Goal: Transaction & Acquisition: Purchase product/service

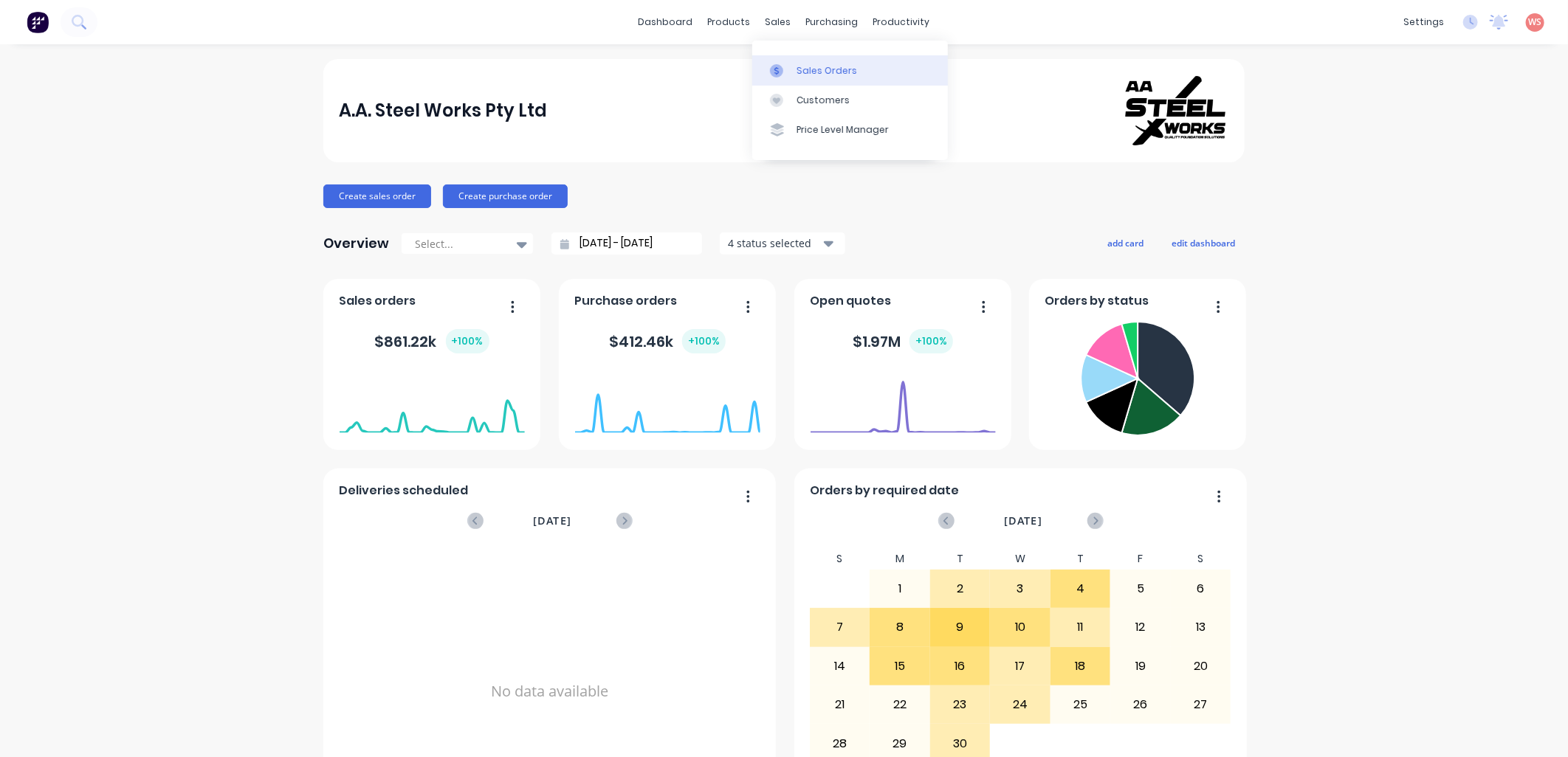
click at [794, 72] on link "Sales Orders" at bounding box center [850, 70] width 196 height 30
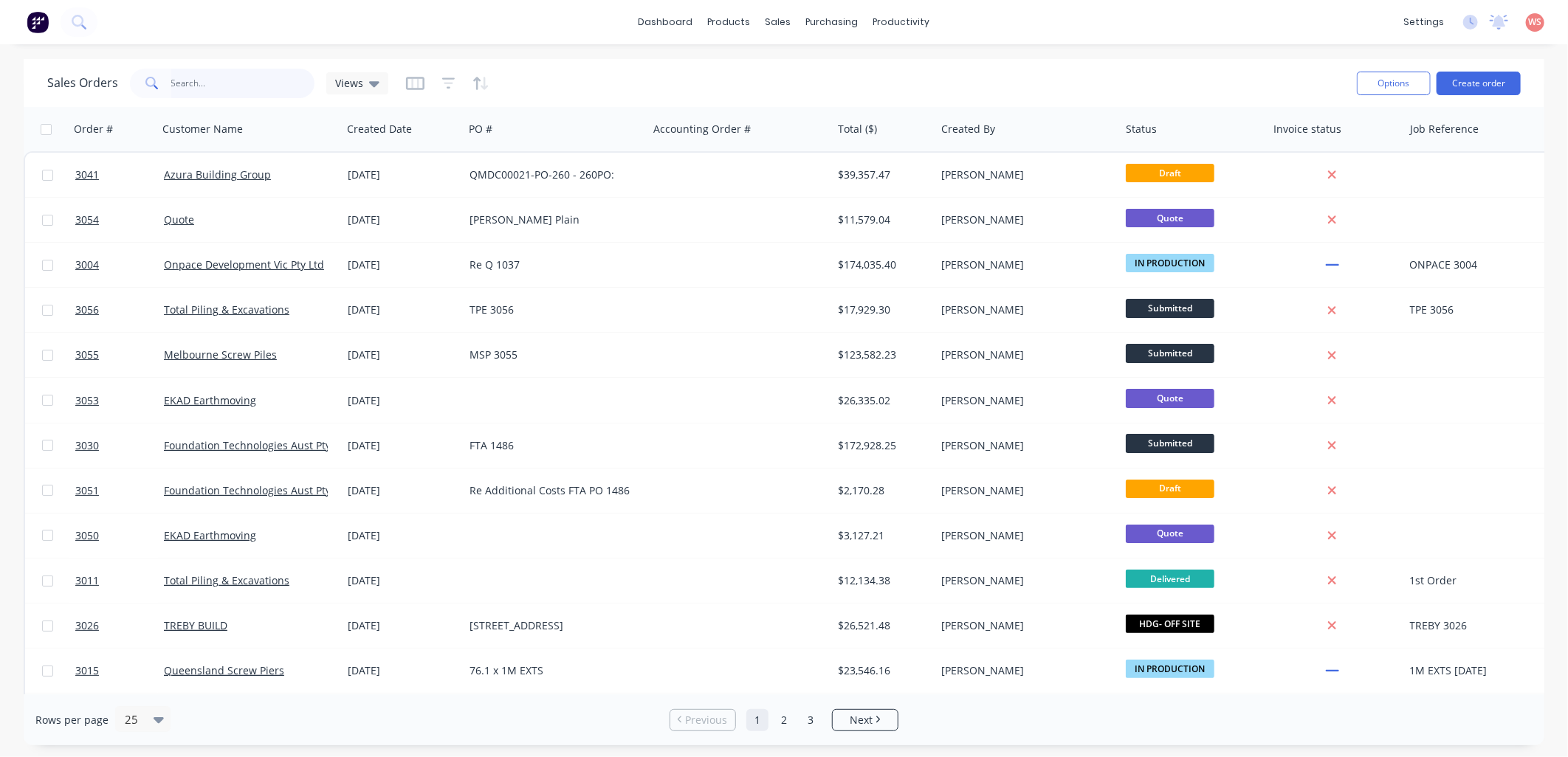
click at [270, 87] on input "text" at bounding box center [243, 84] width 144 height 30
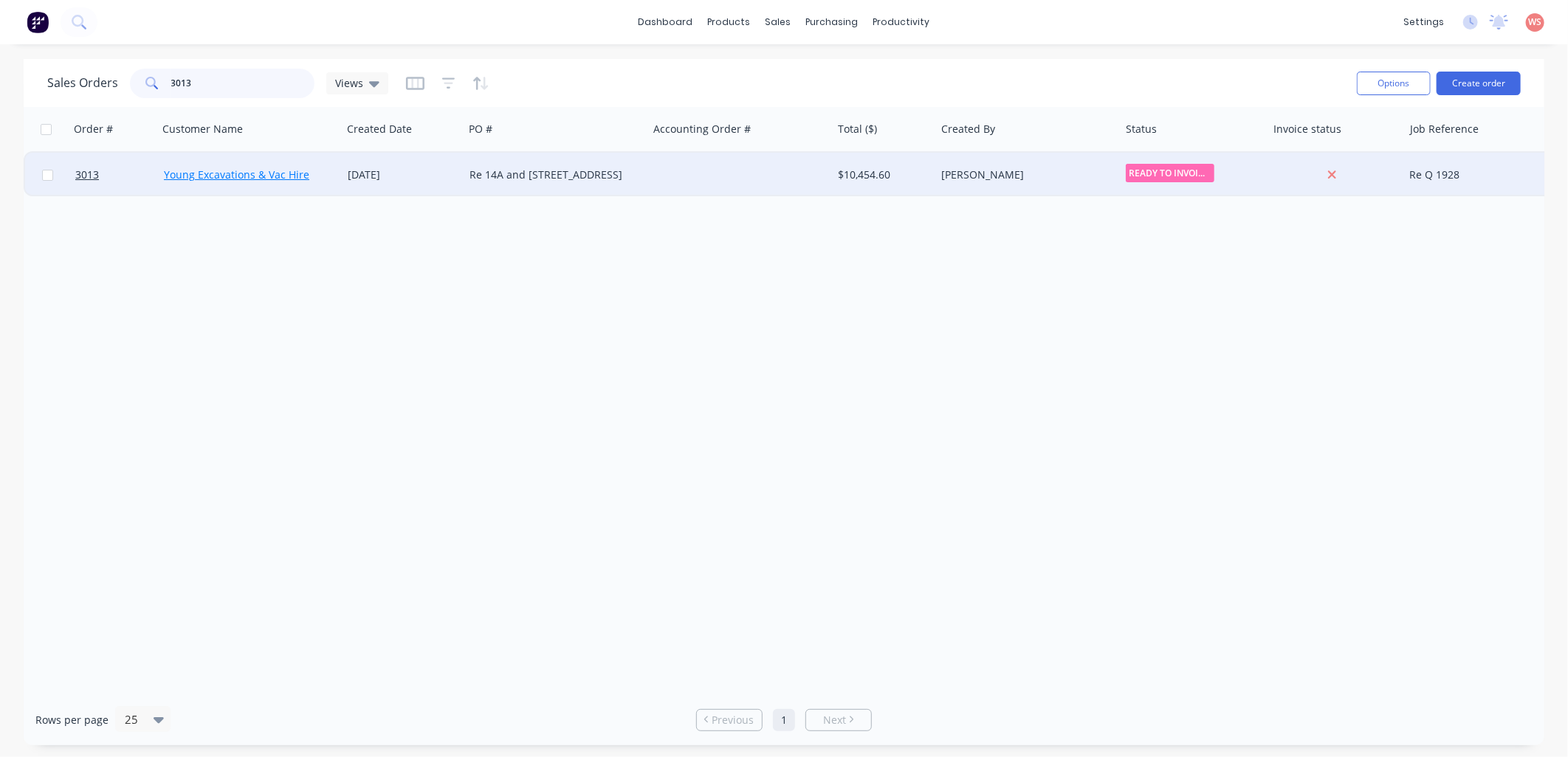
type input "3013"
click at [291, 173] on link "Young Excavations & Vac Hire" at bounding box center [236, 174] width 146 height 14
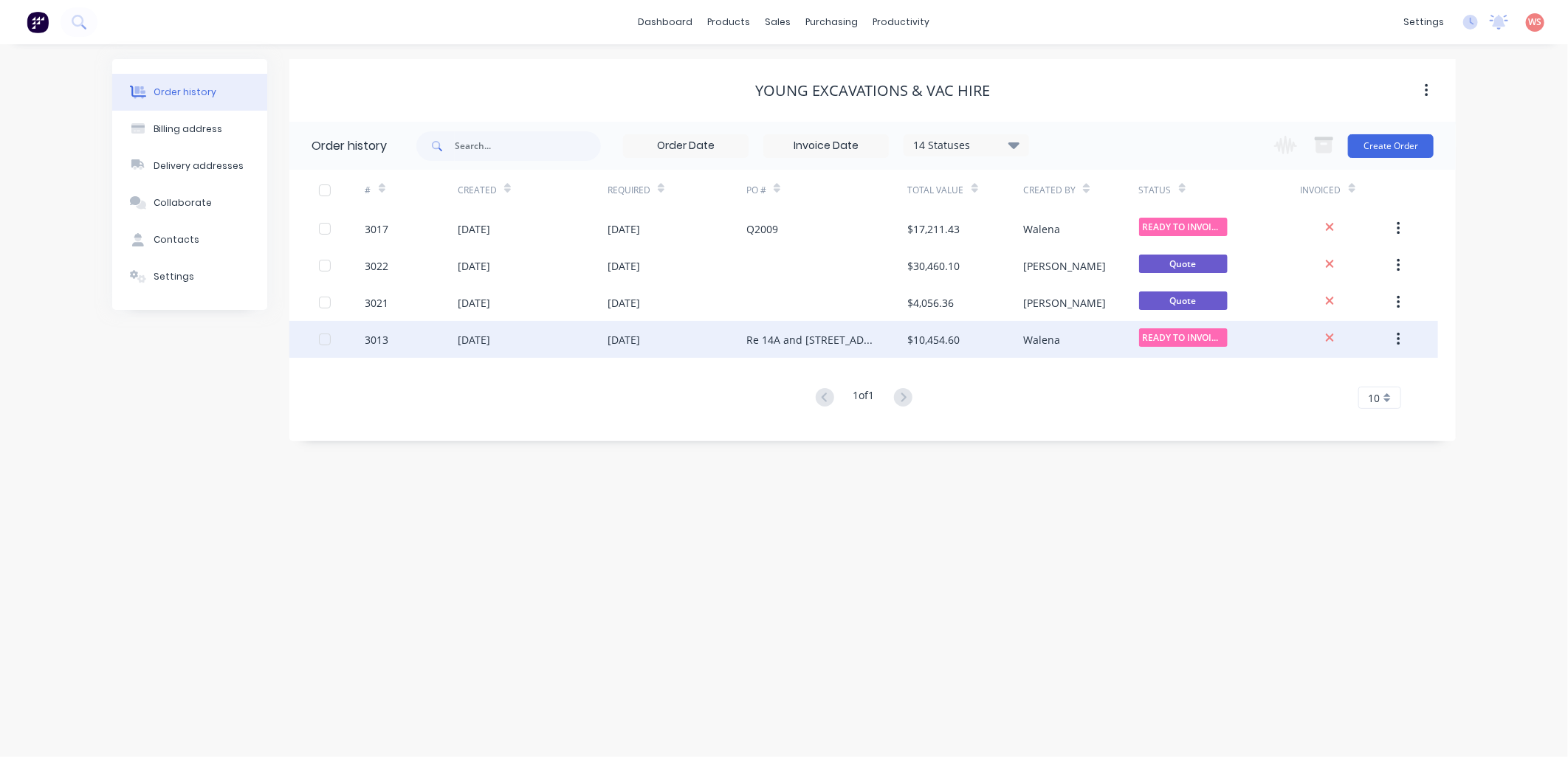
click at [490, 334] on div "[DATE]" at bounding box center [474, 340] width 33 height 16
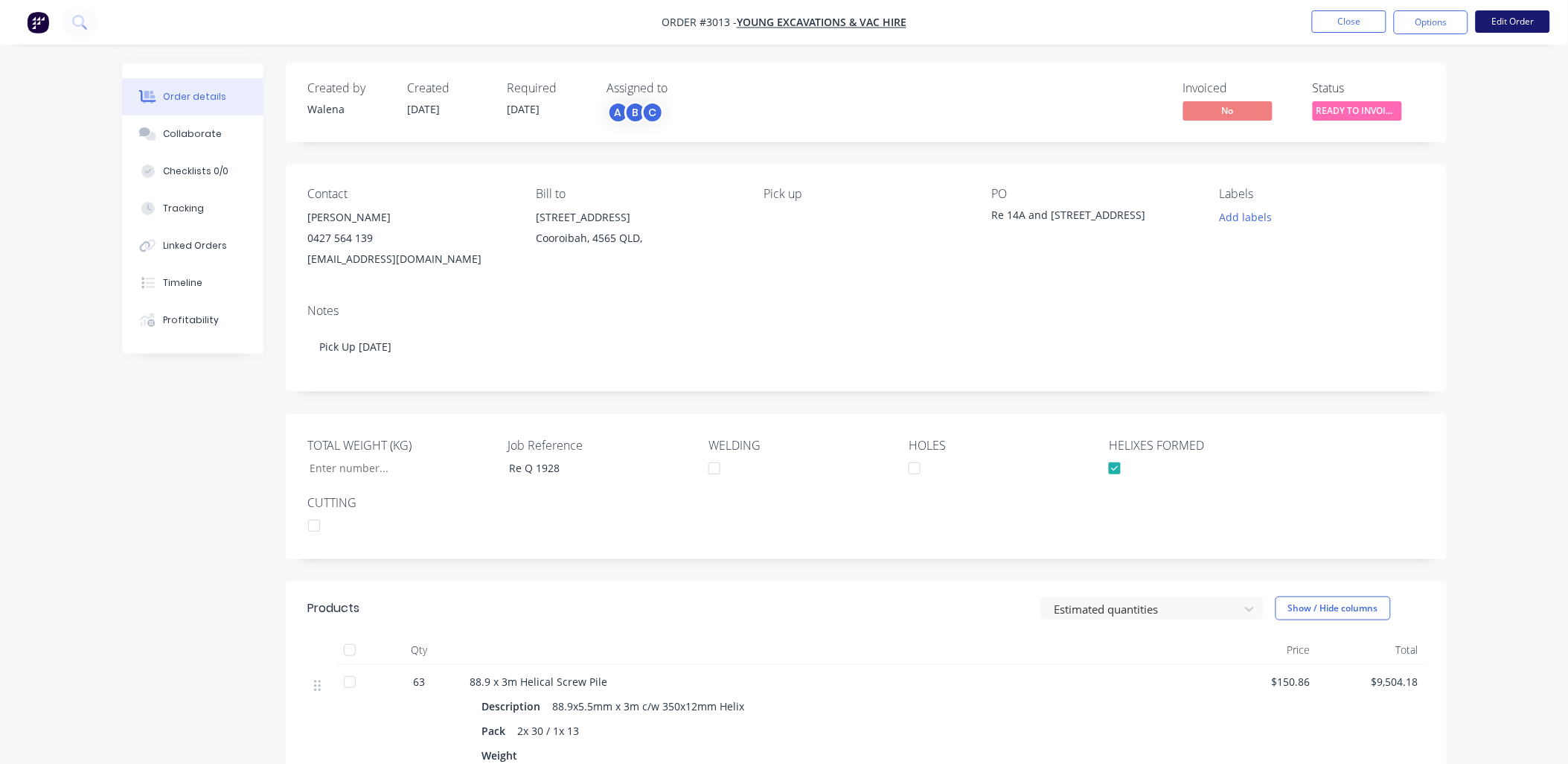
click at [1508, 30] on button "Edit Order" at bounding box center [1512, 21] width 74 height 22
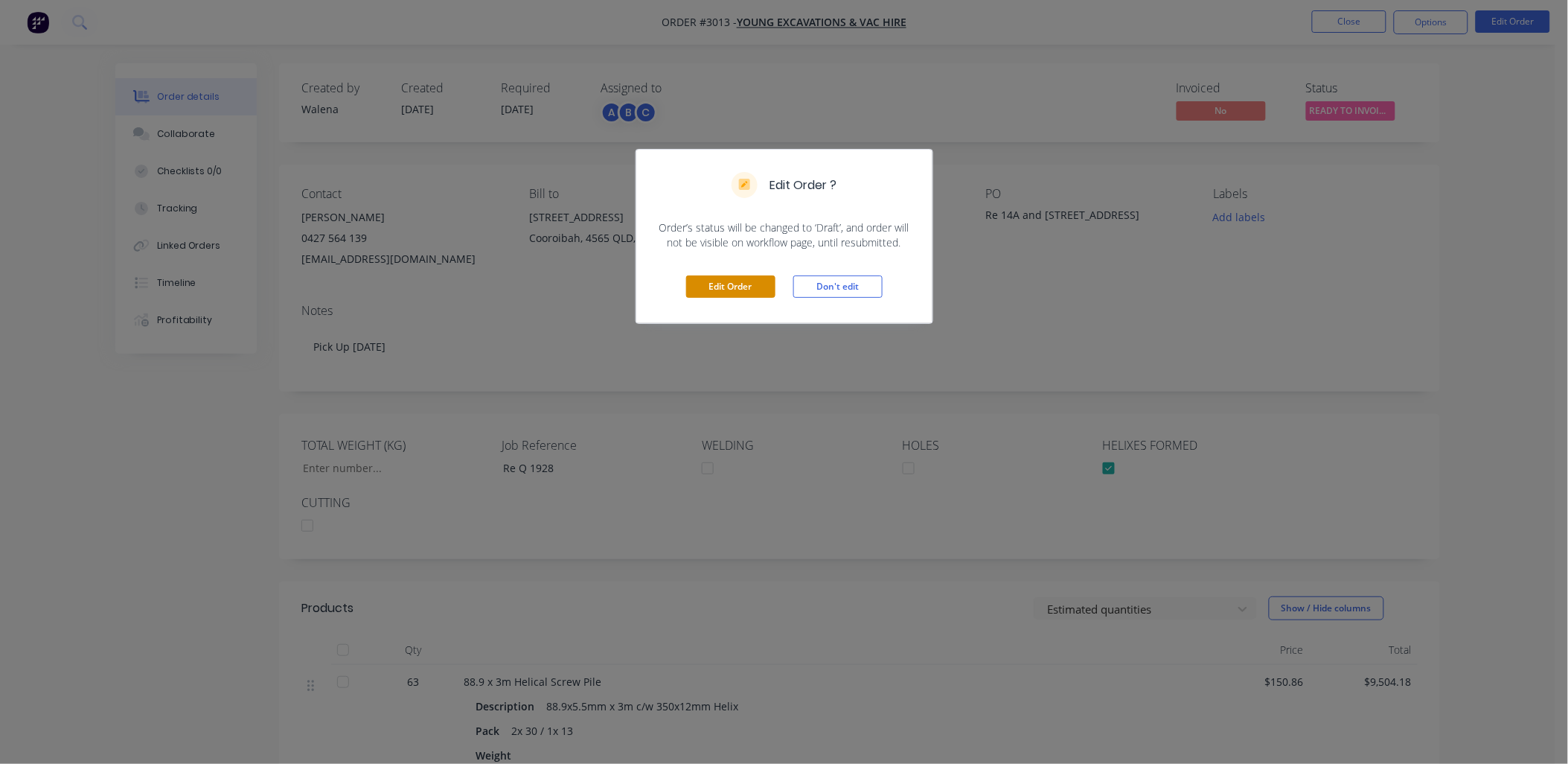
click at [741, 293] on button "Edit Order" at bounding box center [731, 286] width 89 height 22
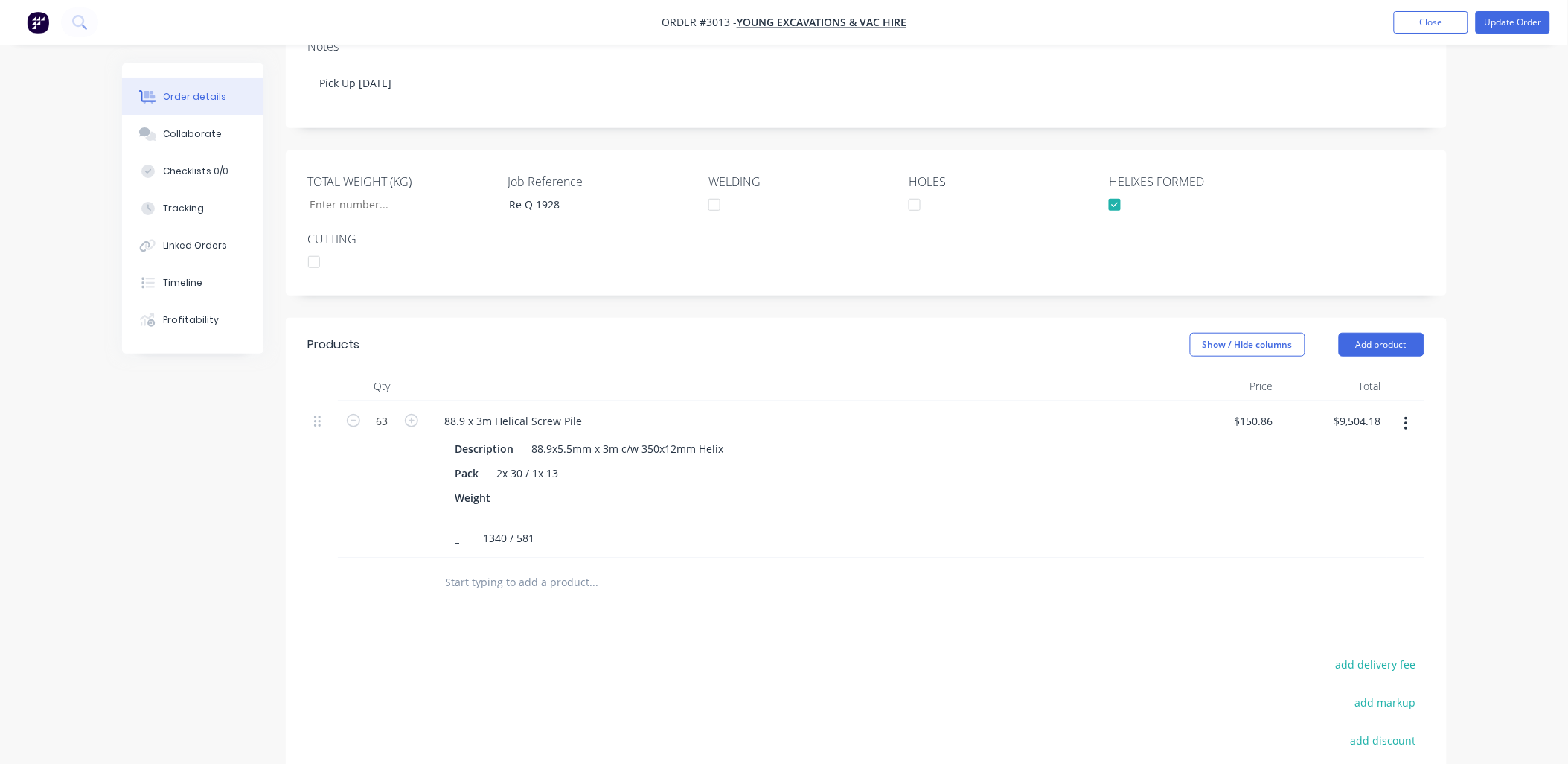
scroll to position [331, 0]
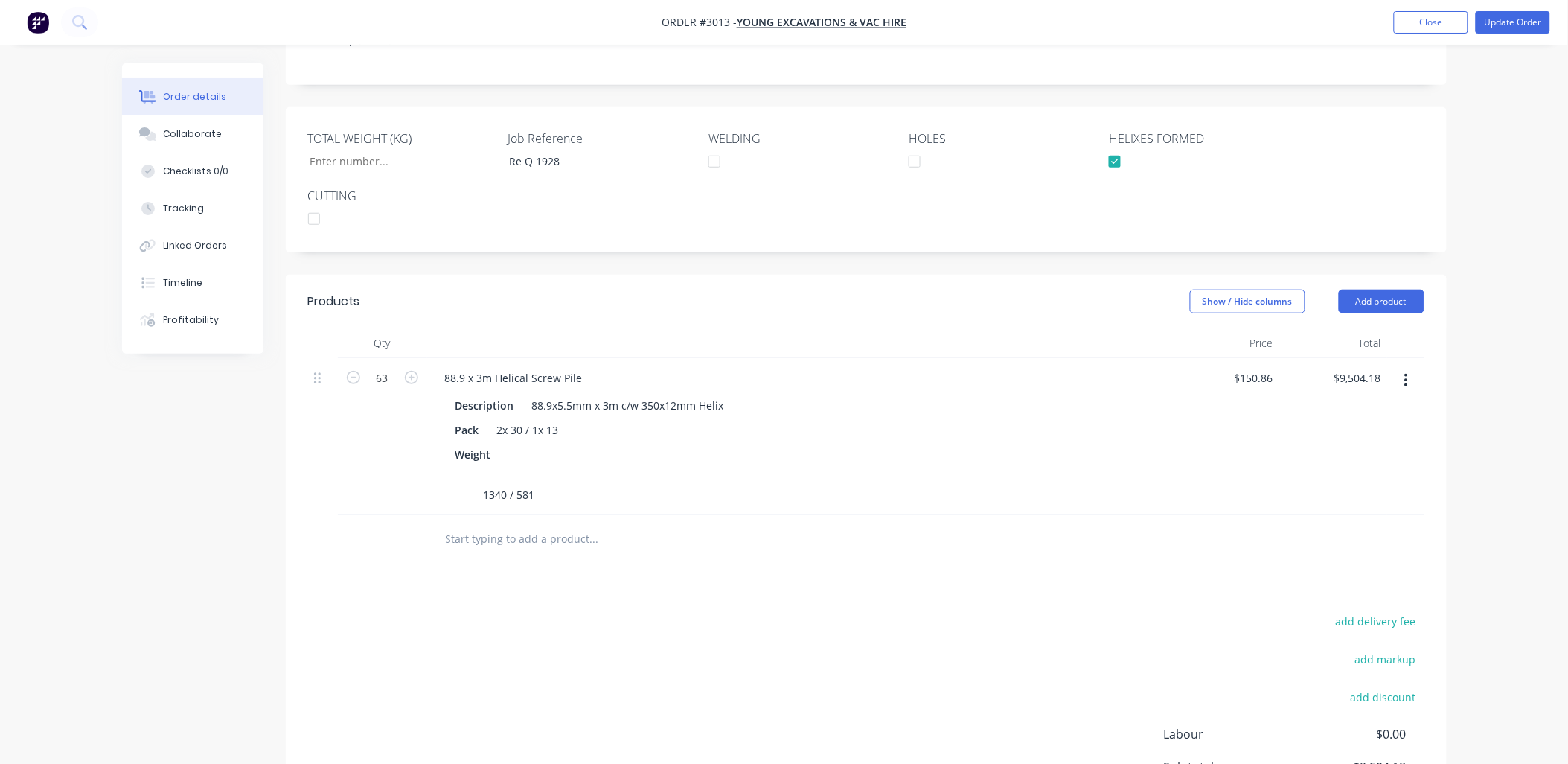
click at [558, 525] on input "text" at bounding box center [594, 539] width 298 height 30
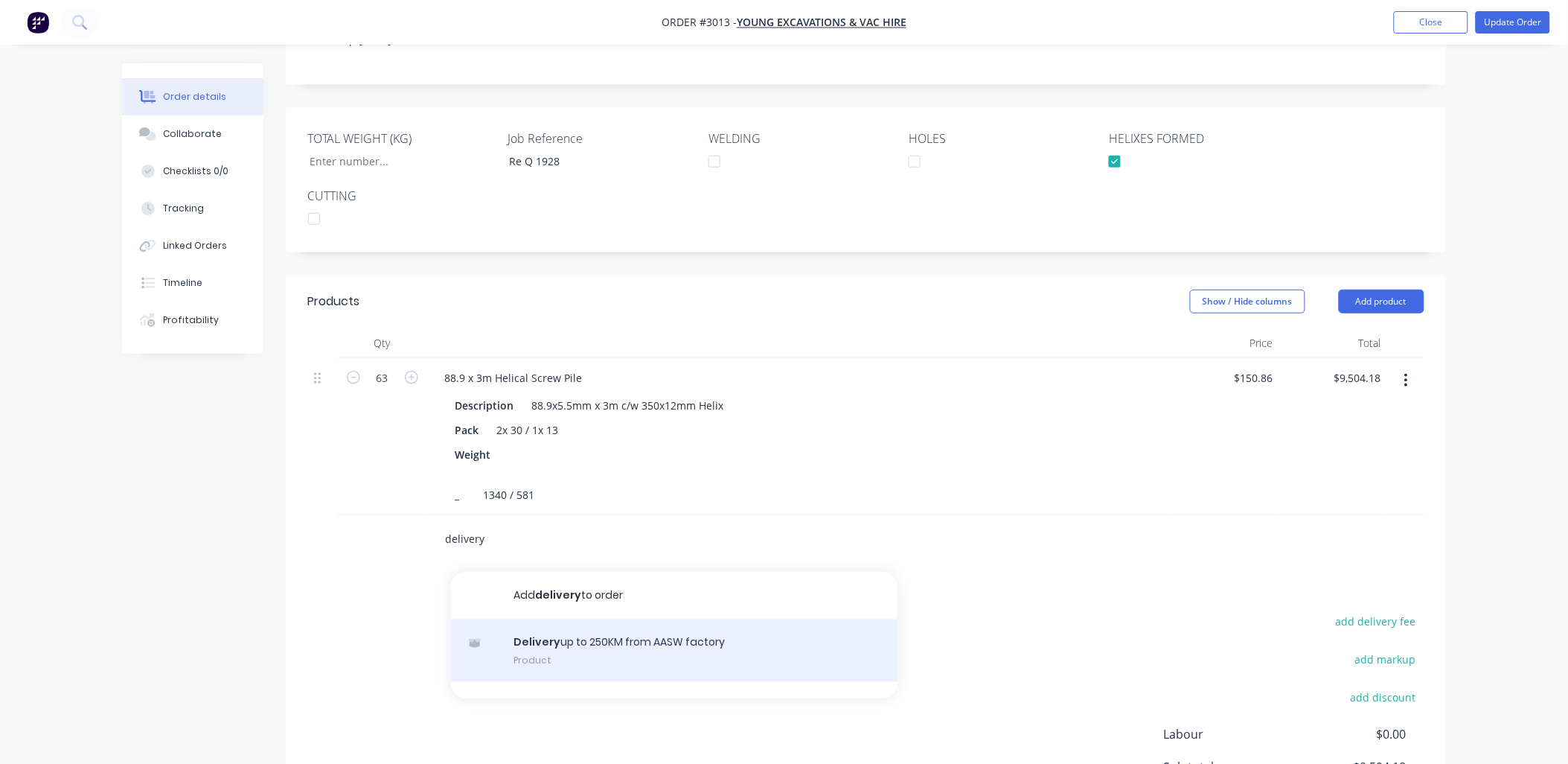
type input "delivery"
click at [587, 620] on div "Delivery up to 250KM from AASW factory Product" at bounding box center [674, 651] width 447 height 63
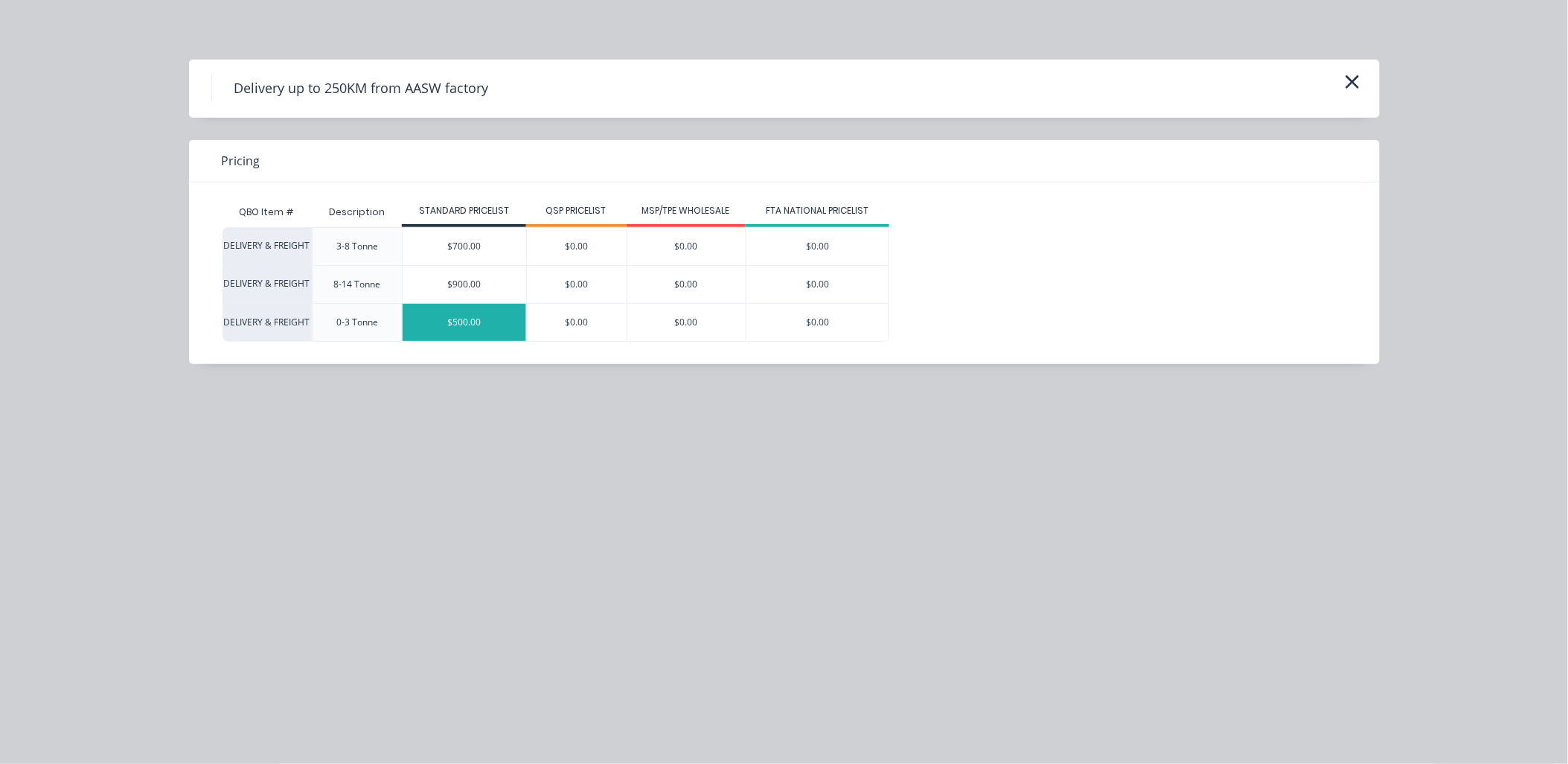
click at [489, 313] on div "$500.00" at bounding box center [464, 322] width 123 height 37
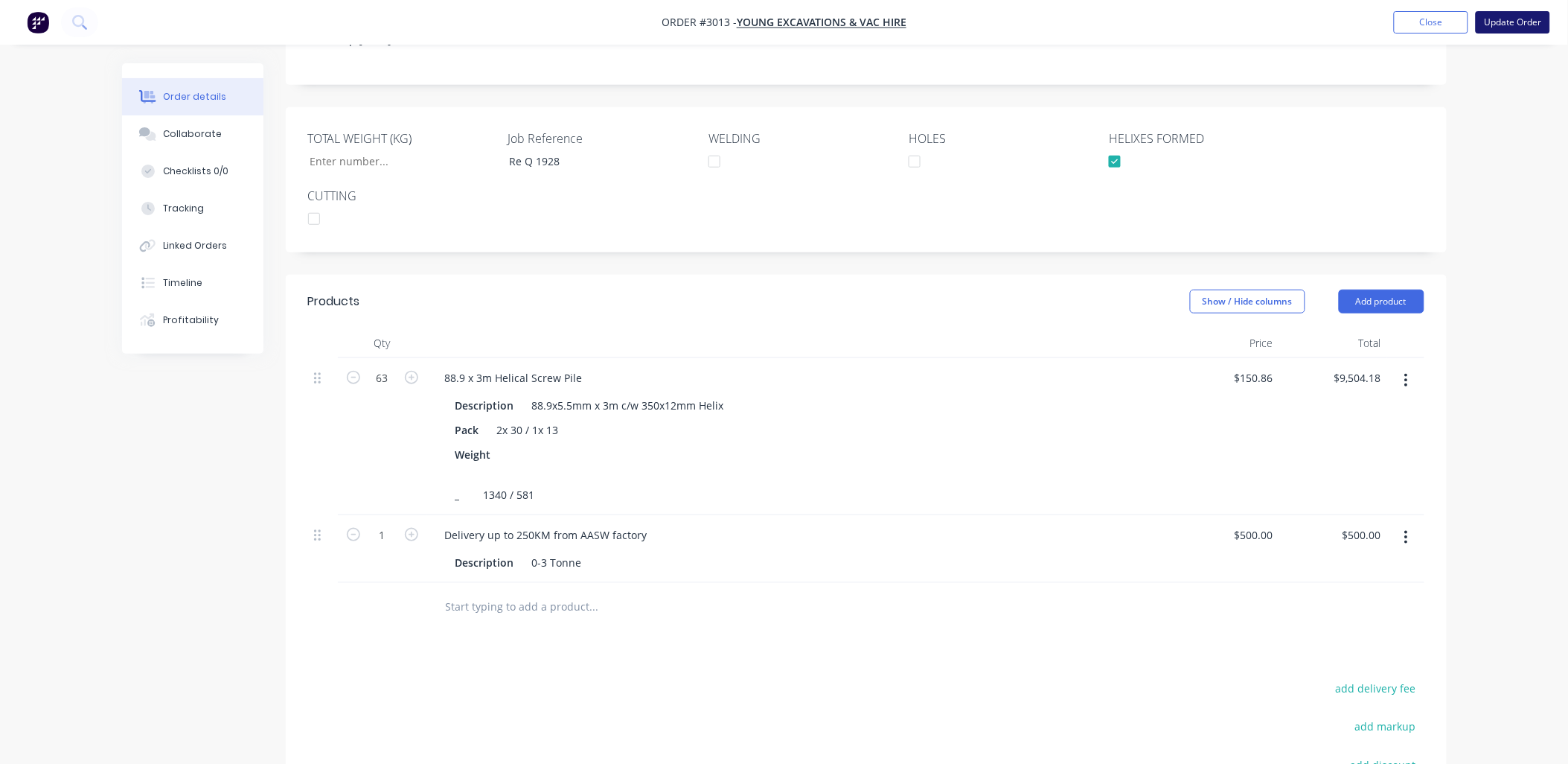
click at [1522, 11] on button "Update Order" at bounding box center [1512, 22] width 74 height 22
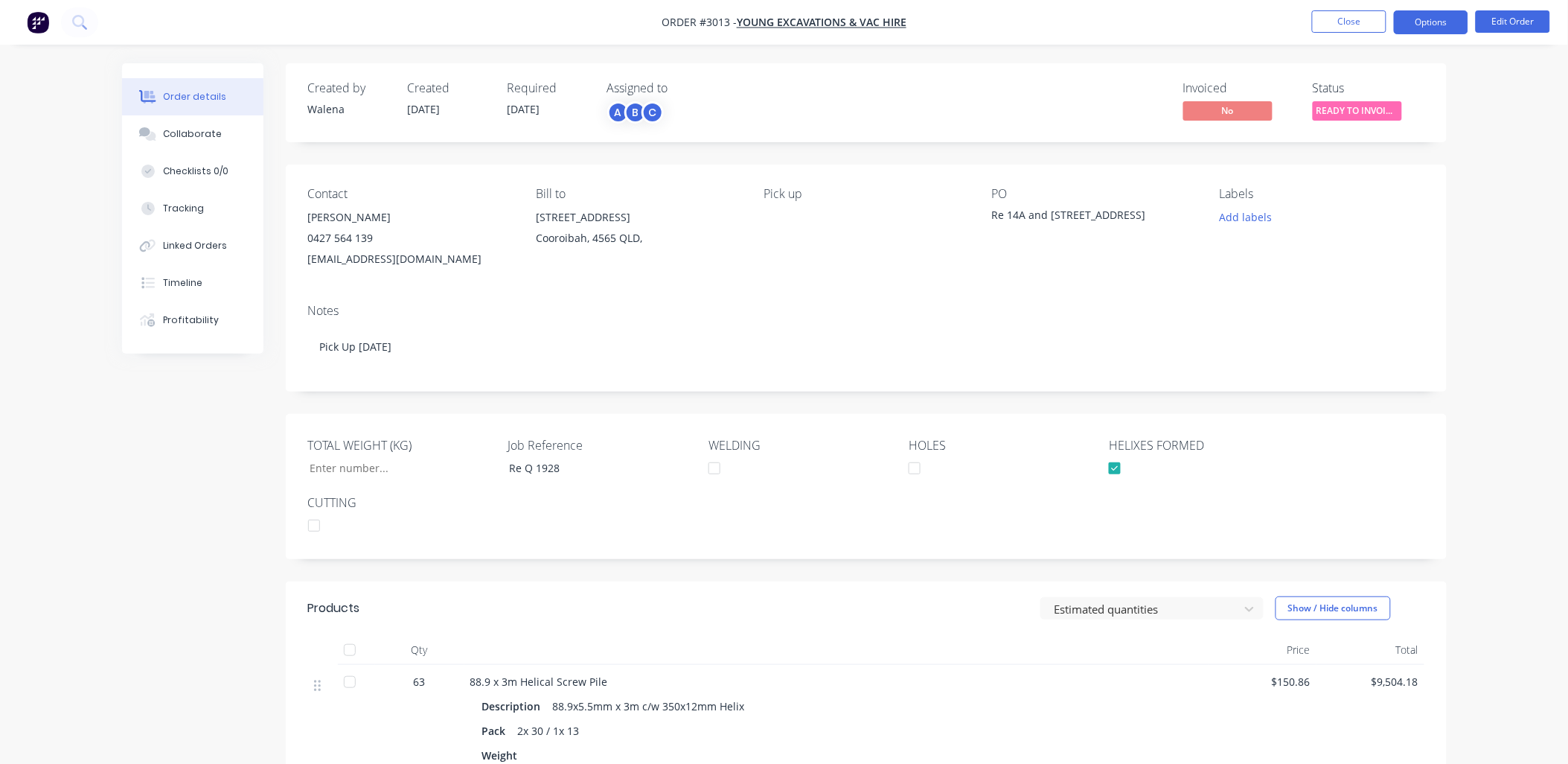
click at [1440, 15] on button "Options" at bounding box center [1431, 22] width 74 height 24
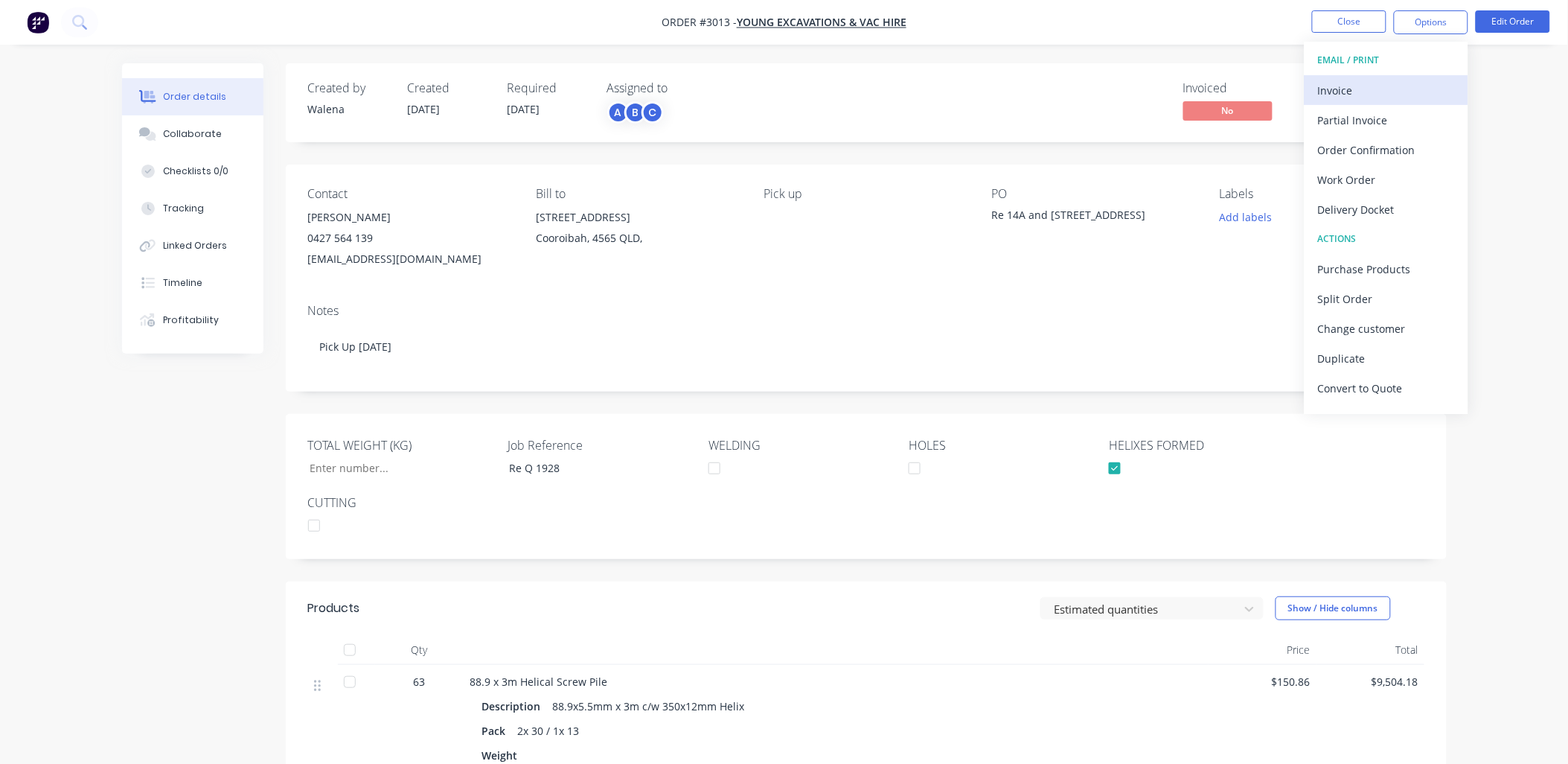
click at [1329, 83] on div "Invoice" at bounding box center [1386, 90] width 137 height 22
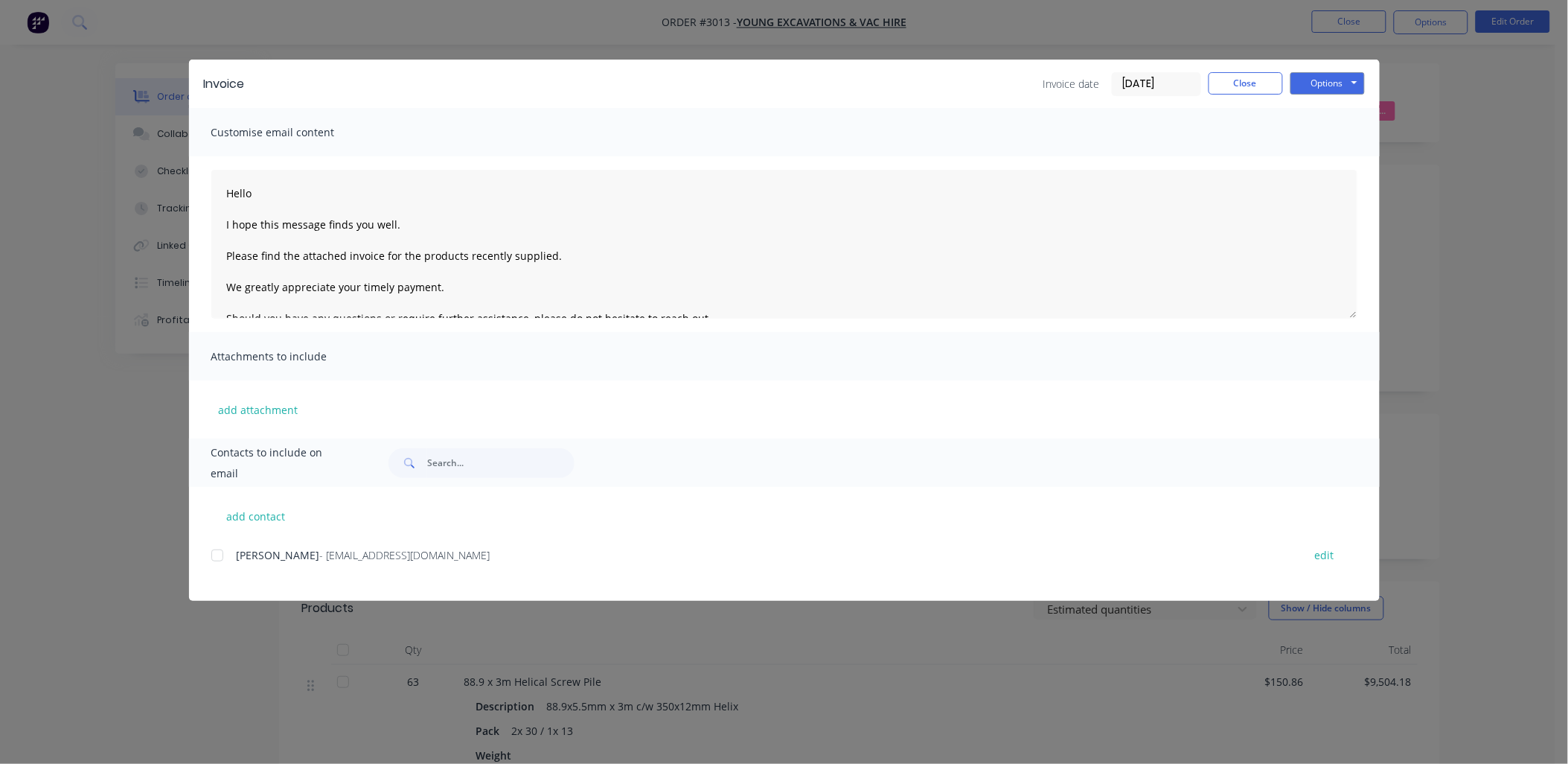
click at [218, 558] on div at bounding box center [217, 555] width 30 height 30
click at [560, 256] on textarea "Hello I hope this message finds you well. Please find the attached invoice for …" at bounding box center [784, 244] width 1146 height 149
type textarea "Hello I hope this message finds you well. Please find the attached invoice for …"
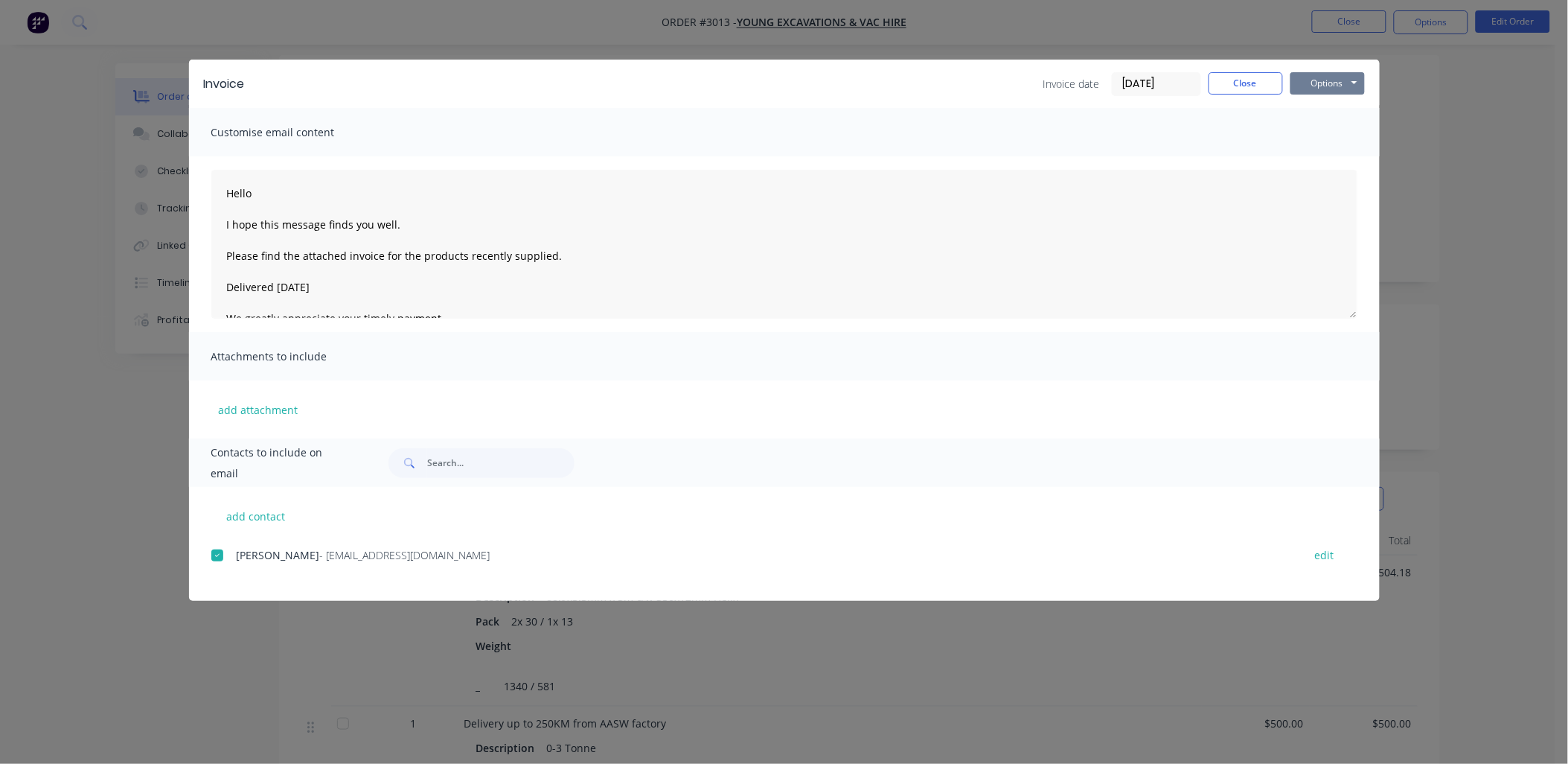
click at [1348, 90] on button "Options" at bounding box center [1328, 83] width 74 height 22
click at [1335, 150] on button "Email" at bounding box center [1339, 159] width 95 height 25
click at [1254, 73] on button "Close" at bounding box center [1245, 83] width 74 height 22
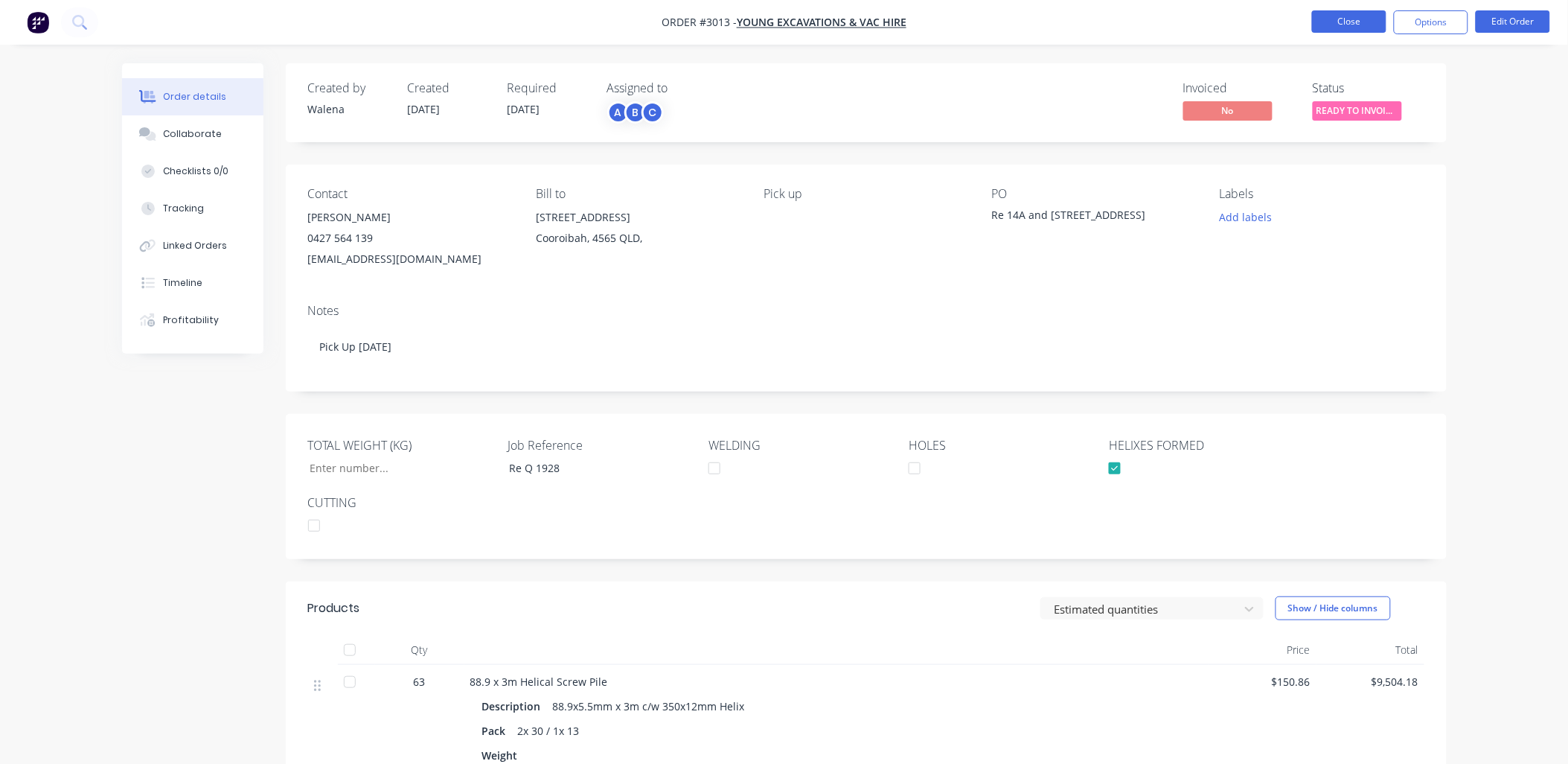
click at [1358, 26] on button "Close" at bounding box center [1349, 21] width 74 height 22
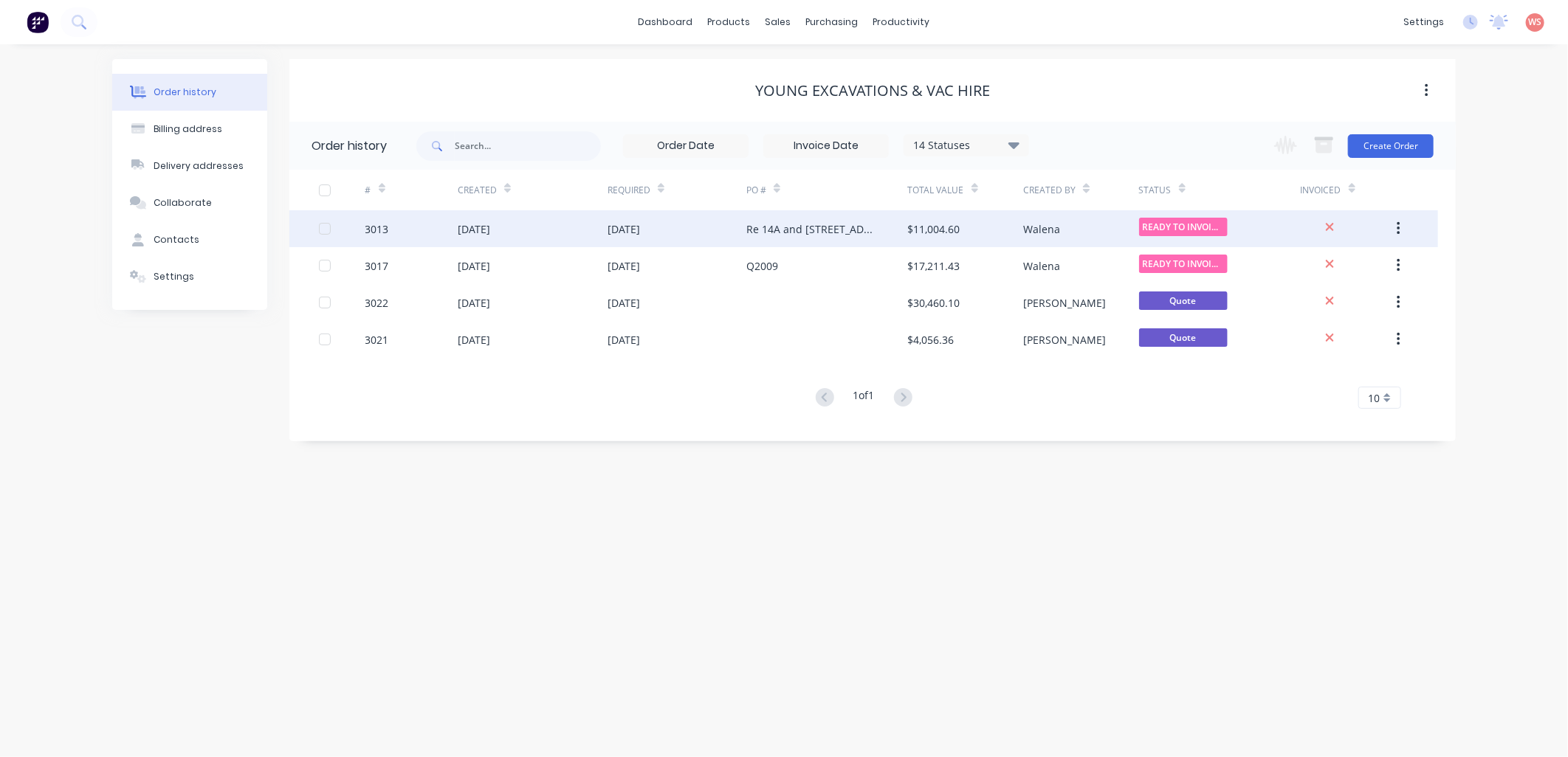
click at [942, 230] on div "$11,004.60" at bounding box center [934, 229] width 52 height 16
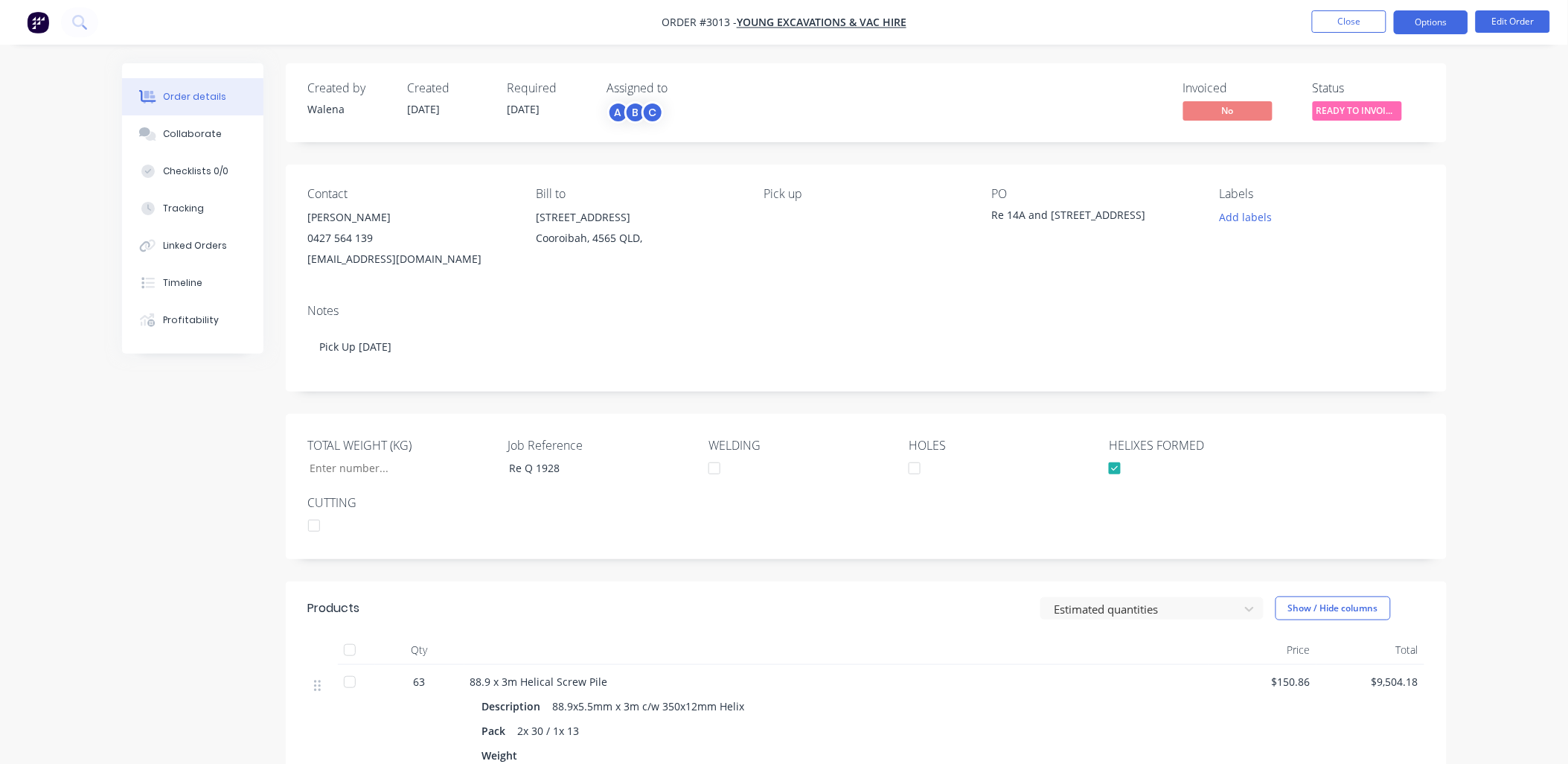
click at [1442, 19] on button "Options" at bounding box center [1431, 22] width 74 height 24
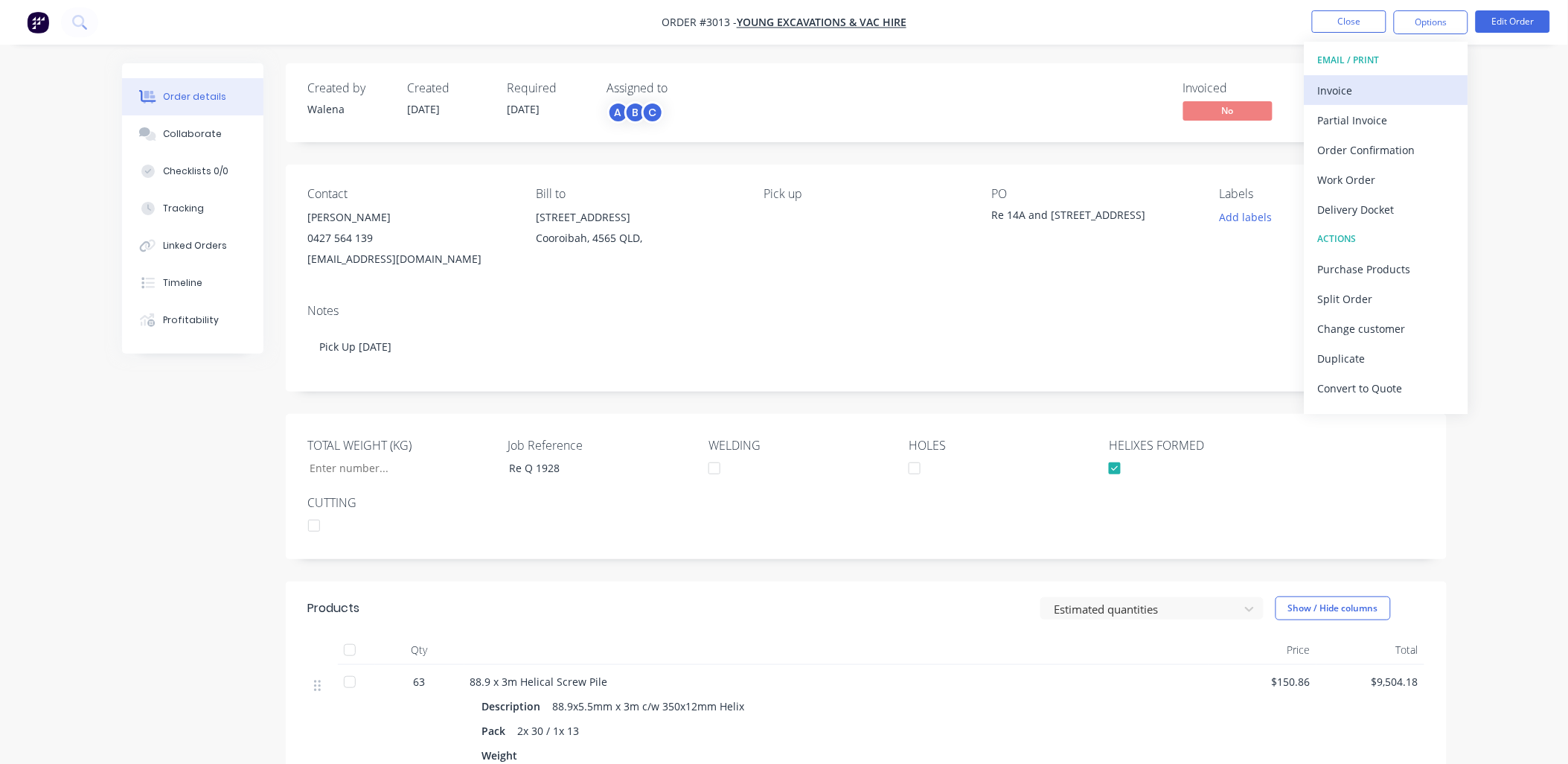
click at [1352, 94] on div "Invoice" at bounding box center [1386, 90] width 137 height 22
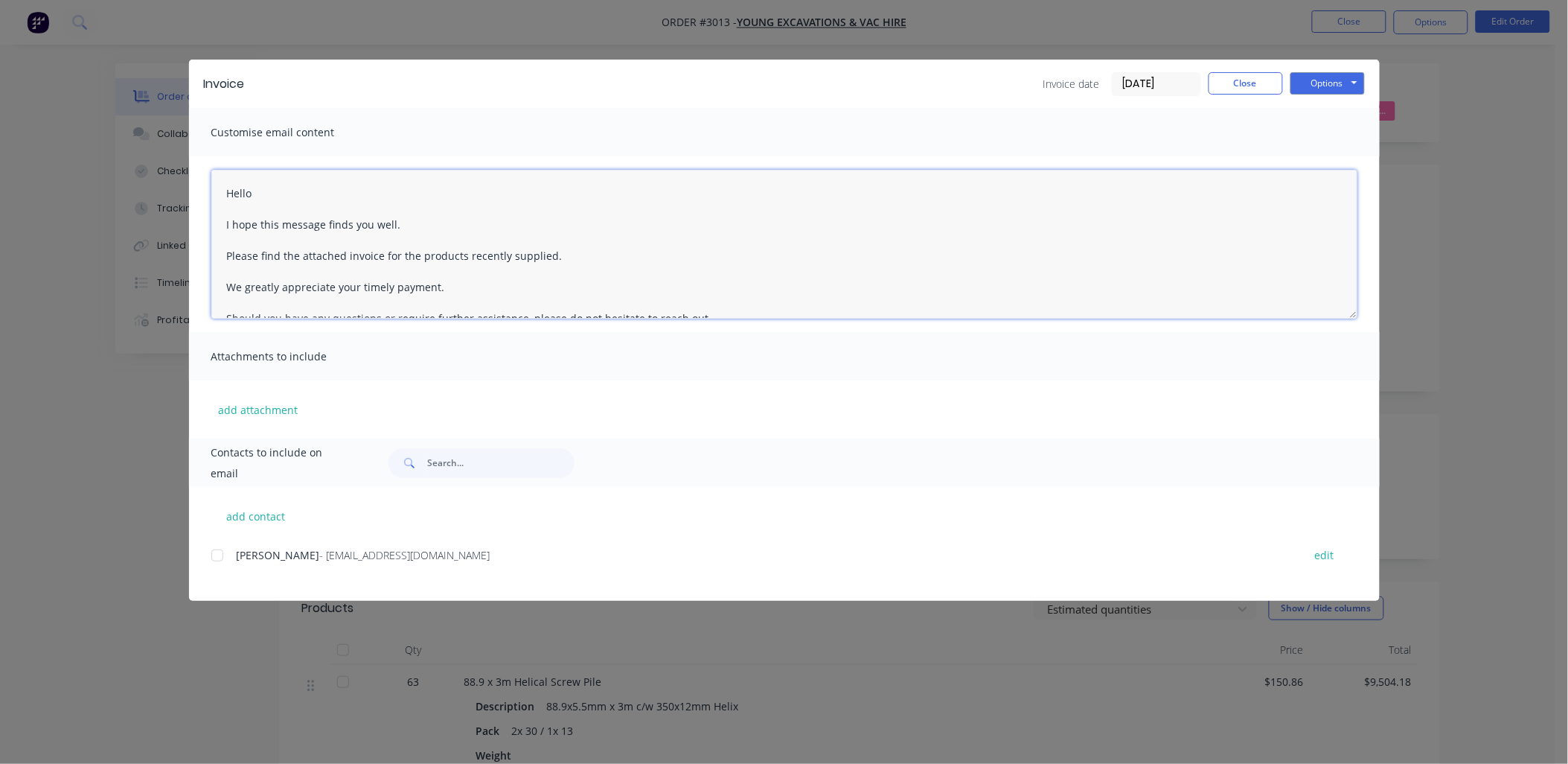
click at [585, 258] on textarea "Hello I hope this message finds you well. Please find the attached invoice for …" at bounding box center [784, 244] width 1146 height 149
type textarea "Hello I hope this message finds you well. Please find the attached invoice for …"
click at [1097, 128] on div "Customise email content" at bounding box center [784, 132] width 1191 height 49
click at [1340, 87] on button "Options" at bounding box center [1328, 83] width 74 height 22
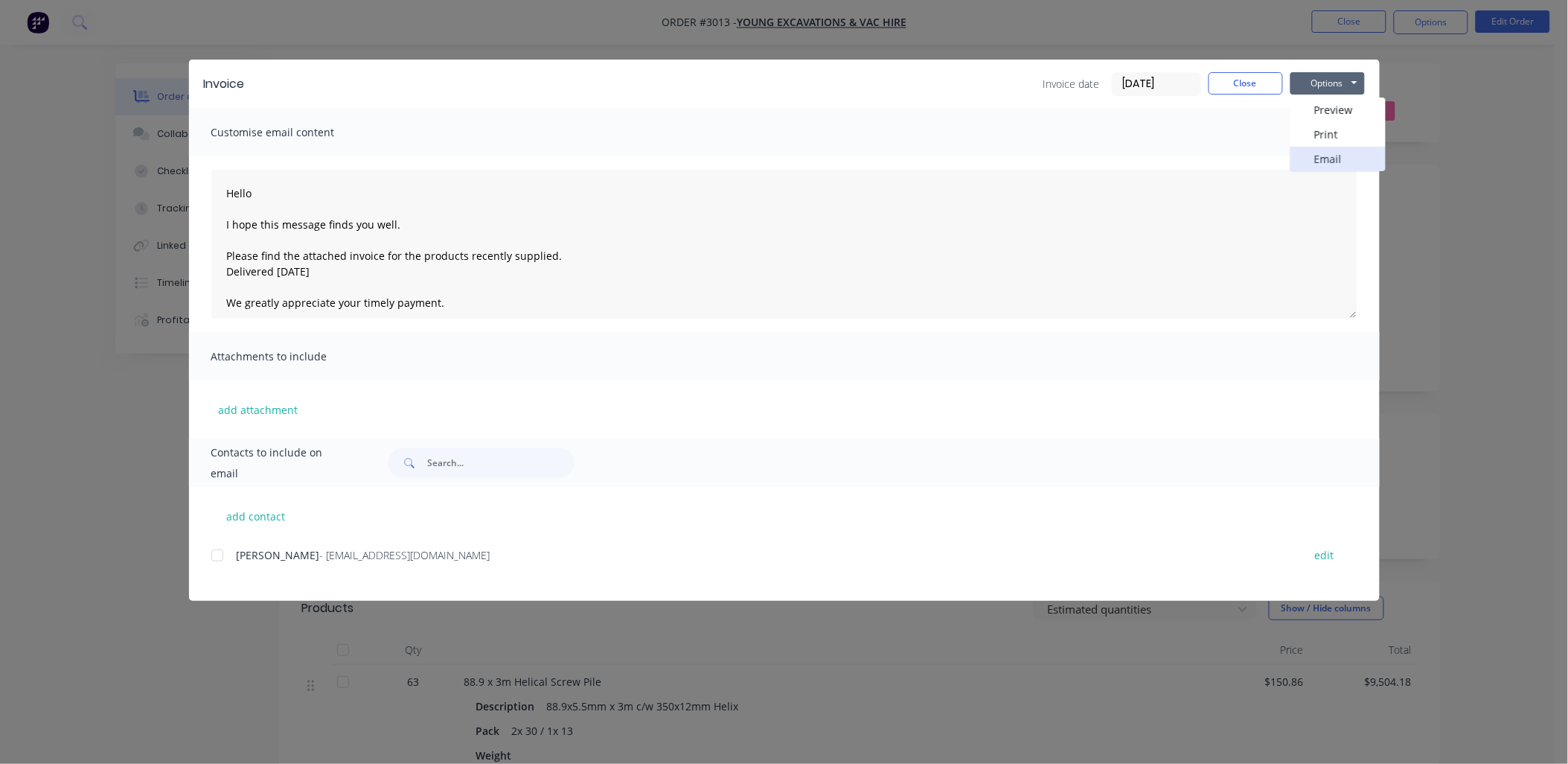
click at [1323, 151] on button "Email" at bounding box center [1339, 159] width 95 height 25
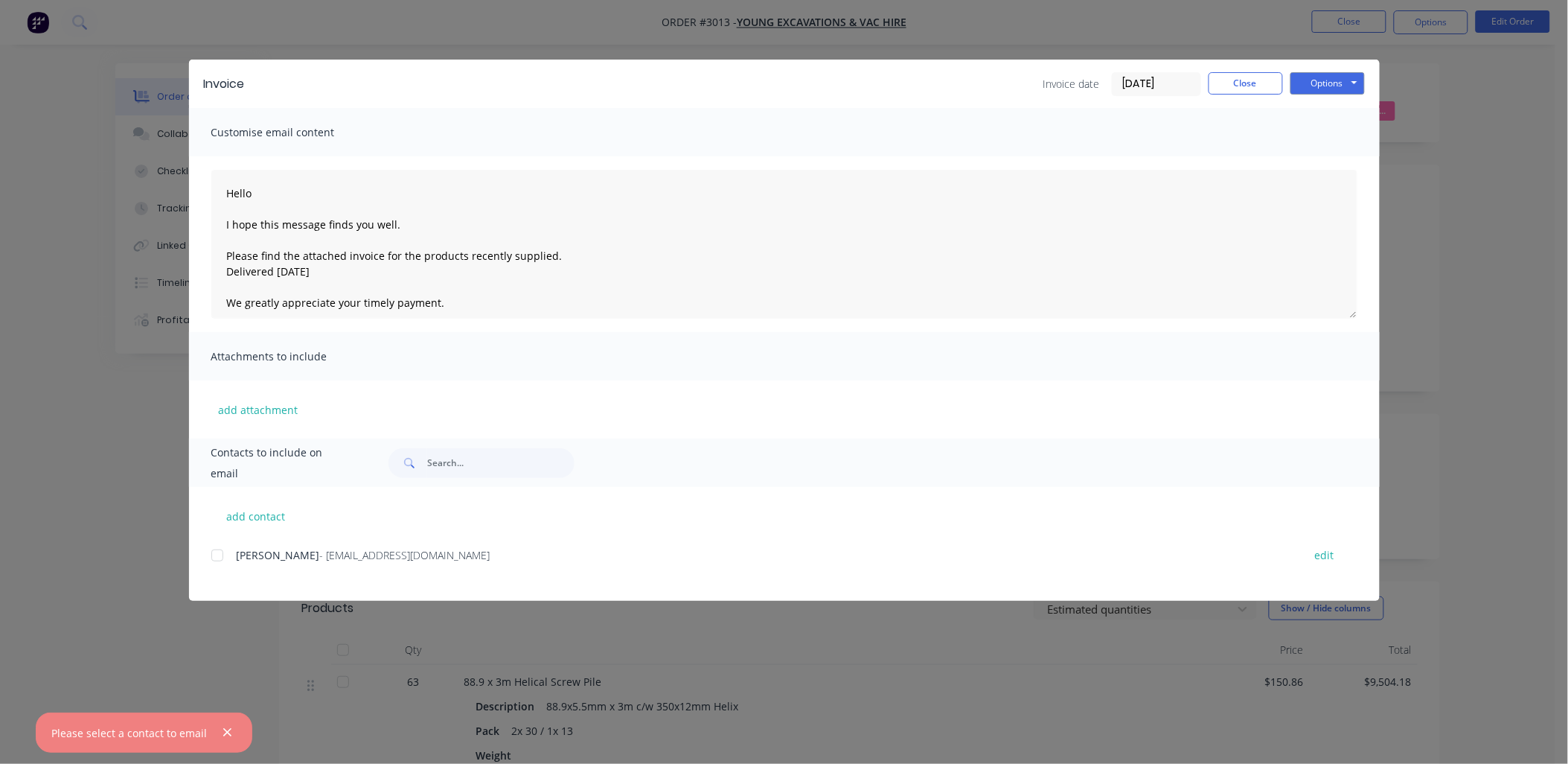
click at [216, 556] on div at bounding box center [217, 555] width 30 height 30
click at [1338, 87] on button "Options" at bounding box center [1328, 83] width 74 height 22
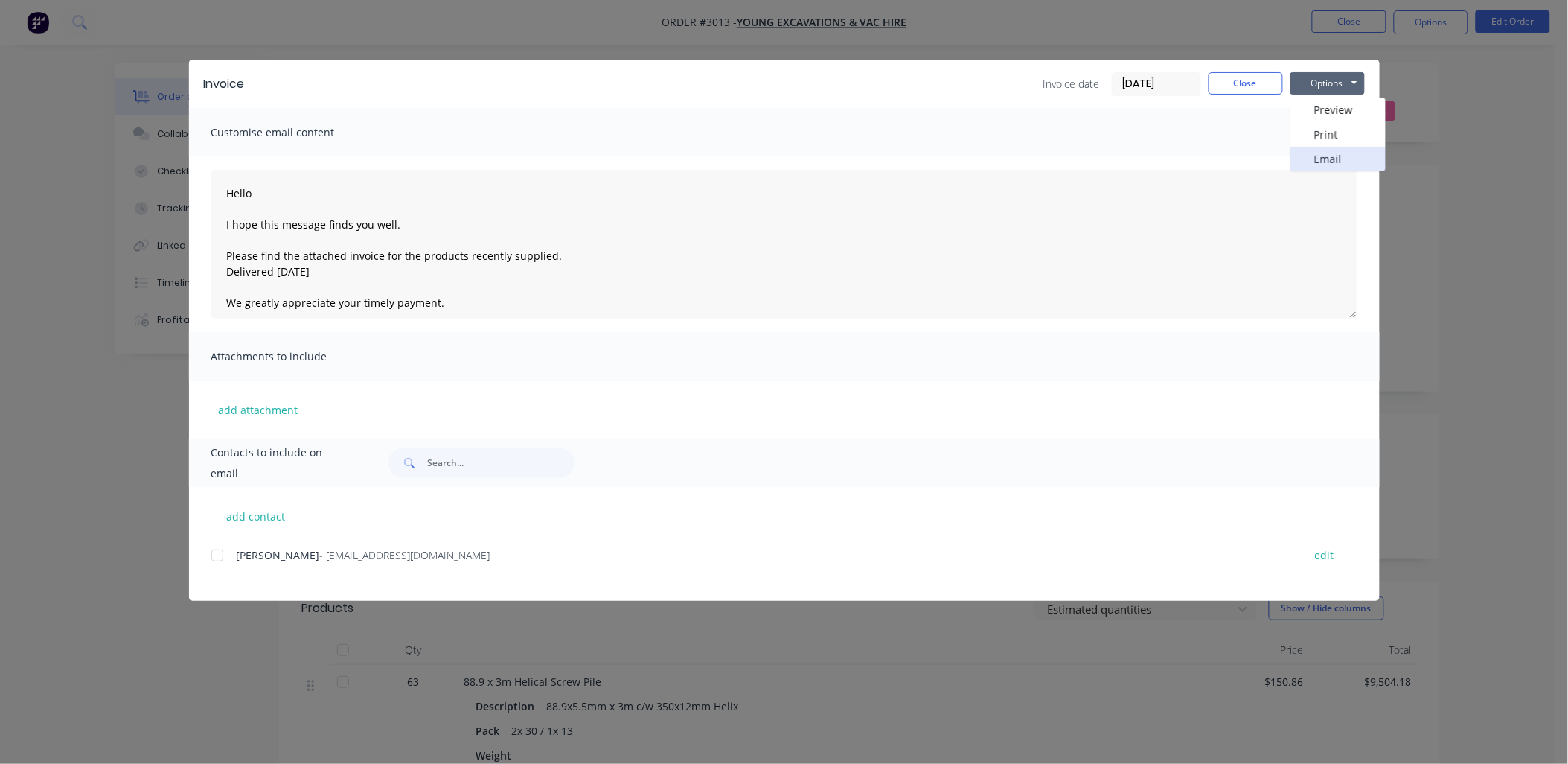
click at [1333, 160] on button "Email" at bounding box center [1339, 159] width 95 height 25
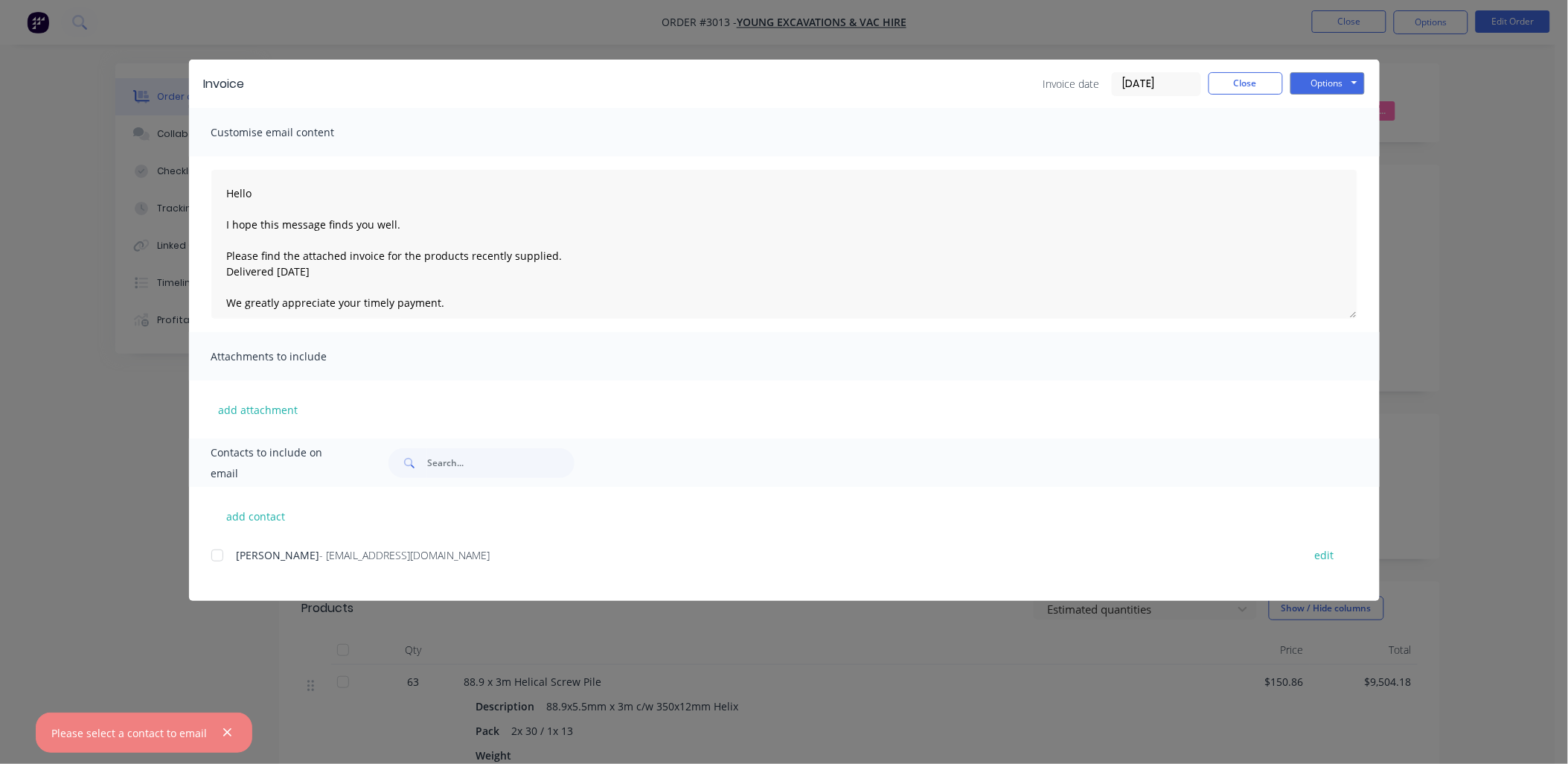
click at [219, 556] on div at bounding box center [217, 555] width 30 height 30
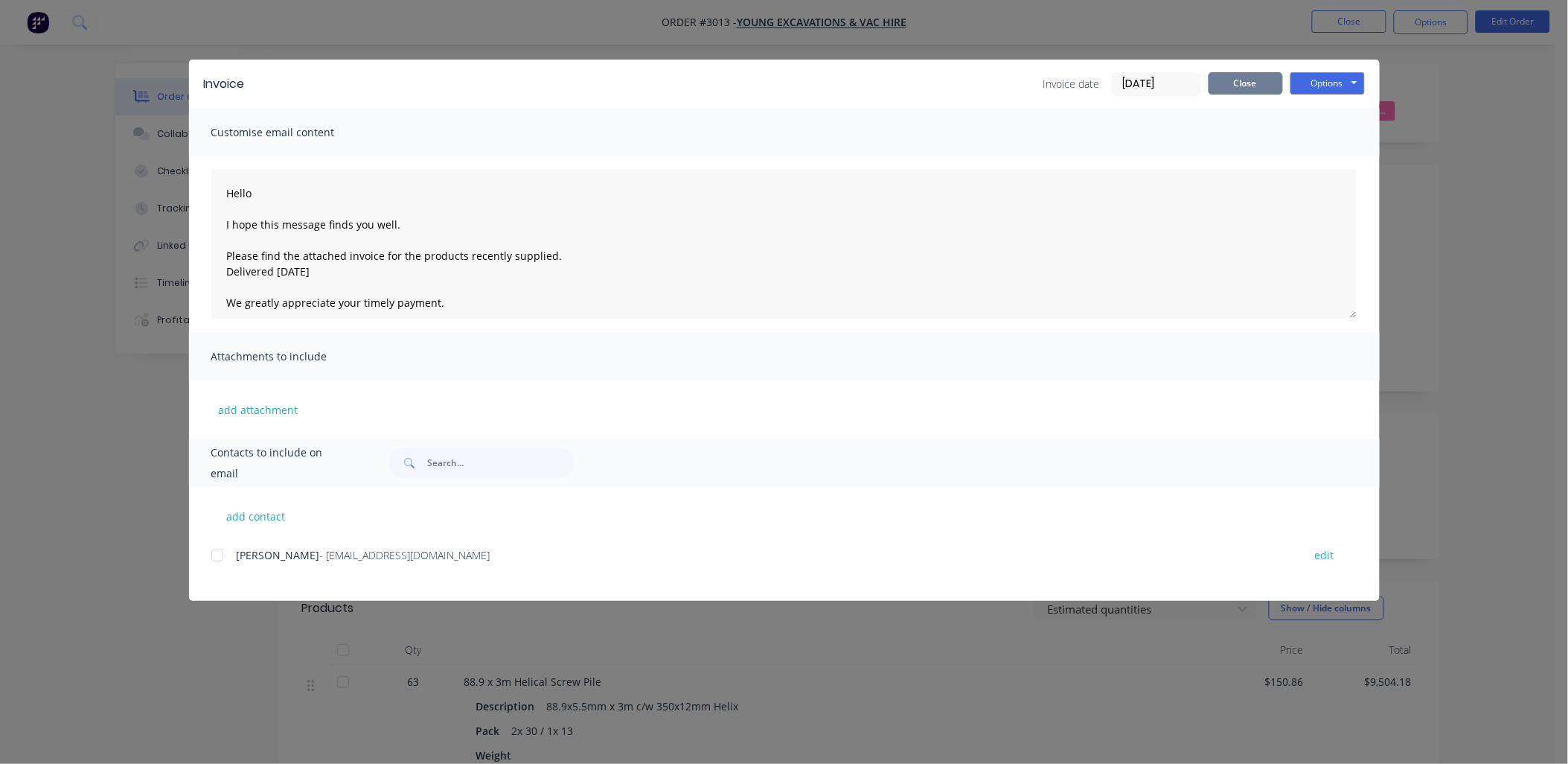
click at [1235, 93] on div "Invoice date [DATE] Close Options Preview Print Email" at bounding box center [1205, 84] width 322 height 24
click at [1235, 92] on button "Close" at bounding box center [1245, 83] width 74 height 22
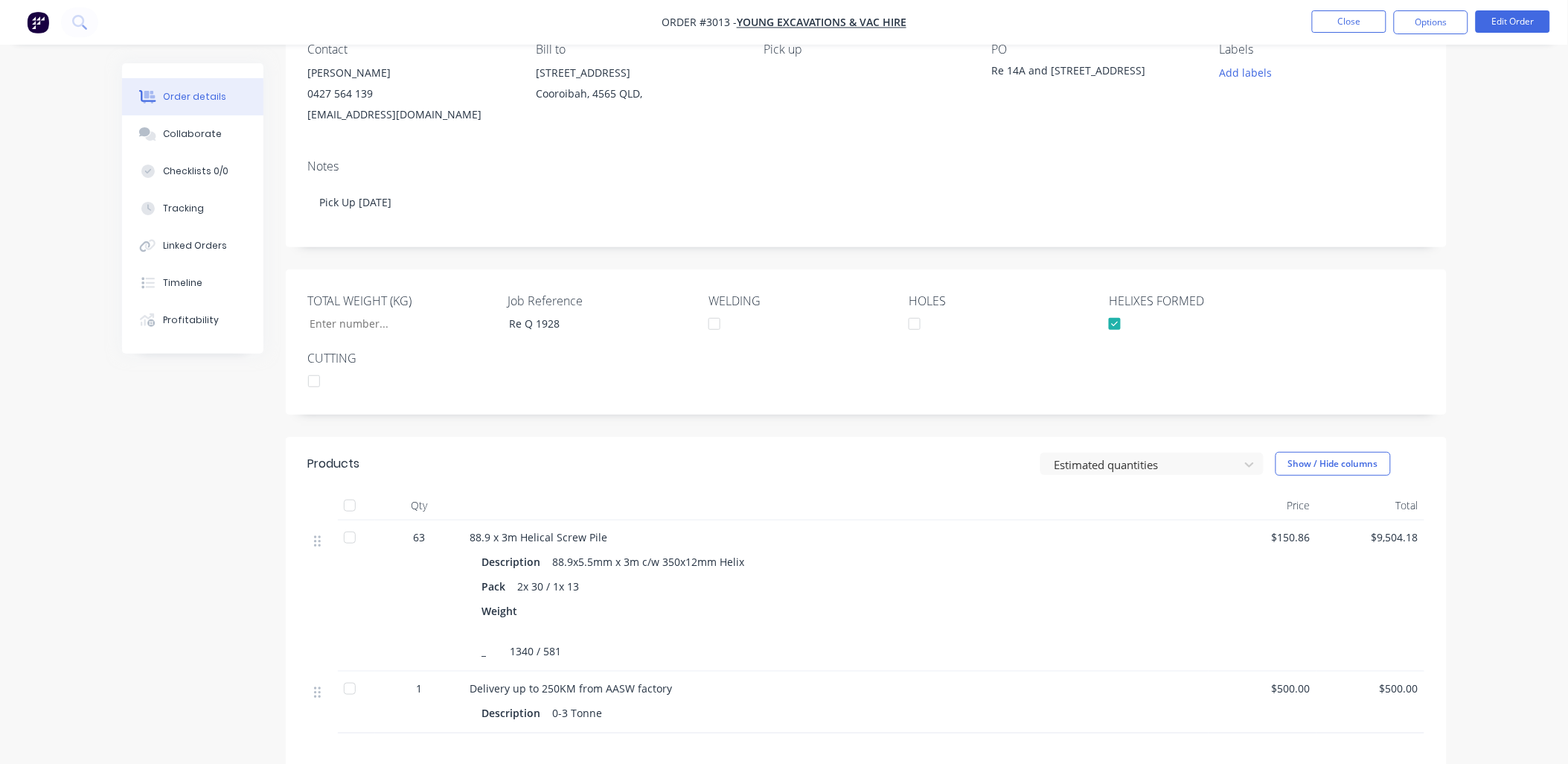
scroll to position [346, 0]
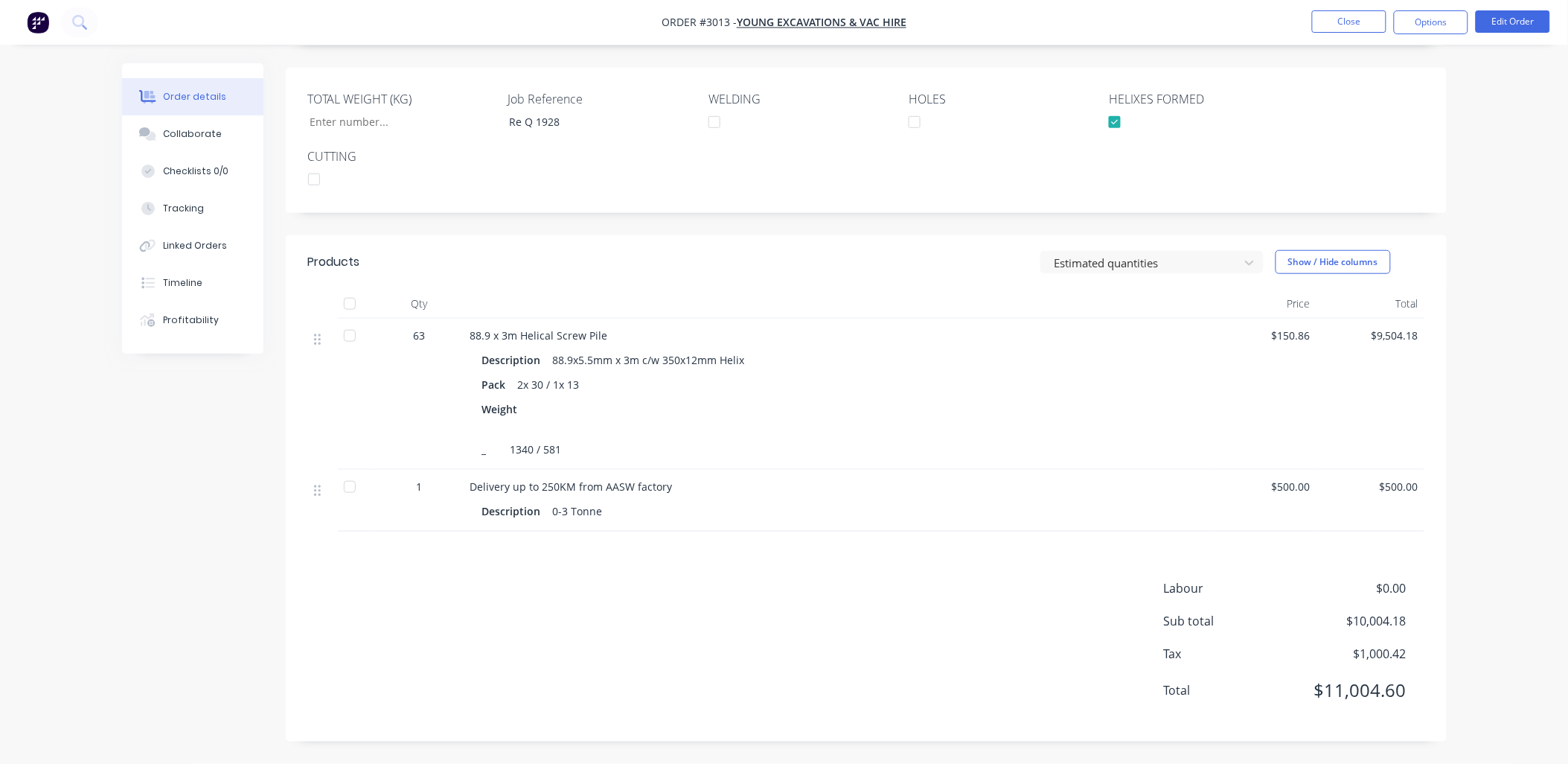
click at [347, 333] on div at bounding box center [350, 336] width 30 height 30
click at [353, 331] on div at bounding box center [350, 336] width 30 height 30
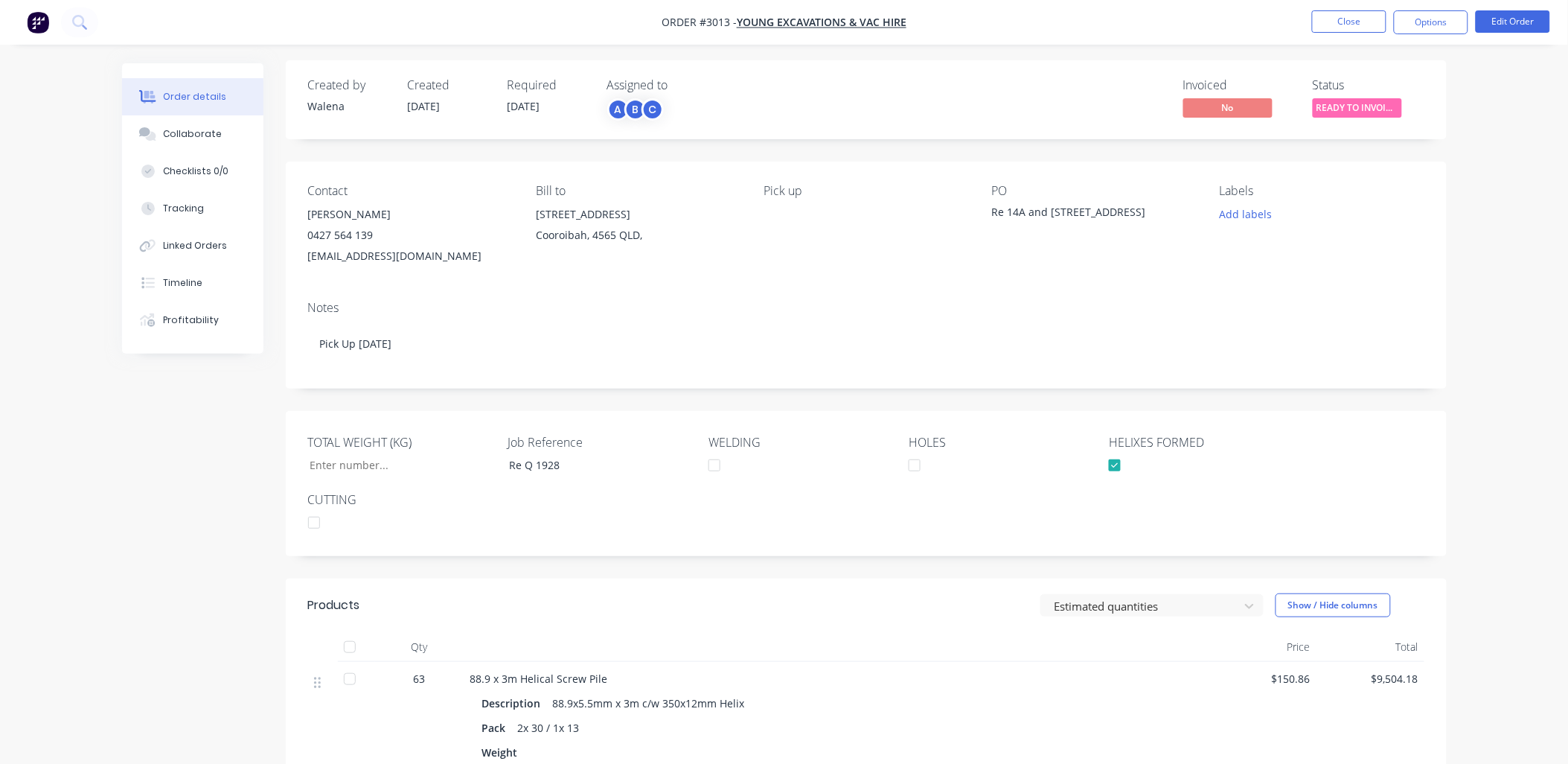
scroll to position [0, 0]
click at [1364, 108] on span "READY TO INVOIC..." at bounding box center [1357, 110] width 89 height 19
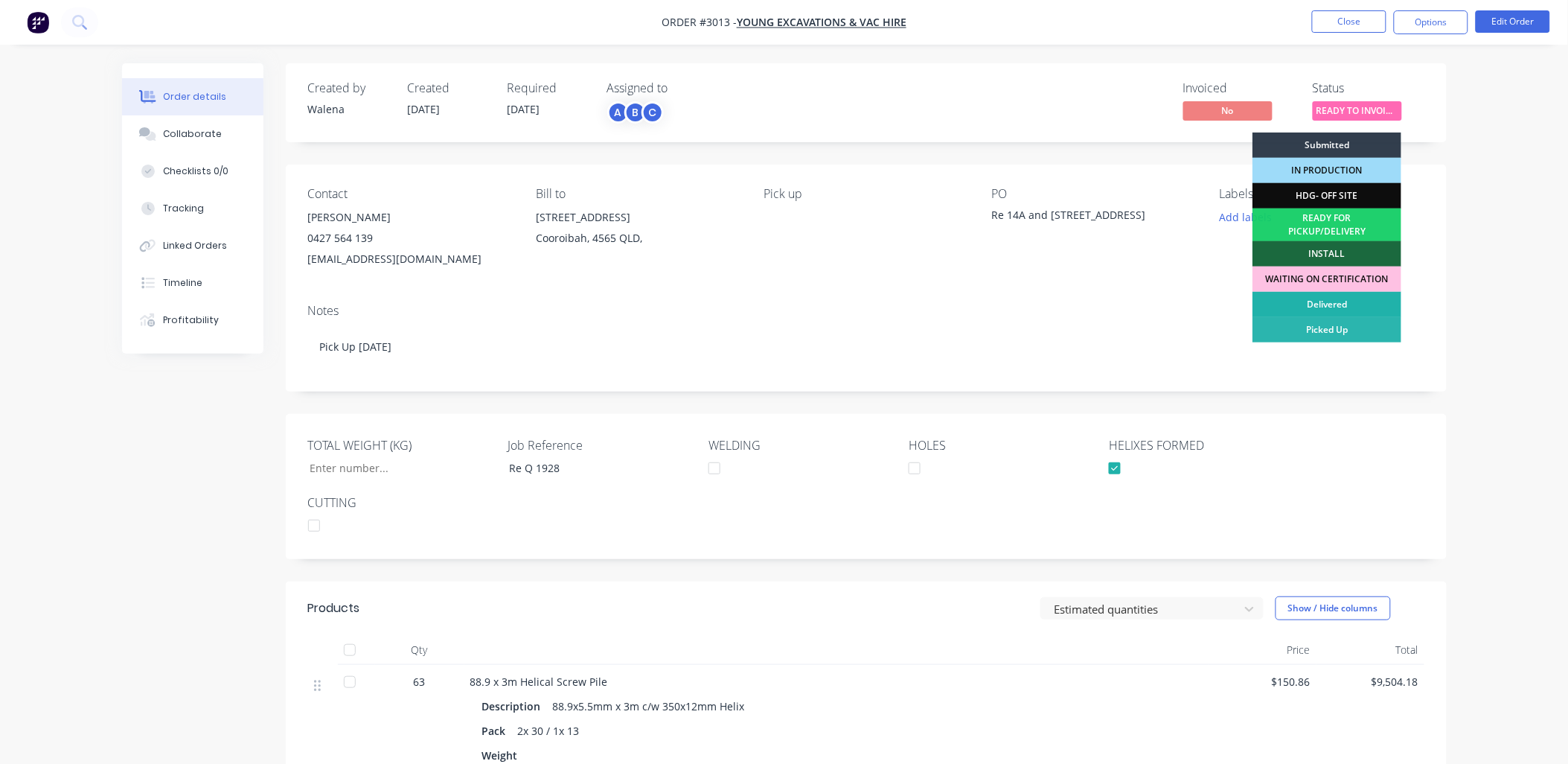
click at [1326, 304] on div "Delivered" at bounding box center [1327, 304] width 149 height 25
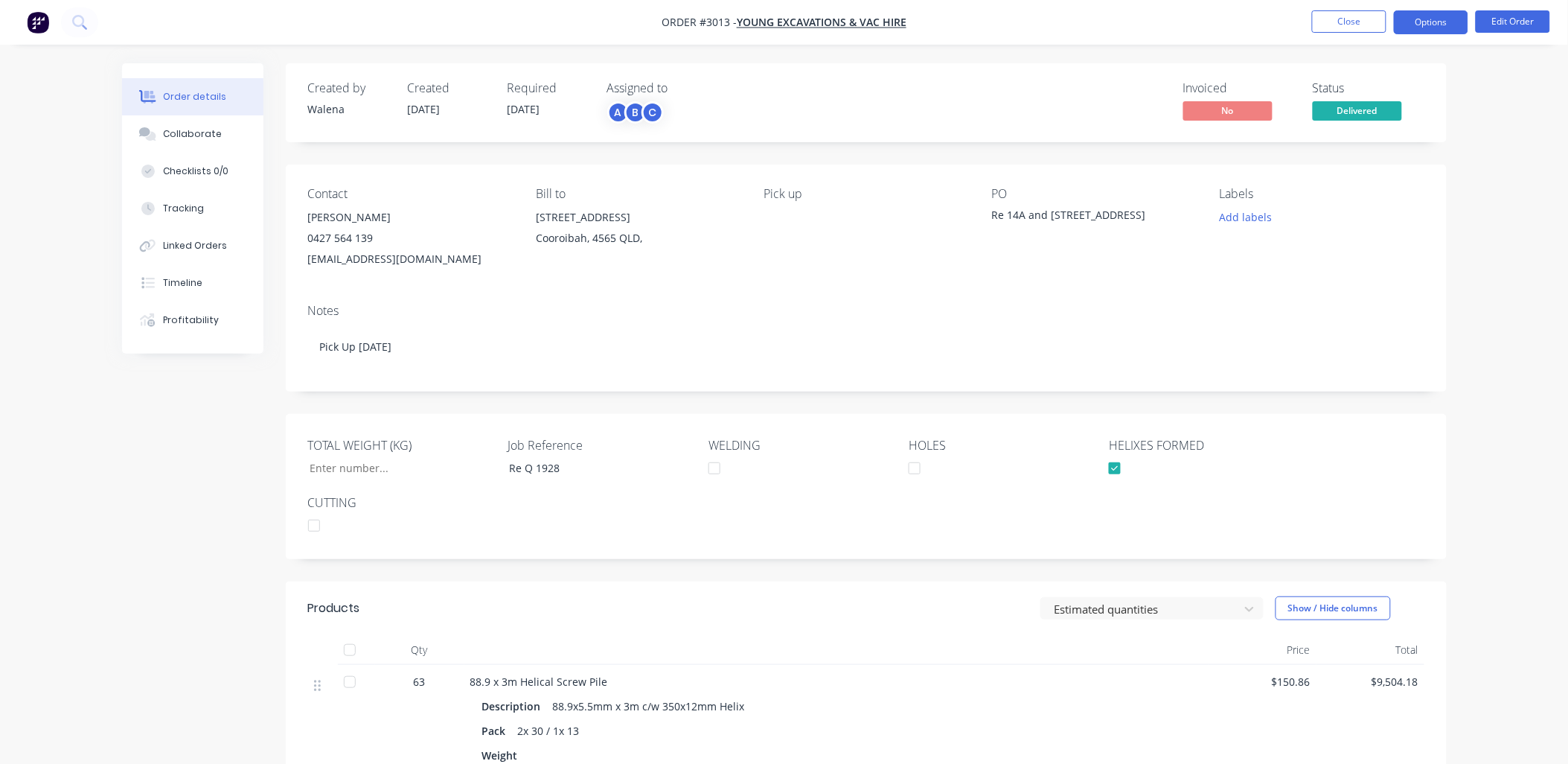
click at [1448, 16] on button "Options" at bounding box center [1431, 22] width 74 height 24
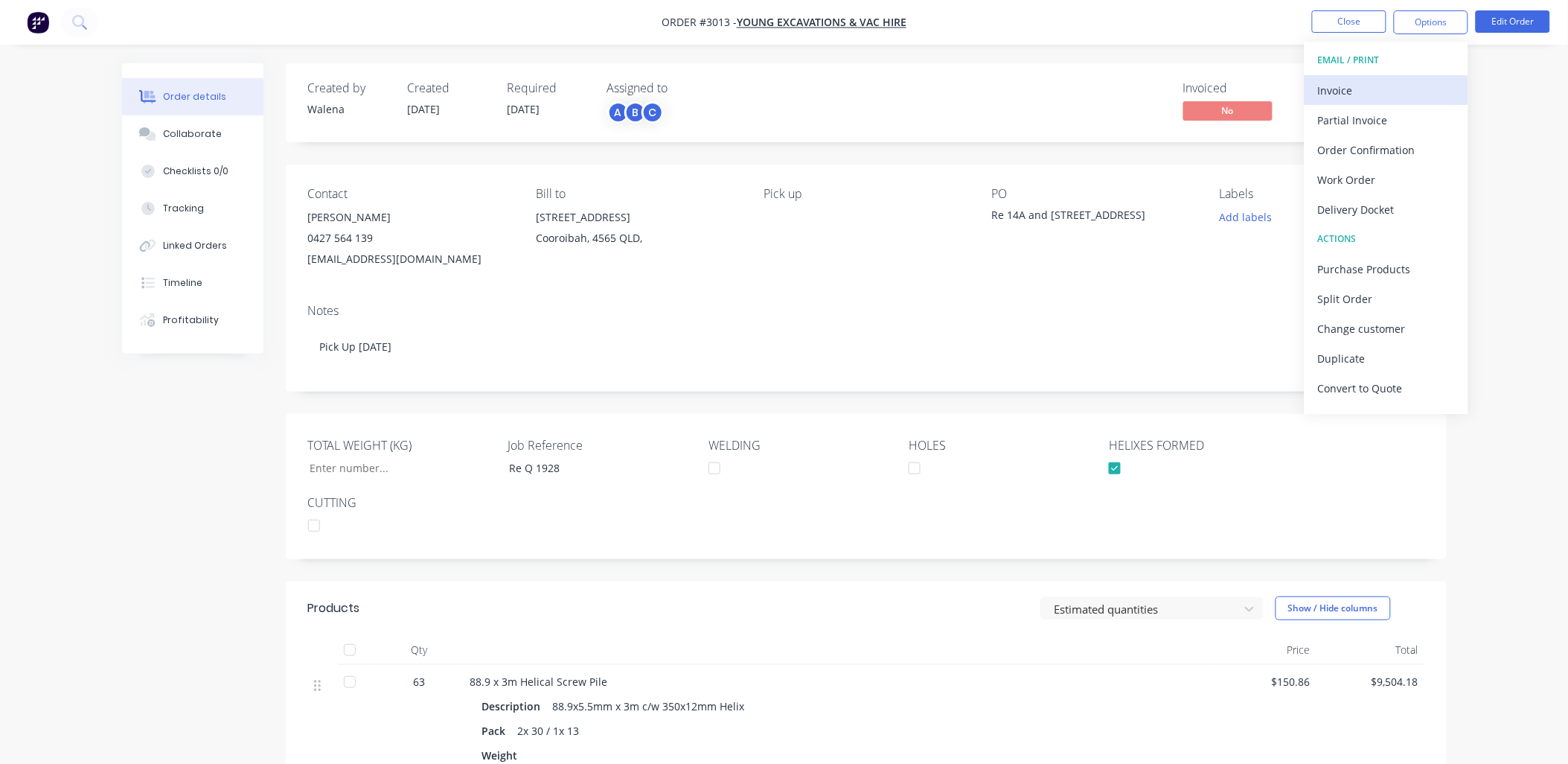
click at [1403, 82] on div "Invoice" at bounding box center [1386, 90] width 137 height 22
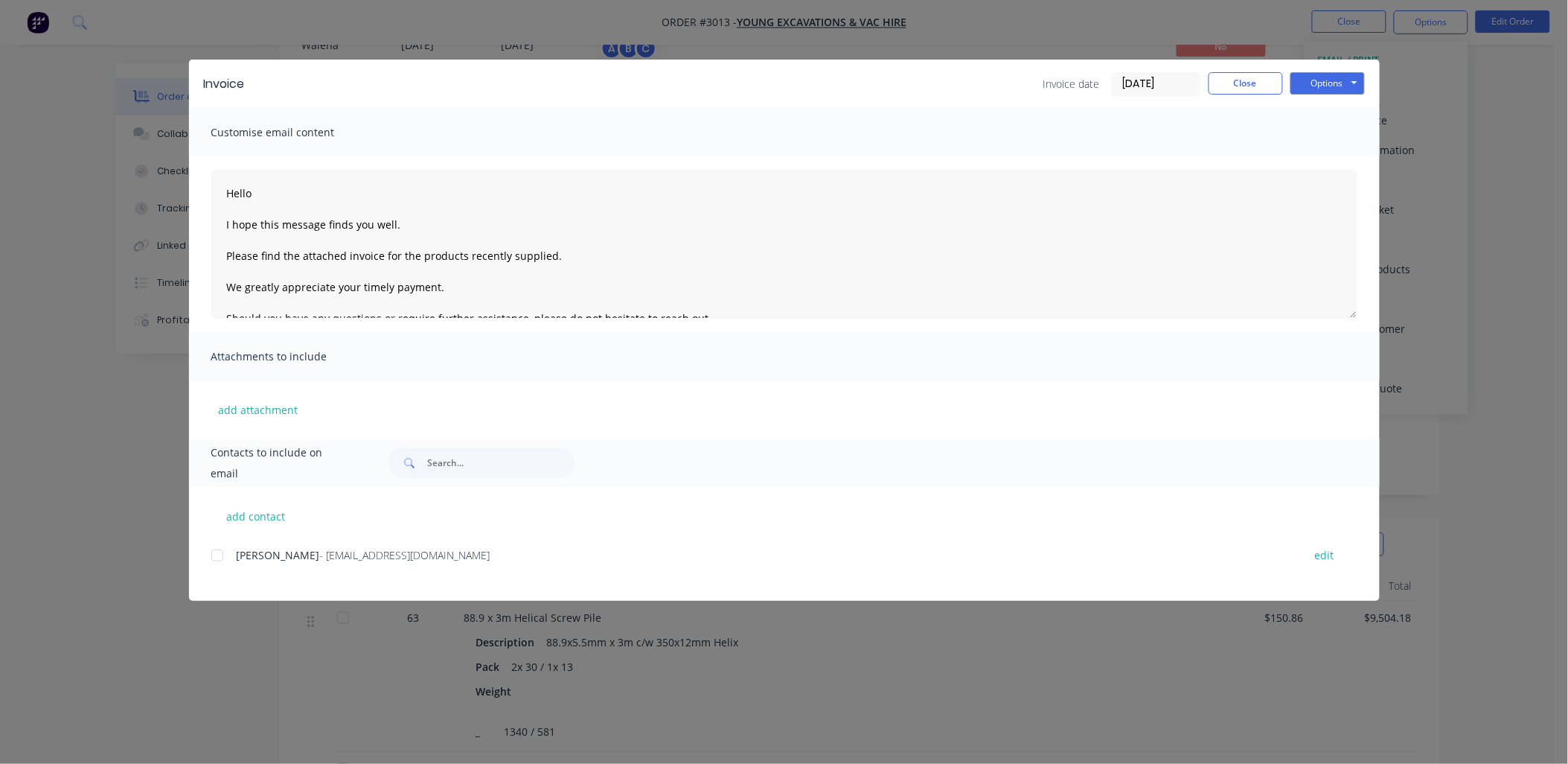
scroll to position [109, 0]
click at [217, 553] on div at bounding box center [217, 555] width 30 height 30
click at [1338, 81] on button "Options" at bounding box center [1328, 83] width 74 height 22
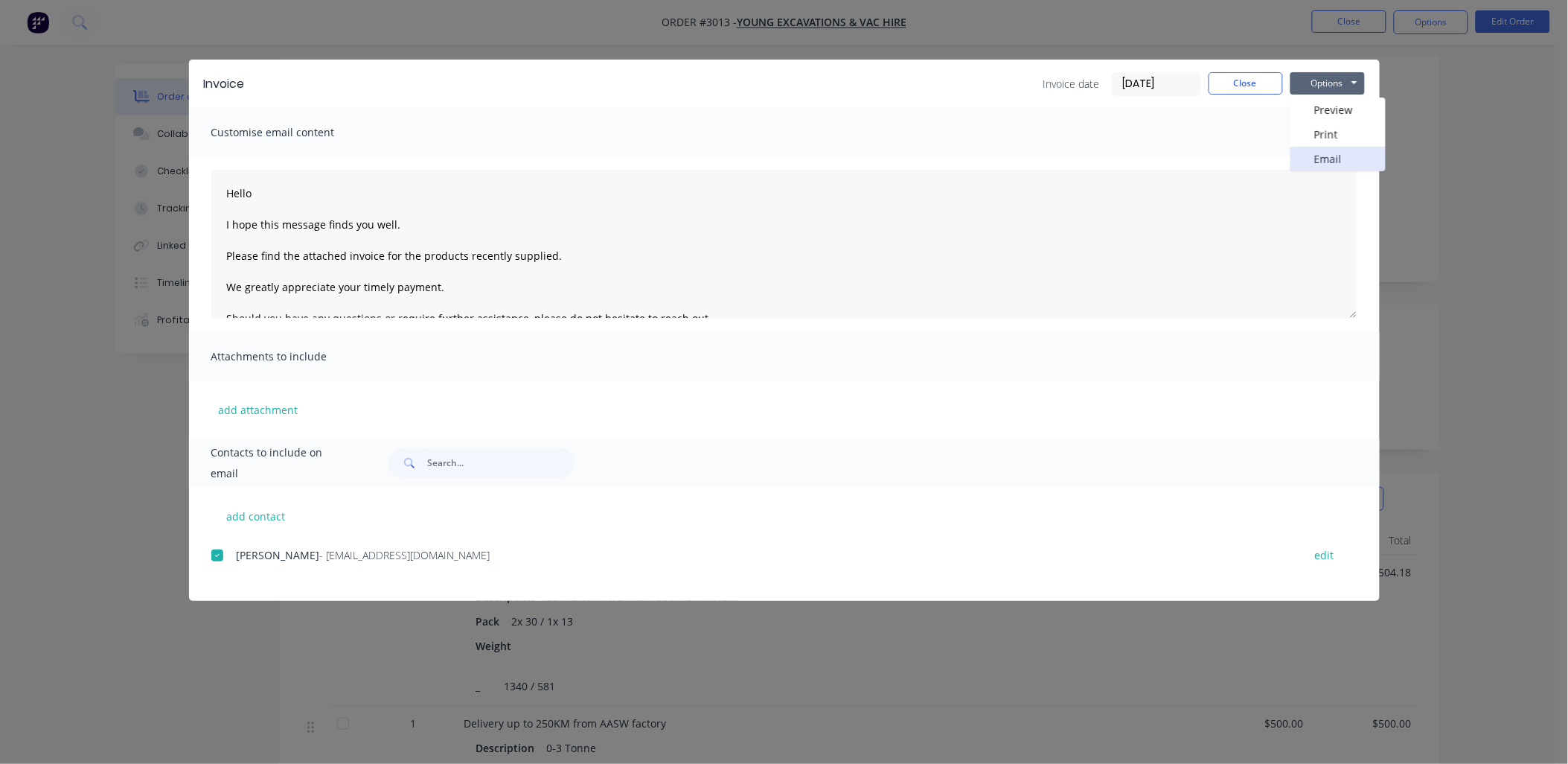
click at [1334, 159] on button "Email" at bounding box center [1339, 159] width 95 height 25
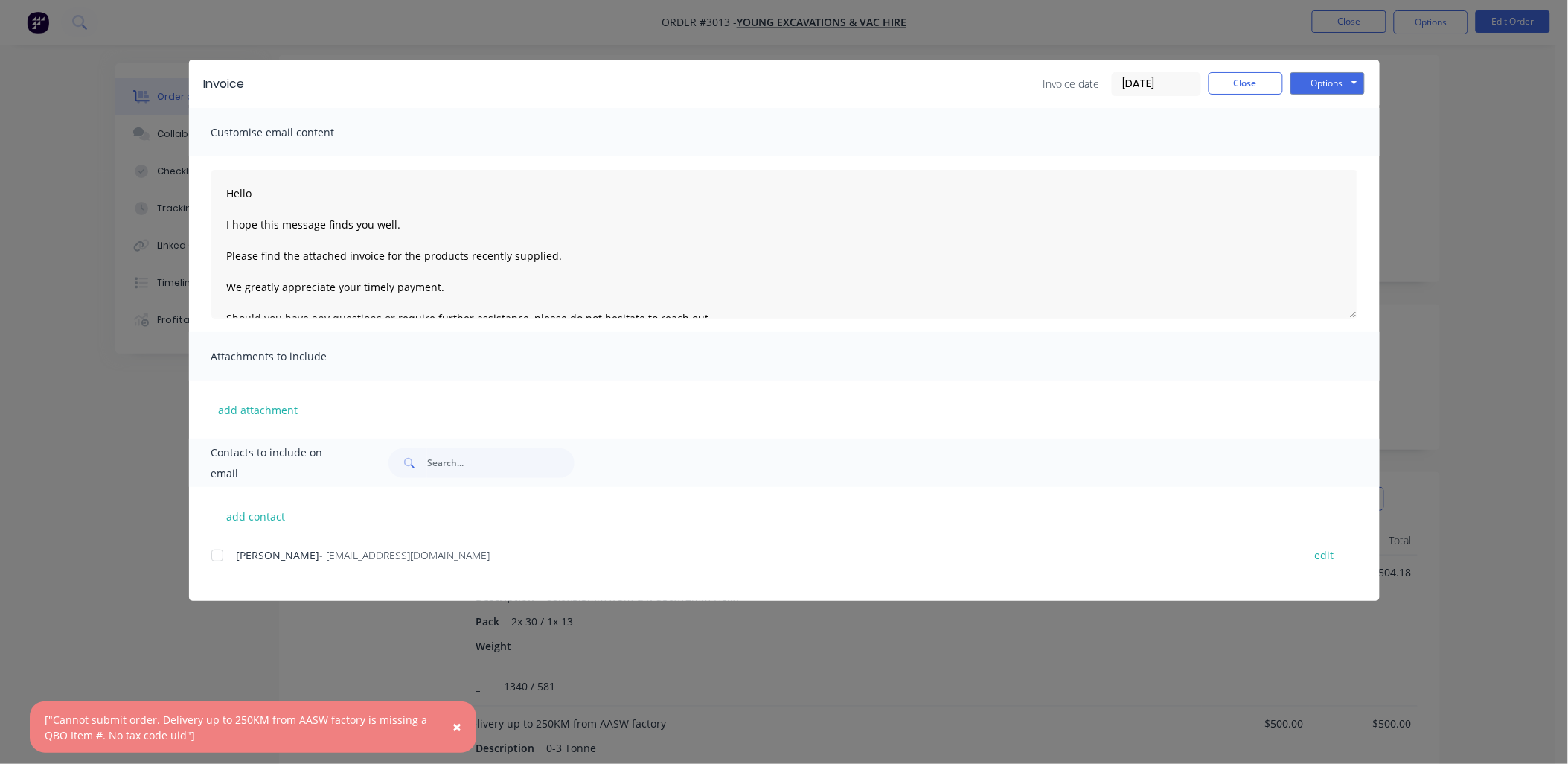
click at [456, 725] on span "×" at bounding box center [457, 726] width 9 height 21
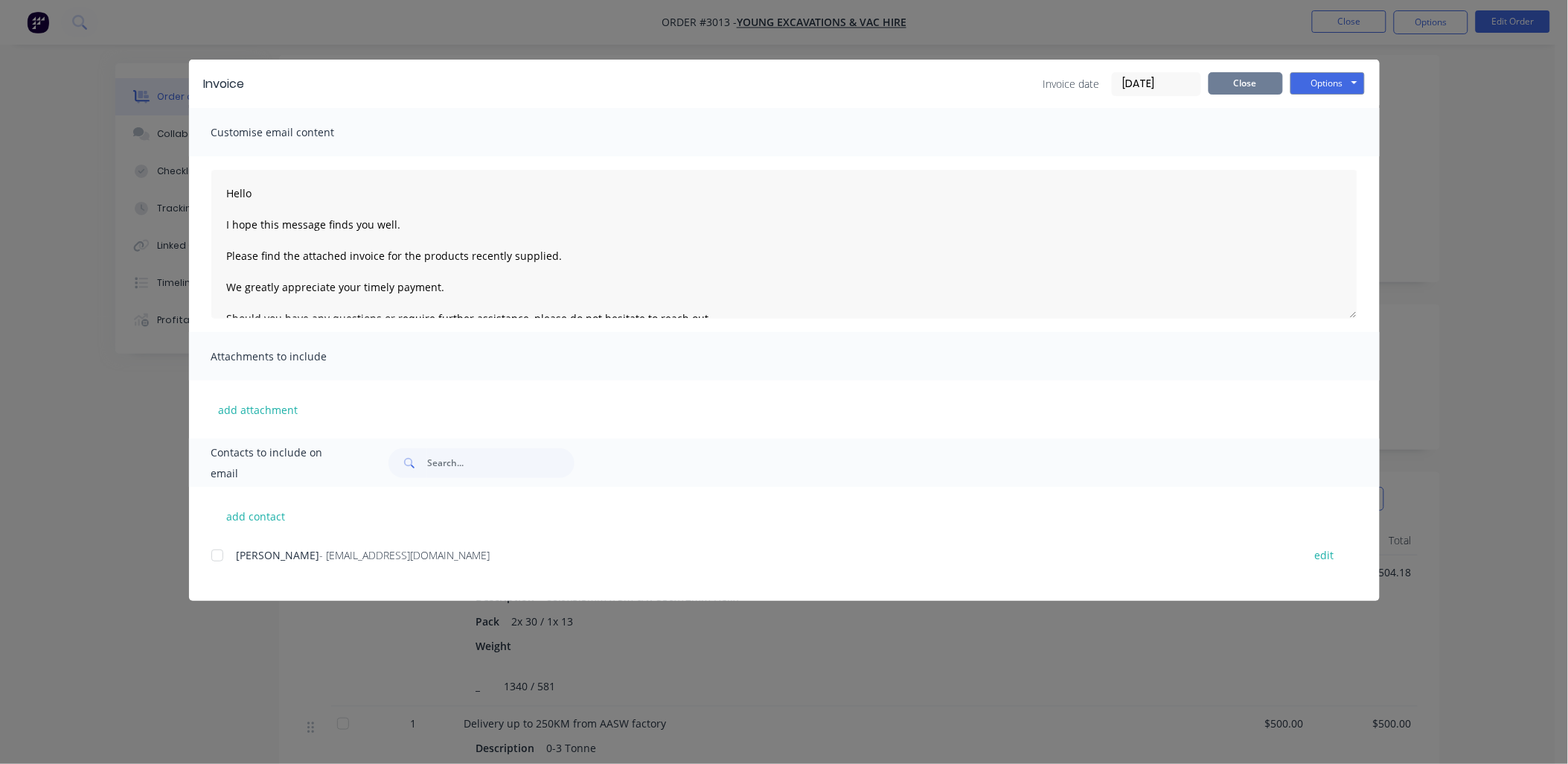
click at [1252, 84] on button "Close" at bounding box center [1245, 83] width 74 height 22
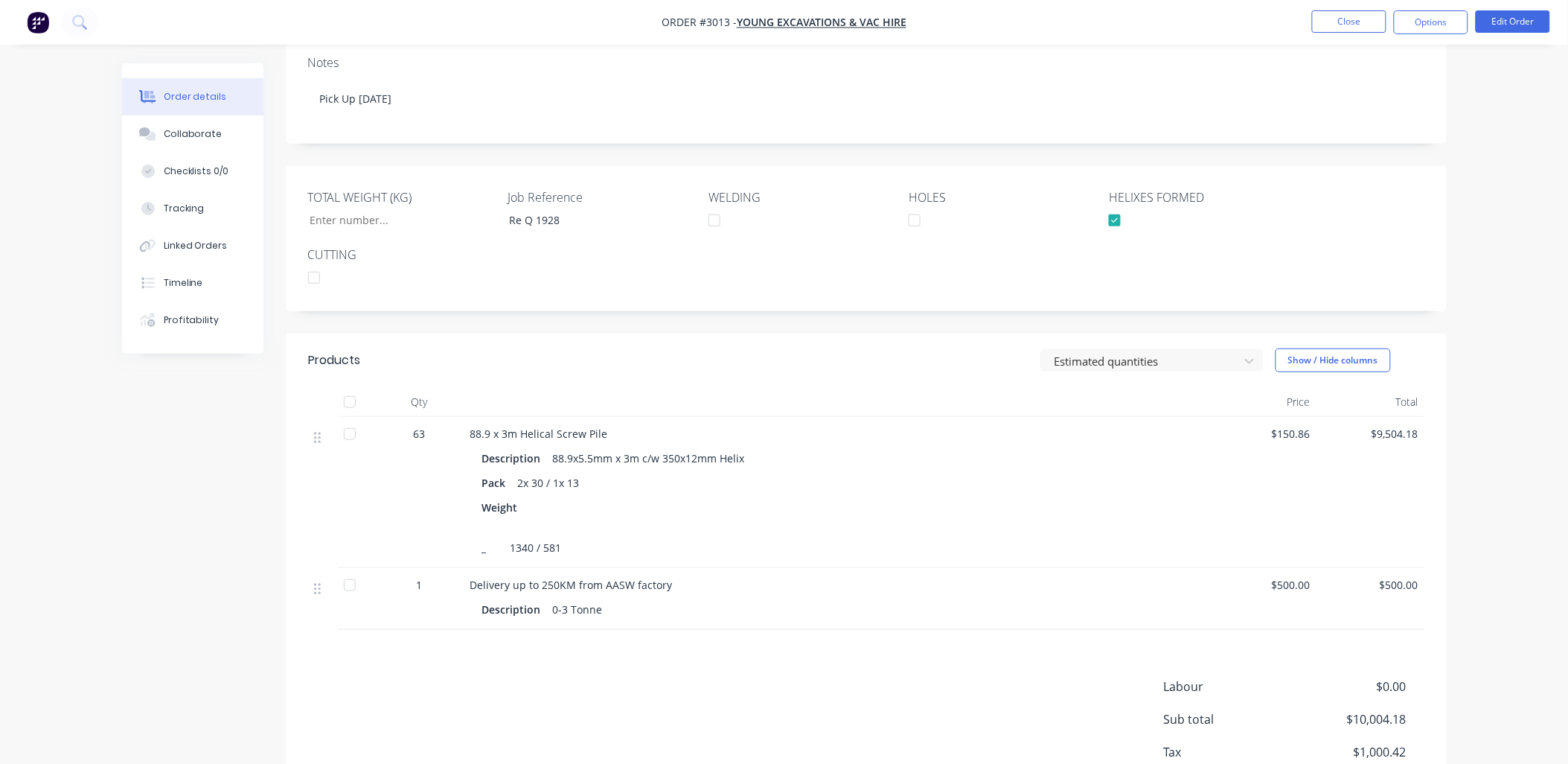
scroll to position [346, 0]
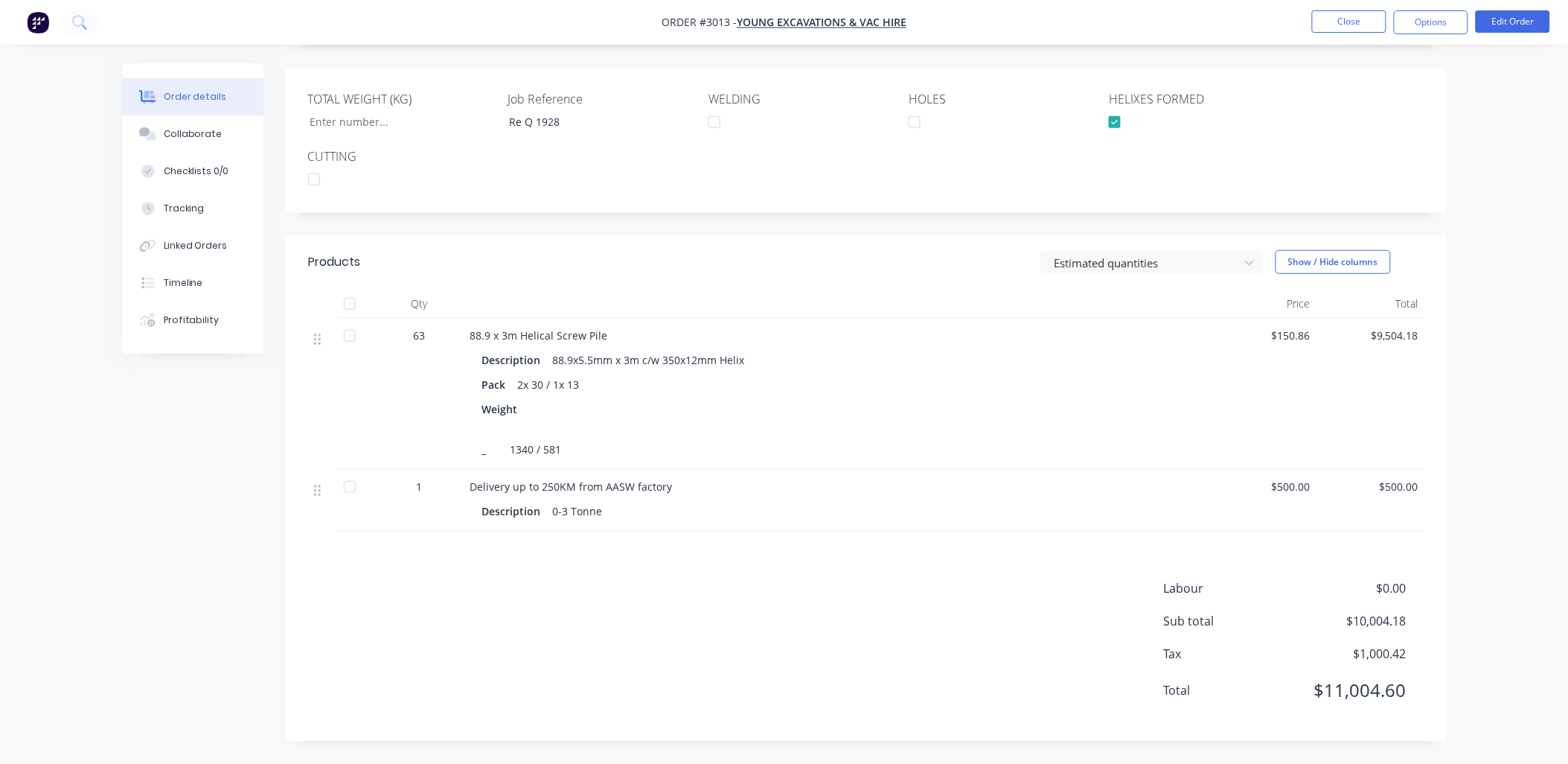
click at [563, 478] on div "Delivery up to 250KM from AASW factory Description 0-3 Tonne" at bounding box center [836, 501] width 744 height 62
click at [1513, 19] on button "Edit Order" at bounding box center [1512, 21] width 74 height 22
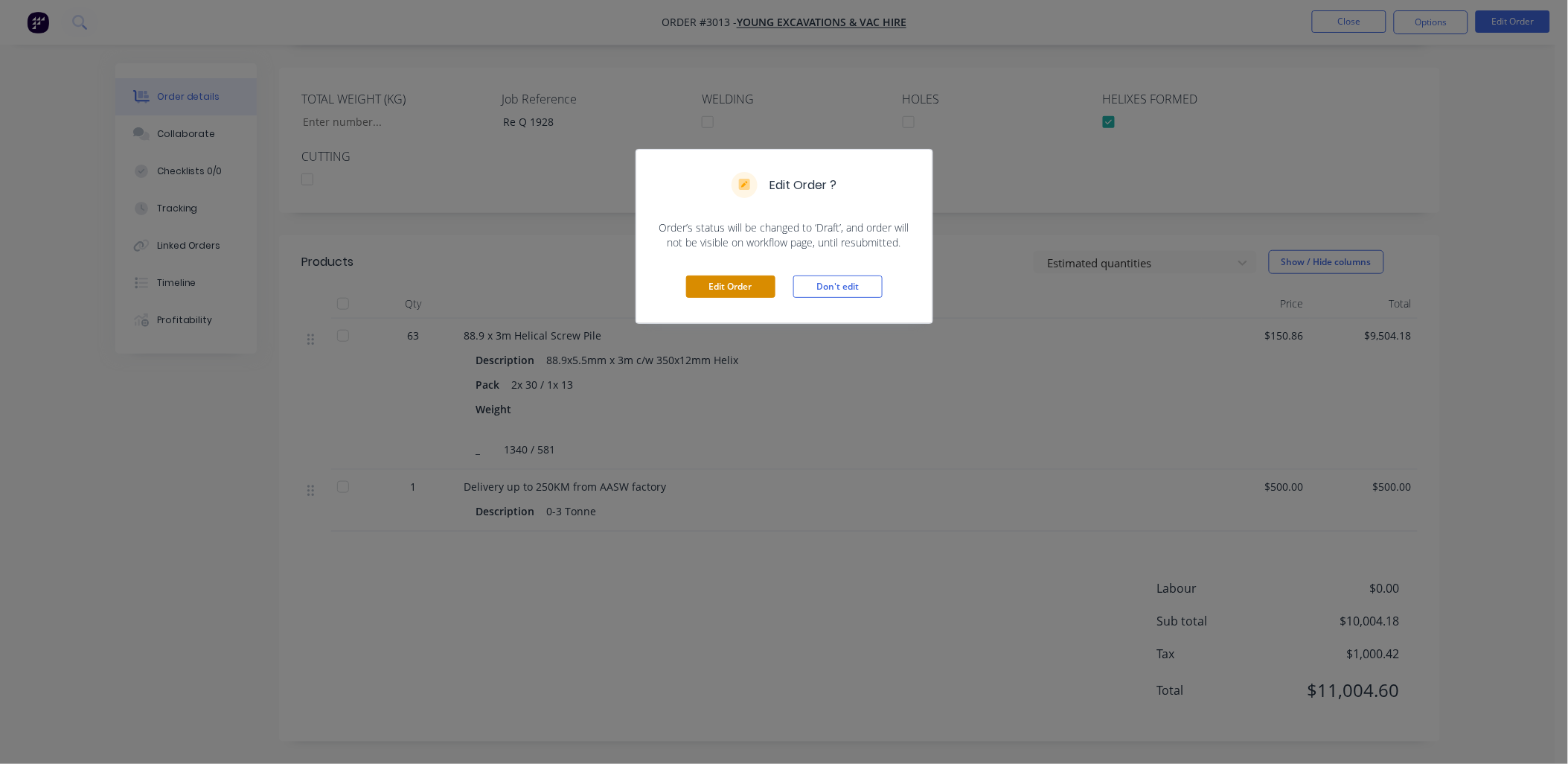
click at [723, 295] on button "Edit Order" at bounding box center [731, 286] width 89 height 22
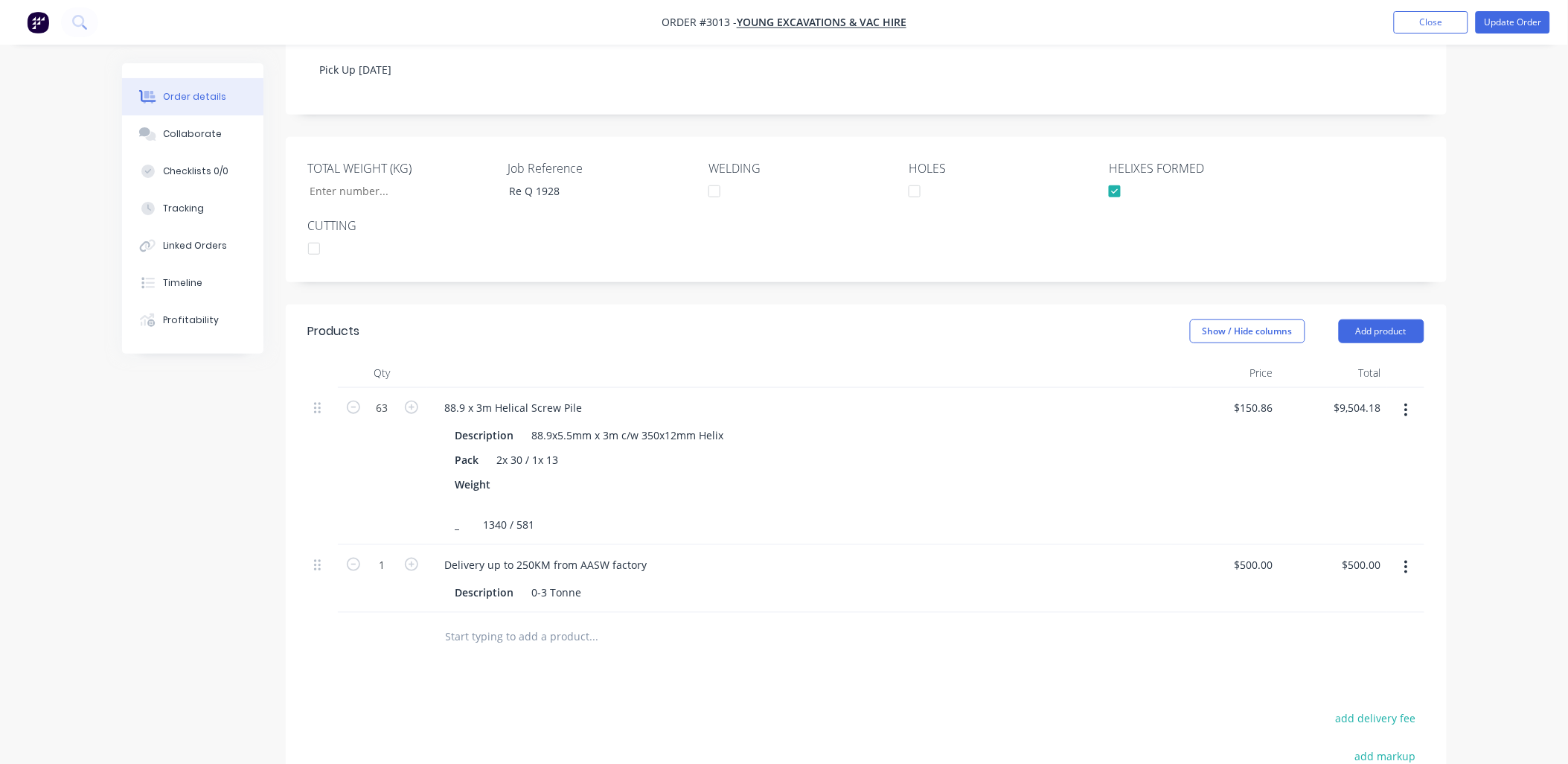
scroll to position [524, 0]
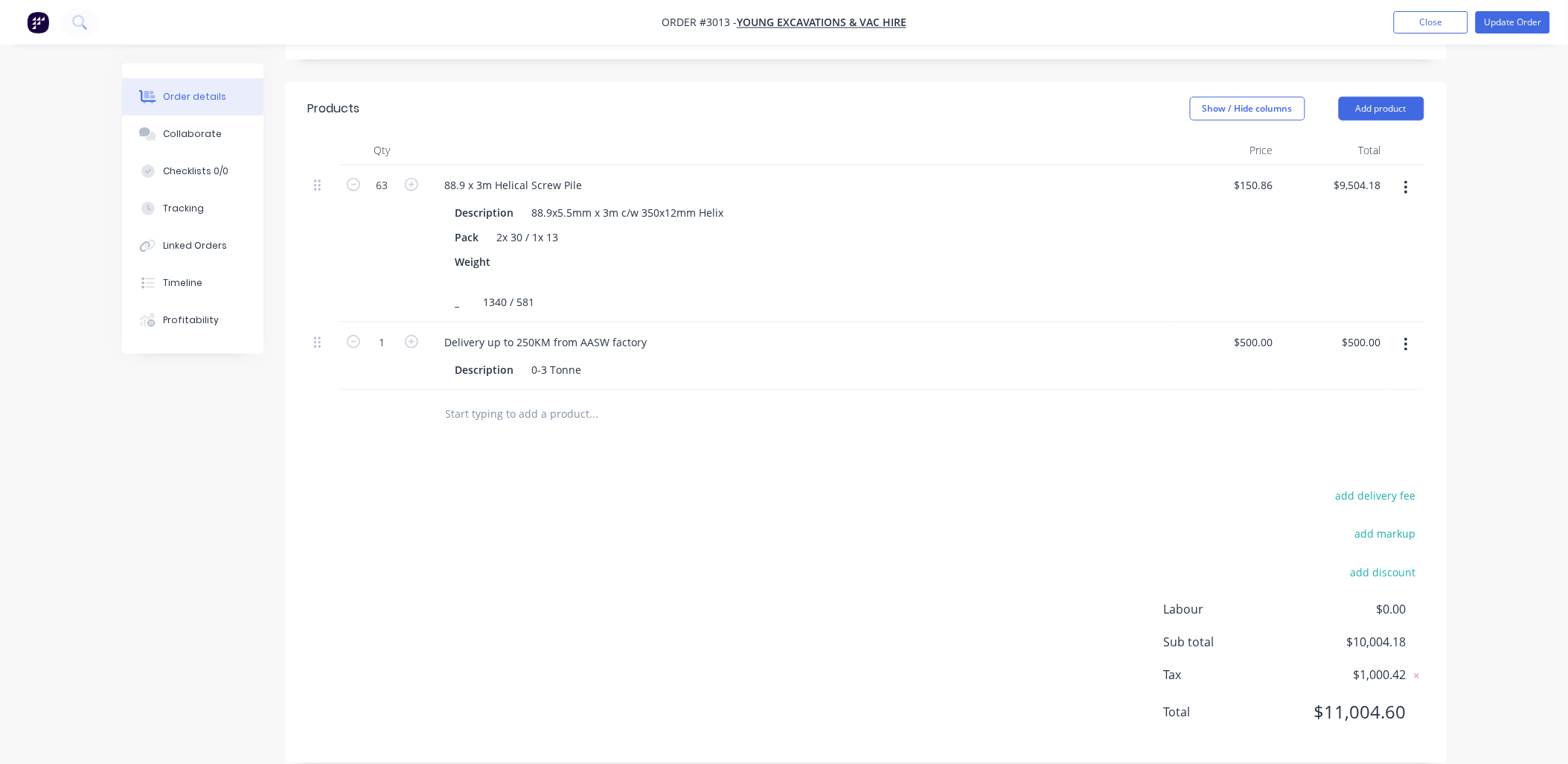
click at [1403, 331] on button "button" at bounding box center [1405, 344] width 35 height 27
click at [1315, 373] on div "Edit" at bounding box center [1354, 383] width 114 height 22
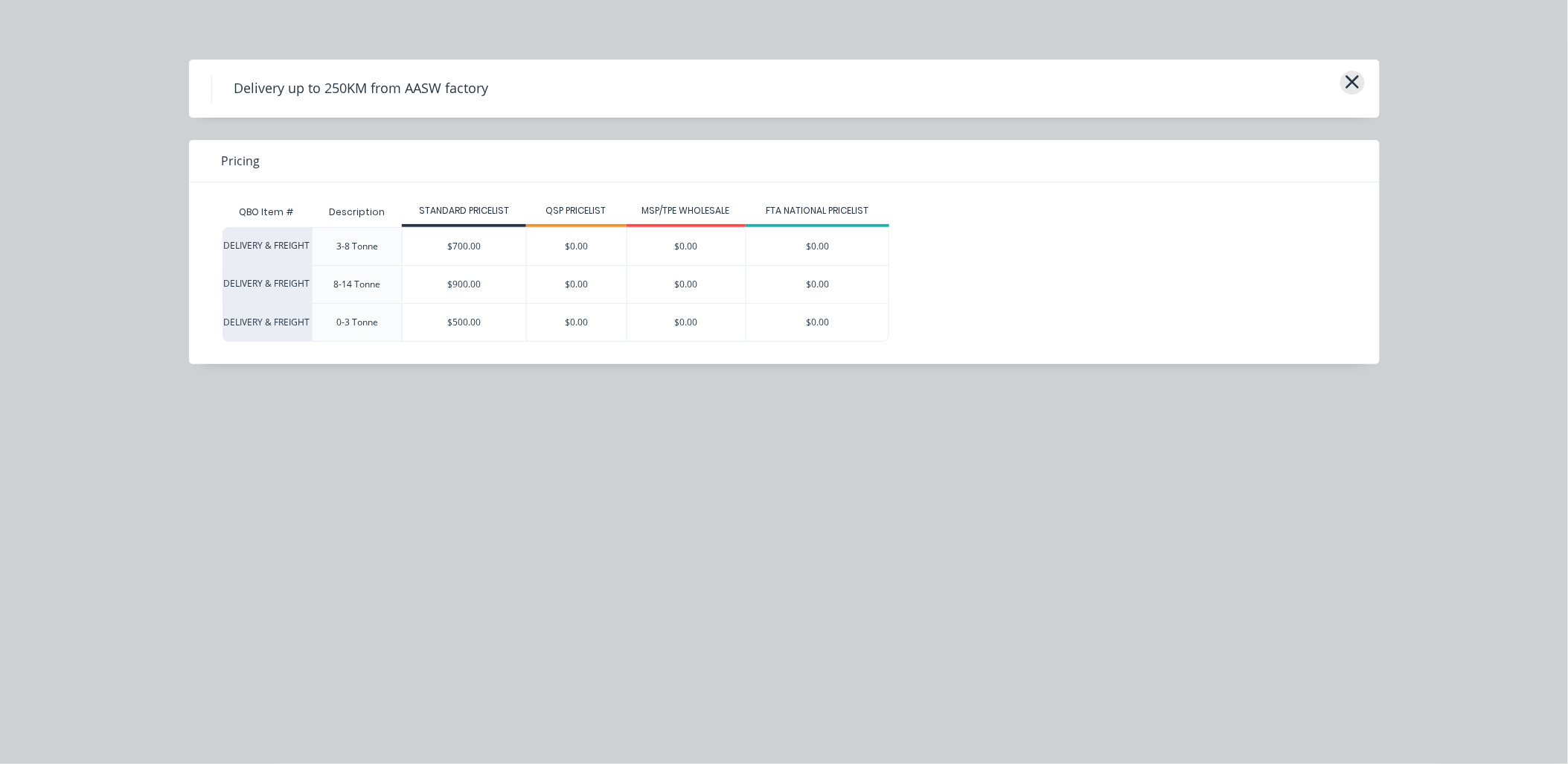
click at [1343, 81] on button "button" at bounding box center [1353, 82] width 25 height 24
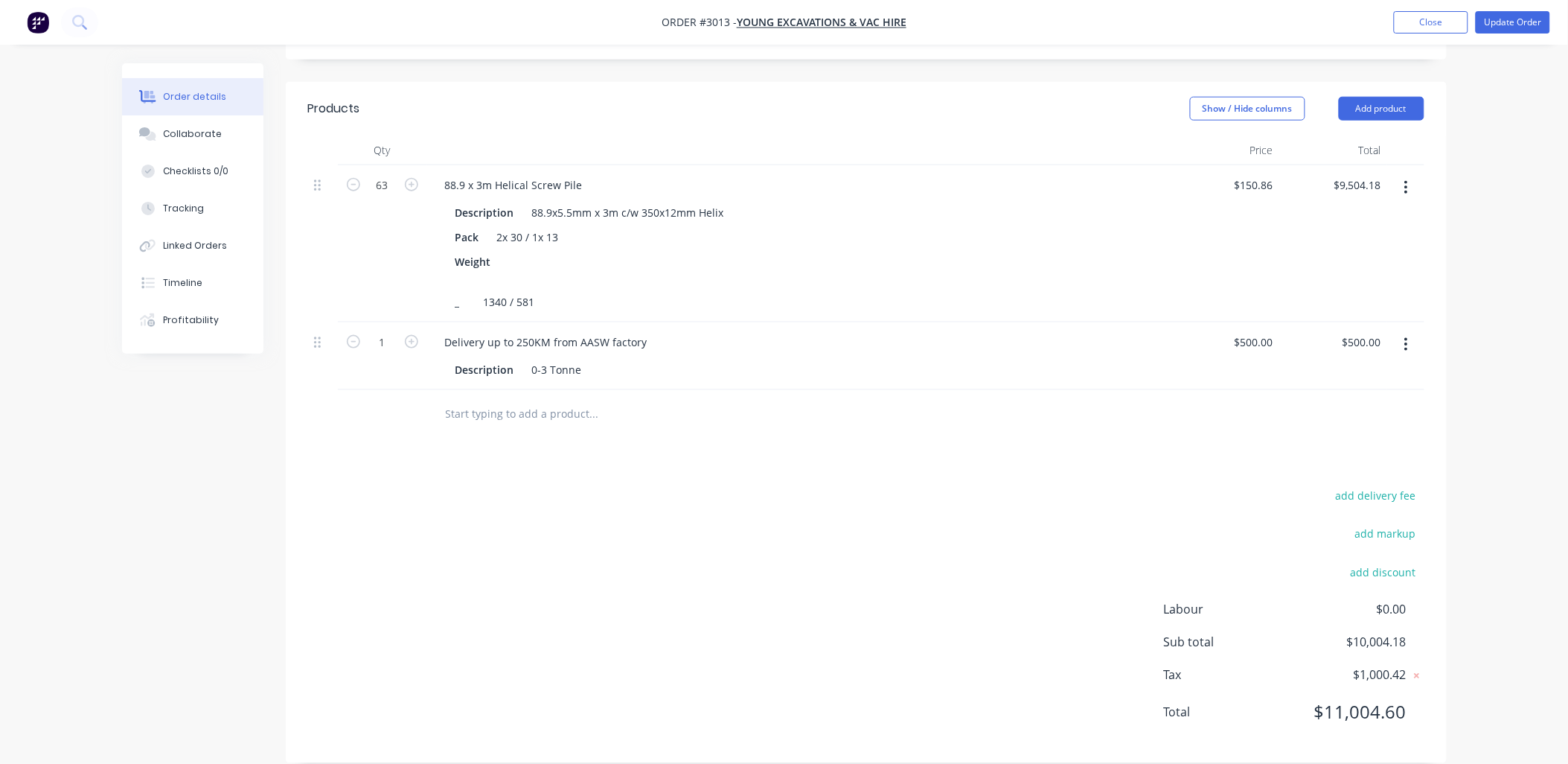
click at [1407, 337] on icon "button" at bounding box center [1406, 345] width 4 height 16
click at [1349, 458] on button "Delete" at bounding box center [1354, 473] width 141 height 30
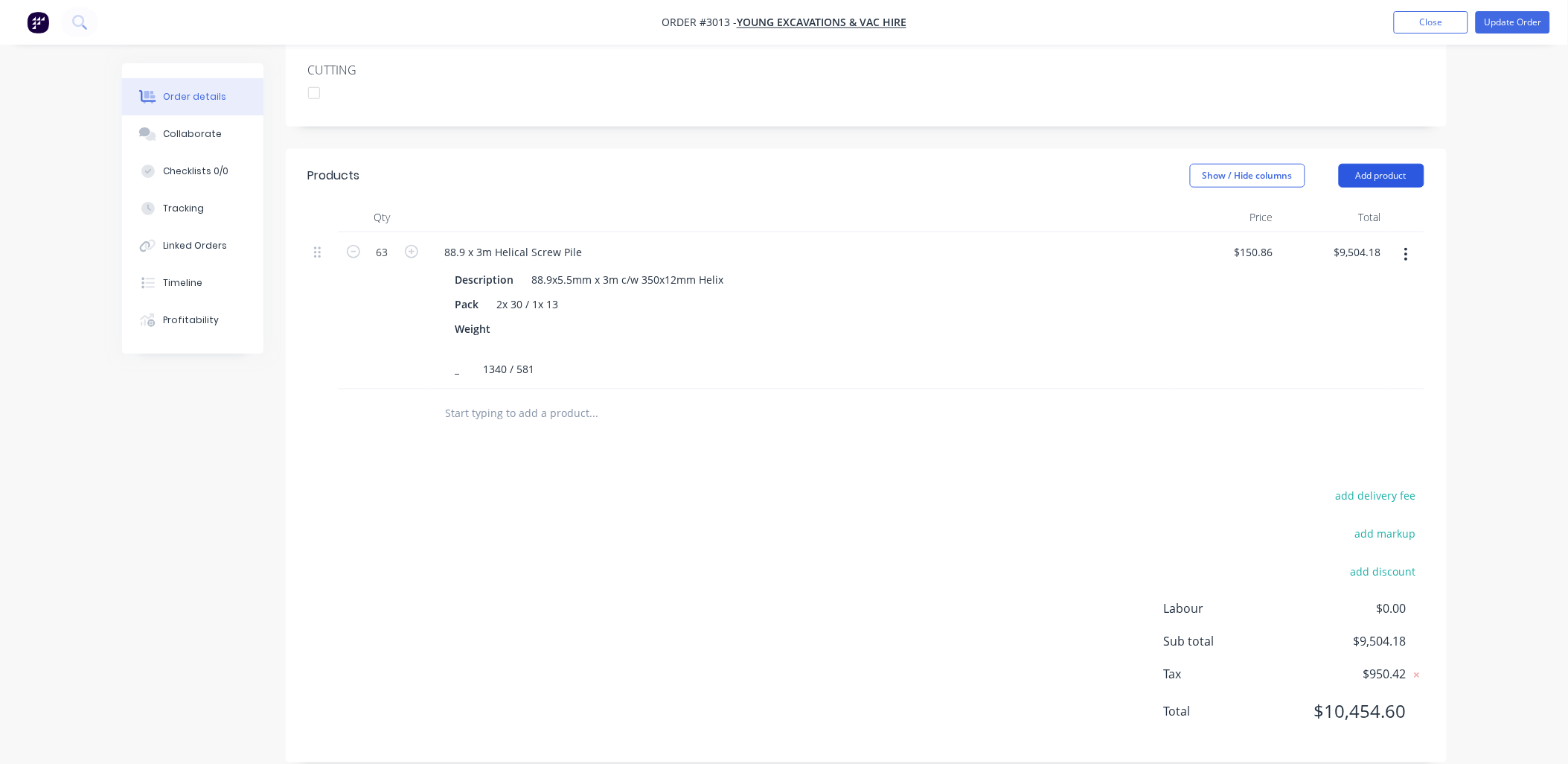
click at [1404, 164] on button "Add product" at bounding box center [1381, 176] width 85 height 24
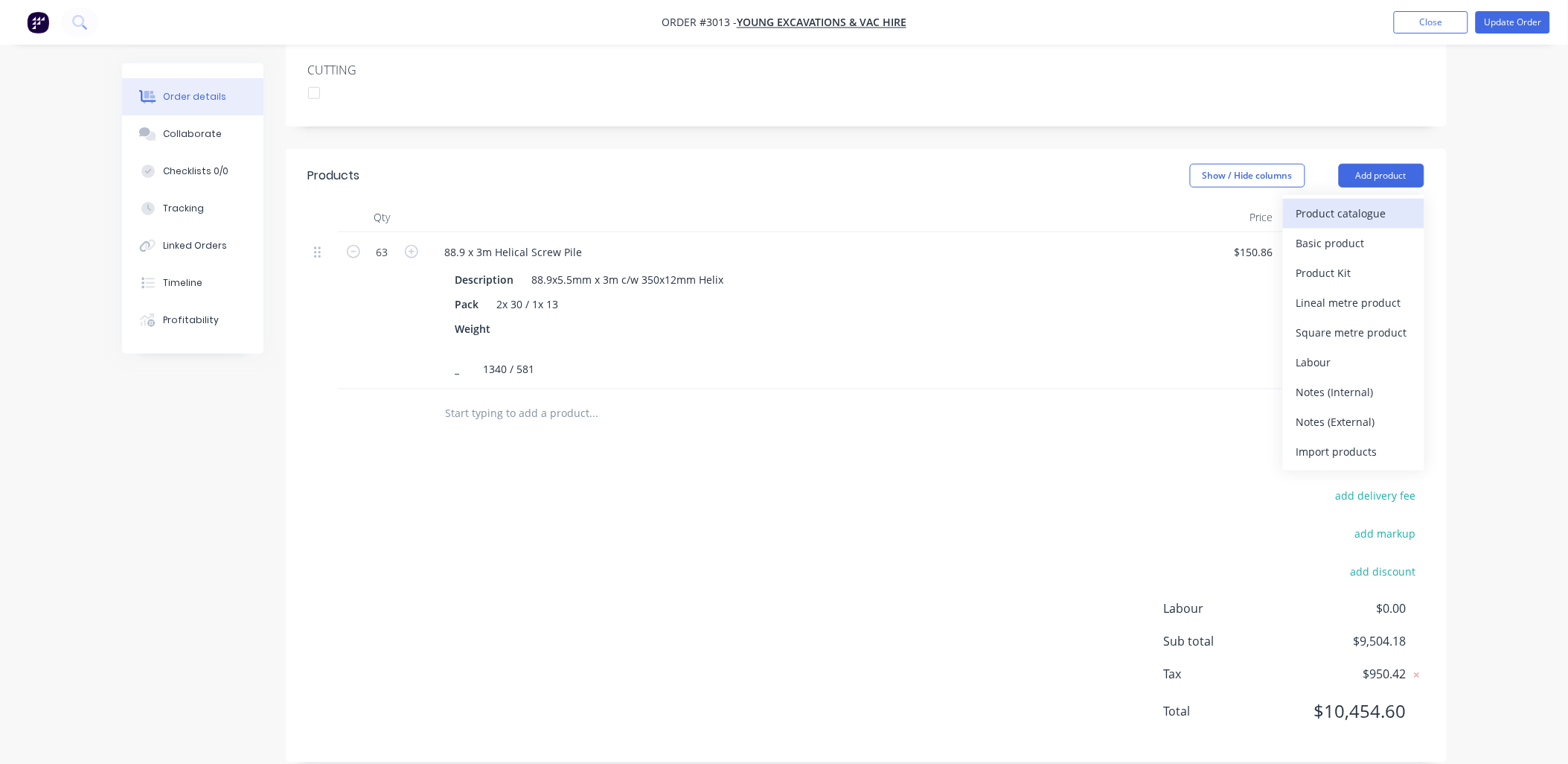
click at [1358, 203] on div "Product catalogue" at bounding box center [1354, 214] width 114 height 22
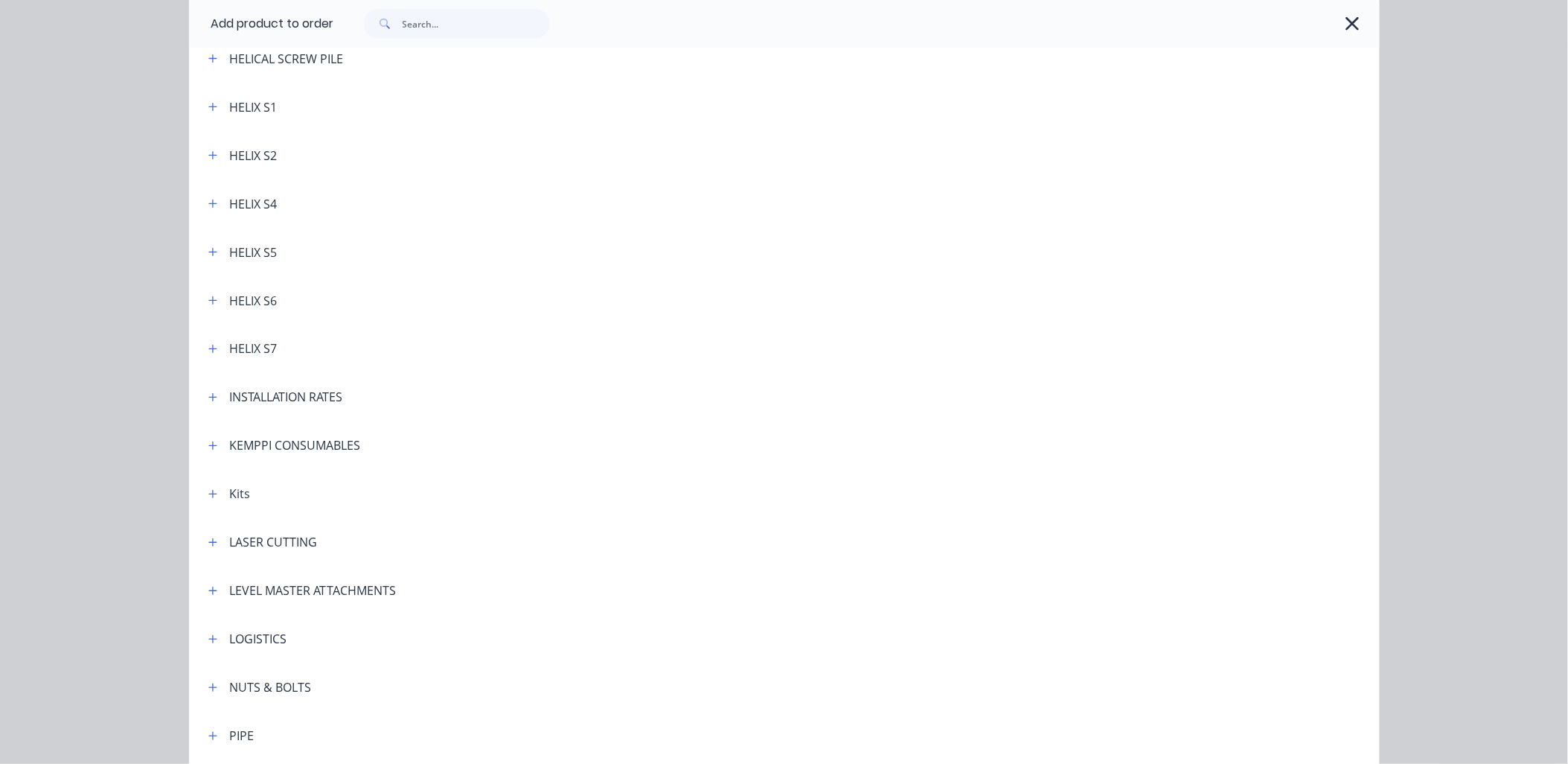
scroll to position [771, 0]
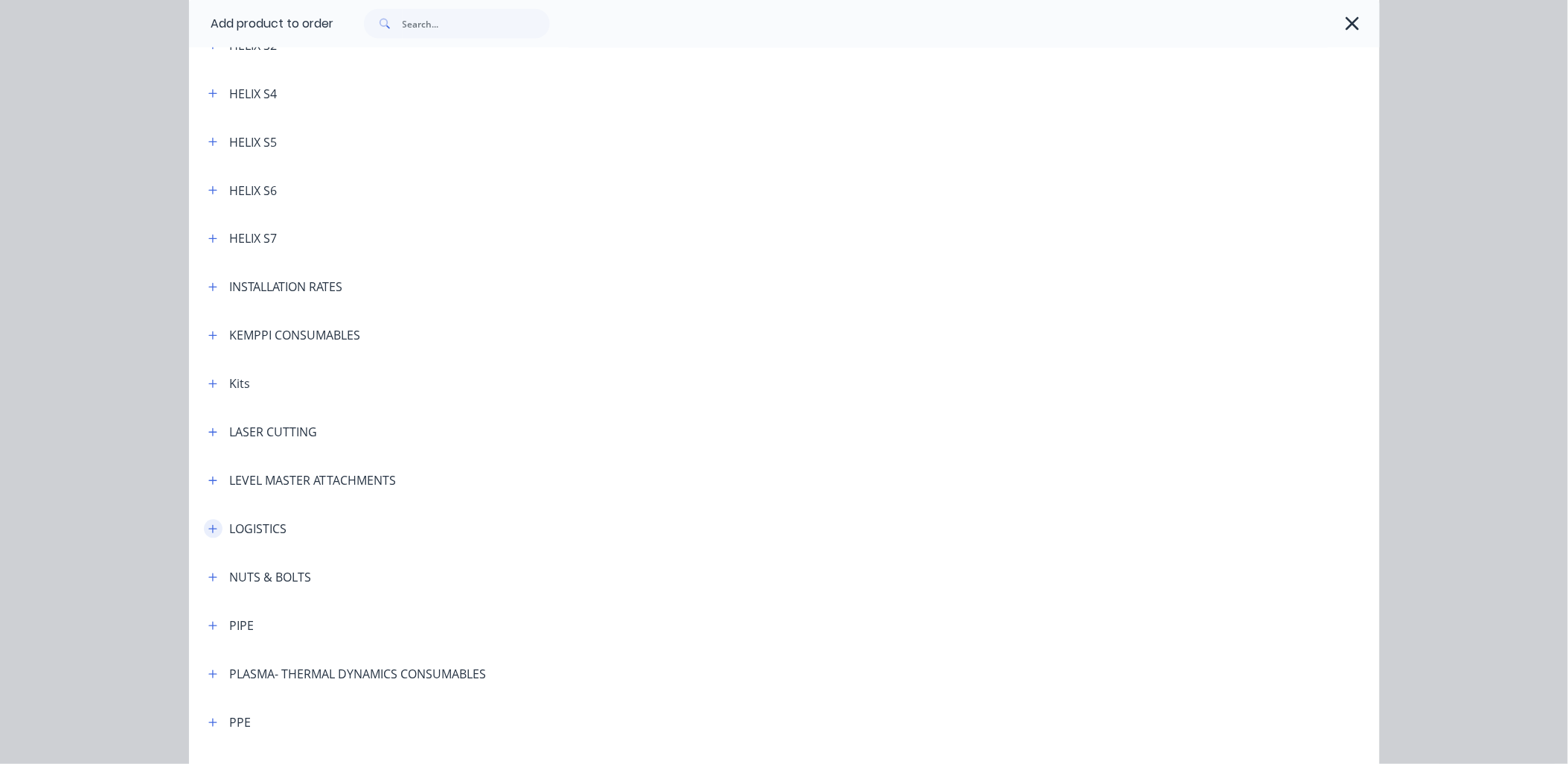
click at [209, 525] on icon "button" at bounding box center [213, 530] width 9 height 10
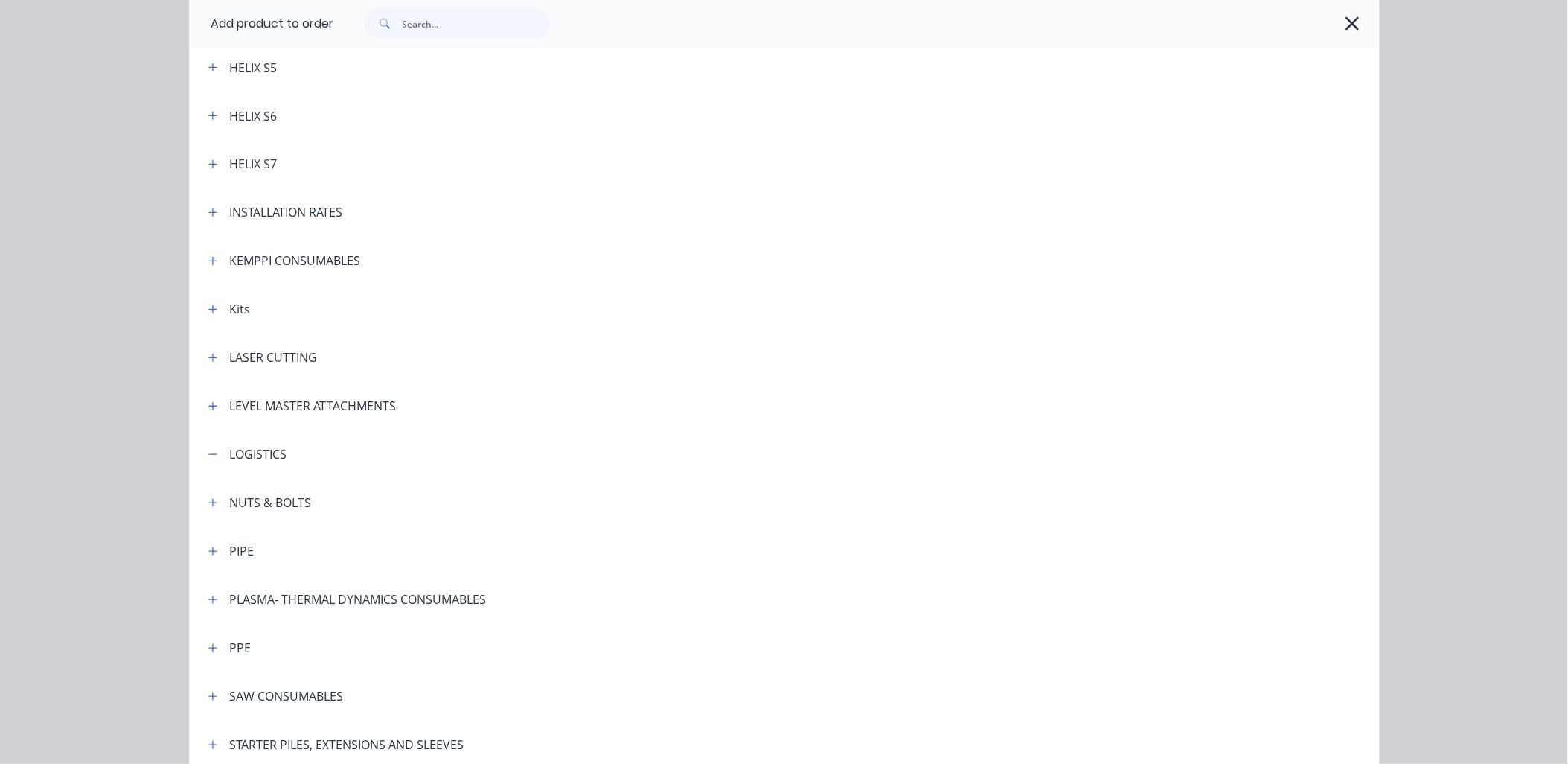
scroll to position [882, 0]
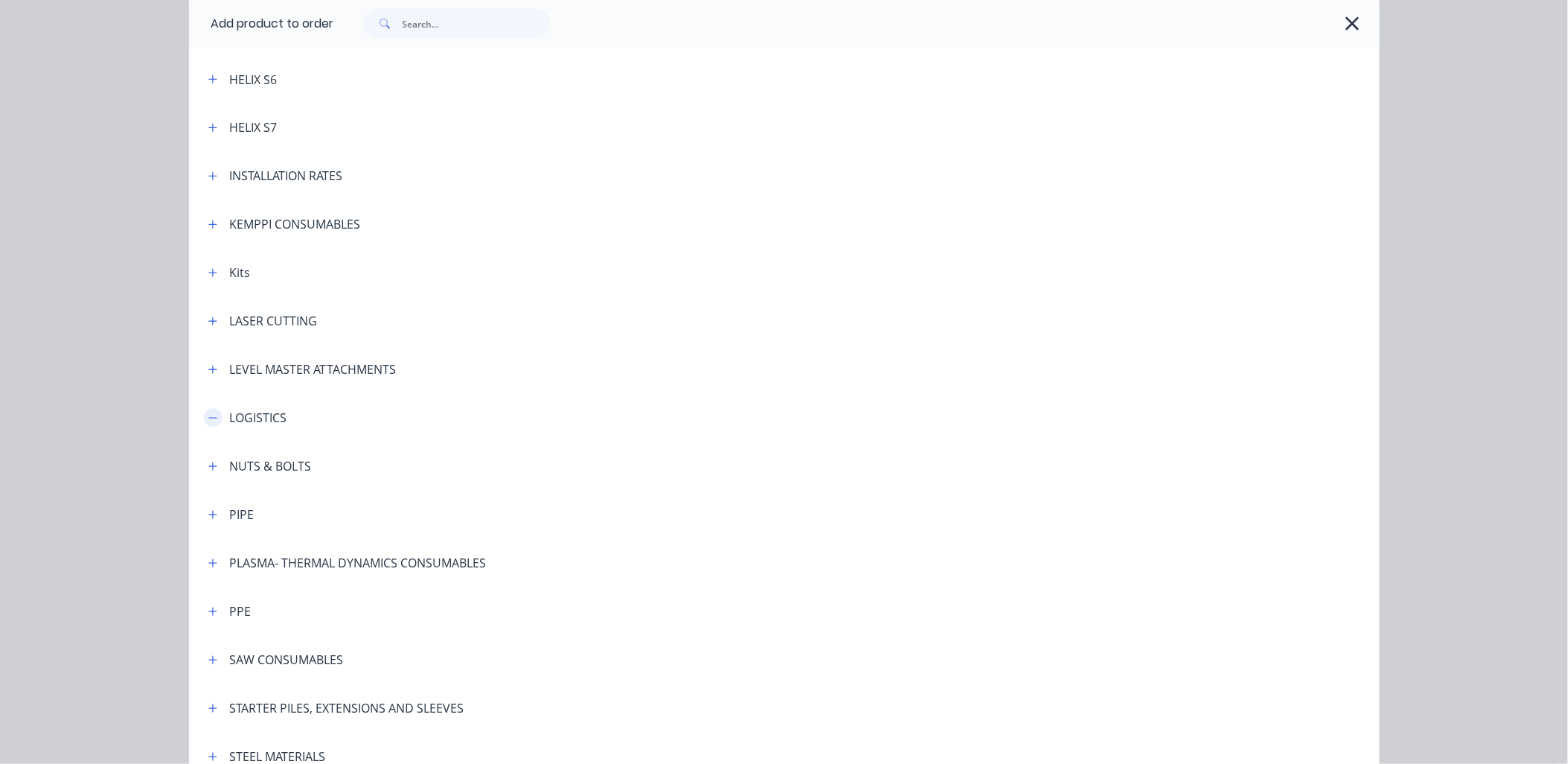
click at [209, 417] on icon "button" at bounding box center [213, 417] width 8 height 1
click at [245, 414] on div "LOGISTICS" at bounding box center [259, 418] width 58 height 18
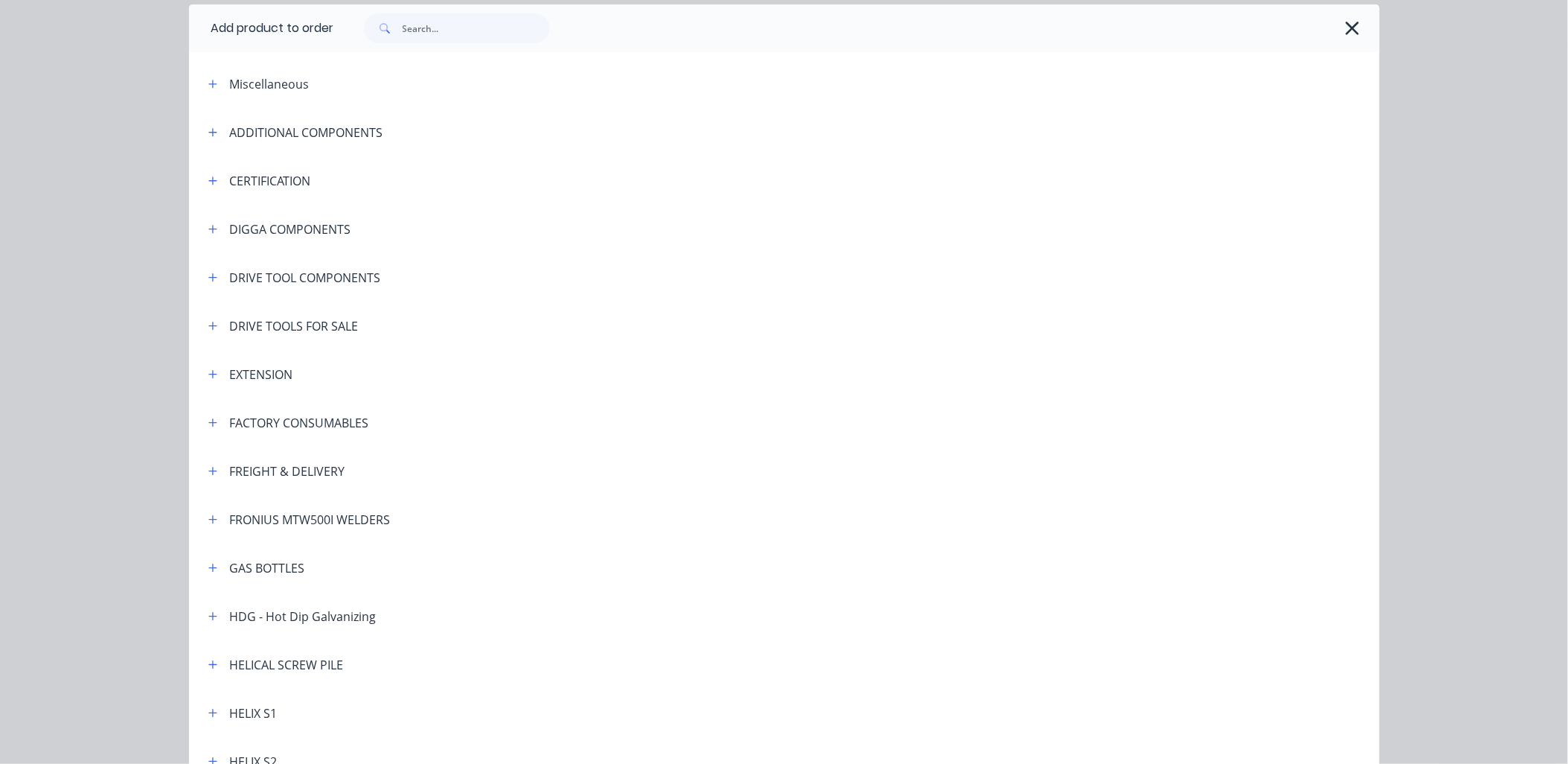
scroll to position [0, 0]
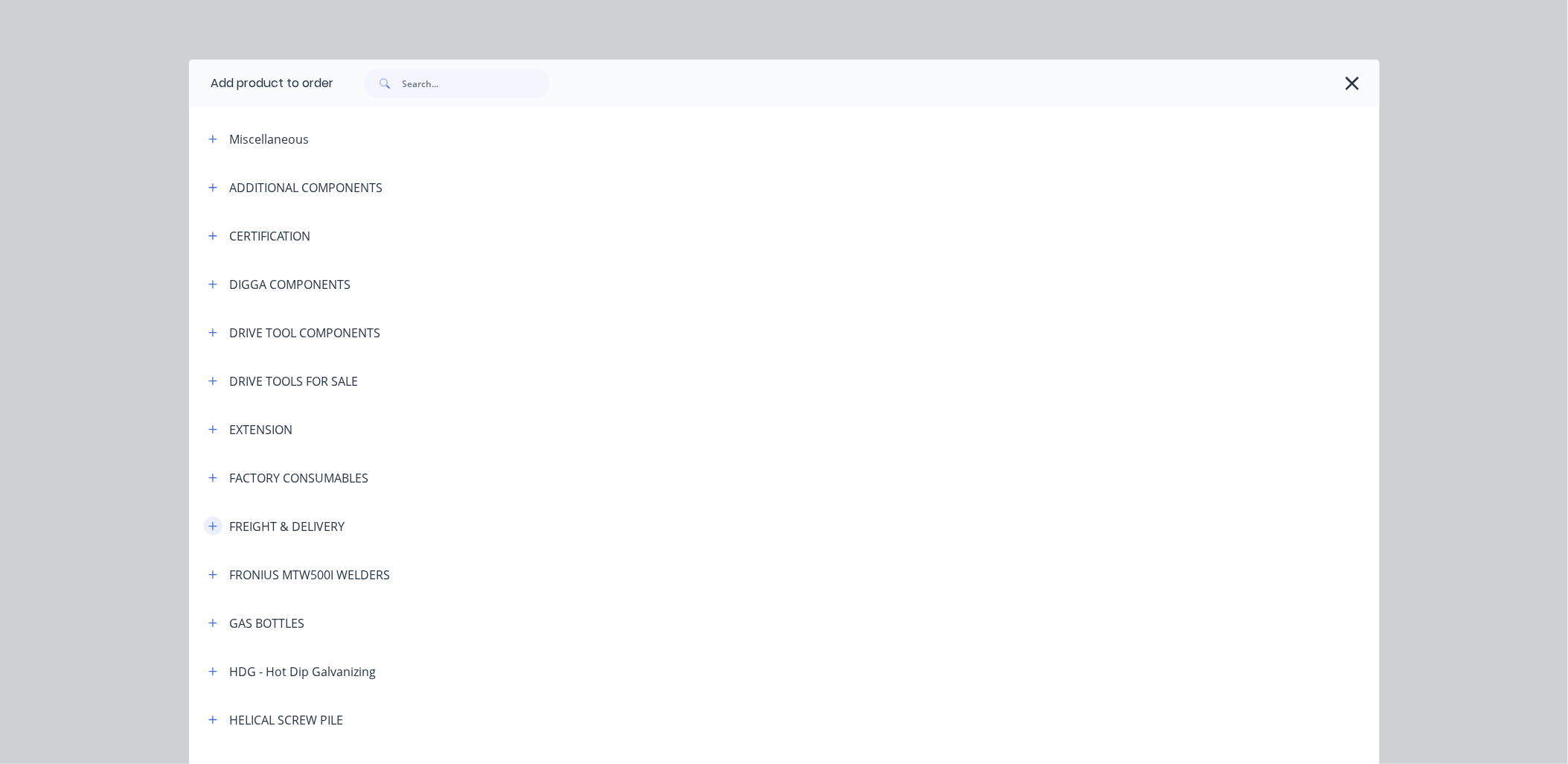
click at [209, 525] on icon "button" at bounding box center [213, 526] width 8 height 8
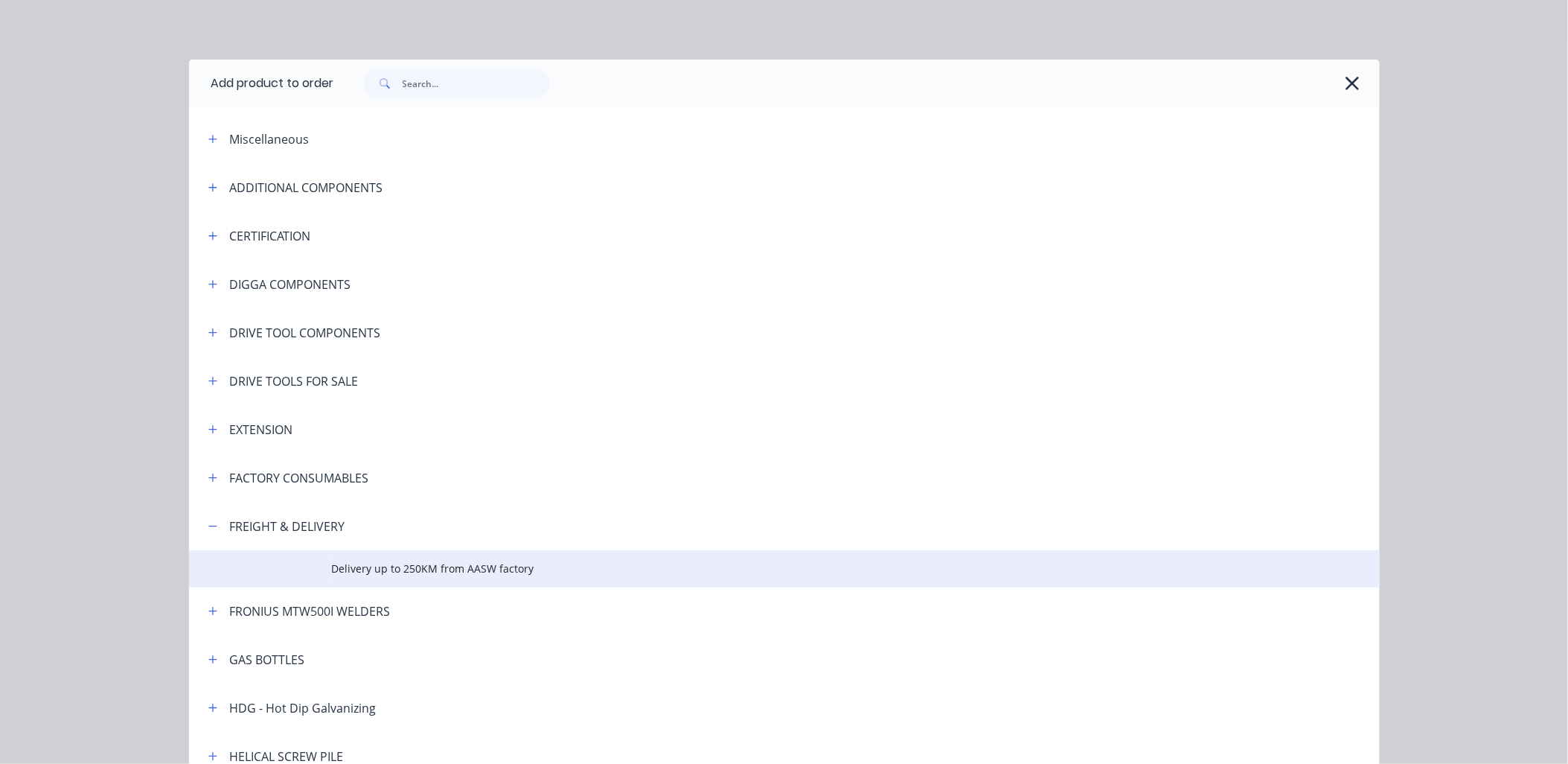
click at [420, 577] on td "Delivery up to 250KM from AASW factory" at bounding box center [855, 568] width 1048 height 37
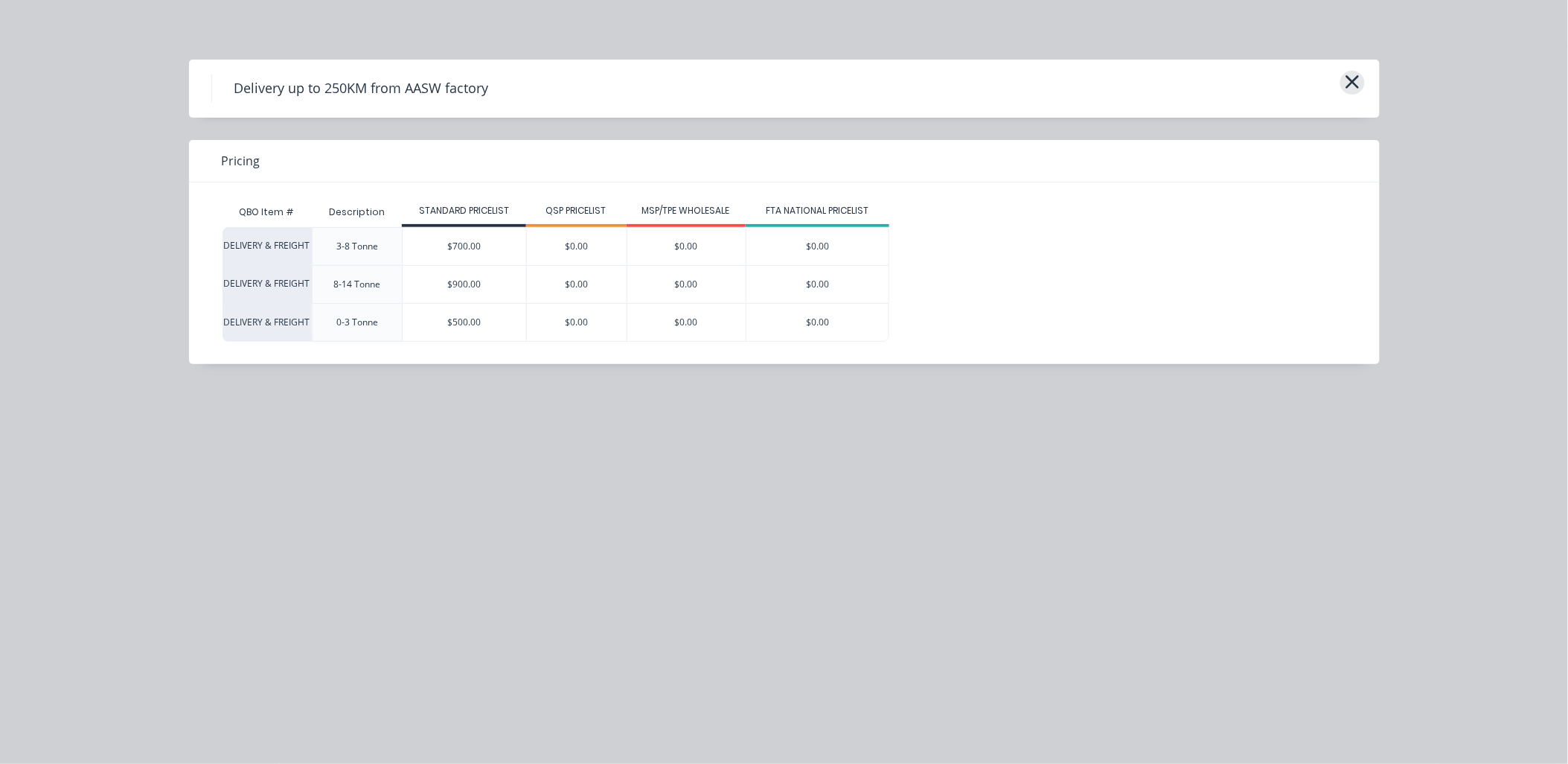
click at [1351, 75] on icon "button" at bounding box center [1353, 81] width 16 height 21
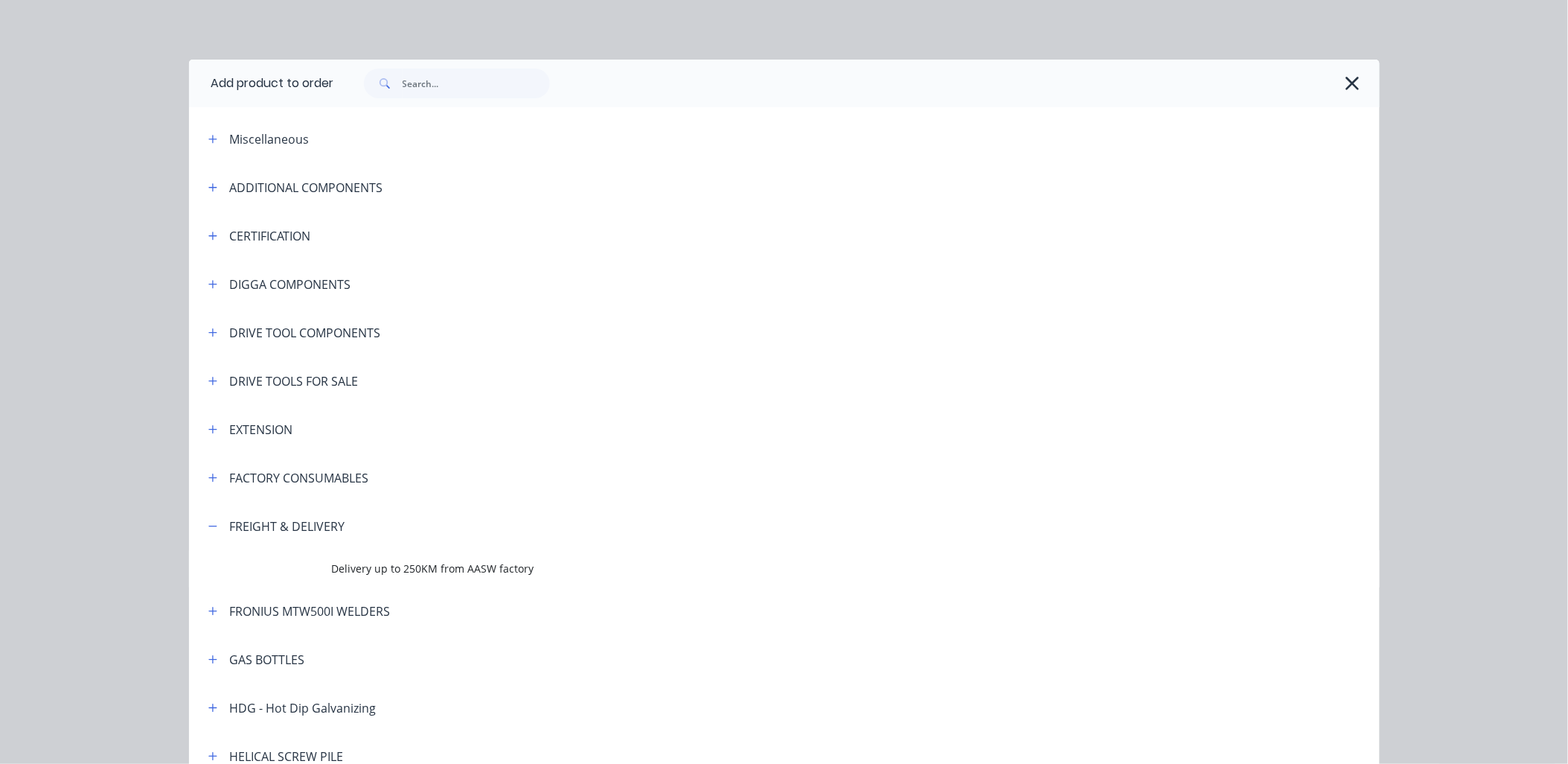
scroll to position [502, 0]
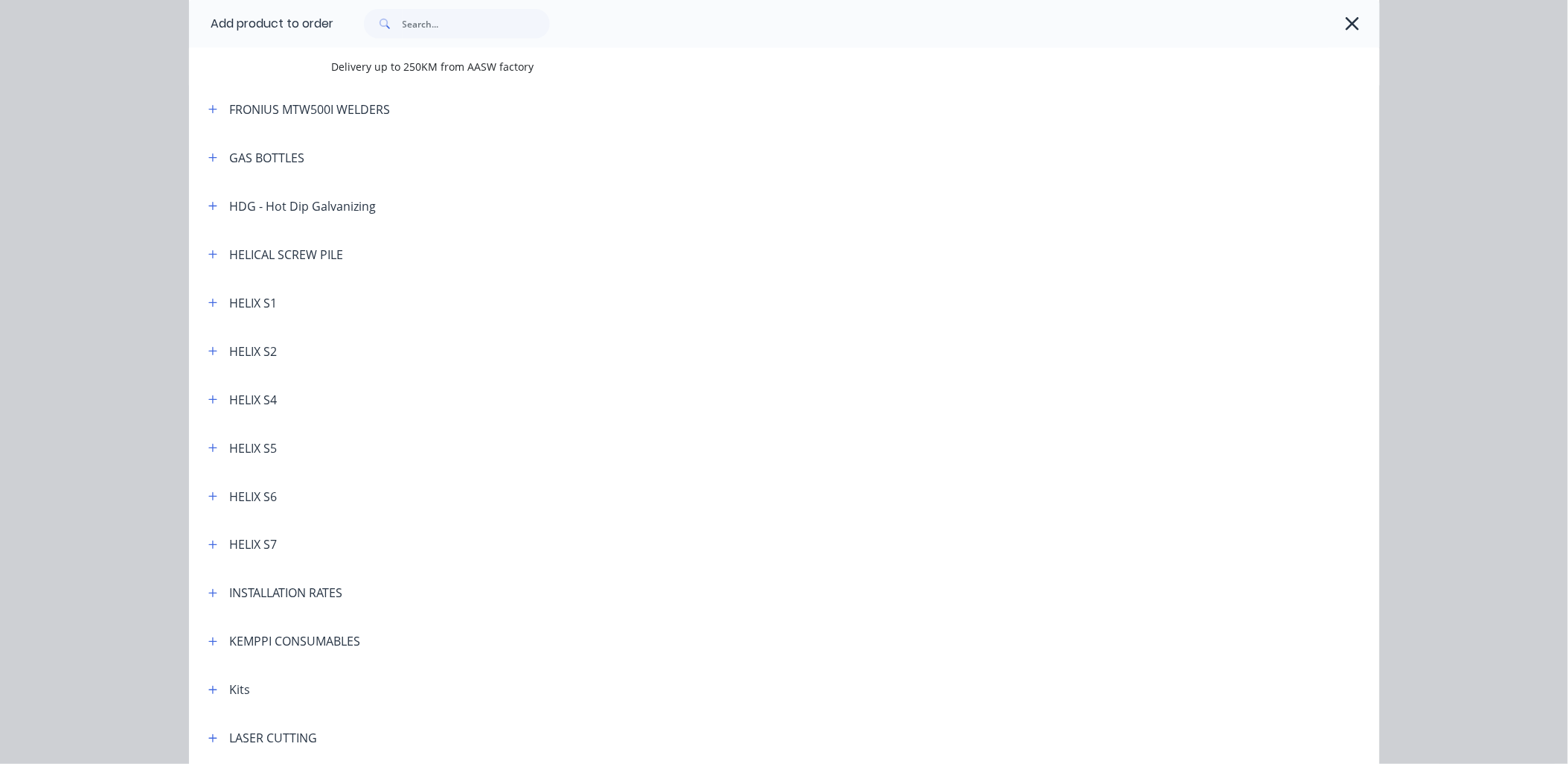
click at [1345, 31] on icon "button" at bounding box center [1353, 23] width 16 height 21
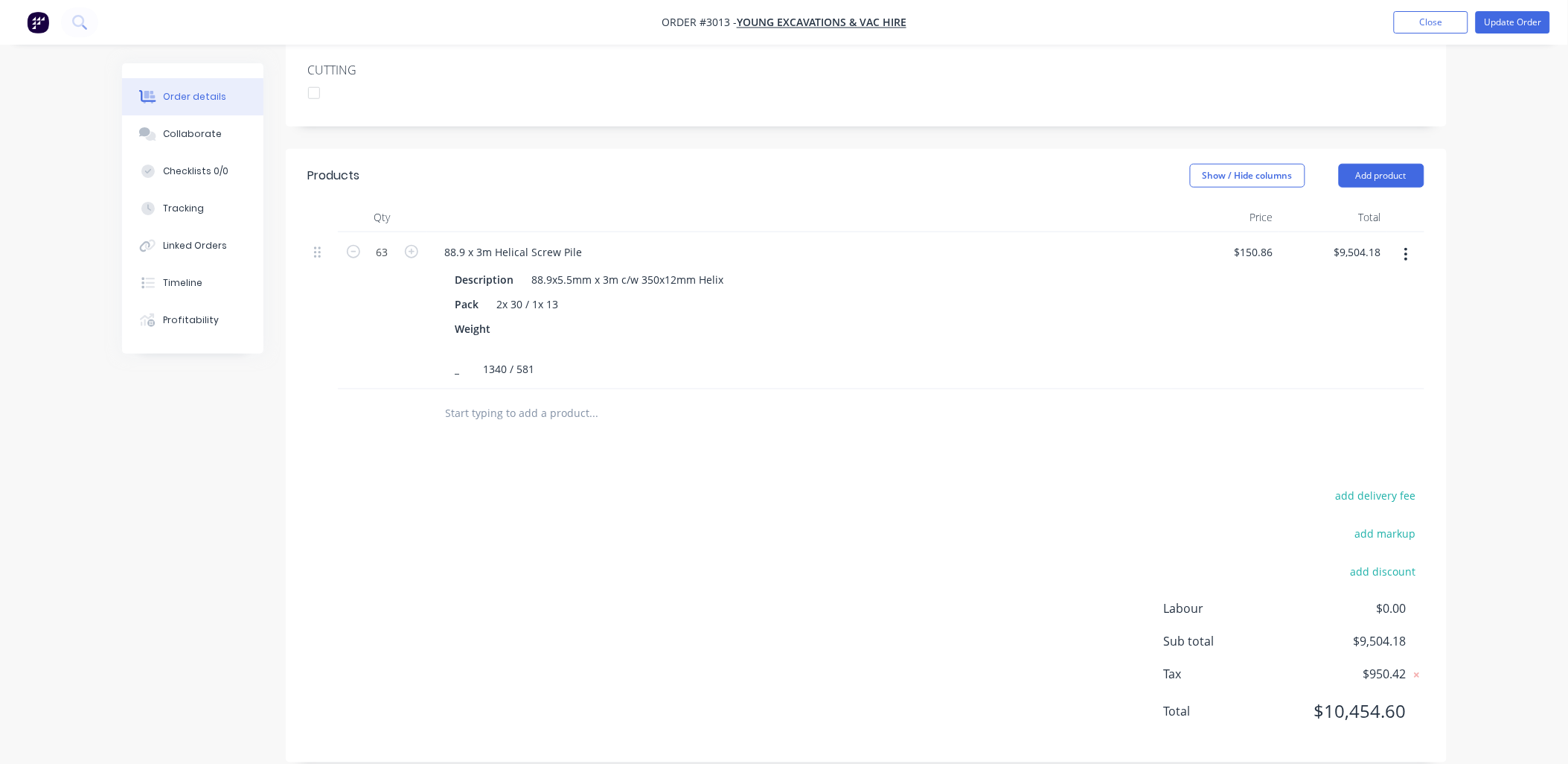
click at [466, 398] on input "text" at bounding box center [594, 413] width 298 height 30
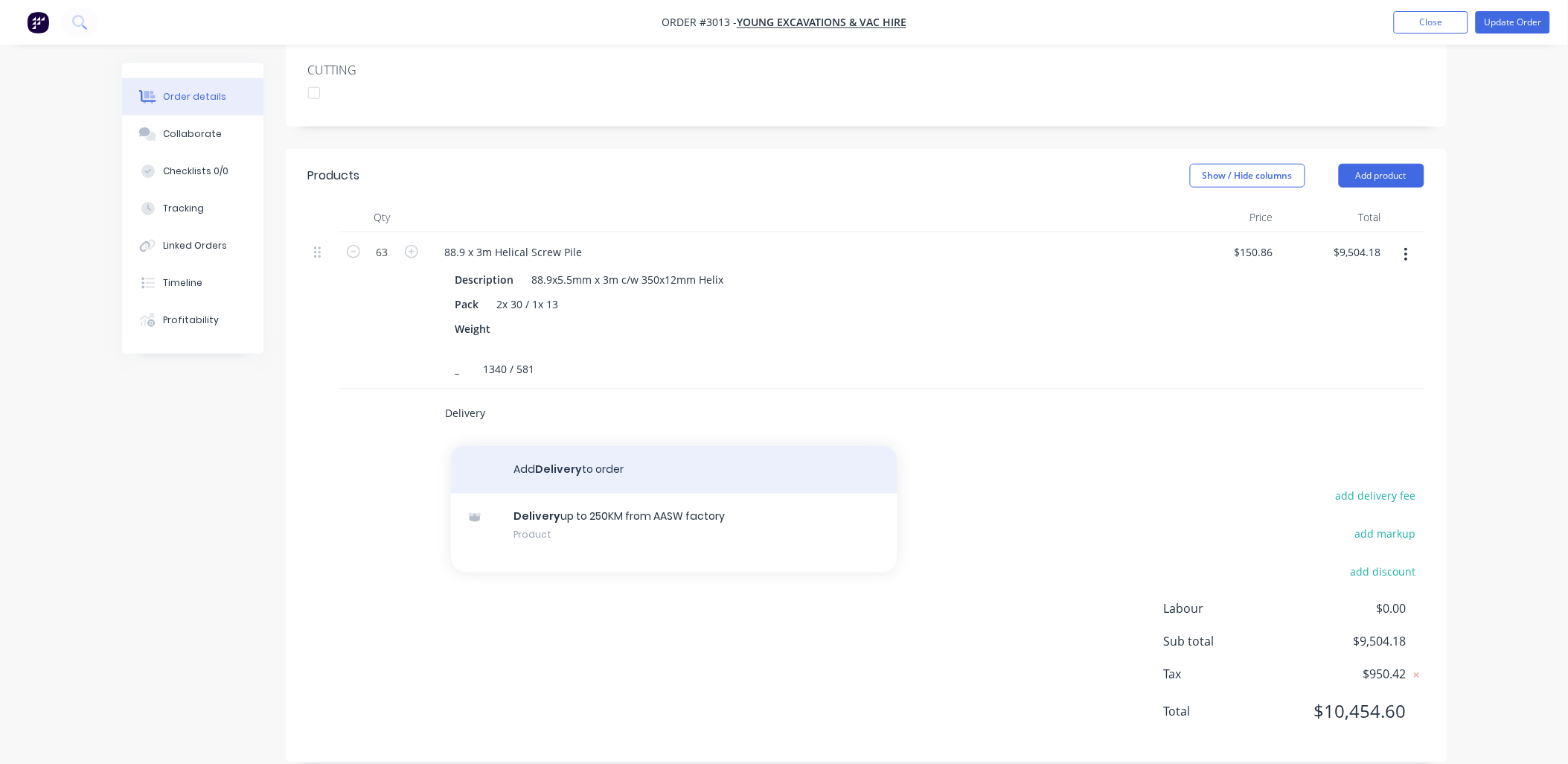
type input "Delivery"
click at [559, 446] on button "Add Delivery to order" at bounding box center [674, 470] width 447 height 48
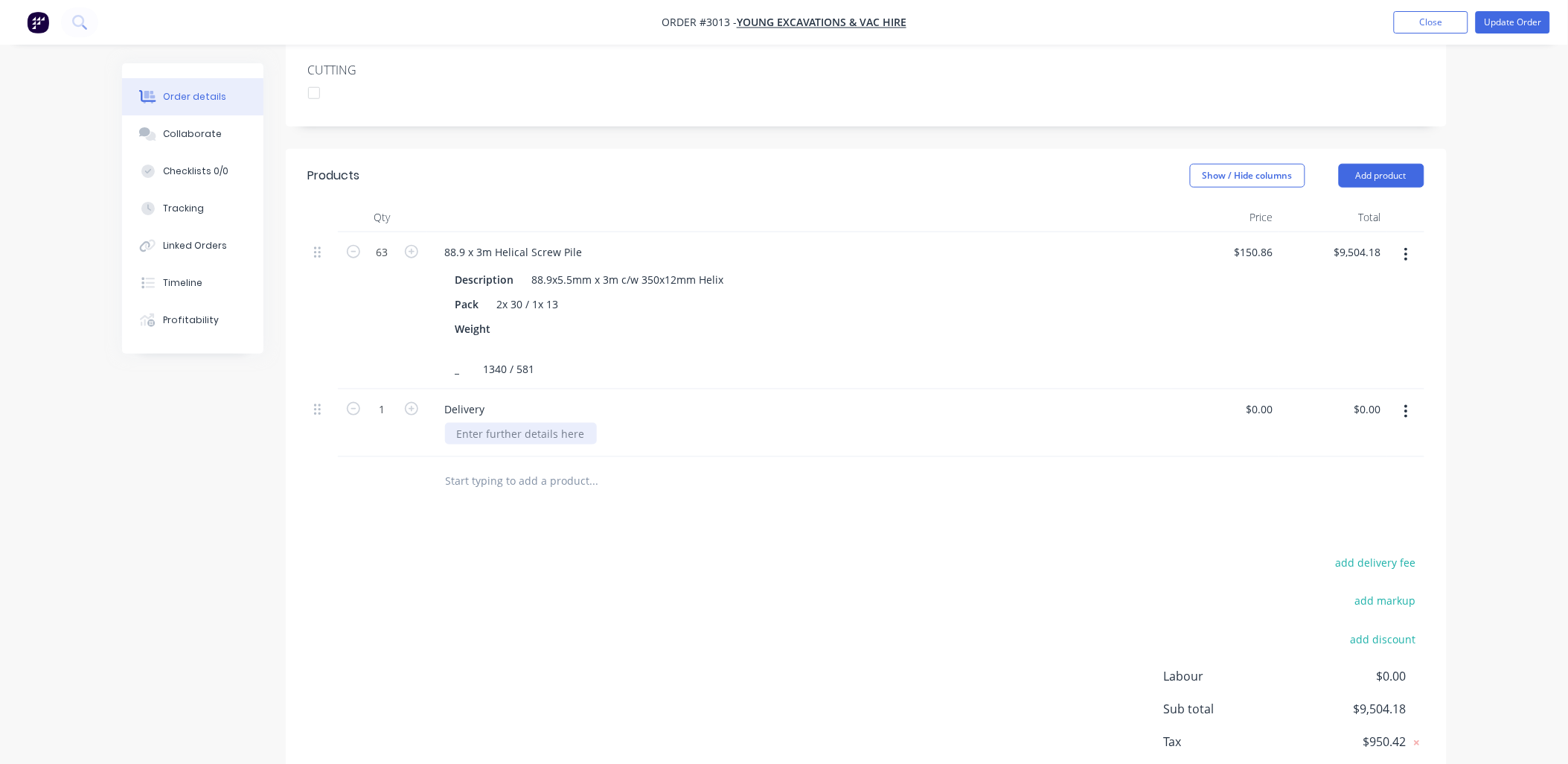
click at [492, 423] on div at bounding box center [520, 434] width 152 height 22
click at [1367, 398] on input "0.00" at bounding box center [1372, 409] width 28 height 22
type input "500"
type input "$500.00"
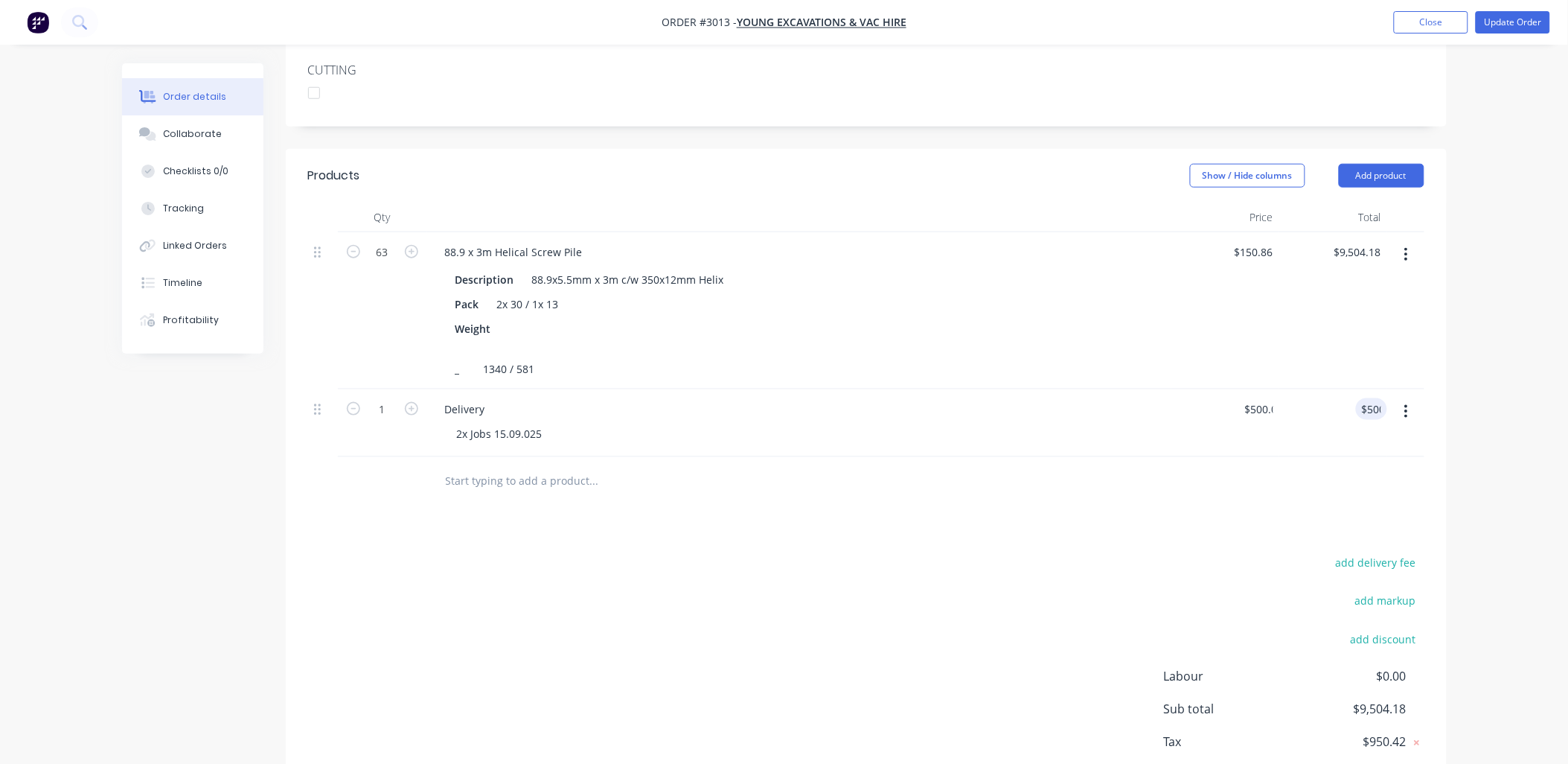
click at [845, 576] on div "add delivery fee add markup add discount Labour $0.00 Sub total $9,504.18 Tax $…" at bounding box center [866, 681] width 1116 height 254
click at [1507, 24] on button "Update Order" at bounding box center [1512, 22] width 74 height 22
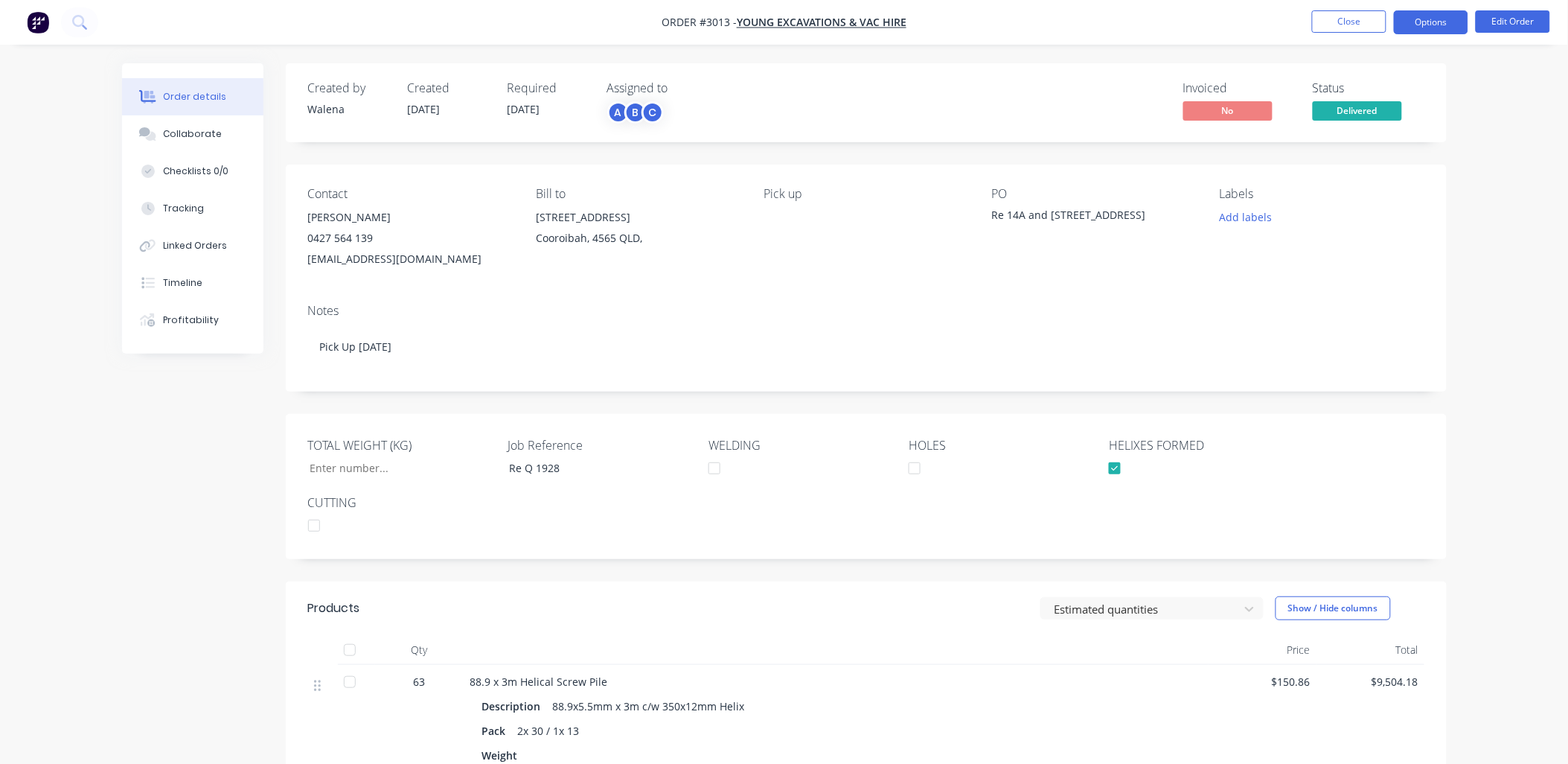
click at [1424, 16] on button "Options" at bounding box center [1431, 22] width 74 height 24
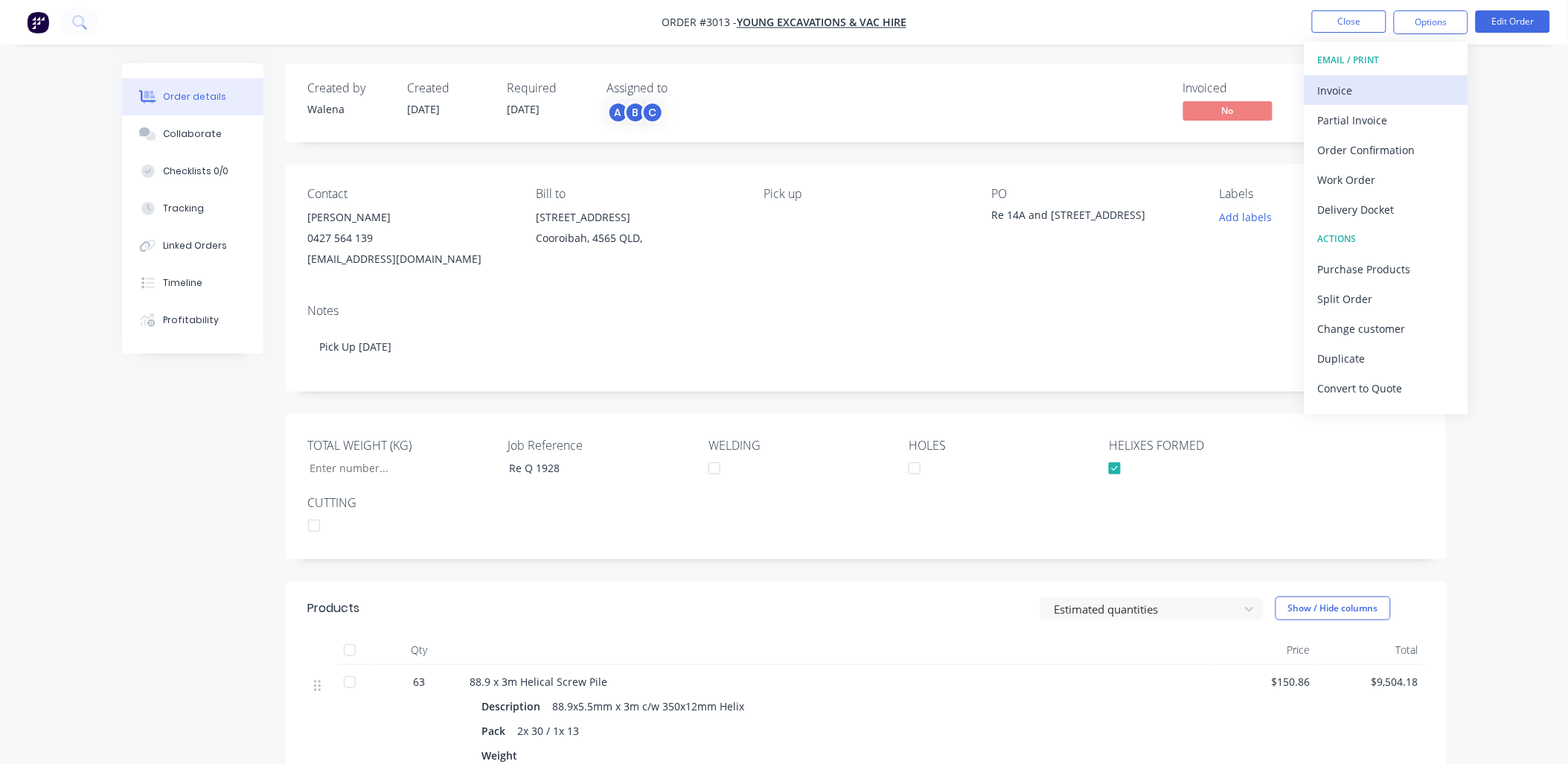
click at [1362, 87] on div "Invoice" at bounding box center [1386, 90] width 137 height 22
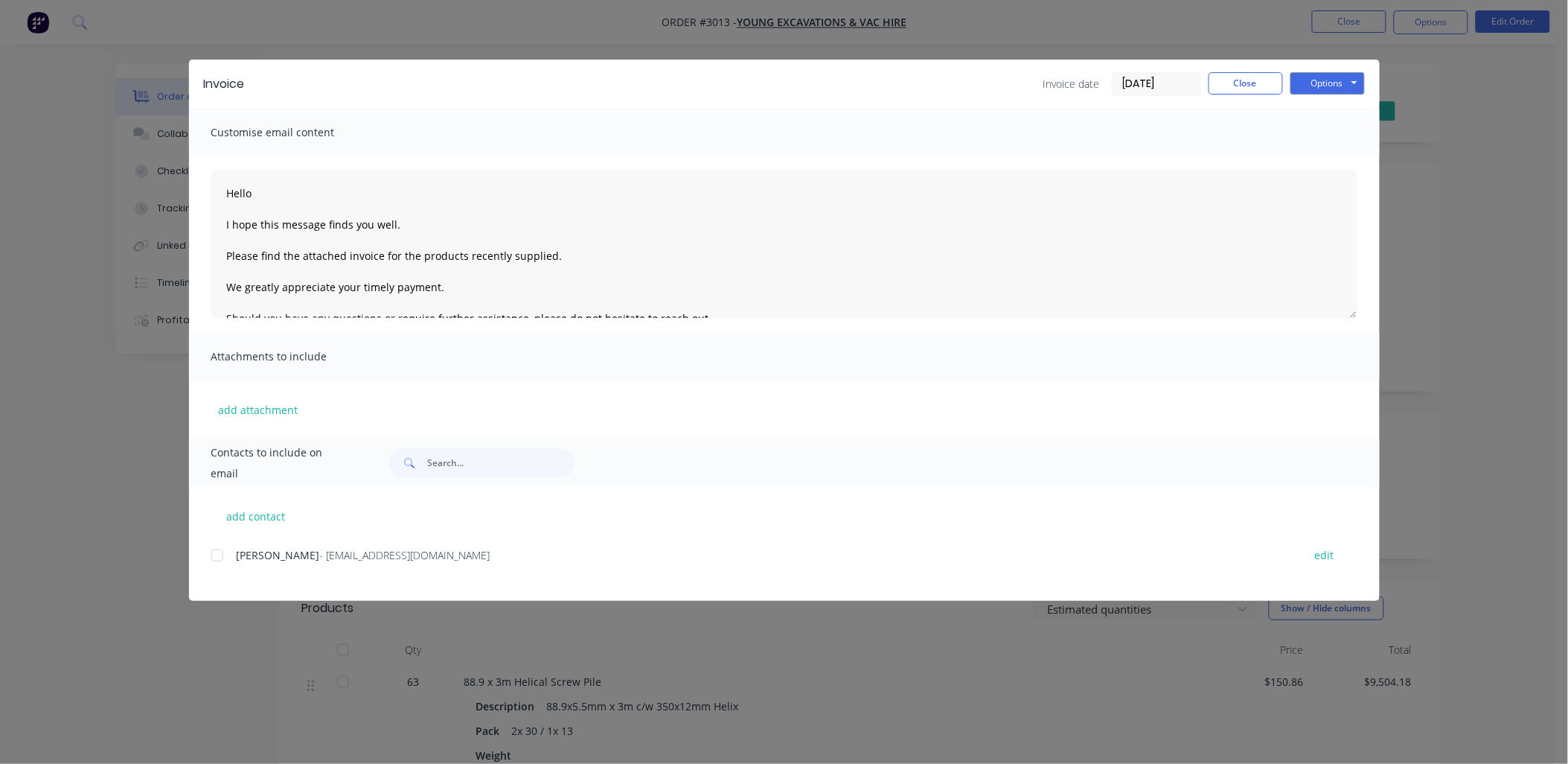
click at [218, 557] on div at bounding box center [217, 555] width 30 height 30
click at [1336, 87] on button "Options" at bounding box center [1328, 83] width 74 height 22
click at [1333, 153] on button "Email" at bounding box center [1339, 159] width 95 height 25
click at [1252, 78] on button "Close" at bounding box center [1245, 83] width 74 height 22
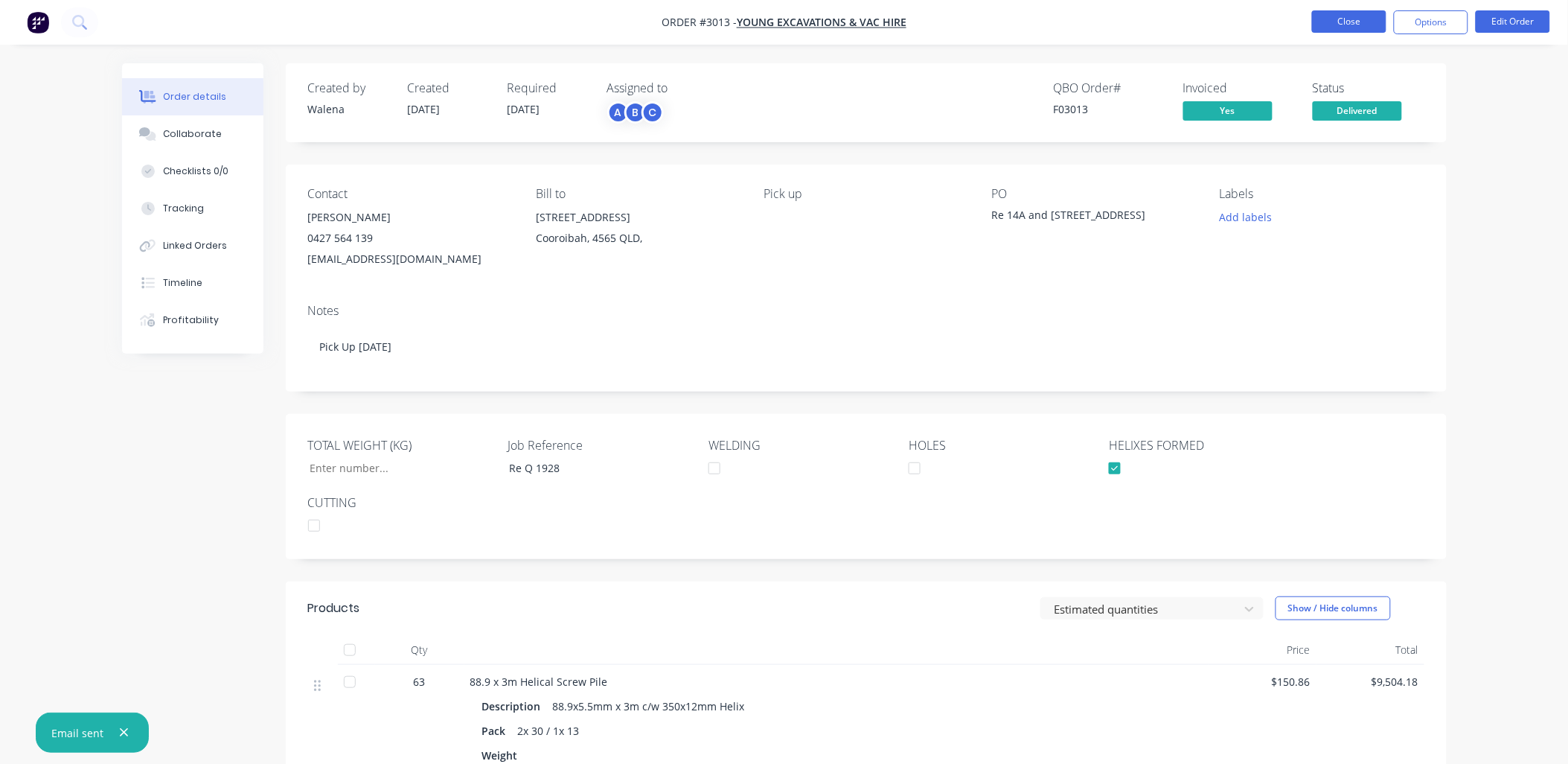
click at [1362, 13] on button "Close" at bounding box center [1349, 21] width 74 height 22
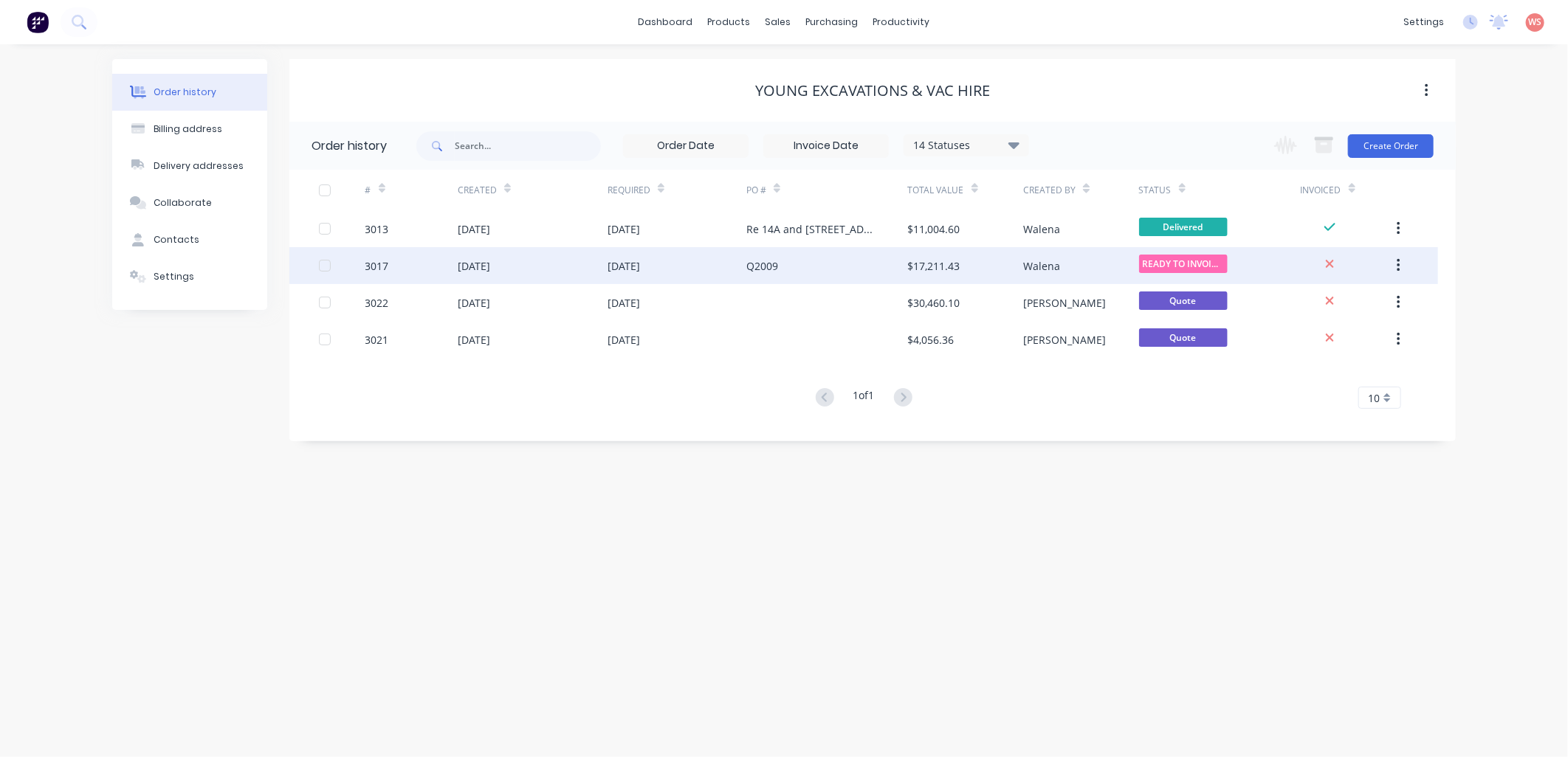
click at [490, 267] on div "[DATE]" at bounding box center [474, 266] width 33 height 16
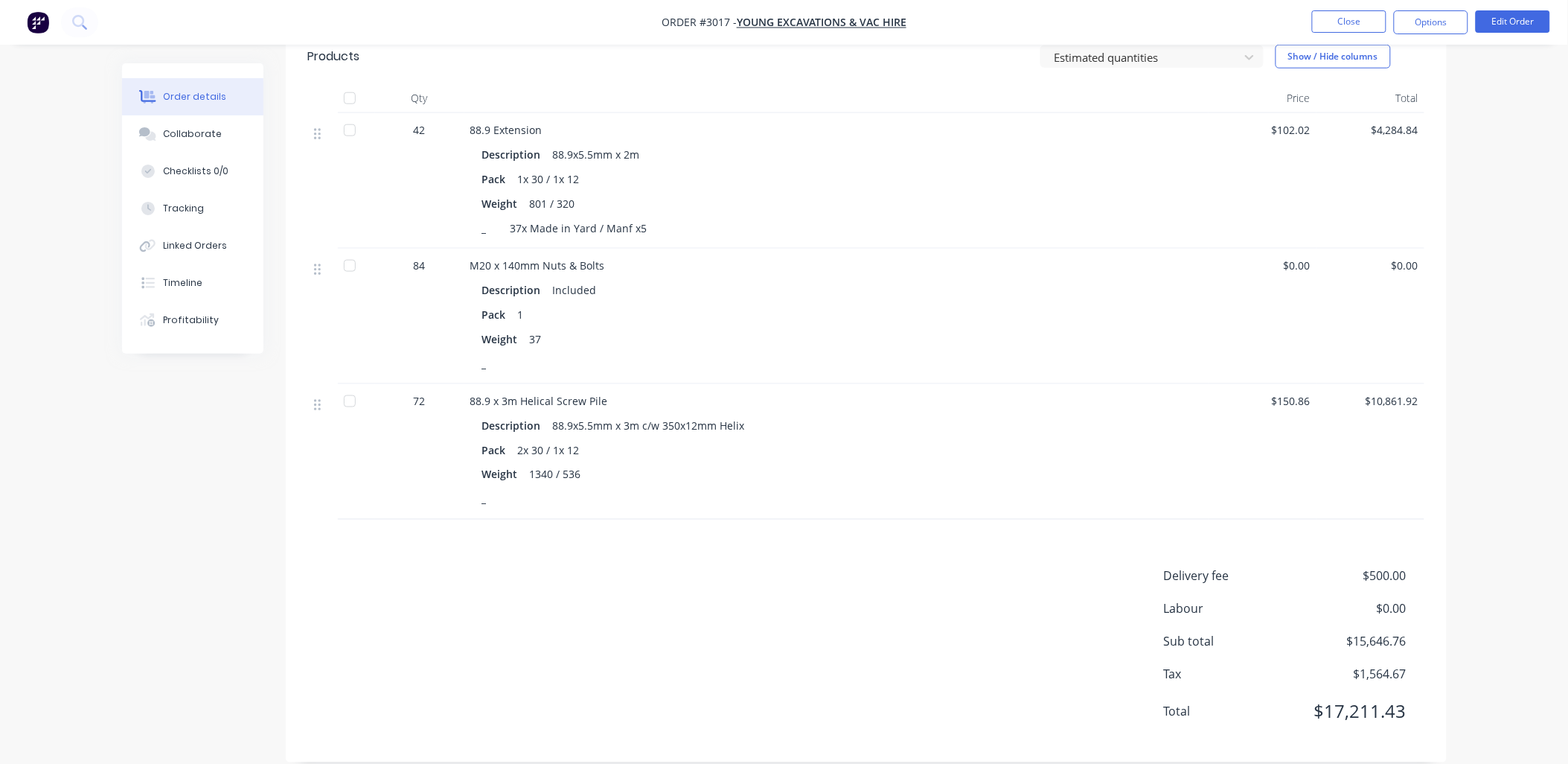
scroll to position [221, 0]
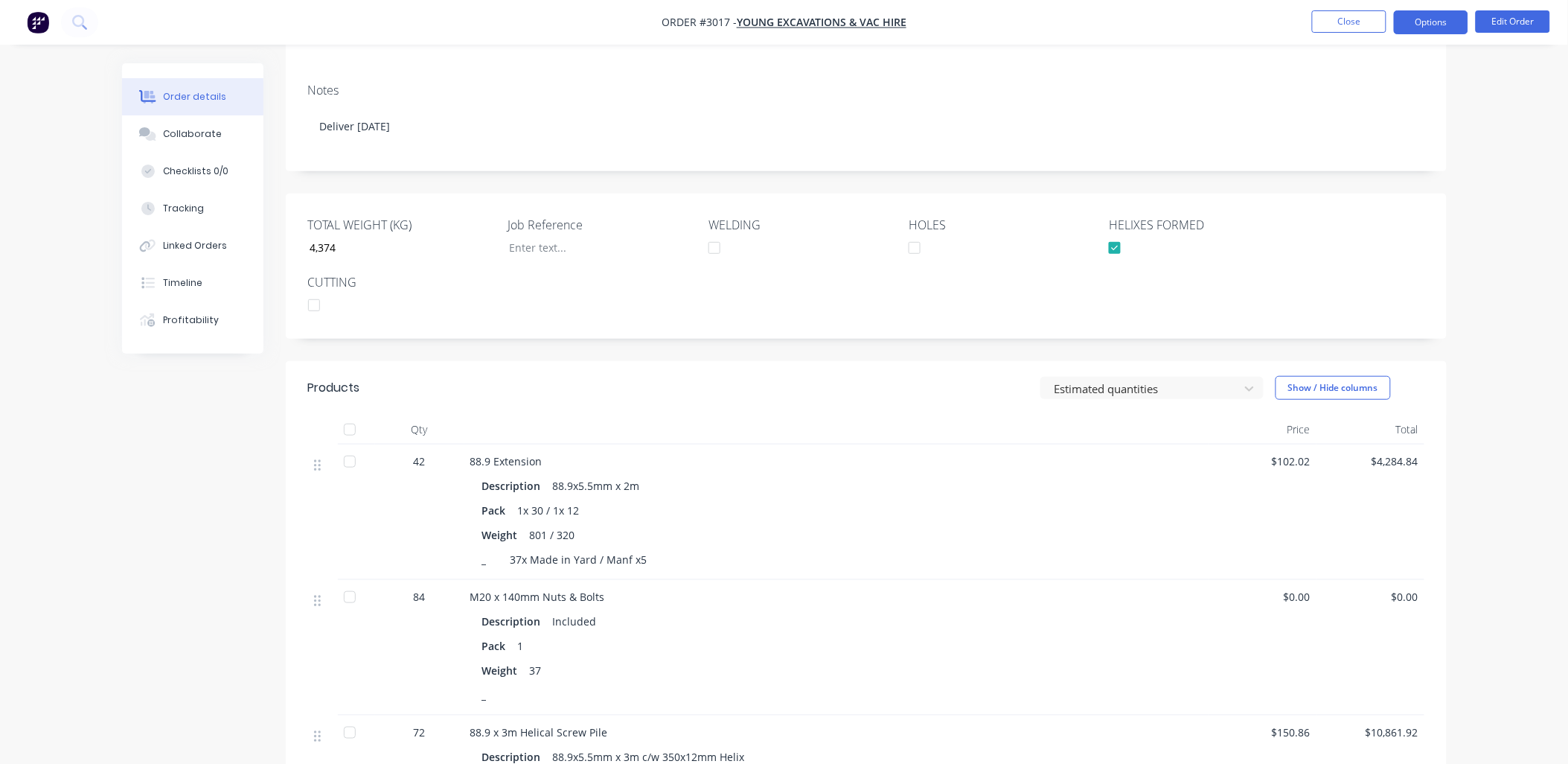
click at [1446, 22] on button "Options" at bounding box center [1431, 22] width 74 height 24
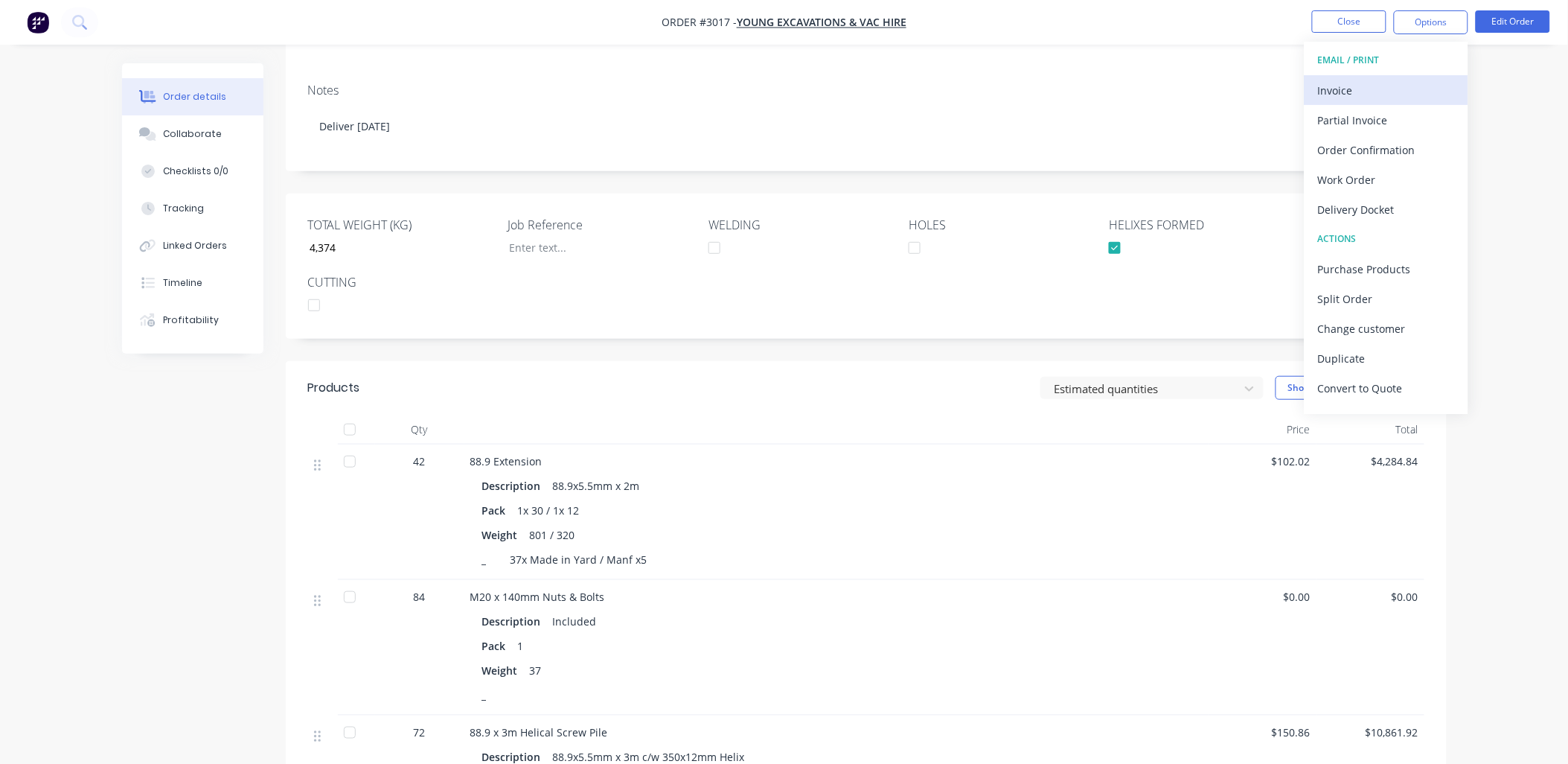
click at [1372, 85] on div "Invoice" at bounding box center [1386, 90] width 137 height 22
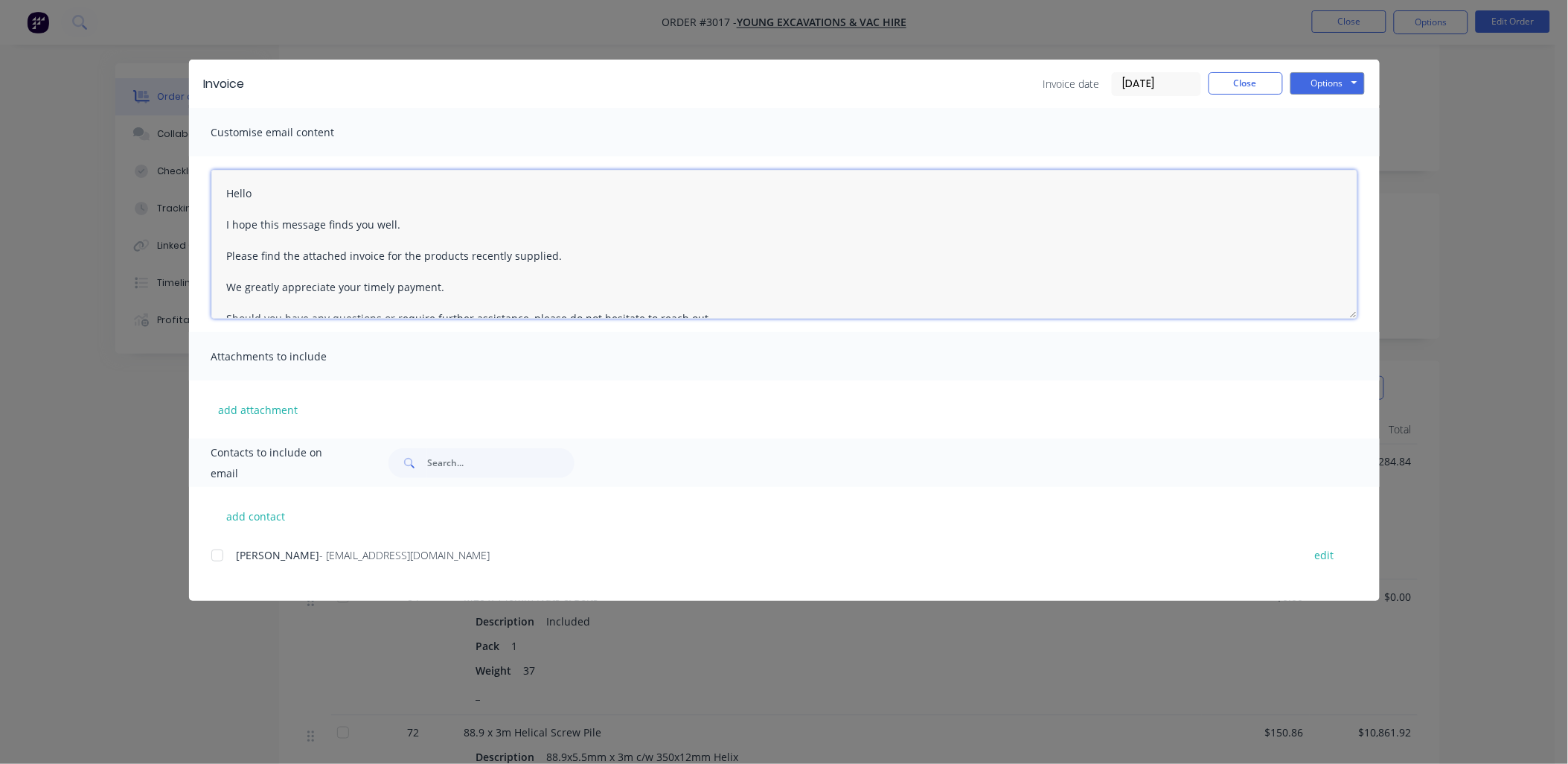
click at [563, 259] on textarea "Hello I hope this message finds you well. Please find the attached invoice for …" at bounding box center [784, 244] width 1146 height 149
click at [217, 556] on div at bounding box center [217, 555] width 30 height 30
type textarea "Hello I hope this message finds you well. Please find the attached invoice for …"
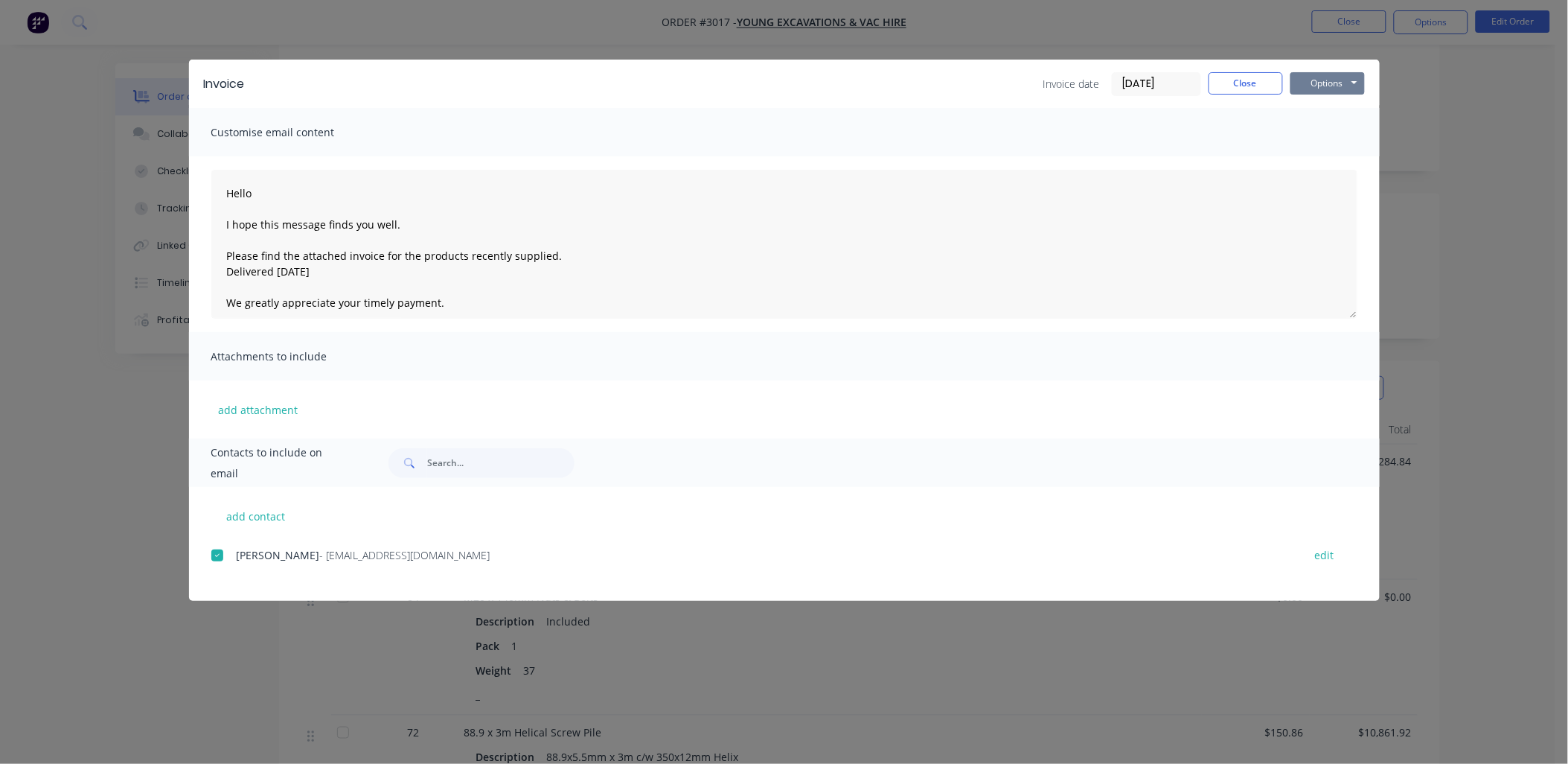
click at [1345, 83] on button "Options" at bounding box center [1328, 83] width 74 height 22
click at [1353, 153] on button "Email" at bounding box center [1339, 159] width 95 height 25
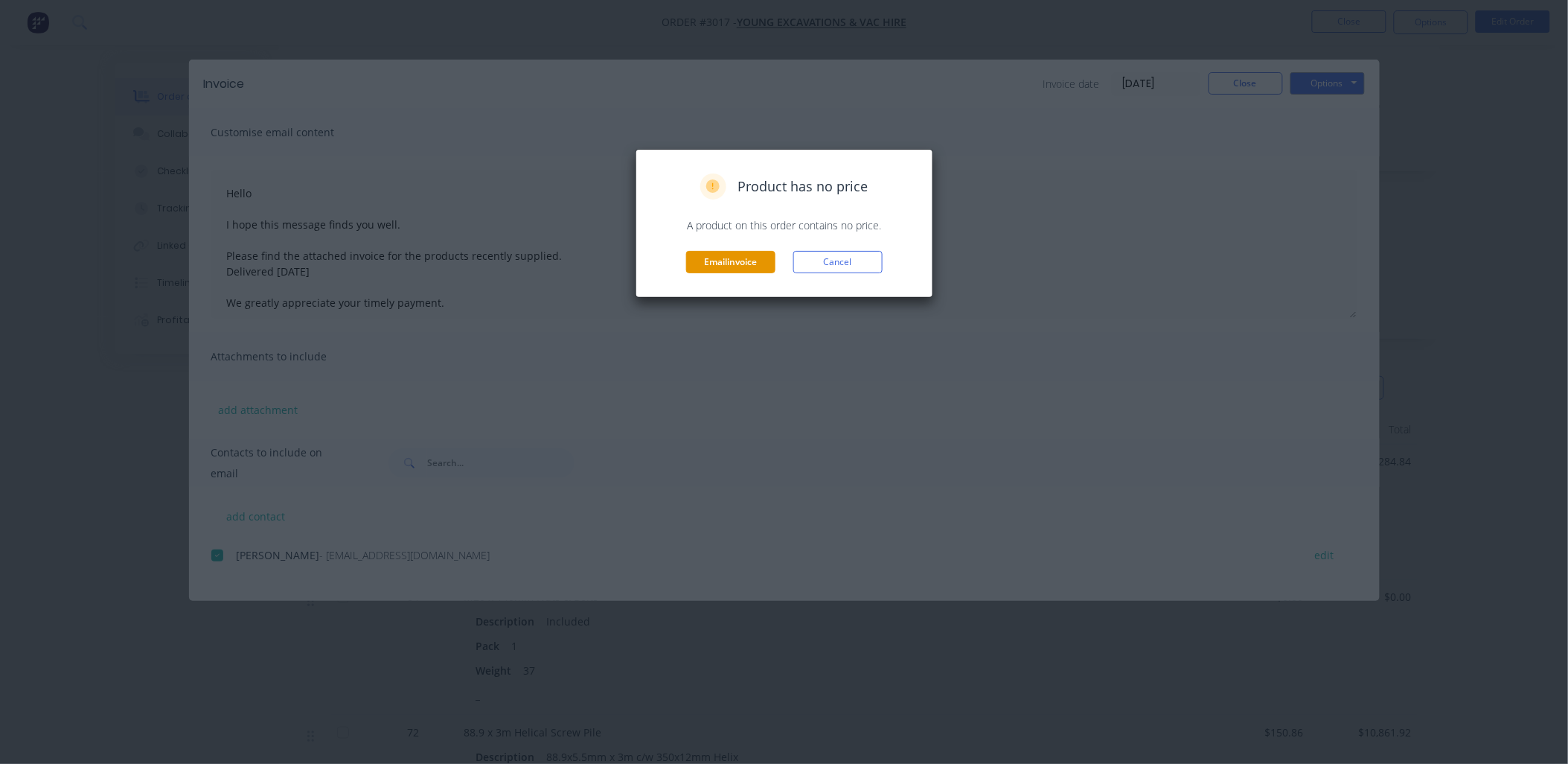
click at [741, 261] on button "Email invoice" at bounding box center [731, 262] width 89 height 22
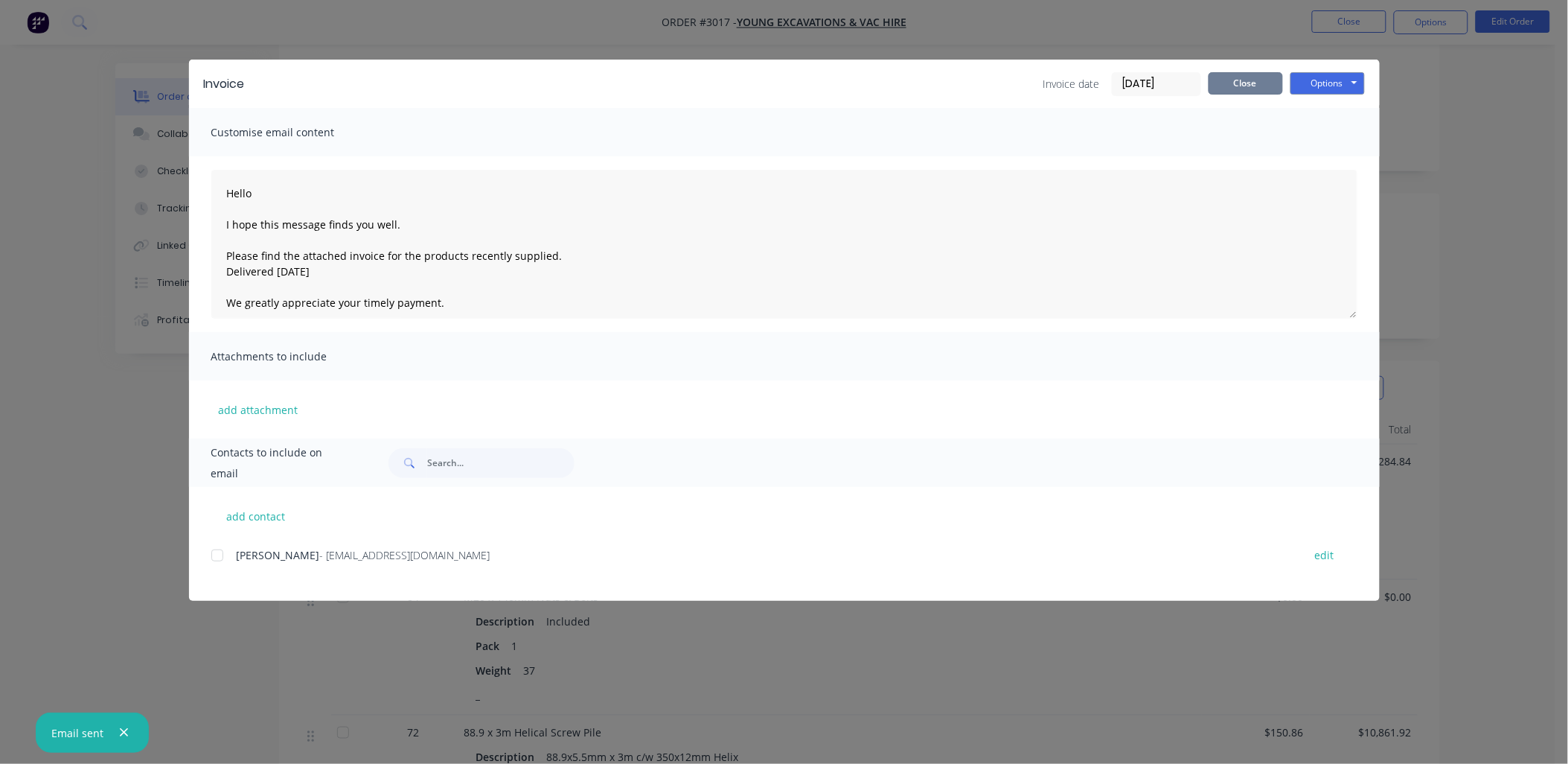
click at [1252, 93] on div "Invoice date [DATE] Close Options Preview Print Email" at bounding box center [1205, 84] width 322 height 24
click at [1251, 78] on button "Close" at bounding box center [1245, 83] width 74 height 22
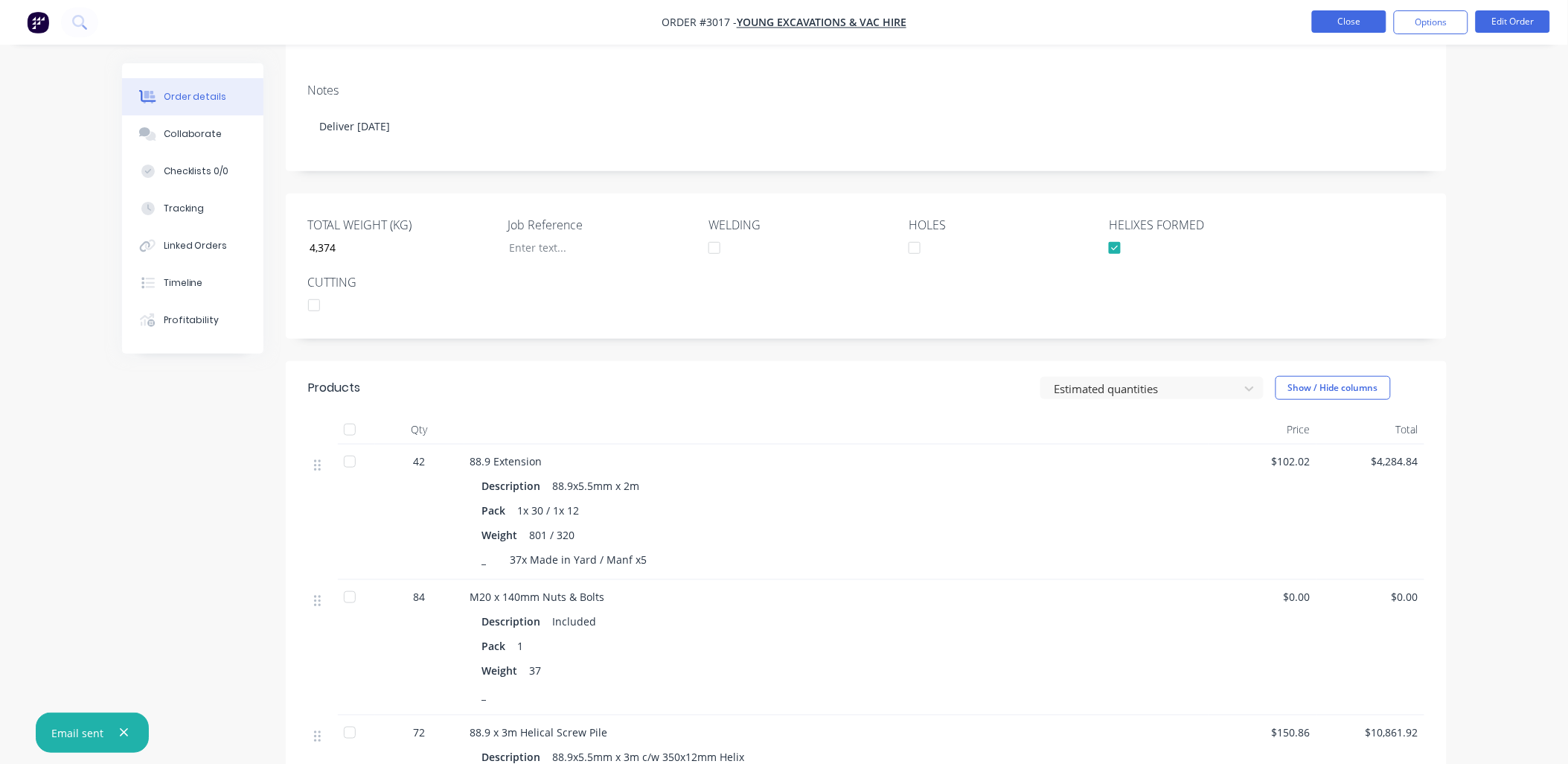
click at [1338, 18] on button "Close" at bounding box center [1349, 21] width 74 height 22
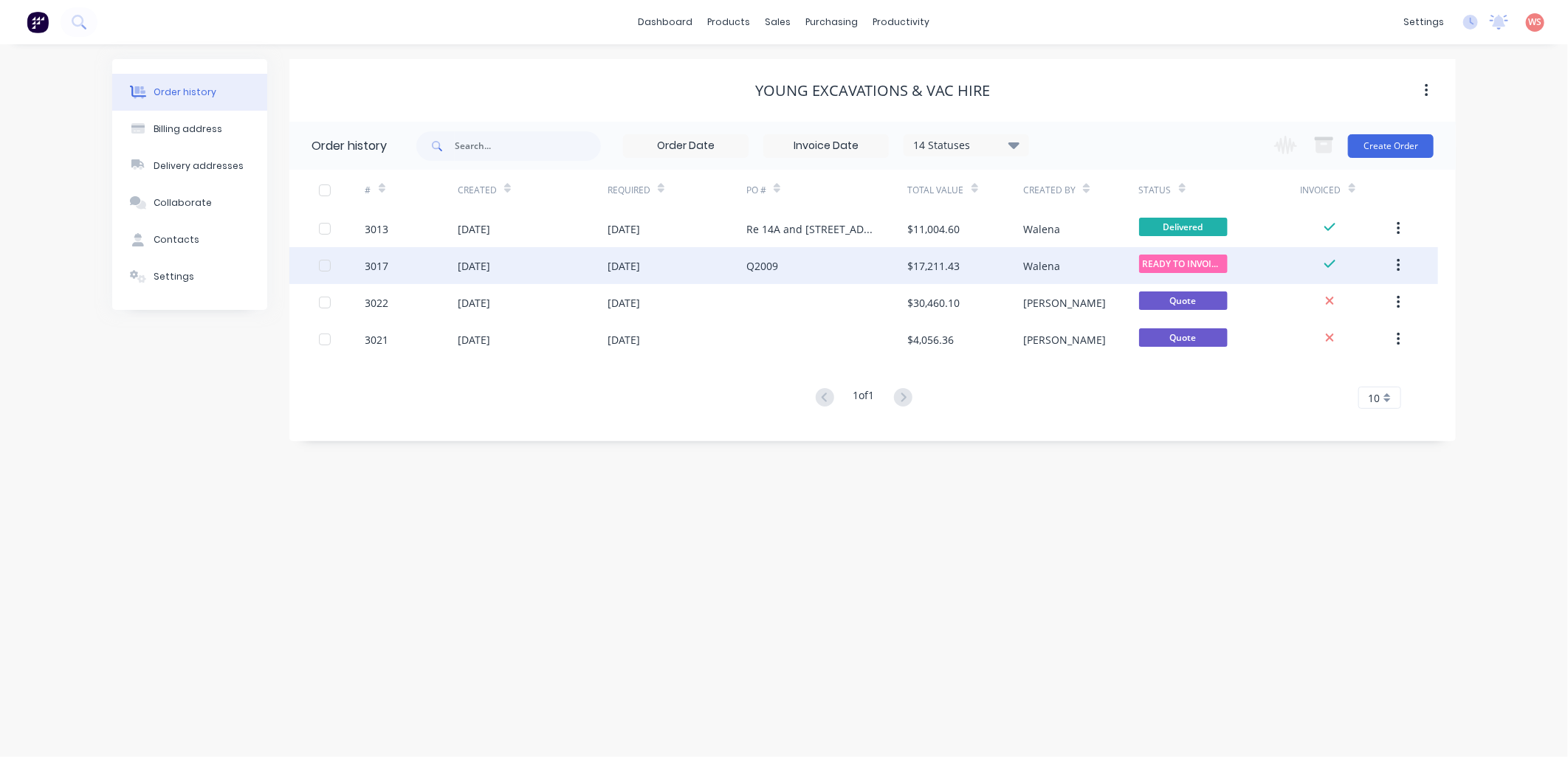
click at [490, 263] on div "[DATE]" at bounding box center [474, 266] width 33 height 16
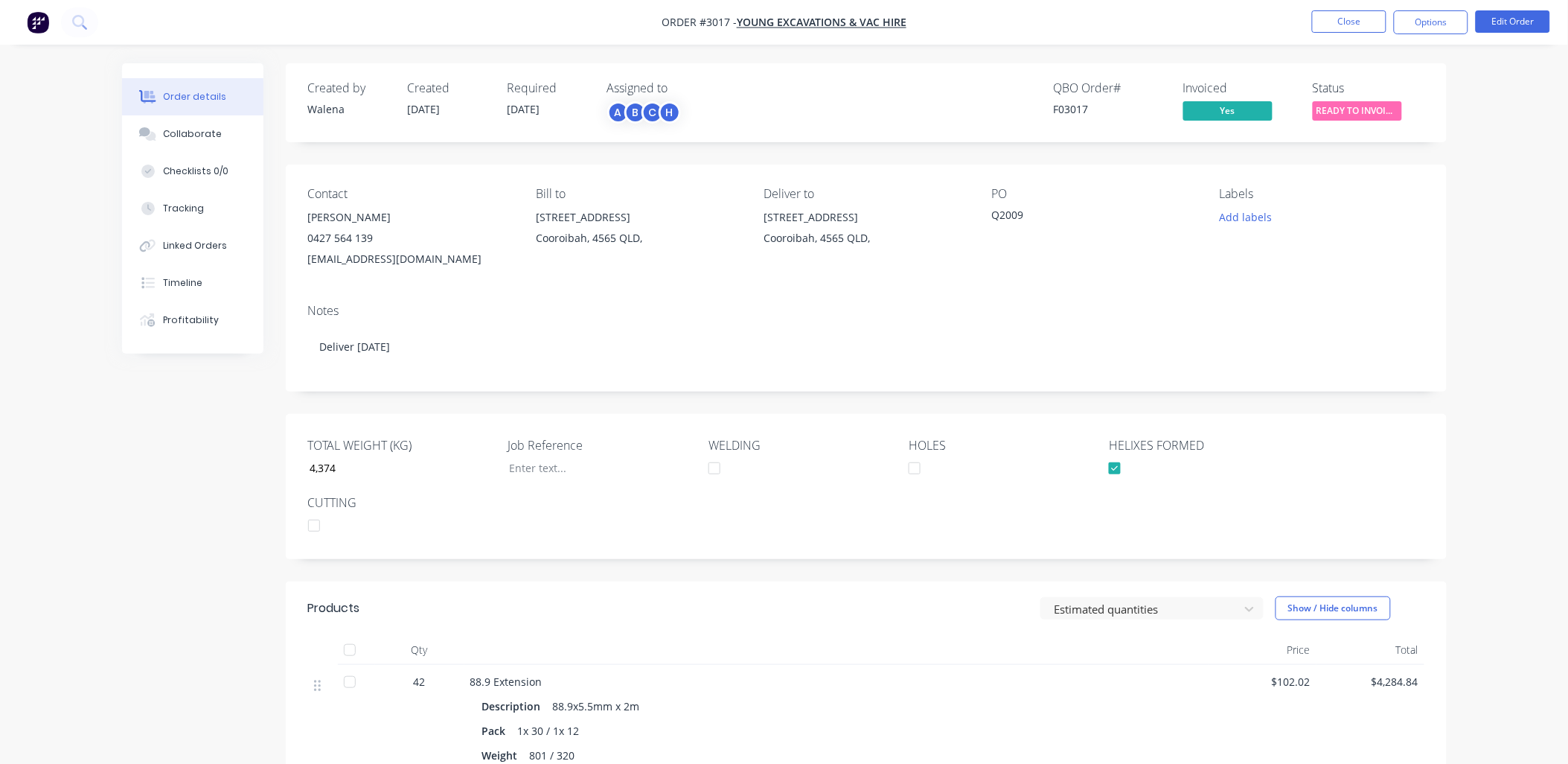
click at [1370, 109] on span "READY TO INVOIC..." at bounding box center [1357, 110] width 89 height 19
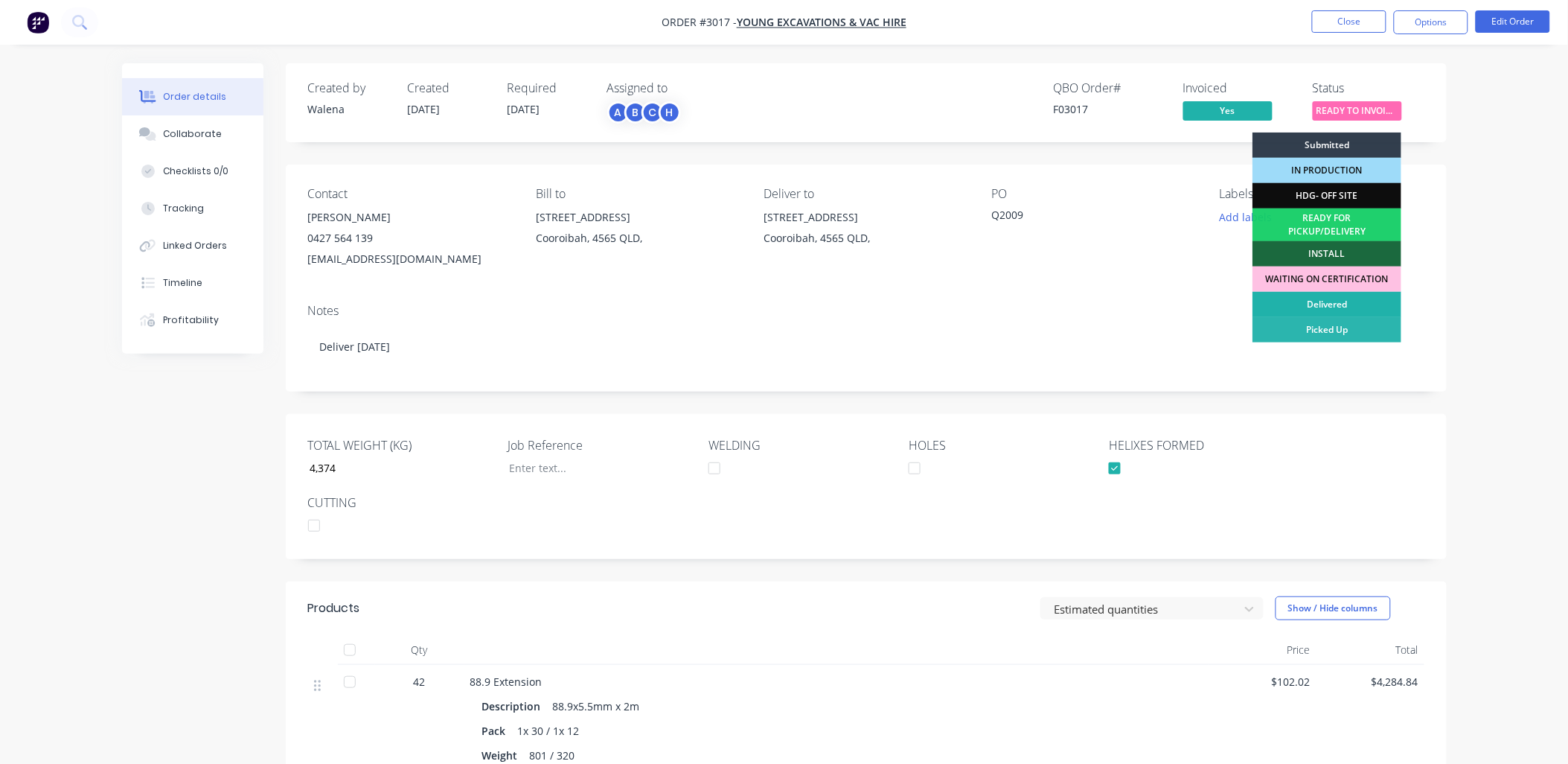
click at [1325, 309] on div "Delivered" at bounding box center [1327, 304] width 149 height 25
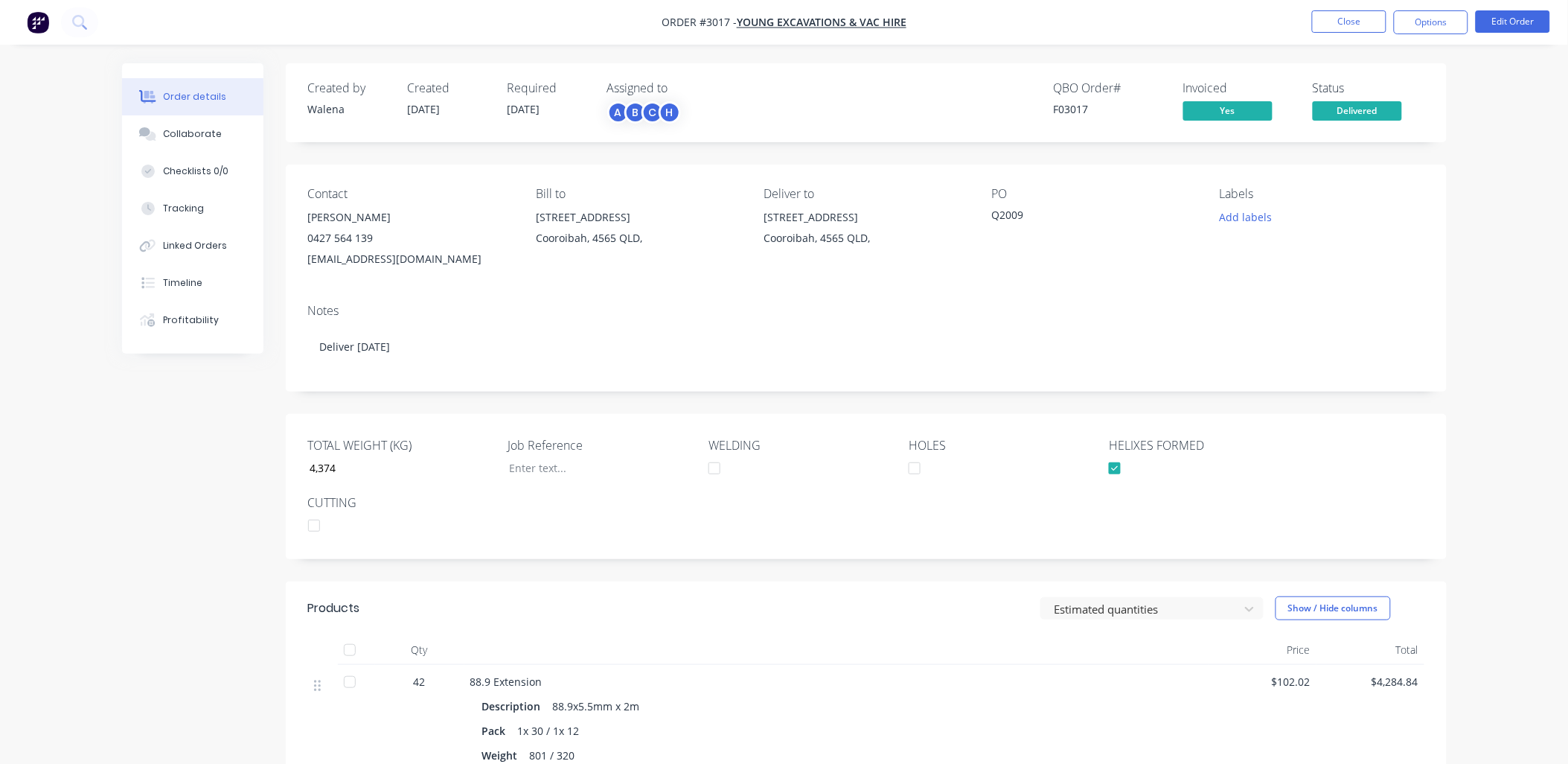
click at [1341, 40] on nav "Order #3017 - Young Excavations & Vac Hire Close Options Edit Order" at bounding box center [784, 22] width 1568 height 45
click at [1344, 31] on button "Close" at bounding box center [1349, 21] width 74 height 22
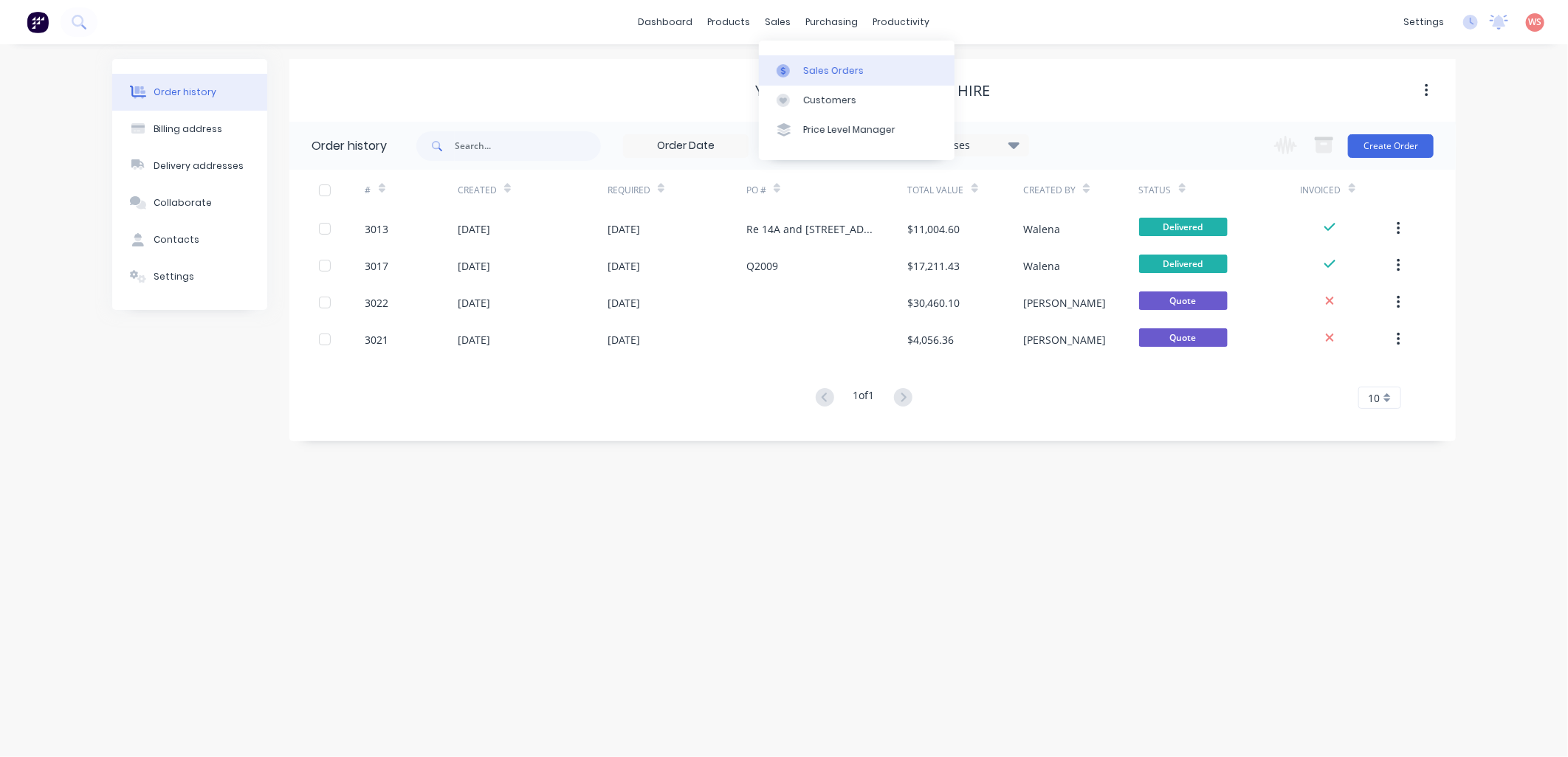
click at [823, 75] on div "Sales Orders" at bounding box center [832, 70] width 60 height 13
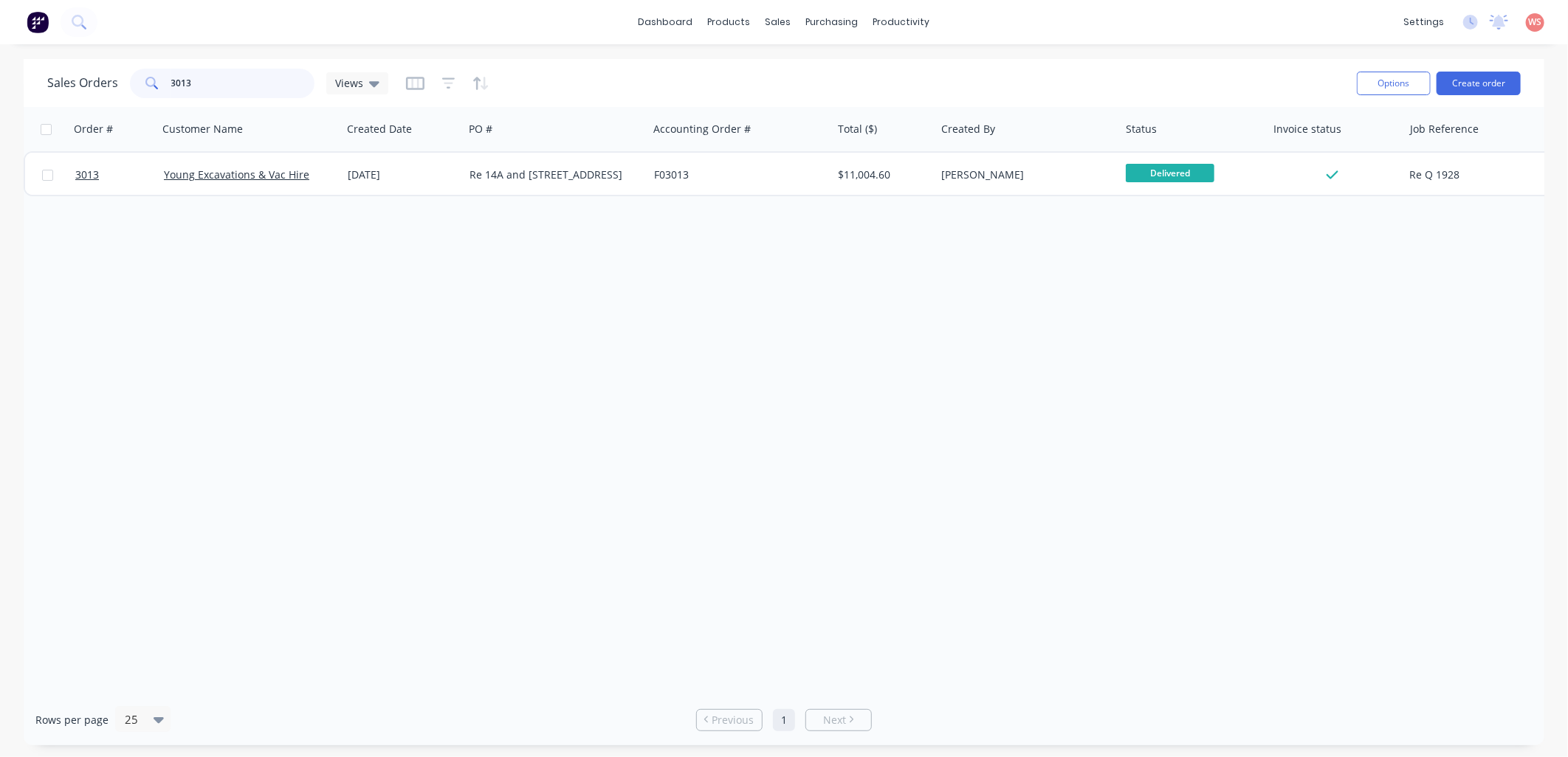
drag, startPoint x: 226, startPoint y: 89, endPoint x: 115, endPoint y: 78, distance: 111.5
click at [115, 78] on div "Sales Orders 3013 Views" at bounding box center [218, 84] width 341 height 30
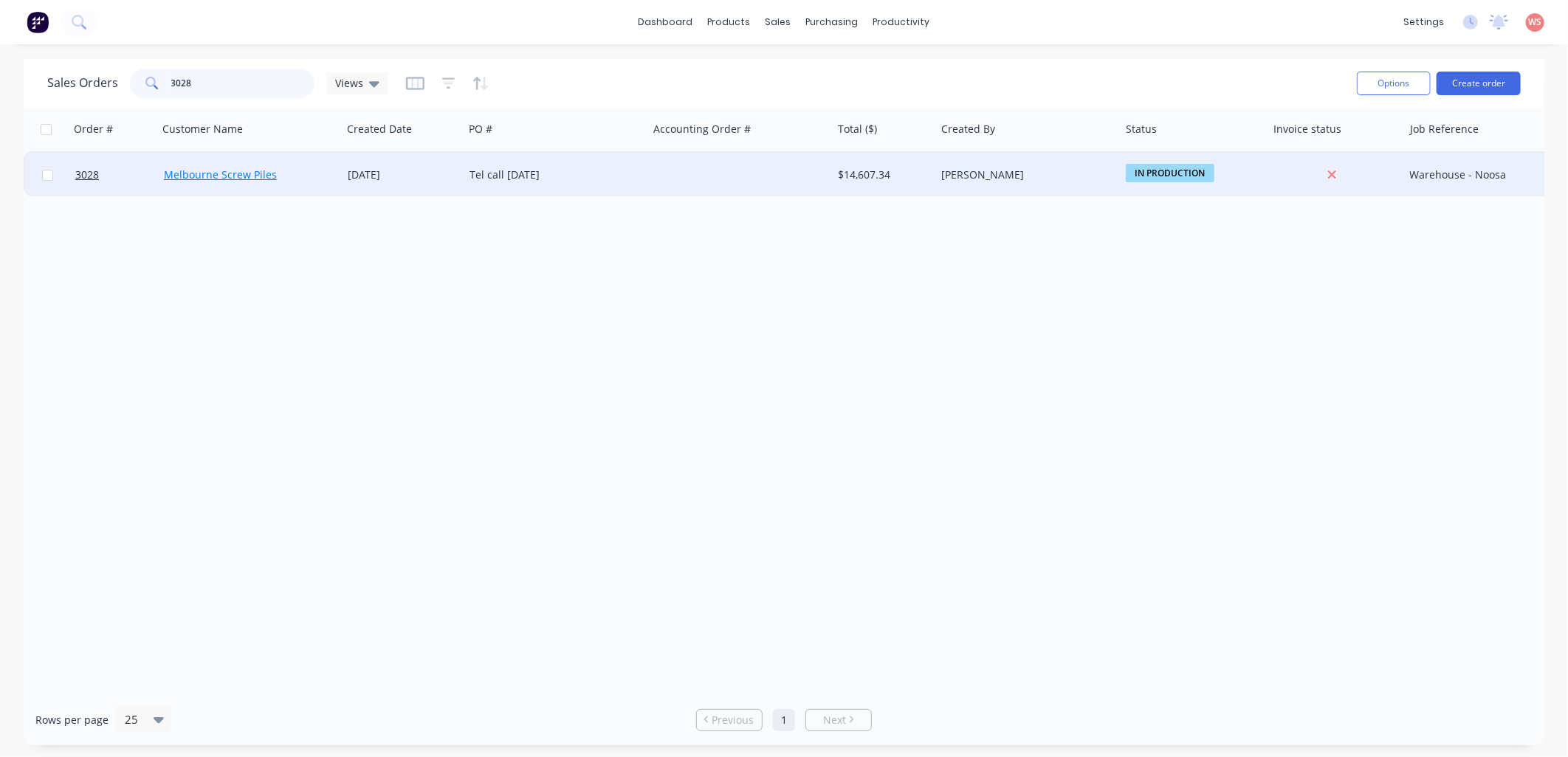
type input "3028"
click at [237, 175] on link "Melbourne Screw Piles" at bounding box center [220, 174] width 113 height 14
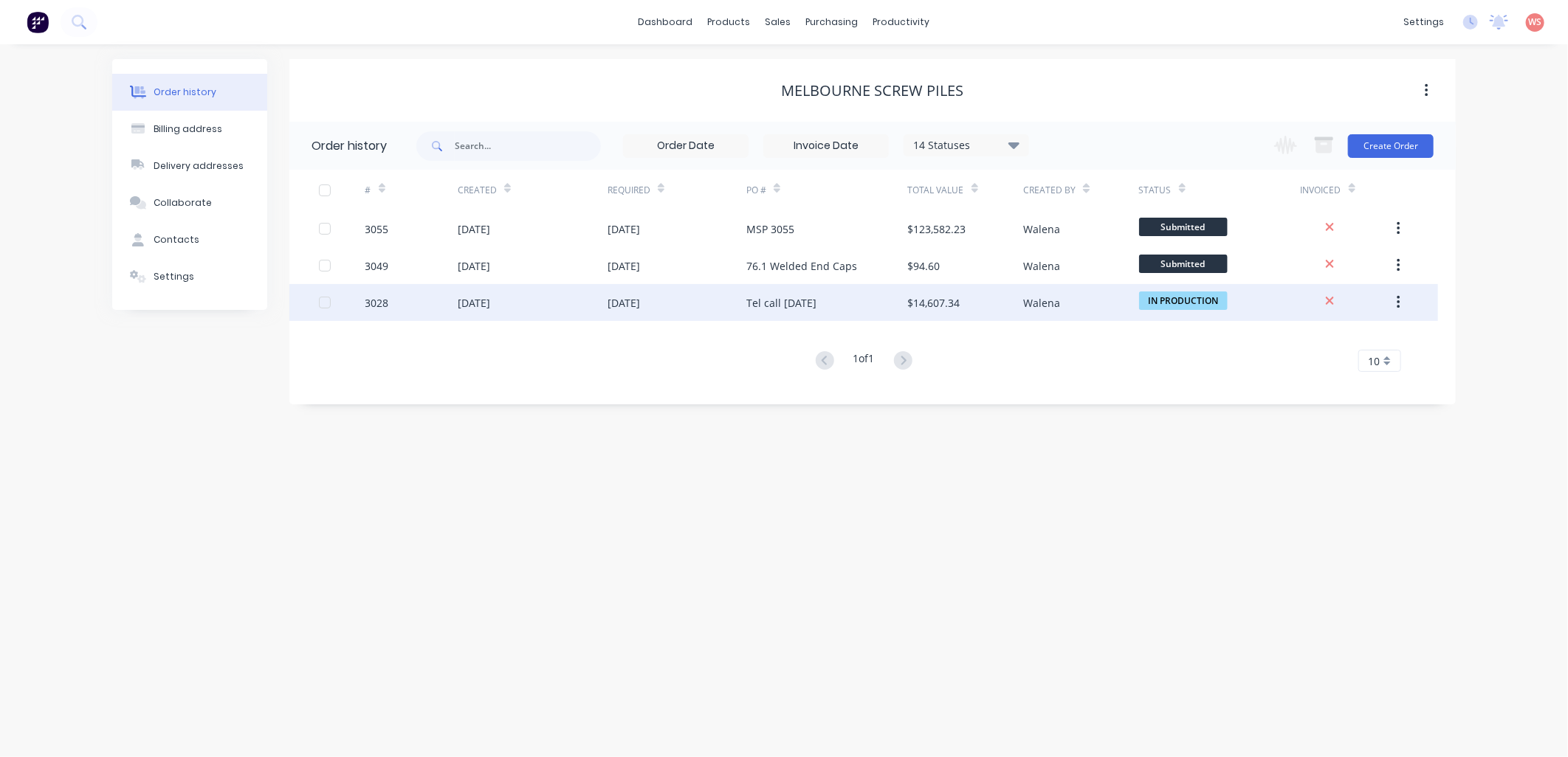
click at [668, 306] on div "[DATE]" at bounding box center [677, 302] width 139 height 36
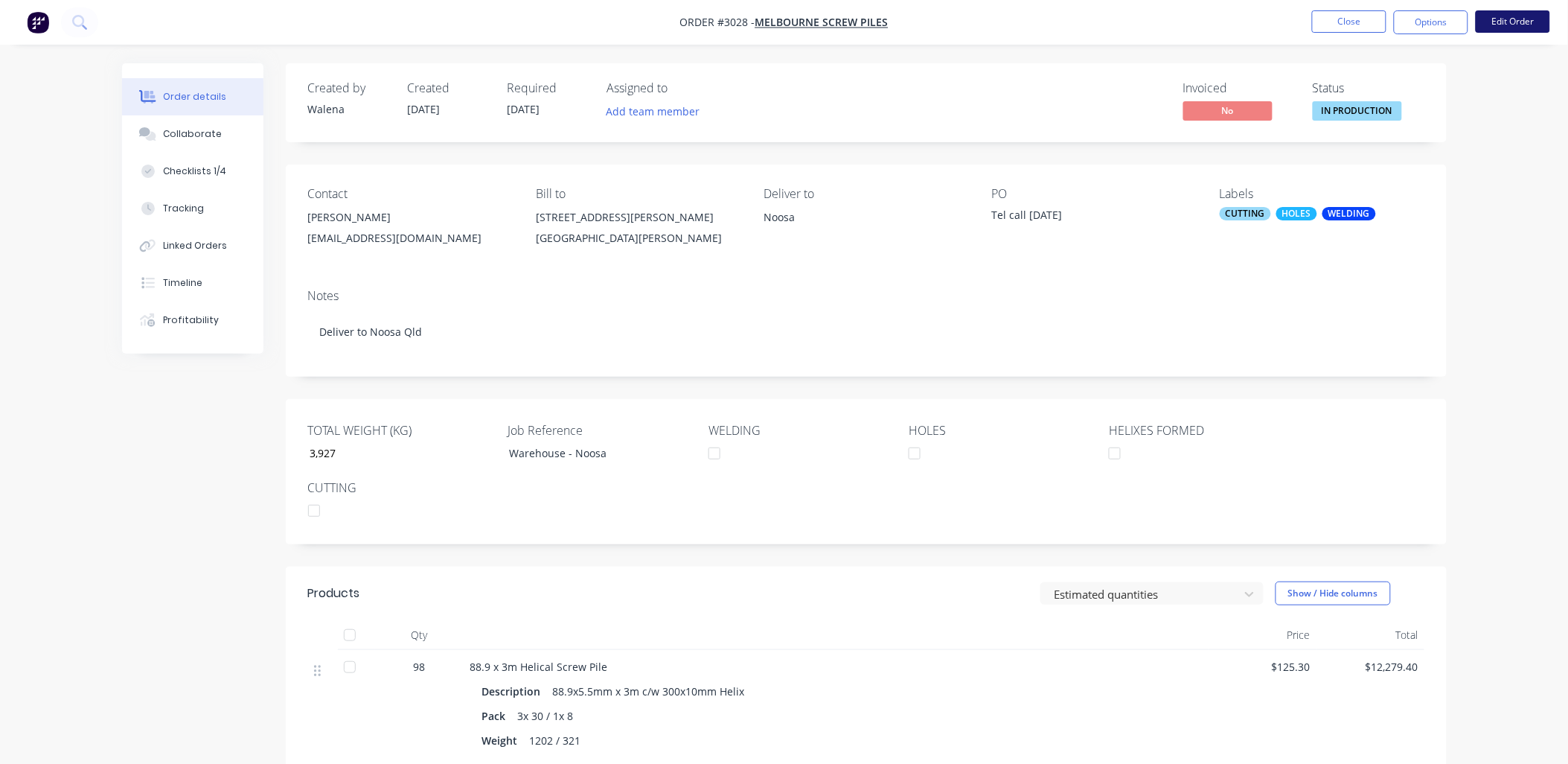
click at [1516, 21] on button "Edit Order" at bounding box center [1512, 21] width 74 height 22
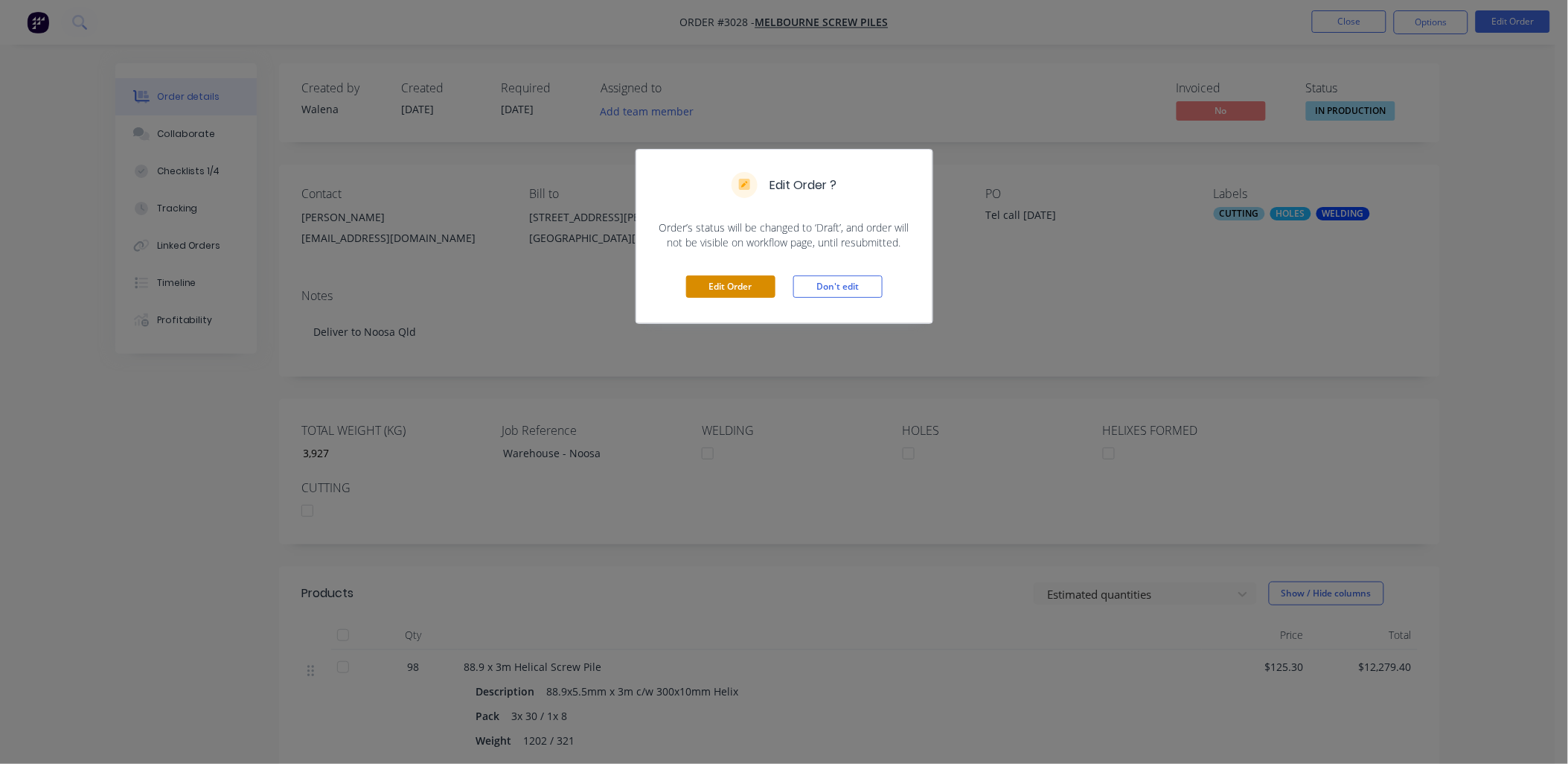
click at [733, 276] on button "Edit Order" at bounding box center [731, 286] width 89 height 22
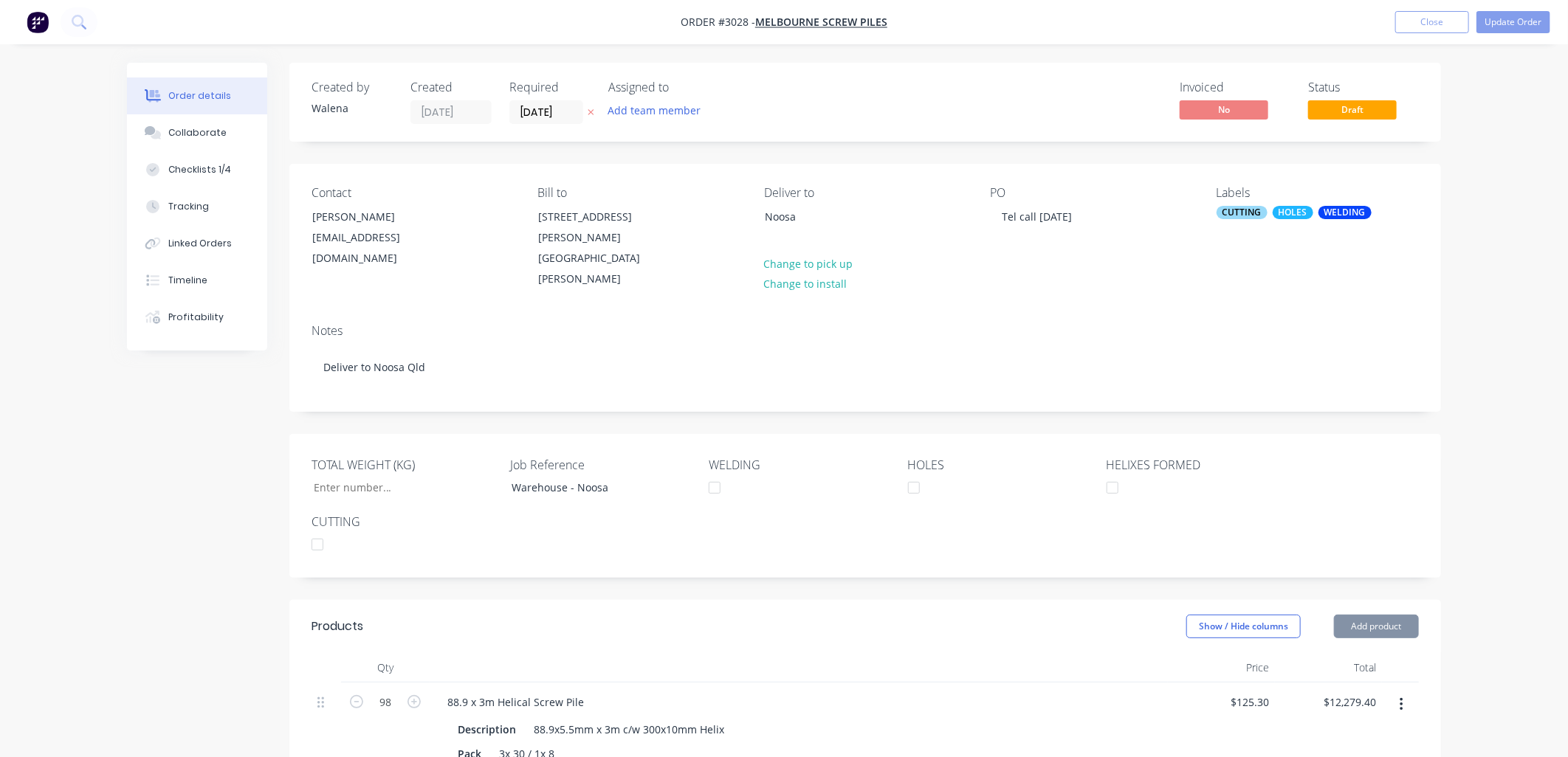
type input "3,927"
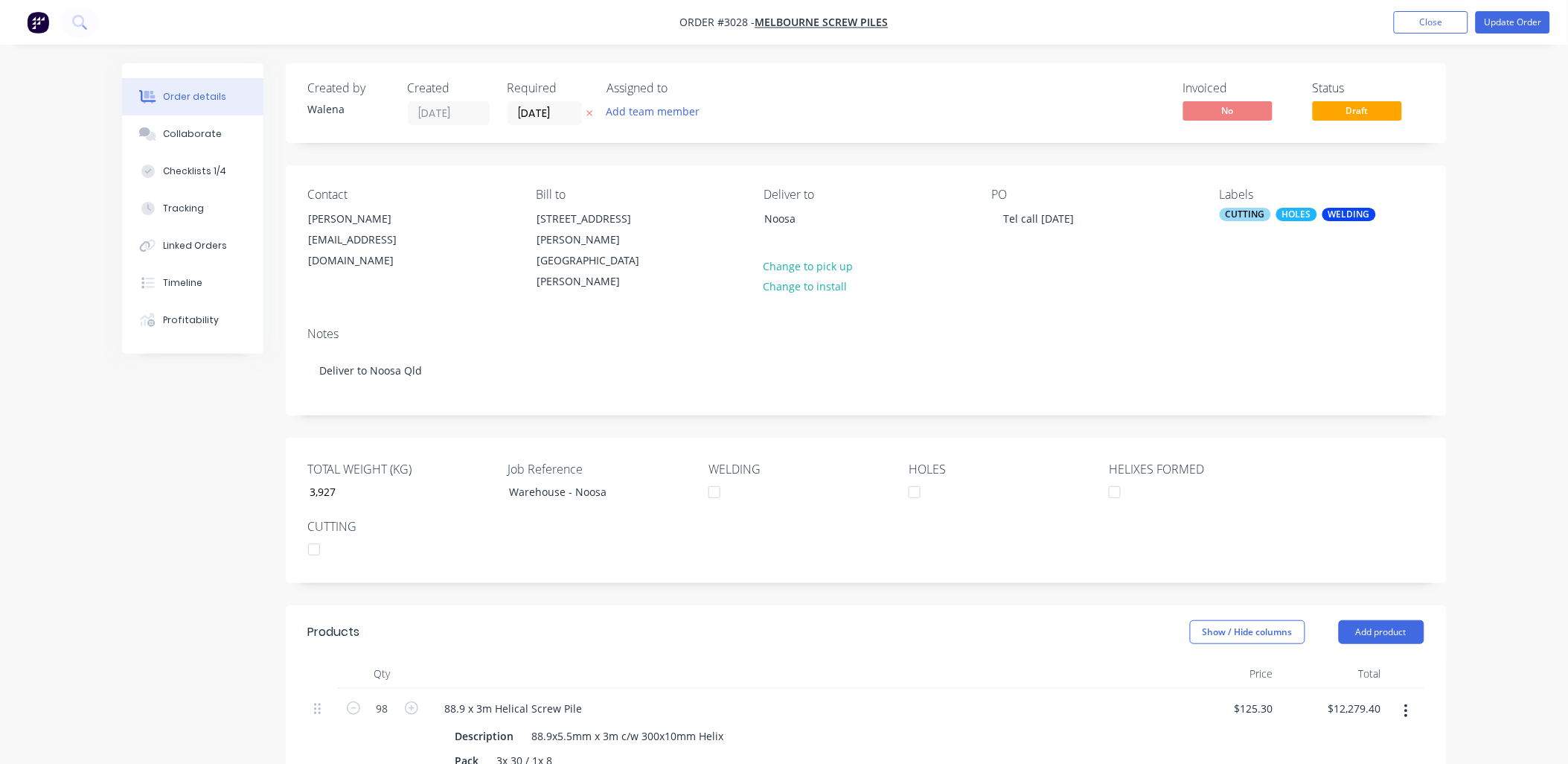
click at [1258, 216] on div "CUTTING" at bounding box center [1245, 214] width 52 height 13
click at [1247, 340] on div at bounding box center [1247, 344] width 30 height 30
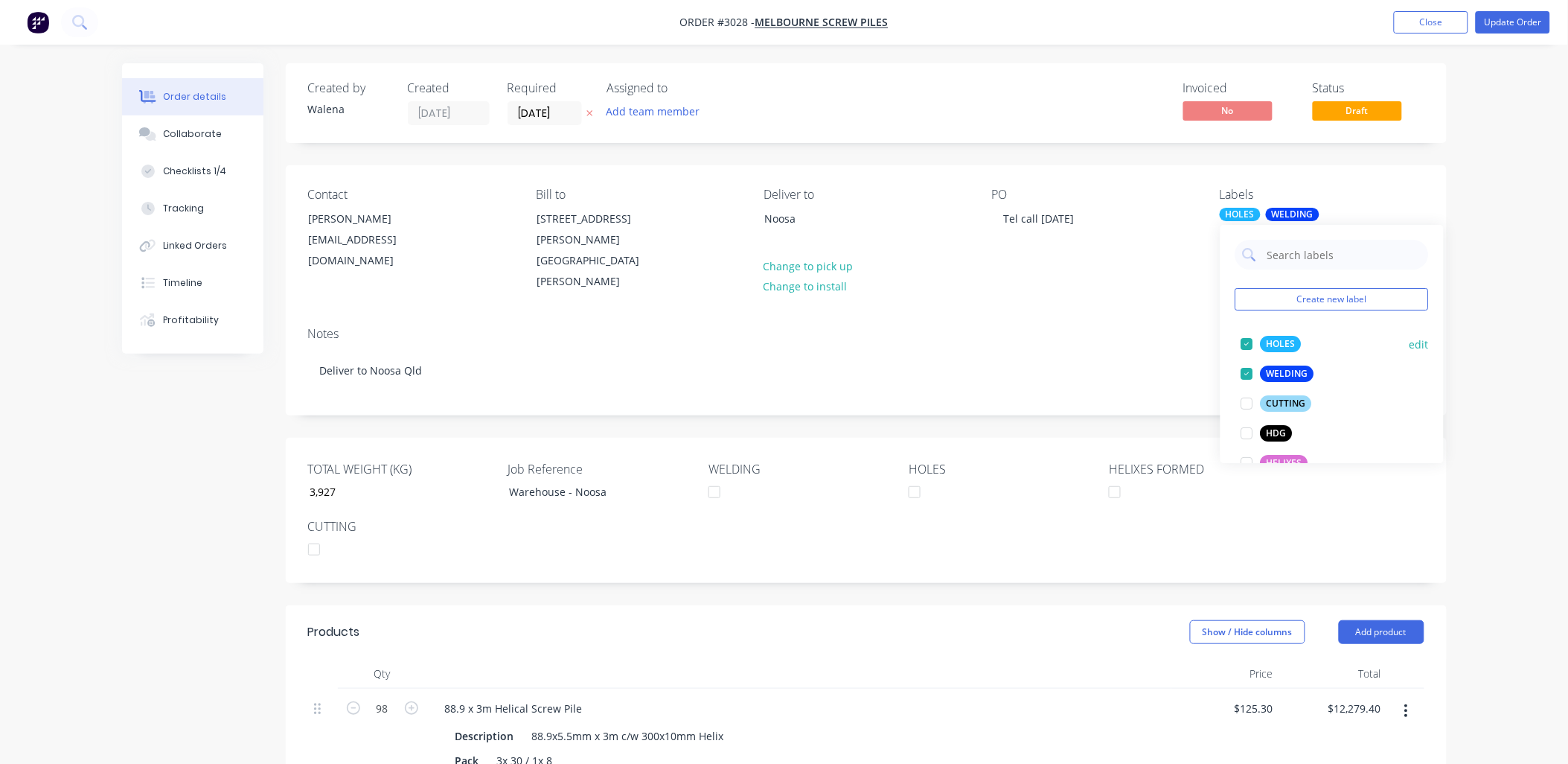
click at [1247, 343] on div at bounding box center [1247, 344] width 30 height 30
click at [1246, 347] on div at bounding box center [1247, 344] width 30 height 30
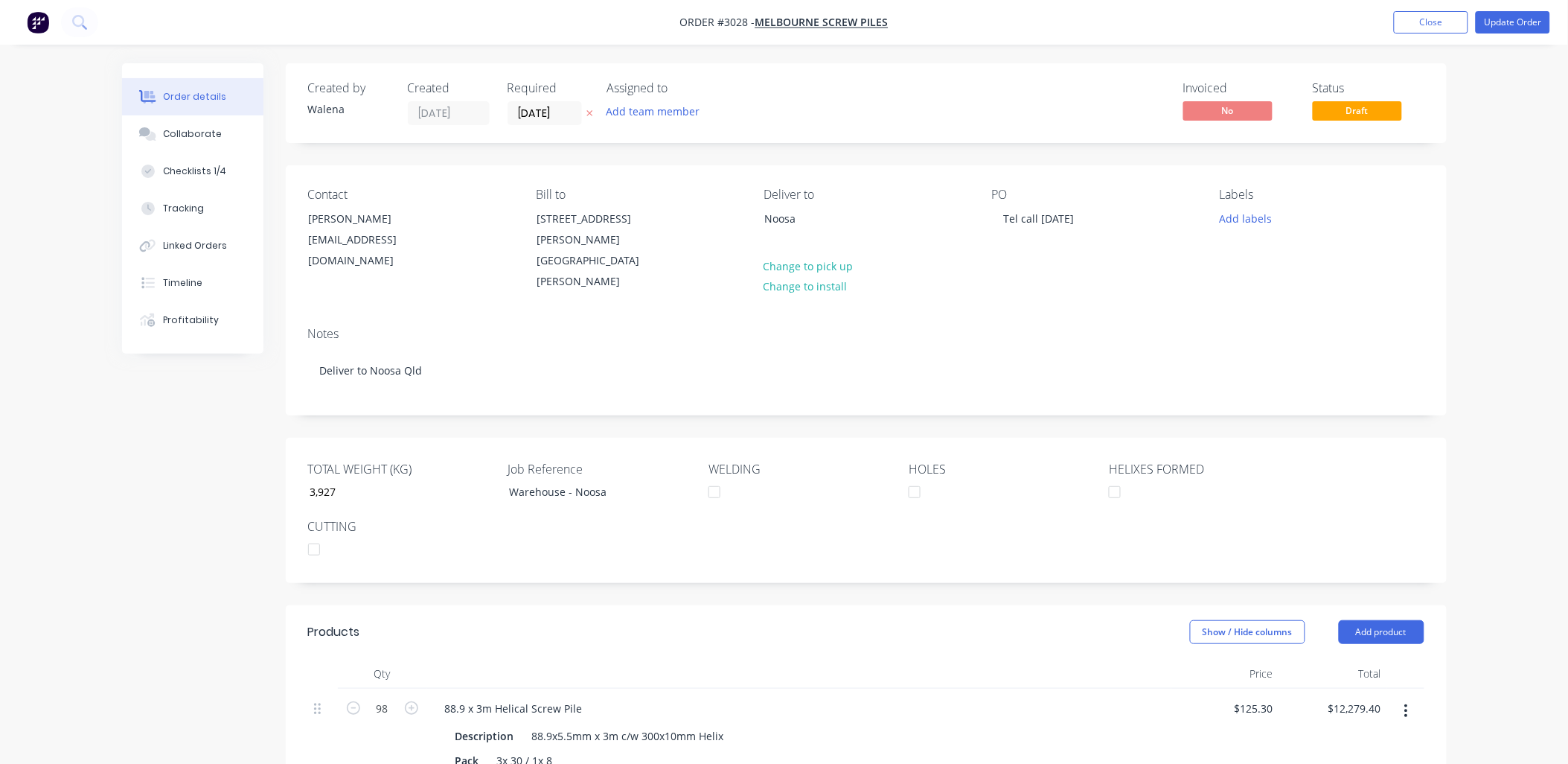
click at [871, 293] on div "Deliver to Noosa Change to pick up Change to install" at bounding box center [865, 240] width 204 height 105
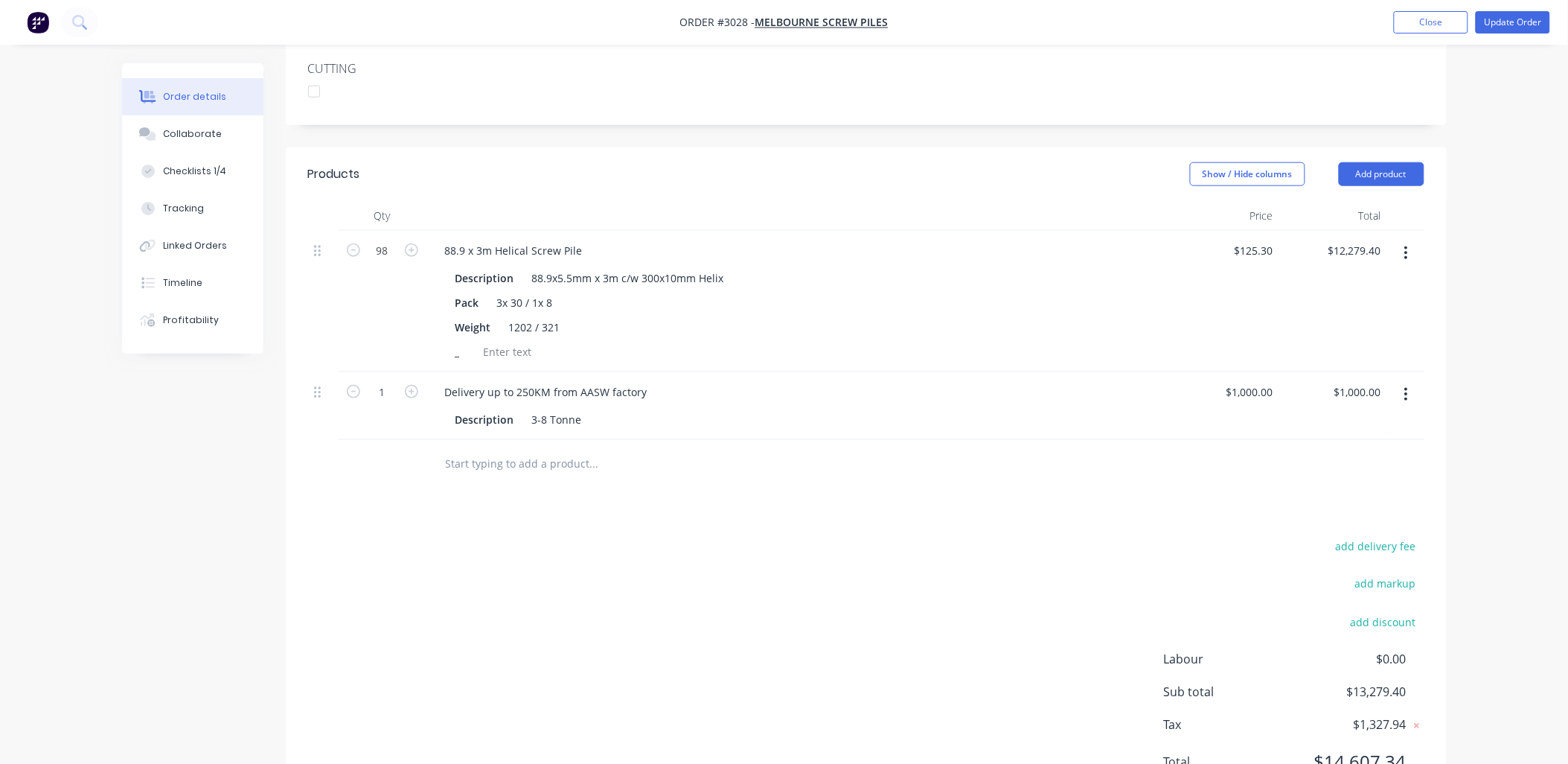
scroll to position [551, 0]
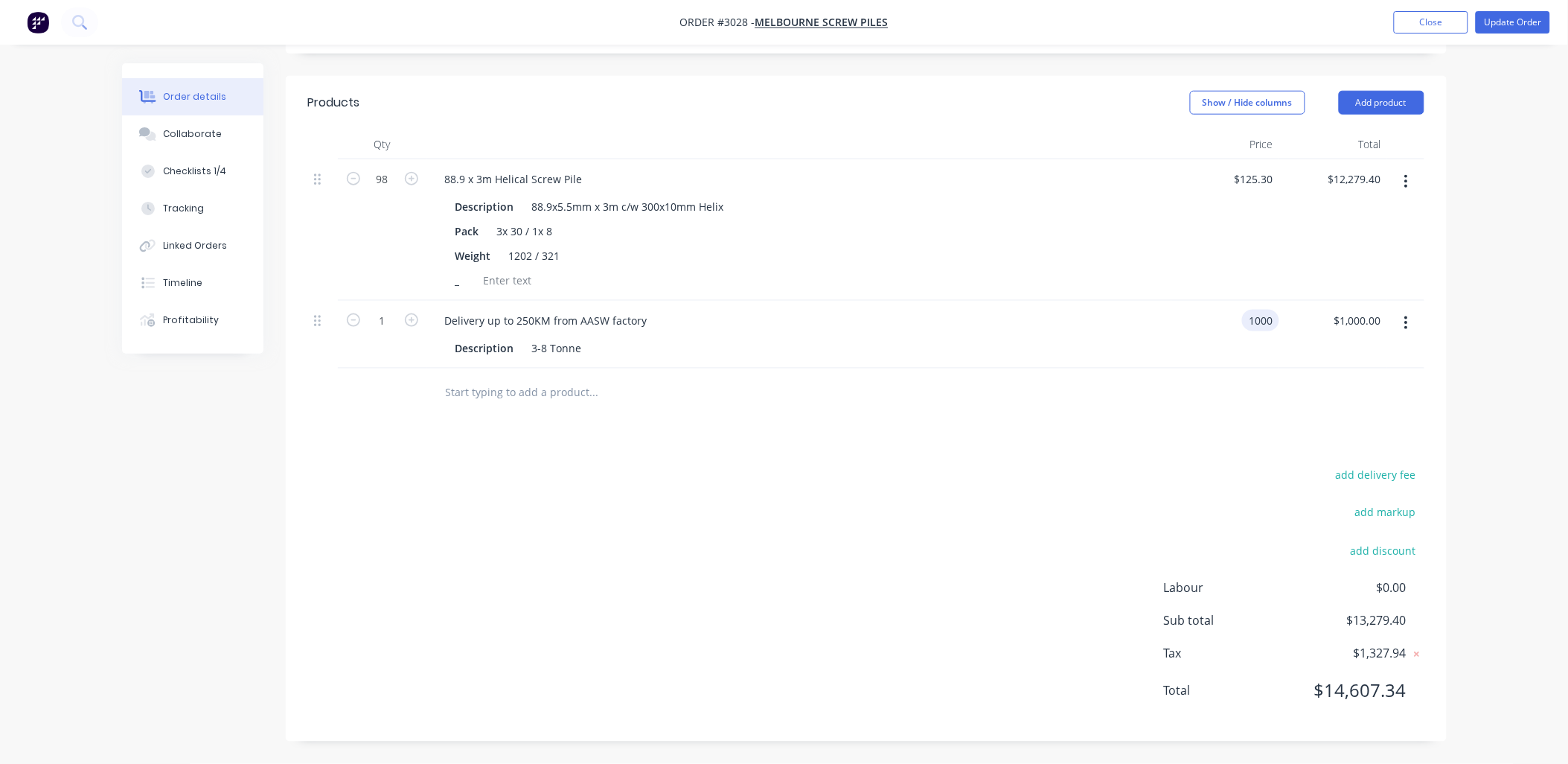
drag, startPoint x: 1231, startPoint y: 336, endPoint x: 1301, endPoint y: 331, distance: 70.2
click at [1301, 331] on div "1 Delivery up to 250KM from AASW factory Description 3-8 Tonne 1000 1000 $1,000…" at bounding box center [866, 335] width 1116 height 68
type input "$500.00"
click at [1357, 325] on input "500.00" at bounding box center [1366, 321] width 40 height 22
type input "$500.00"
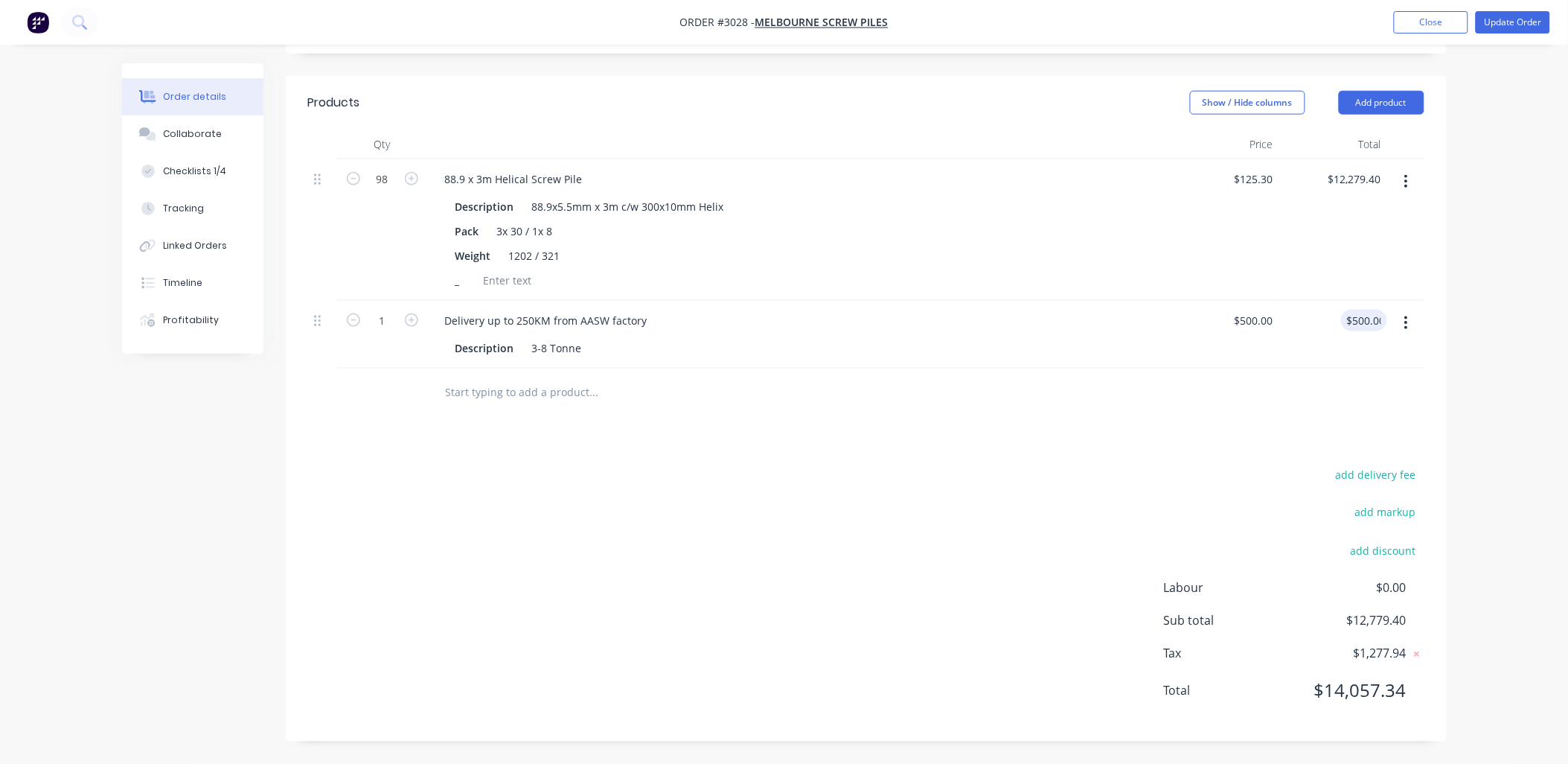
click at [702, 611] on div "add delivery fee add markup add discount Labour $0.00 Sub total $12,779.40 Tax …" at bounding box center [866, 592] width 1116 height 254
click at [1408, 331] on icon "button" at bounding box center [1406, 323] width 4 height 16
click at [1338, 458] on div "Delete" at bounding box center [1354, 452] width 114 height 22
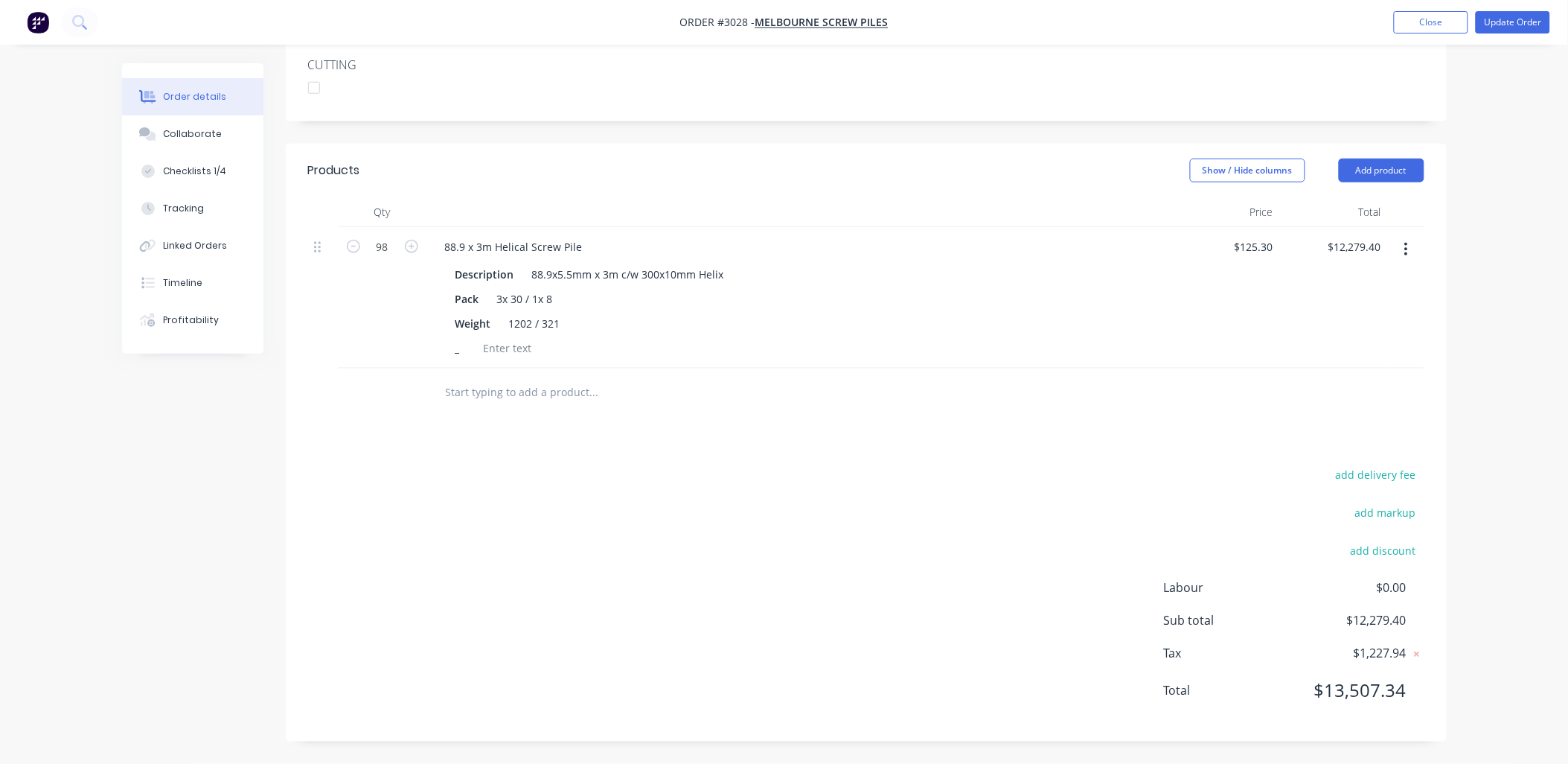
scroll to position [498, 0]
click at [500, 392] on input "text" at bounding box center [594, 392] width 298 height 30
drag, startPoint x: 450, startPoint y: 396, endPoint x: 441, endPoint y: 392, distance: 9.8
click at [441, 393] on div "delivery Add delivery to order Delivery up to 250KM from AASW factory Product" at bounding box center [656, 392] width 447 height 30
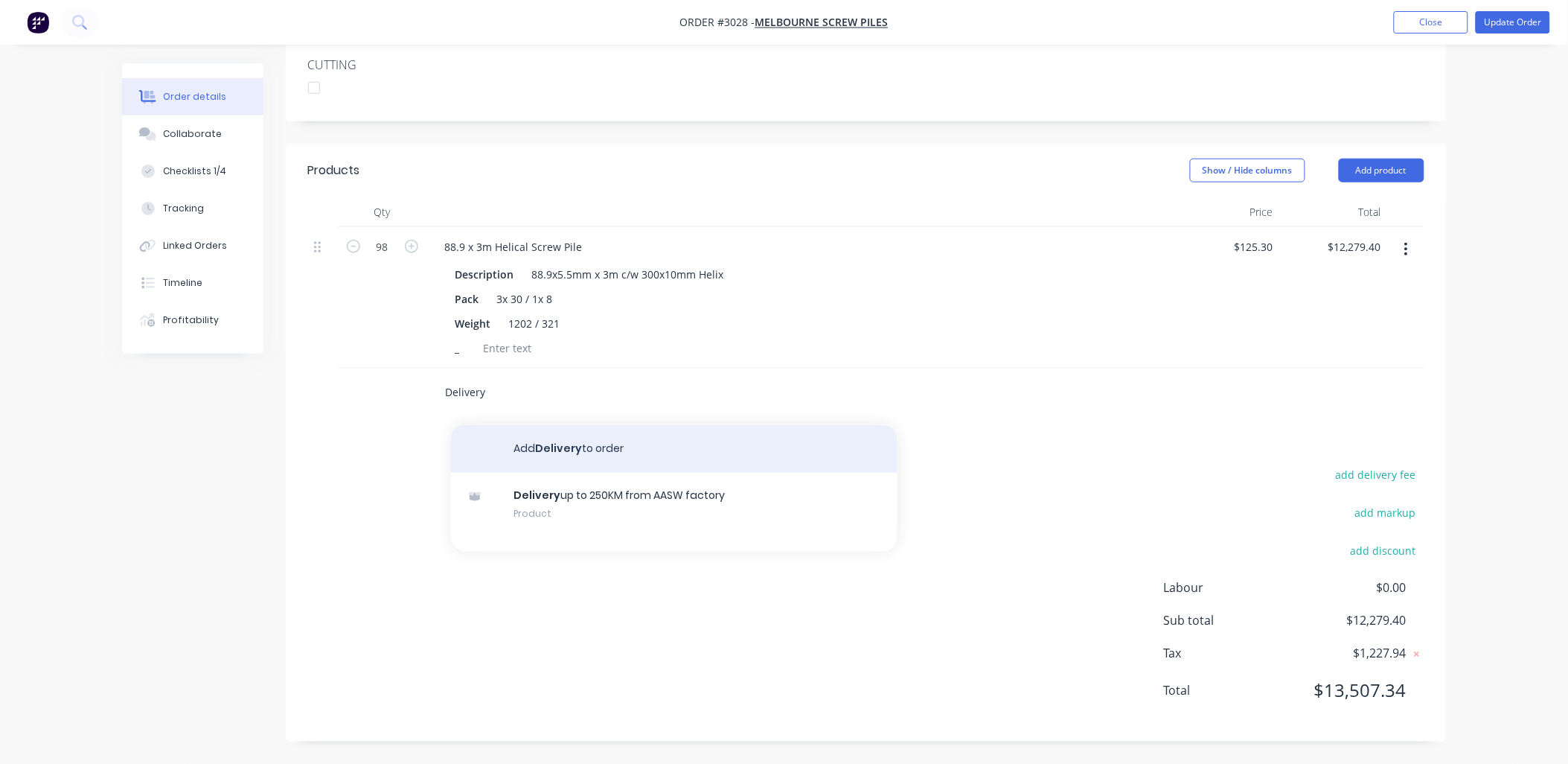
type input "Delivery"
click at [586, 463] on button "Add Delivery to order" at bounding box center [674, 449] width 447 height 48
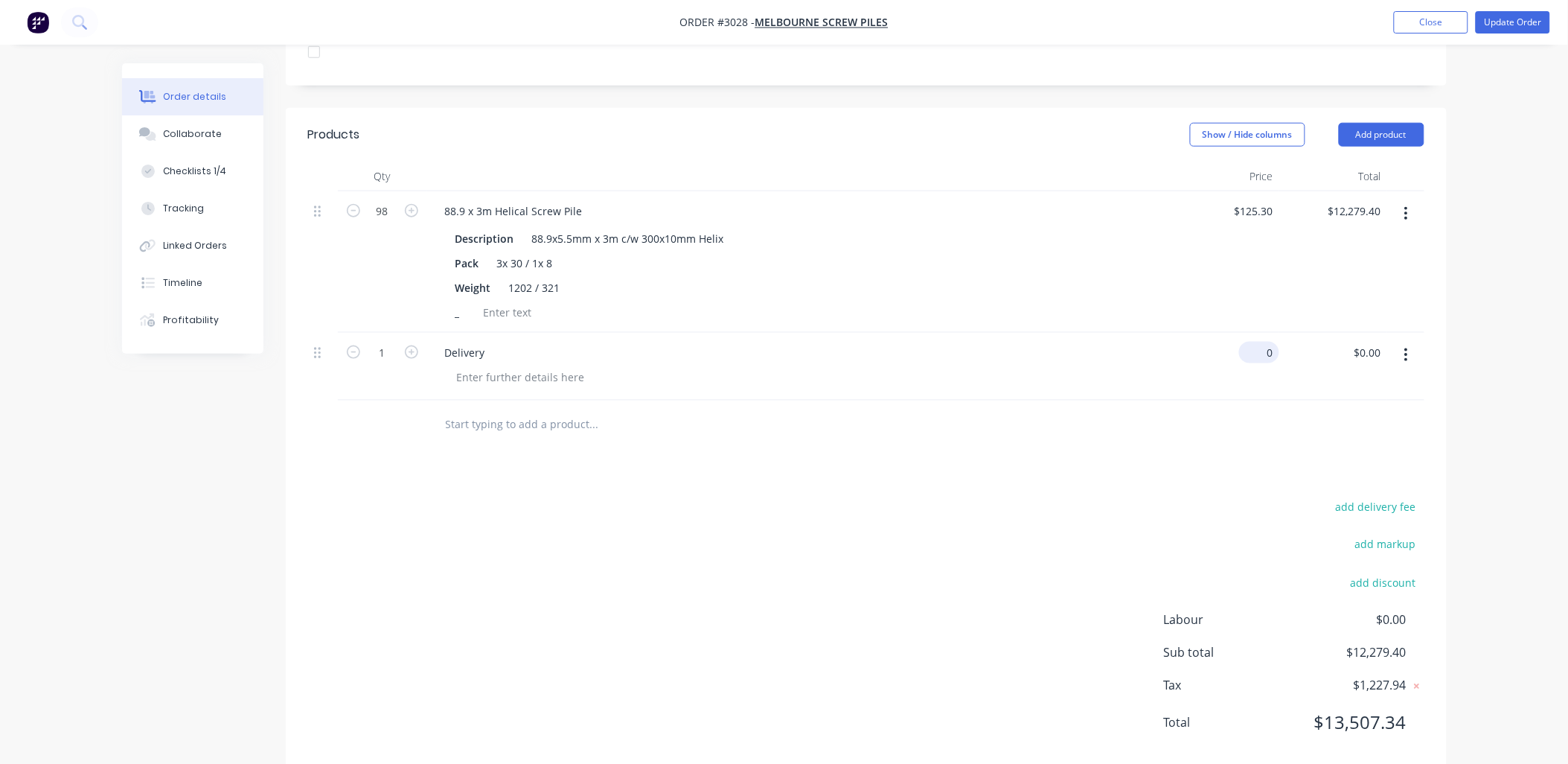
click at [1274, 364] on input "0" at bounding box center [1262, 353] width 34 height 22
type input "$500.00"
click at [1373, 364] on input "500.00" at bounding box center [1366, 353] width 40 height 22
type input "$500.00"
click at [447, 387] on div at bounding box center [520, 378] width 152 height 22
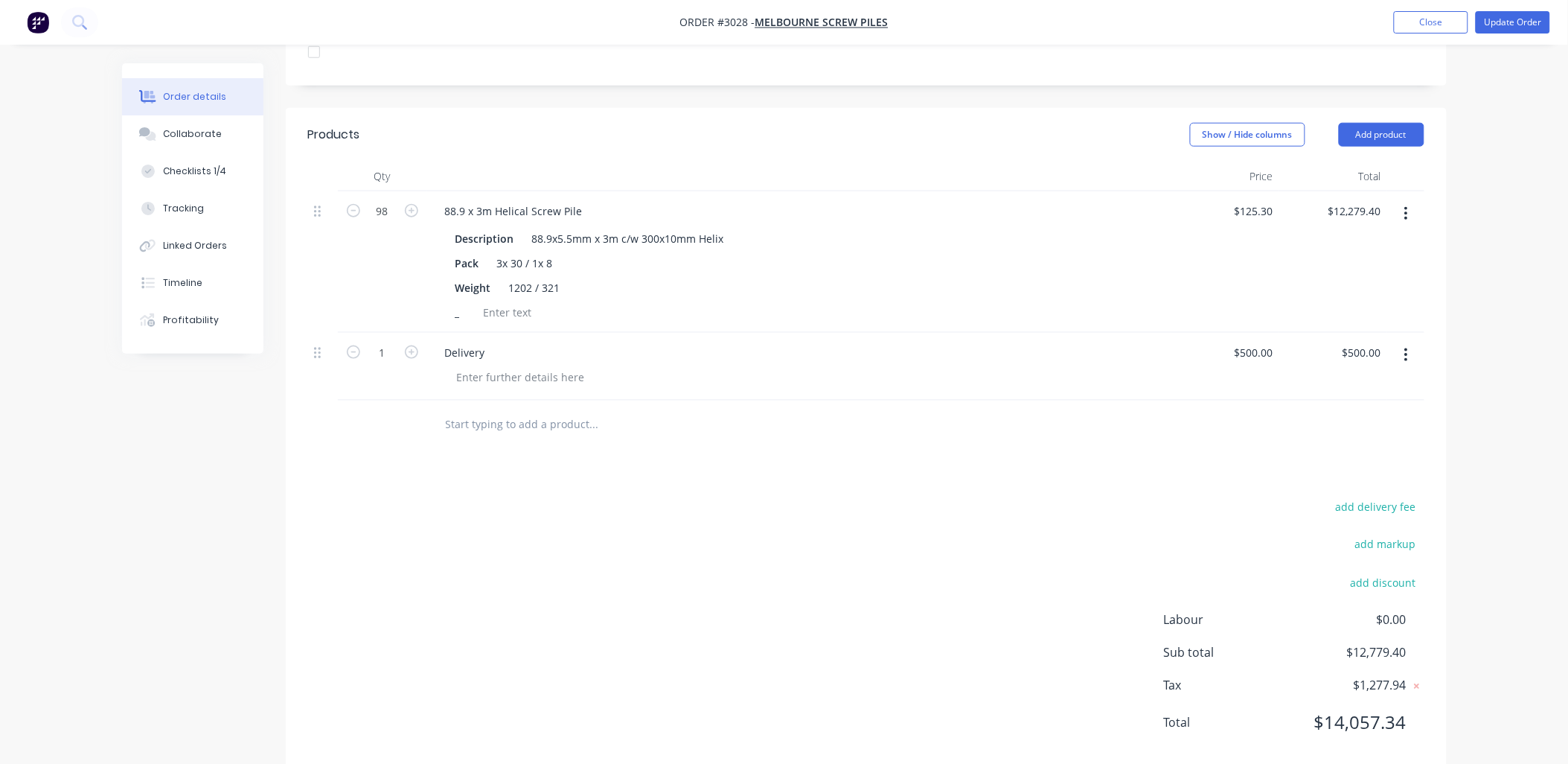
scroll to position [566, 0]
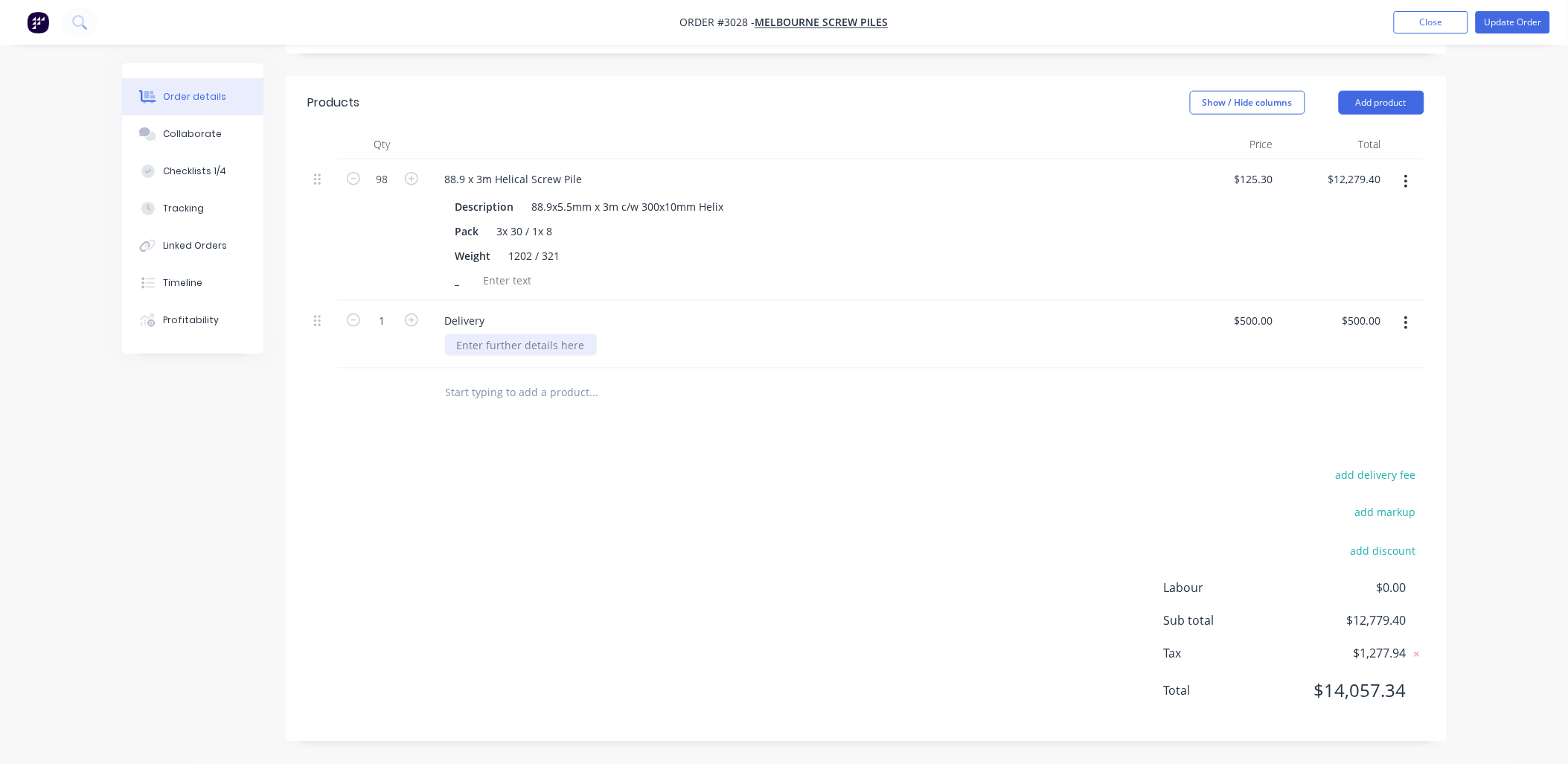
click at [467, 341] on div at bounding box center [520, 345] width 152 height 22
paste div
click at [456, 345] on div "29 PRODUCTION AVE WARANA" at bounding box center [532, 345] width 176 height 22
click at [784, 622] on div "add delivery fee add markup add discount Labour $0.00 Sub total $12,779.40 Tax …" at bounding box center [866, 592] width 1116 height 254
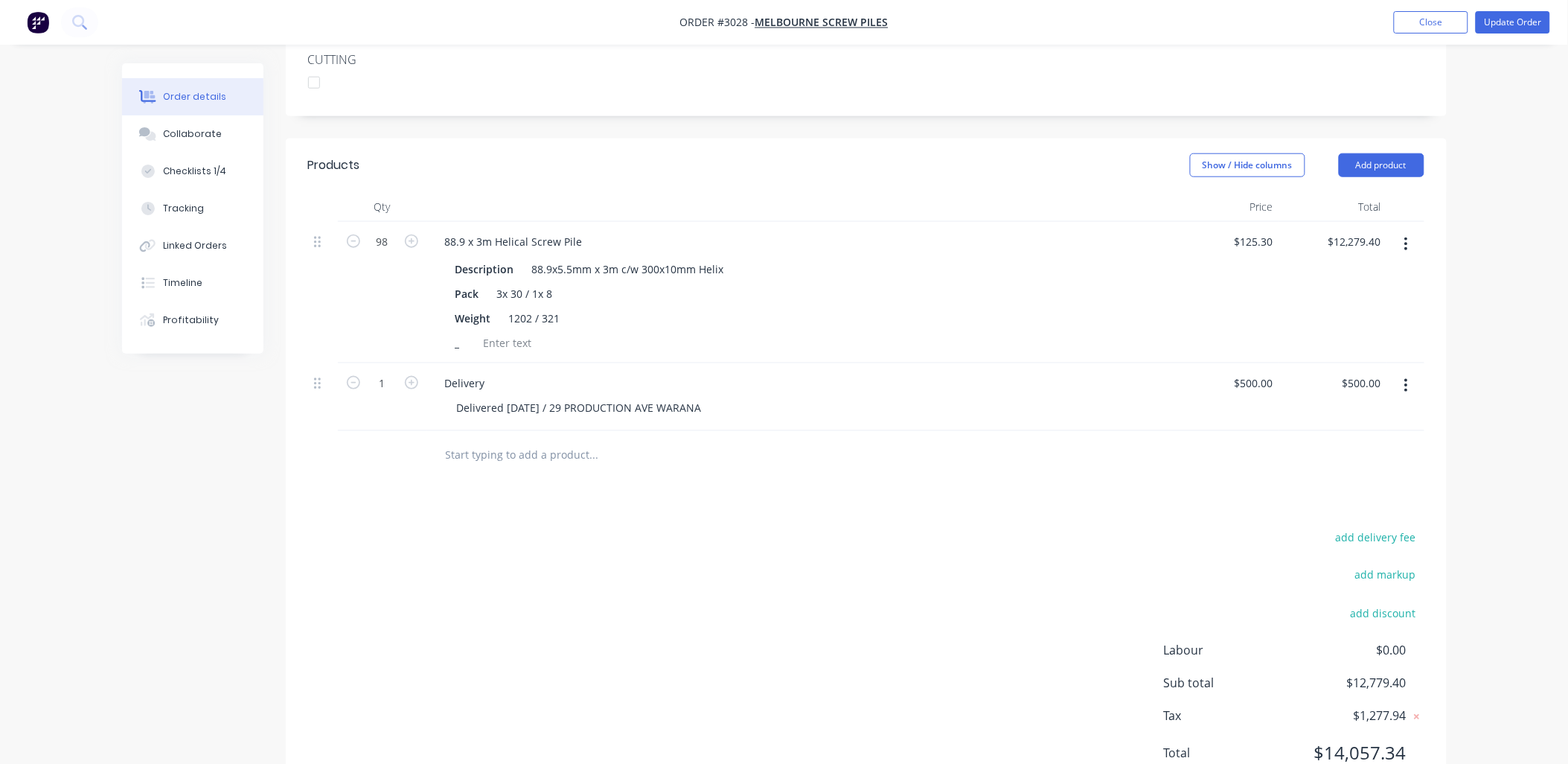
scroll to position [345, 0]
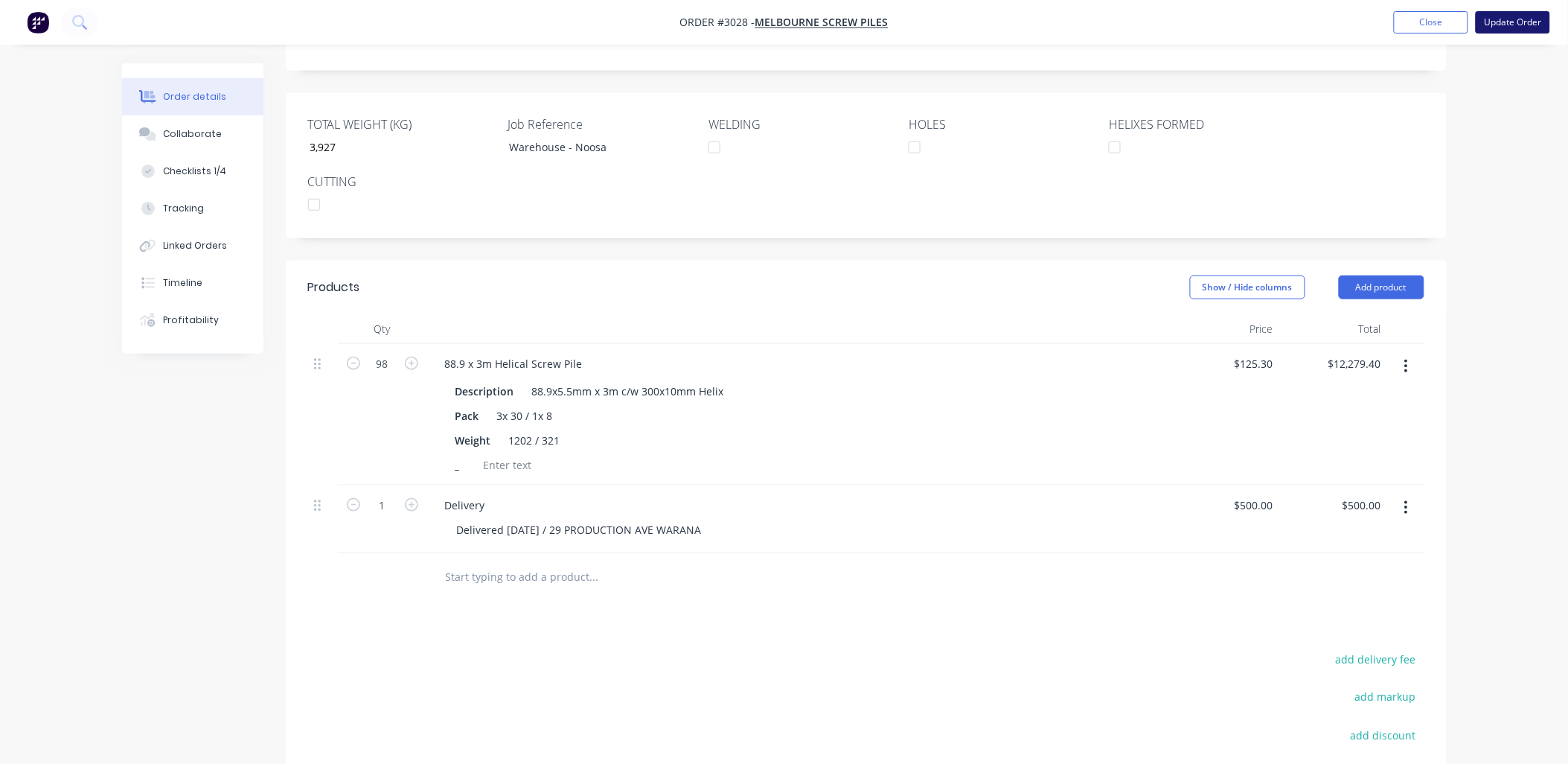
click at [1525, 17] on button "Update Order" at bounding box center [1512, 22] width 74 height 22
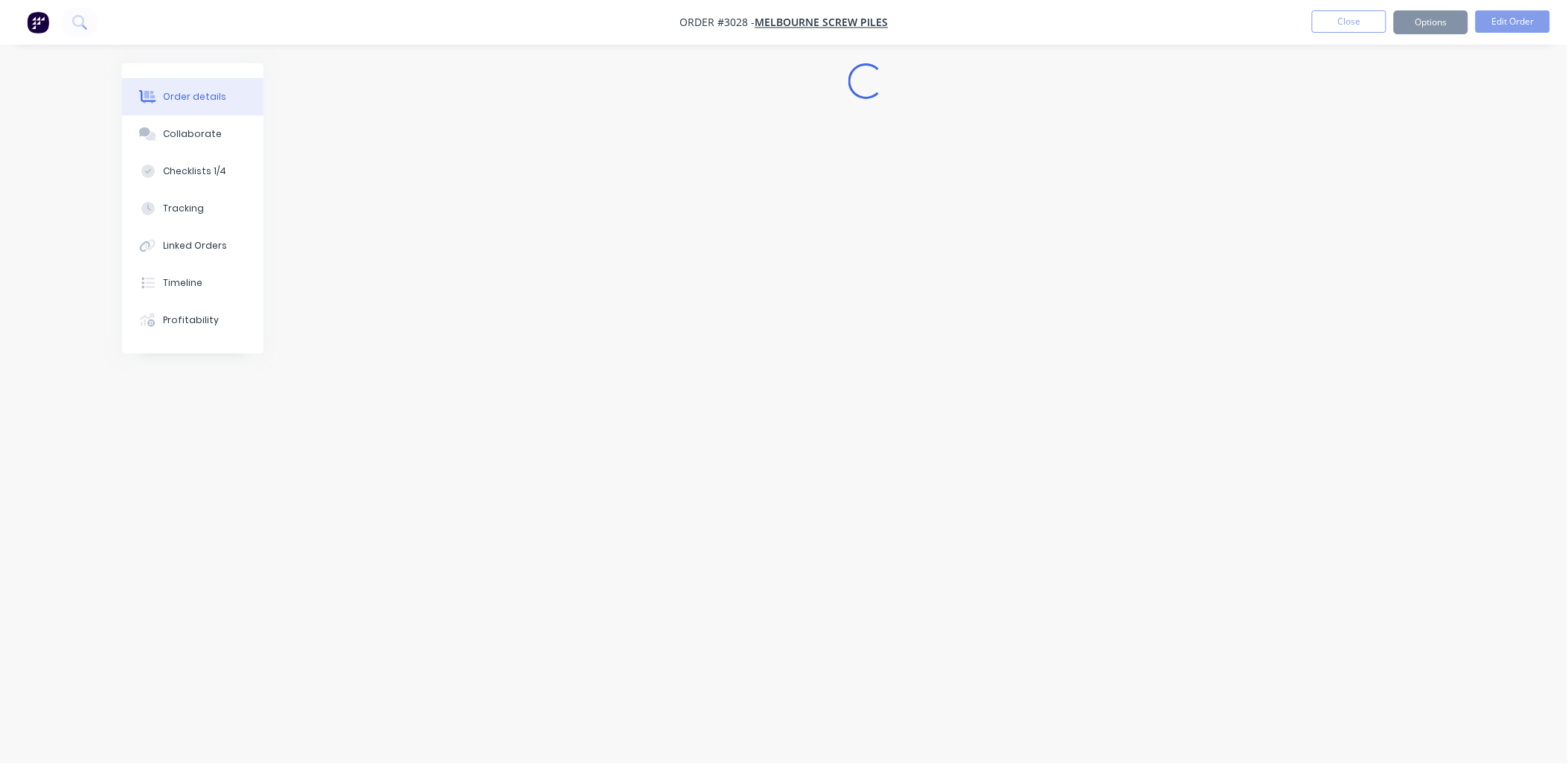
scroll to position [0, 0]
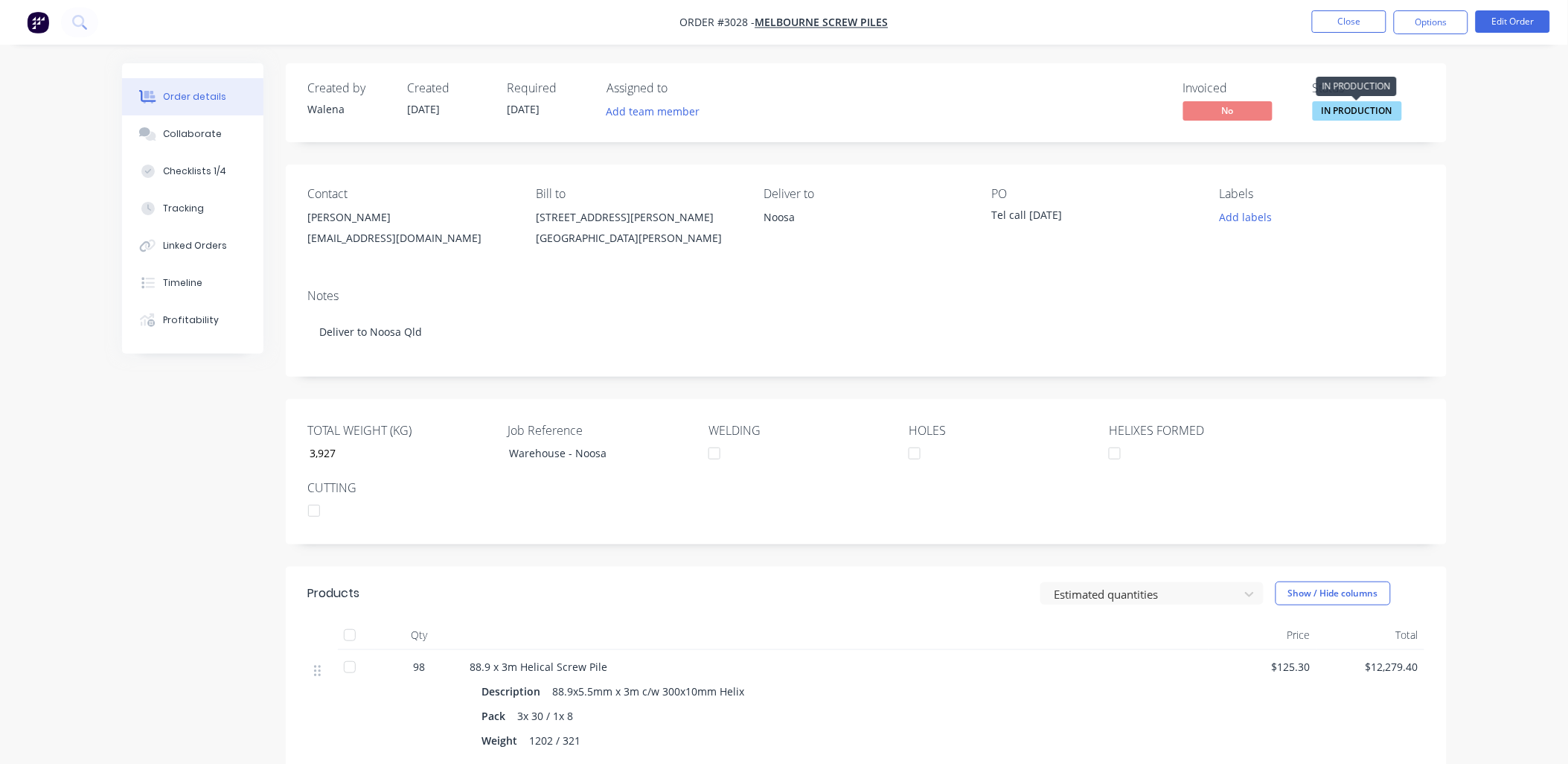
click at [1367, 114] on span "IN PRODUCTION" at bounding box center [1357, 110] width 89 height 19
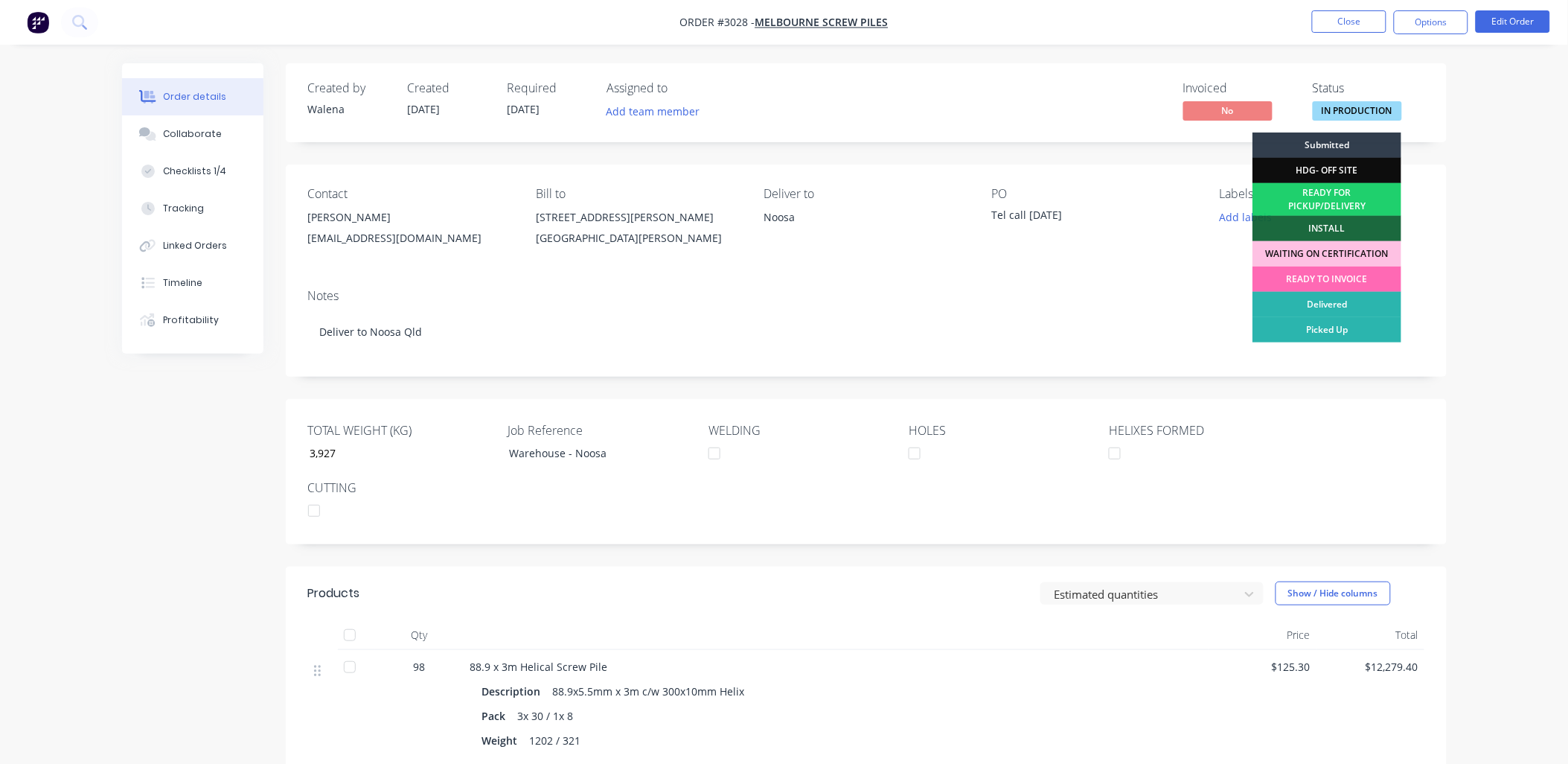
click at [1329, 286] on div "READY TO INVOICE" at bounding box center [1327, 278] width 149 height 25
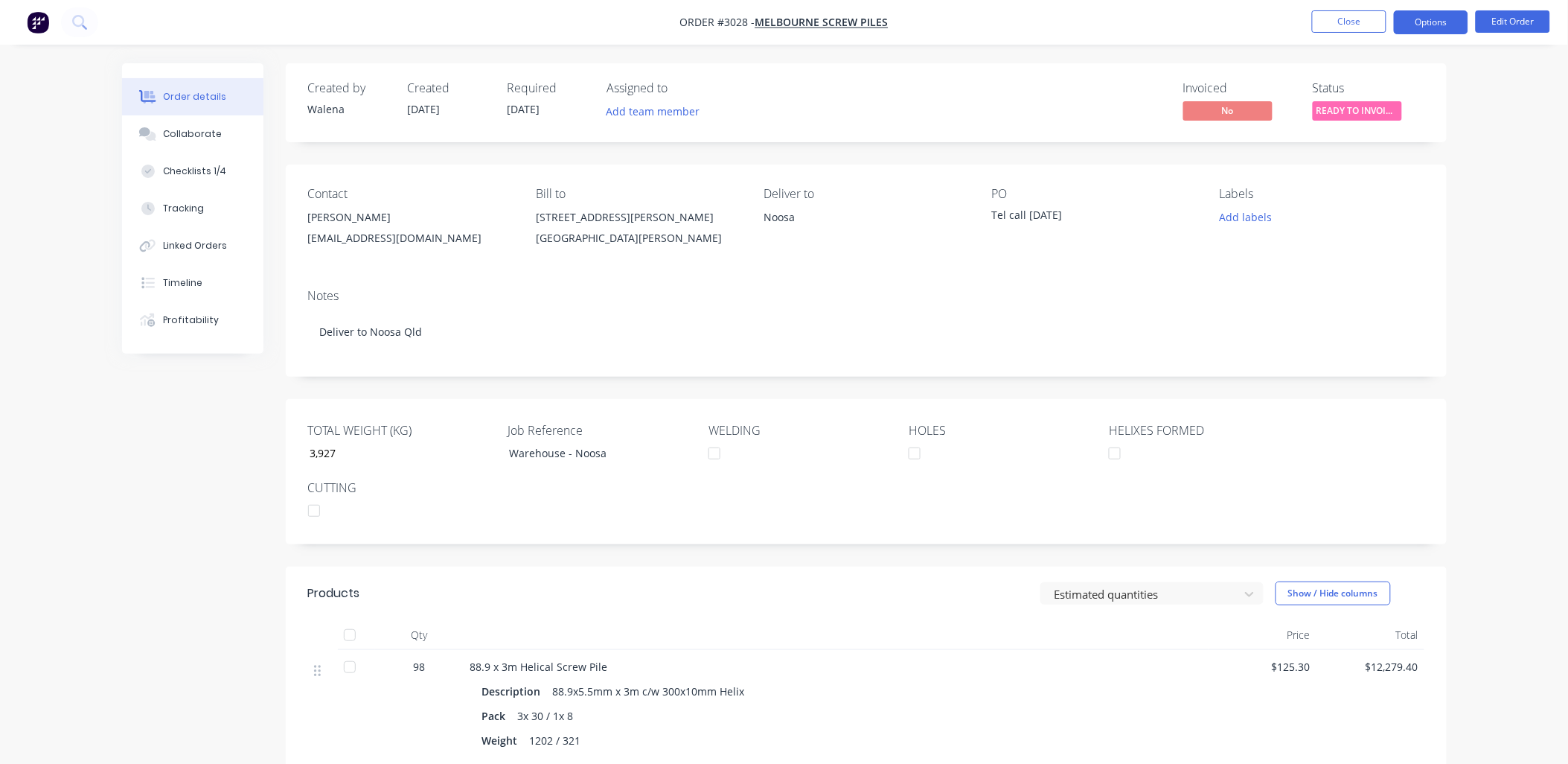
click at [1445, 22] on button "Options" at bounding box center [1431, 22] width 74 height 24
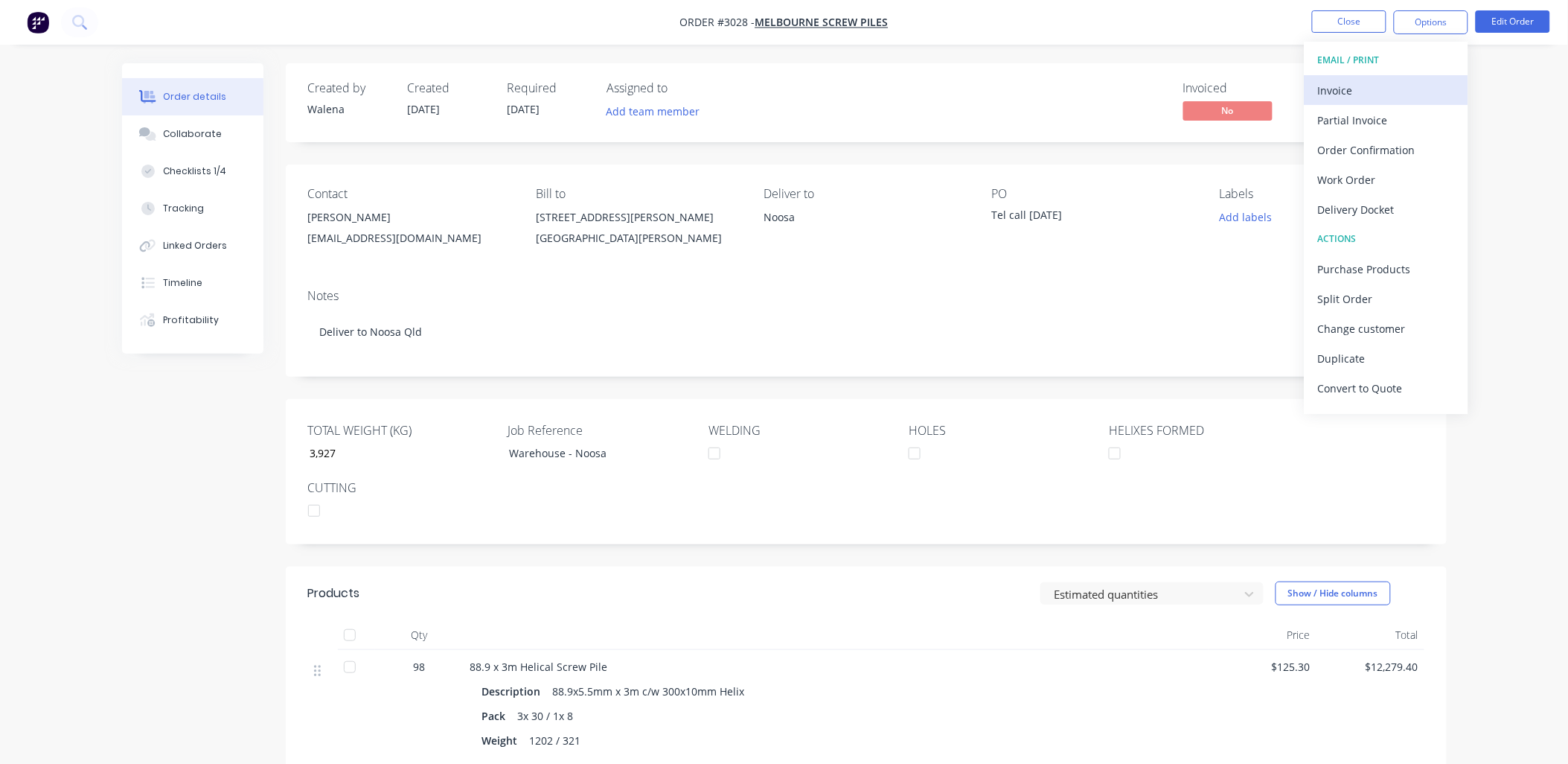
click at [1367, 93] on div "Invoice" at bounding box center [1386, 90] width 137 height 22
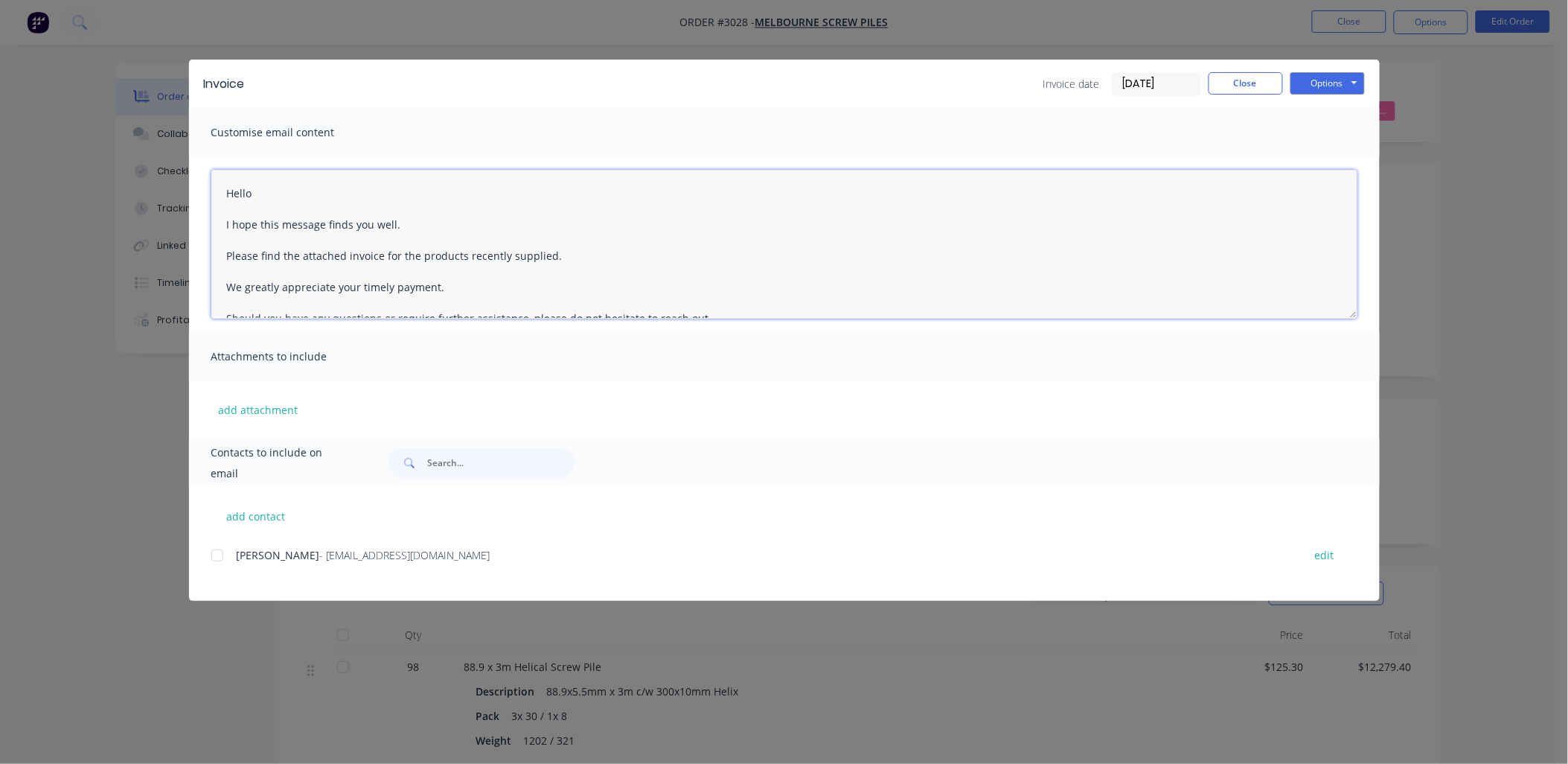
click at [579, 254] on textarea "Hello I hope this message finds you well. Please find the attached invoice for …" at bounding box center [784, 244] width 1146 height 149
paste textarea "[STREET_ADDRESS]"
click at [218, 560] on div at bounding box center [217, 555] width 30 height 30
type textarea "Hello I hope this message finds you well. Please find the attached invoice for …"
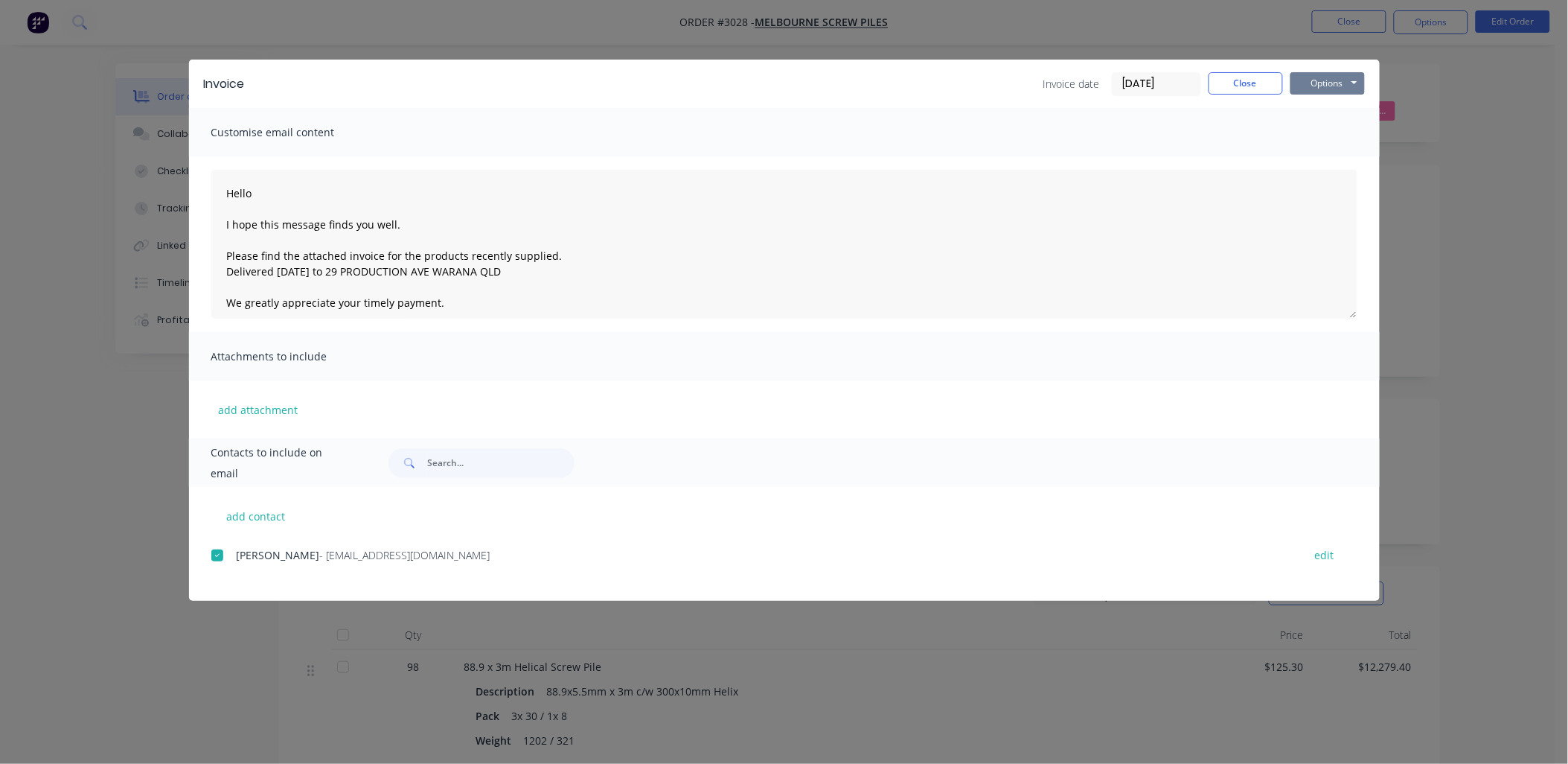
click at [1349, 78] on button "Options" at bounding box center [1328, 83] width 74 height 22
click at [1334, 155] on button "Email" at bounding box center [1339, 159] width 95 height 25
click at [1236, 73] on button "Close" at bounding box center [1245, 83] width 74 height 22
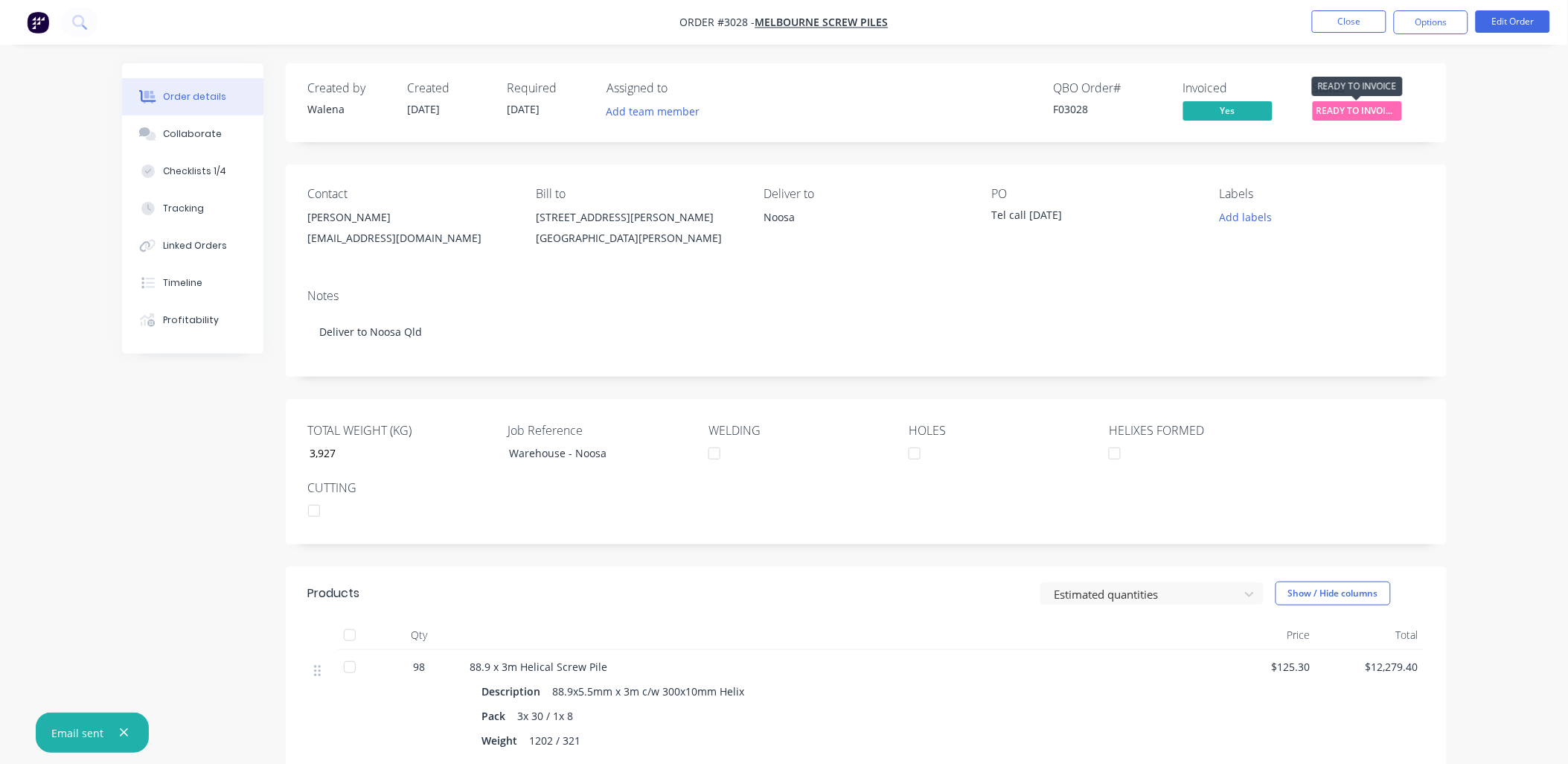
click at [1364, 114] on span "READY TO INVOIC..." at bounding box center [1357, 110] width 89 height 19
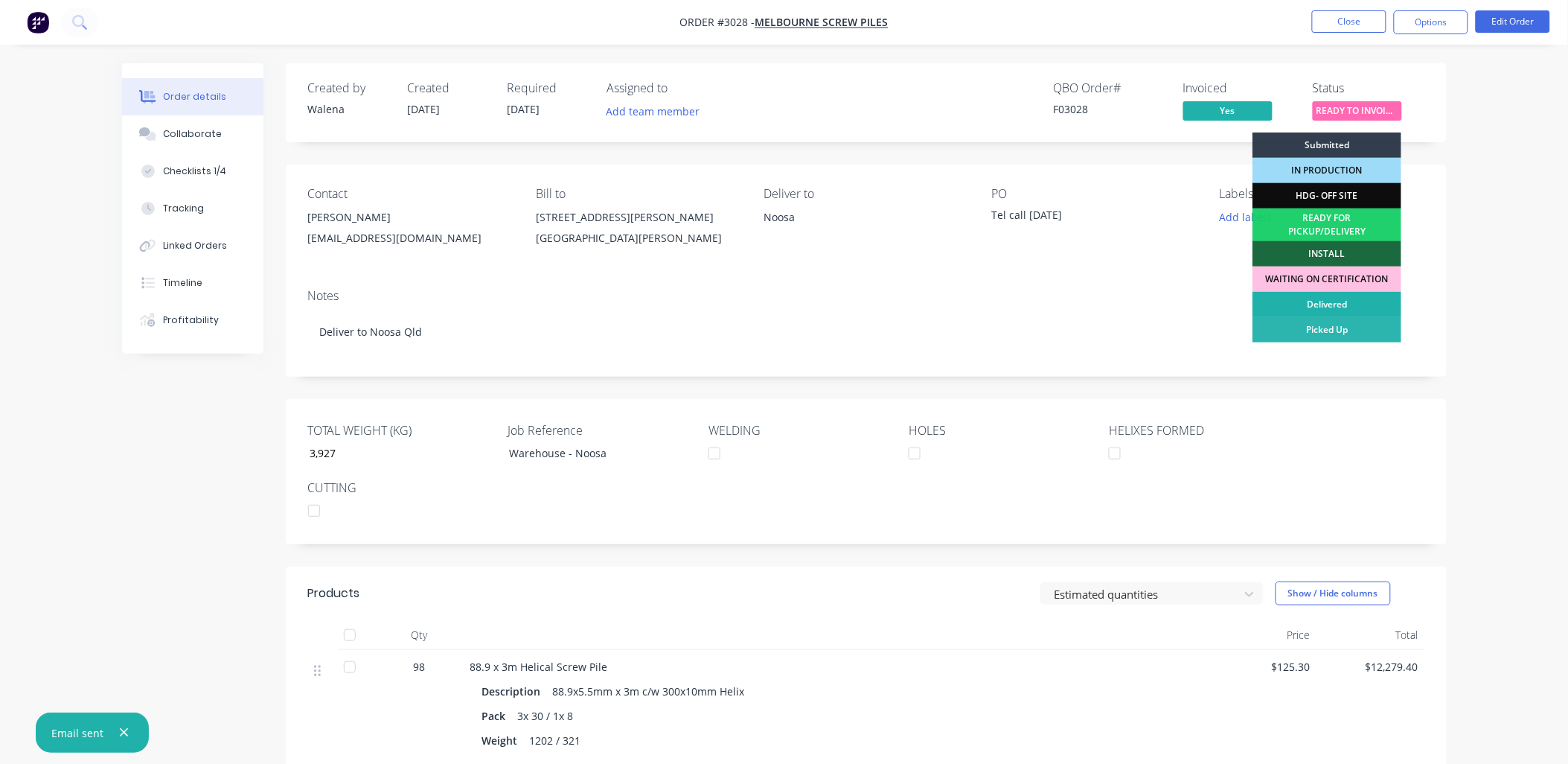
click at [1314, 306] on div "Delivered" at bounding box center [1327, 304] width 149 height 25
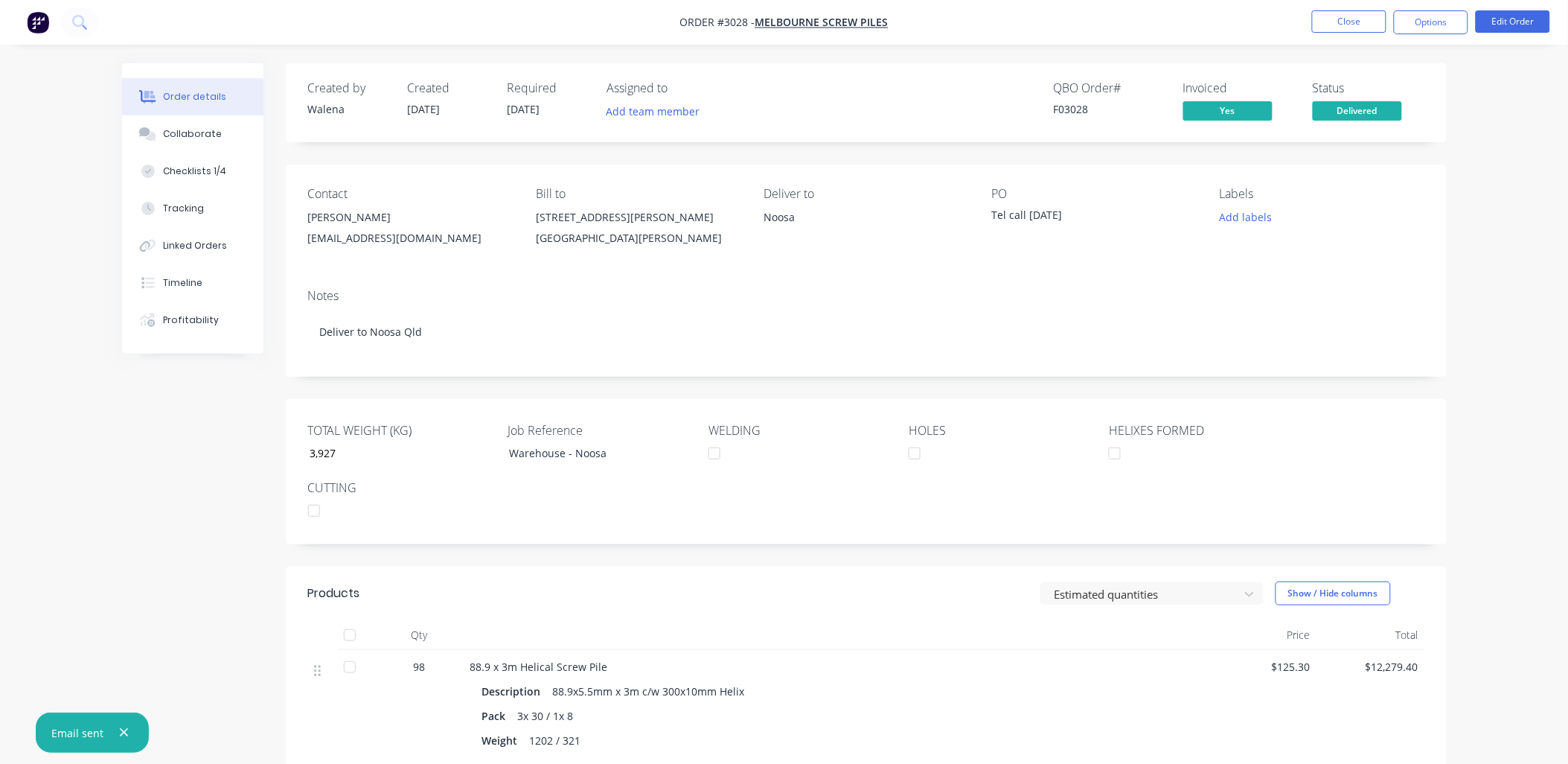
click at [878, 253] on div "Noosa" at bounding box center [865, 230] width 204 height 48
click at [1358, 18] on button "Close" at bounding box center [1349, 21] width 74 height 22
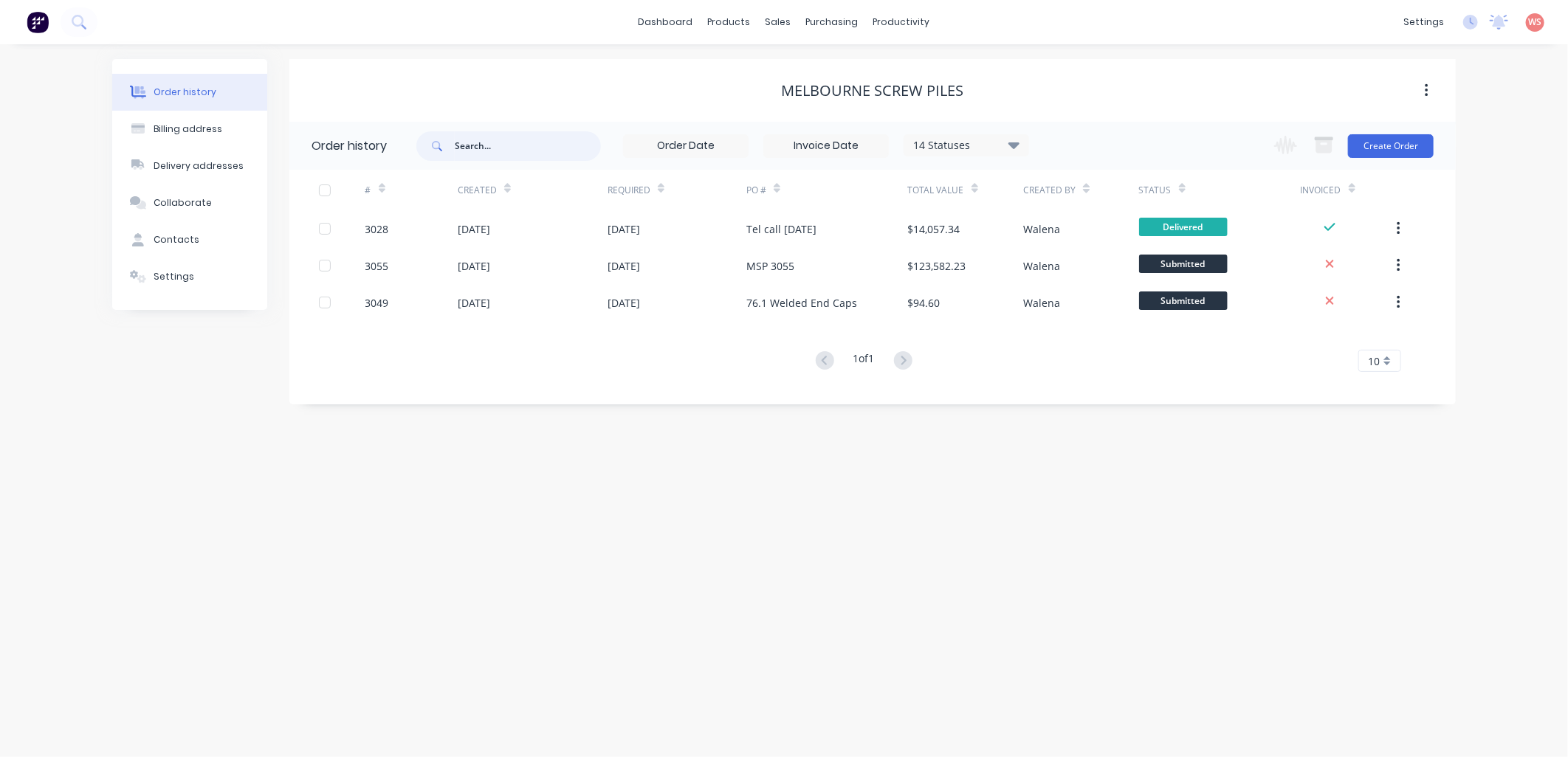
click at [471, 138] on input "text" at bounding box center [528, 146] width 146 height 30
click at [816, 65] on div "Sales Orders" at bounding box center [832, 70] width 60 height 13
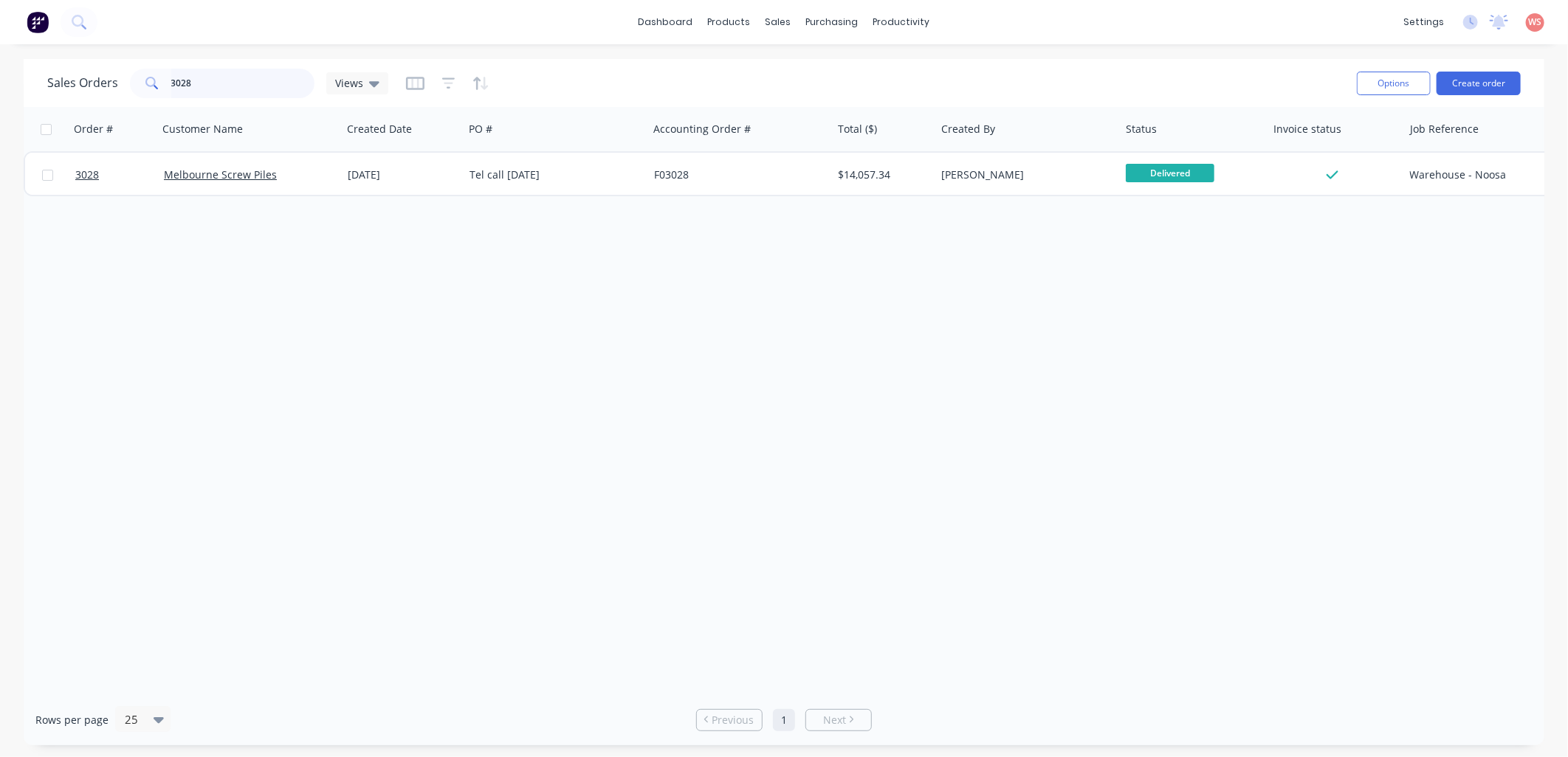
drag, startPoint x: 233, startPoint y: 92, endPoint x: 11, endPoint y: 99, distance: 222.1
click at [18, 99] on div "Sales Orders 3028 Views Options Create order Order # Customer Name Created Date…" at bounding box center [784, 402] width 1568 height 686
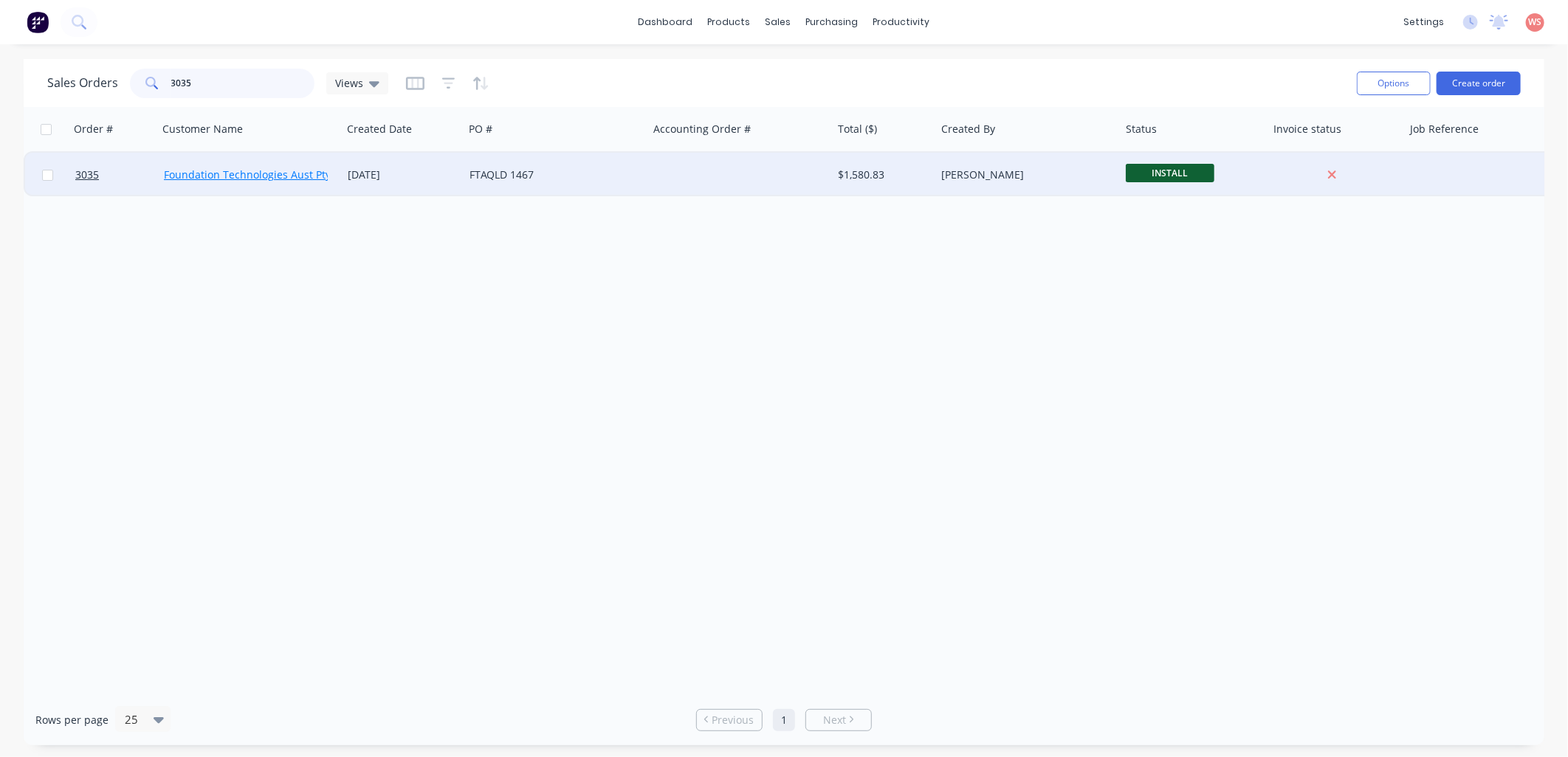
type input "3035"
click at [261, 170] on link "Foundation Technologies Aust Pty Ltd" at bounding box center [256, 174] width 185 height 14
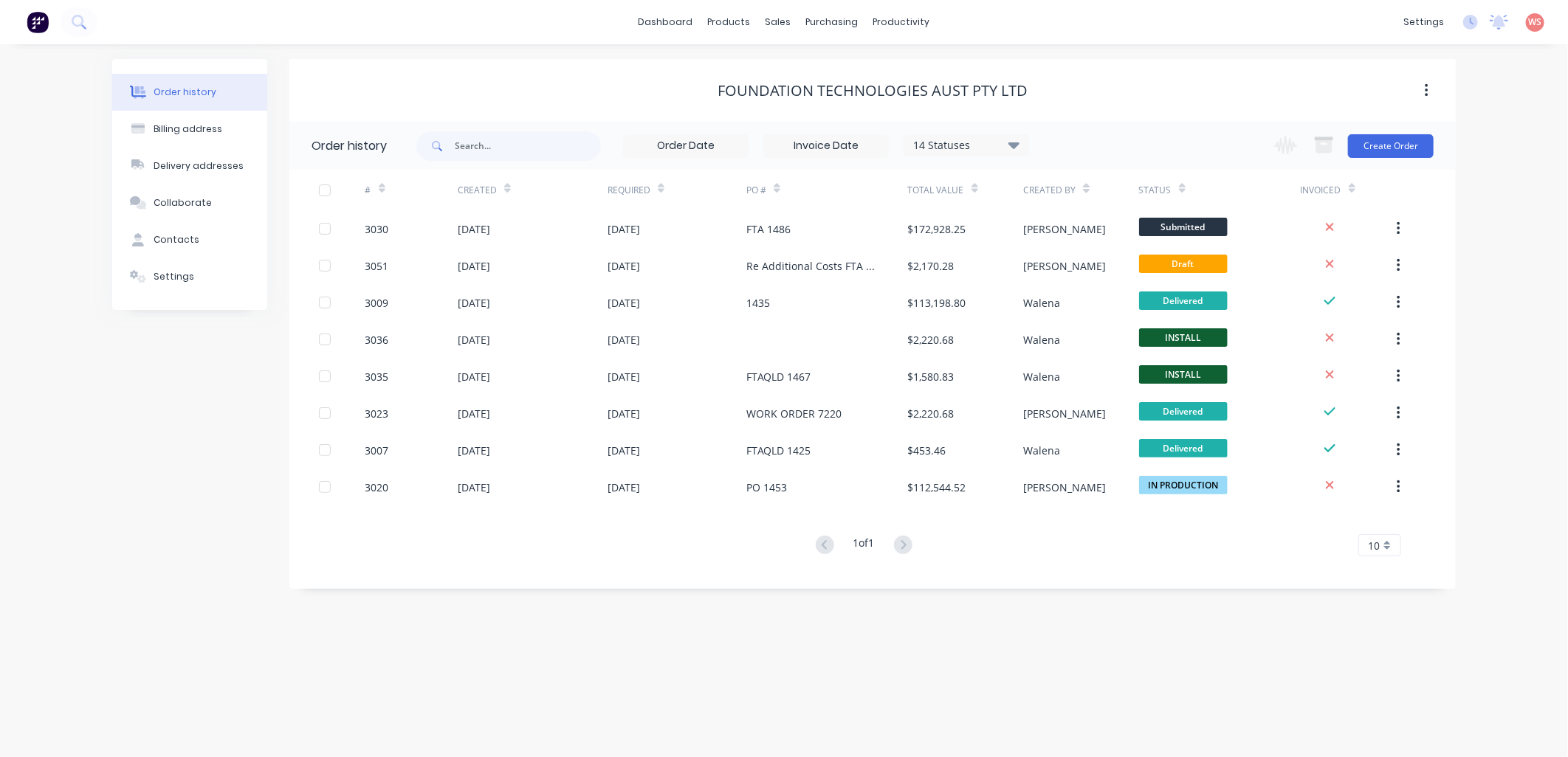
click at [123, 534] on div "Order history Billing address Delivery addresses Collaborate Contacts Settings" at bounding box center [189, 324] width 155 height 530
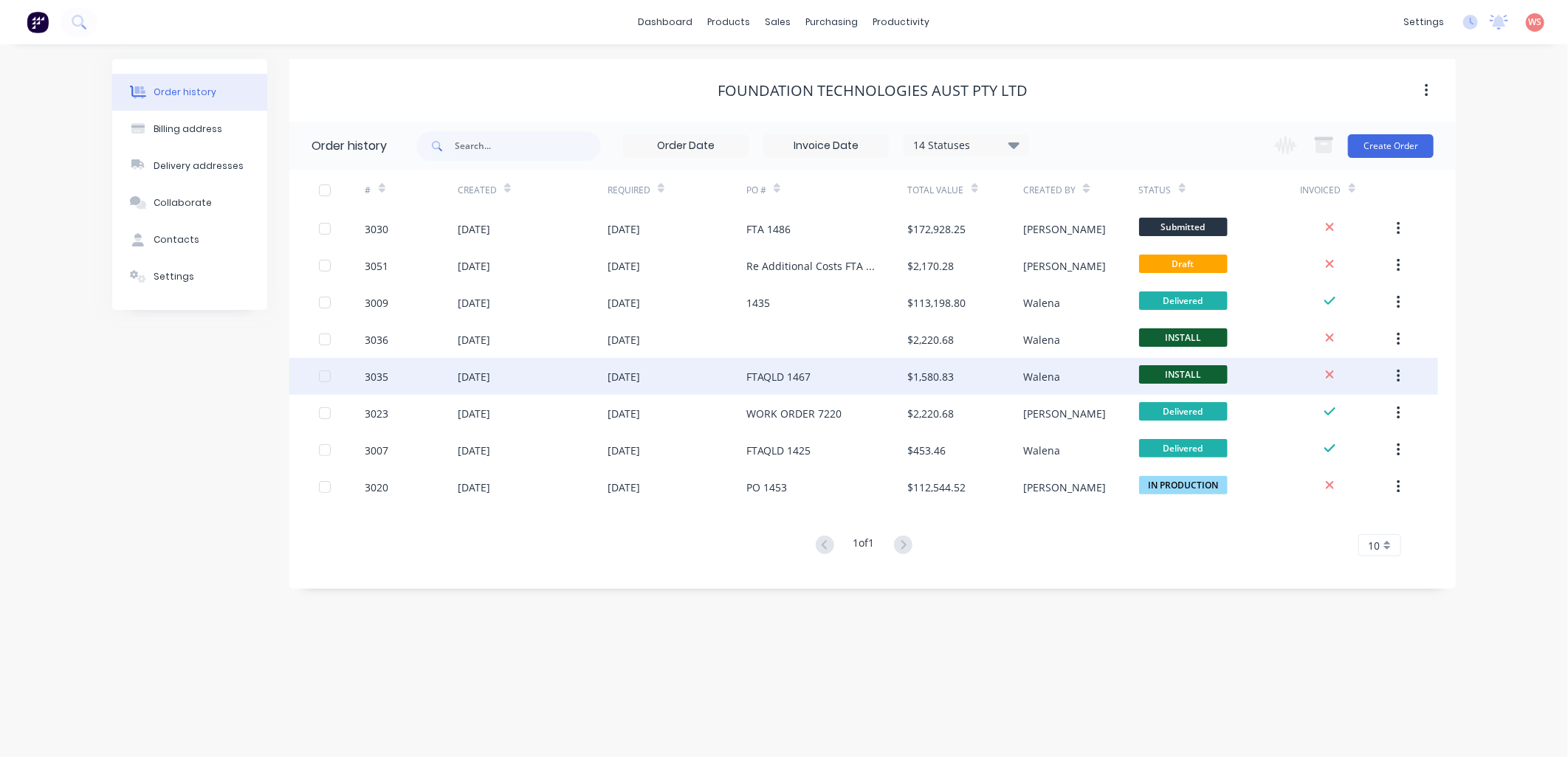
click at [387, 381] on div "3035" at bounding box center [377, 377] width 24 height 16
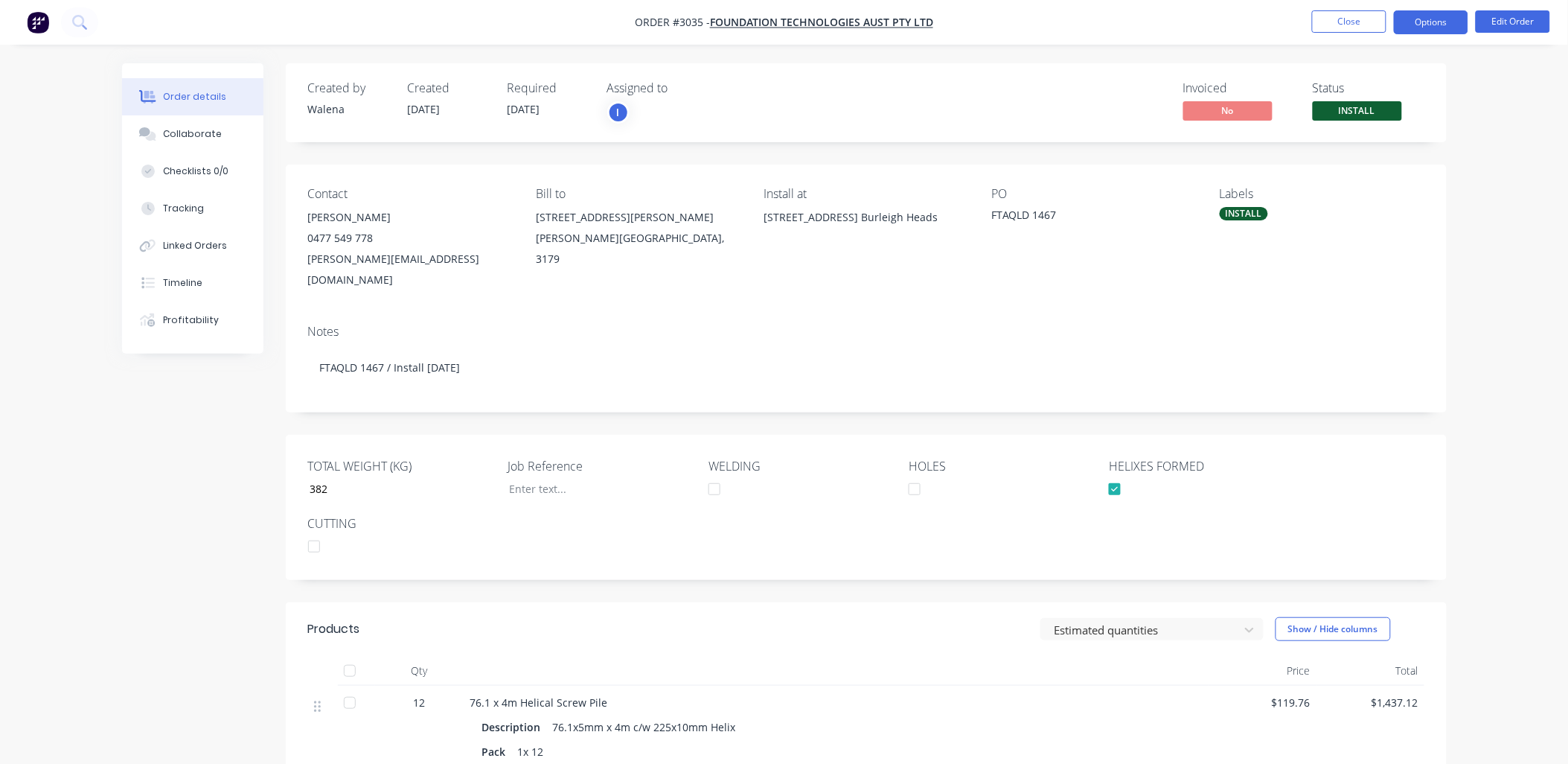
click at [1442, 15] on button "Options" at bounding box center [1431, 22] width 74 height 24
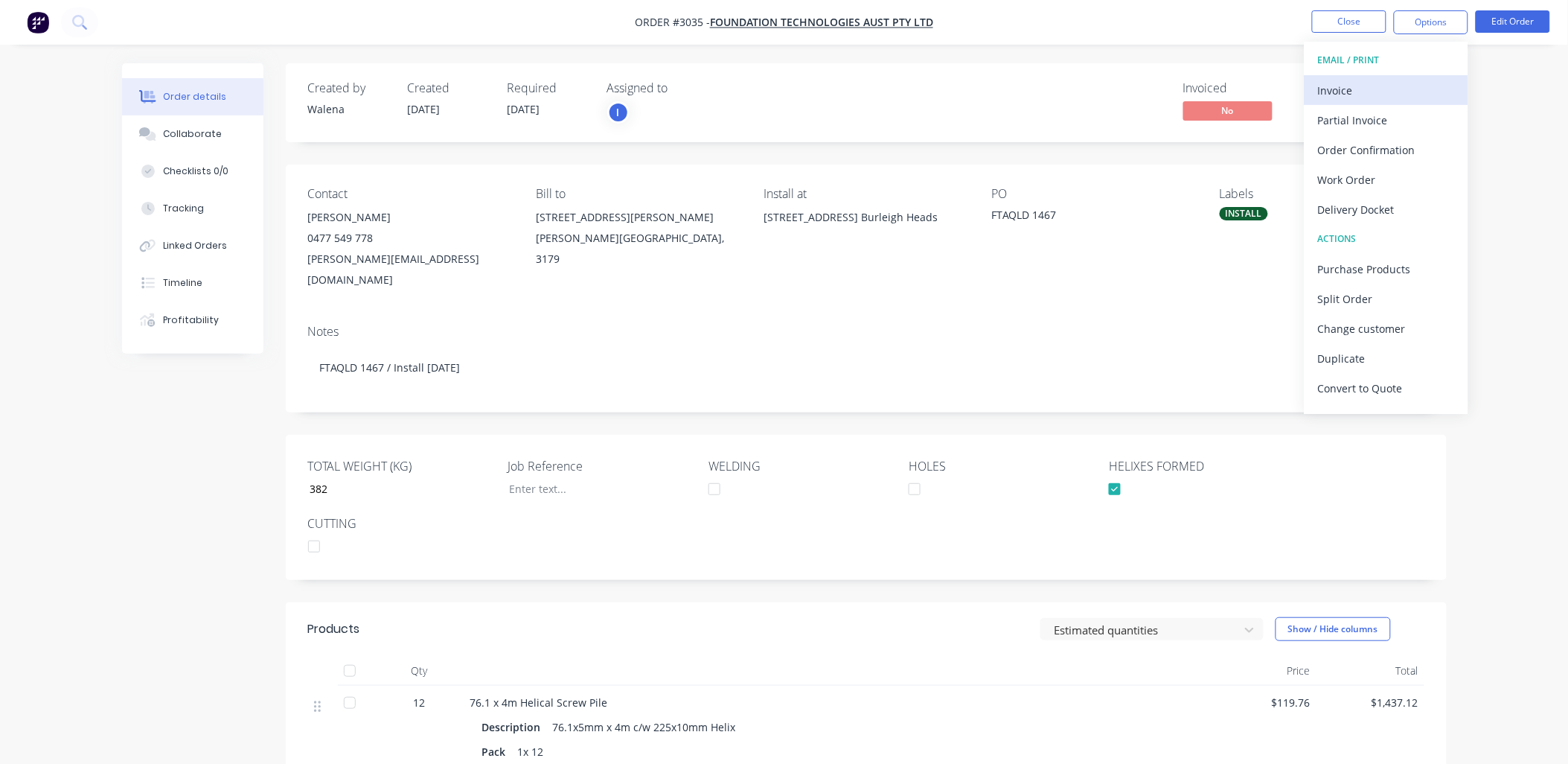
click at [1379, 84] on div "Invoice" at bounding box center [1386, 90] width 137 height 22
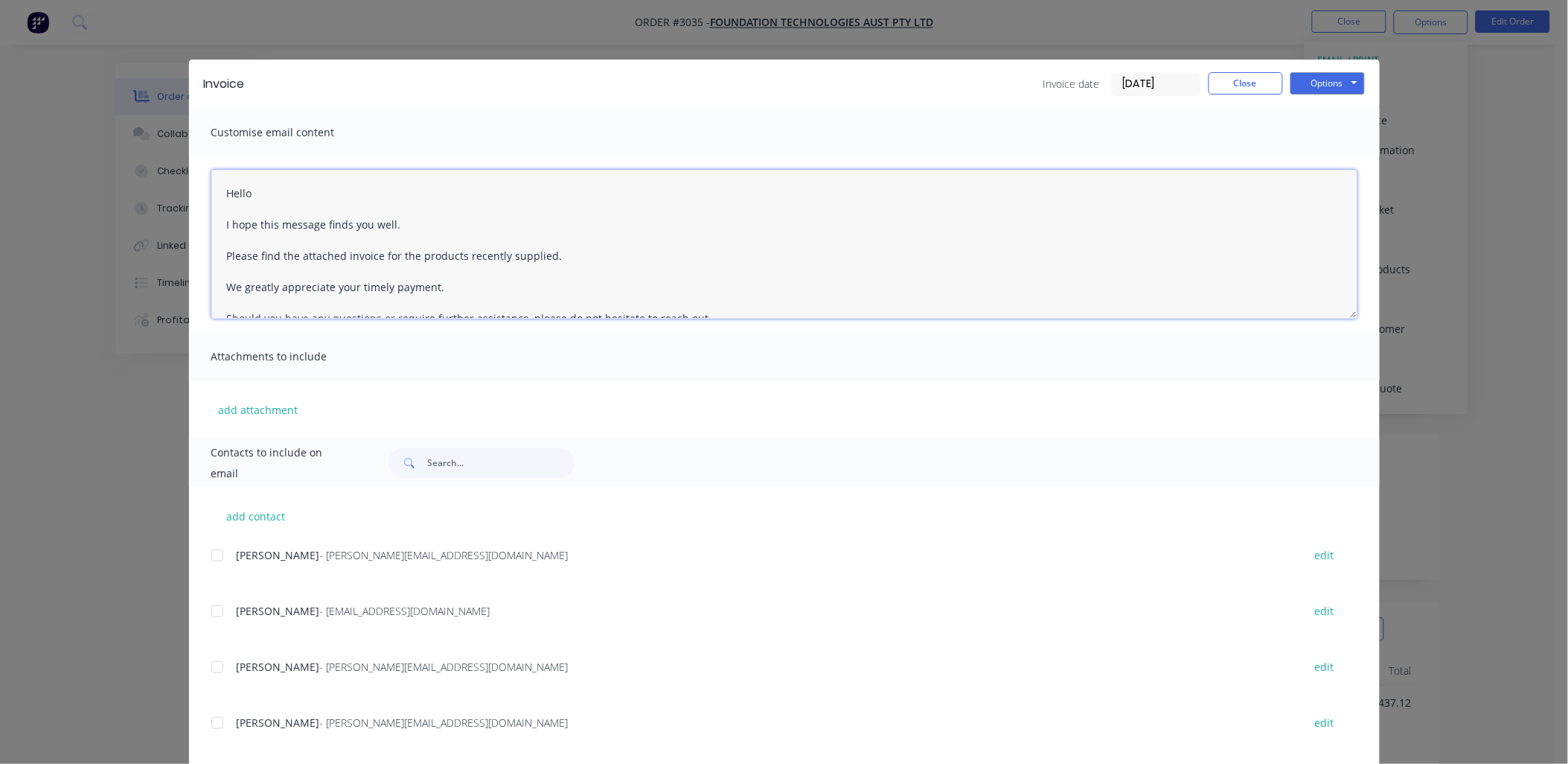
drag, startPoint x: 540, startPoint y: 257, endPoint x: 549, endPoint y: 288, distance: 32.3
click at [541, 257] on textarea "Hello I hope this message finds you well. Please find the attached invoice for …" at bounding box center [784, 244] width 1146 height 149
click at [211, 672] on div at bounding box center [217, 668] width 30 height 30
click at [211, 725] on div at bounding box center [217, 723] width 30 height 30
click at [221, 191] on textarea "Hello I hope this message finds you well. Please find the attached invoice for …" at bounding box center [784, 244] width 1146 height 149
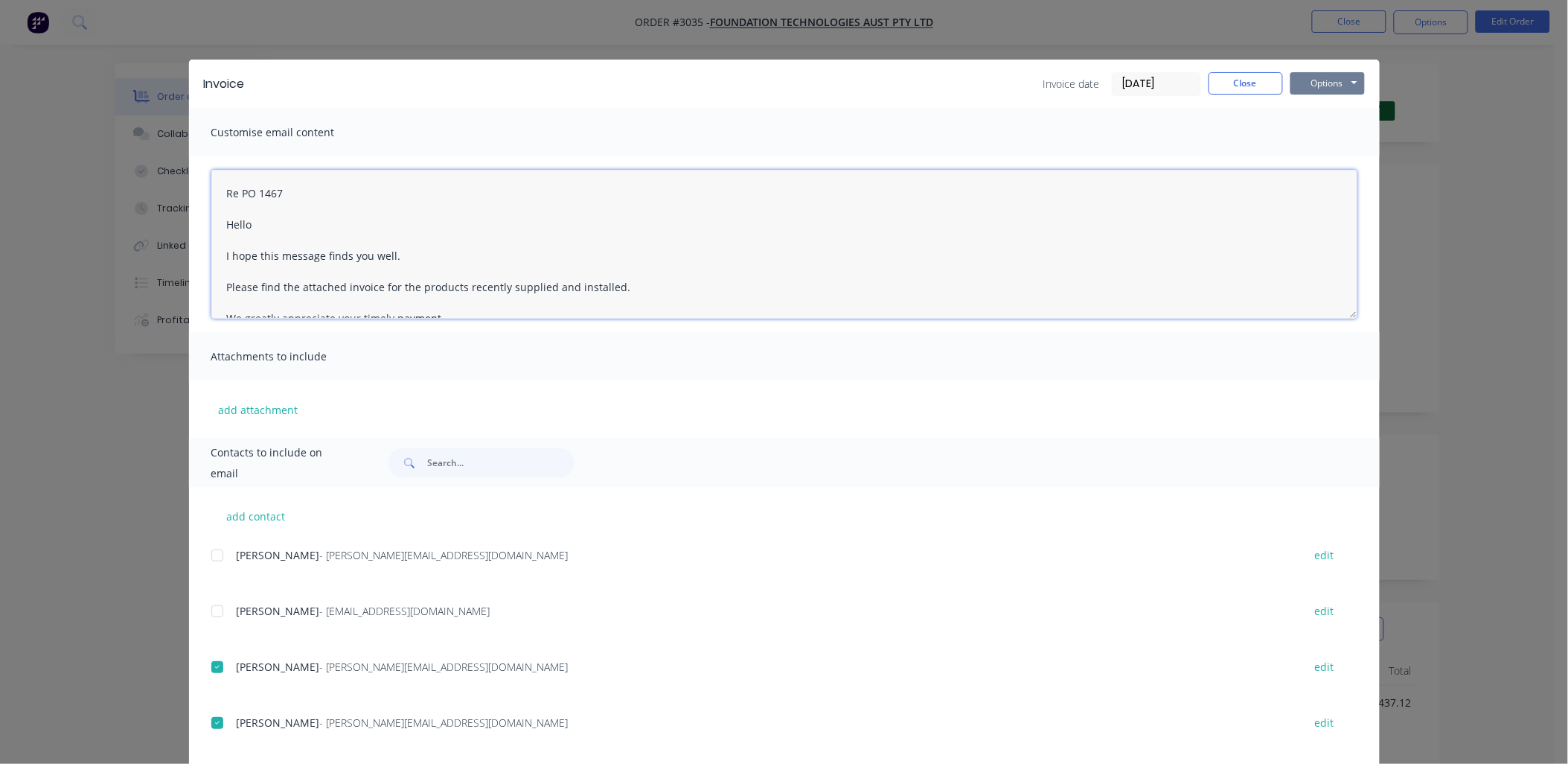
type textarea "Re PO 1467 Hello I hope this message finds you well. Please find the attached i…"
click at [1319, 84] on button "Options" at bounding box center [1328, 83] width 74 height 22
click at [1328, 161] on button "Email" at bounding box center [1339, 159] width 95 height 25
click at [1222, 78] on button "Close" at bounding box center [1245, 83] width 74 height 22
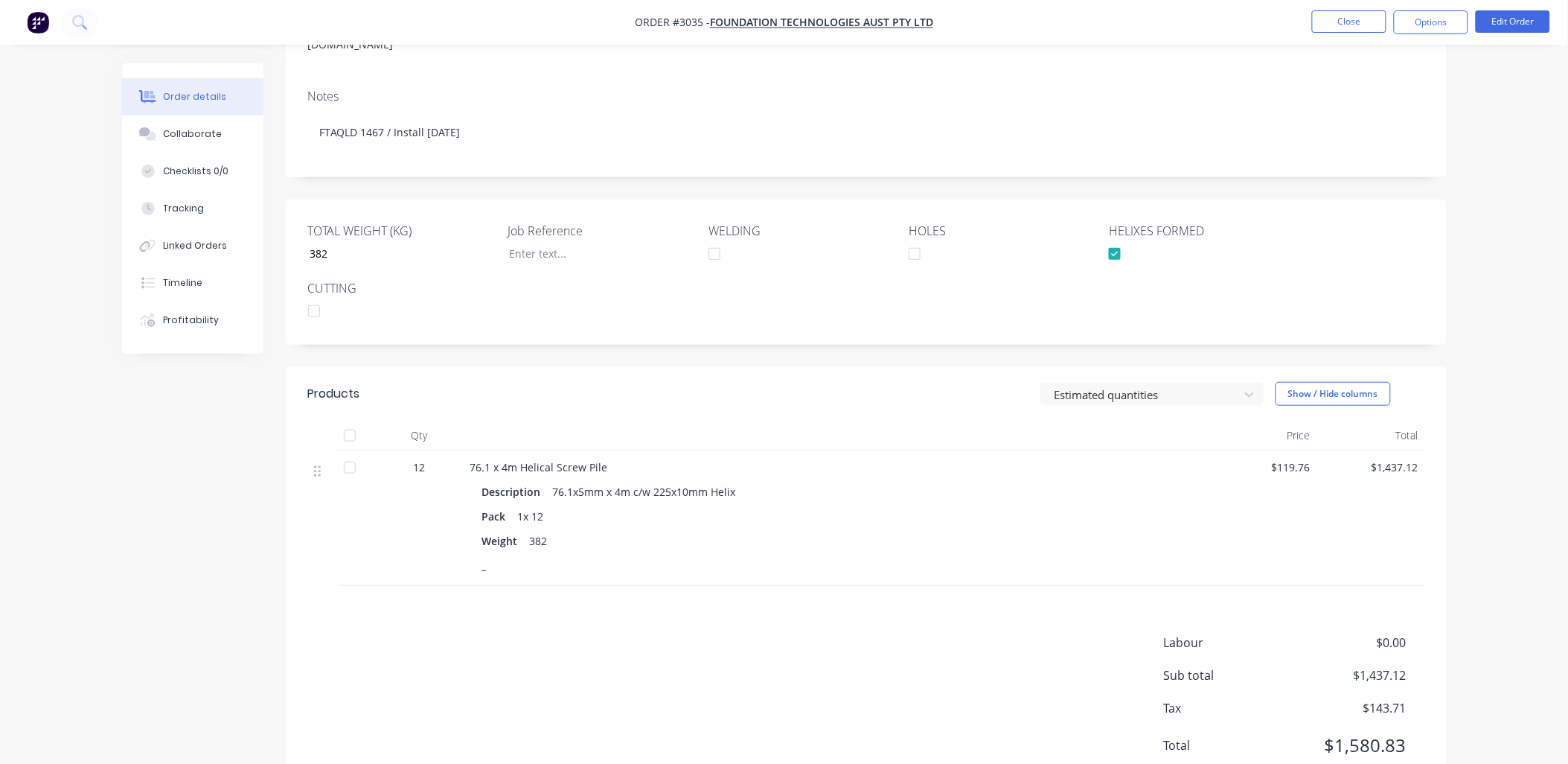
scroll to position [269, 0]
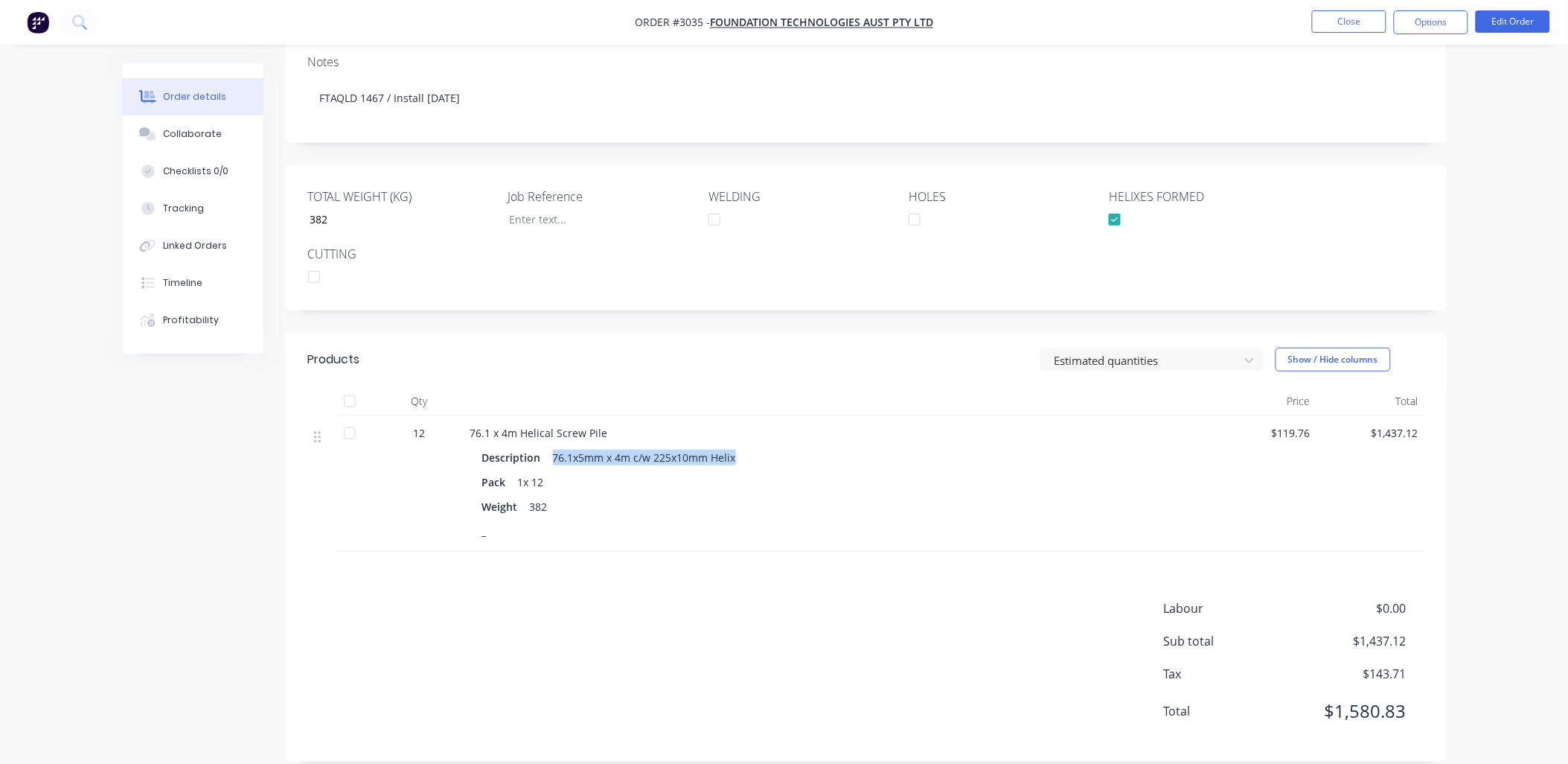
drag, startPoint x: 732, startPoint y: 438, endPoint x: 552, endPoint y: 432, distance: 180.1
click at [552, 447] on div "76.1x5mm x 4m c/w 225x10mm Helix" at bounding box center [644, 458] width 195 height 22
copy div "76.1x5mm x 4m c/w 225x10mm Helix"
click at [129, 534] on div "Created by [PERSON_NAME] Created [DATE] Required [DATE] Assigned to I Invoiced …" at bounding box center [784, 288] width 1325 height 991
click at [785, 496] on div "Weight 382" at bounding box center [836, 507] width 708 height 22
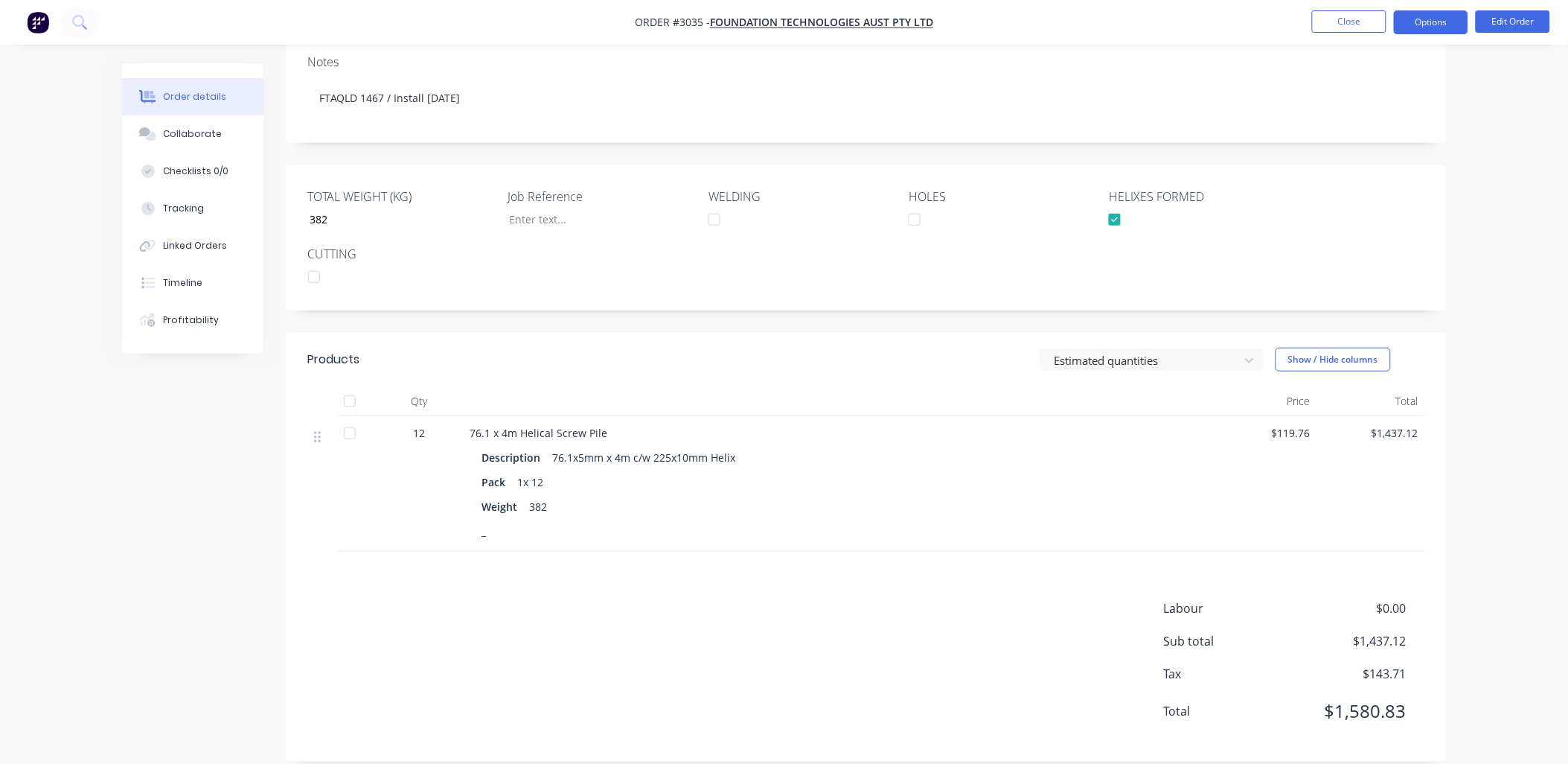
click at [1444, 19] on button "Options" at bounding box center [1431, 22] width 74 height 24
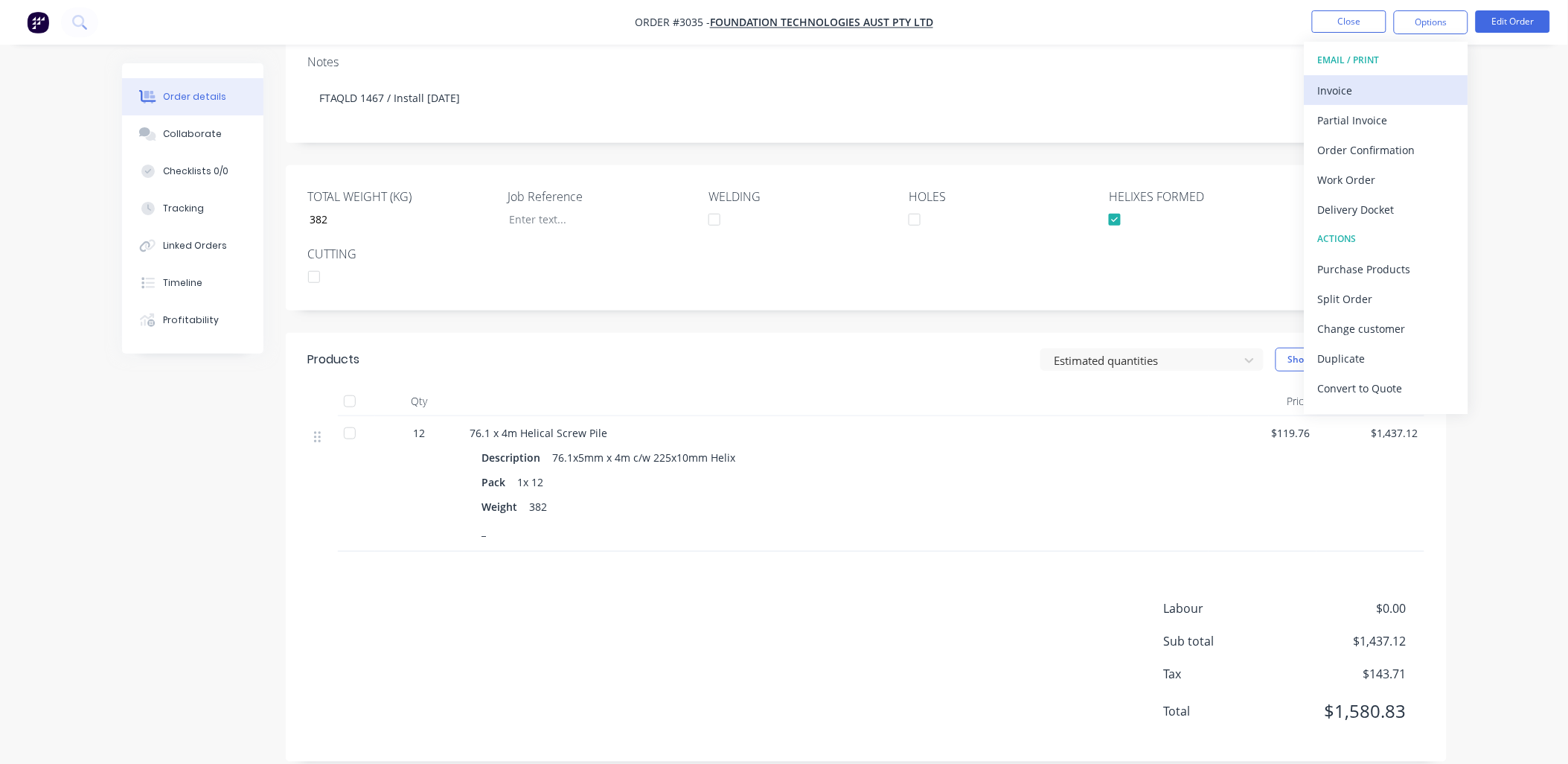
click at [1336, 98] on div "Invoice" at bounding box center [1386, 90] width 137 height 22
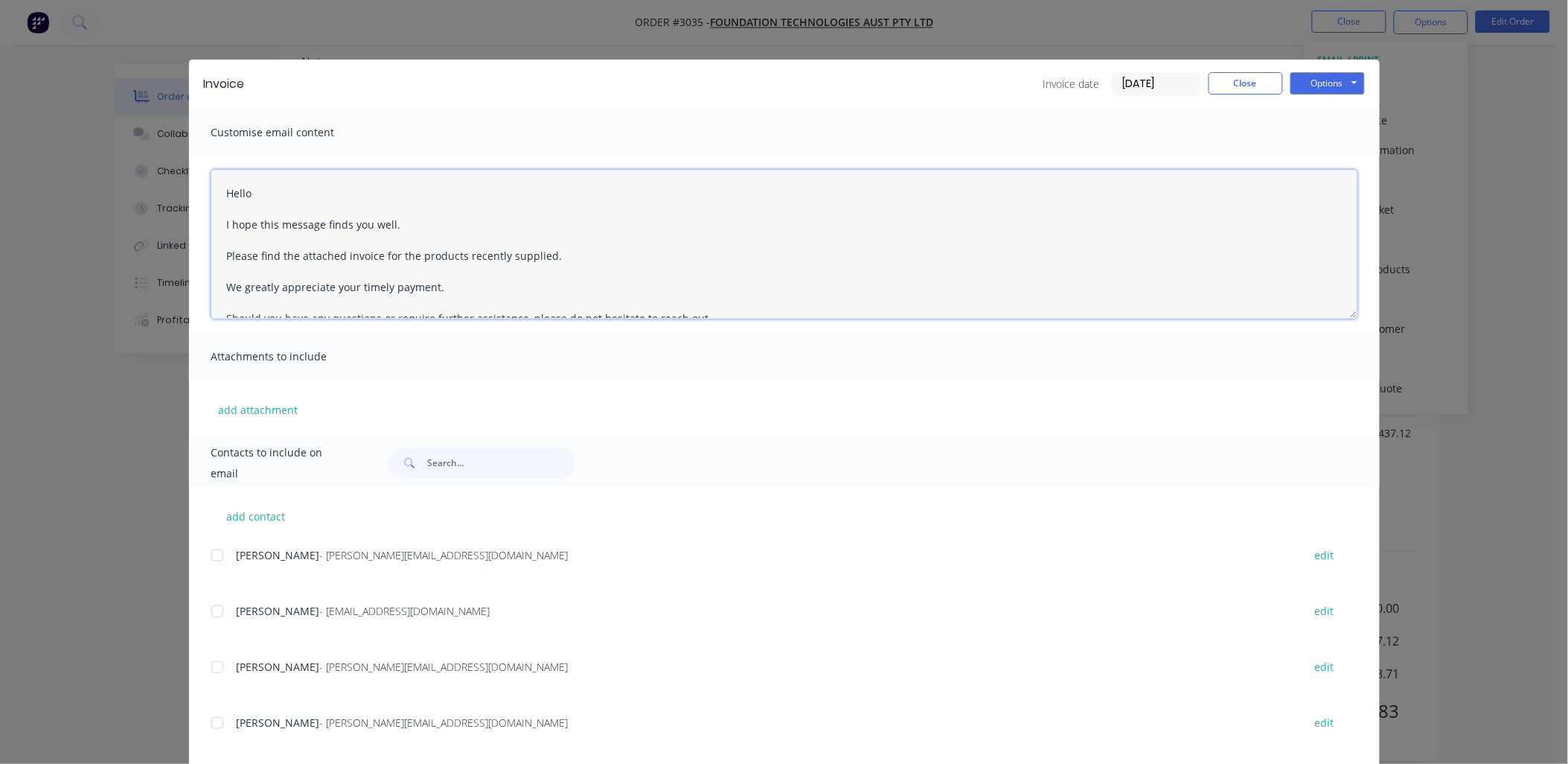
click at [218, 189] on textarea "Hello I hope this message finds you well. Please find the attached invoice for …" at bounding box center [784, 244] width 1146 height 149
click at [207, 670] on div at bounding box center [217, 668] width 30 height 30
click at [210, 727] on div at bounding box center [217, 723] width 30 height 30
type textarea "Re PO 1467 Hello I hope this message finds you well. Please find the attached i…"
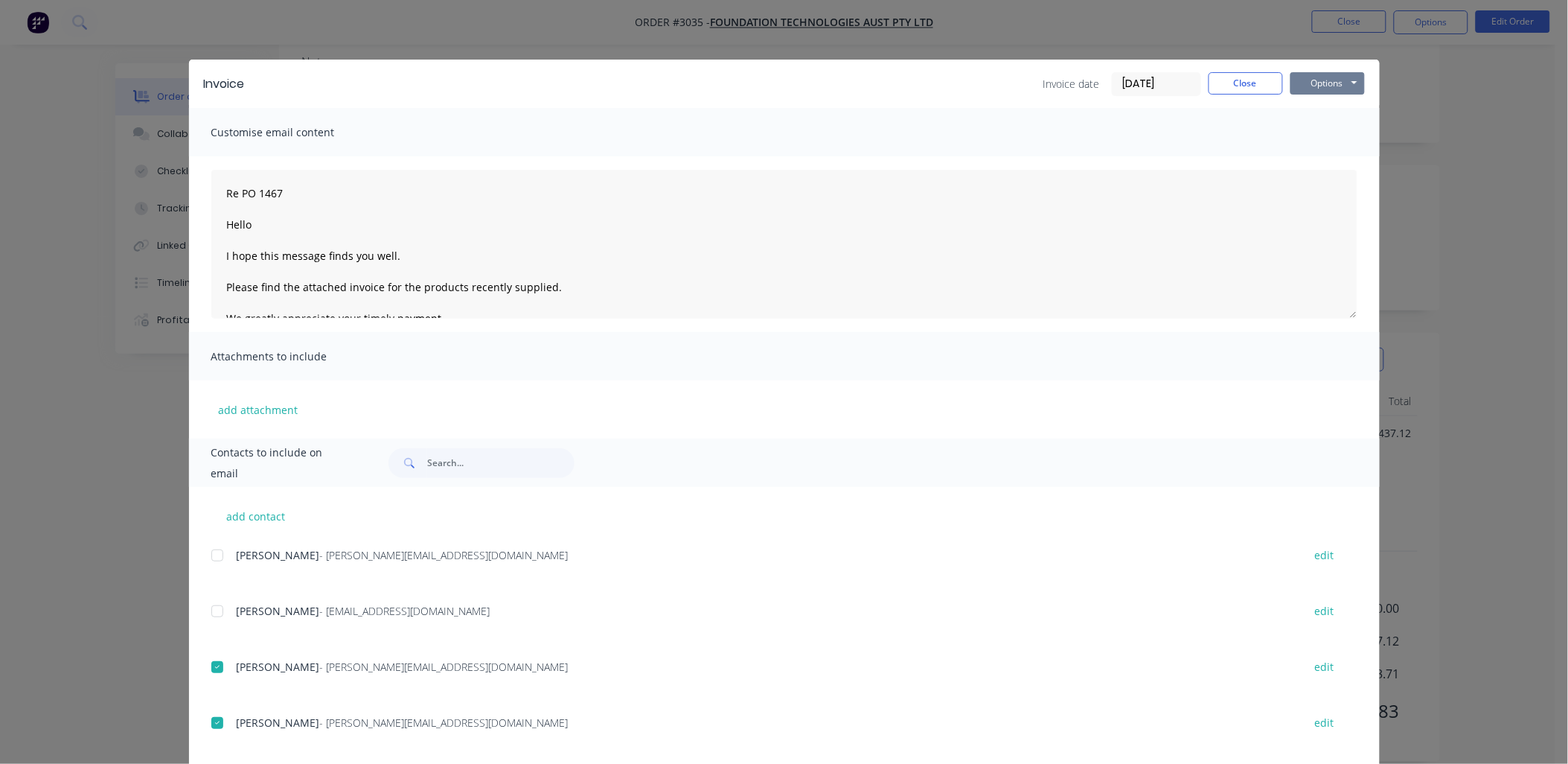
click at [1320, 78] on button "Options" at bounding box center [1328, 83] width 74 height 22
click at [1337, 154] on button "Email" at bounding box center [1339, 159] width 95 height 25
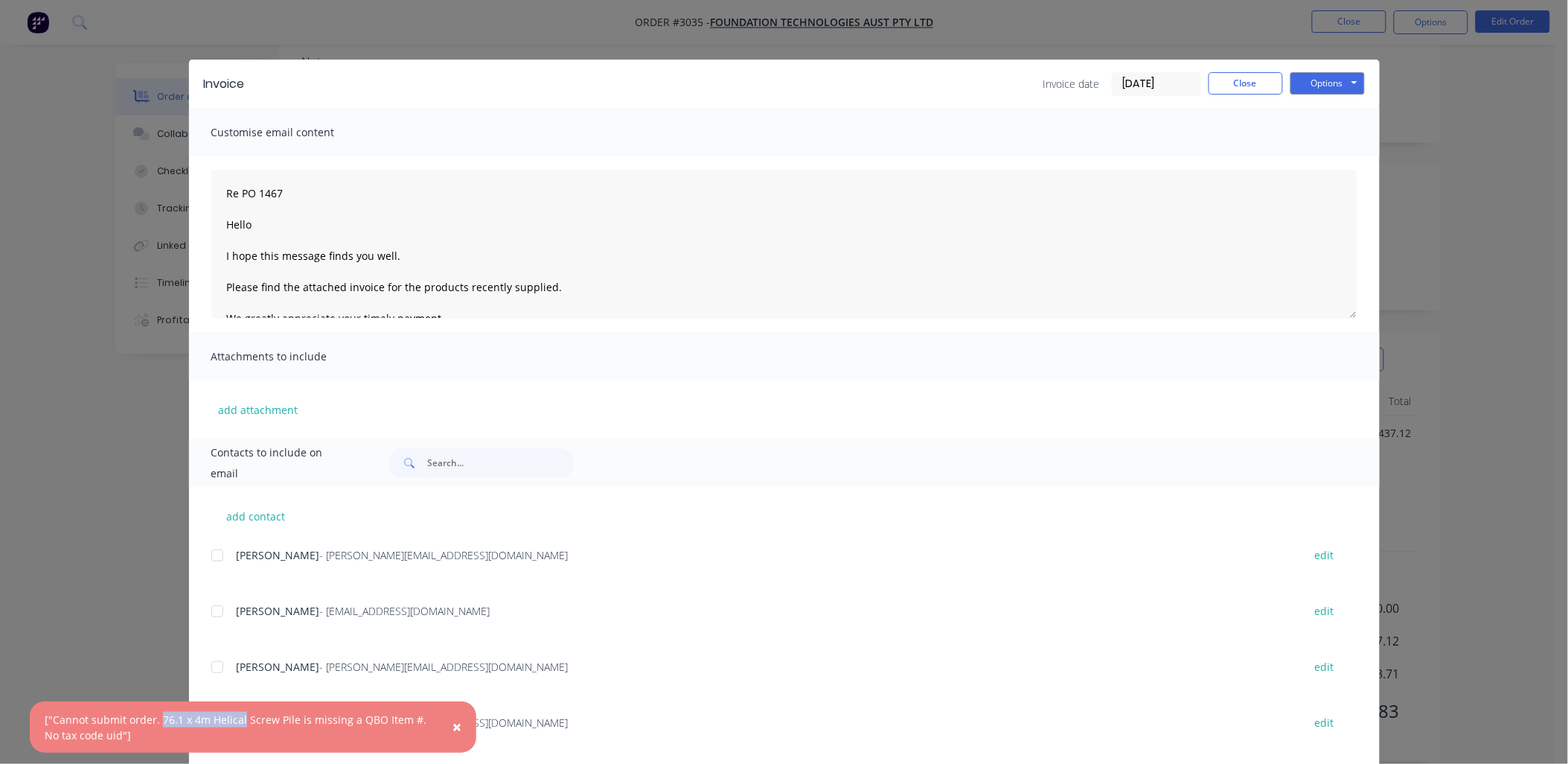
drag, startPoint x: 159, startPoint y: 722, endPoint x: 241, endPoint y: 711, distance: 82.7
click at [241, 711] on div "["Cannot submit order. 76.1 x 4m Helical Screw Pile is missing a QBO Item #. No…" at bounding box center [237, 726] width 386 height 31
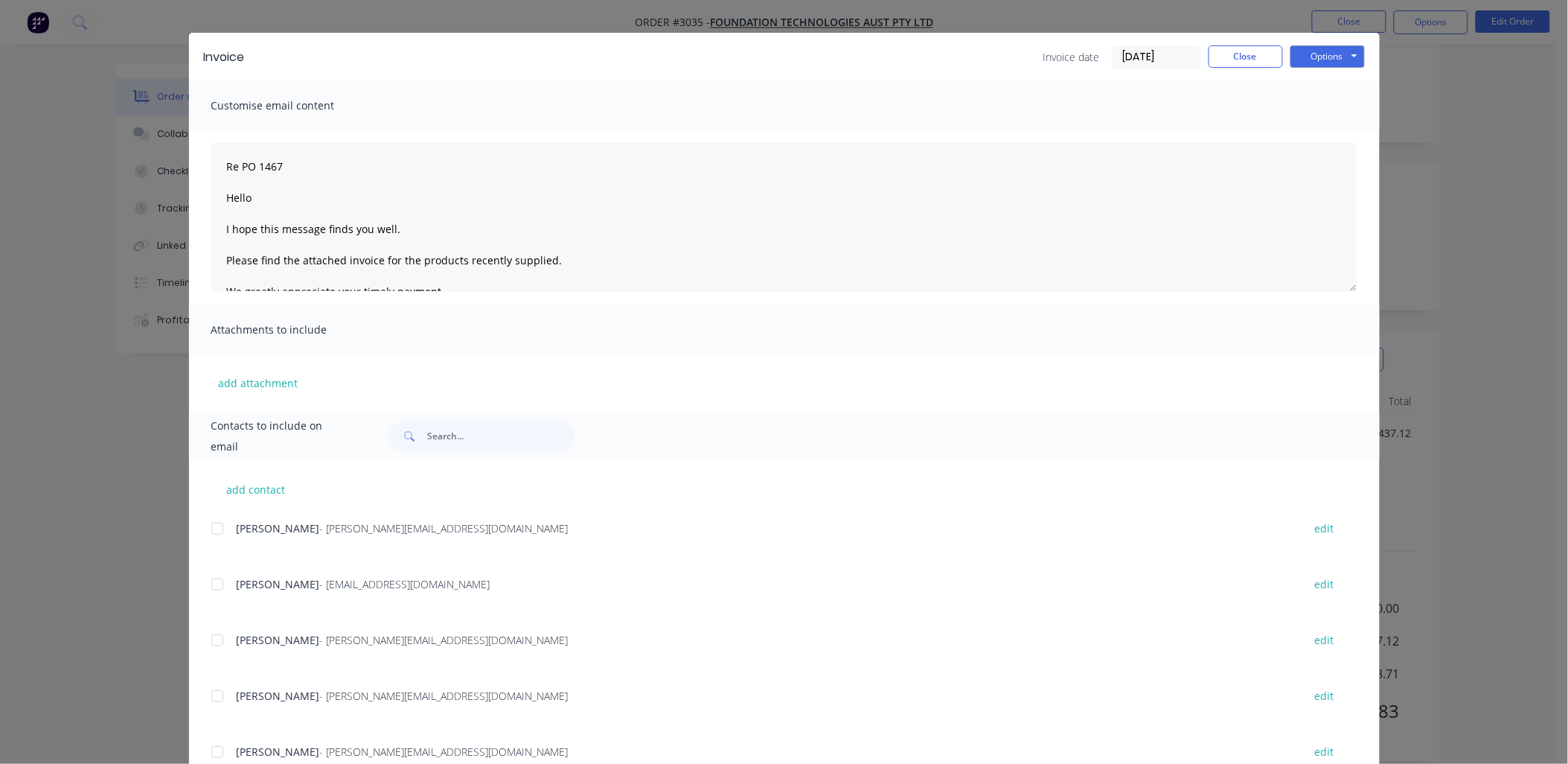
scroll to position [0, 0]
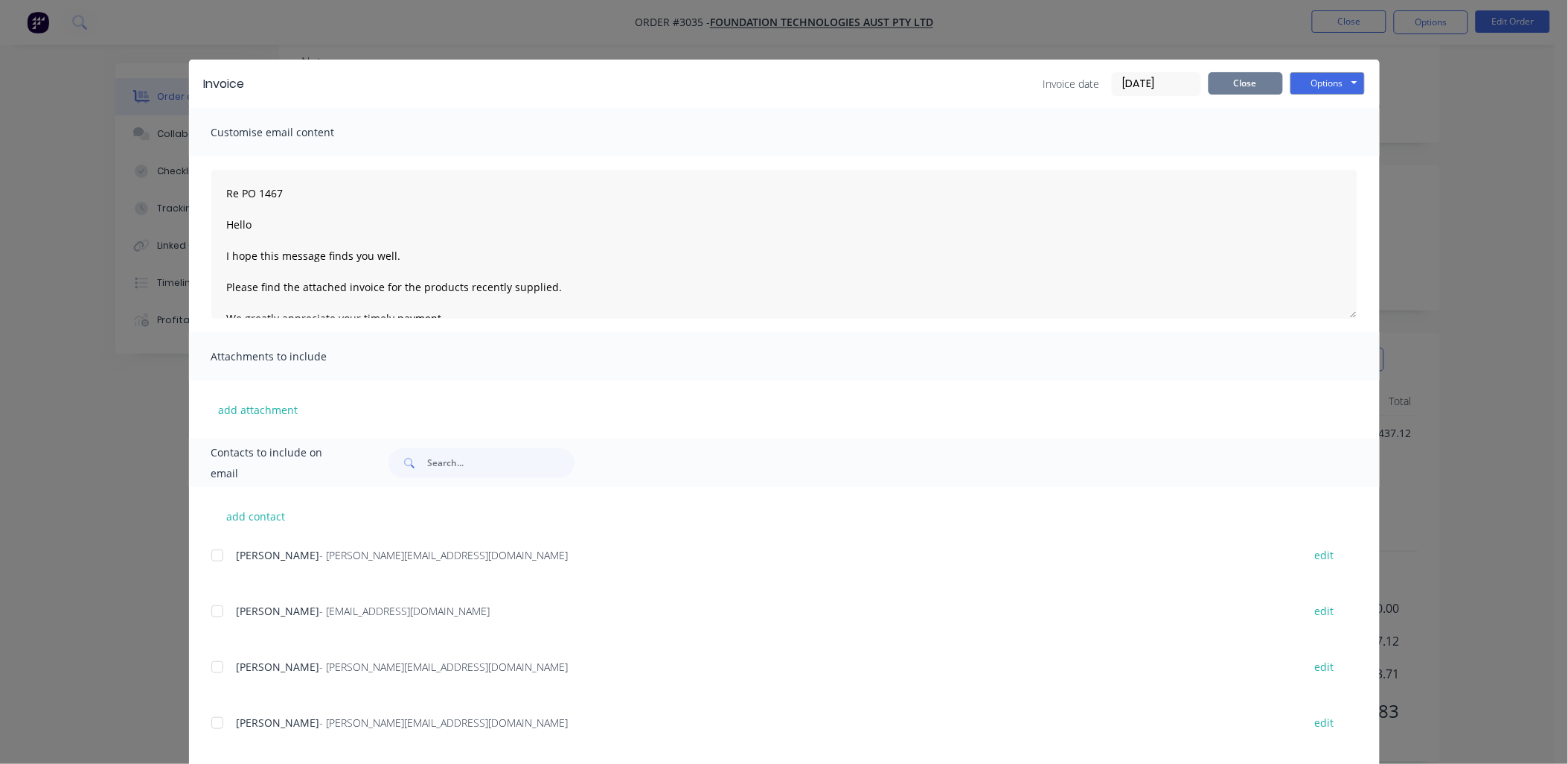
click at [1233, 83] on button "Close" at bounding box center [1245, 83] width 74 height 22
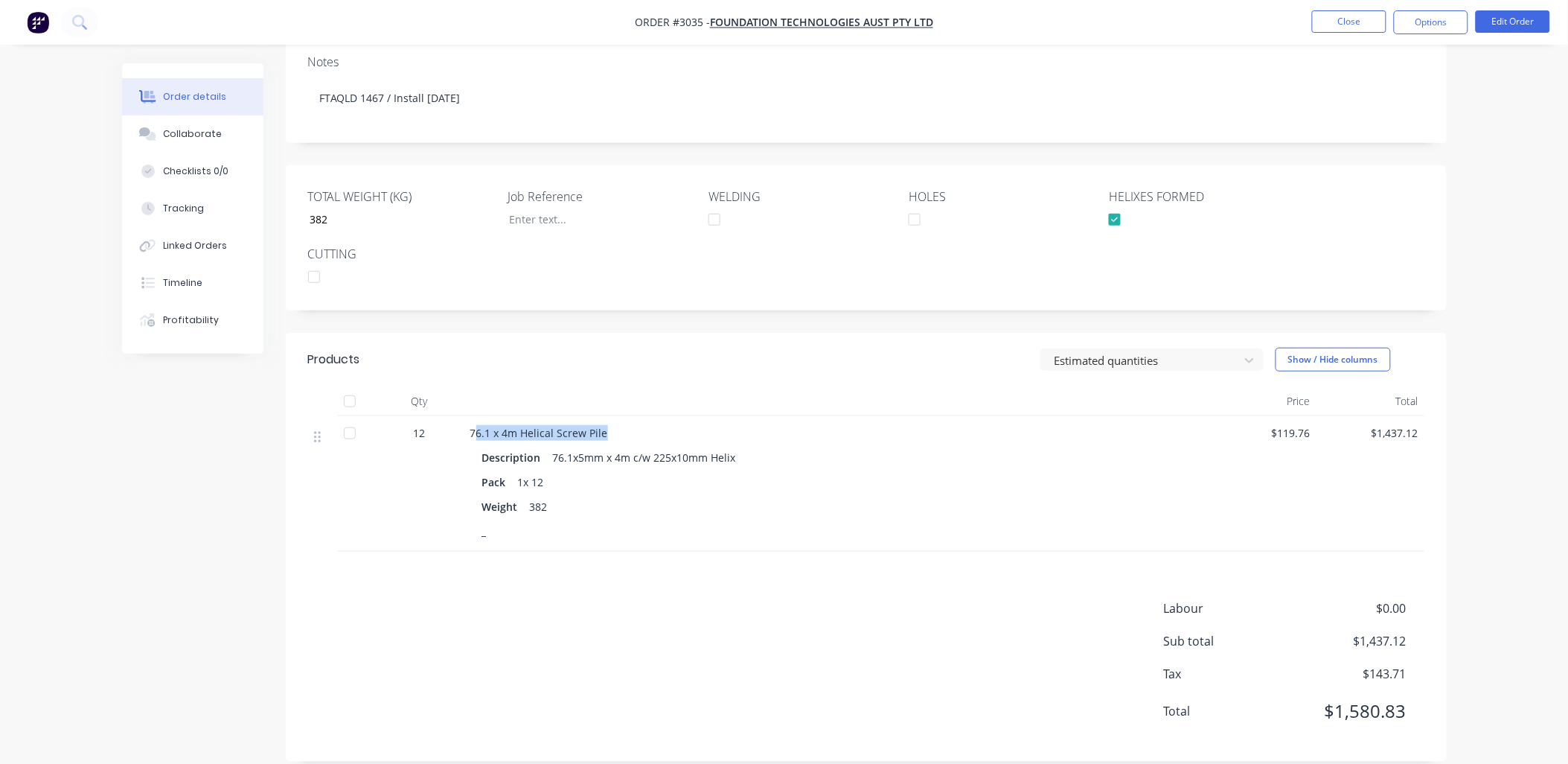
drag, startPoint x: 602, startPoint y: 414, endPoint x: 477, endPoint y: 411, distance: 125.0
click at [477, 426] on span "76.1 x 4m Helical Screw Pile" at bounding box center [539, 433] width 138 height 14
click at [481, 426] on span "76.1 x 4m Helical Screw Pile" at bounding box center [539, 433] width 138 height 14
drag, startPoint x: 473, startPoint y: 413, endPoint x: 617, endPoint y: 411, distance: 144.0
click at [617, 425] on div "76.1 x 4m Helical Screw Pile" at bounding box center [836, 433] width 732 height 16
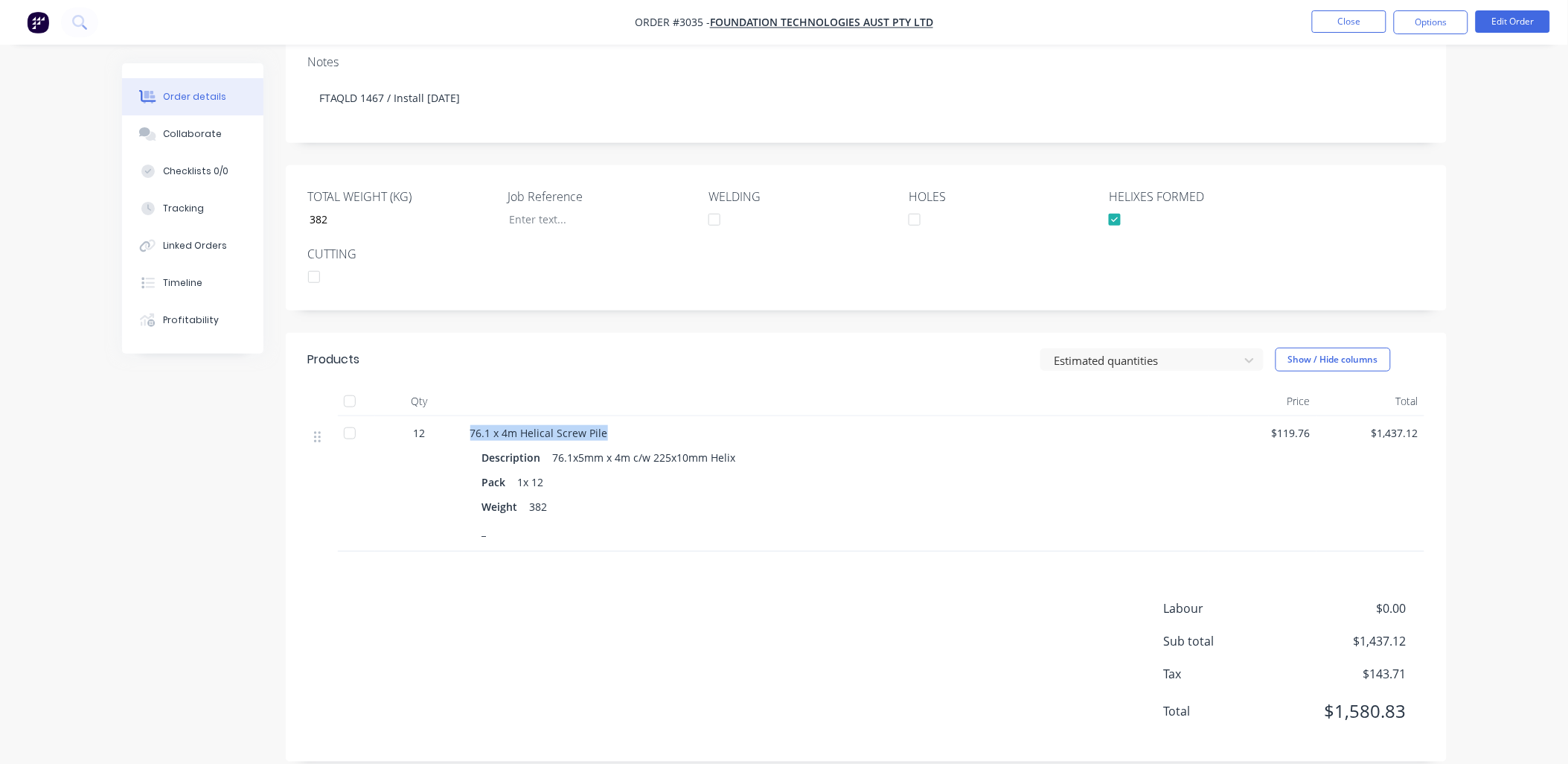
drag, startPoint x: 617, startPoint y: 411, endPoint x: 593, endPoint y: 414, distance: 24.2
copy span "76.1 x 4m Helical Screw Pile"
click at [1421, 19] on button "Options" at bounding box center [1431, 22] width 74 height 24
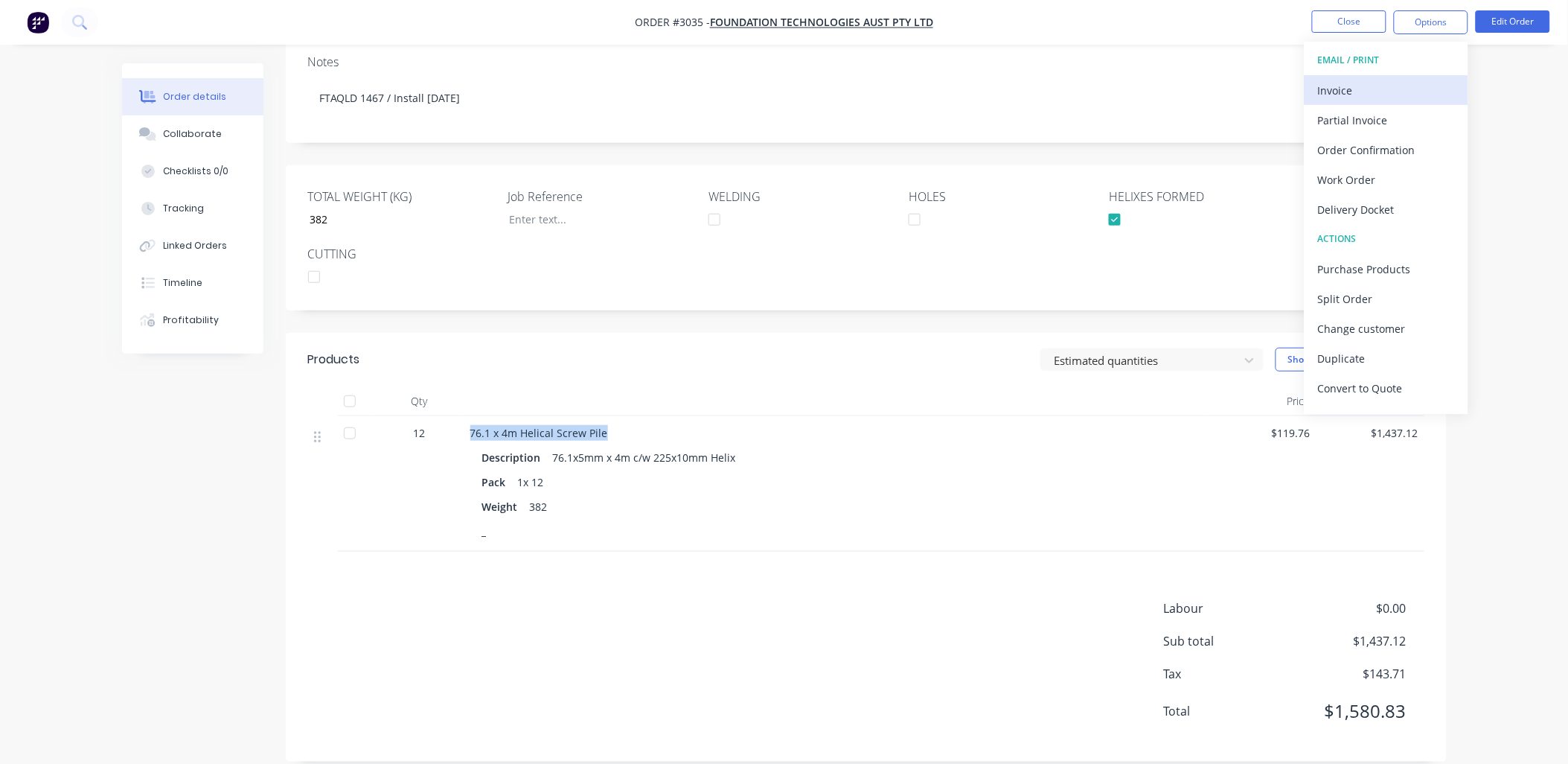
click at [1357, 96] on div "Invoice" at bounding box center [1386, 90] width 137 height 22
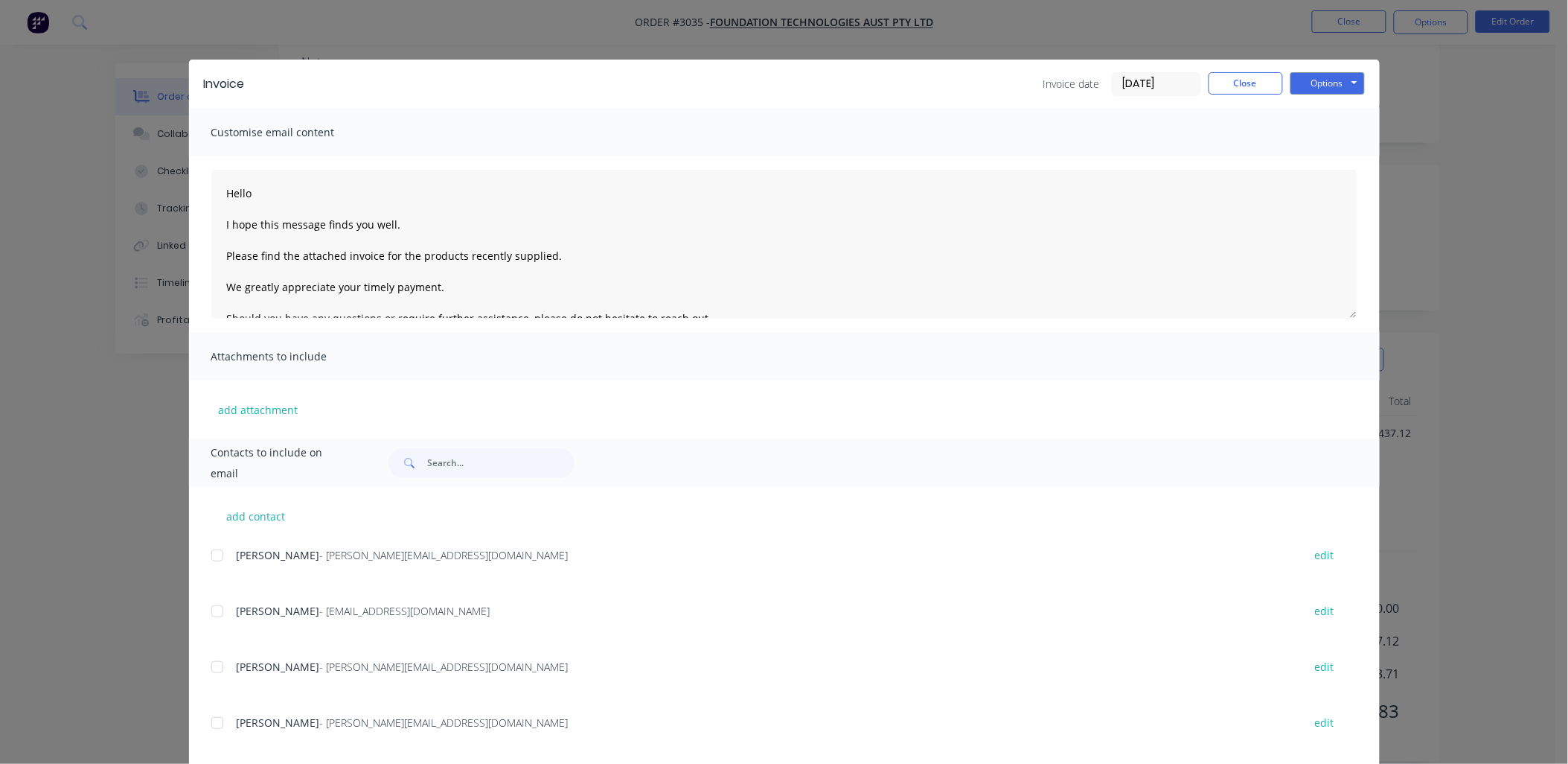
click at [213, 665] on div at bounding box center [217, 668] width 30 height 30
click at [206, 724] on div at bounding box center [217, 723] width 30 height 30
click at [1325, 90] on button "Options" at bounding box center [1328, 83] width 74 height 22
click at [1320, 153] on button "Email" at bounding box center [1339, 159] width 95 height 25
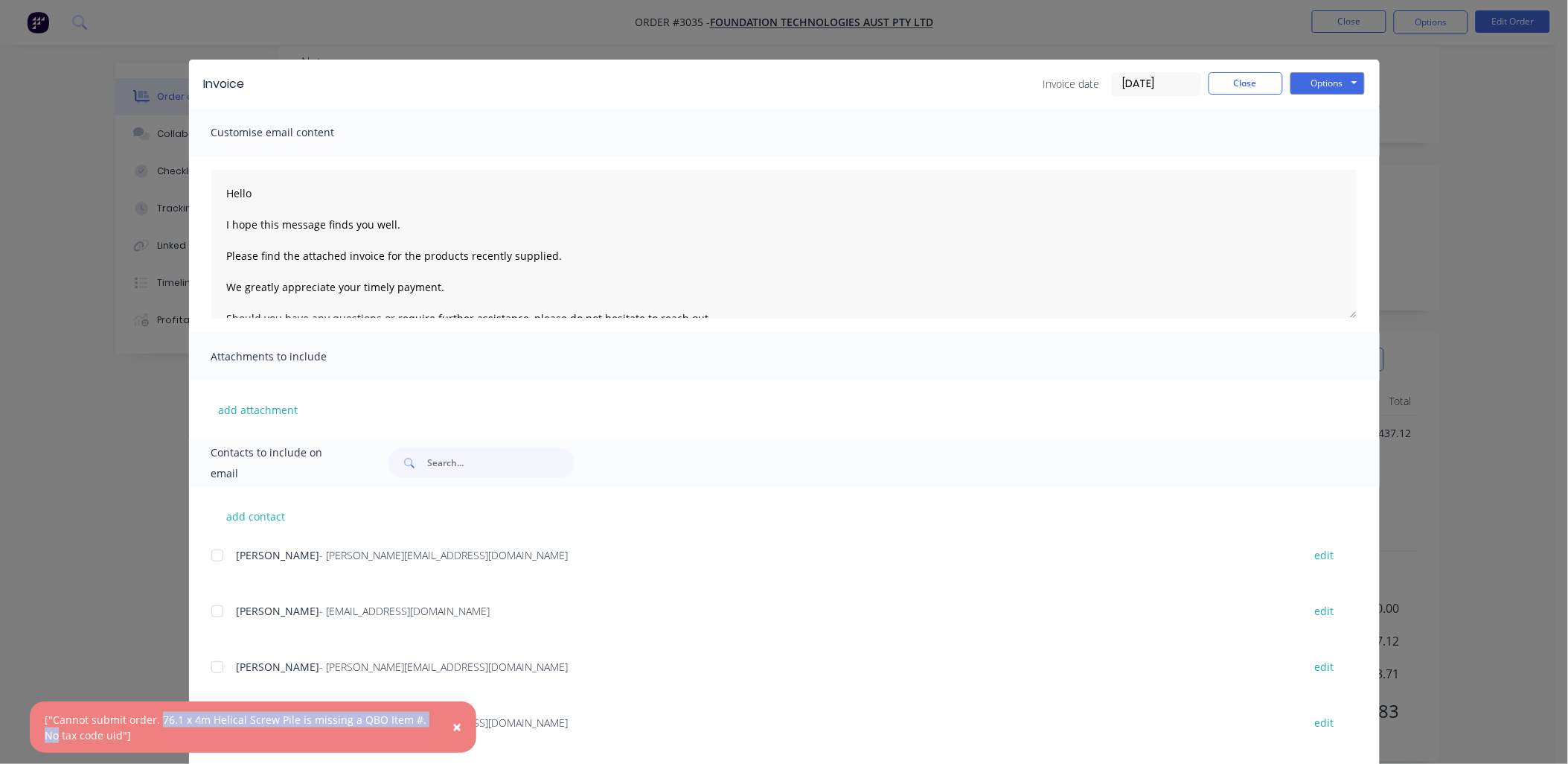
drag, startPoint x: 159, startPoint y: 718, endPoint x: 429, endPoint y: 722, distance: 270.0
click at [429, 722] on div "["Cannot submit order. 76.1 x 4m Helical Screw Pile is missing a QBO Item #. No…" at bounding box center [237, 726] width 386 height 31
click at [1226, 65] on div "Invoice Invoice date [DATE] Close Options Preview Print Email" at bounding box center [784, 83] width 1191 height 49
drag, startPoint x: 1228, startPoint y: 78, endPoint x: 1225, endPoint y: 86, distance: 8.5
click at [1225, 86] on button "Close" at bounding box center [1245, 83] width 74 height 22
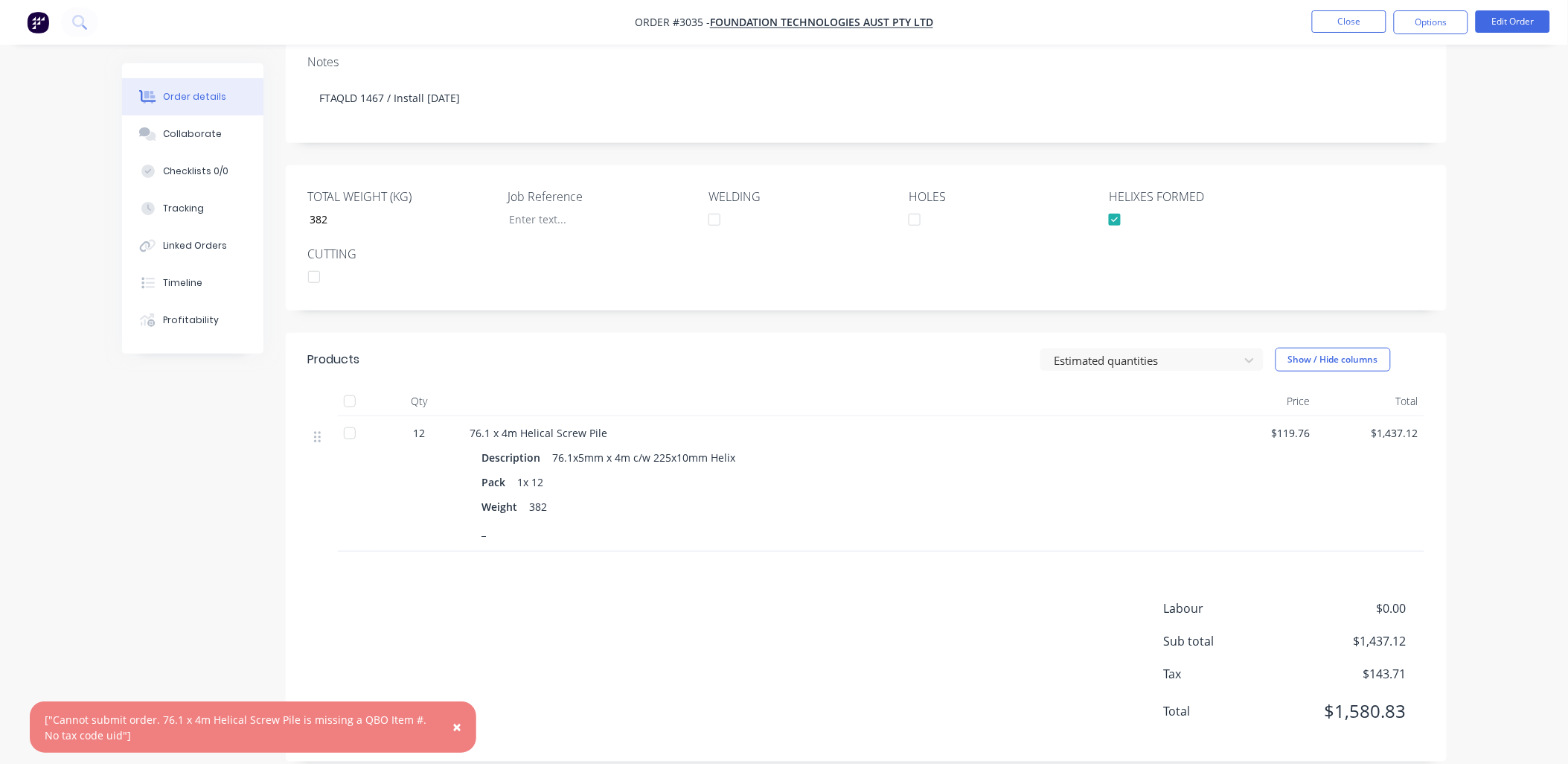
click at [717, 676] on div "Labour $0.00 Sub total $1,437.12 Tax $143.71 Total $1,580.83" at bounding box center [866, 669] width 1116 height 140
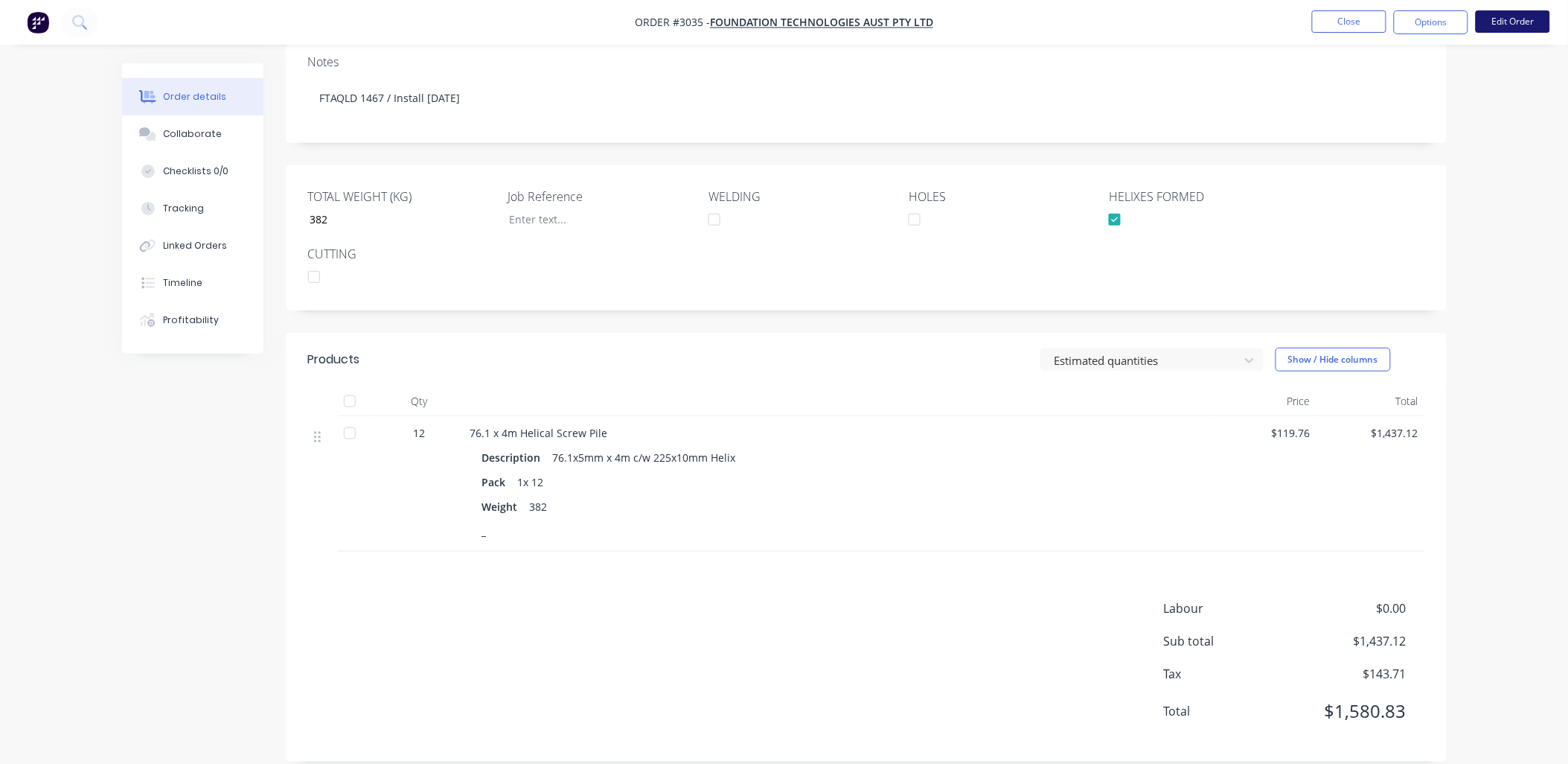
click at [1501, 21] on button "Edit Order" at bounding box center [1512, 21] width 74 height 22
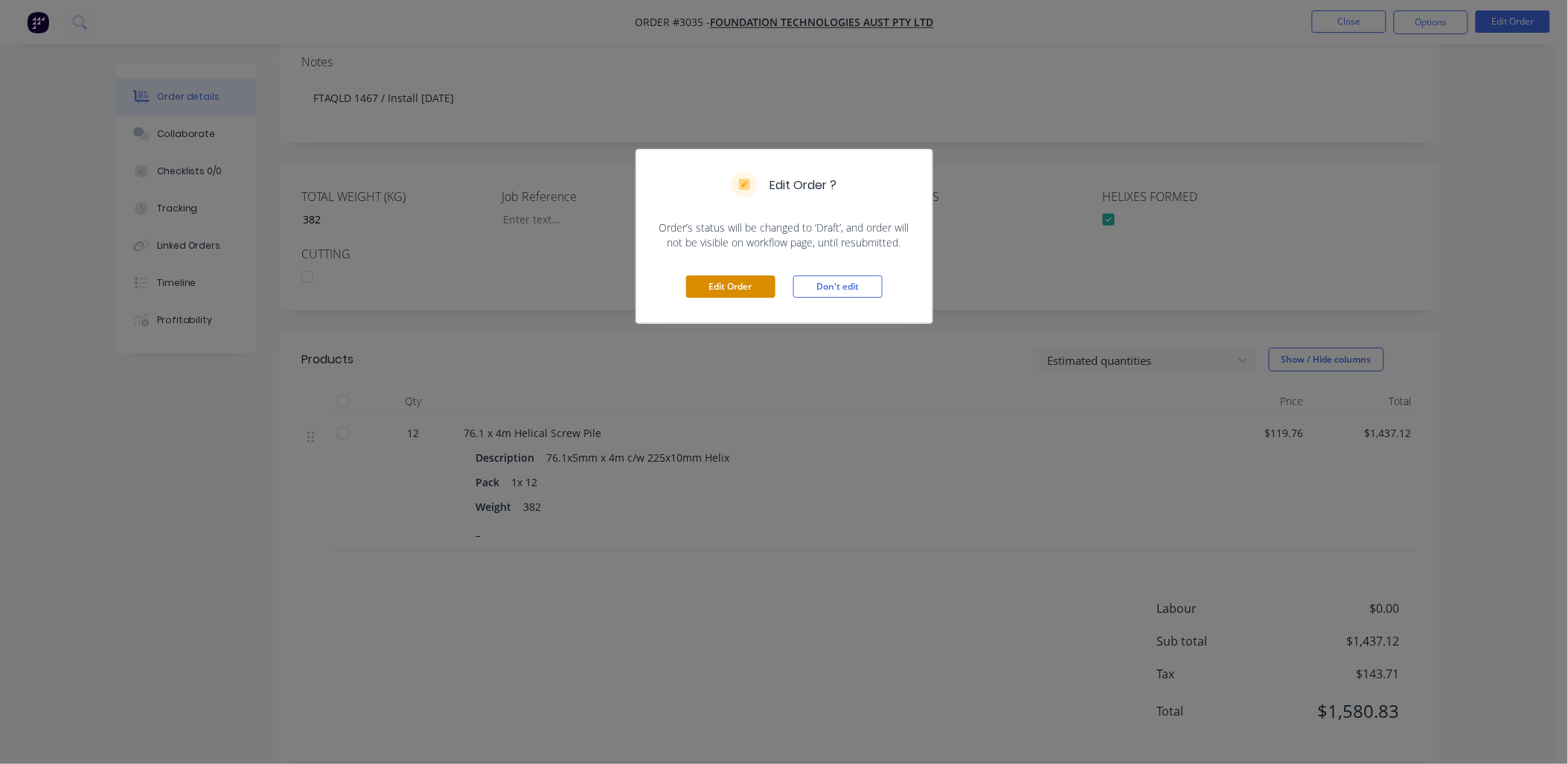
click at [750, 283] on button "Edit Order" at bounding box center [731, 286] width 89 height 22
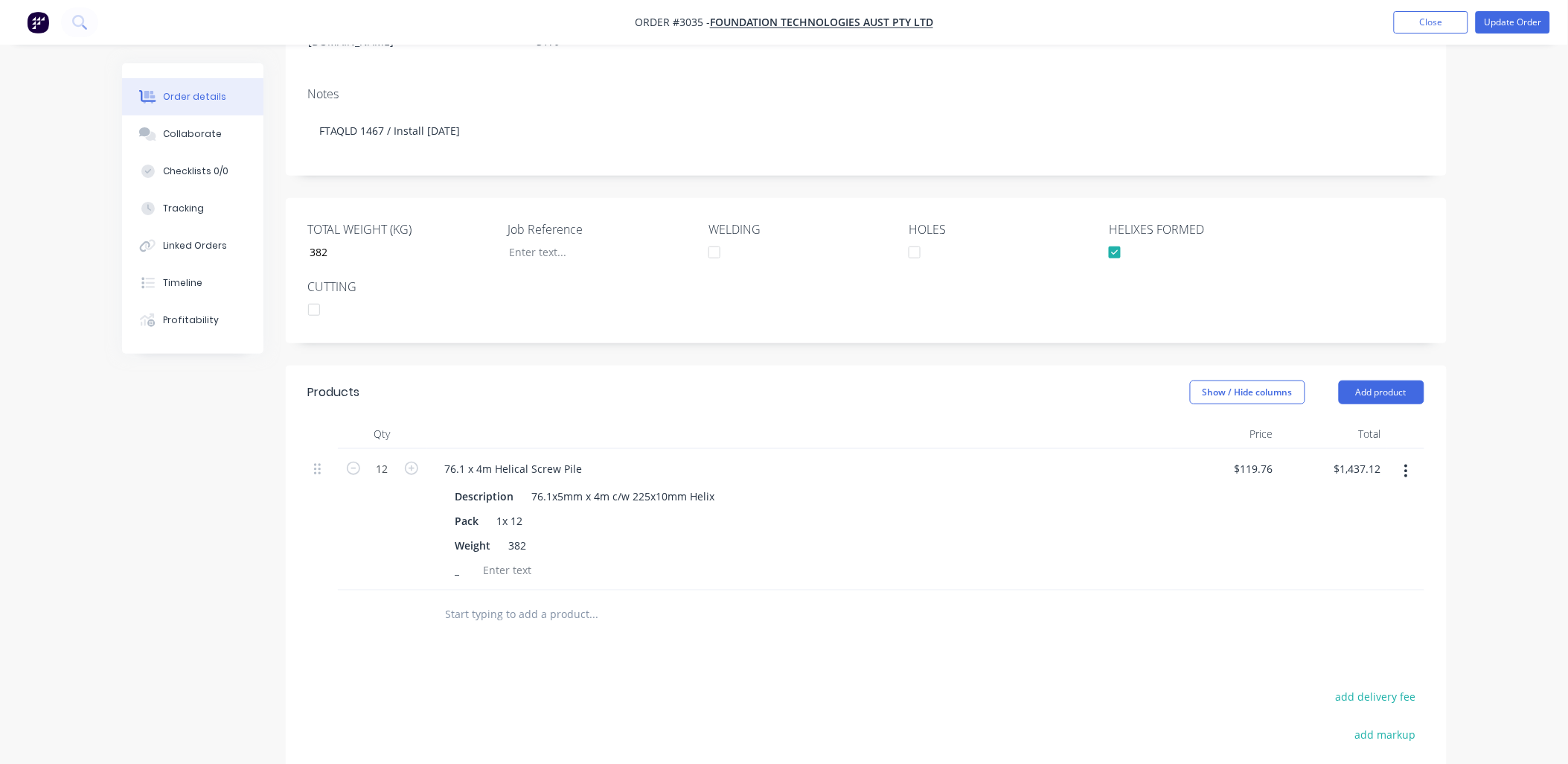
scroll to position [331, 0]
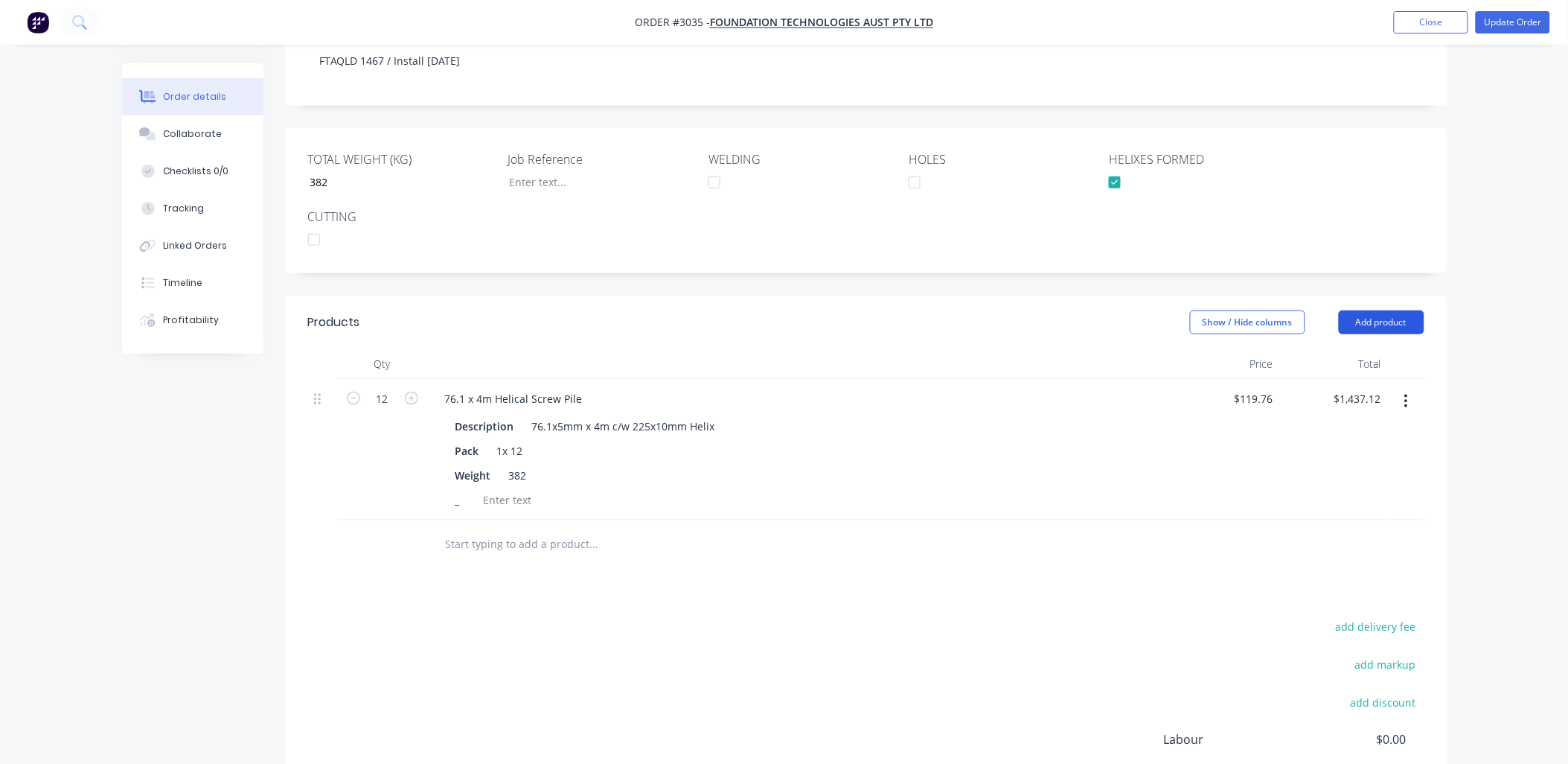
click at [1381, 311] on button "Add product" at bounding box center [1381, 323] width 85 height 24
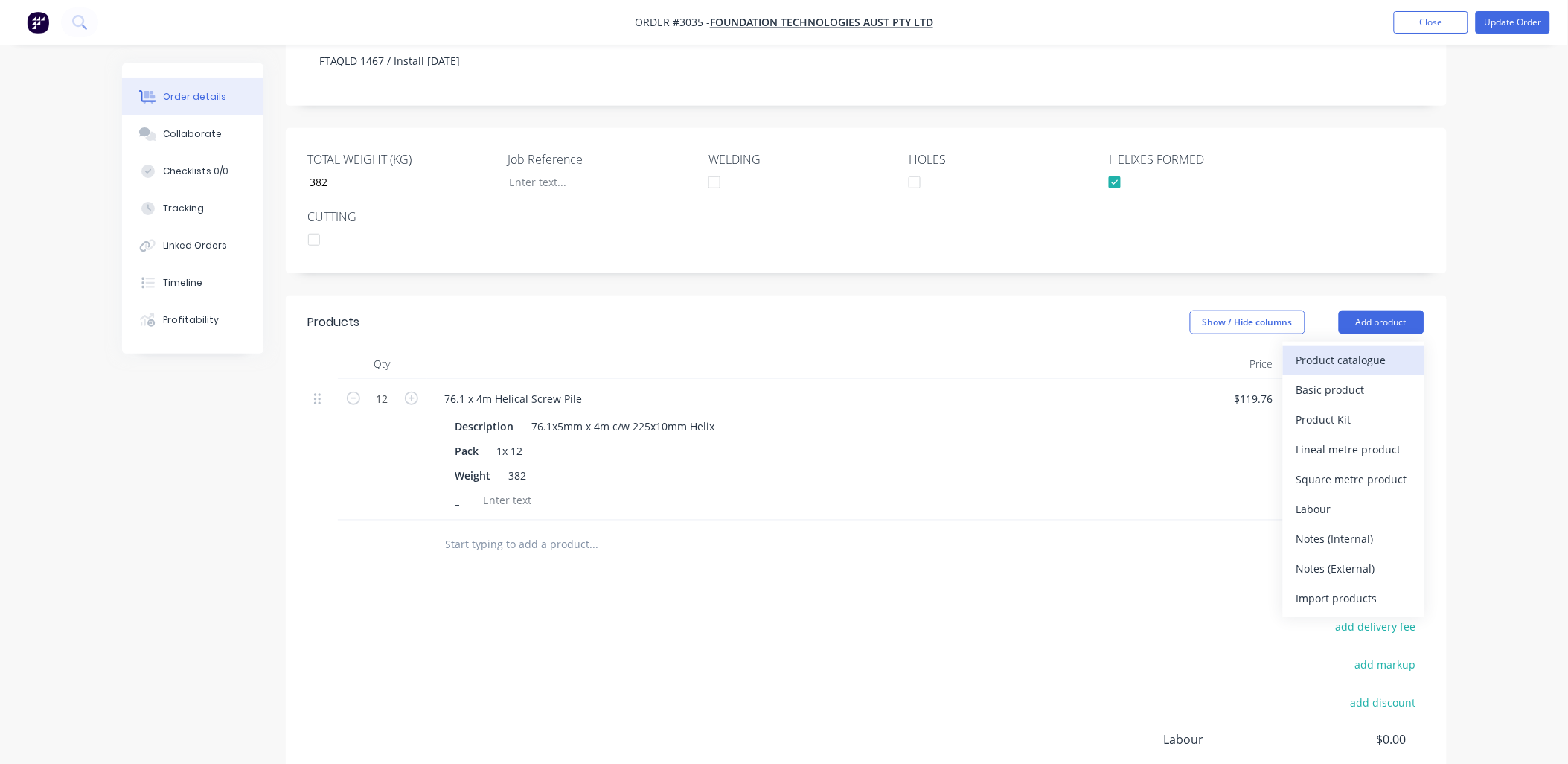
click at [1373, 349] on div "Product catalogue" at bounding box center [1354, 360] width 114 height 22
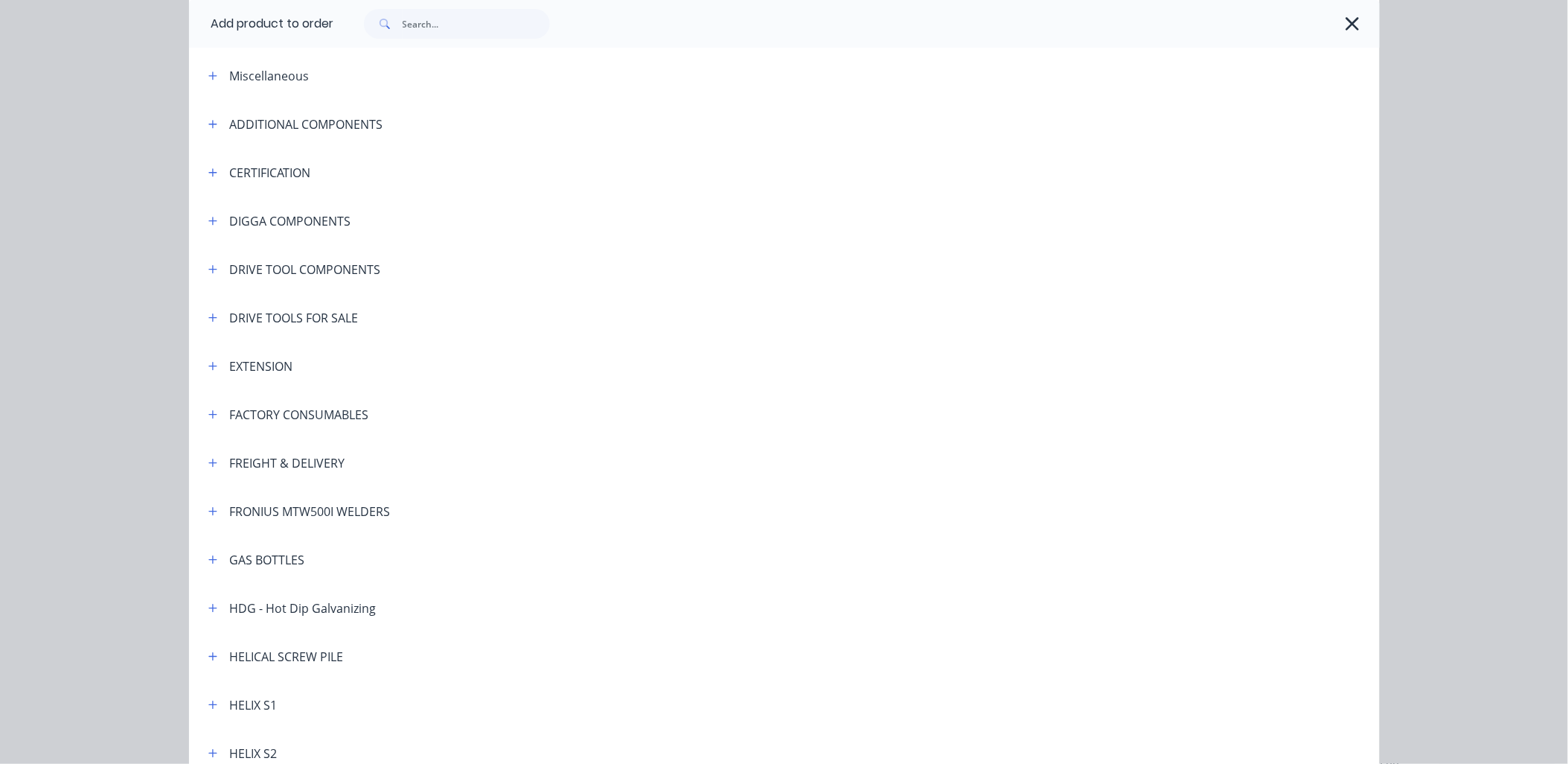
scroll to position [109, 0]
click at [210, 612] on icon "button" at bounding box center [213, 610] width 9 height 10
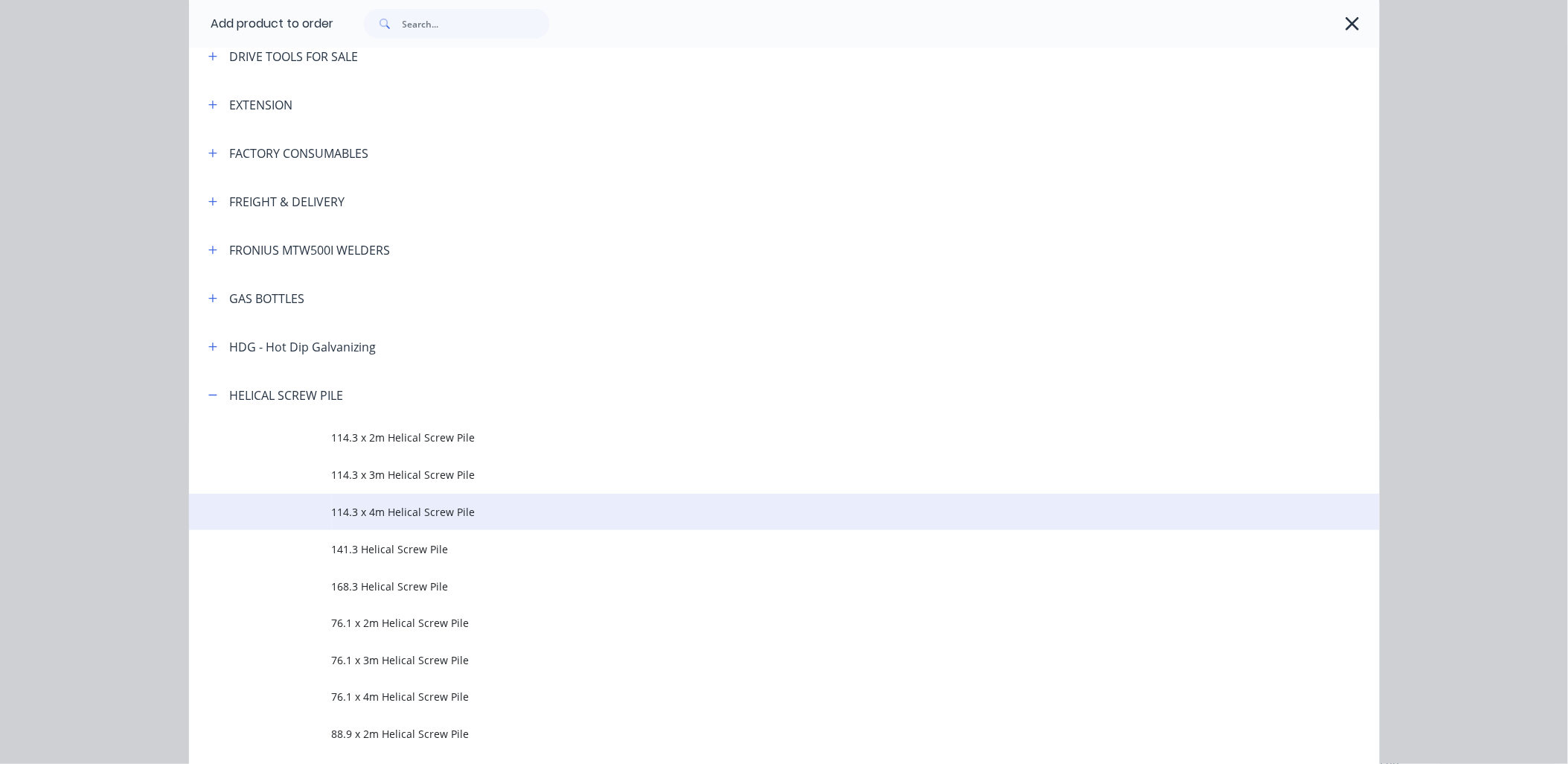
scroll to position [441, 0]
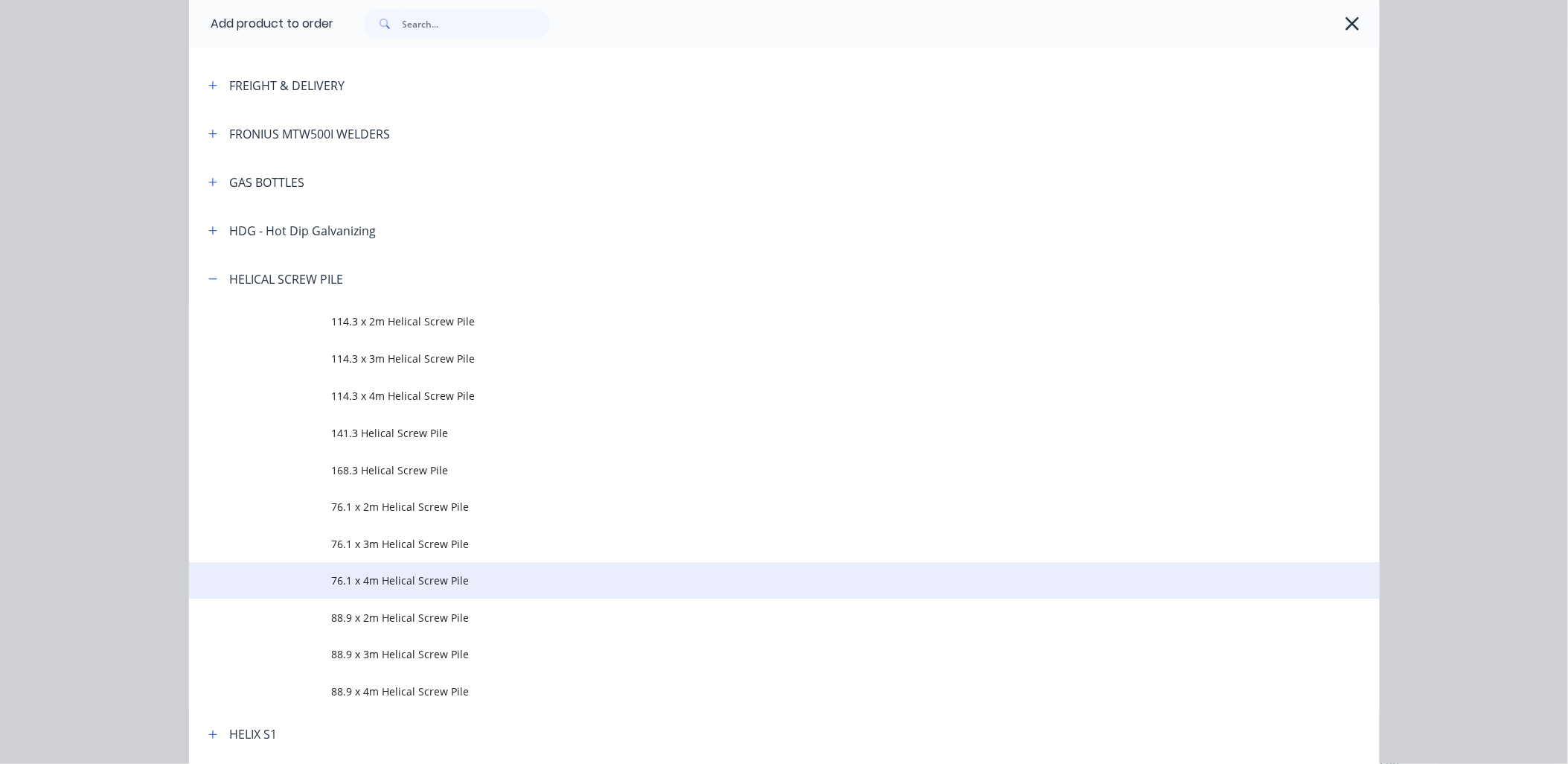
click at [406, 568] on td "76.1 x 4m Helical Screw Pile" at bounding box center [855, 580] width 1048 height 37
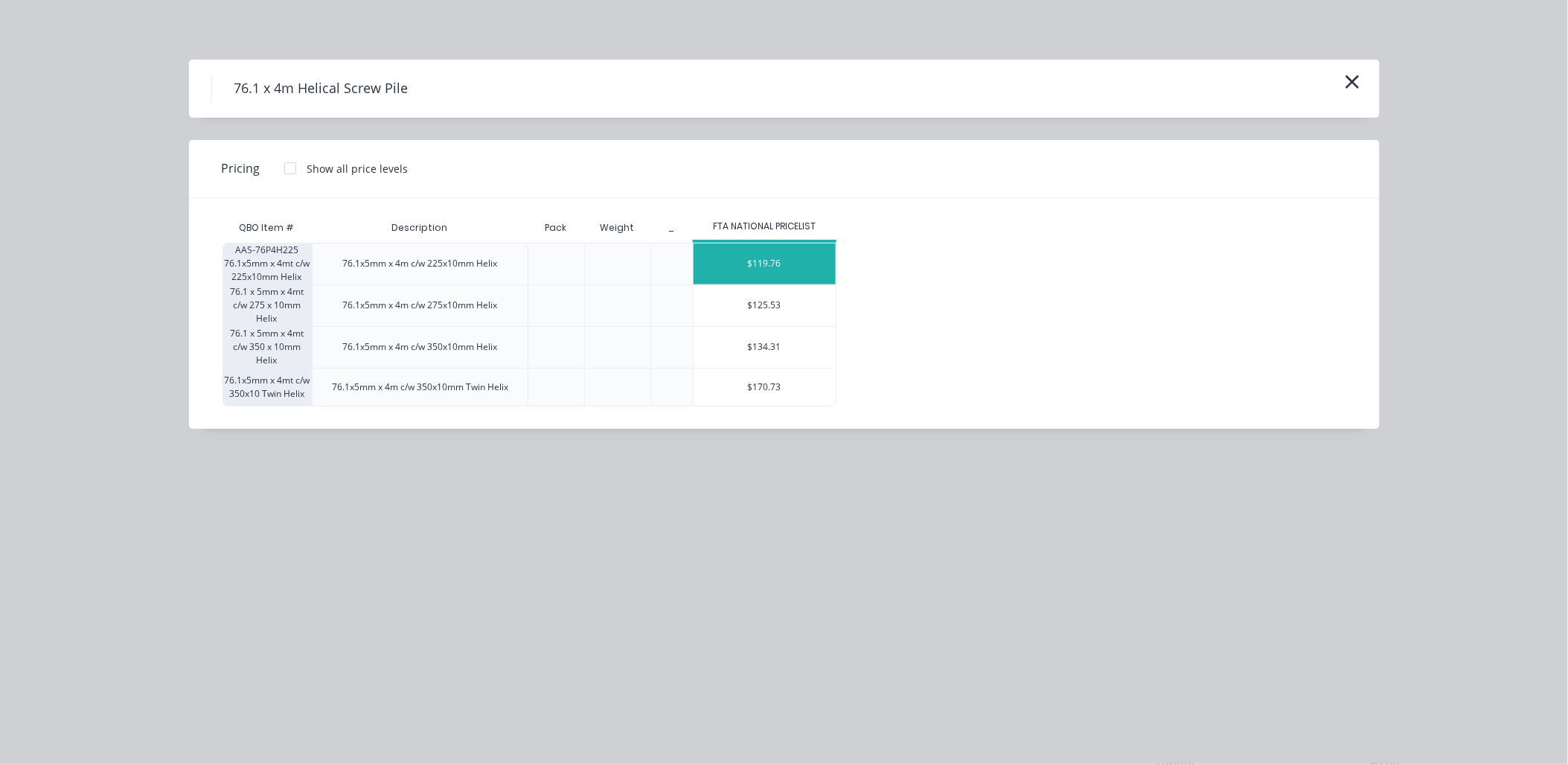
click at [777, 259] on div "$119.76" at bounding box center [764, 263] width 142 height 41
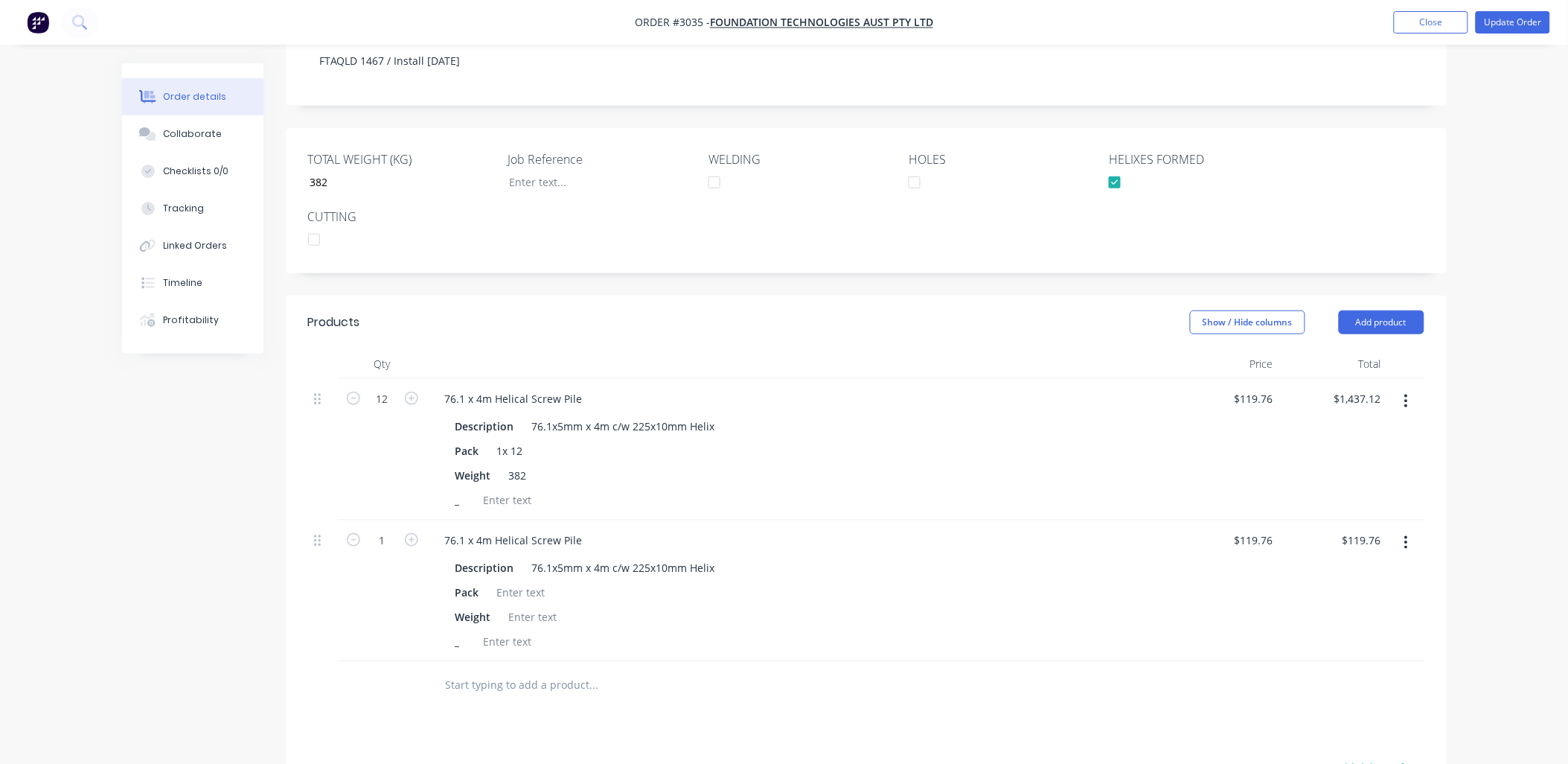
click at [1406, 535] on icon "button" at bounding box center [1406, 542] width 4 height 16
click at [1323, 661] on div "Delete" at bounding box center [1354, 672] width 114 height 22
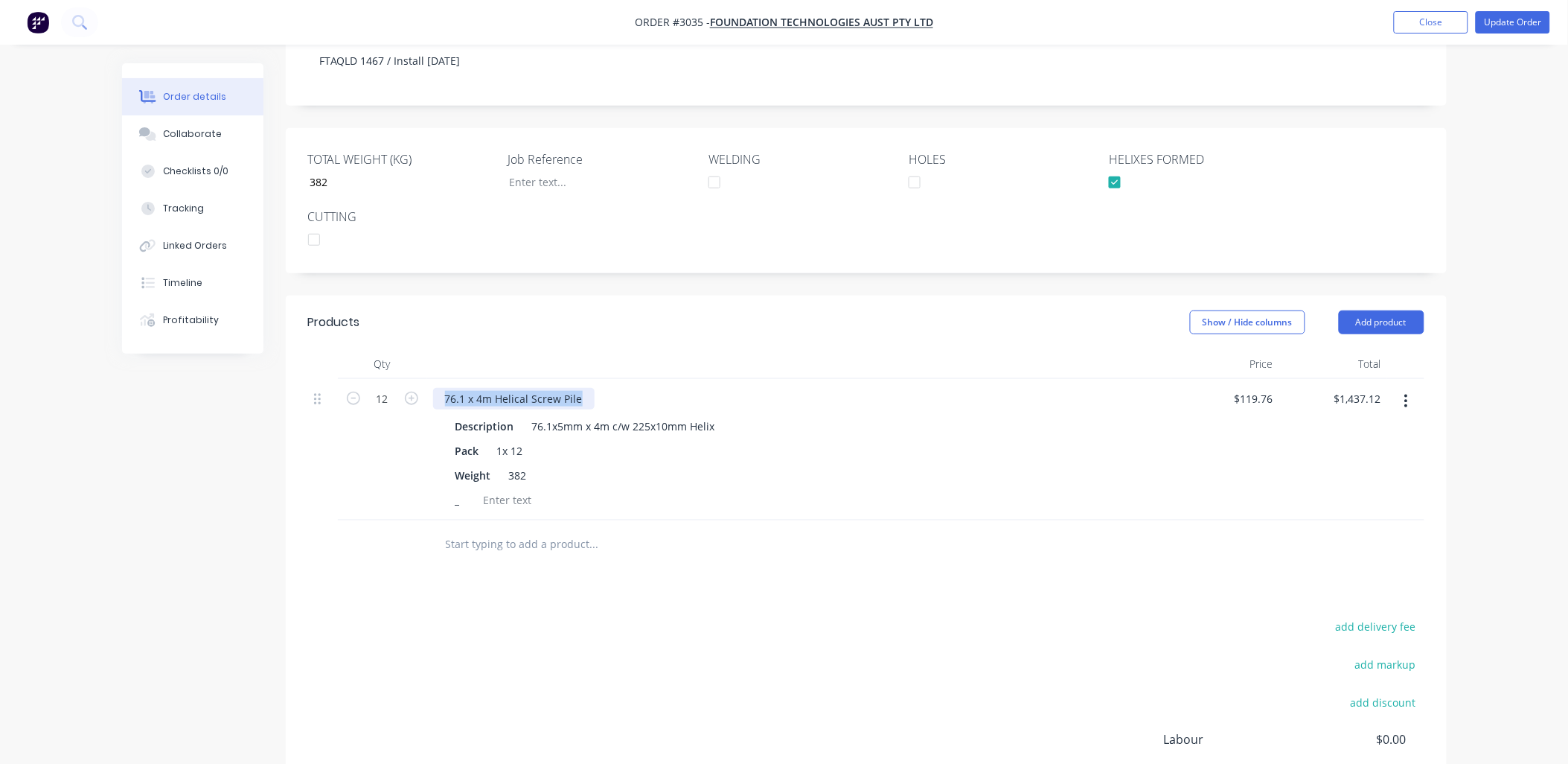
drag, startPoint x: 576, startPoint y: 358, endPoint x: 430, endPoint y: 362, distance: 146.1
click at [430, 379] on div "76.1 x 4m Helical Screw Pile Description 76.1x5mm x 4m c/w 225x10mm Helix Pack …" at bounding box center [798, 449] width 744 height 141
copy div "76.1 x 4m Helical Screw Pile"
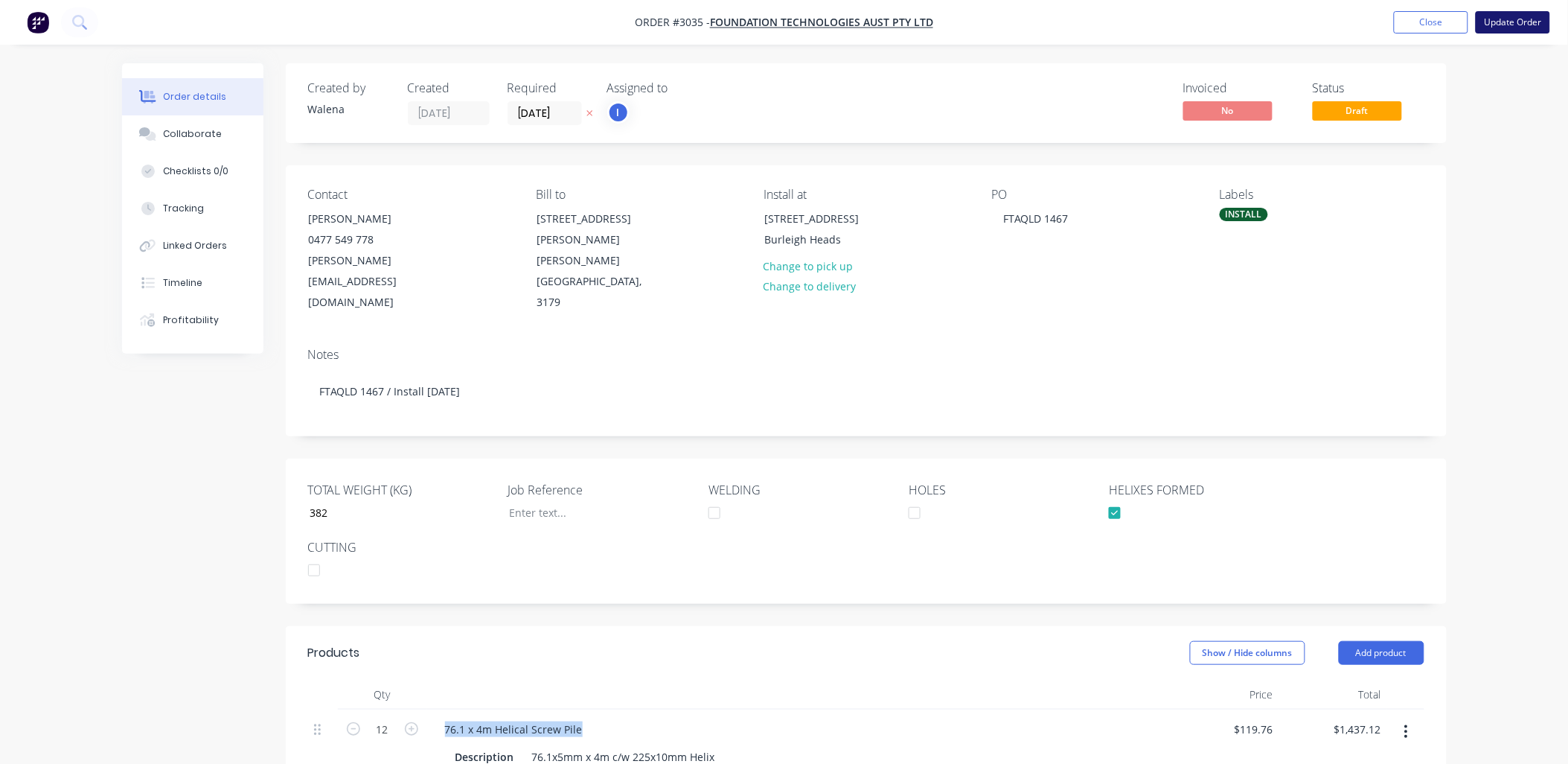
click at [1497, 26] on button "Update Order" at bounding box center [1512, 22] width 74 height 22
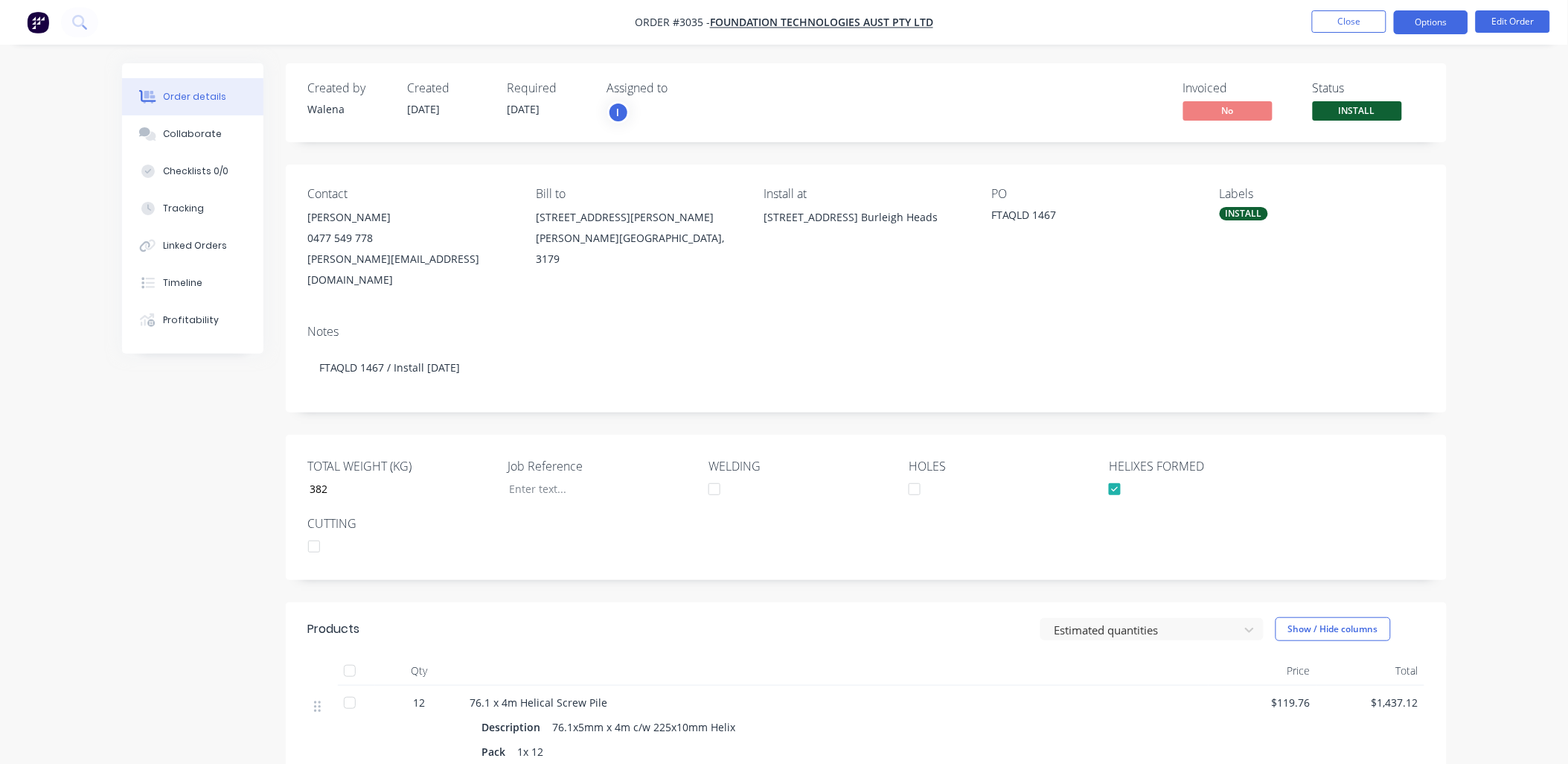
click at [1431, 26] on button "Options" at bounding box center [1431, 22] width 74 height 24
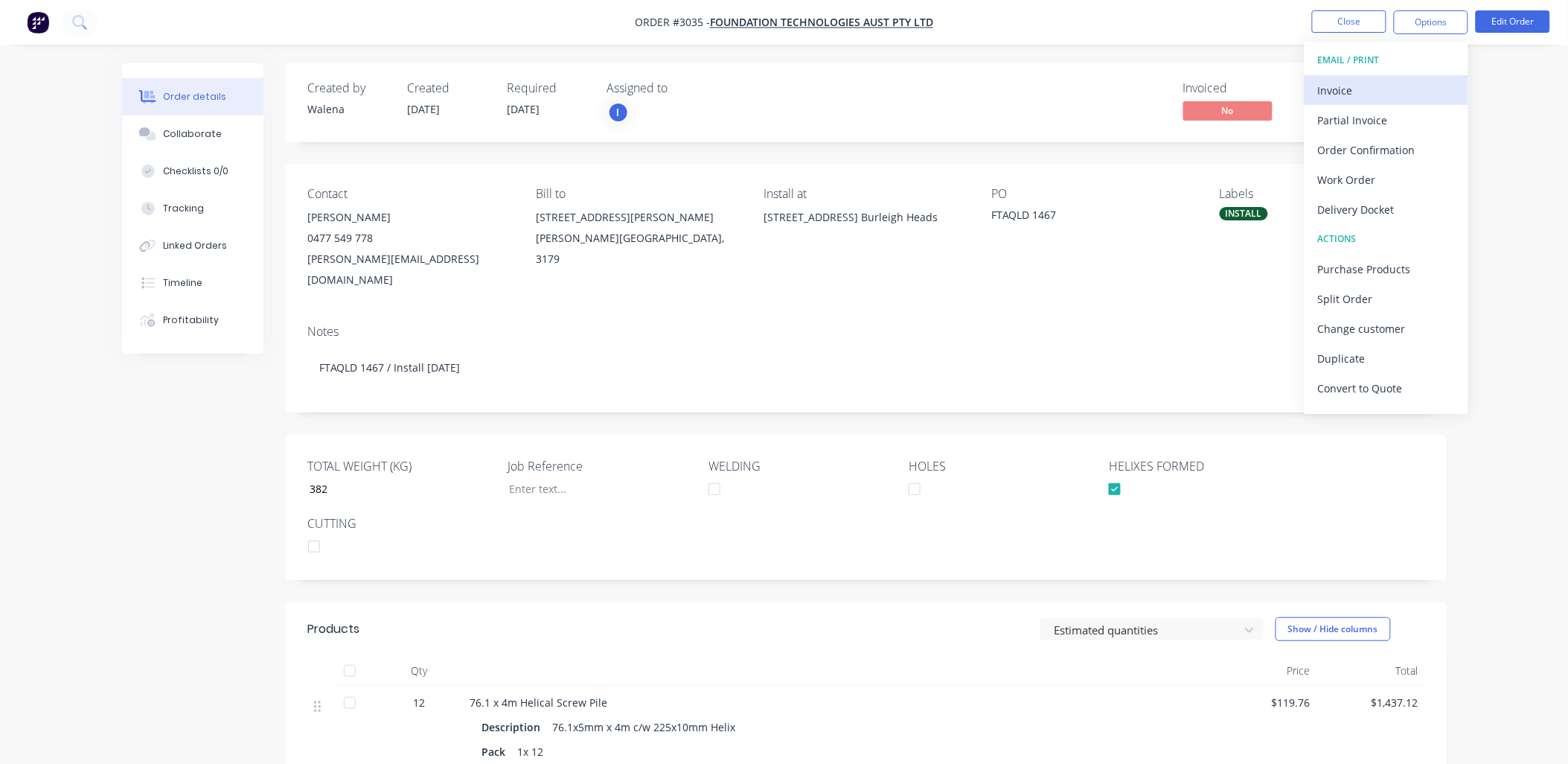
click at [1352, 84] on div "Invoice" at bounding box center [1386, 90] width 137 height 22
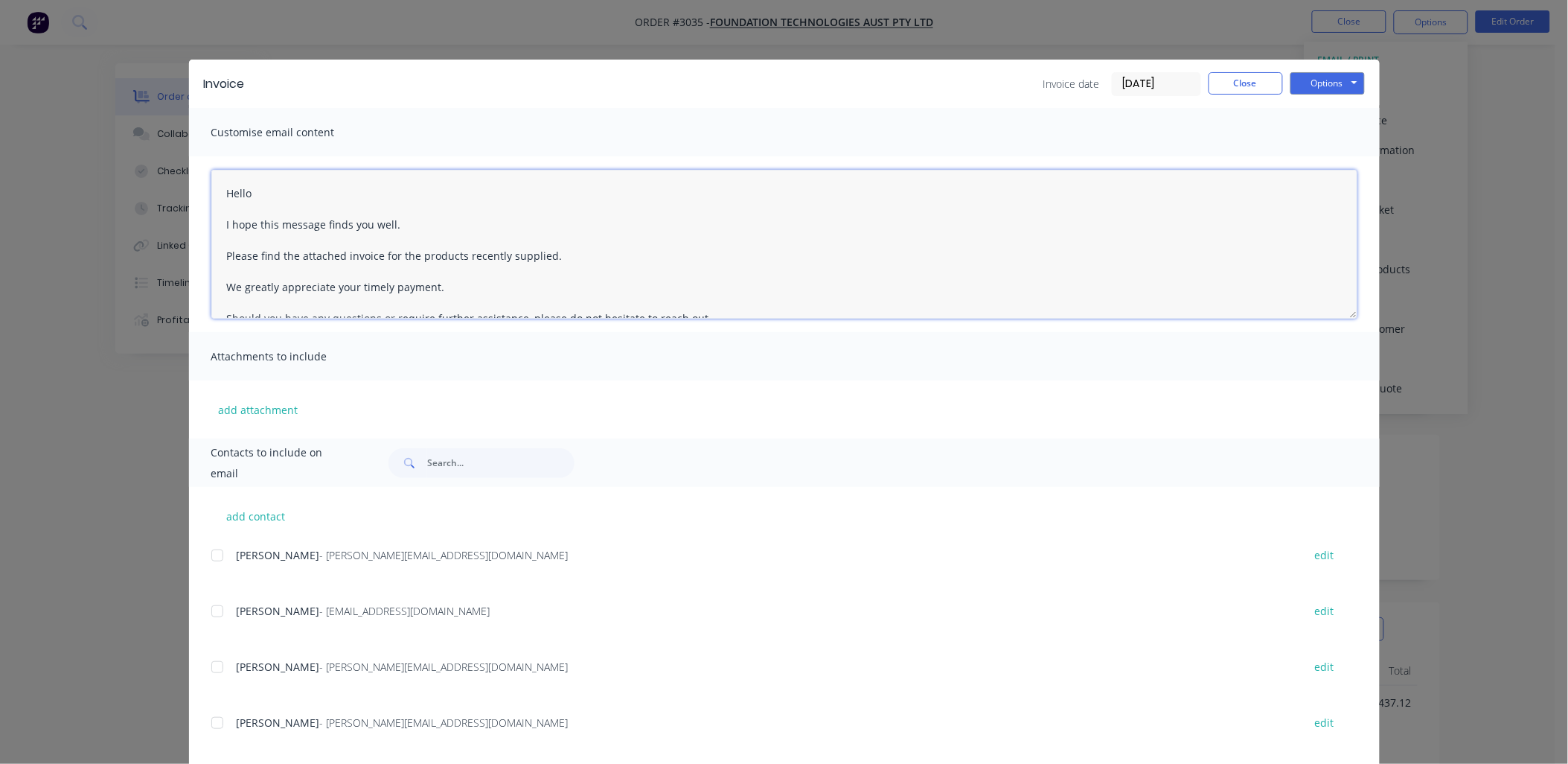
click at [213, 189] on textarea "Hello I hope this message finds you well. Please find the attached invoice for …" at bounding box center [784, 244] width 1146 height 149
click at [213, 669] on div at bounding box center [217, 668] width 30 height 30
click at [211, 723] on div at bounding box center [217, 723] width 30 height 30
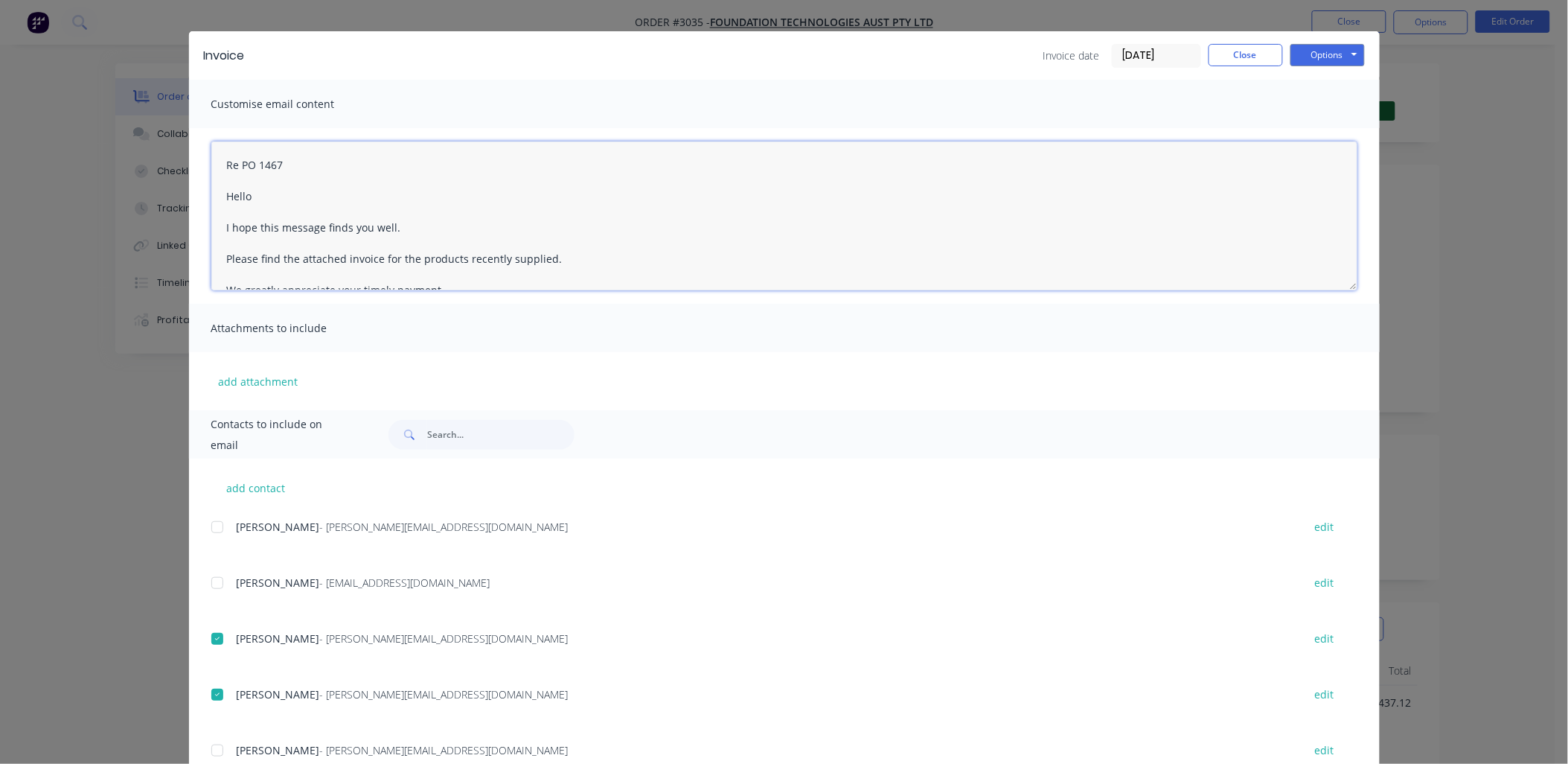
scroll to position [79, 0]
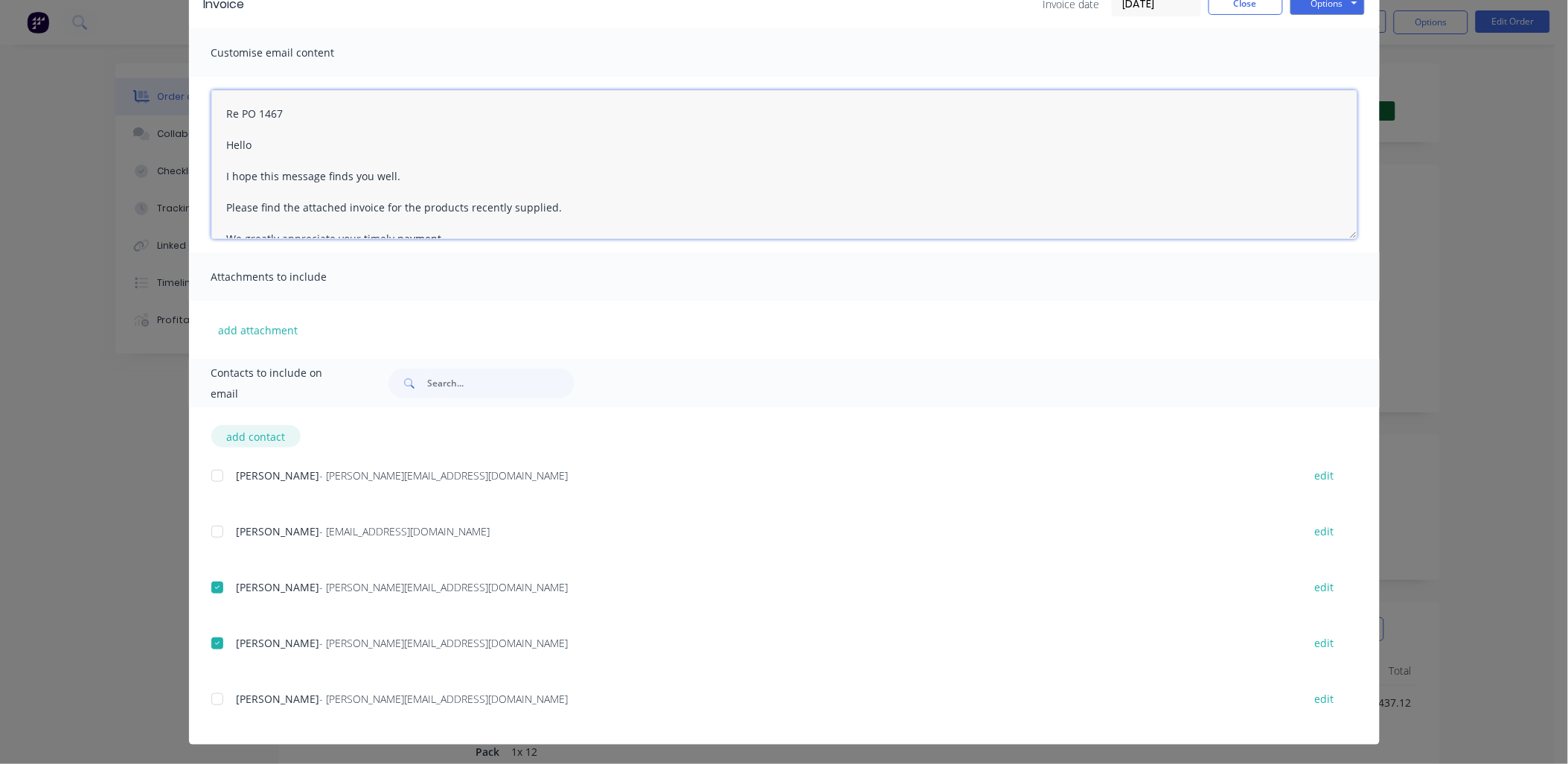
type textarea "Re PO 1467 Hello I hope this message finds you well. Please find the attached i…"
click at [266, 432] on button "add contact" at bounding box center [256, 436] width 89 height 22
select select "AU"
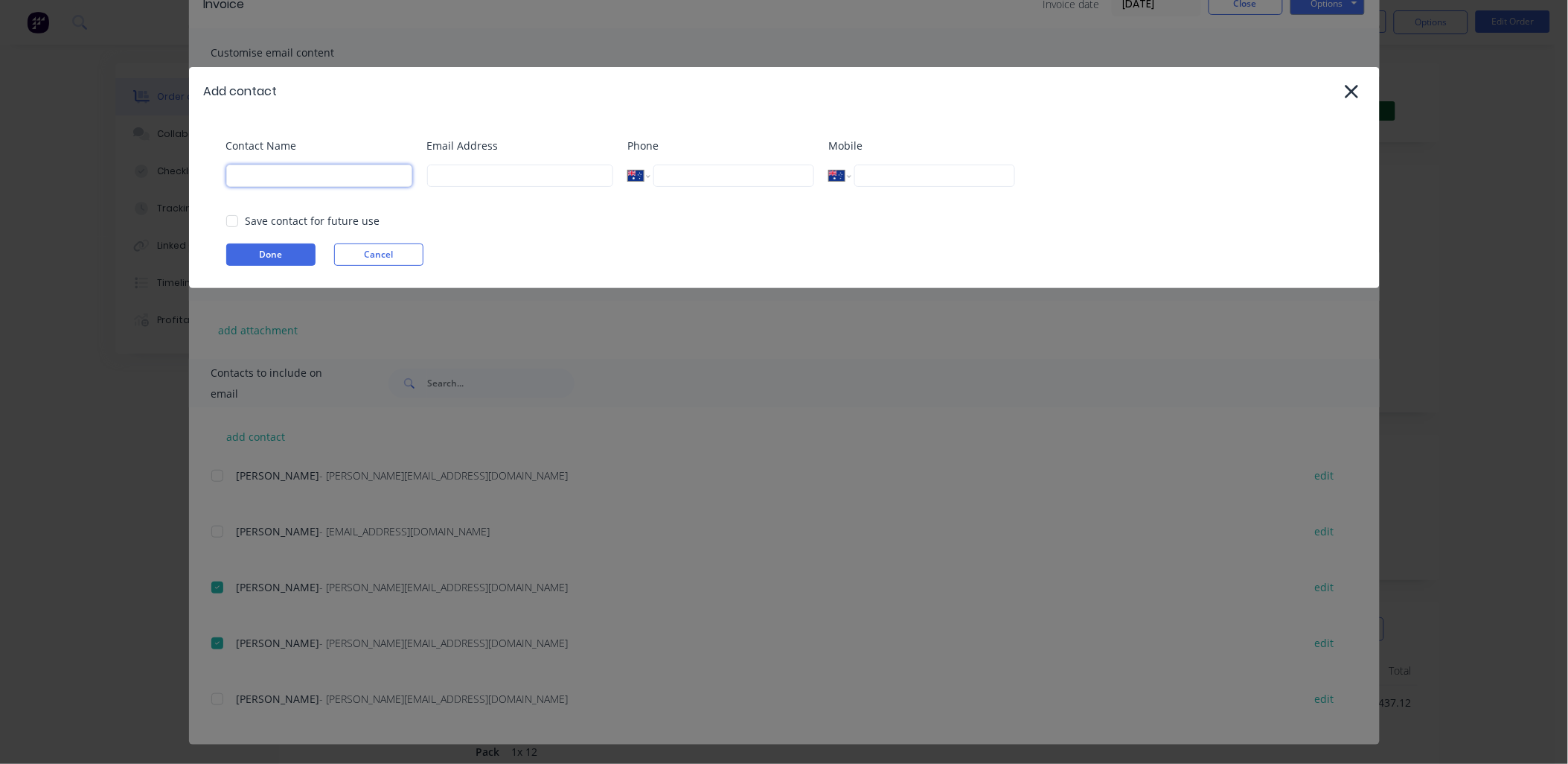
click at [291, 177] on input at bounding box center [319, 176] width 186 height 22
drag, startPoint x: 299, startPoint y: 176, endPoint x: 508, endPoint y: 172, distance: 209.0
click at [509, 170] on input at bounding box center [519, 176] width 186 height 22
paste input "[EMAIL_ADDRESS][DOMAIN_NAME]"
type input "[EMAIL_ADDRESS][DOMAIN_NAME]"
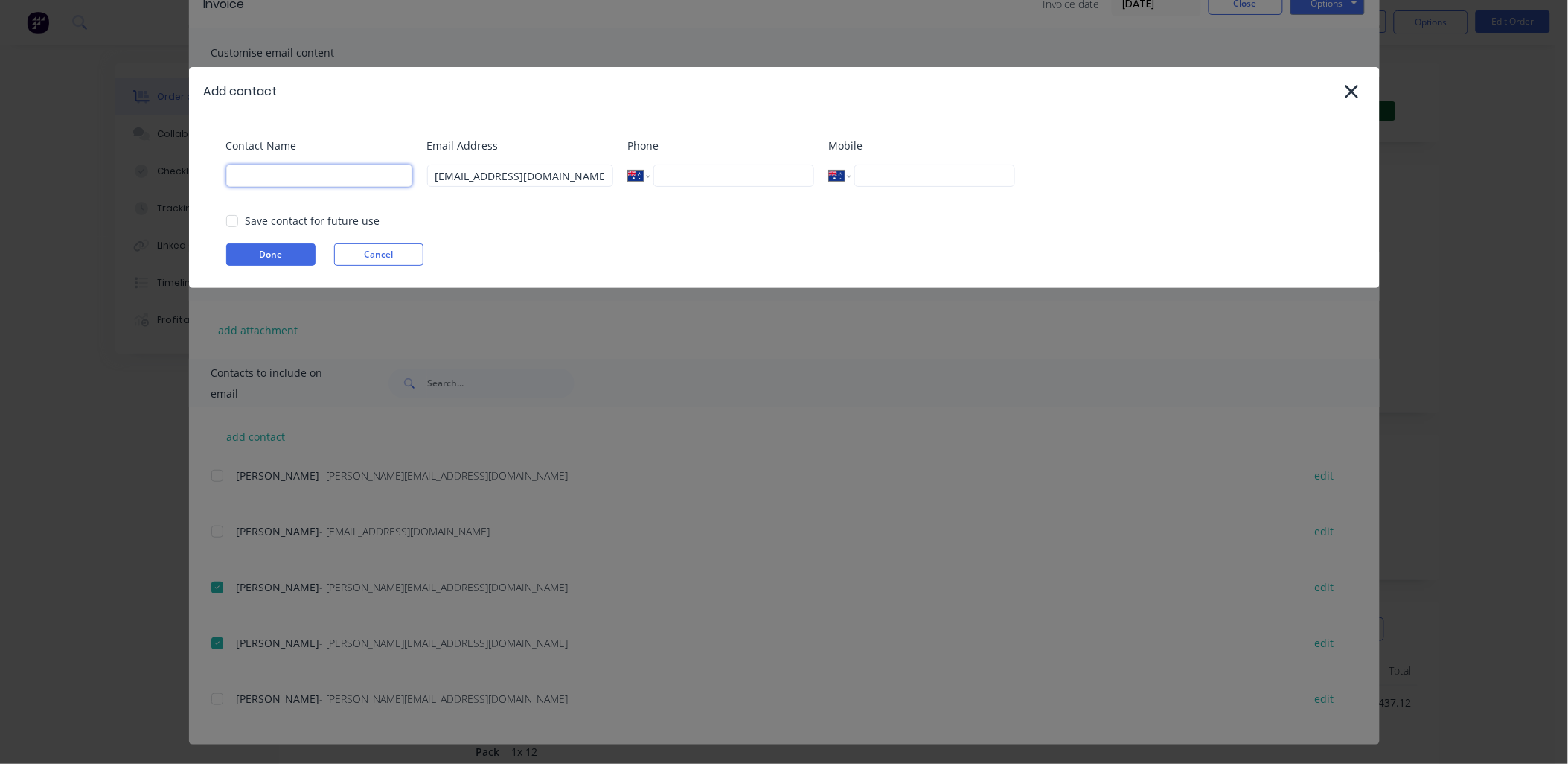
click at [316, 181] on input at bounding box center [319, 176] width 186 height 22
click at [230, 224] on div at bounding box center [232, 222] width 30 height 30
type input "Receiptbank"
click at [245, 250] on button "Done" at bounding box center [271, 254] width 89 height 22
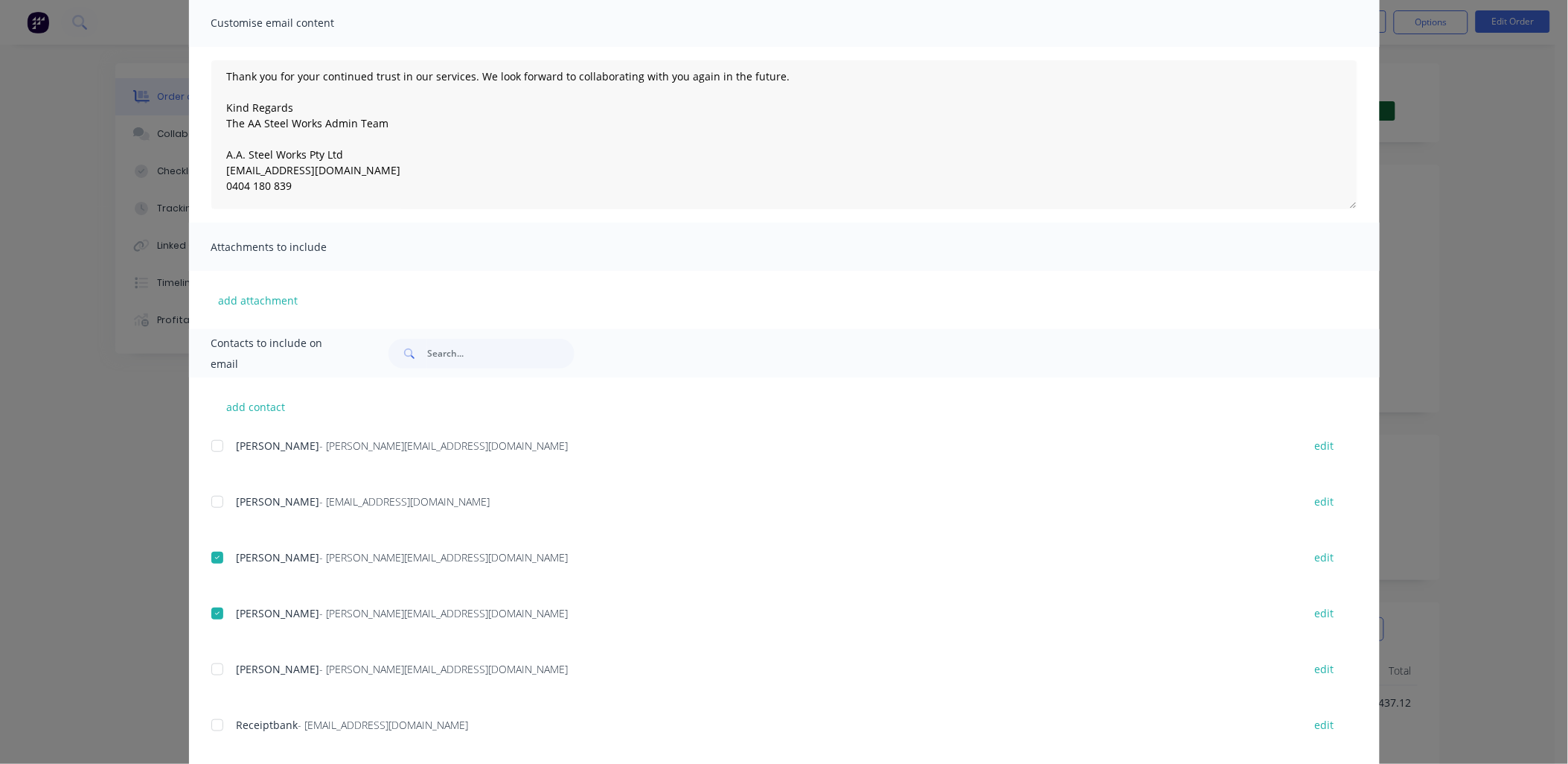
scroll to position [136, 0]
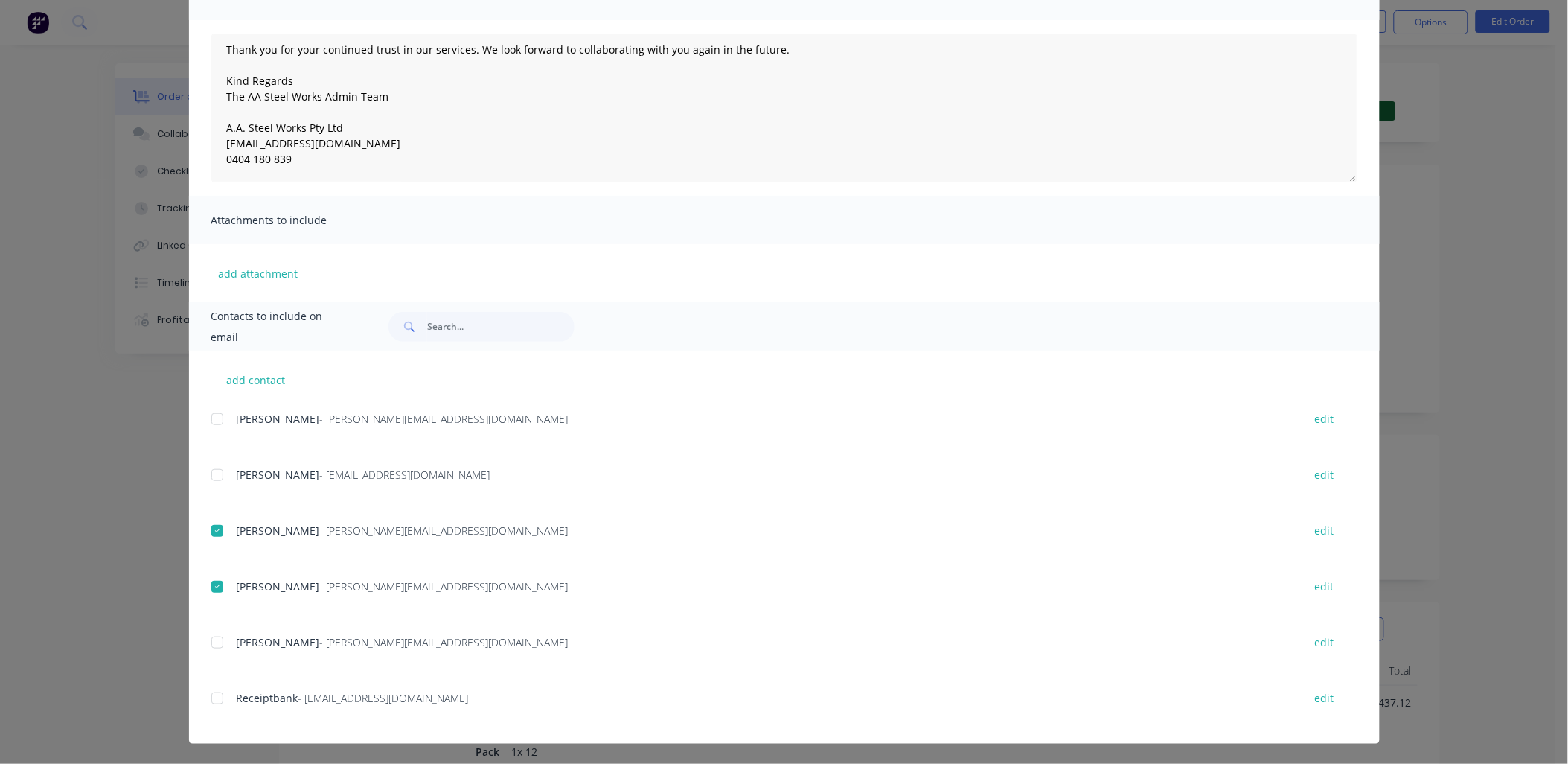
click at [211, 700] on div at bounding box center [217, 698] width 30 height 30
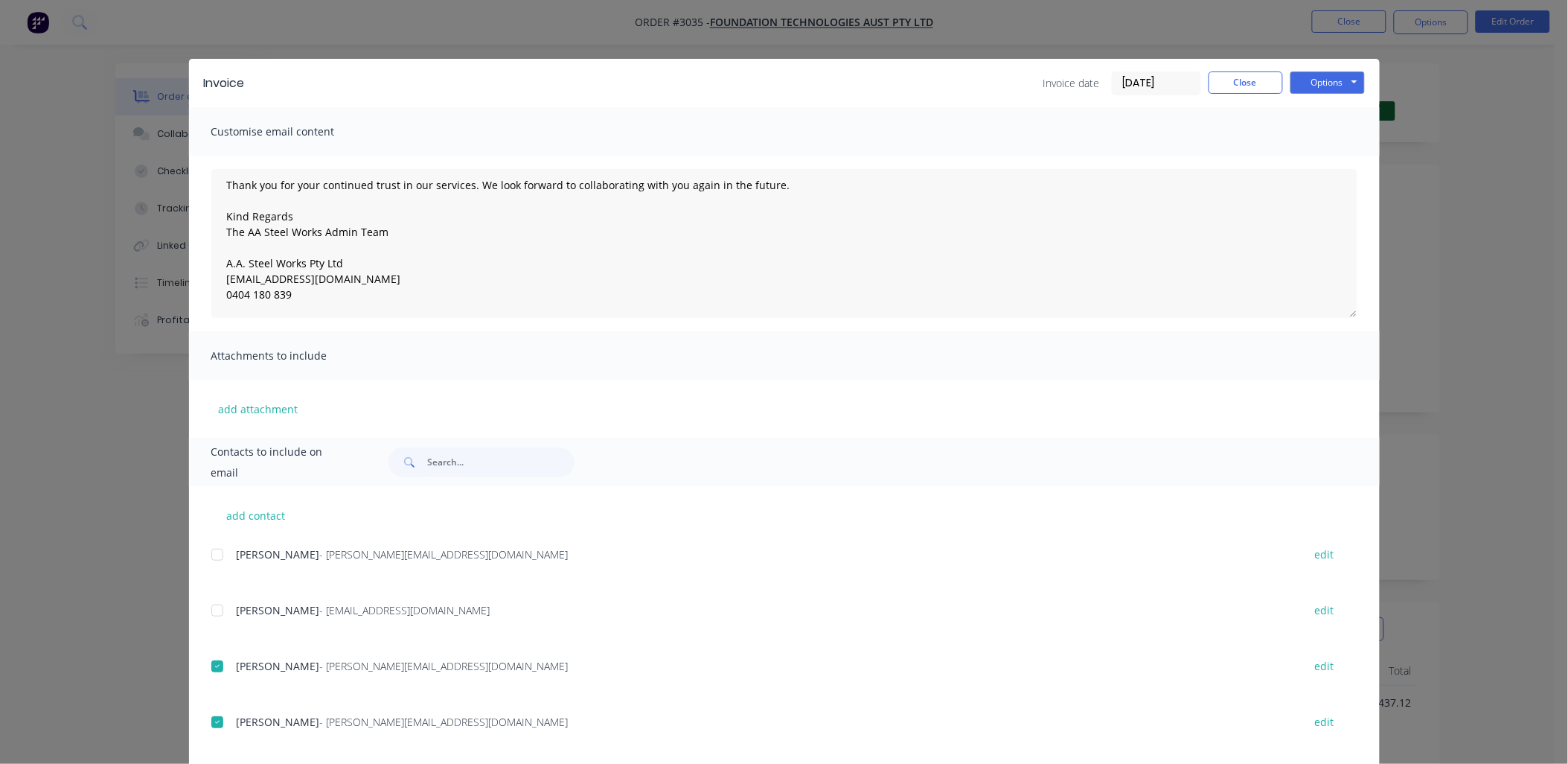
scroll to position [0, 0]
click at [1317, 81] on button "Options" at bounding box center [1328, 83] width 74 height 22
click at [1322, 157] on button "Email" at bounding box center [1339, 159] width 95 height 25
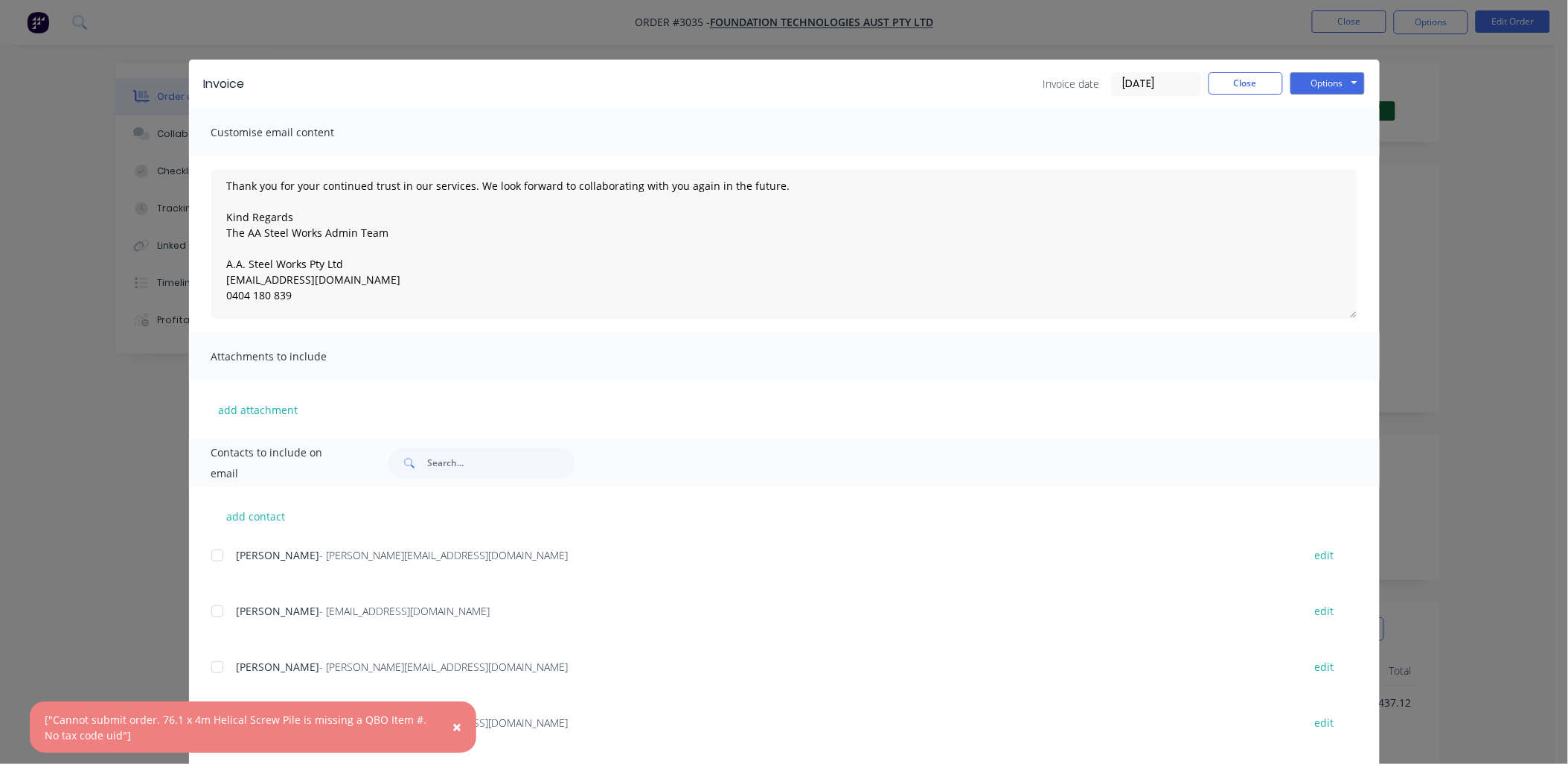
click at [453, 727] on span "×" at bounding box center [457, 726] width 9 height 21
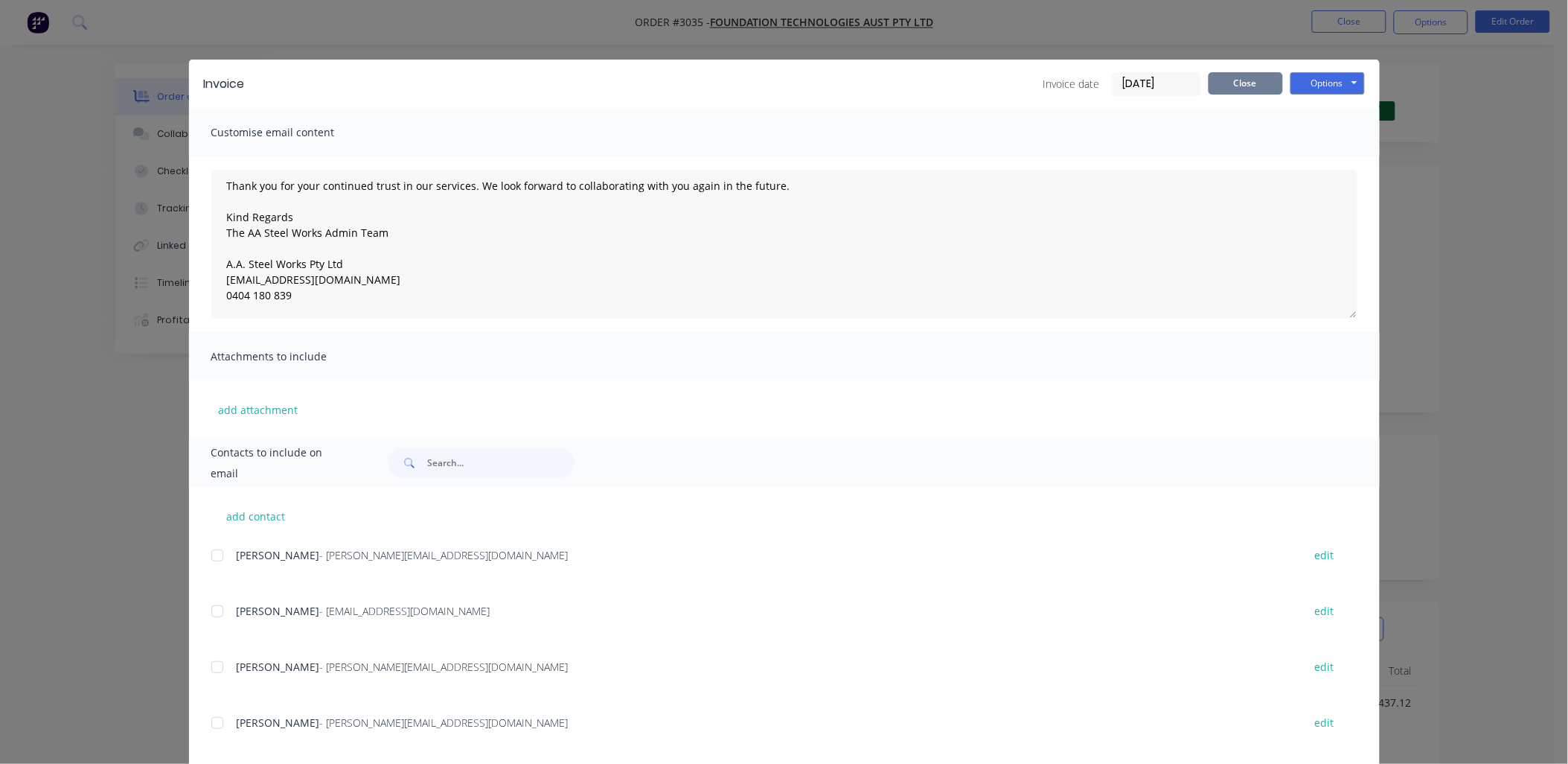
click at [1274, 79] on button "Close" at bounding box center [1245, 83] width 74 height 22
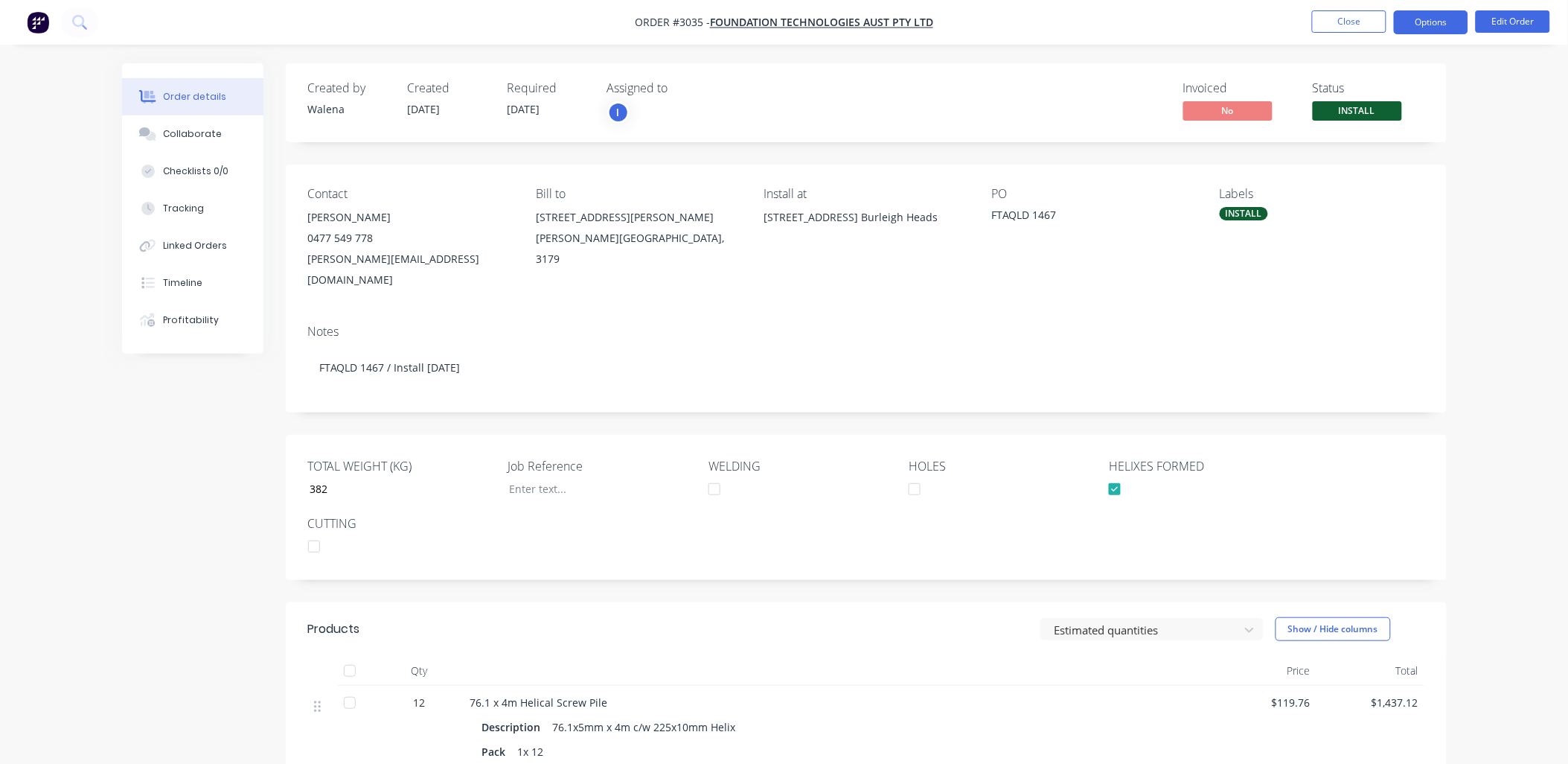
click at [1414, 18] on button "Options" at bounding box center [1431, 22] width 74 height 24
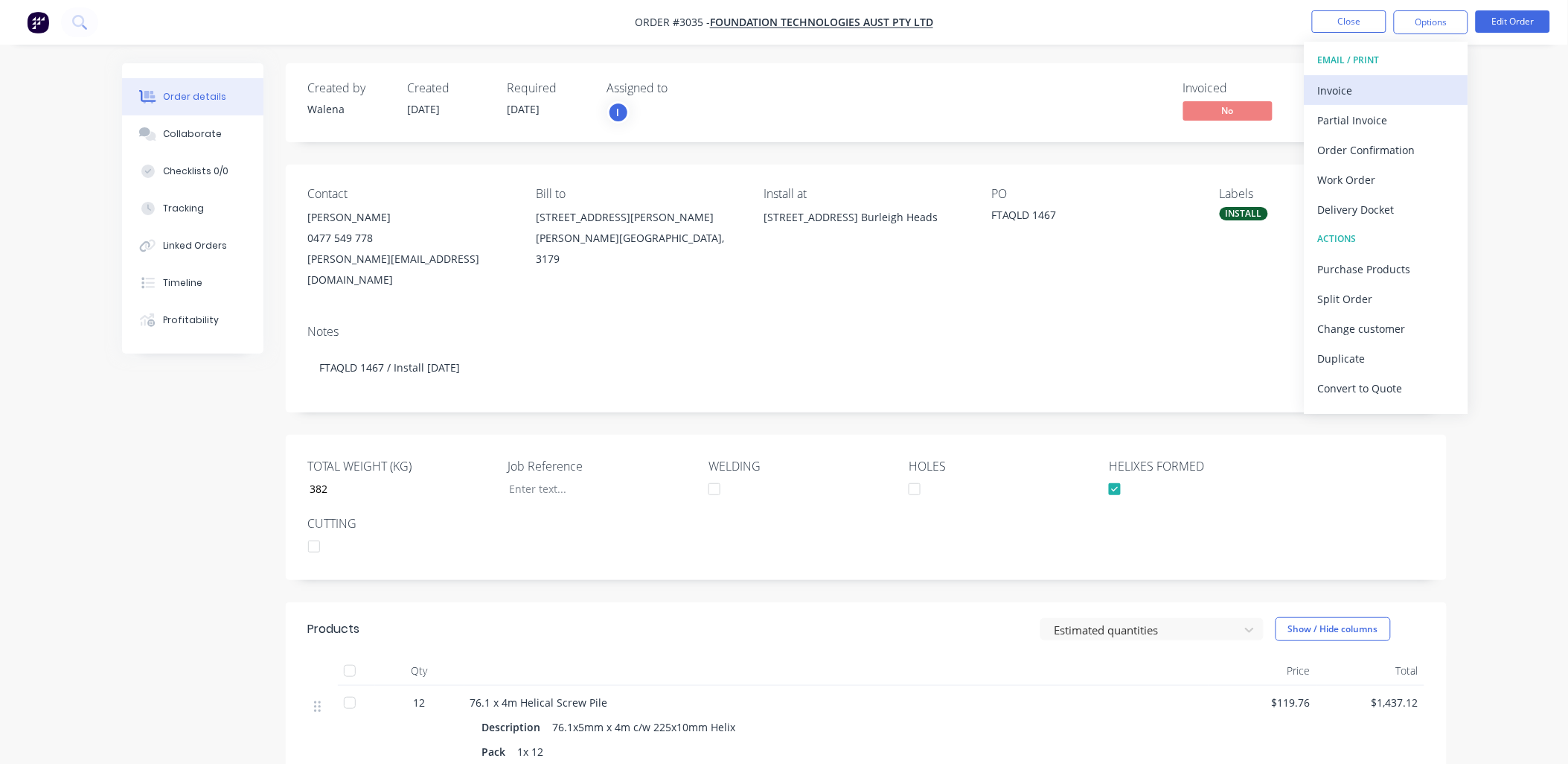
click at [1352, 83] on div "Invoice" at bounding box center [1386, 90] width 137 height 22
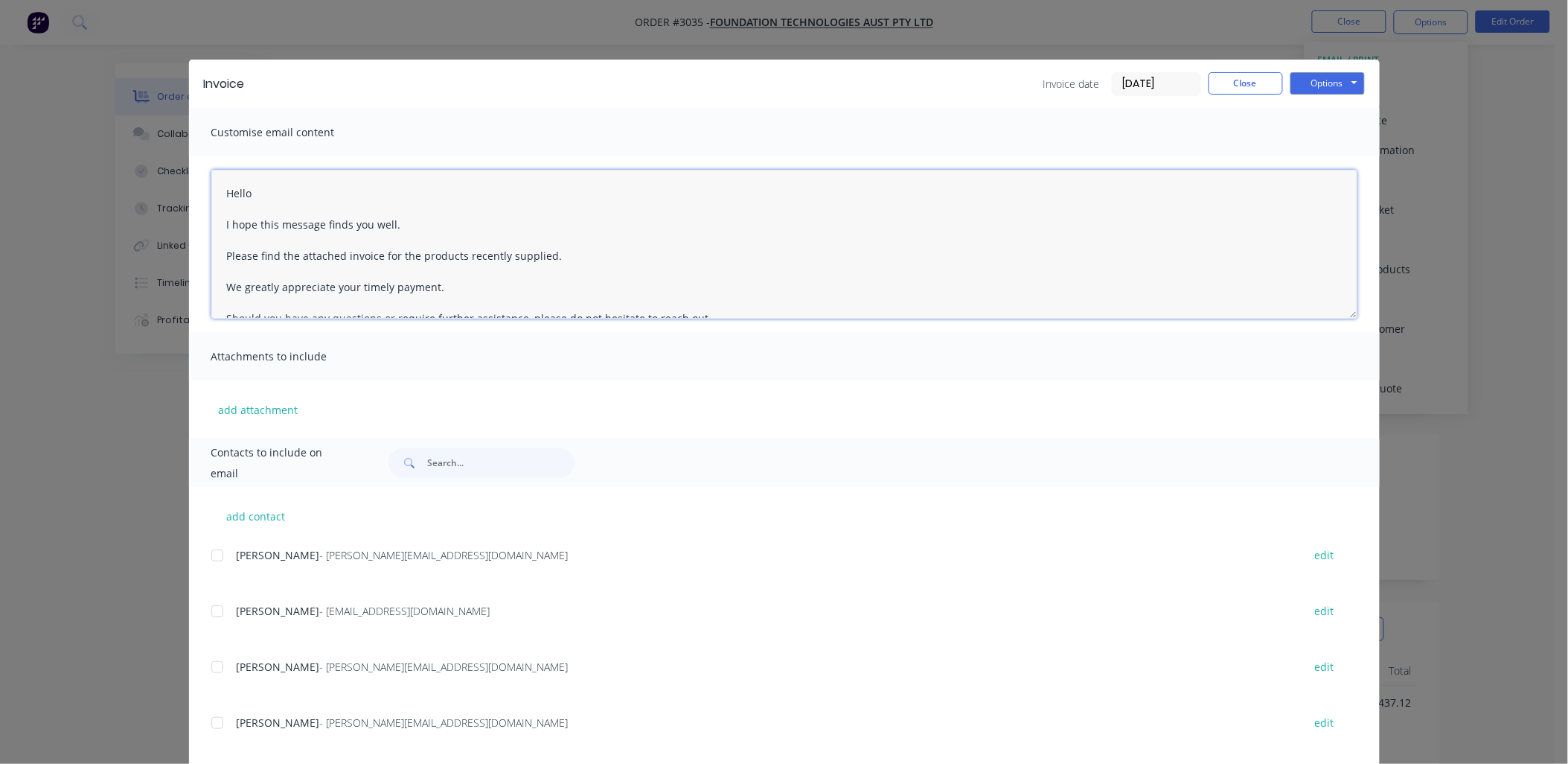
click at [223, 189] on textarea "Hello I hope this message finds you well. Please find the attached invoice for …" at bounding box center [784, 244] width 1146 height 149
click at [210, 667] on div at bounding box center [217, 668] width 30 height 30
click at [210, 720] on div at bounding box center [217, 723] width 30 height 30
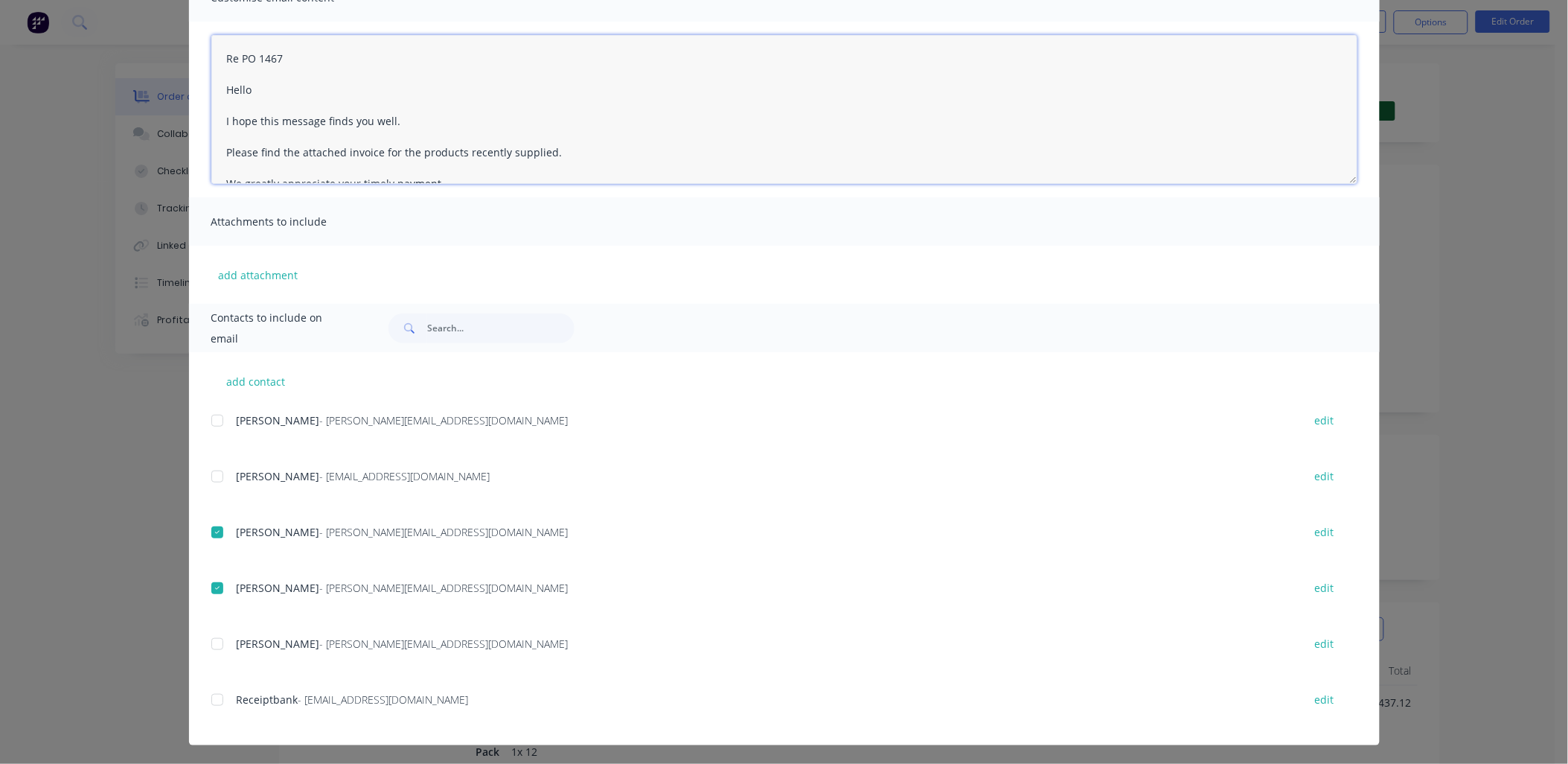
scroll to position [136, 0]
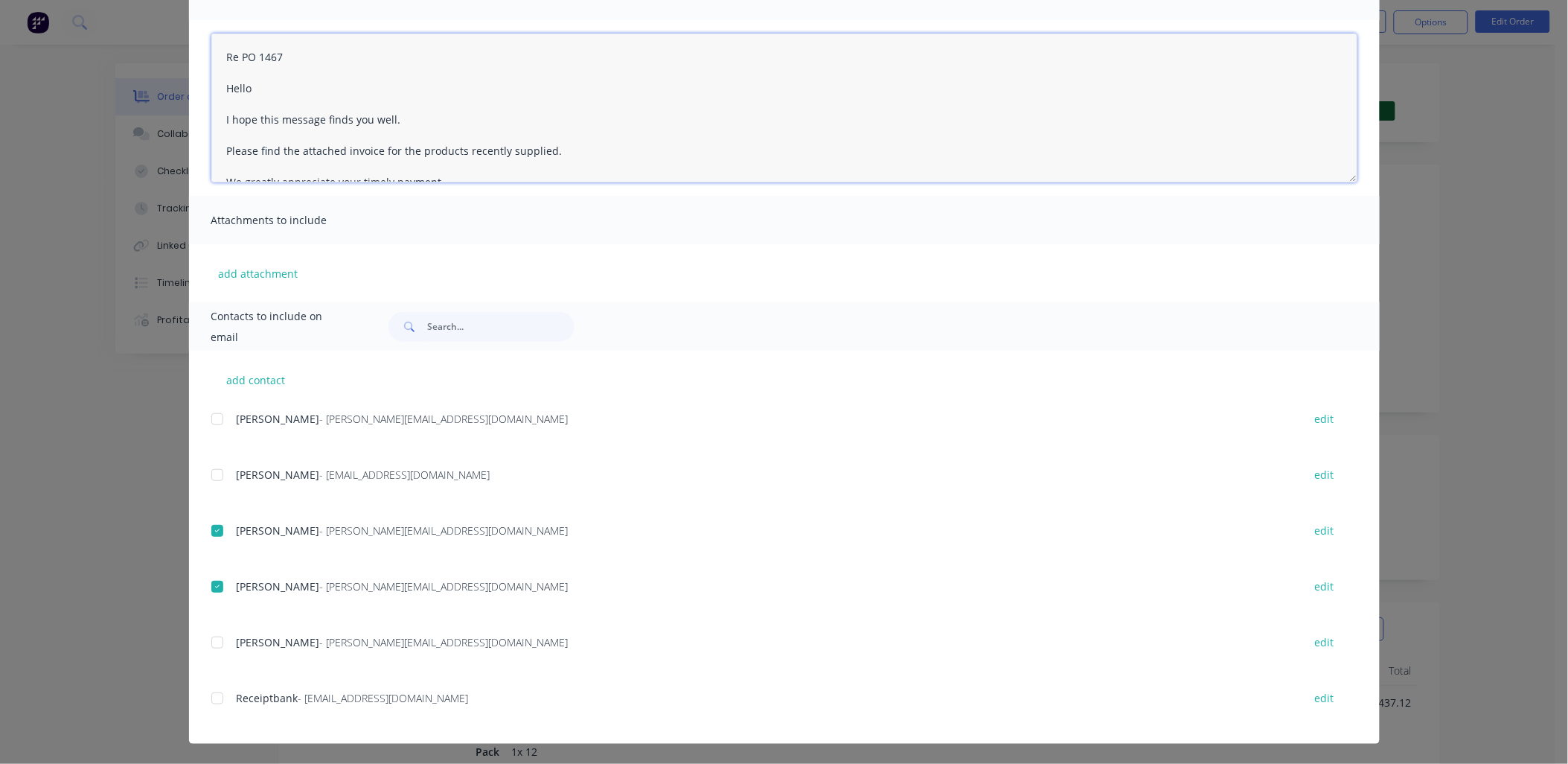
click at [213, 698] on div at bounding box center [217, 698] width 30 height 30
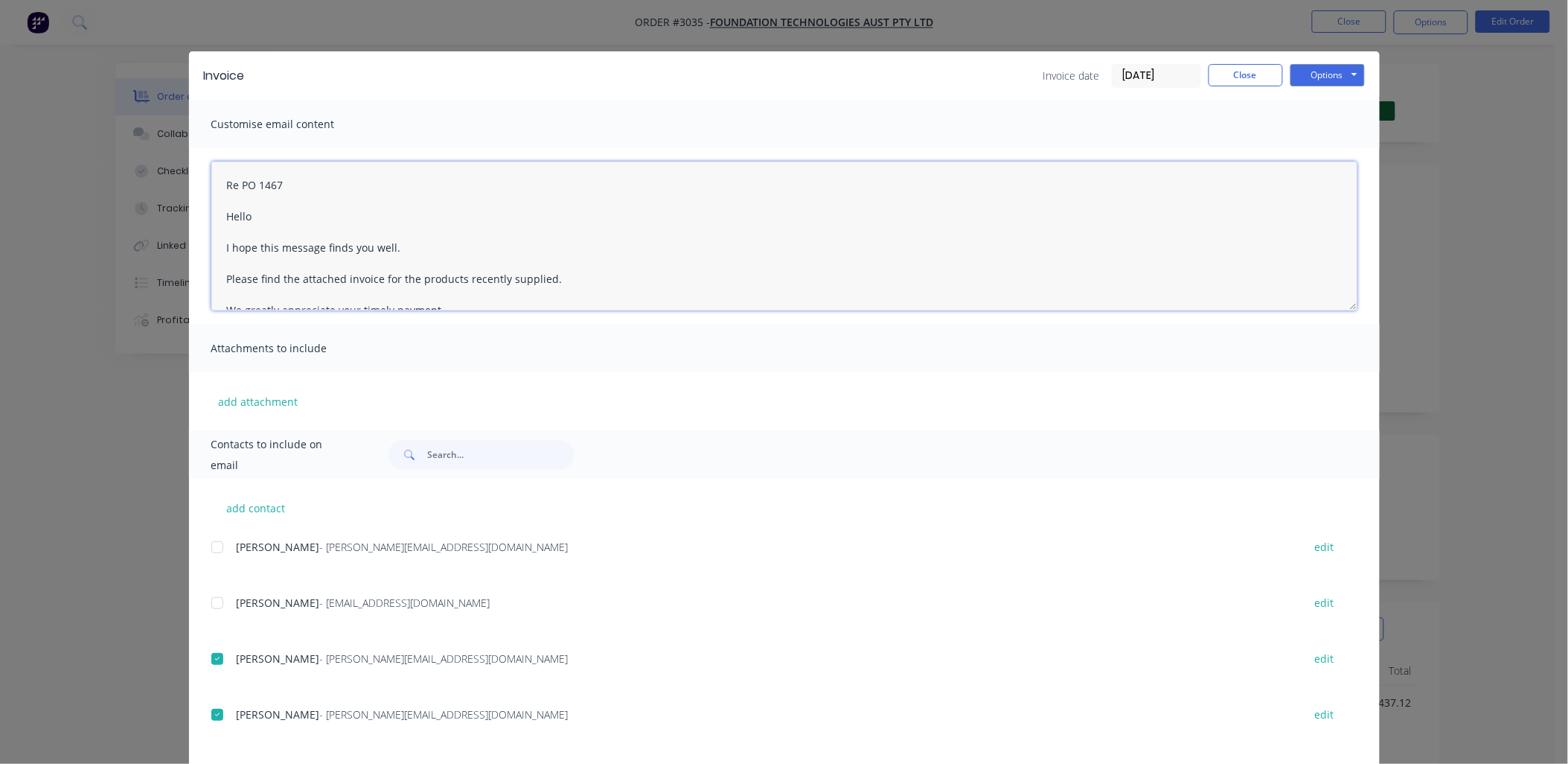
scroll to position [0, 0]
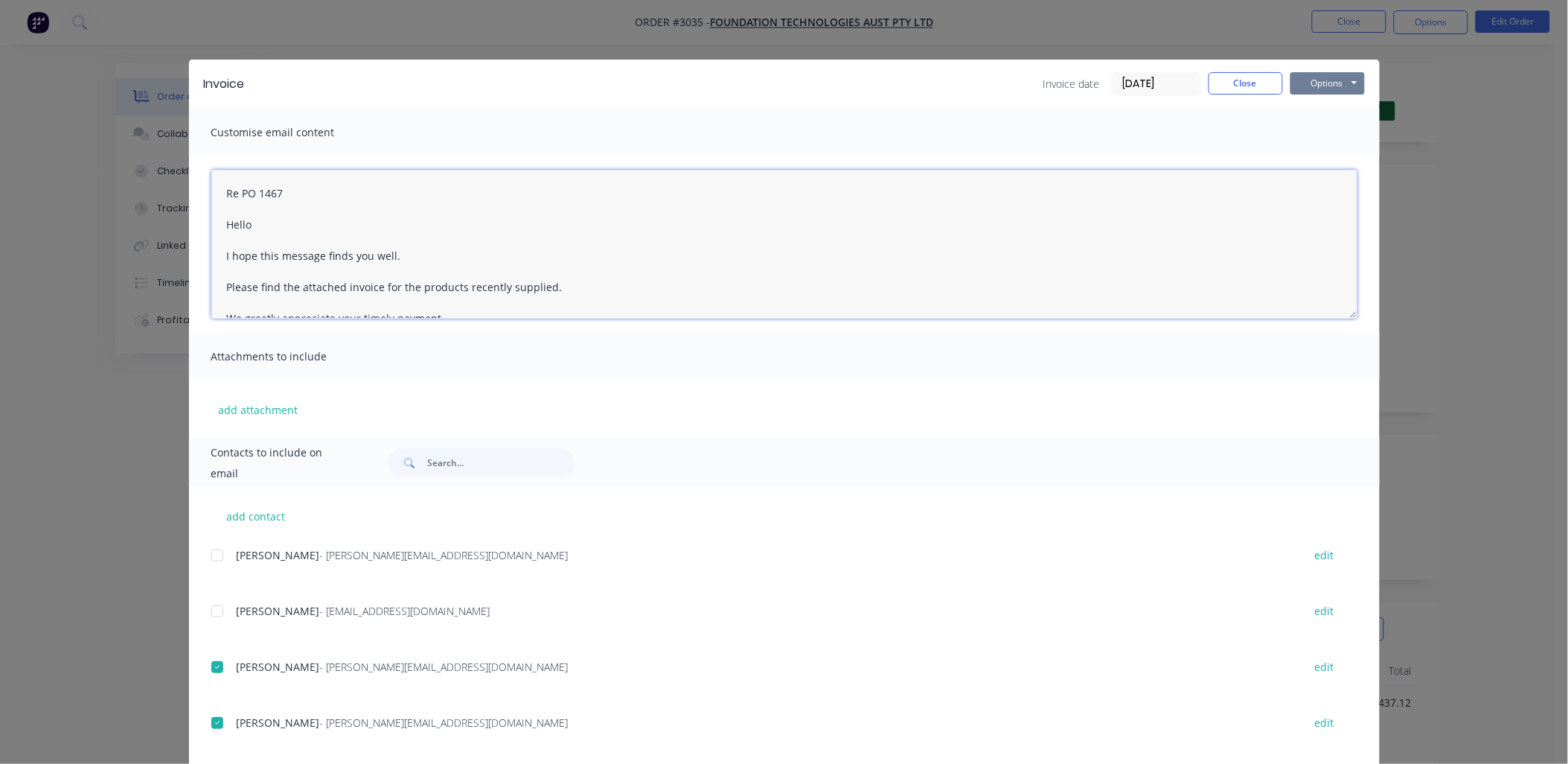
type textarea "Re PO 1467 Hello I hope this message finds you well. Please find the attached i…"
click at [1307, 84] on button "Options" at bounding box center [1328, 83] width 74 height 22
click at [1218, 84] on button "Close" at bounding box center [1245, 83] width 74 height 22
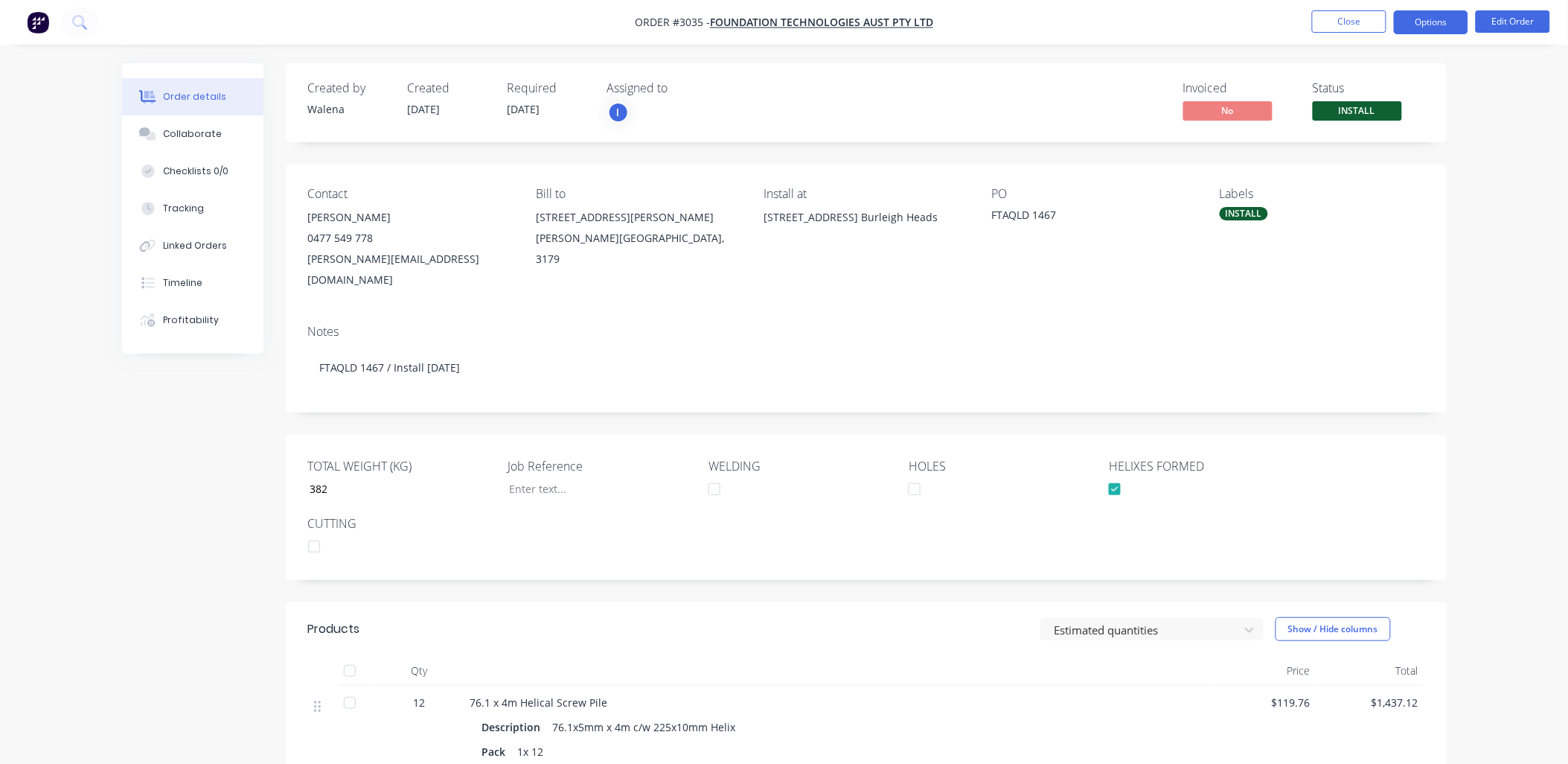
click at [1448, 24] on button "Options" at bounding box center [1431, 22] width 74 height 24
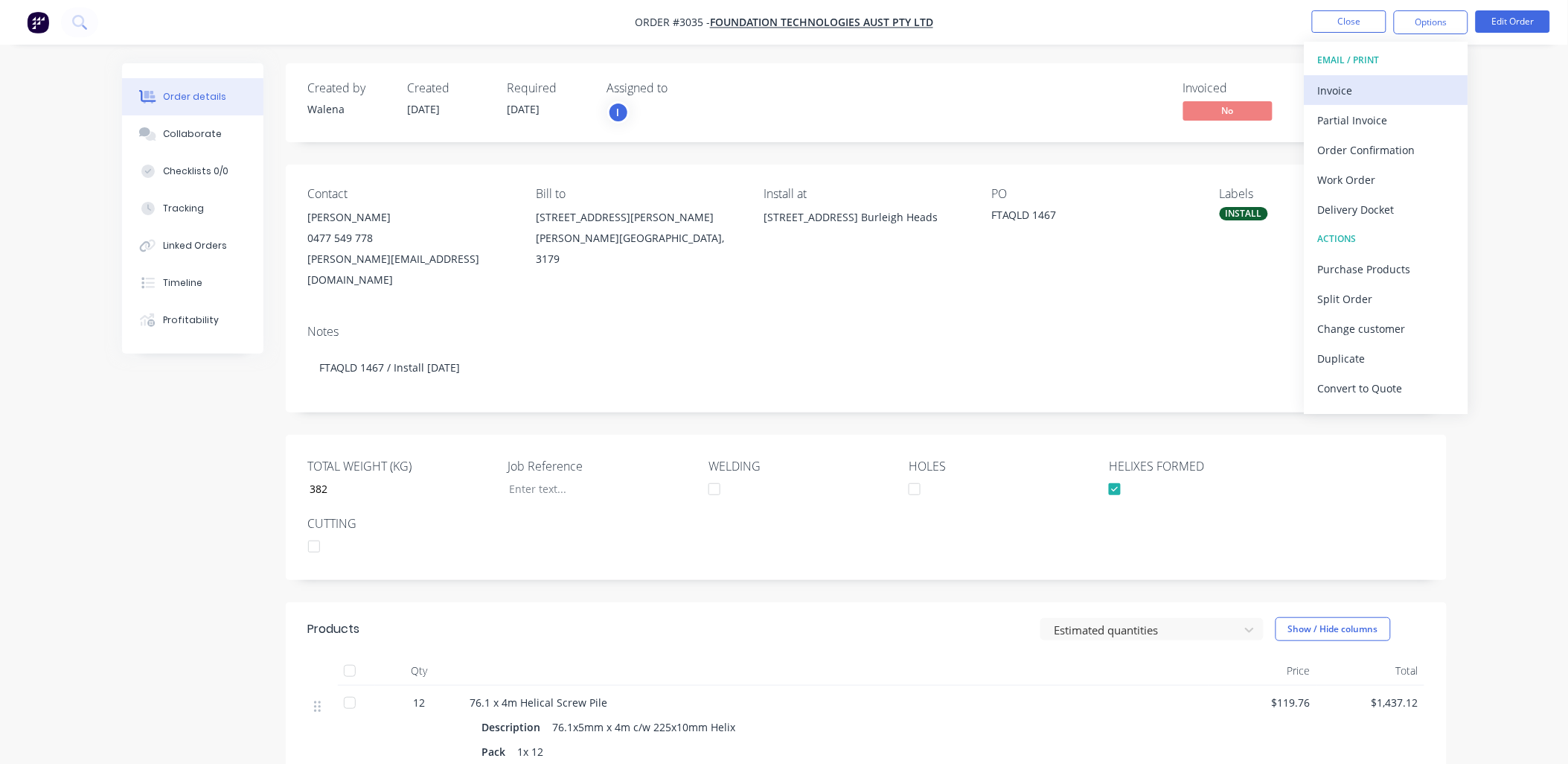
click at [1358, 87] on div "Invoice" at bounding box center [1386, 90] width 137 height 22
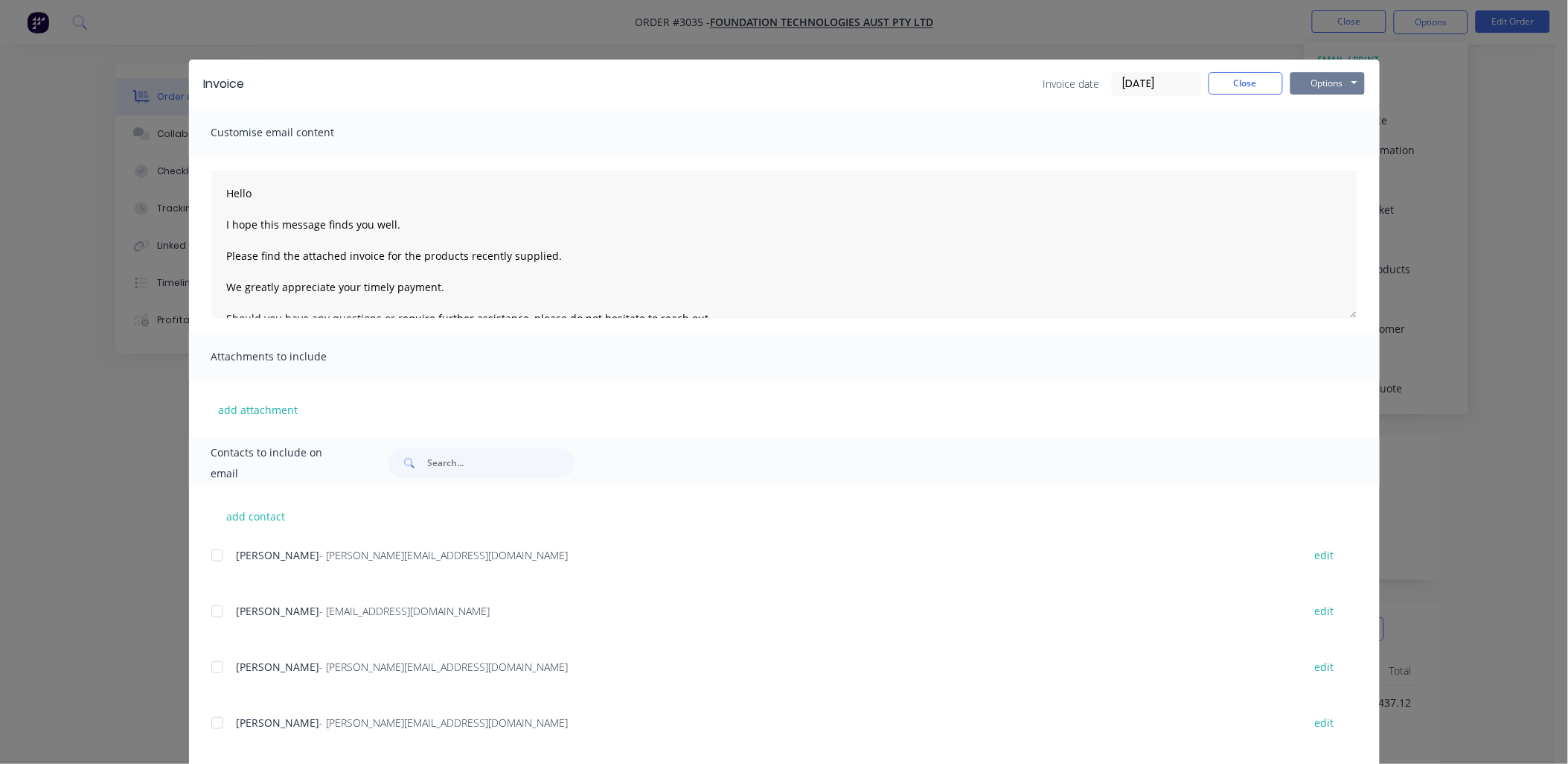
click at [1344, 84] on button "Options" at bounding box center [1328, 83] width 74 height 22
click at [1338, 108] on button "Preview" at bounding box center [1339, 109] width 95 height 25
click at [1055, 584] on div "Adam - [EMAIL_ADDRESS][DOMAIN_NAME] edit [PERSON_NAME] - [EMAIL_ADDRESS][DOMAIN…" at bounding box center [795, 712] width 1169 height 335
click at [210, 670] on div at bounding box center [217, 668] width 30 height 30
click at [206, 723] on div at bounding box center [217, 723] width 30 height 30
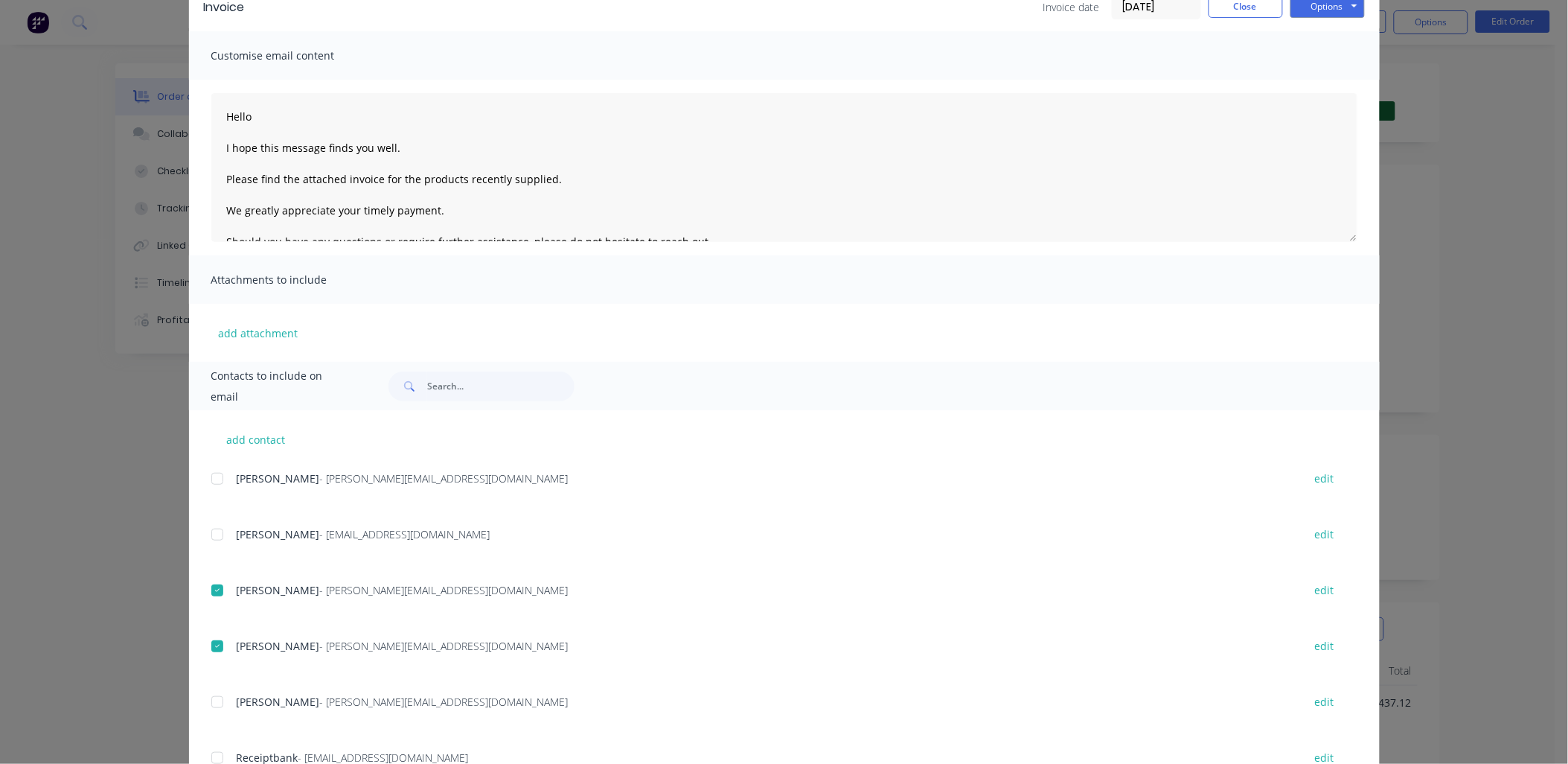
scroll to position [136, 0]
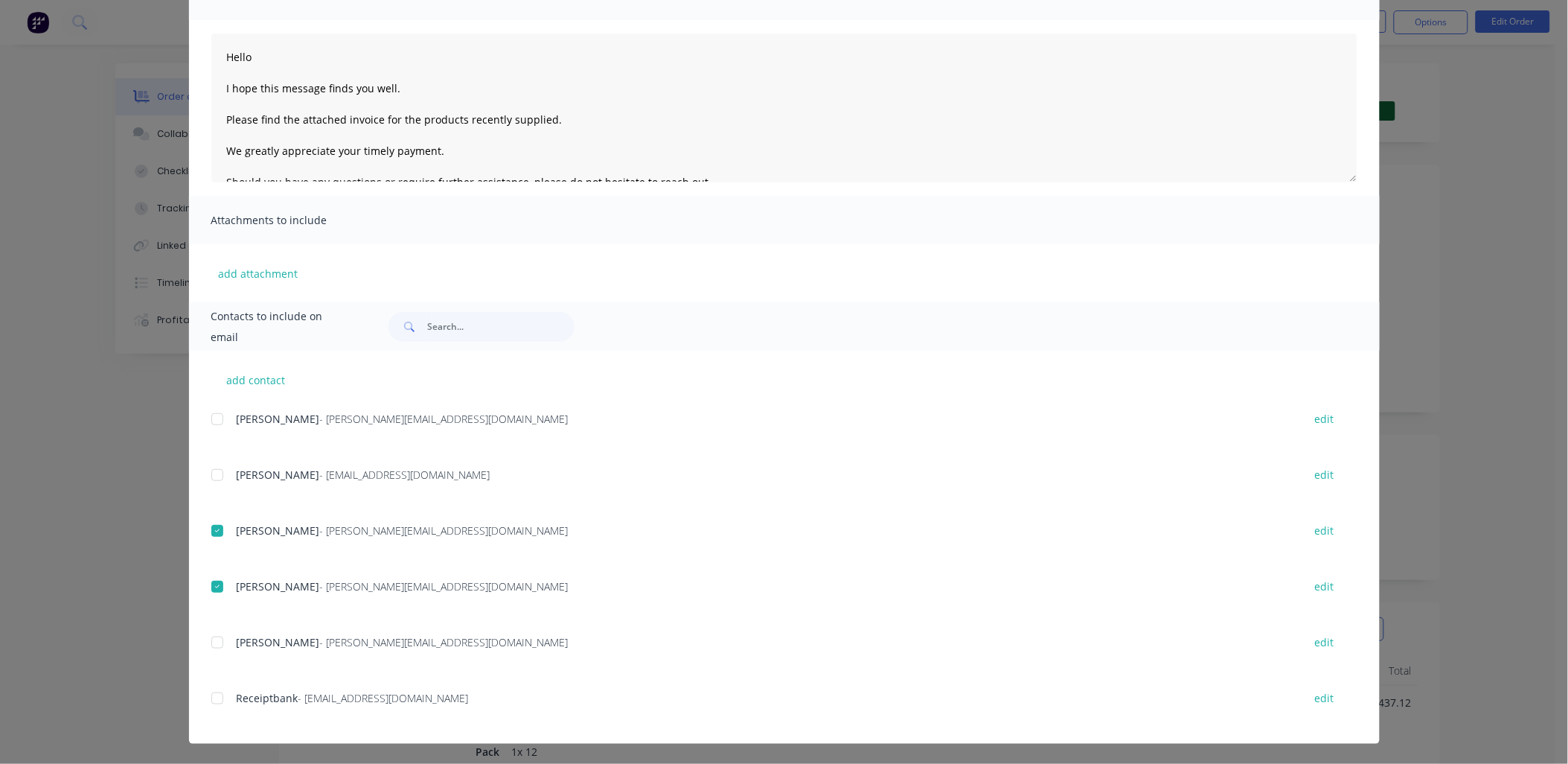
click at [205, 701] on div at bounding box center [217, 698] width 30 height 30
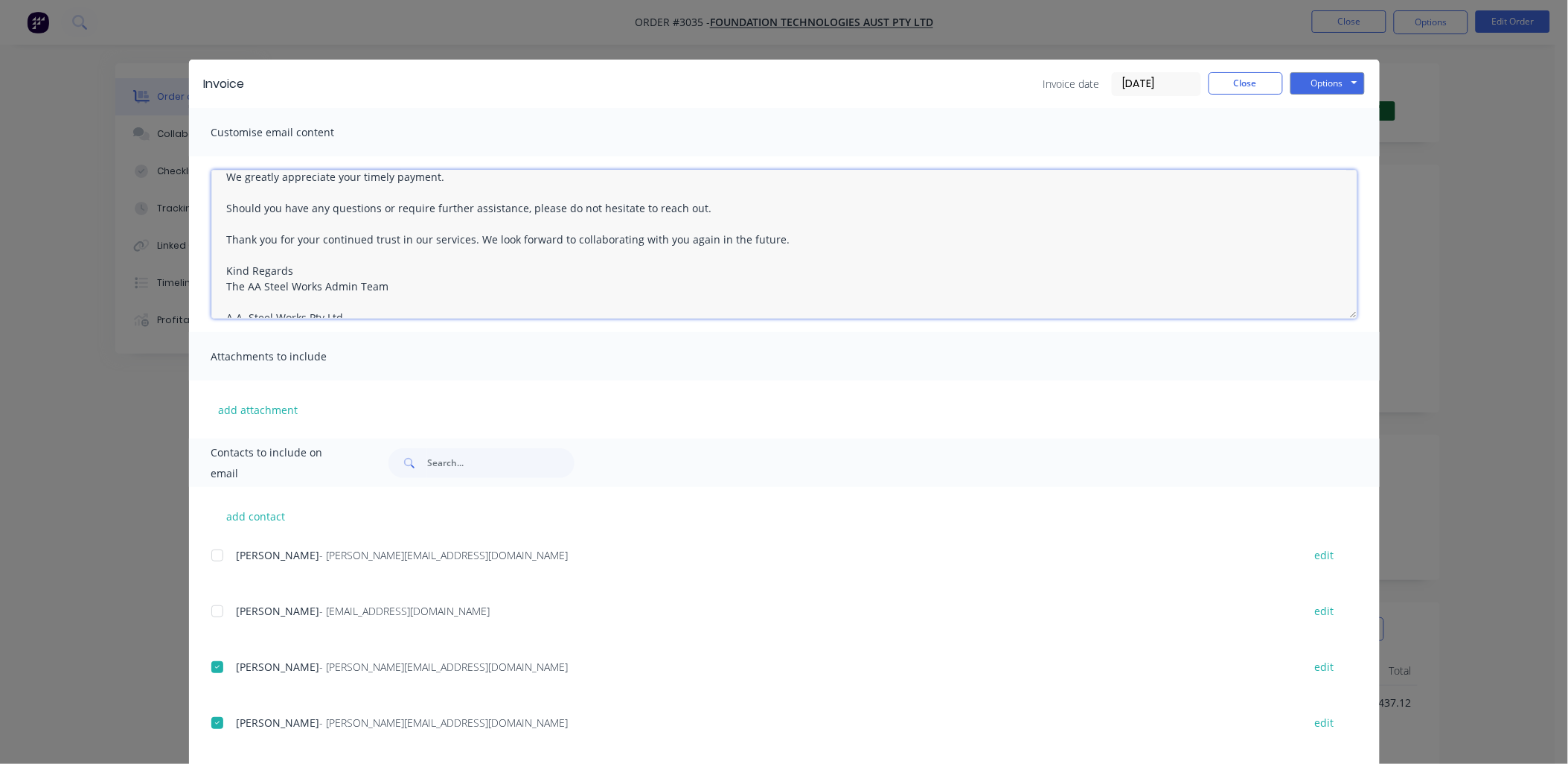
scroll to position [164, 0]
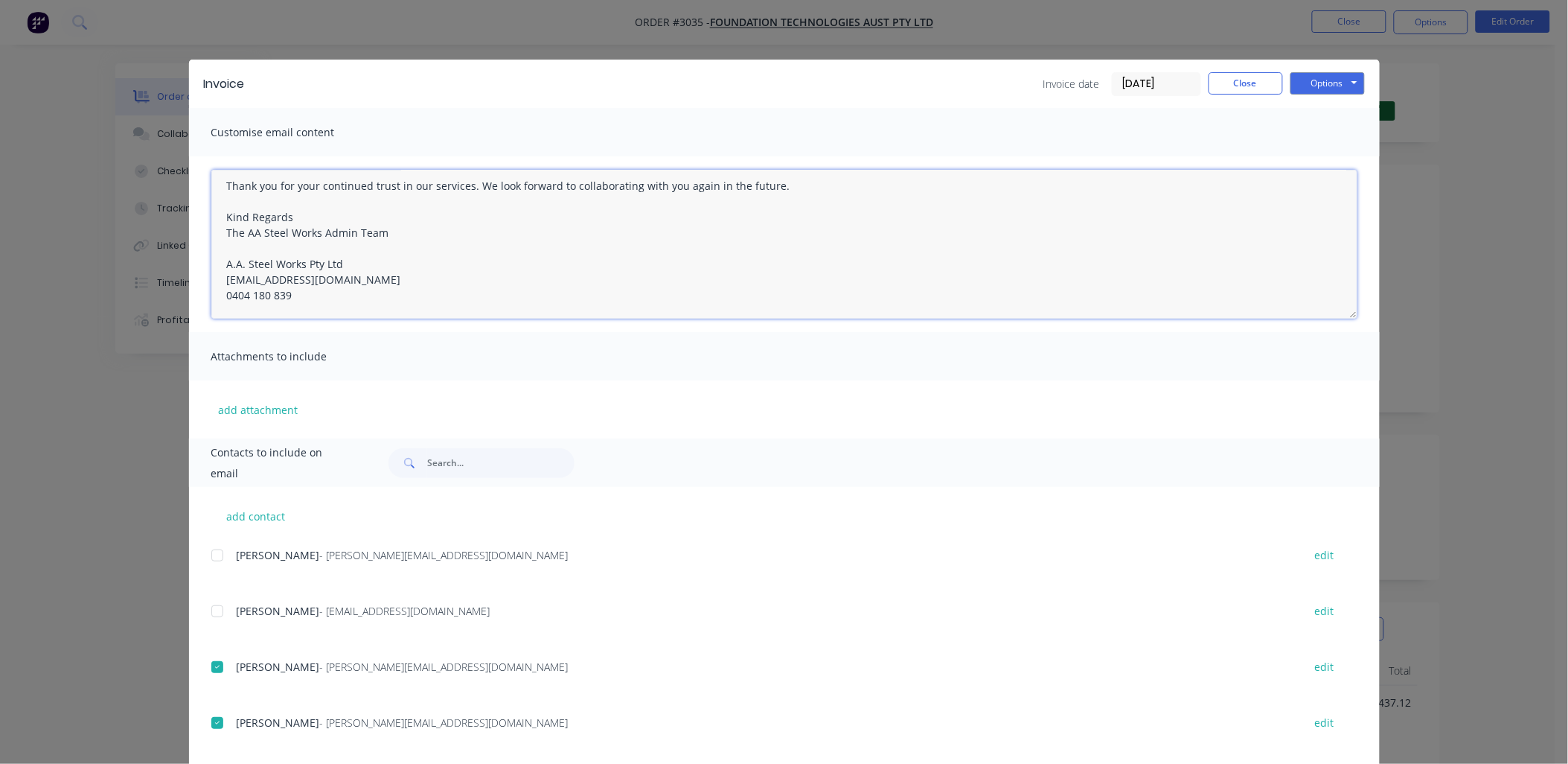
drag, startPoint x: 221, startPoint y: 192, endPoint x: 421, endPoint y: 244, distance: 206.6
click at [713, 352] on div "Customise email content Hello I hope this message finds you well. Please find t…" at bounding box center [784, 273] width 1191 height 331
click at [105, 382] on div "Invoice Invoice date [DATE] Close Options Preview Print Email Customise email c…" at bounding box center [784, 382] width 1568 height 764
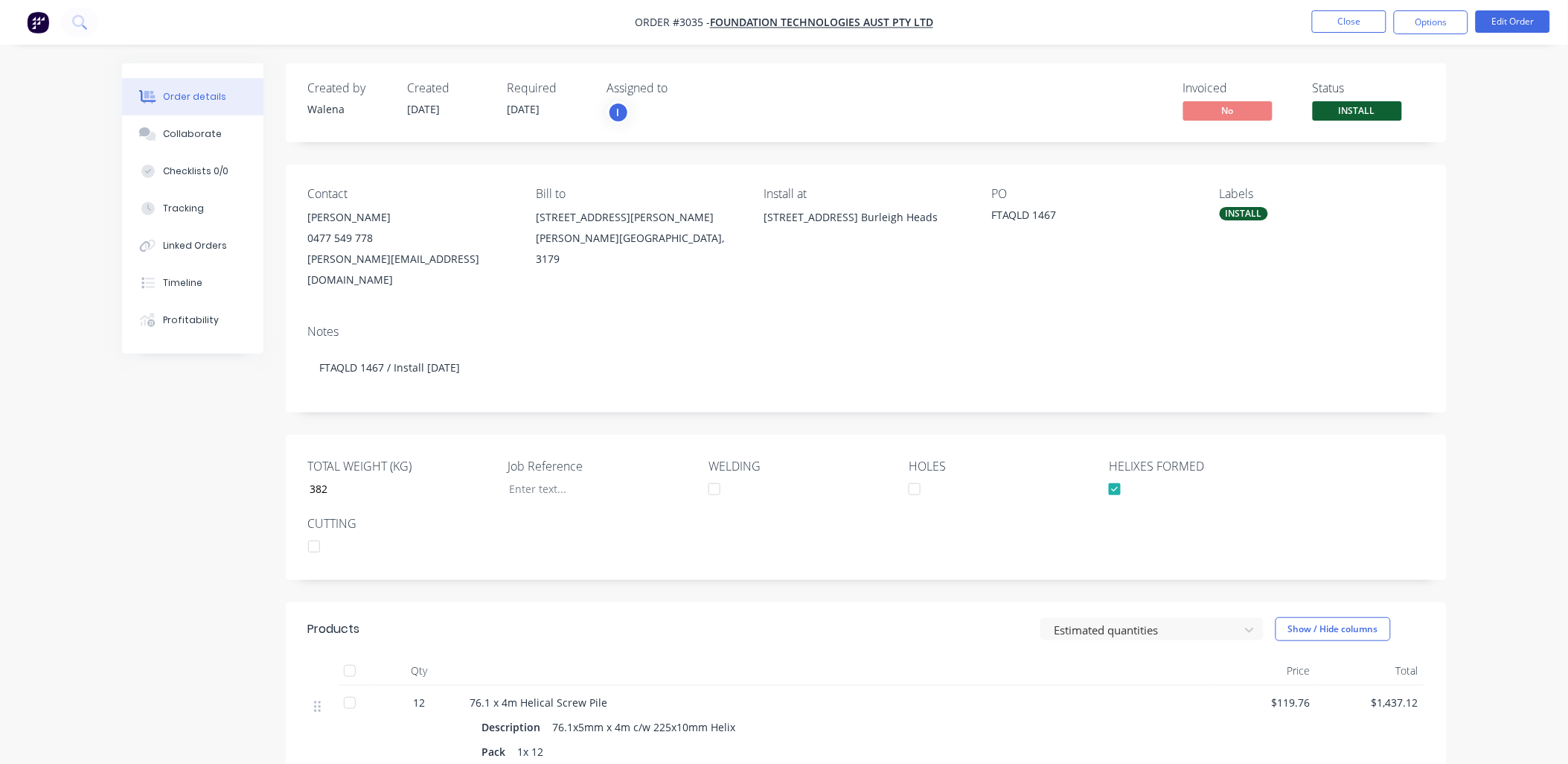
click at [1261, 213] on div "INSTALL" at bounding box center [1243, 213] width 49 height 13
click at [1248, 343] on div at bounding box center [1247, 344] width 30 height 30
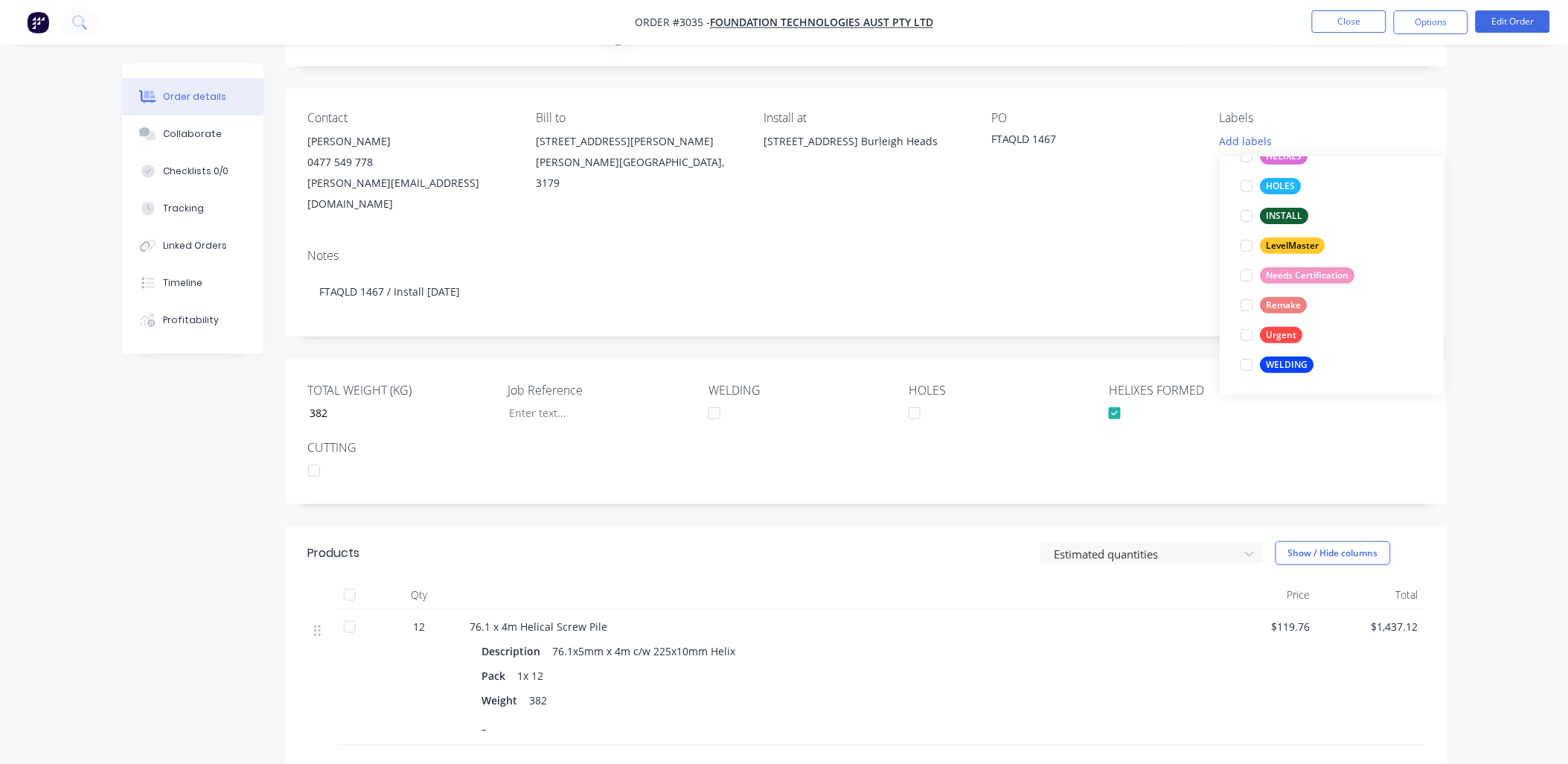
scroll to position [109, 0]
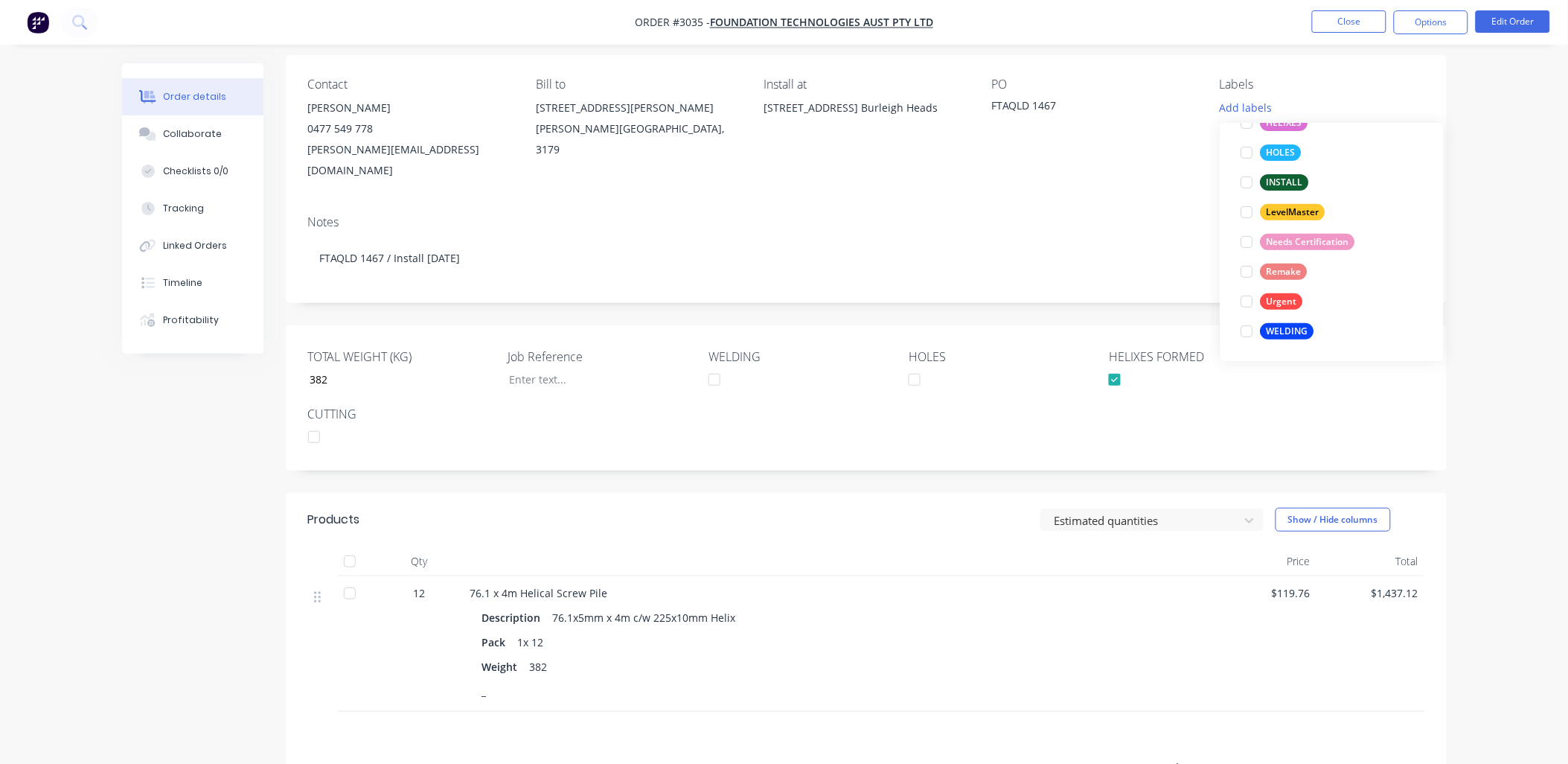
click at [1125, 181] on div "Contact [PERSON_NAME] [PHONE_NUMBER] [PERSON_NAME][EMAIL_ADDRESS][DOMAIN_NAME] …" at bounding box center [866, 128] width 1161 height 148
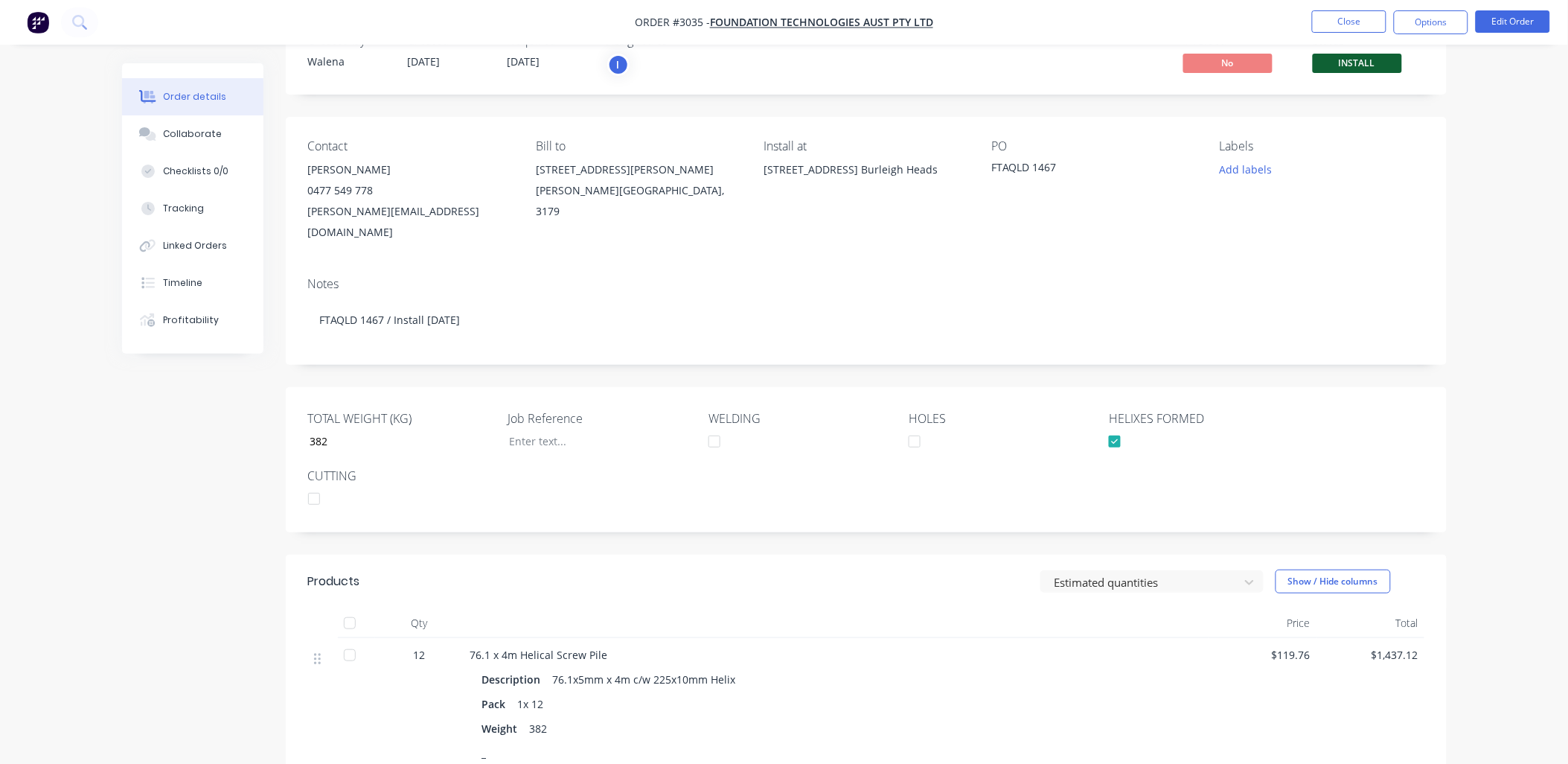
scroll to position [0, 0]
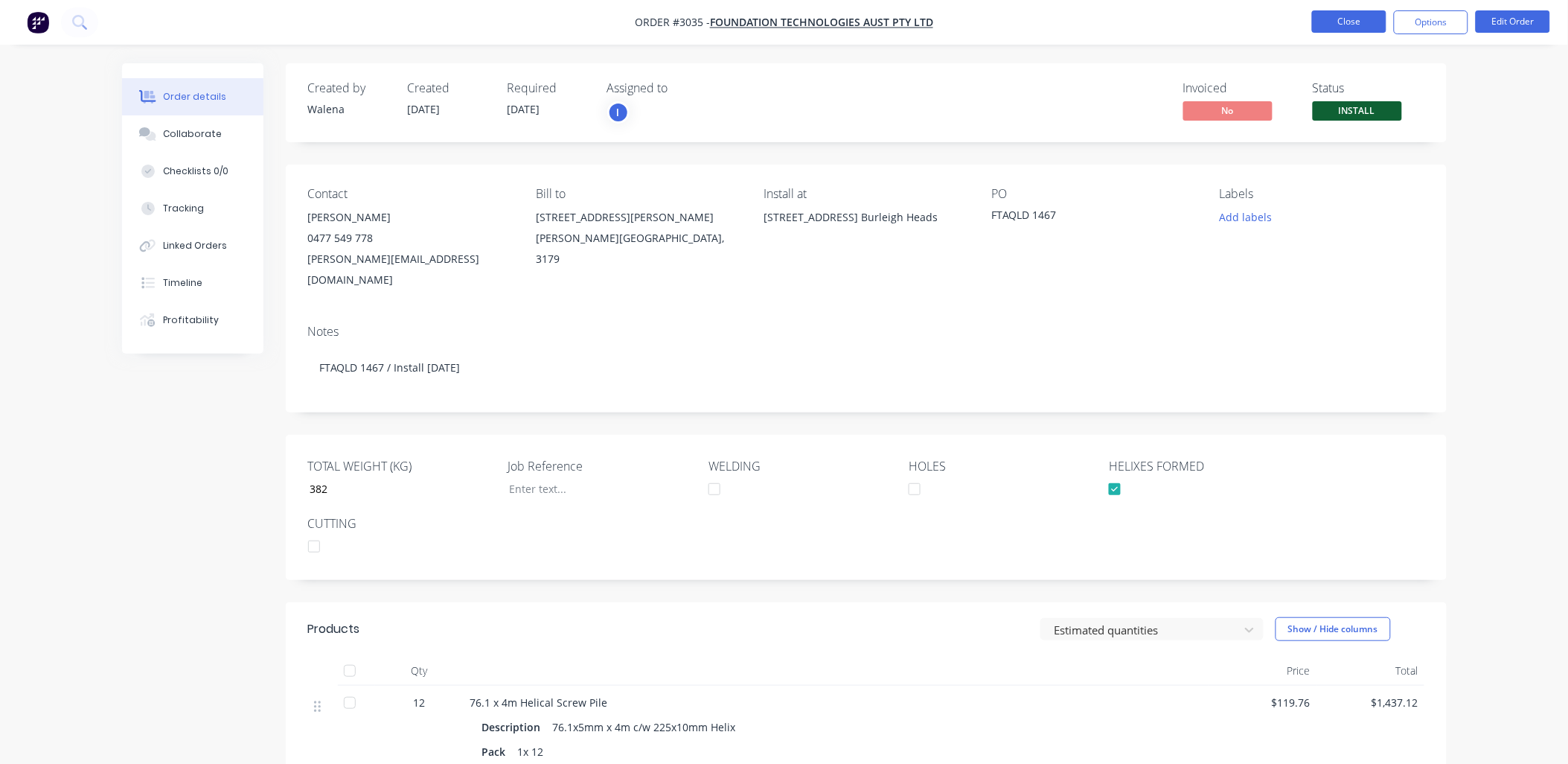
click at [1365, 28] on button "Close" at bounding box center [1349, 21] width 74 height 22
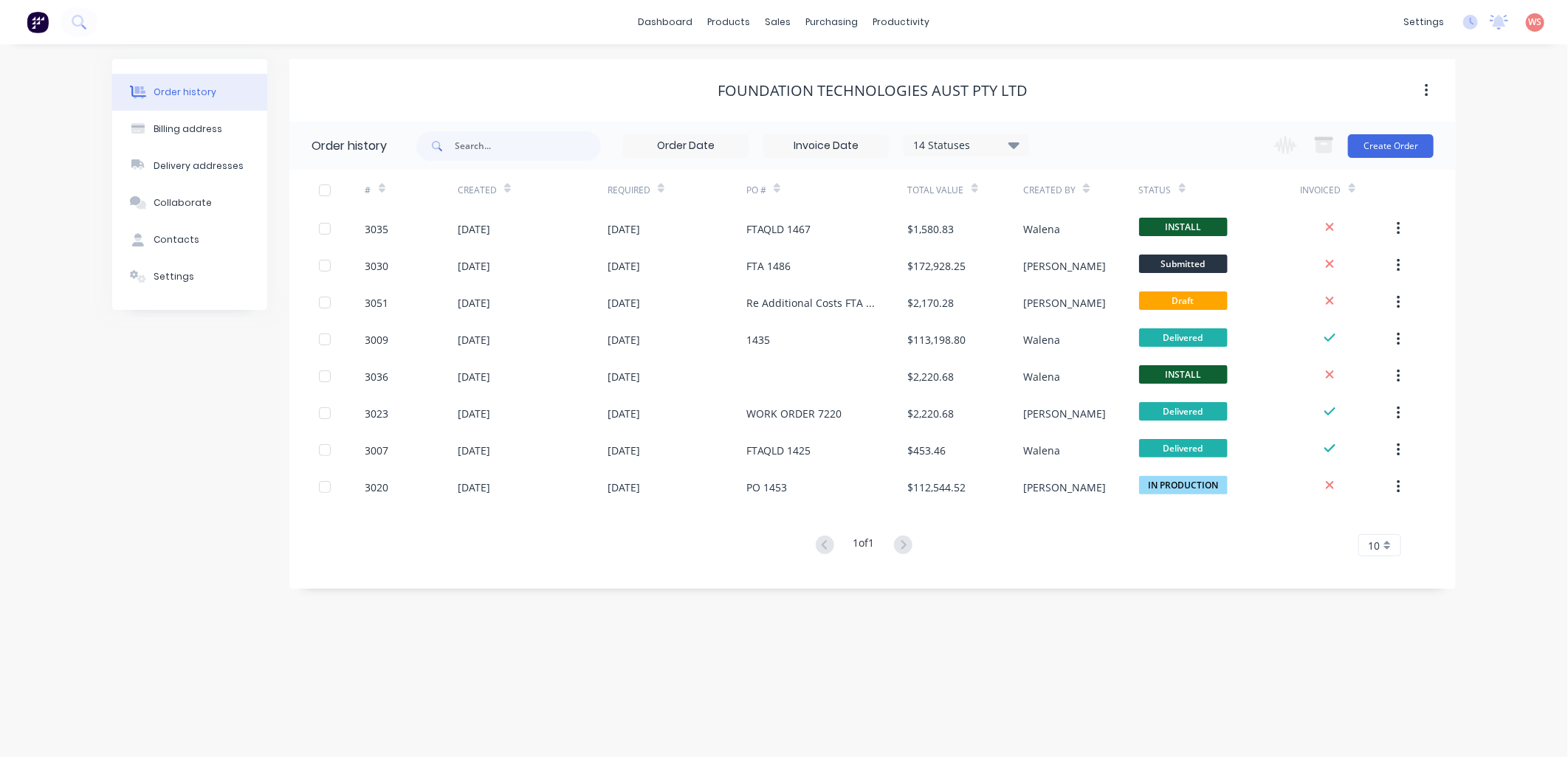
click at [84, 520] on div "Order history Billing address Delivery addresses Collaborate Contacts Settings …" at bounding box center [784, 401] width 1568 height 713
click at [1383, 149] on button "Create Order" at bounding box center [1390, 146] width 86 height 24
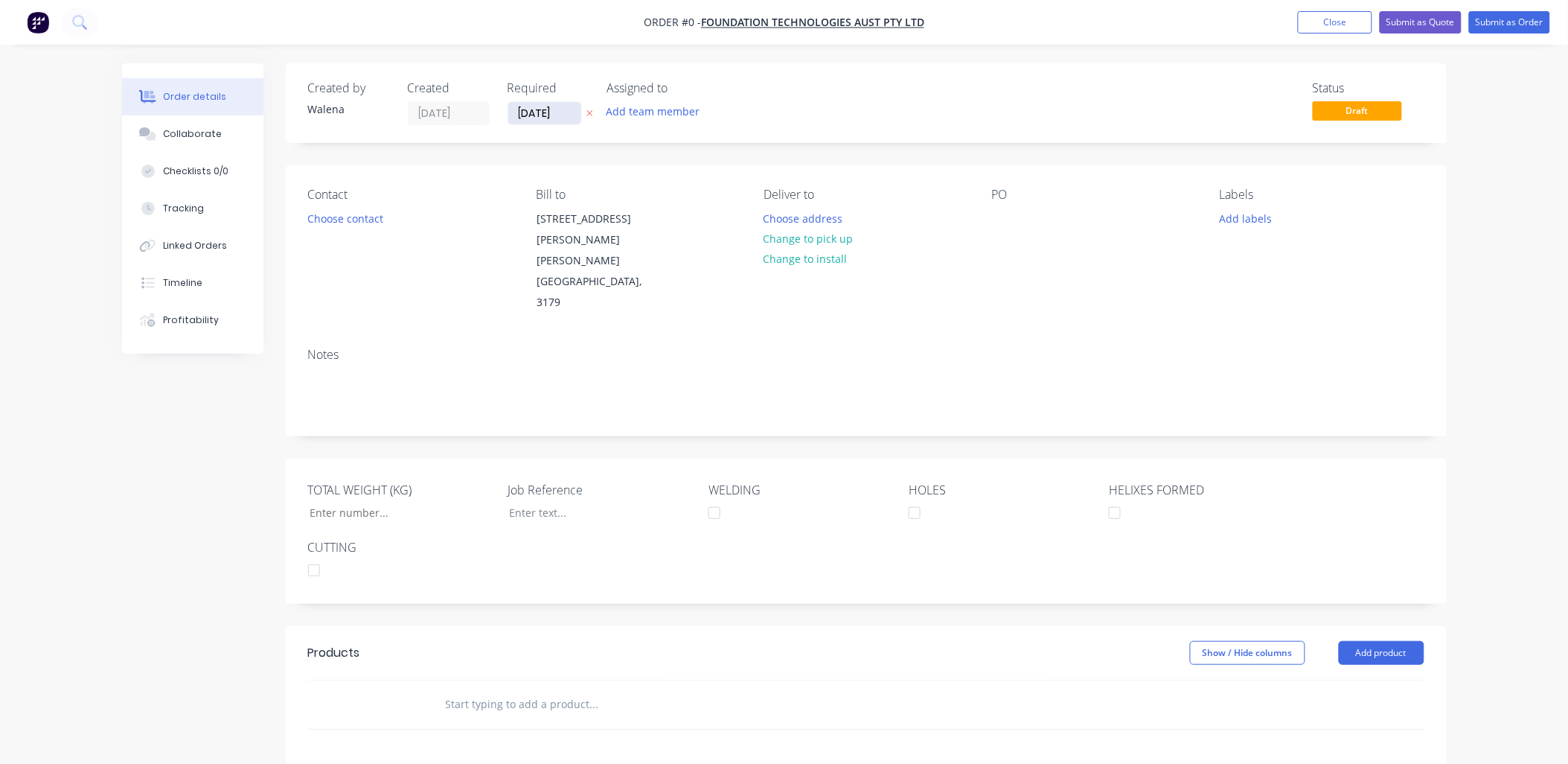
click at [569, 111] on input "[DATE]" at bounding box center [544, 113] width 72 height 22
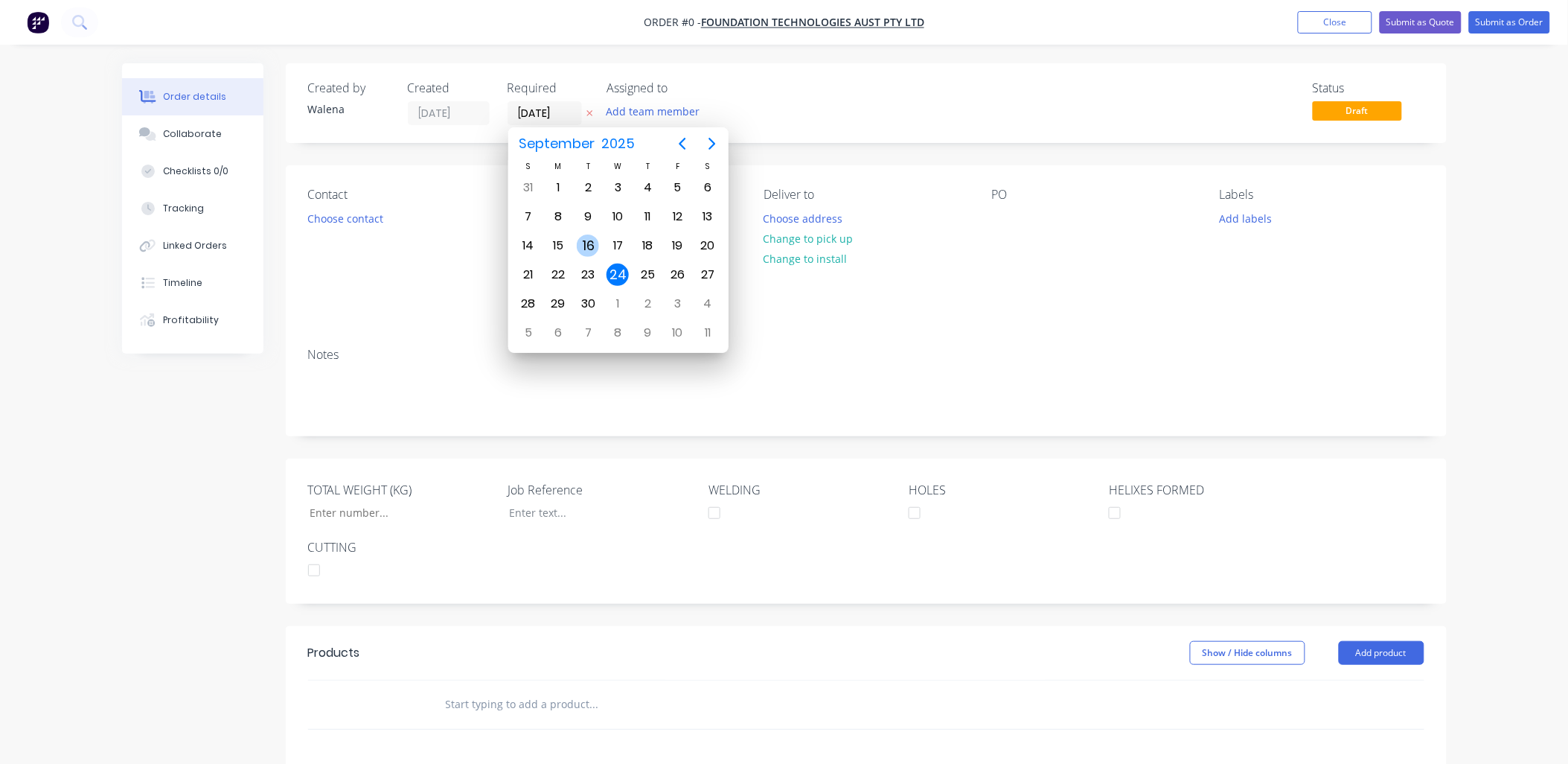
click at [591, 236] on div "16" at bounding box center [588, 245] width 22 height 22
type input "[DATE]"
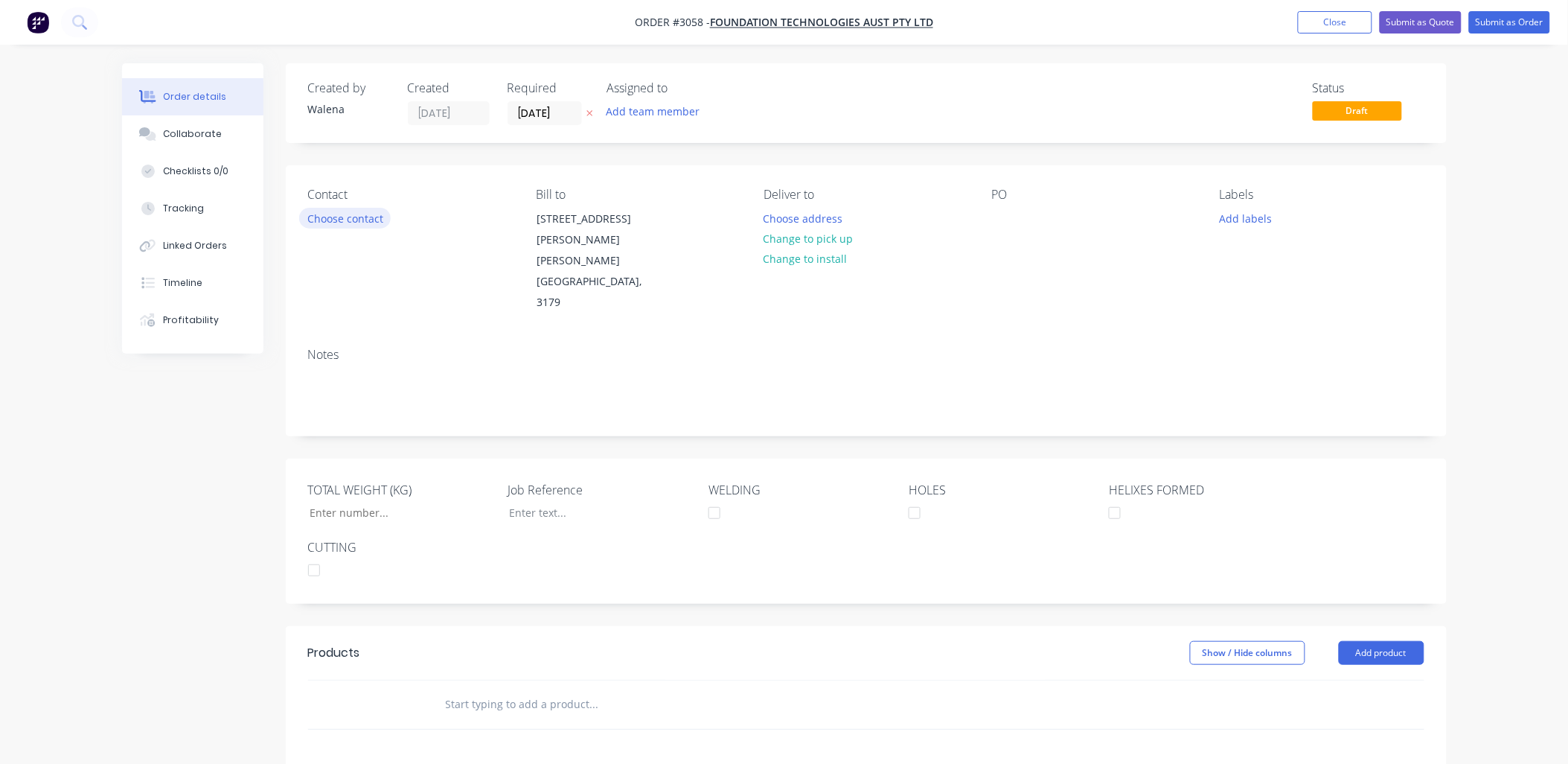
click at [357, 212] on button "Choose contact" at bounding box center [345, 218] width 91 height 20
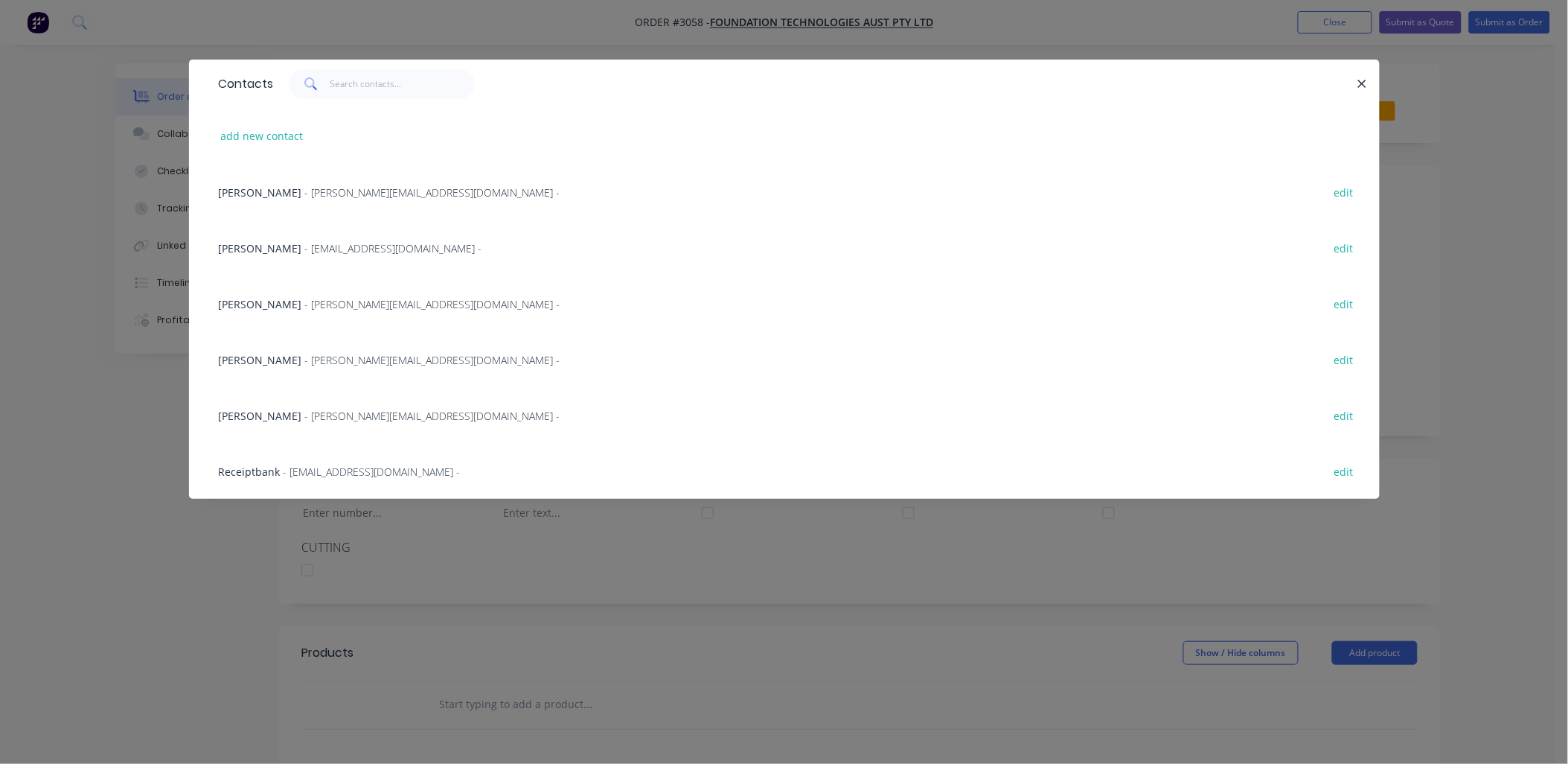
click at [305, 189] on span "- [PERSON_NAME][EMAIL_ADDRESS][DOMAIN_NAME] -" at bounding box center [432, 193] width 255 height 14
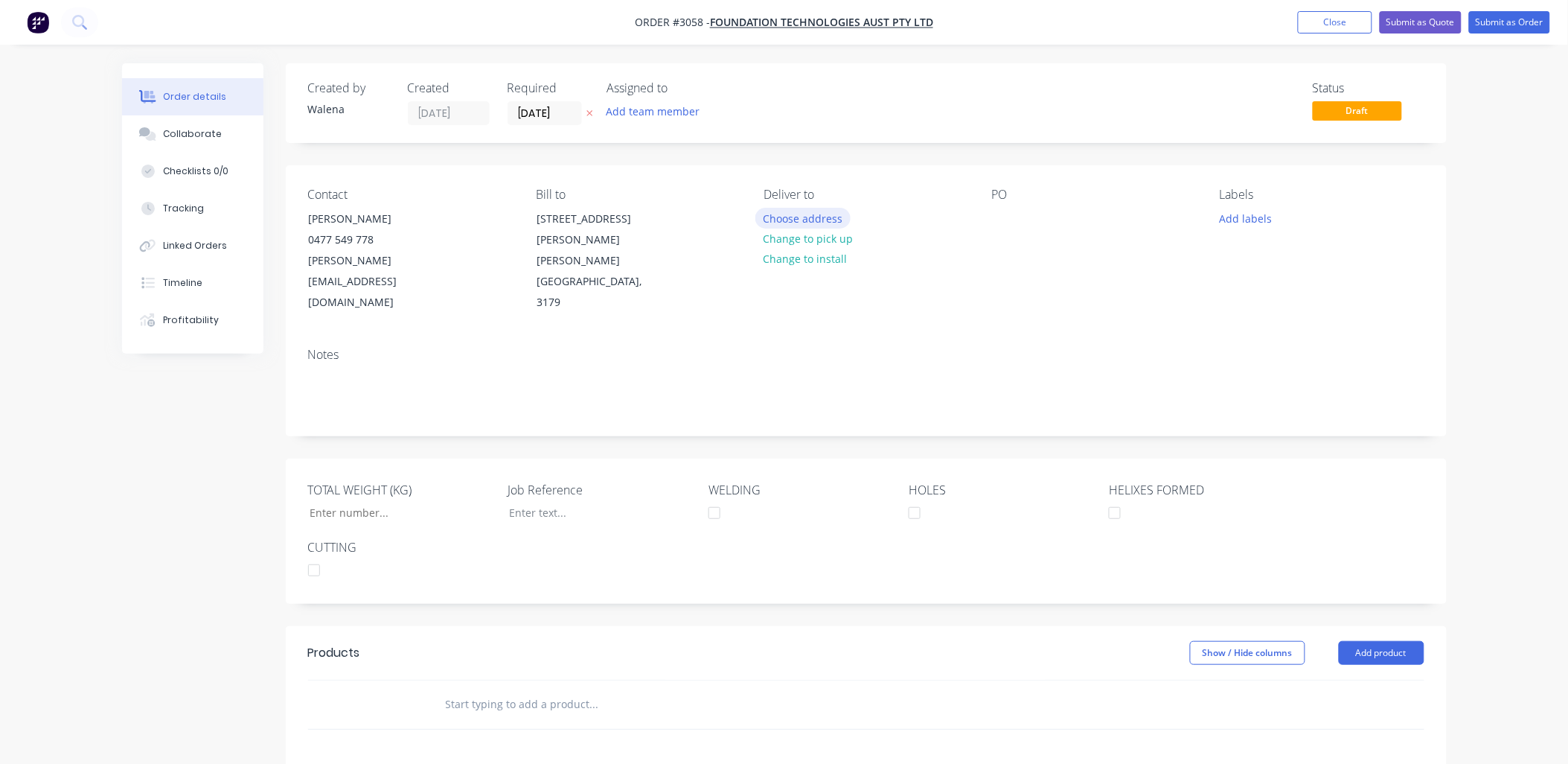
click at [828, 219] on button "Choose address" at bounding box center [803, 218] width 95 height 20
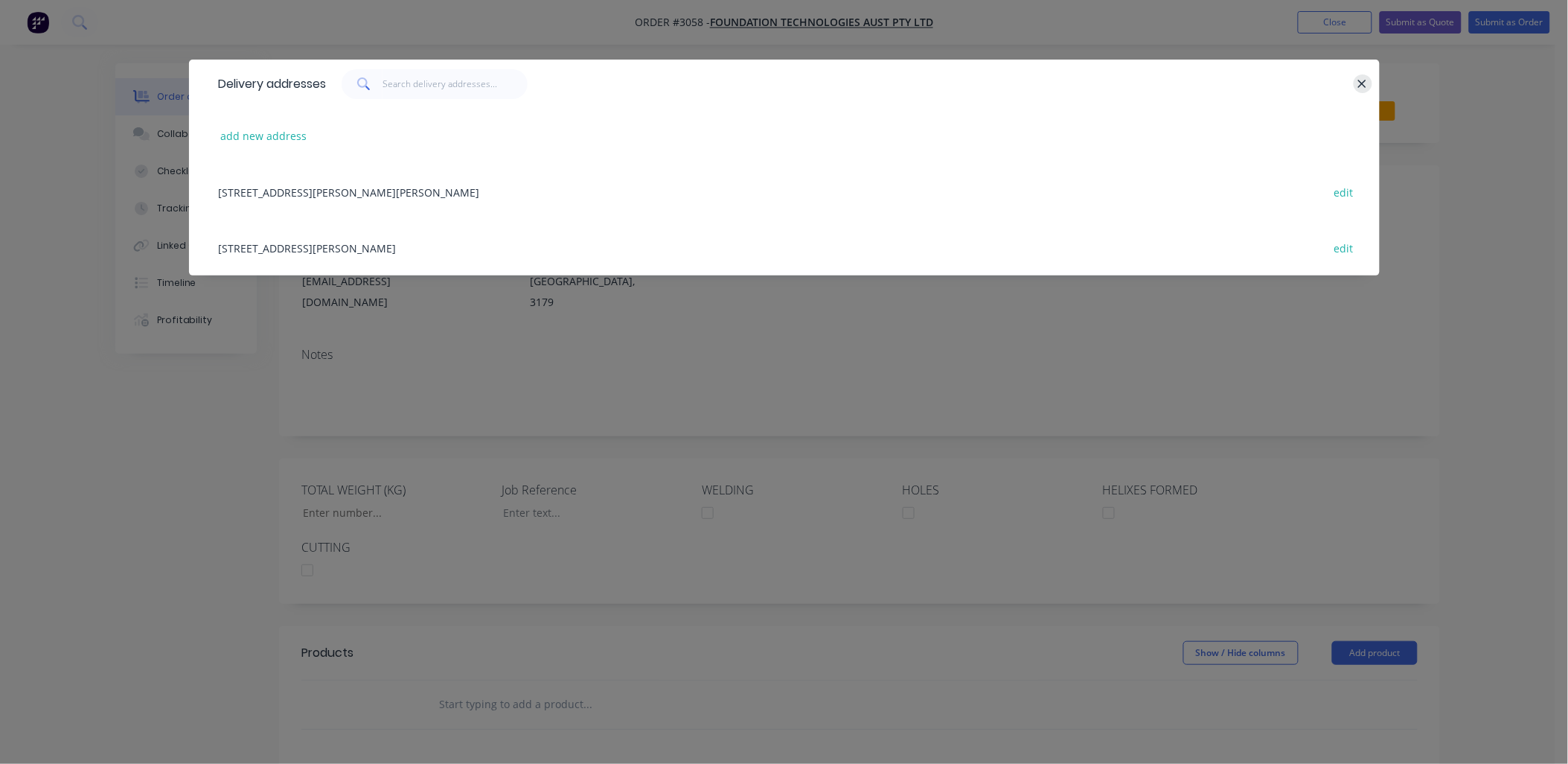
click at [1362, 78] on icon "button" at bounding box center [1362, 83] width 10 height 13
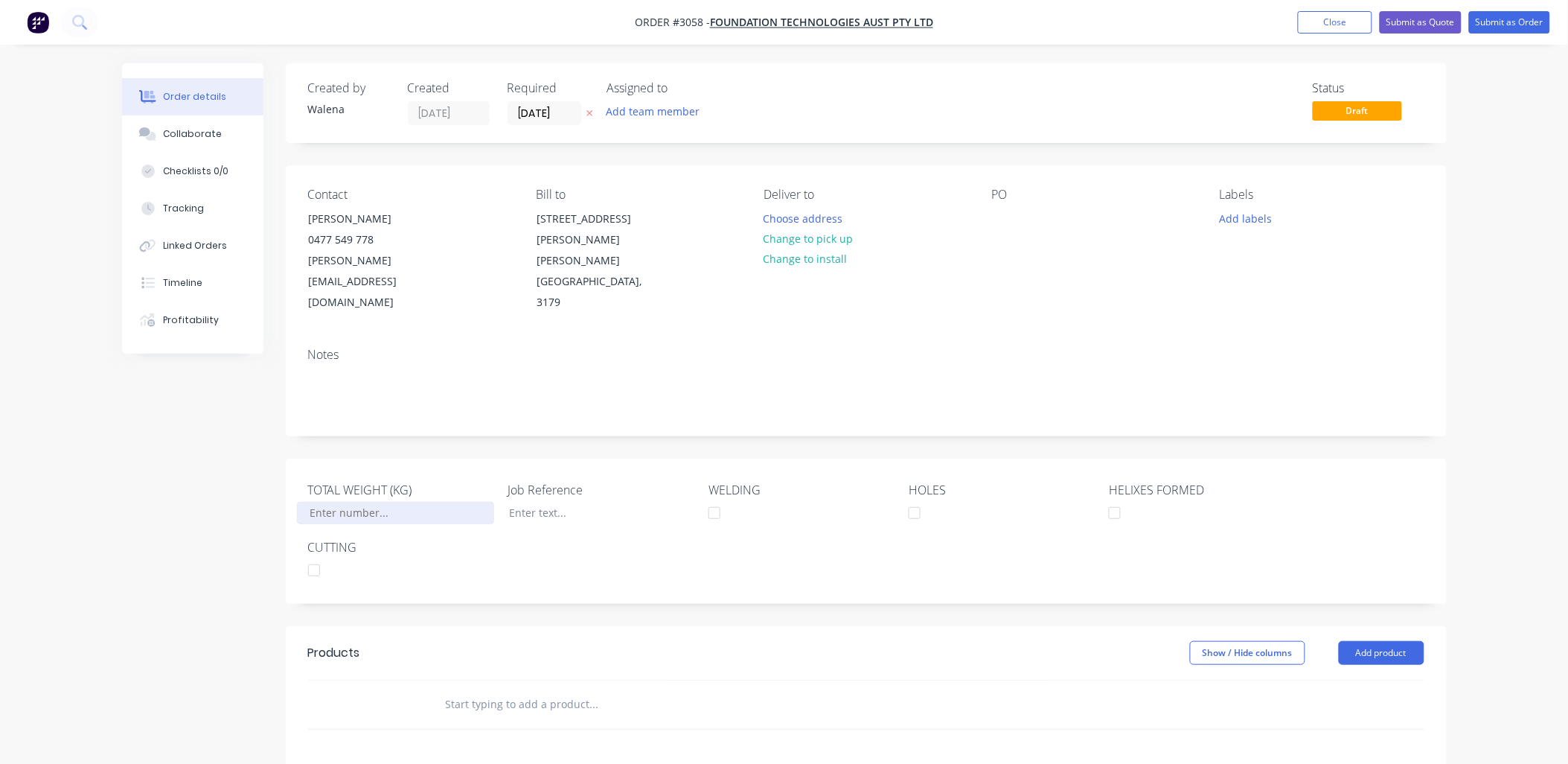
scroll to position [221, 0]
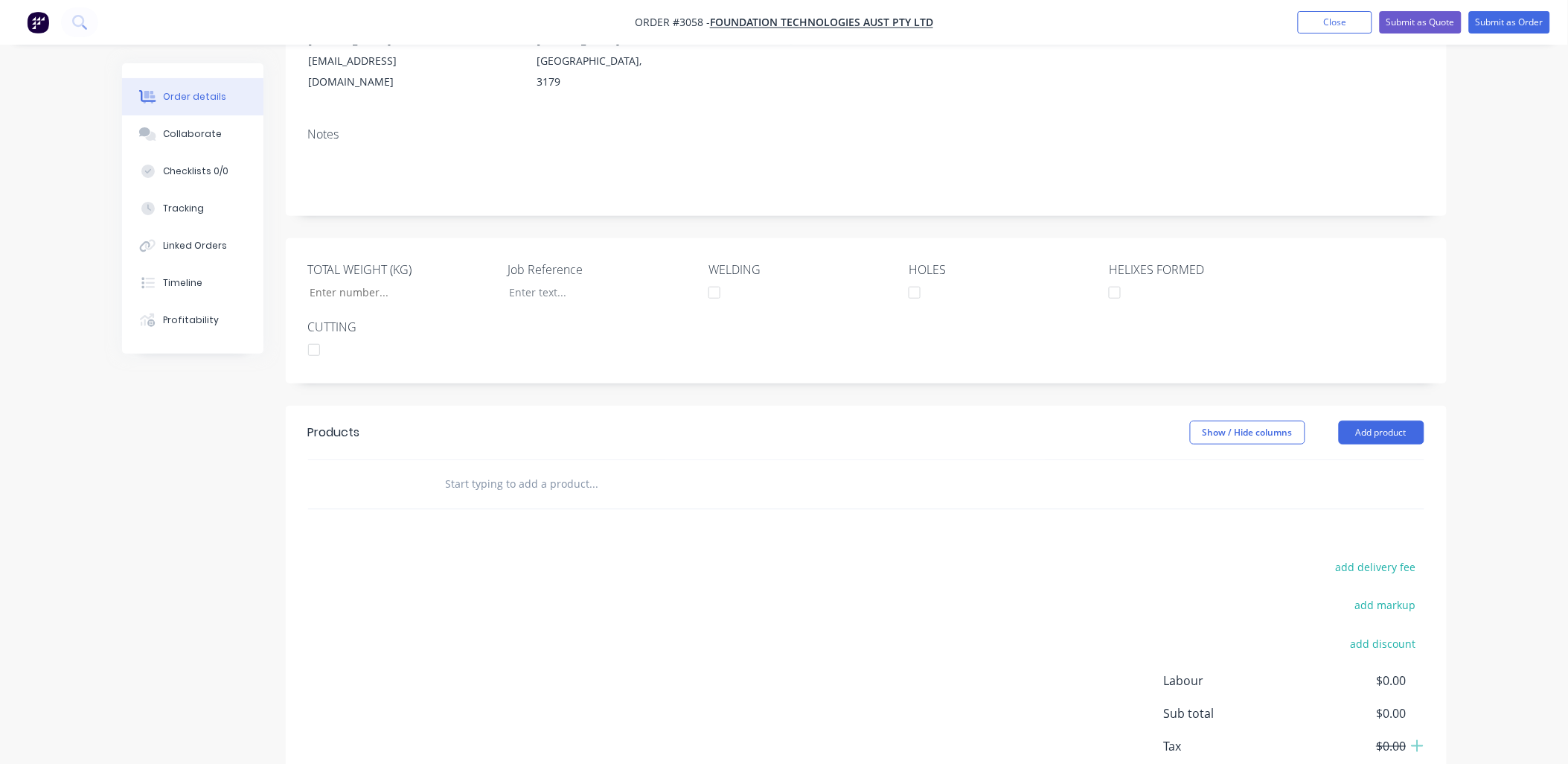
click at [467, 469] on input "text" at bounding box center [594, 484] width 298 height 30
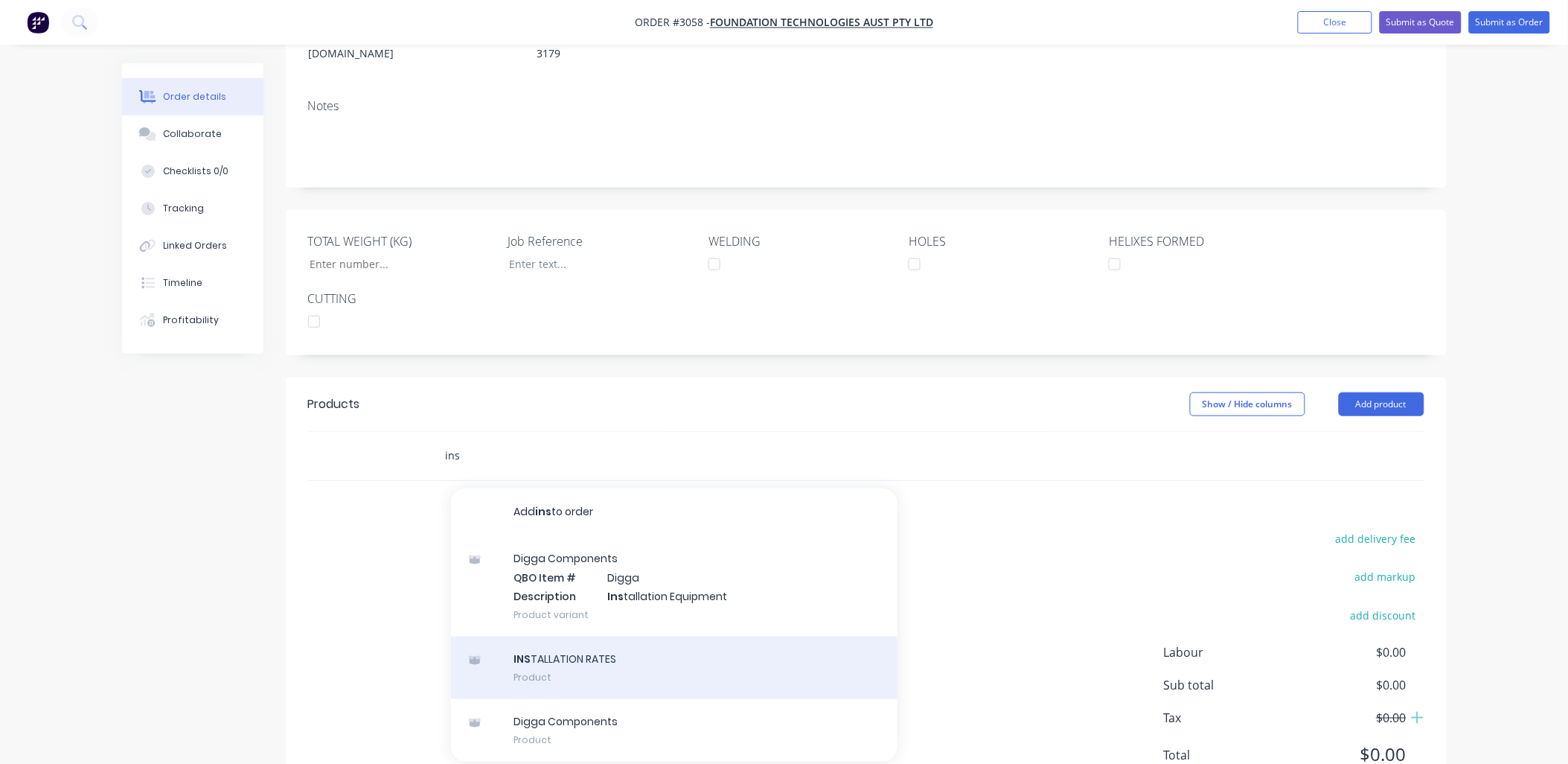
scroll to position [271, 0]
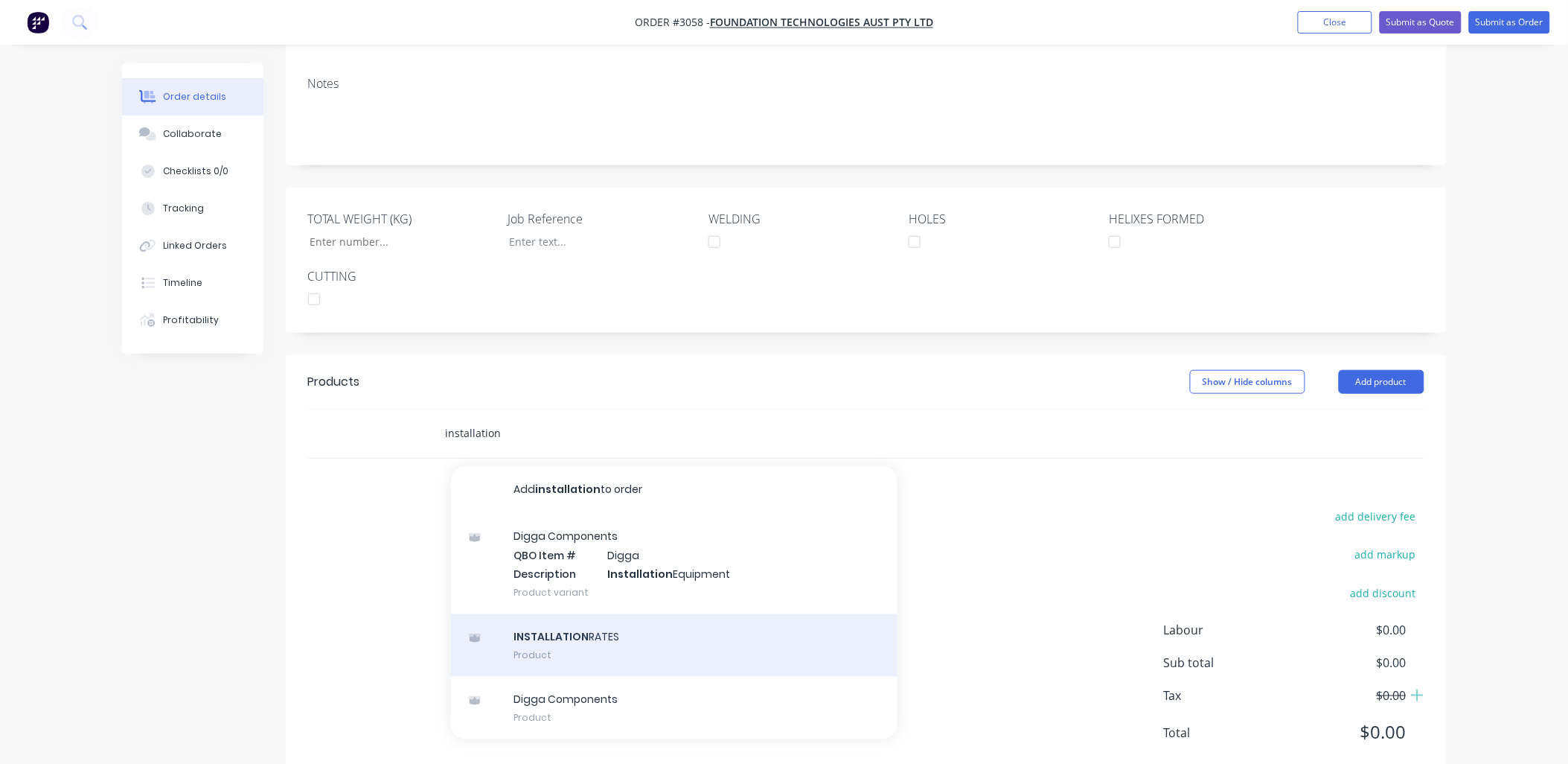
type input "installation"
click at [606, 614] on div "INSTALLATION RATES Product" at bounding box center [674, 645] width 447 height 63
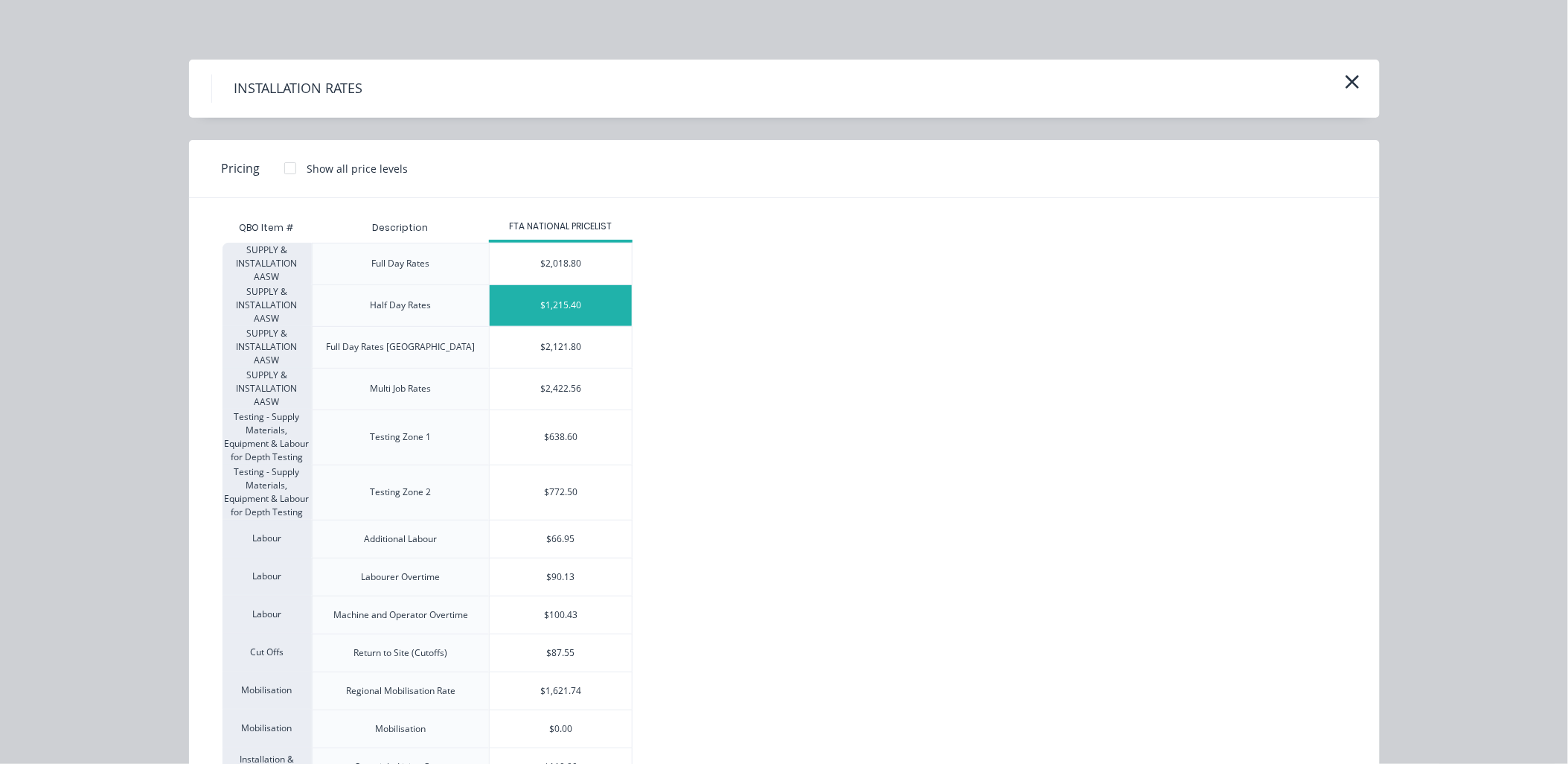
click at [569, 295] on div "$1,215.40" at bounding box center [560, 305] width 142 height 41
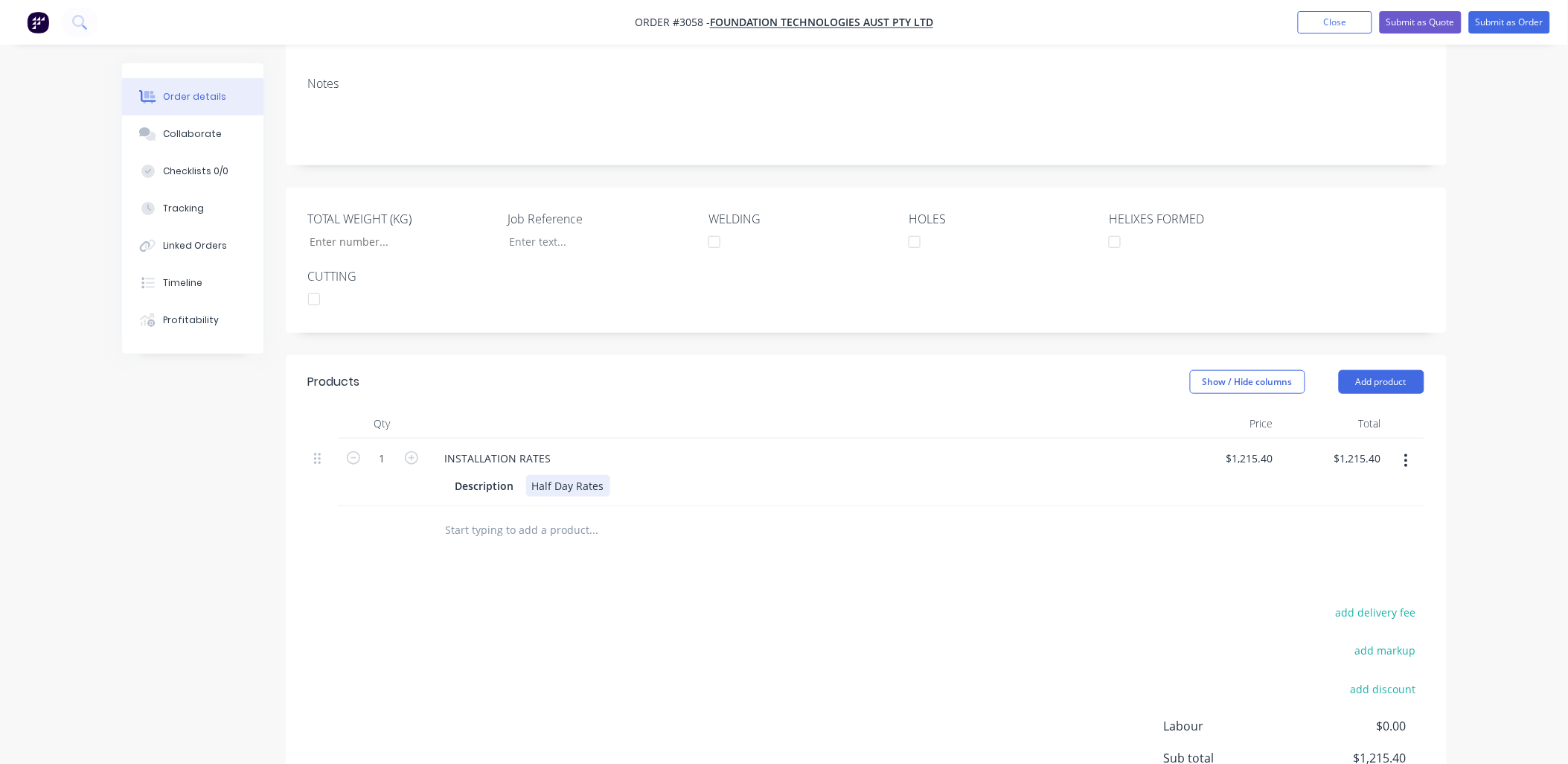
drag, startPoint x: 602, startPoint y: 444, endPoint x: 587, endPoint y: 448, distance: 15.5
click at [602, 475] on div "Half Day Rates" at bounding box center [568, 486] width 84 height 22
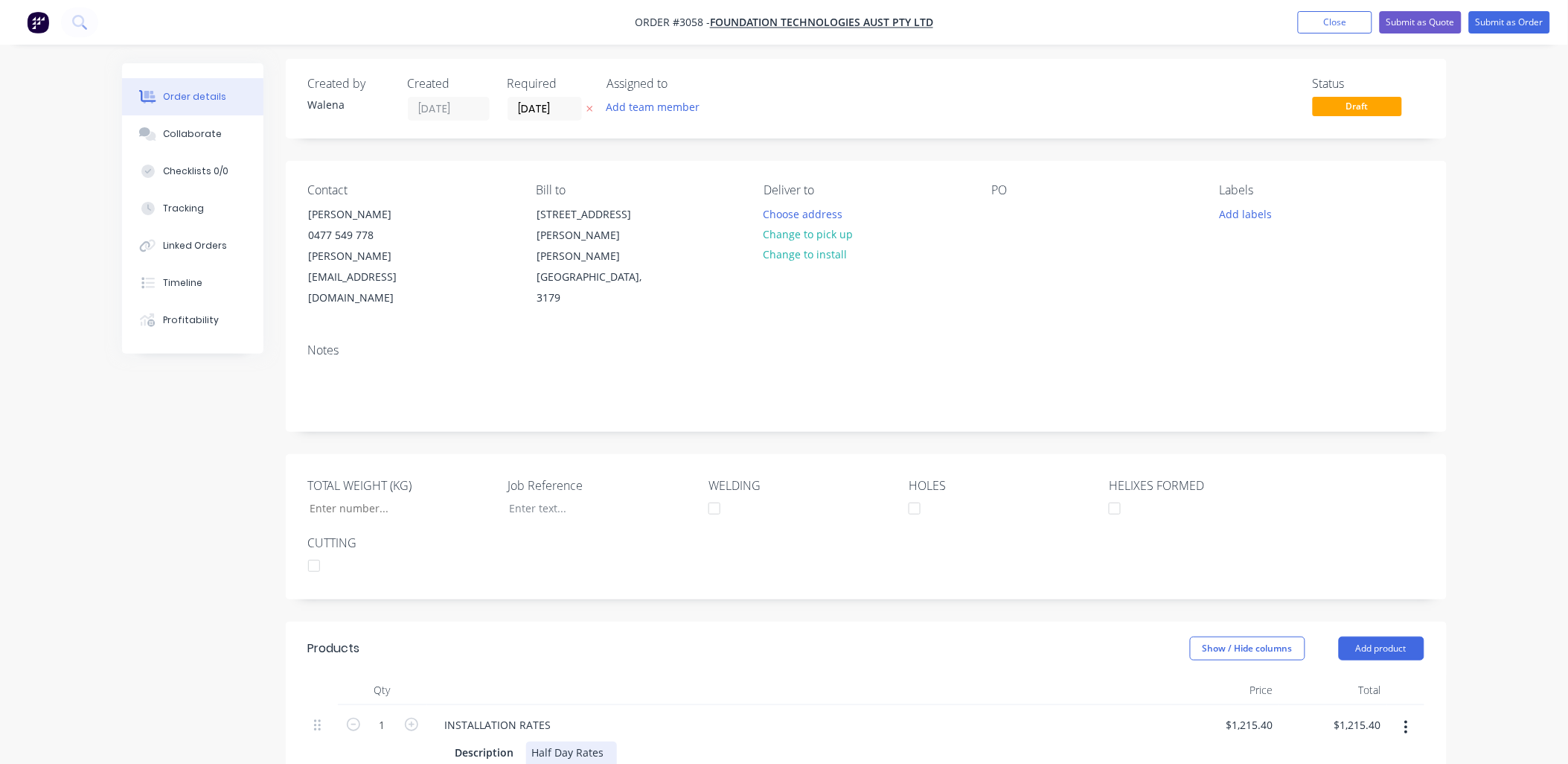
scroll to position [0, 0]
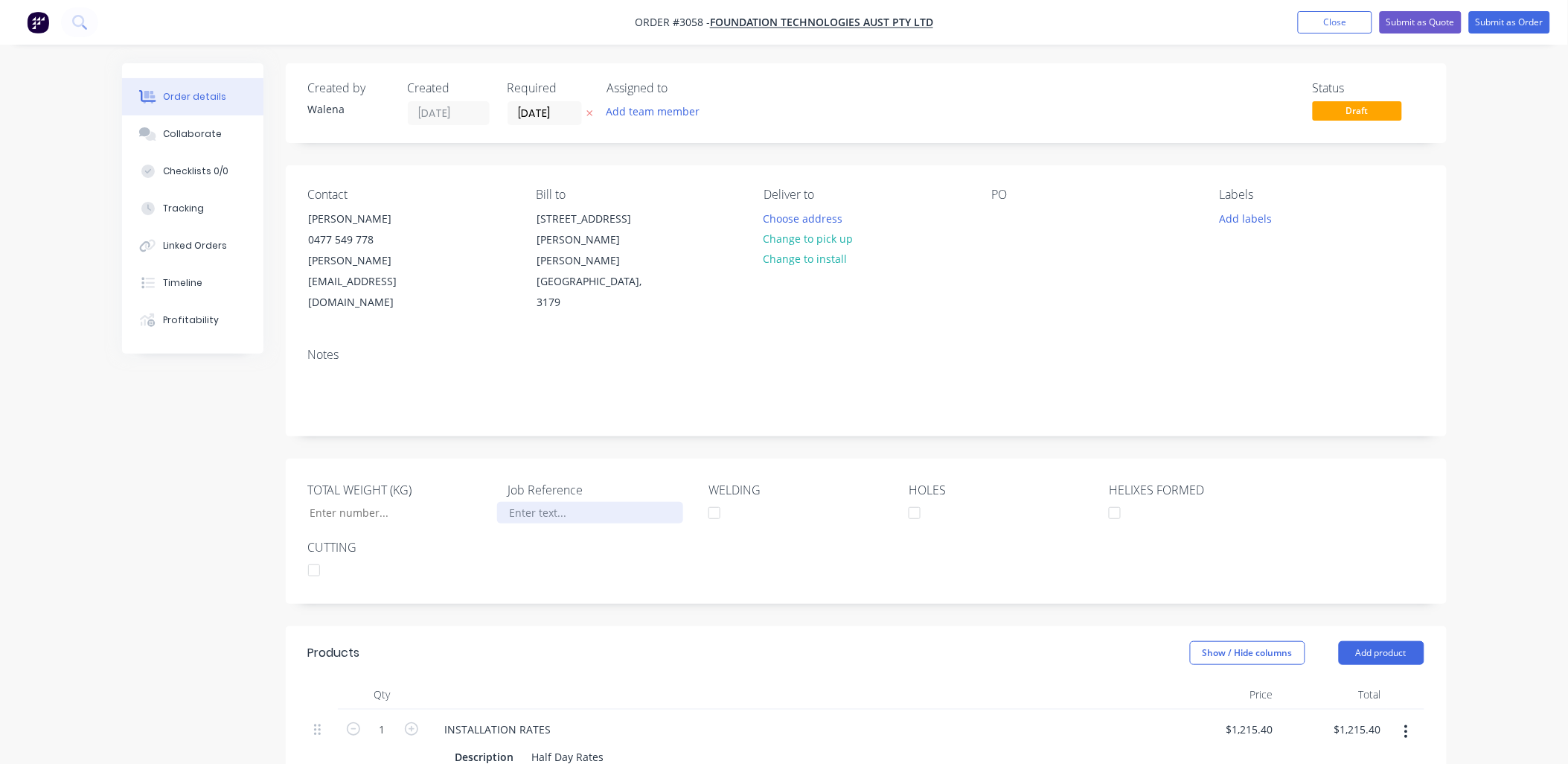
click at [557, 502] on div at bounding box center [590, 513] width 186 height 22
drag, startPoint x: 607, startPoint y: 469, endPoint x: 552, endPoint y: 488, distance: 58.2
click at [471, 482] on div "TOTAL WEIGHT (KG) Job Reference WORK ORDER 7478 WELDING HOLES HELIXES FORMED CU…" at bounding box center [866, 532] width 1161 height 145
copy div "WORK ORDER 7478"
click at [993, 212] on div at bounding box center [1004, 219] width 24 height 22
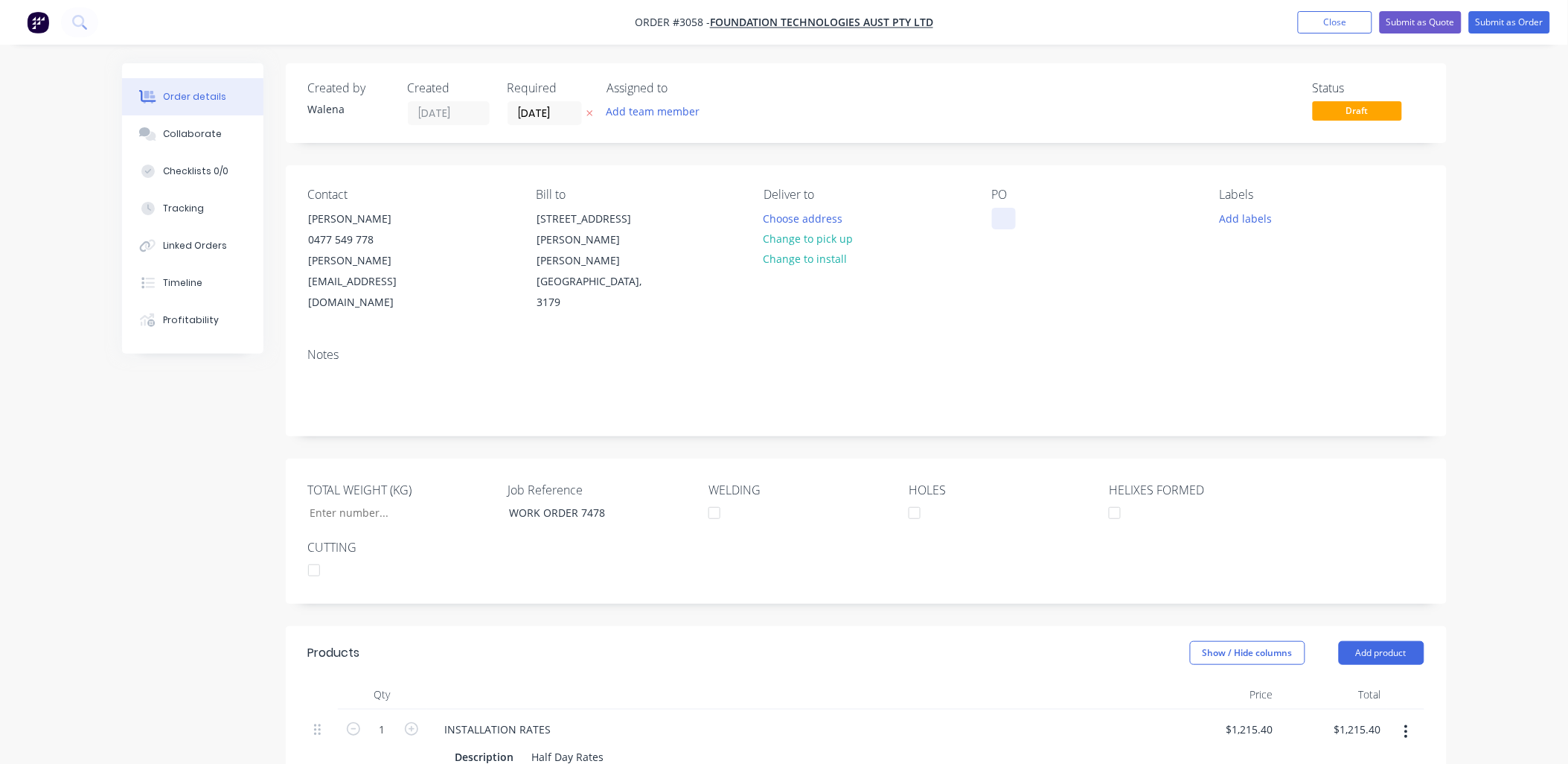
paste div
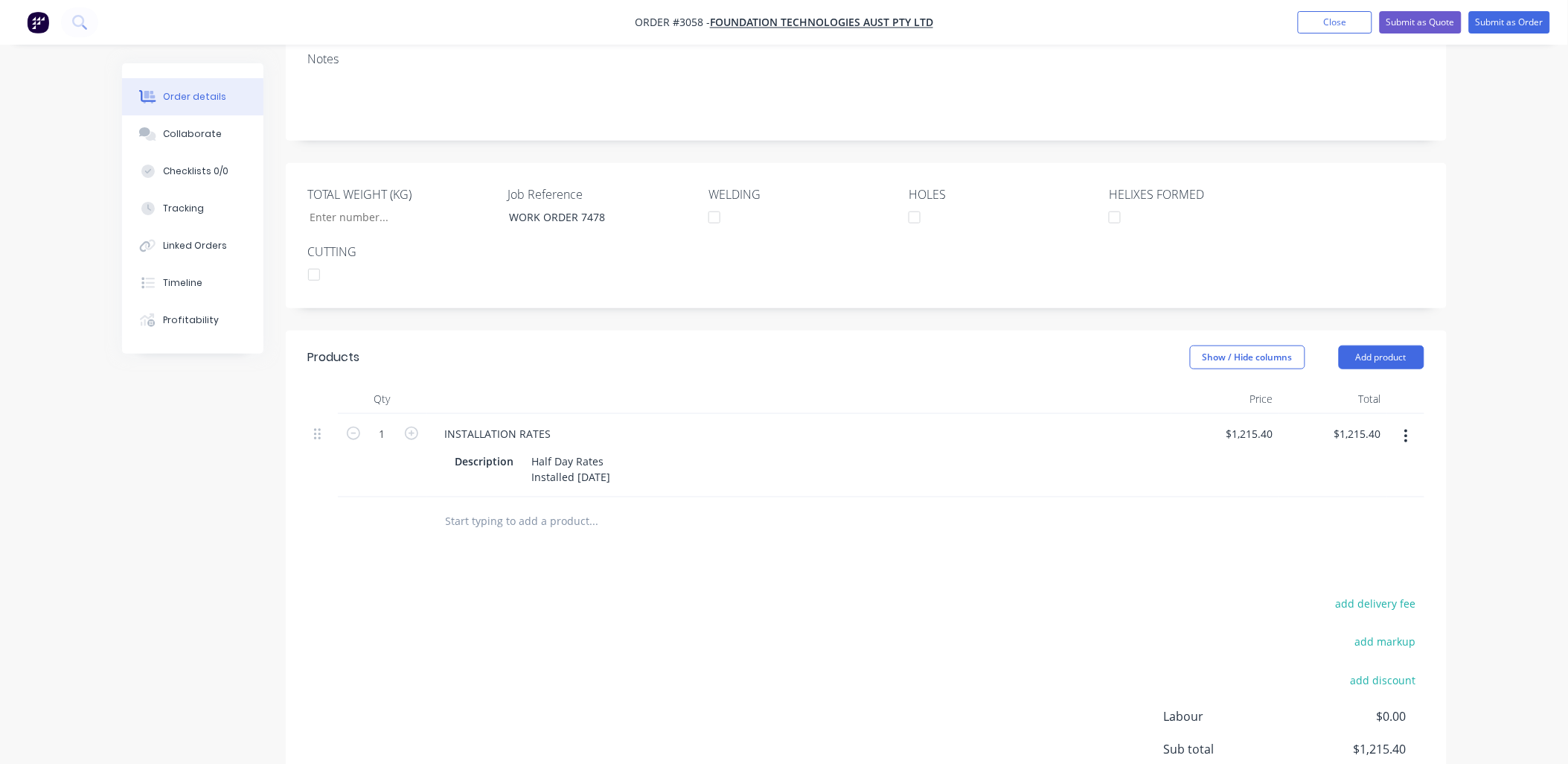
scroll to position [52, 0]
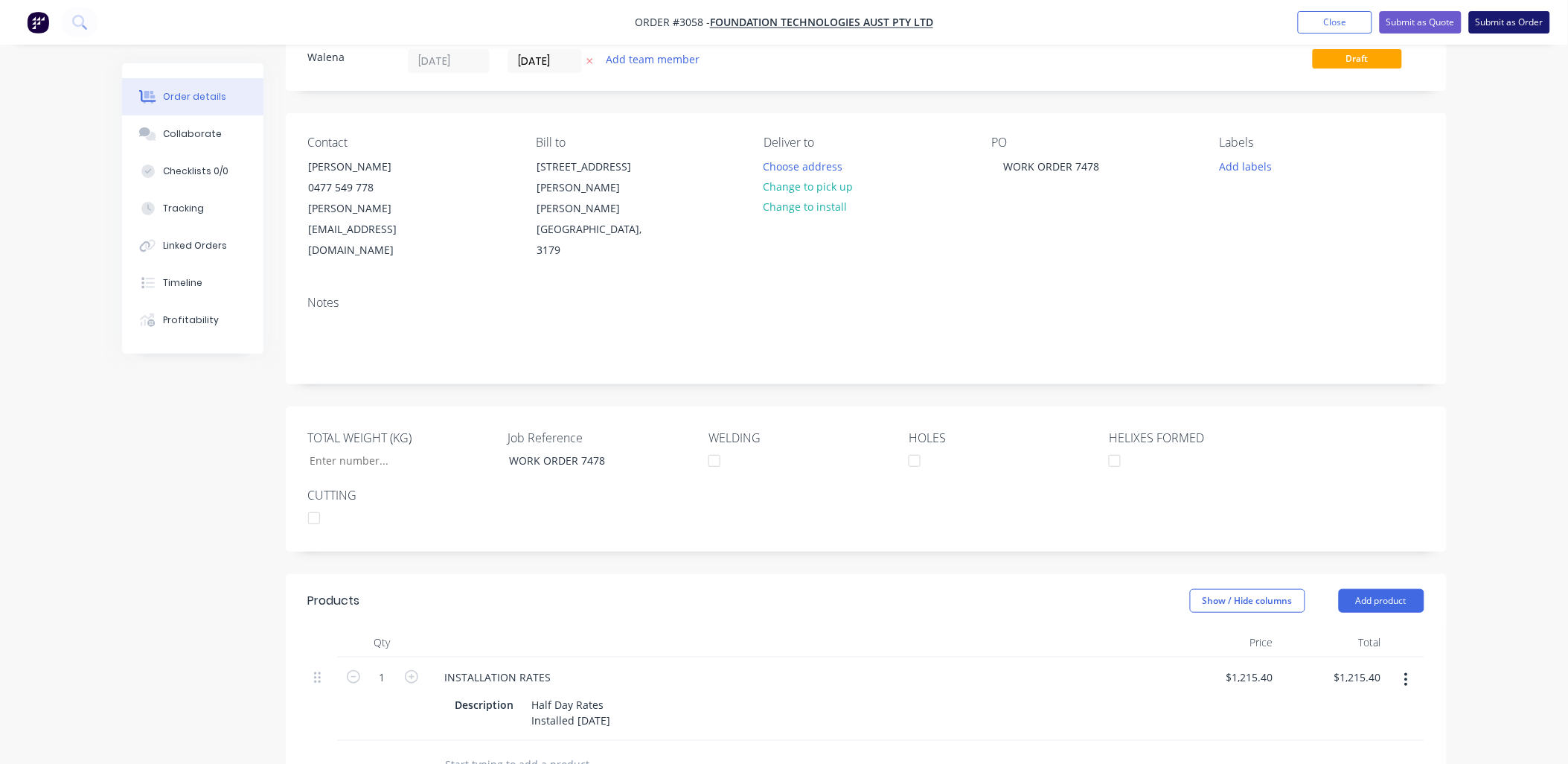
click at [1507, 25] on button "Submit as Order" at bounding box center [1509, 22] width 81 height 22
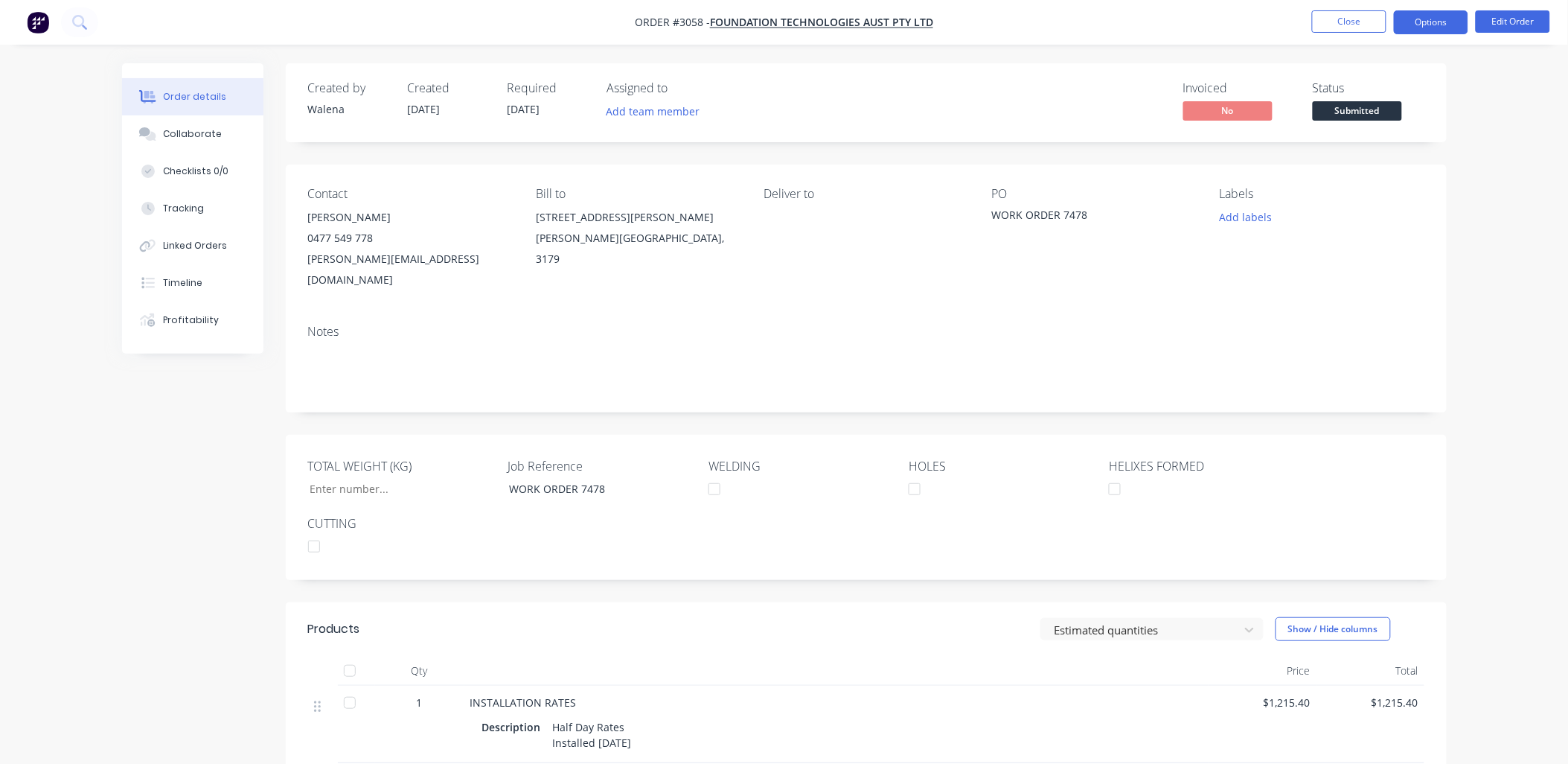
click at [1412, 27] on button "Options" at bounding box center [1431, 22] width 74 height 24
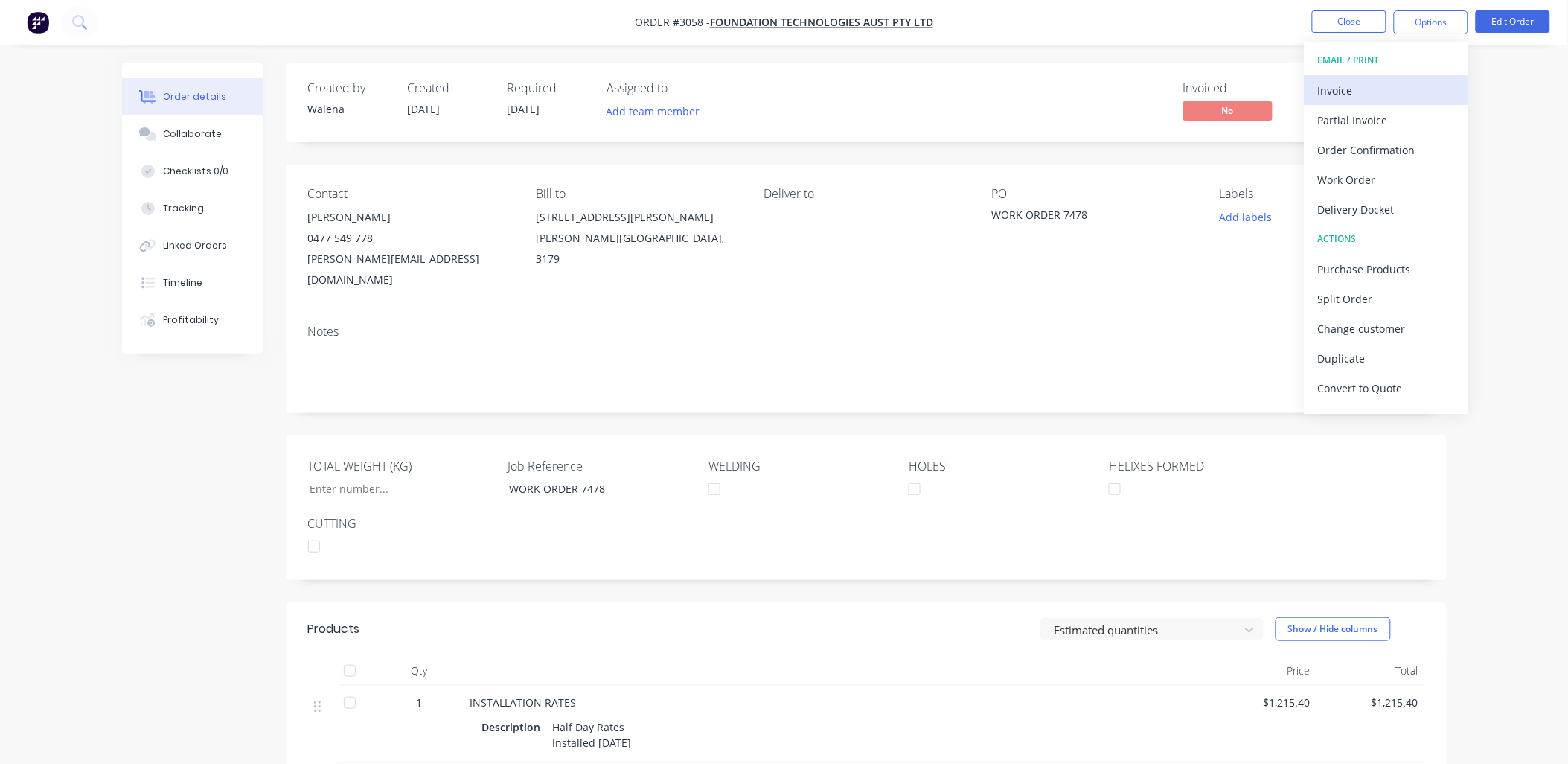
click at [1365, 90] on div "Invoice" at bounding box center [1386, 90] width 137 height 22
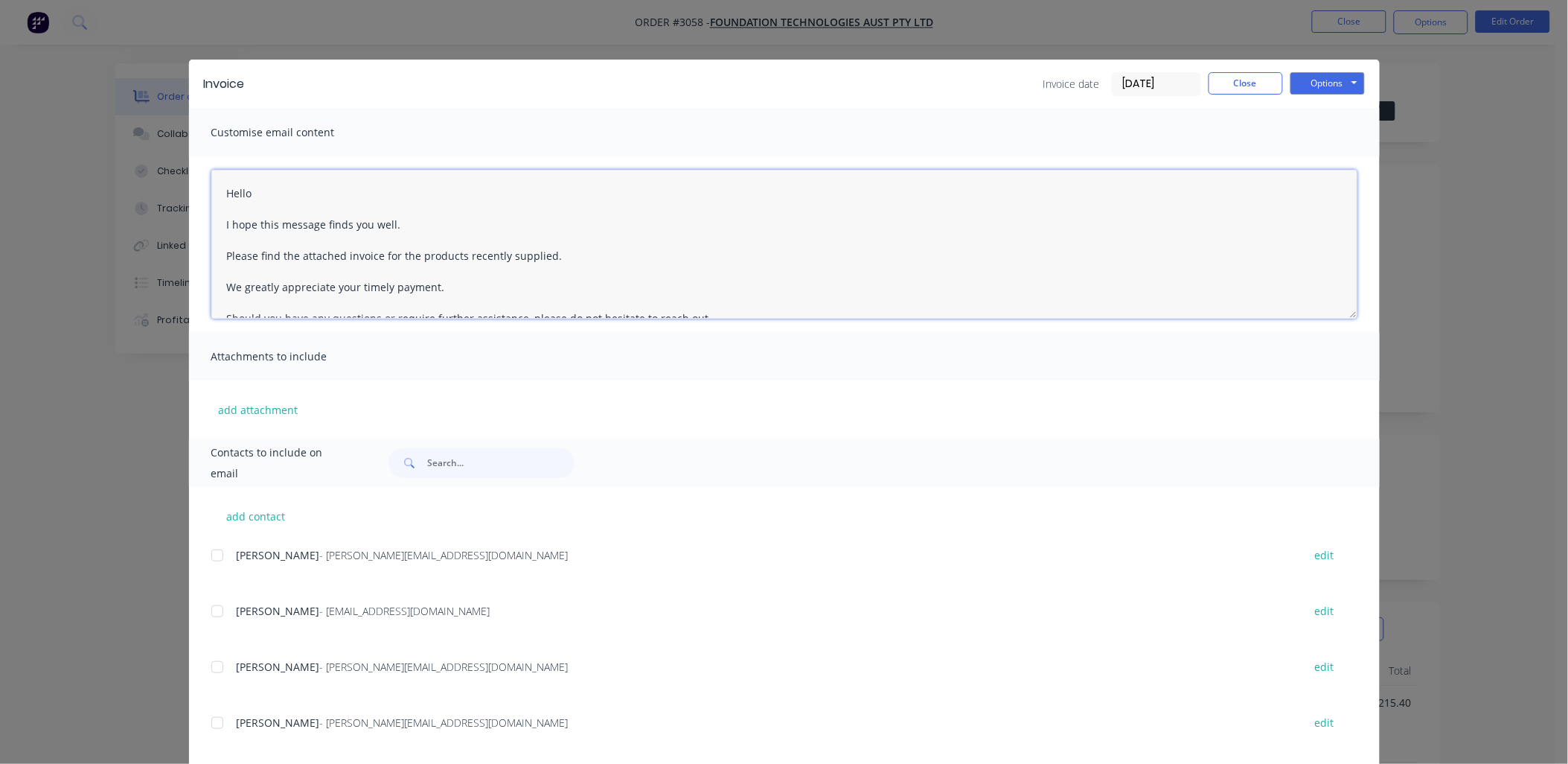
click at [220, 191] on textarea "Hello I hope this message finds you well. Please find the attached invoice for …" at bounding box center [784, 244] width 1146 height 149
click at [213, 183] on textarea "Hello I hope this message finds you well. Please find the attached invoice for …" at bounding box center [784, 244] width 1146 height 149
paste textarea "WORK ORDER 7478"
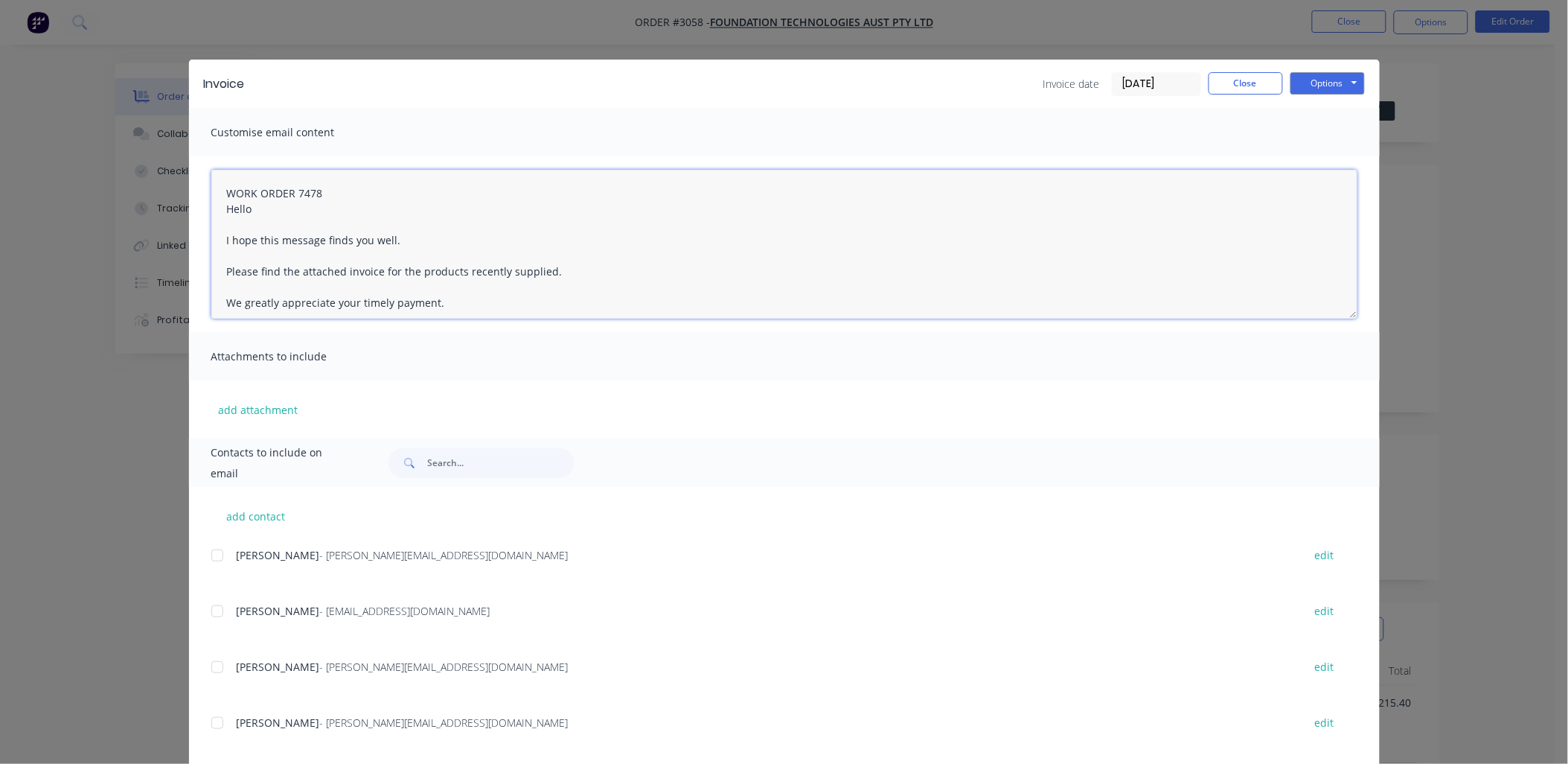
click at [219, 209] on textarea "WORK ORDER 7478 Hello I hope this message finds you well. Please find the attac…" at bounding box center [784, 244] width 1146 height 149
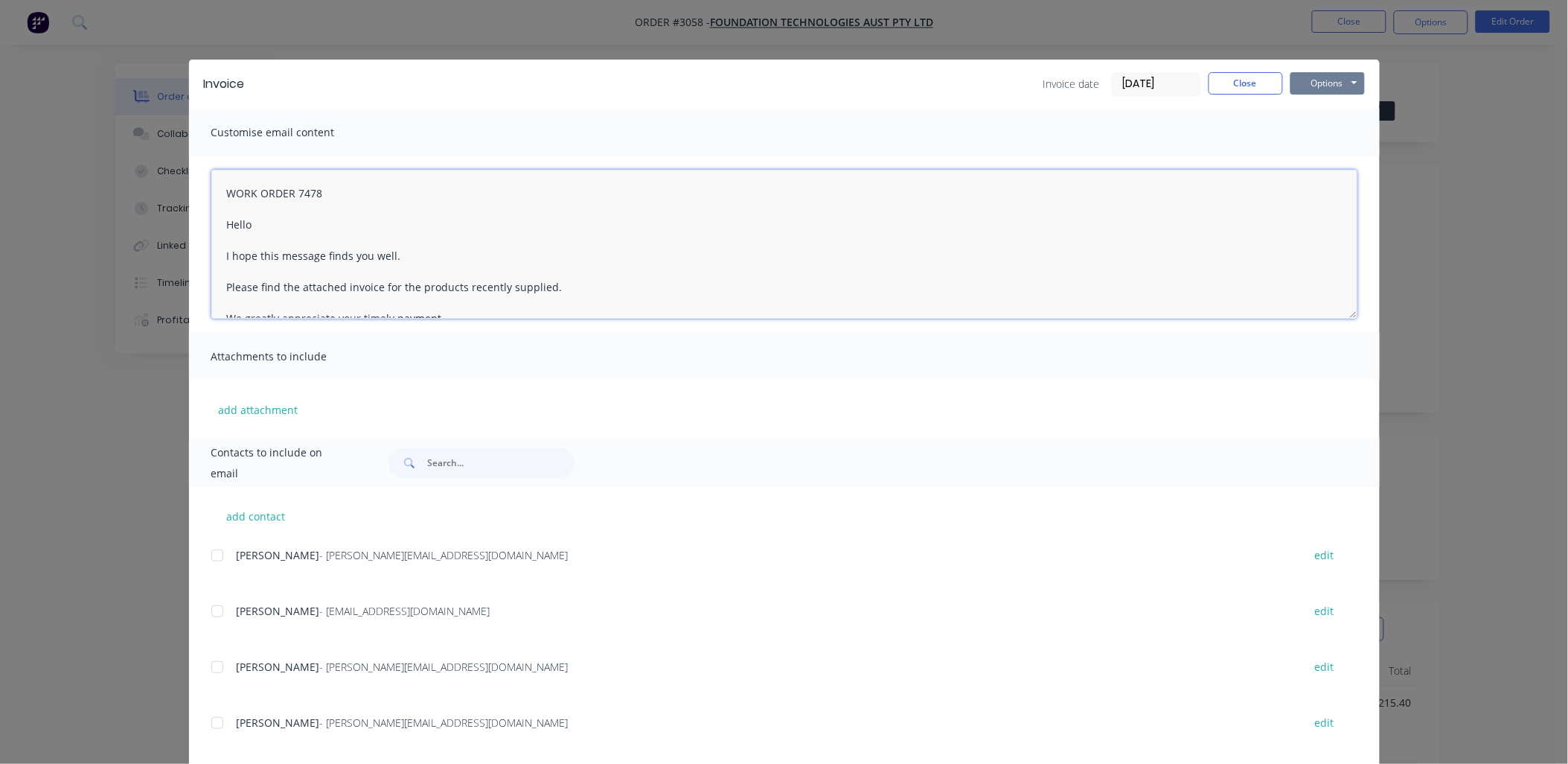
type textarea "WORK ORDER 7478 Hello I hope this message finds you well. Please find the attac…"
click at [1336, 76] on button "Options" at bounding box center [1328, 83] width 74 height 22
click at [1178, 78] on input "[DATE]" at bounding box center [1156, 83] width 87 height 22
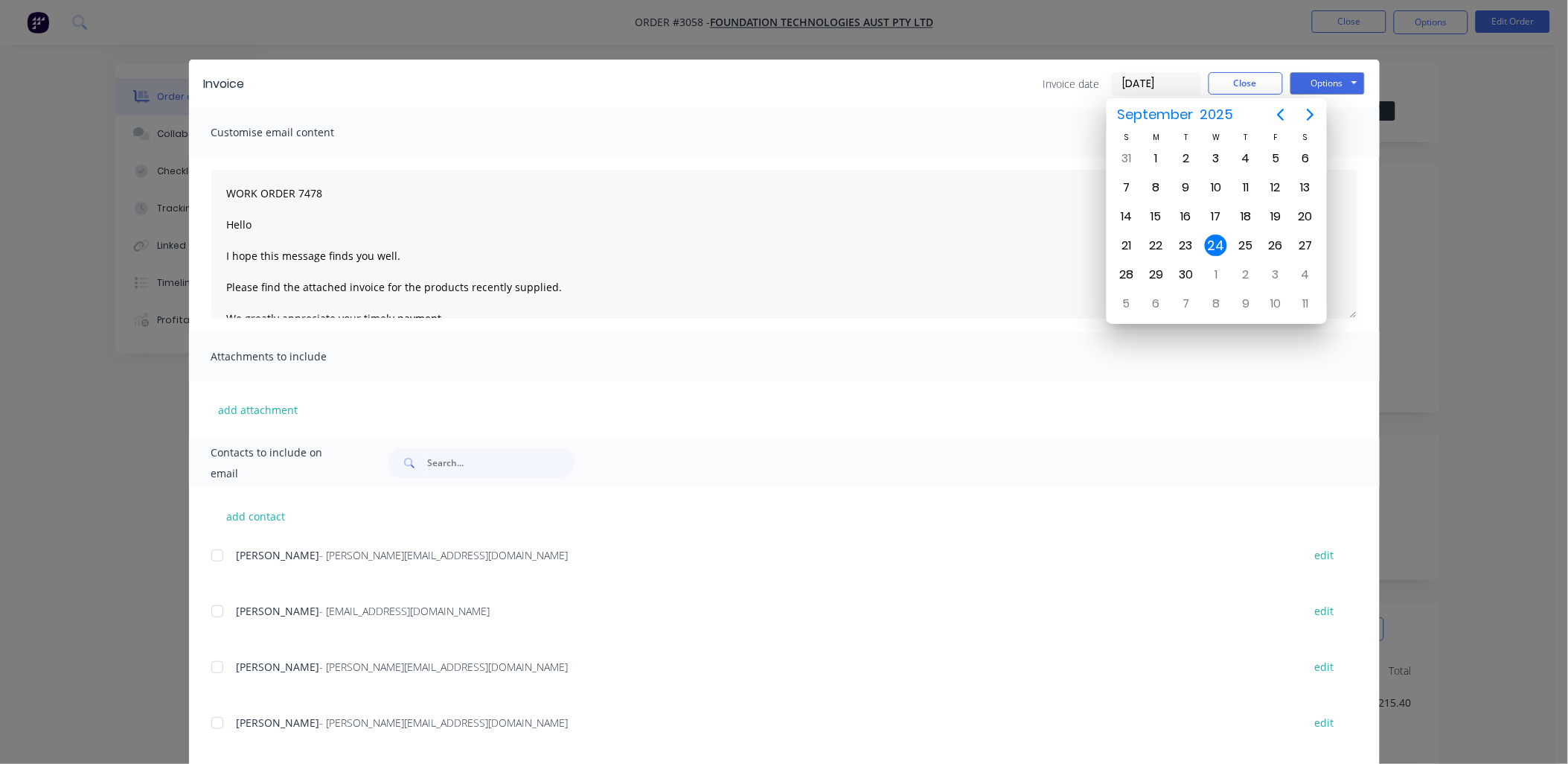
click at [890, 70] on div "Invoice Invoice date [DATE] Close Options Preview Print Email" at bounding box center [784, 83] width 1191 height 49
drag, startPoint x: 218, startPoint y: 190, endPoint x: 411, endPoint y: 293, distance: 218.8
click at [411, 293] on textarea "WORK ORDER 7478 Hello I hope this message finds you well. Please find the attac…" at bounding box center [784, 244] width 1146 height 149
click at [899, 87] on div "Invoice date [DATE] Close Options Preview Print Email" at bounding box center [812, 84] width 1105 height 24
click at [935, 569] on div "Adam - [EMAIL_ADDRESS][DOMAIN_NAME] edit" at bounding box center [795, 564] width 1169 height 38
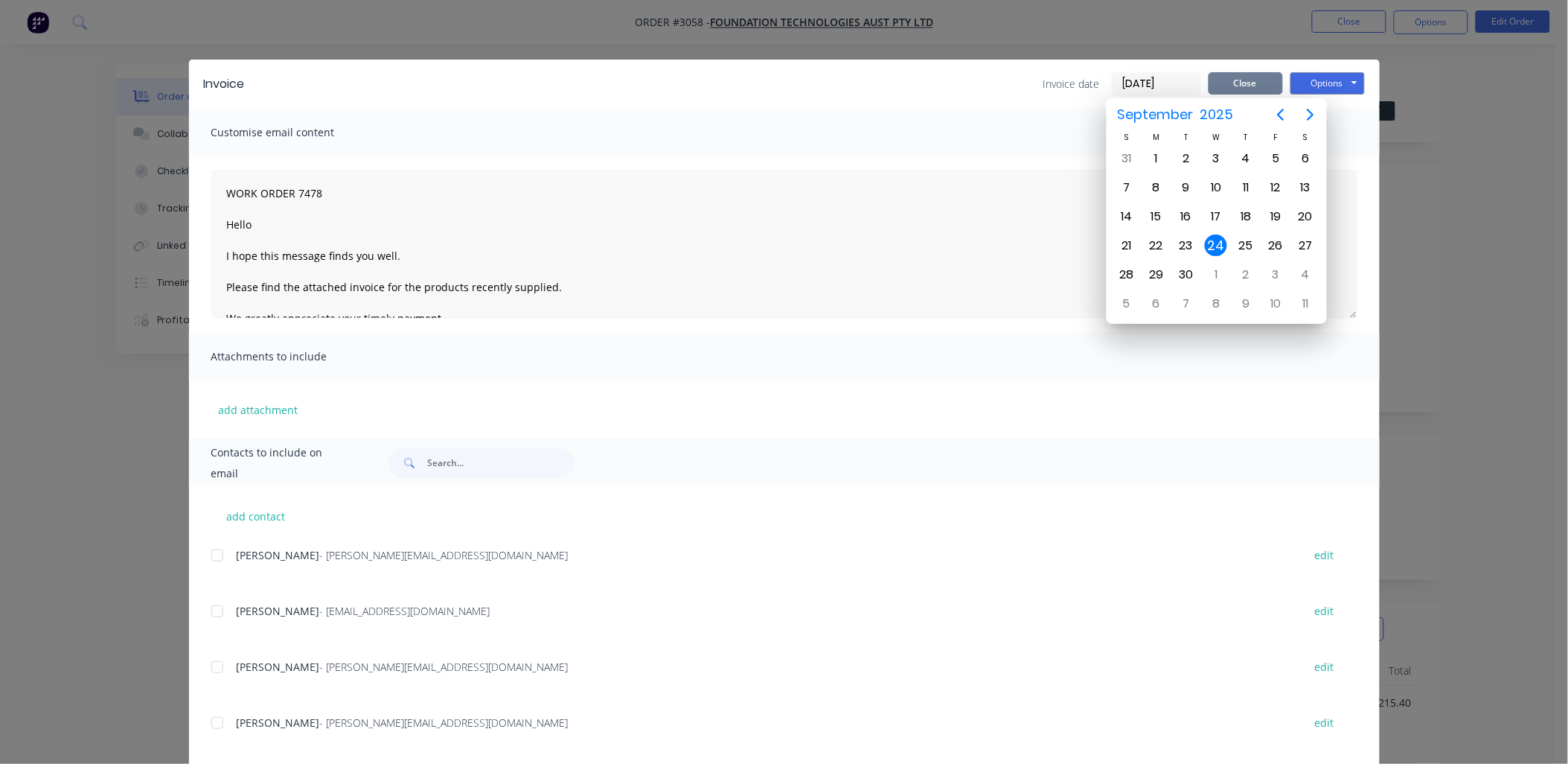
click at [1231, 84] on button "Close" at bounding box center [1245, 83] width 74 height 22
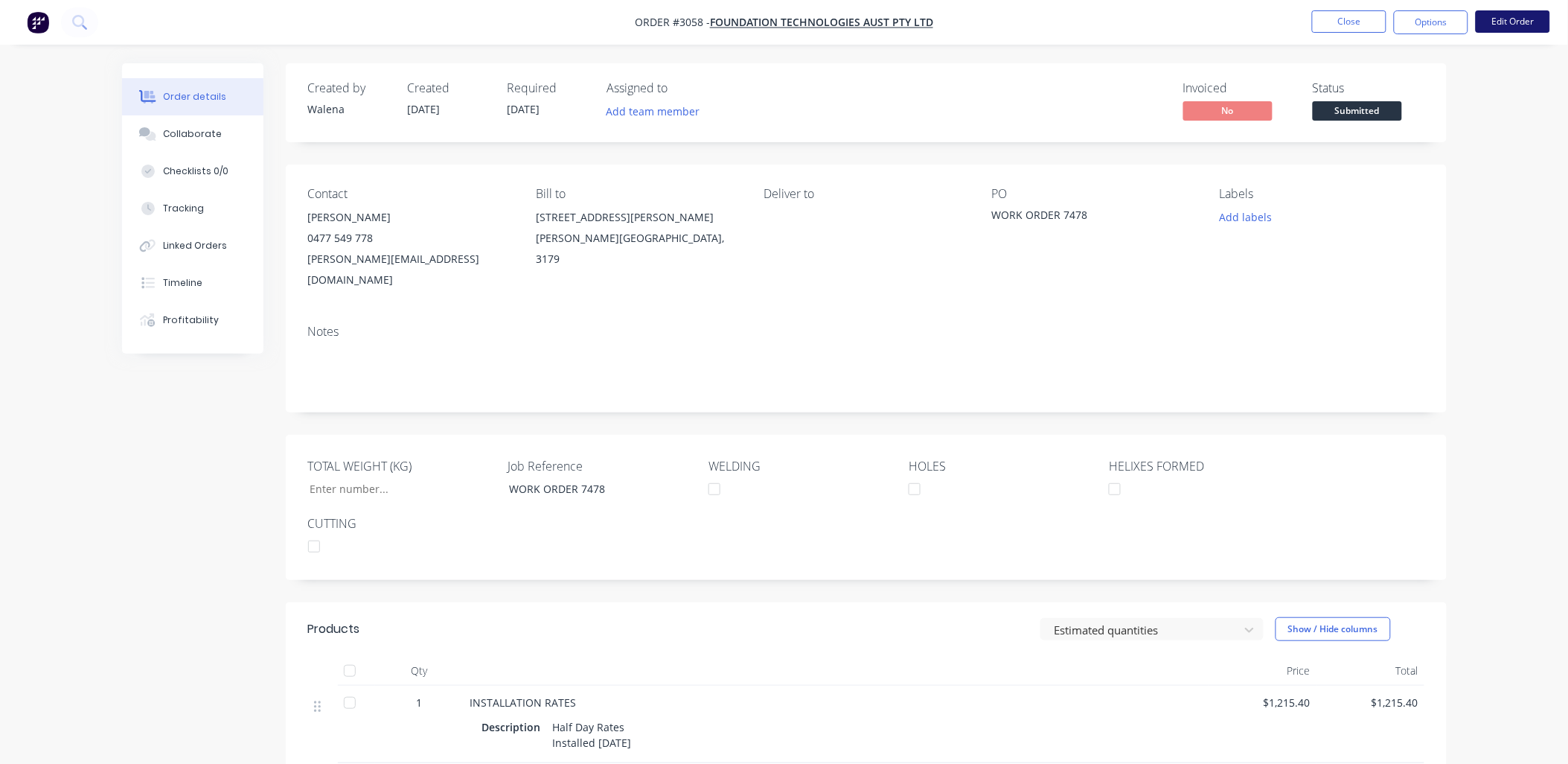
click at [1512, 24] on button "Edit Order" at bounding box center [1512, 21] width 74 height 22
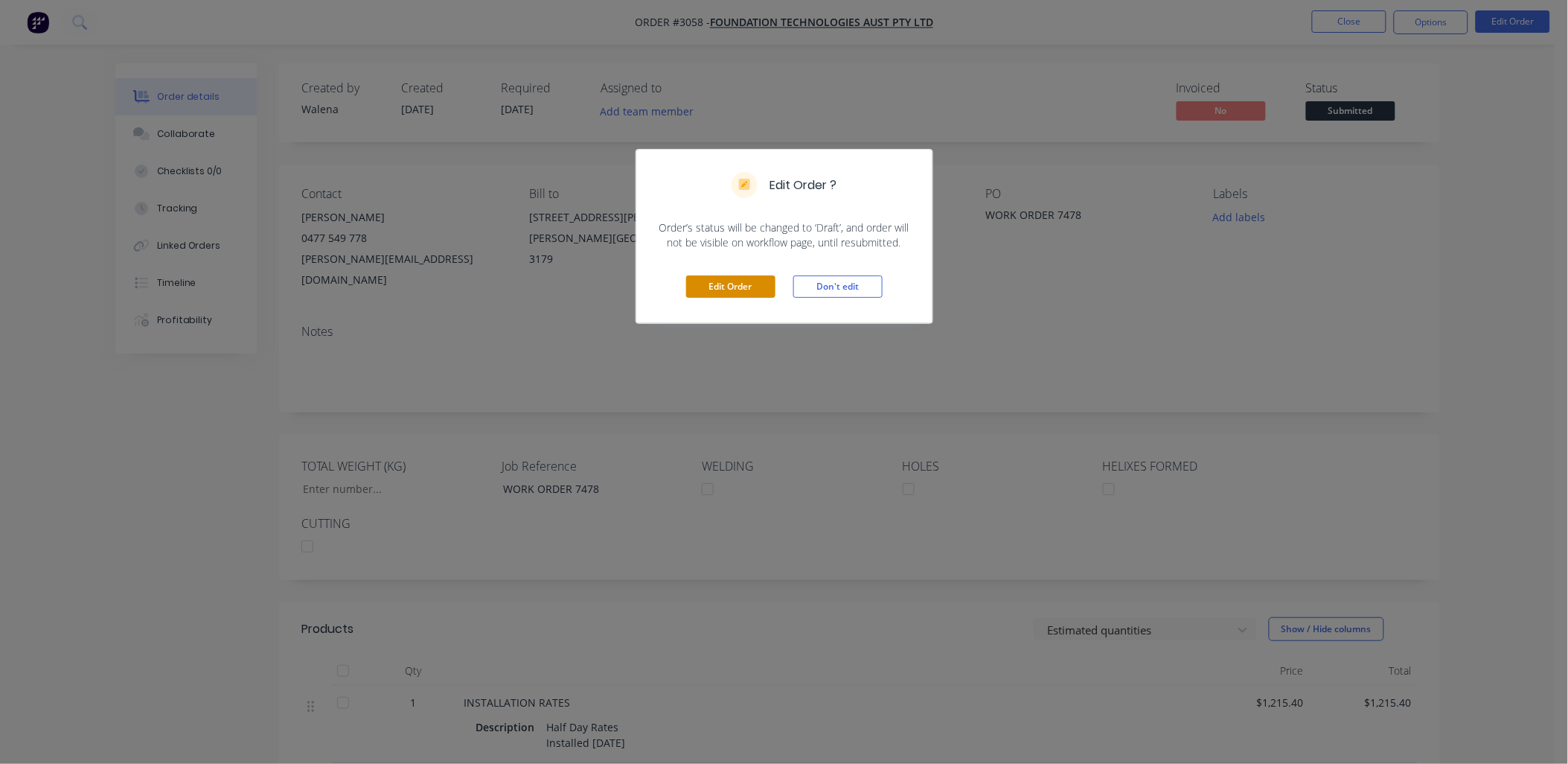
click at [726, 283] on button "Edit Order" at bounding box center [731, 286] width 89 height 22
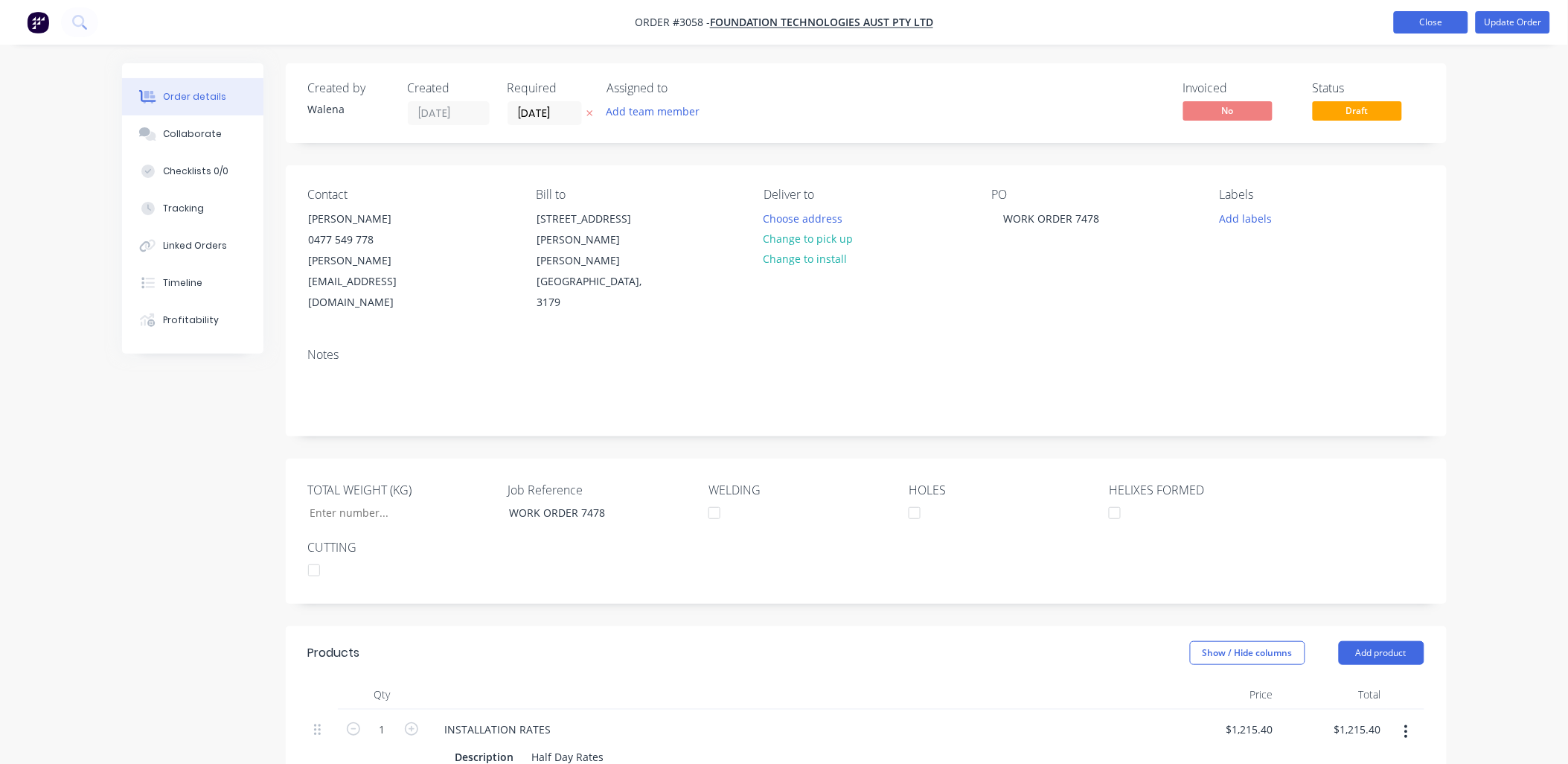
click at [1456, 23] on button "Close" at bounding box center [1431, 22] width 74 height 22
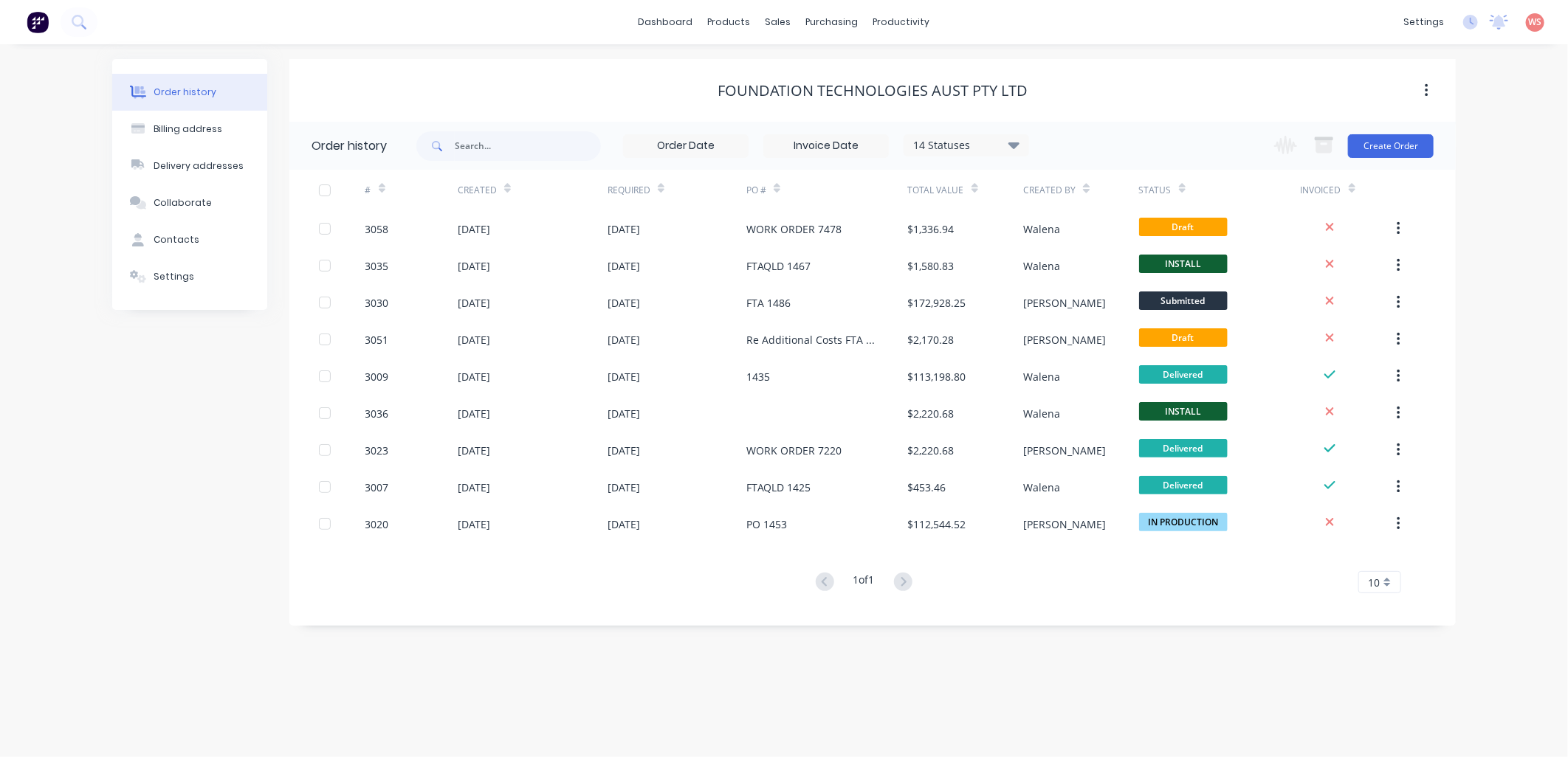
drag, startPoint x: 85, startPoint y: 433, endPoint x: 71, endPoint y: 408, distance: 28.7
click at [81, 421] on div "Order history Billing address Delivery addresses Collaborate Contacts Settings …" at bounding box center [784, 401] width 1568 height 713
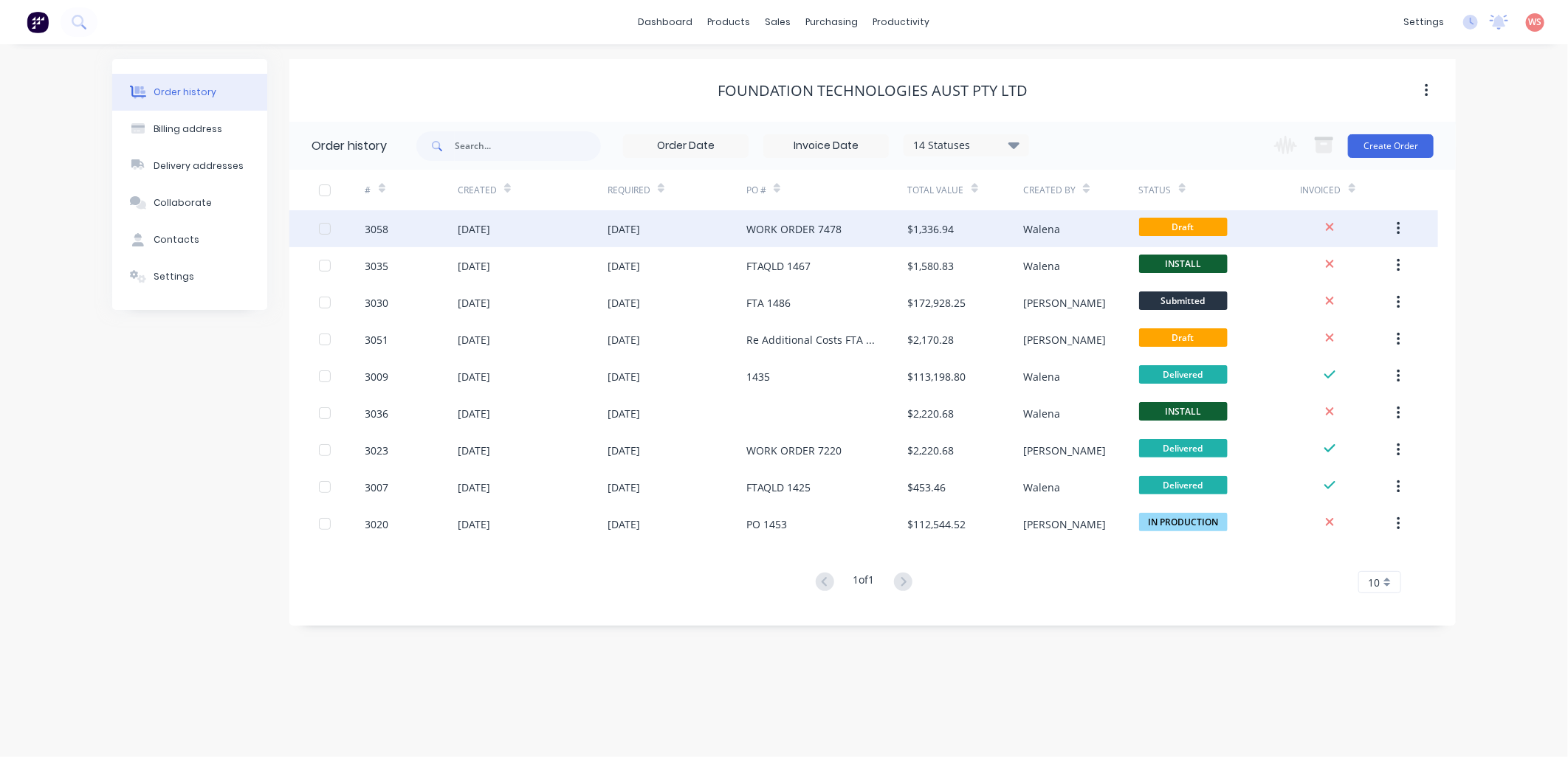
click at [792, 225] on div "WORK ORDER 7478" at bounding box center [794, 229] width 96 height 16
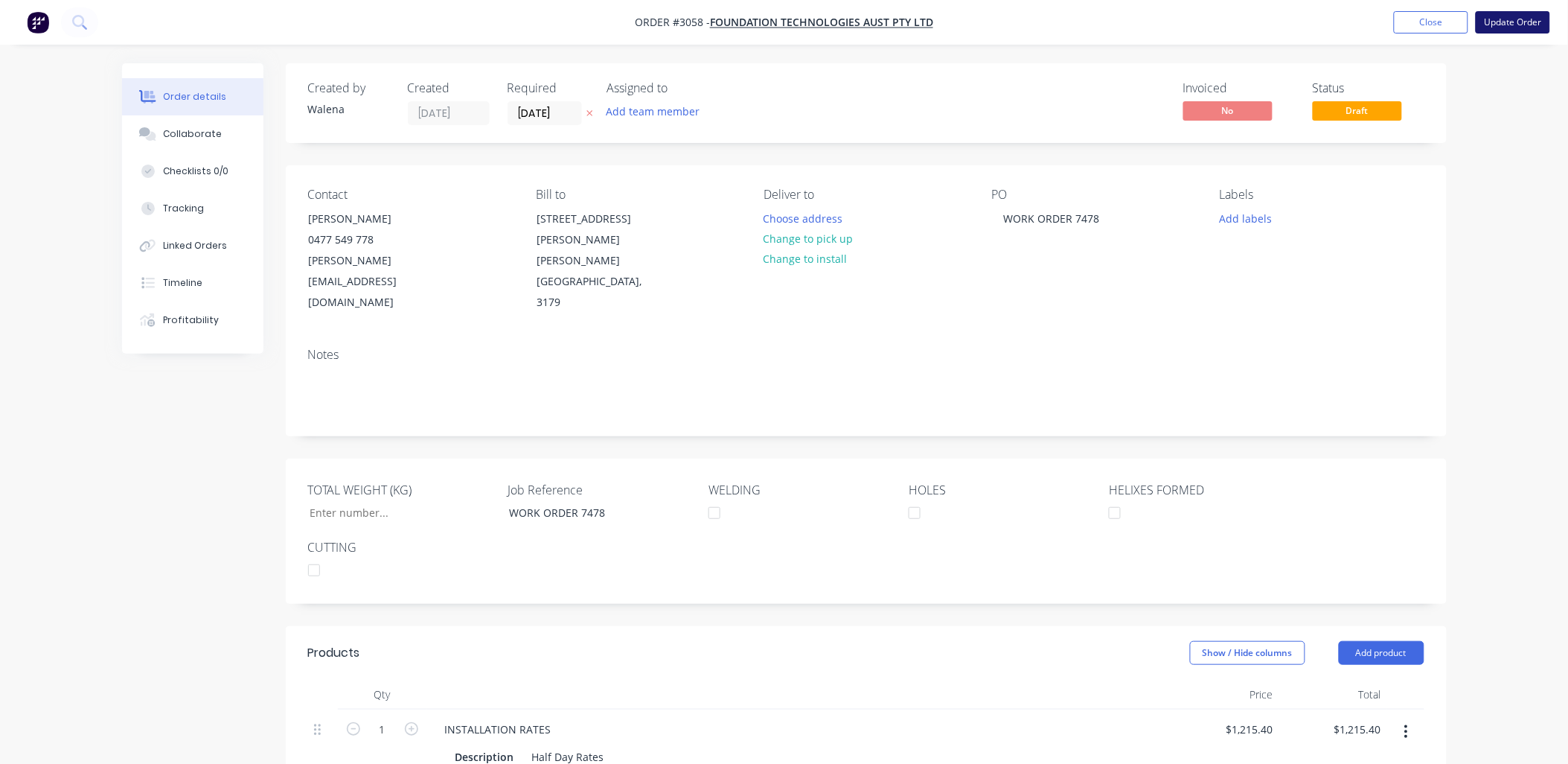
click at [1515, 13] on button "Update Order" at bounding box center [1512, 22] width 74 height 22
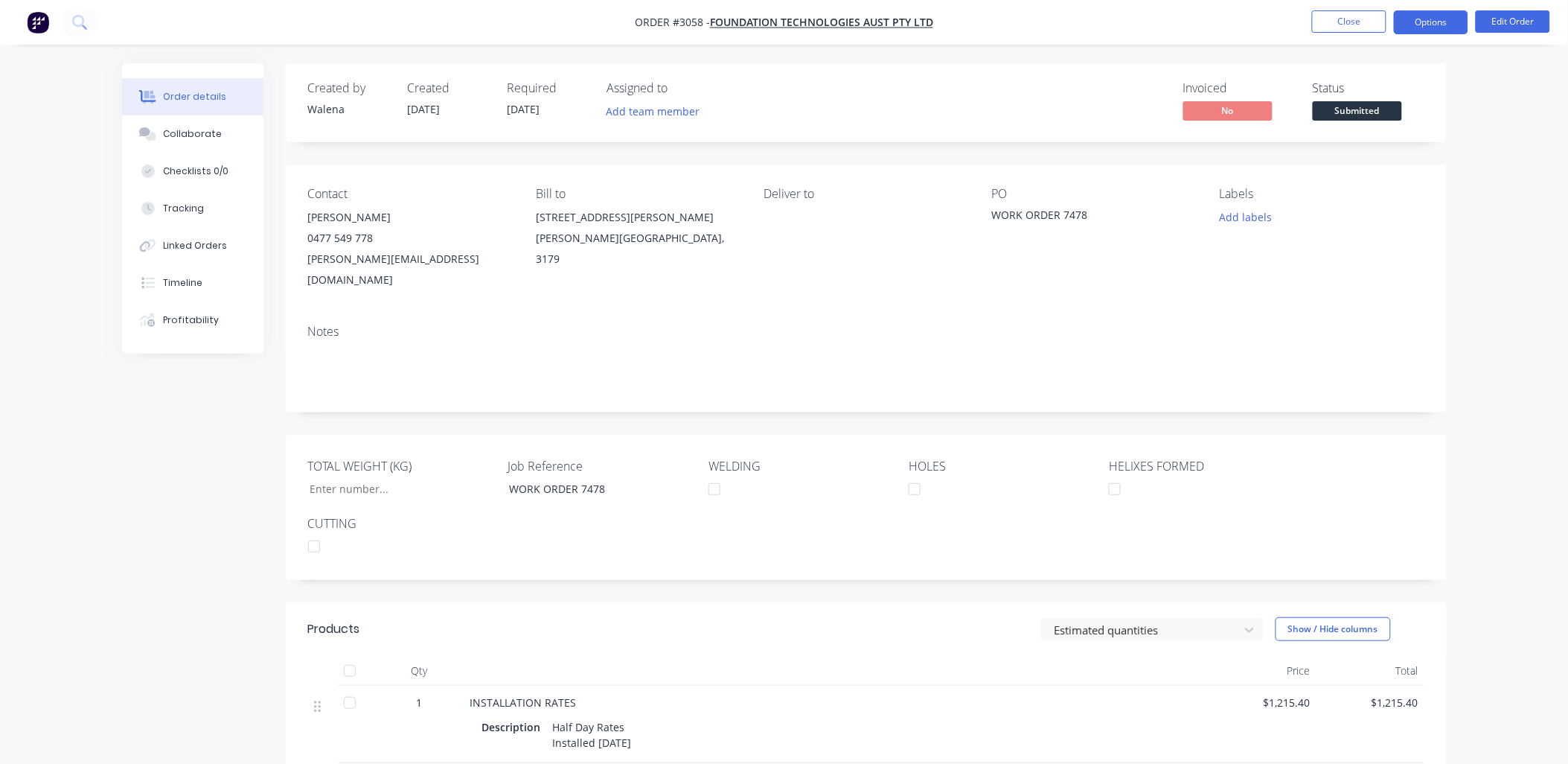
click at [1418, 18] on button "Options" at bounding box center [1431, 22] width 74 height 24
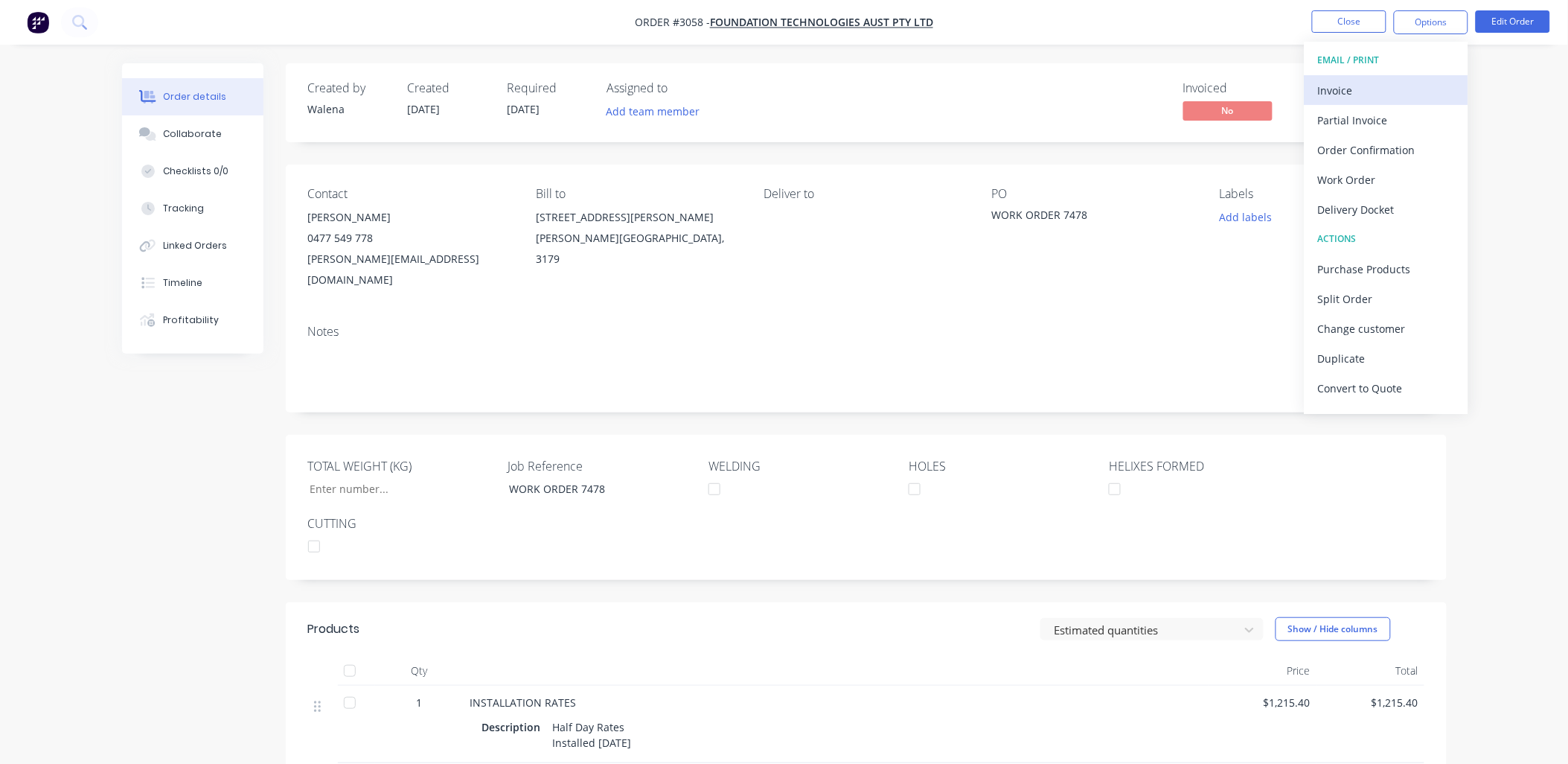
click at [1350, 90] on div "Invoice" at bounding box center [1386, 90] width 137 height 22
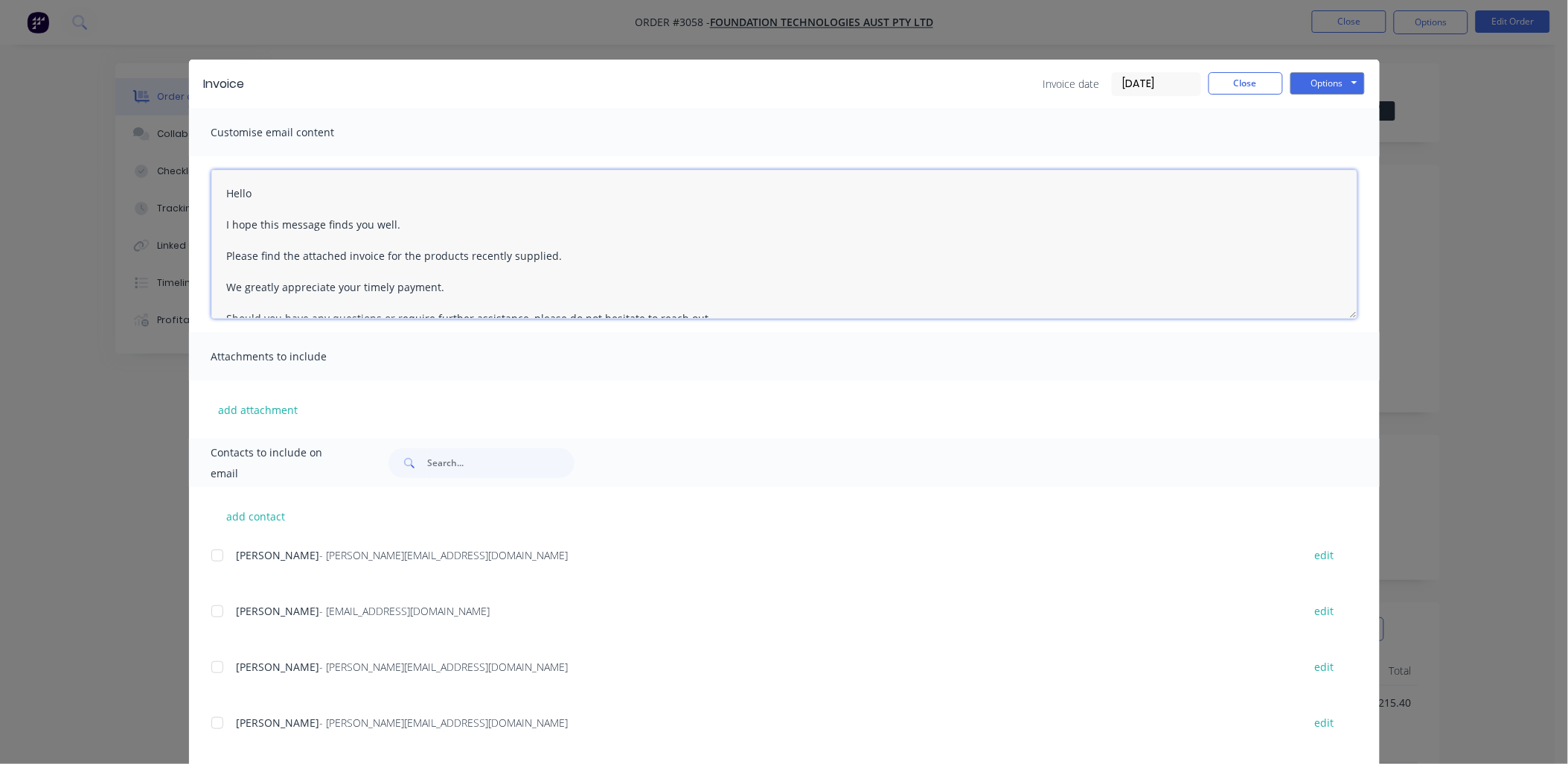
click at [220, 195] on textarea "Hello I hope this message finds you well. Please find the attached invoice for …" at bounding box center [784, 244] width 1146 height 149
type textarea "Re: WORK ORDER 7478 Hello I hope this message finds you well. Please find the a…"
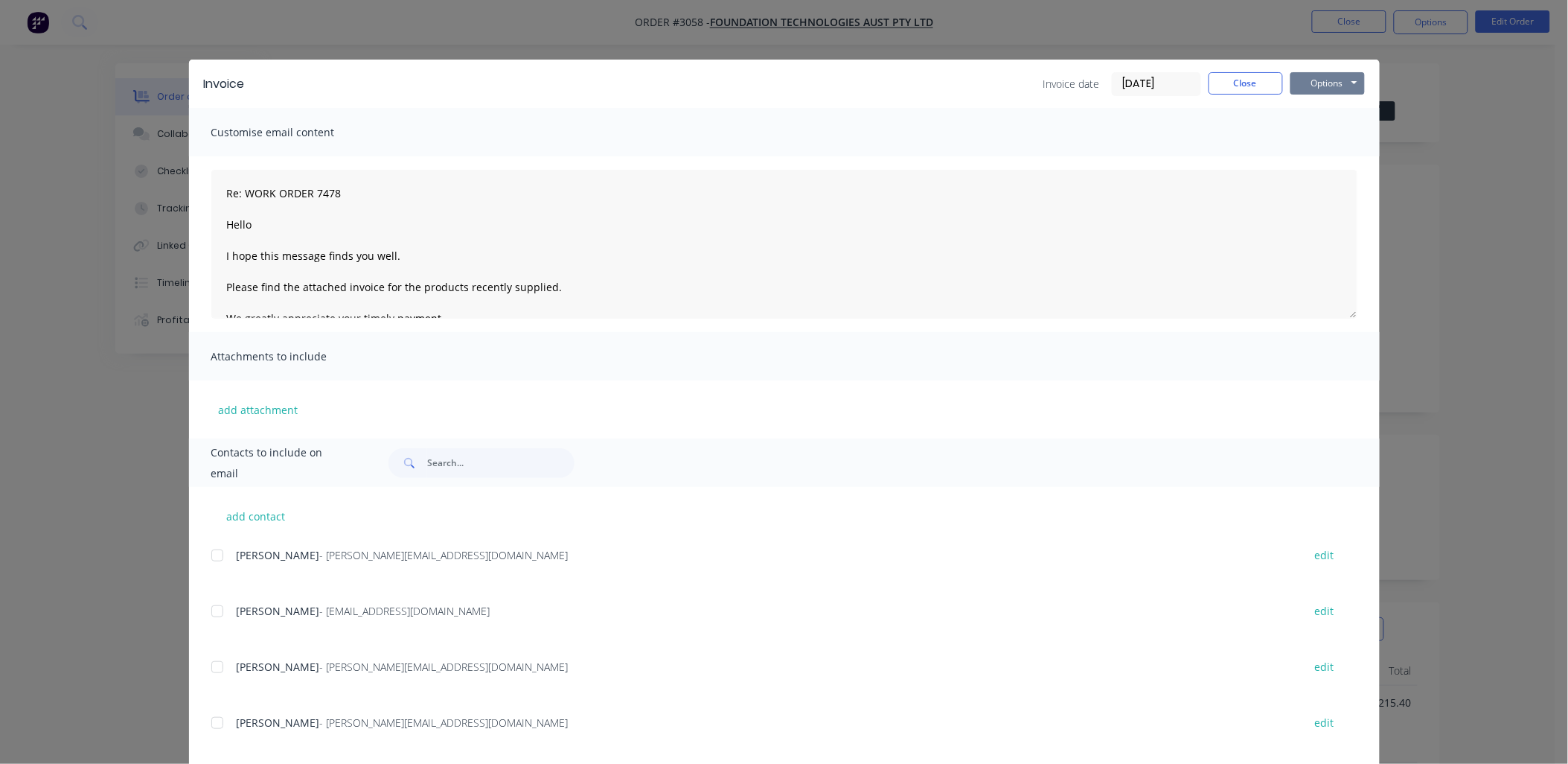
click at [1306, 84] on button "Options" at bounding box center [1328, 83] width 74 height 22
click at [1337, 111] on button "Preview" at bounding box center [1339, 109] width 95 height 25
click at [46, 447] on div "Invoice Invoice date [DATE] Close Options Preview Print Email Customise email c…" at bounding box center [784, 382] width 1568 height 764
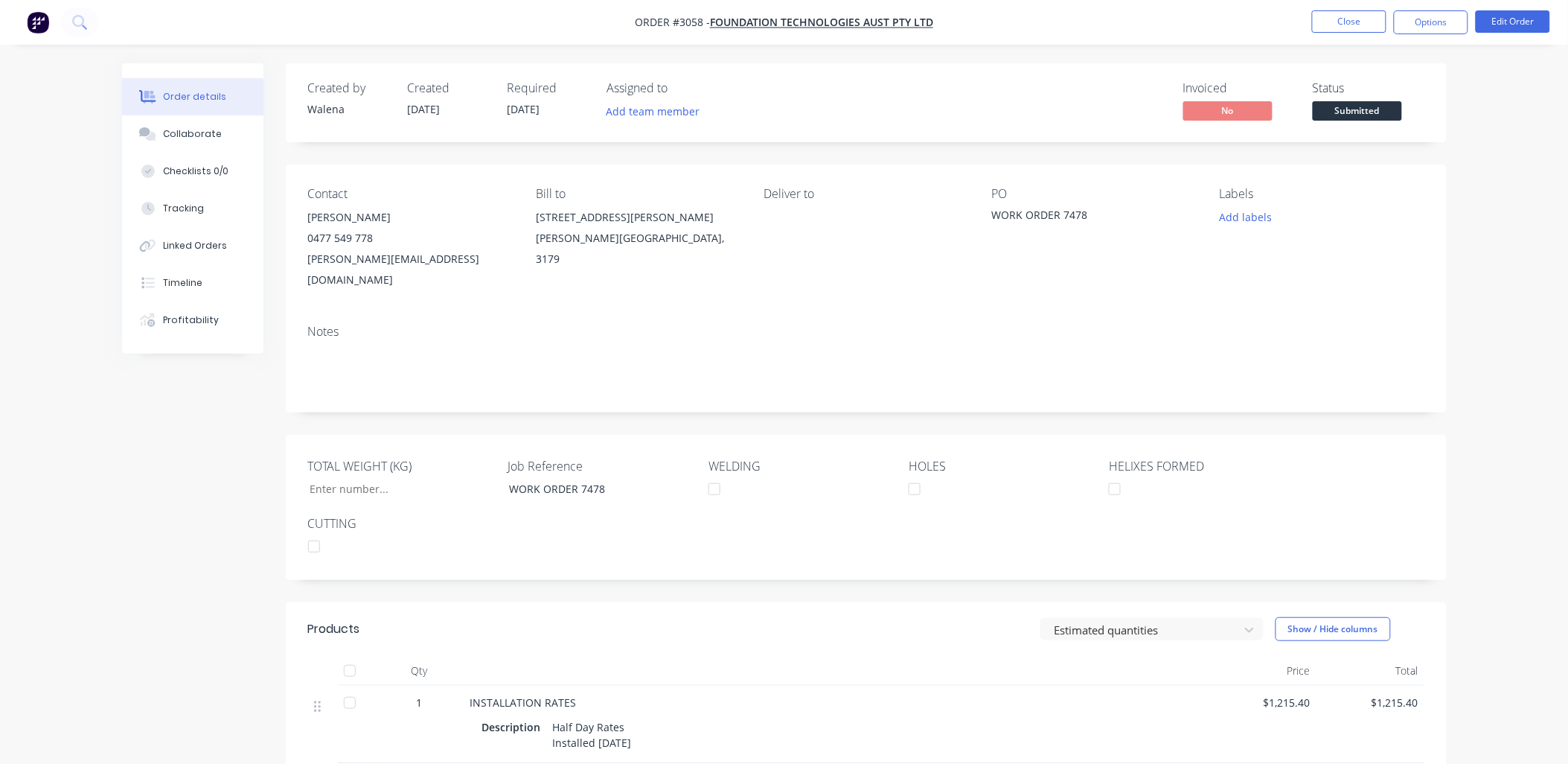
click at [0, 494] on html "Order #3058 - Foundation Technologies Aust Pty Ltd Close Options Edit Order Ord…" at bounding box center [784, 498] width 1568 height 995
click at [1442, 25] on button "Options" at bounding box center [1431, 22] width 74 height 24
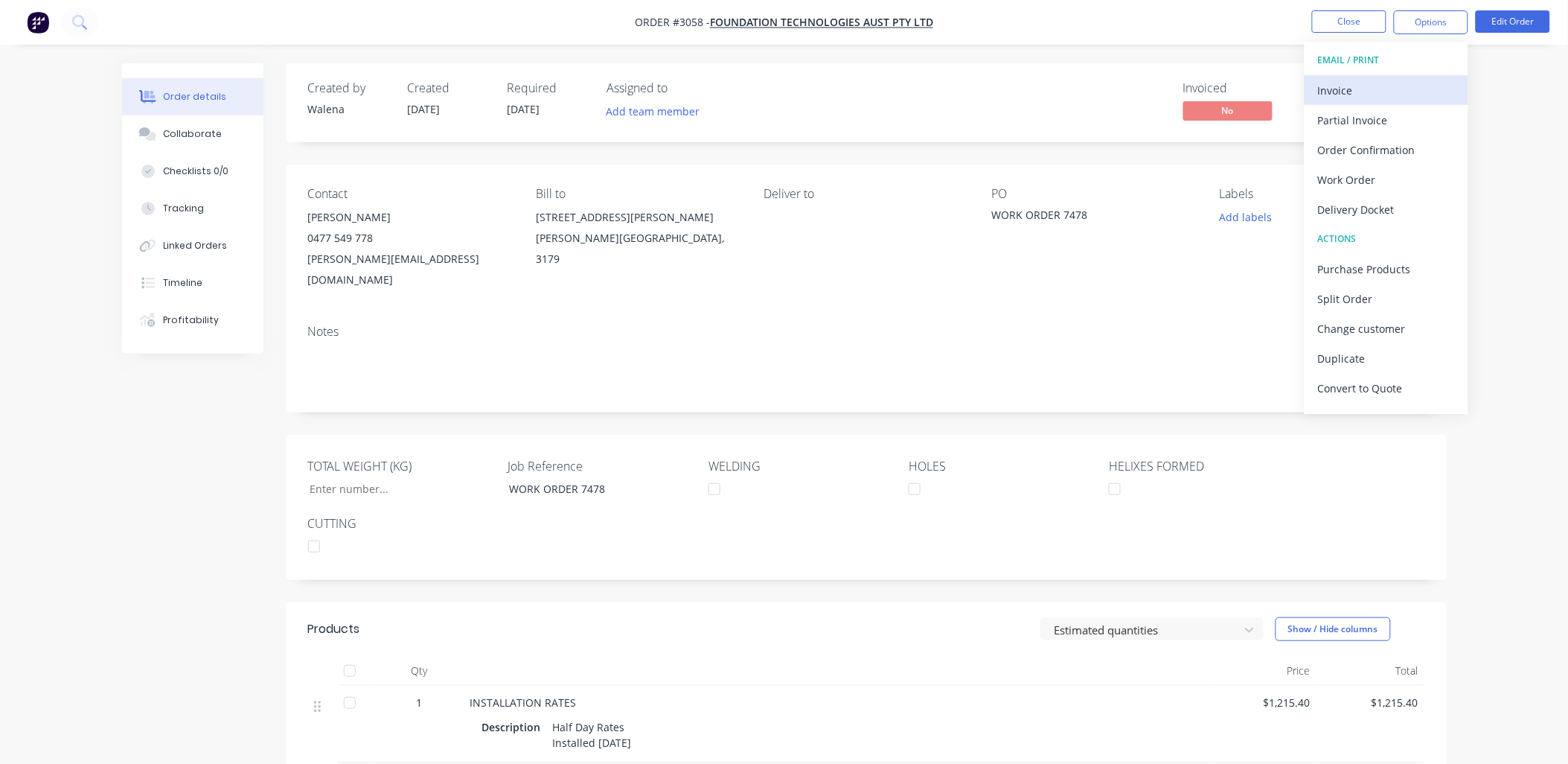
click at [1331, 87] on div "Invoice" at bounding box center [1386, 90] width 137 height 22
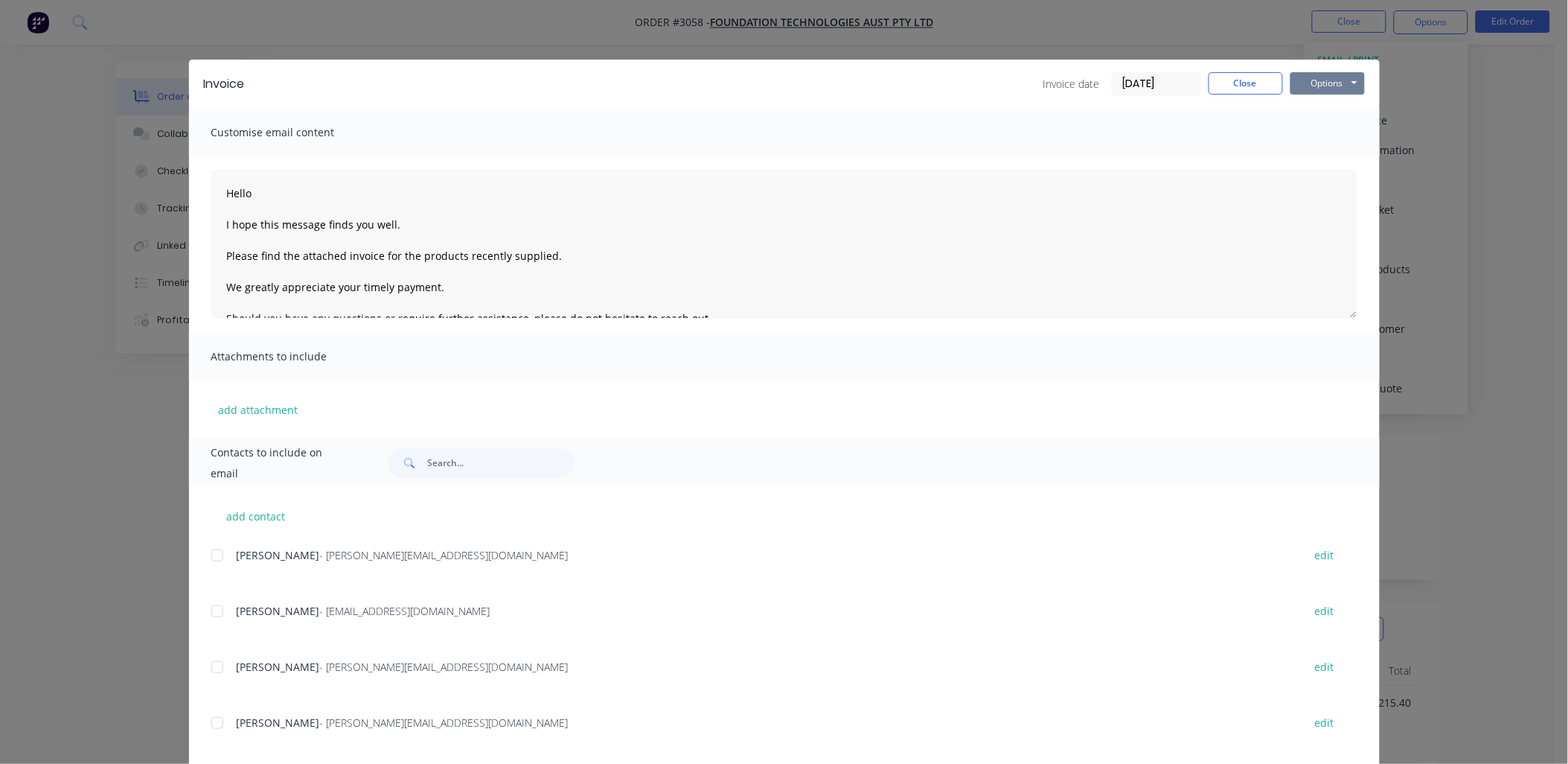
click at [1329, 87] on button "Options" at bounding box center [1328, 83] width 74 height 22
click at [1335, 123] on button "Print" at bounding box center [1339, 134] width 95 height 25
drag, startPoint x: 25, startPoint y: 547, endPoint x: 35, endPoint y: 540, distance: 12.2
click at [25, 547] on div "Invoice Invoice date [DATE] Close Options Preview Print Email Customise email c…" at bounding box center [784, 382] width 1568 height 764
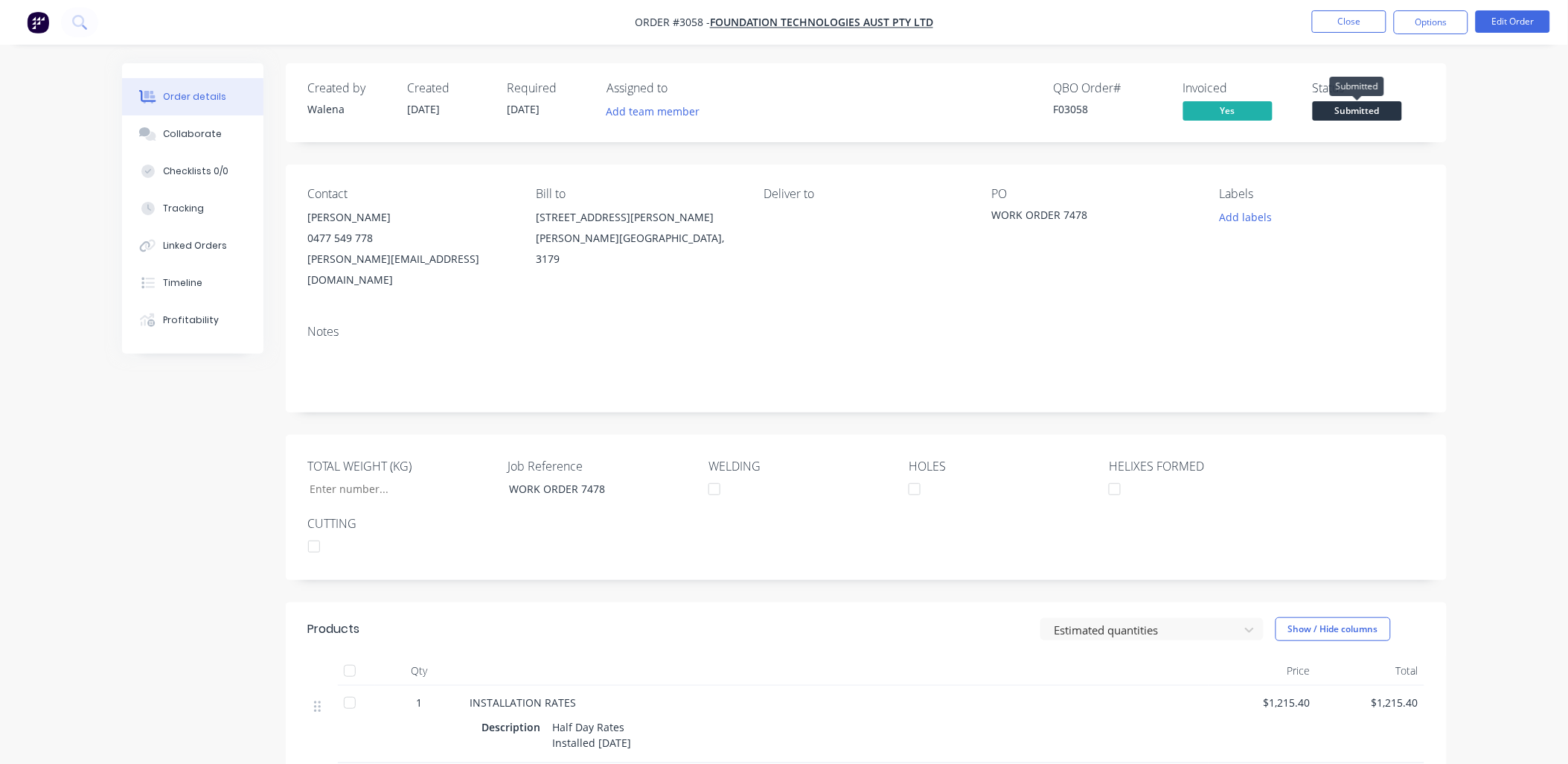
click at [1379, 114] on span "Submitted" at bounding box center [1357, 110] width 89 height 19
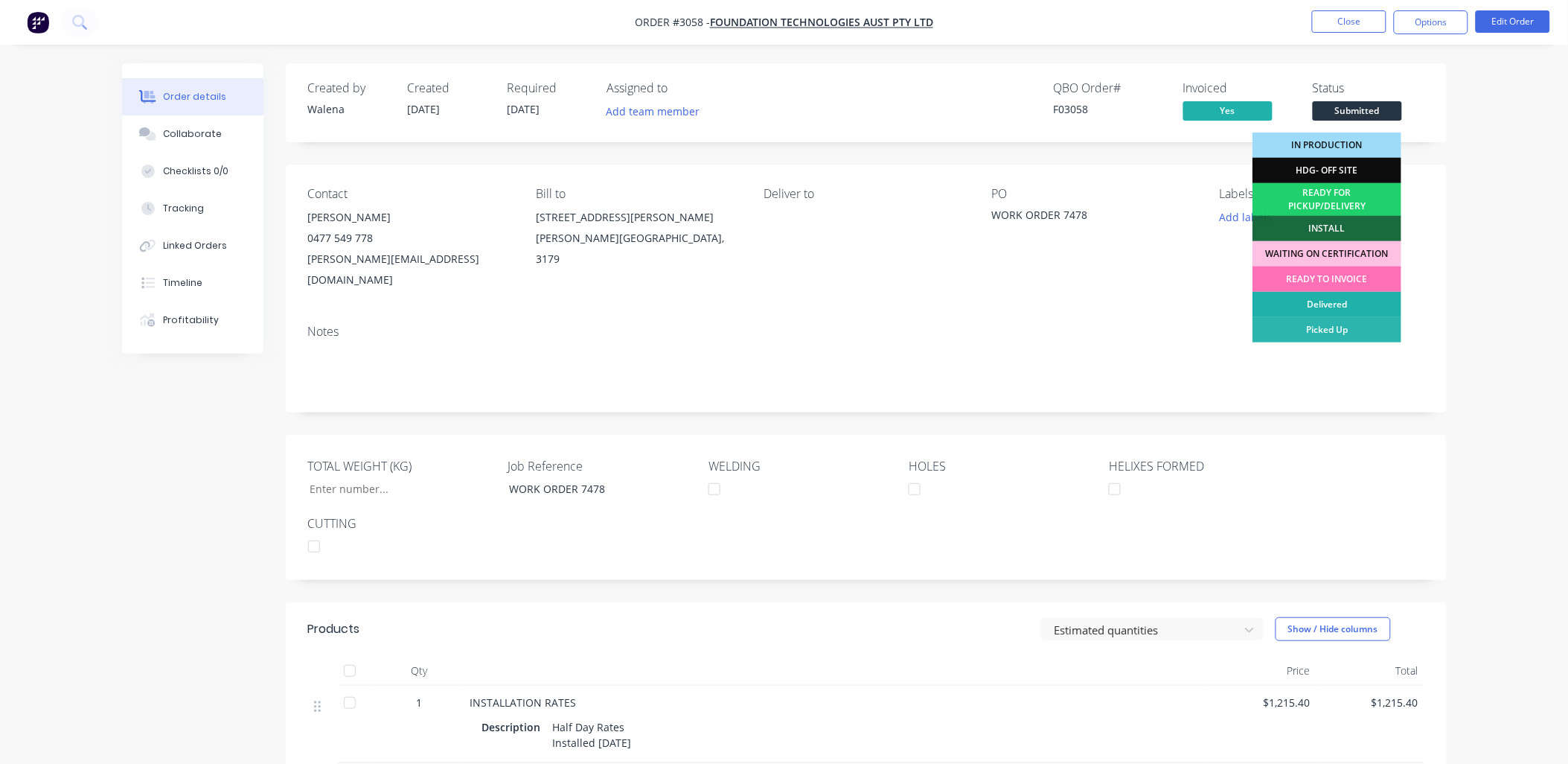
click at [1332, 307] on div "Delivered" at bounding box center [1327, 304] width 149 height 25
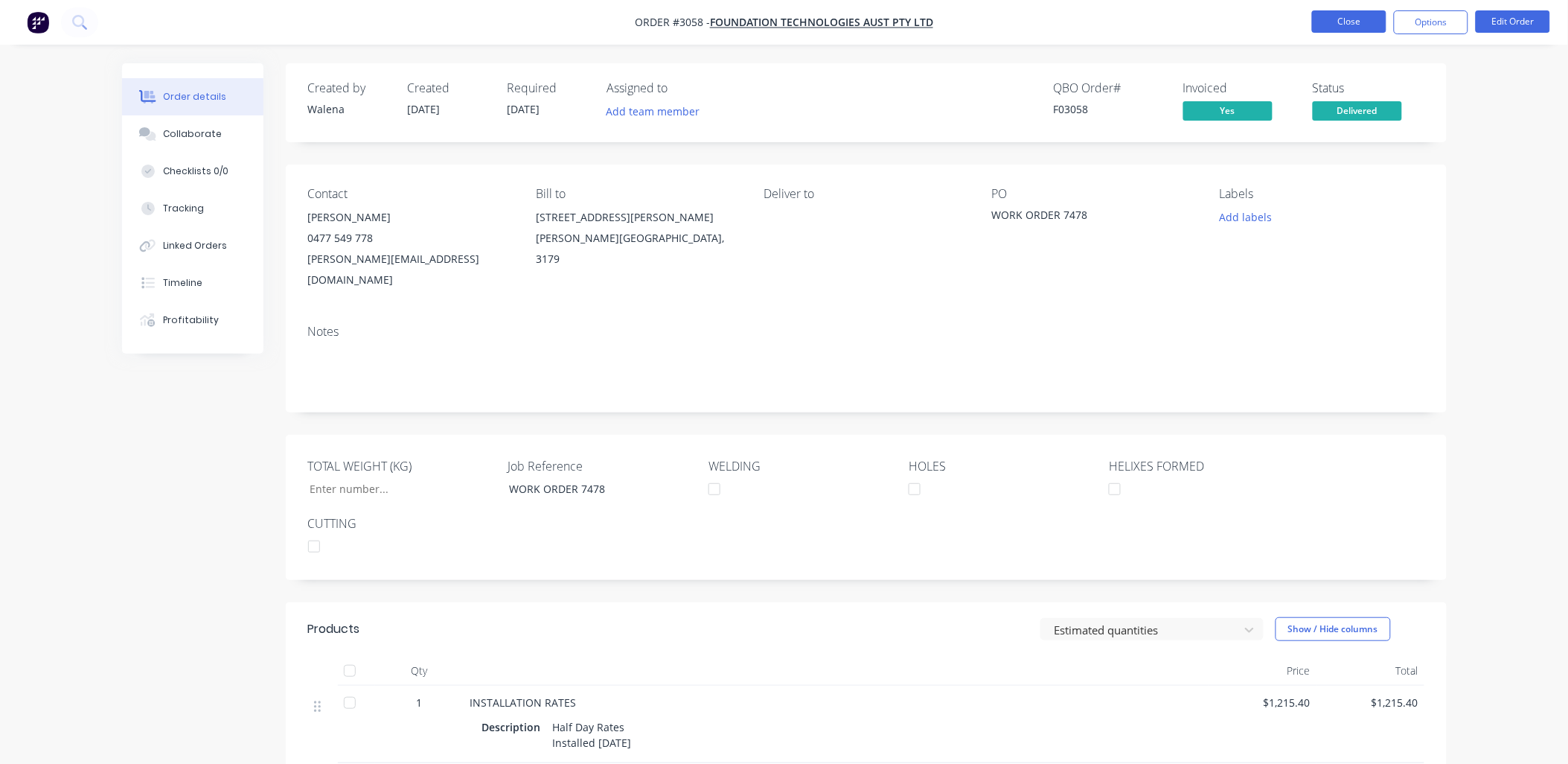
click at [1362, 17] on button "Close" at bounding box center [1349, 21] width 74 height 22
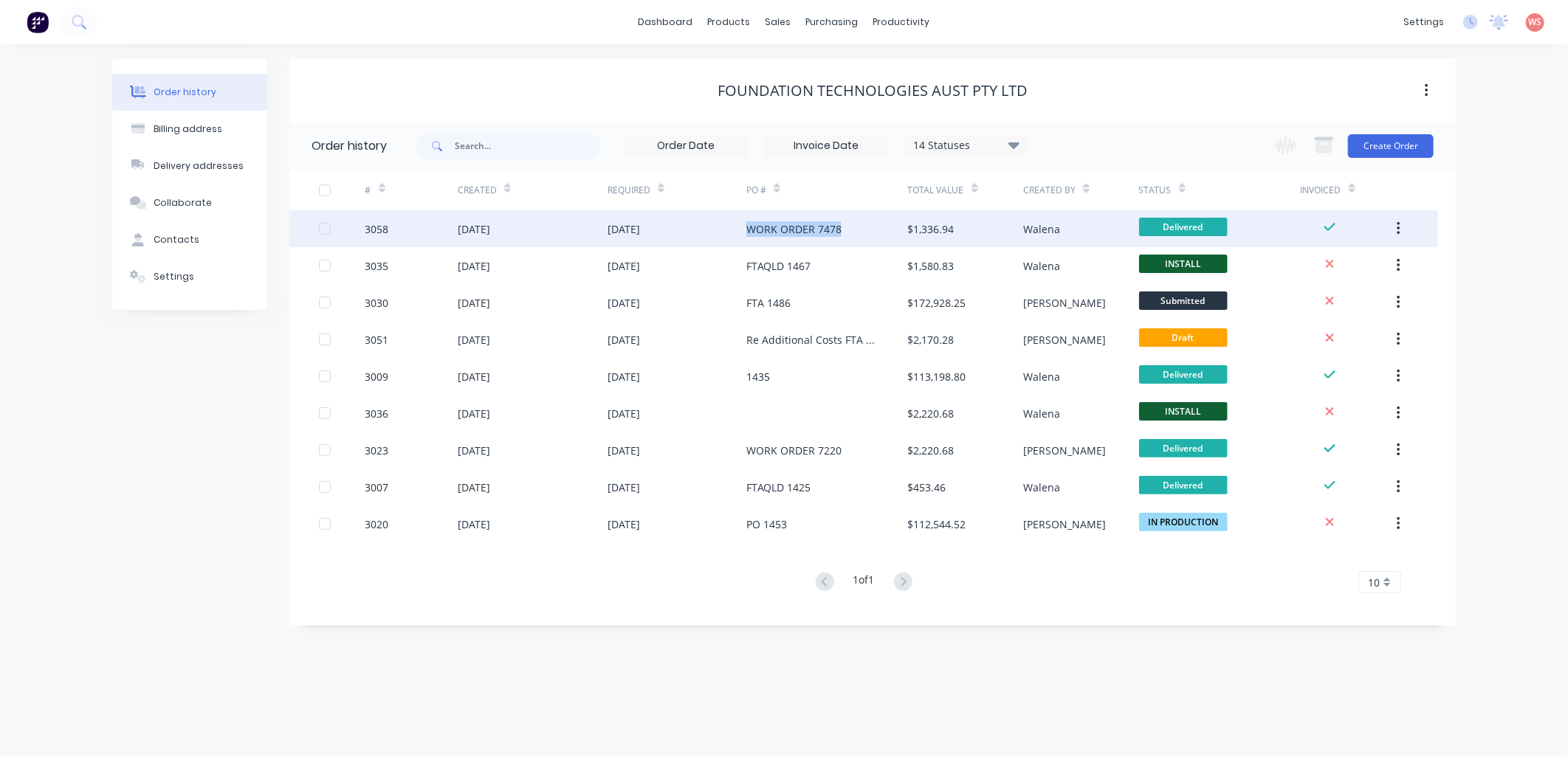
drag, startPoint x: 854, startPoint y: 228, endPoint x: 749, endPoint y: 230, distance: 105.0
click at [749, 230] on div "WORK ORDER 7478" at bounding box center [827, 228] width 162 height 36
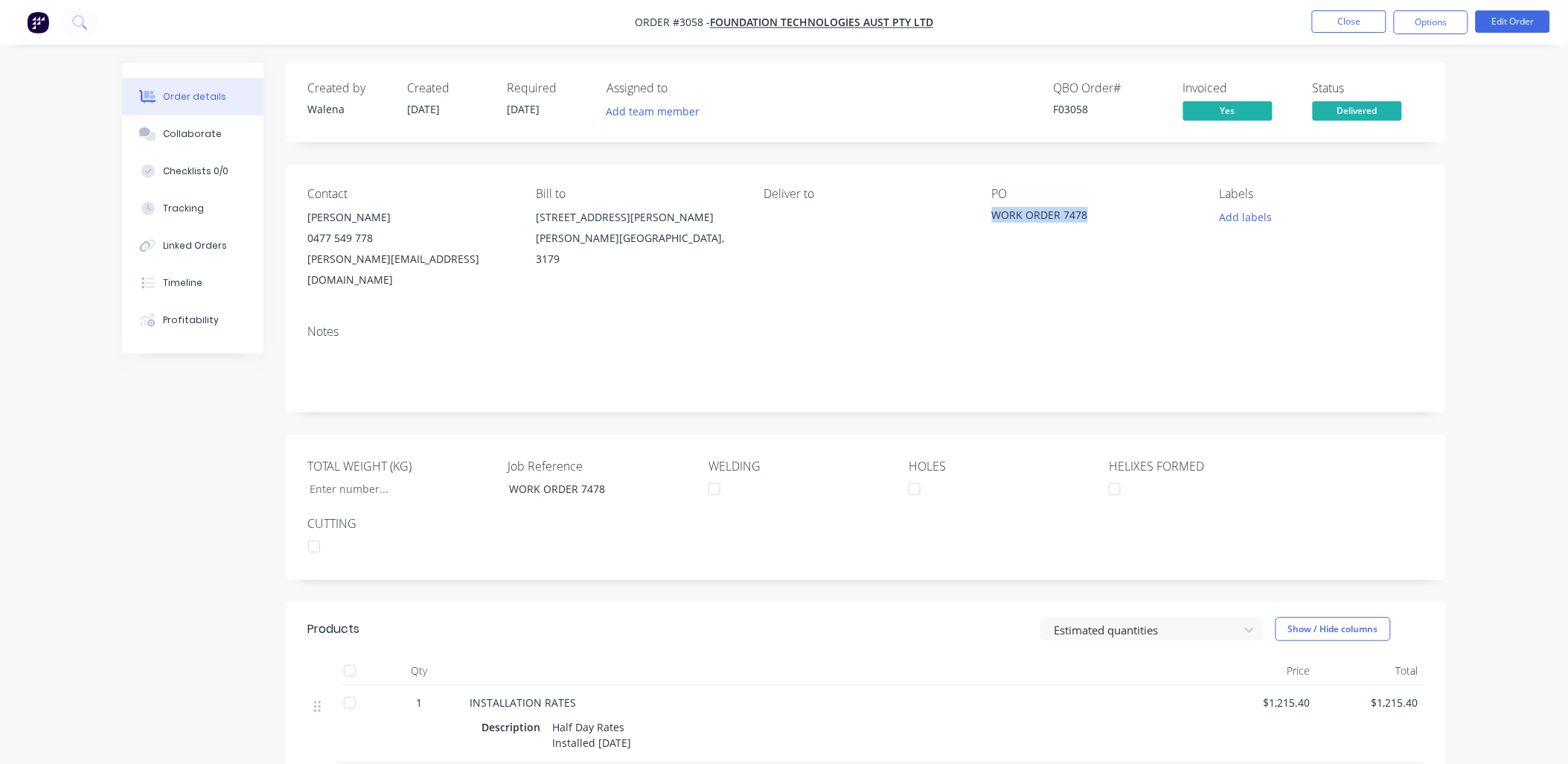
drag, startPoint x: 1098, startPoint y: 213, endPoint x: 991, endPoint y: 219, distance: 107.2
click at [992, 219] on div "WORK ORDER 7478" at bounding box center [1084, 217] width 186 height 21
drag, startPoint x: 991, startPoint y: 219, endPoint x: 1001, endPoint y: 219, distance: 10.0
copy div "WORK ORDER 7478"
click at [1338, 23] on button "Close" at bounding box center [1349, 21] width 74 height 22
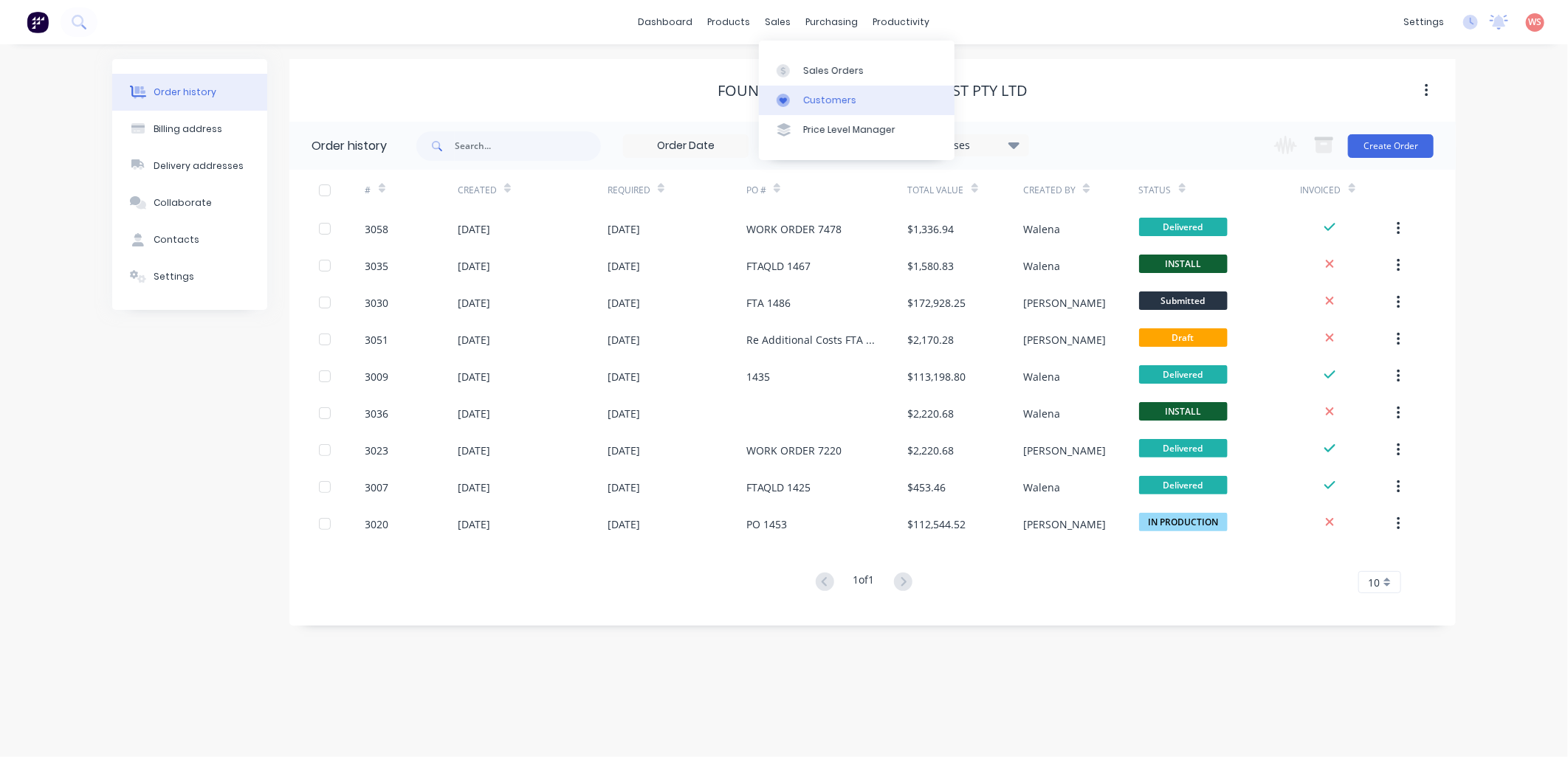
click at [831, 93] on link "Customers" at bounding box center [856, 100] width 196 height 30
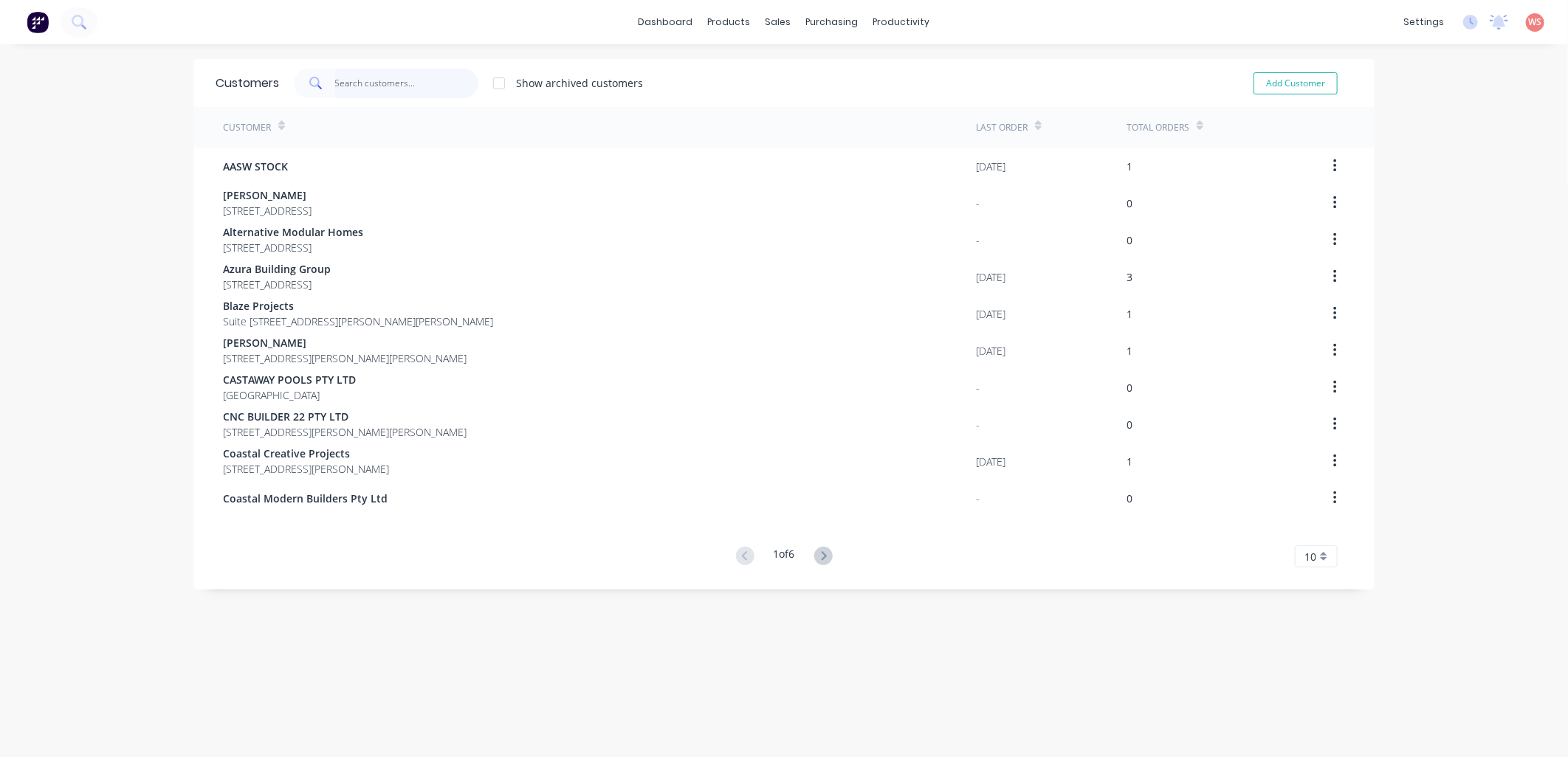
click at [371, 93] on input "text" at bounding box center [407, 84] width 144 height 30
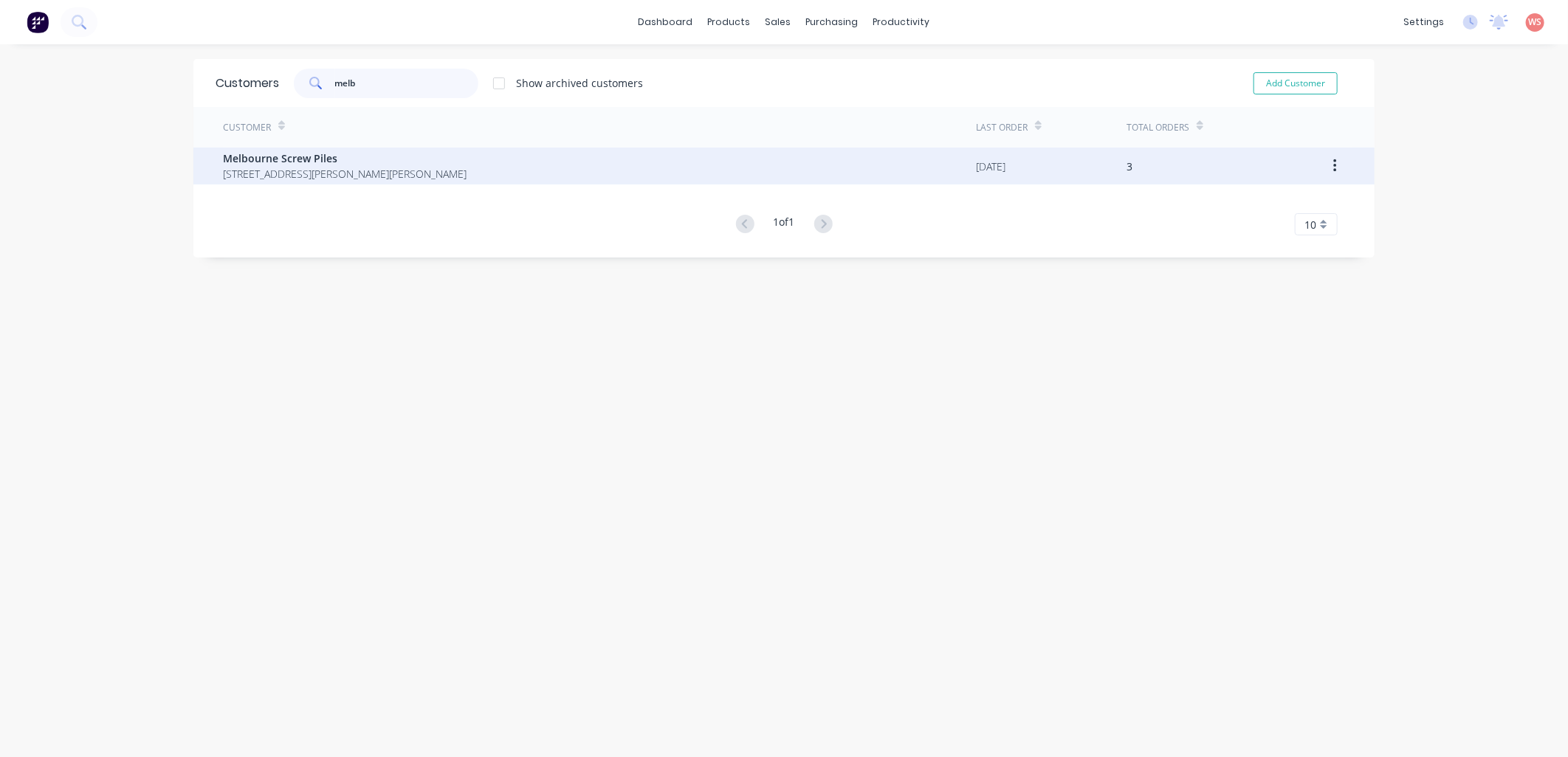
type input "melb"
click at [370, 166] on span "[STREET_ADDRESS][PERSON_NAME][PERSON_NAME]" at bounding box center [344, 174] width 243 height 16
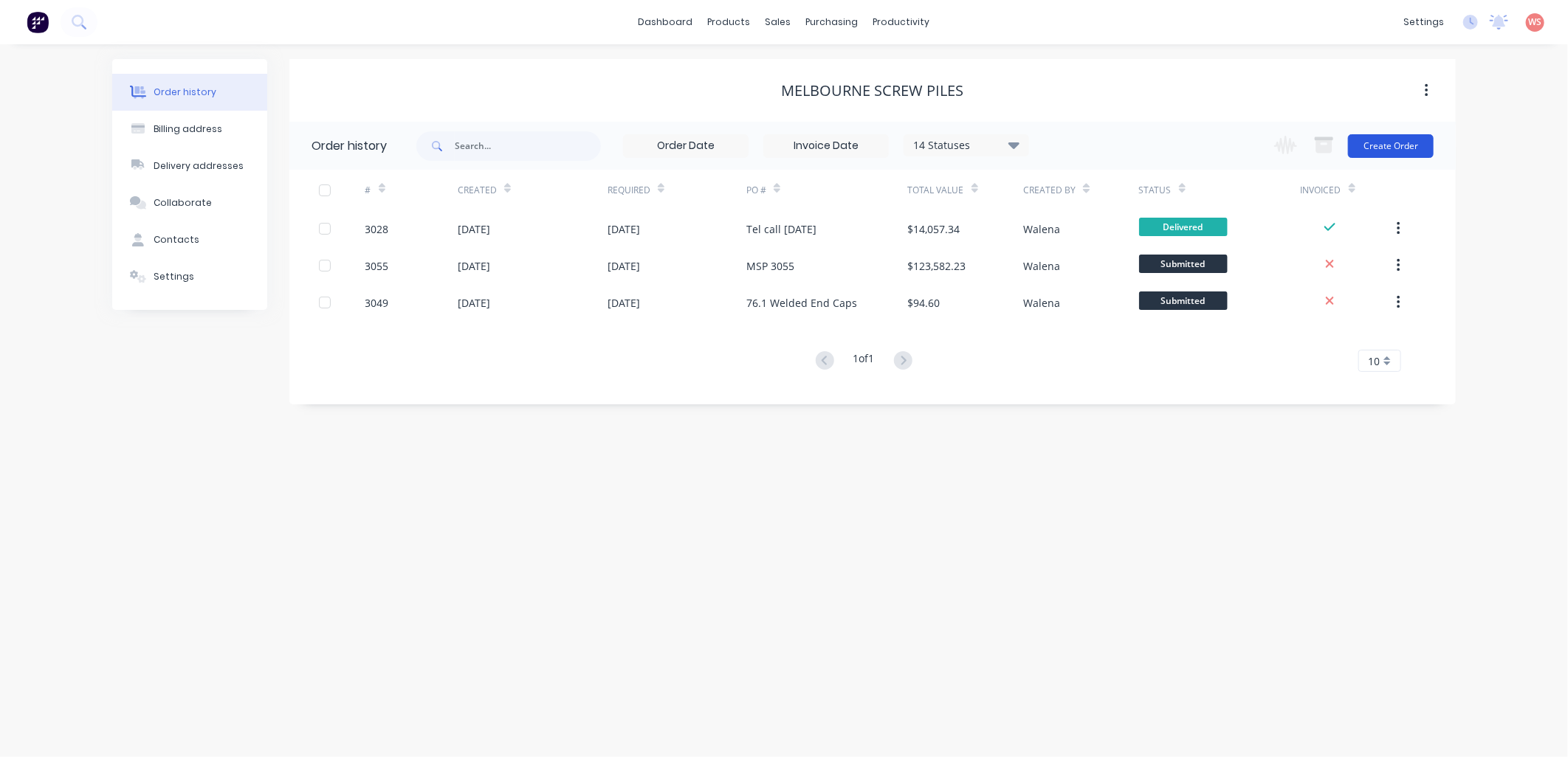
click at [1404, 137] on button "Create Order" at bounding box center [1390, 146] width 86 height 24
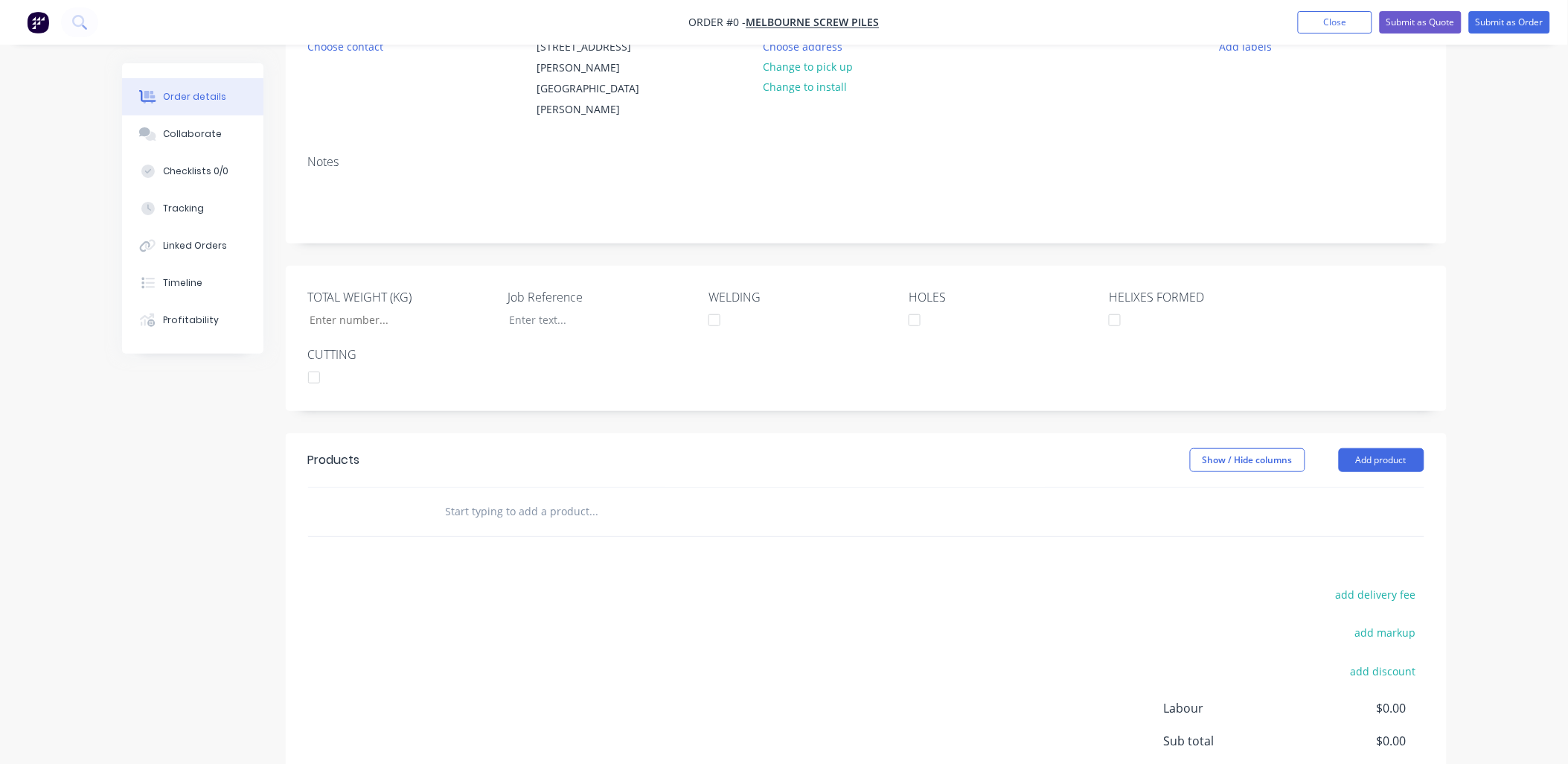
scroll to position [221, 0]
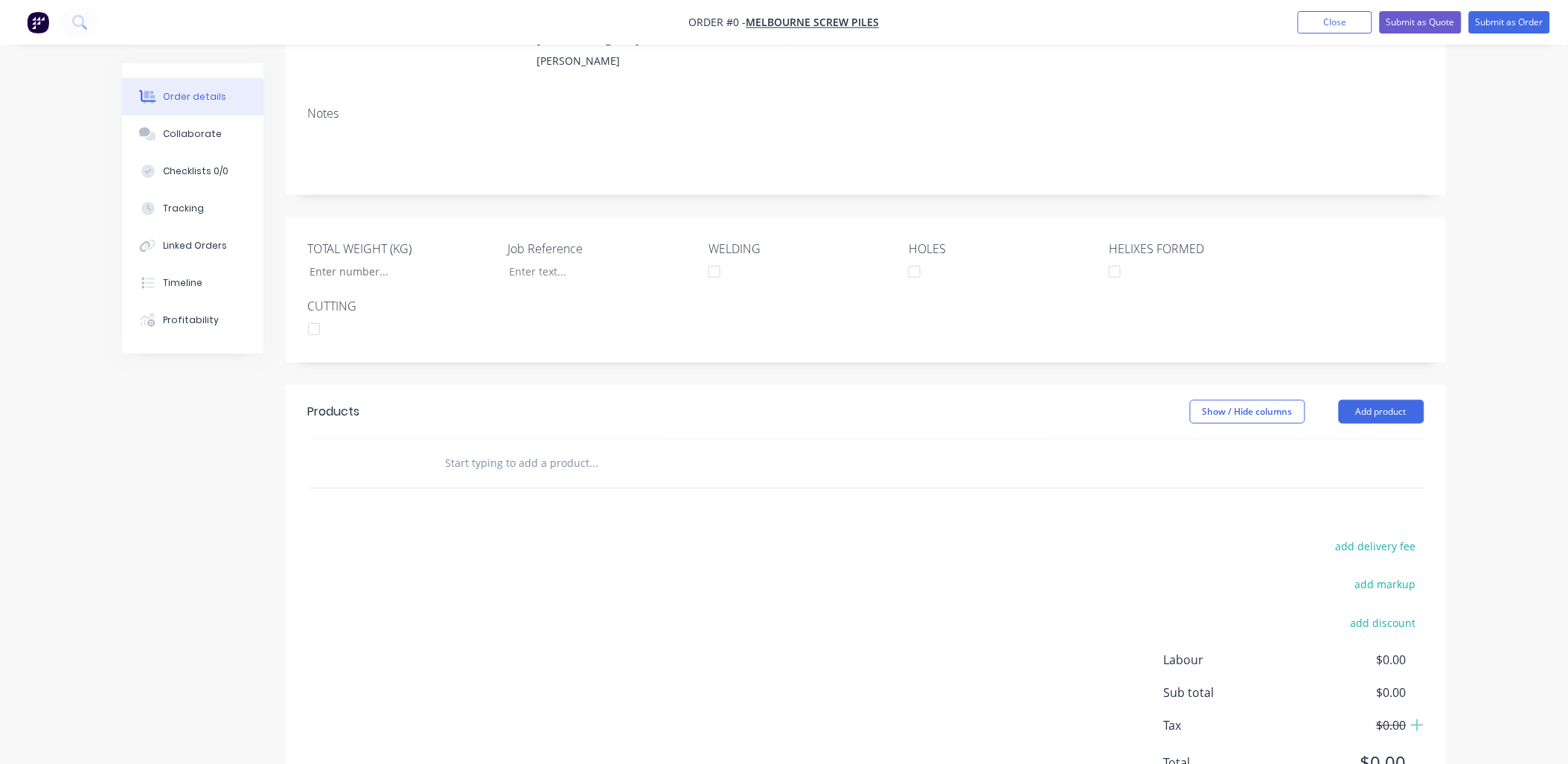
click at [454, 478] on input "text" at bounding box center [594, 463] width 298 height 30
click at [1416, 423] on button "Add product" at bounding box center [1381, 411] width 85 height 24
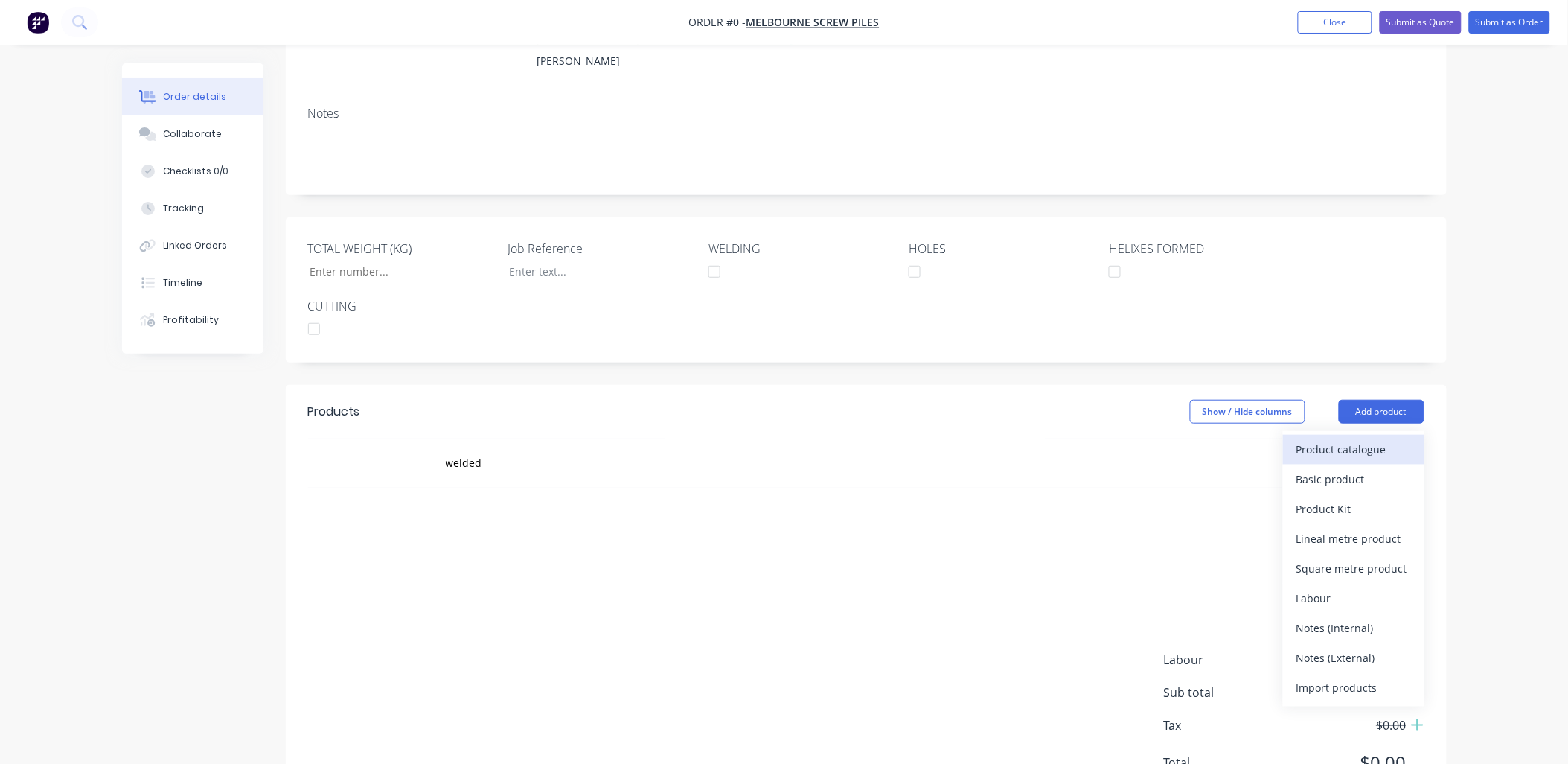
click at [1350, 460] on div "Product catalogue" at bounding box center [1354, 449] width 114 height 22
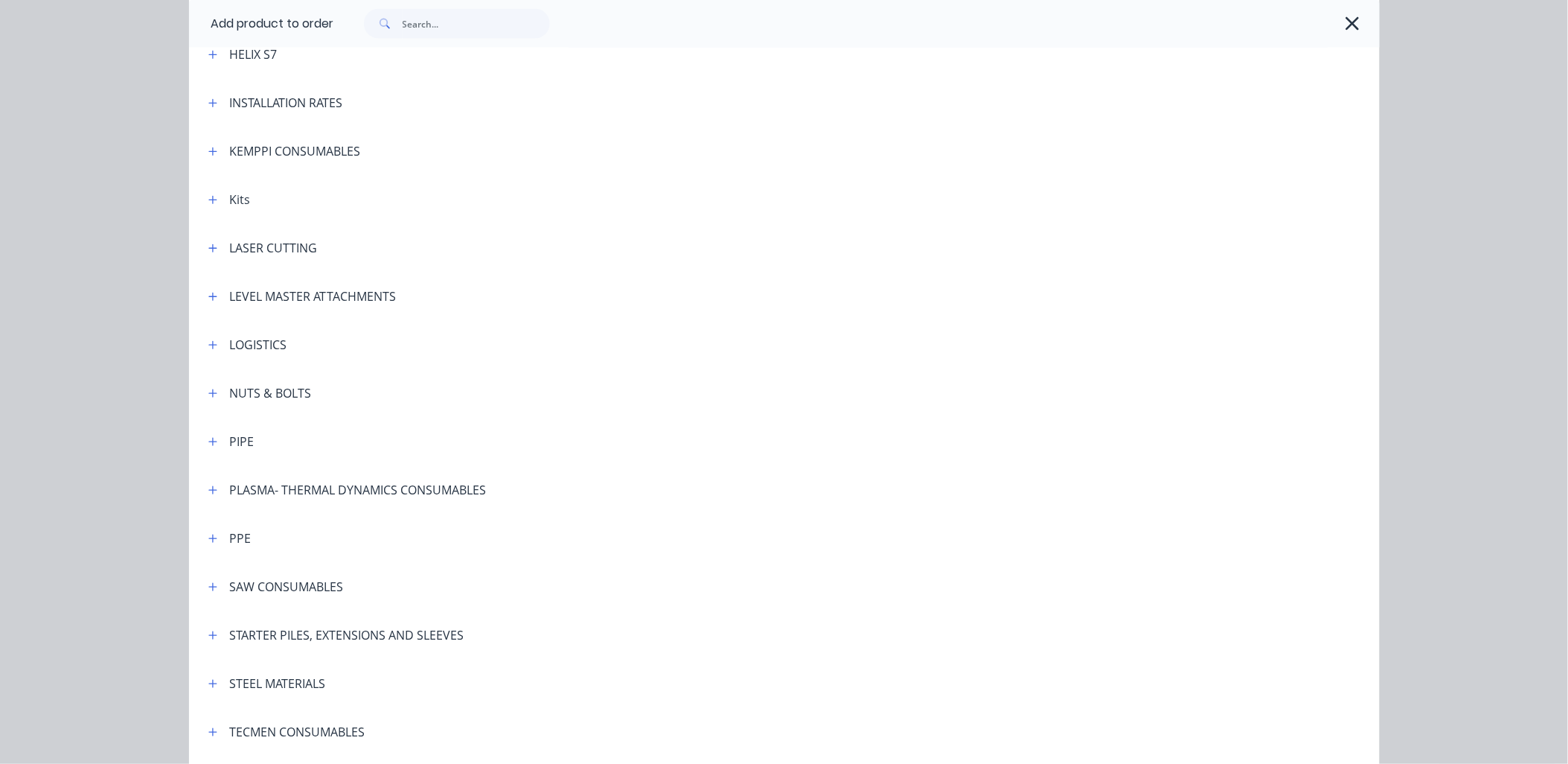
scroll to position [1157, 0]
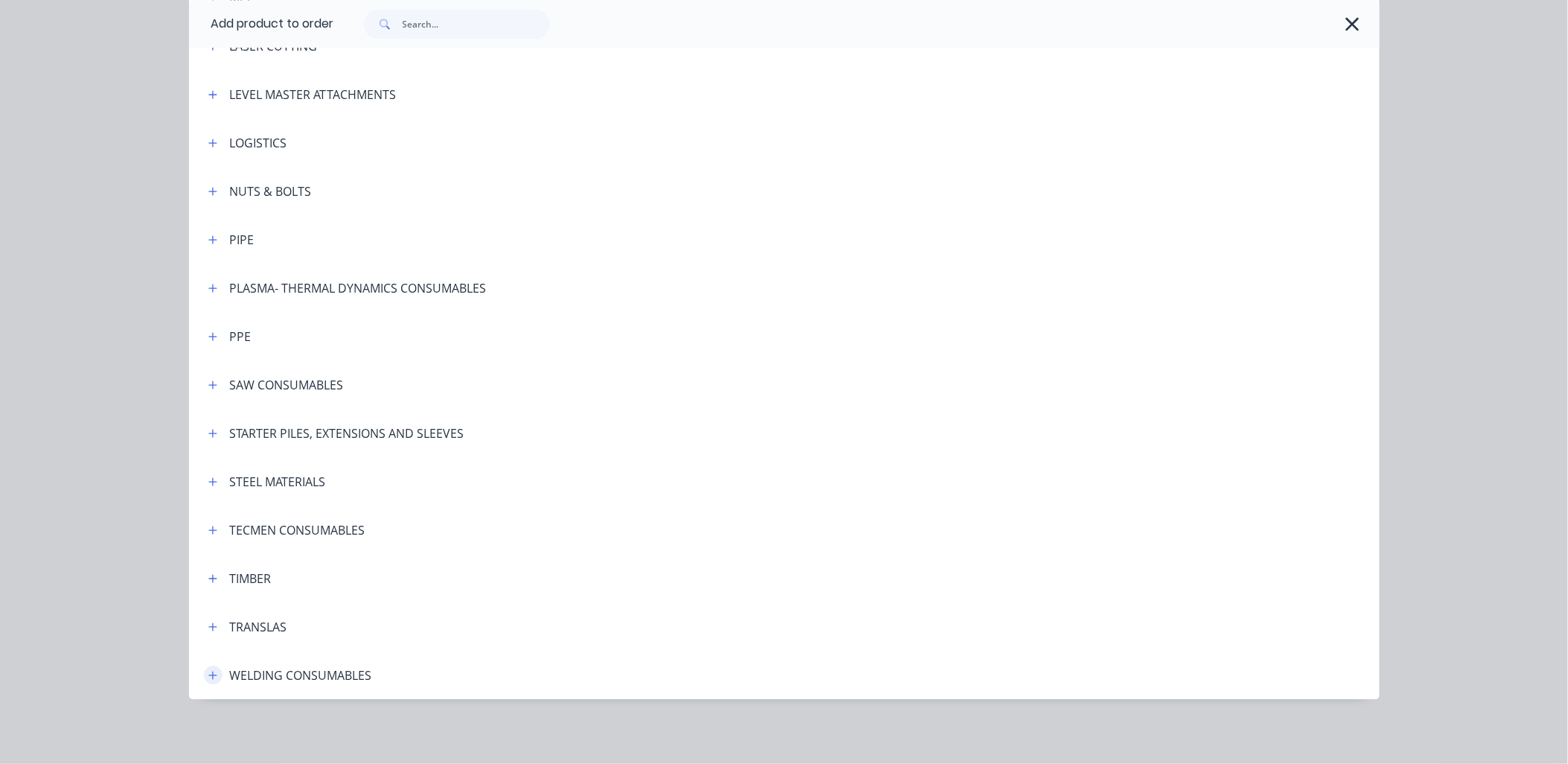
click at [210, 676] on icon "button" at bounding box center [213, 675] width 9 height 10
click at [211, 676] on icon "button" at bounding box center [213, 675] width 9 height 10
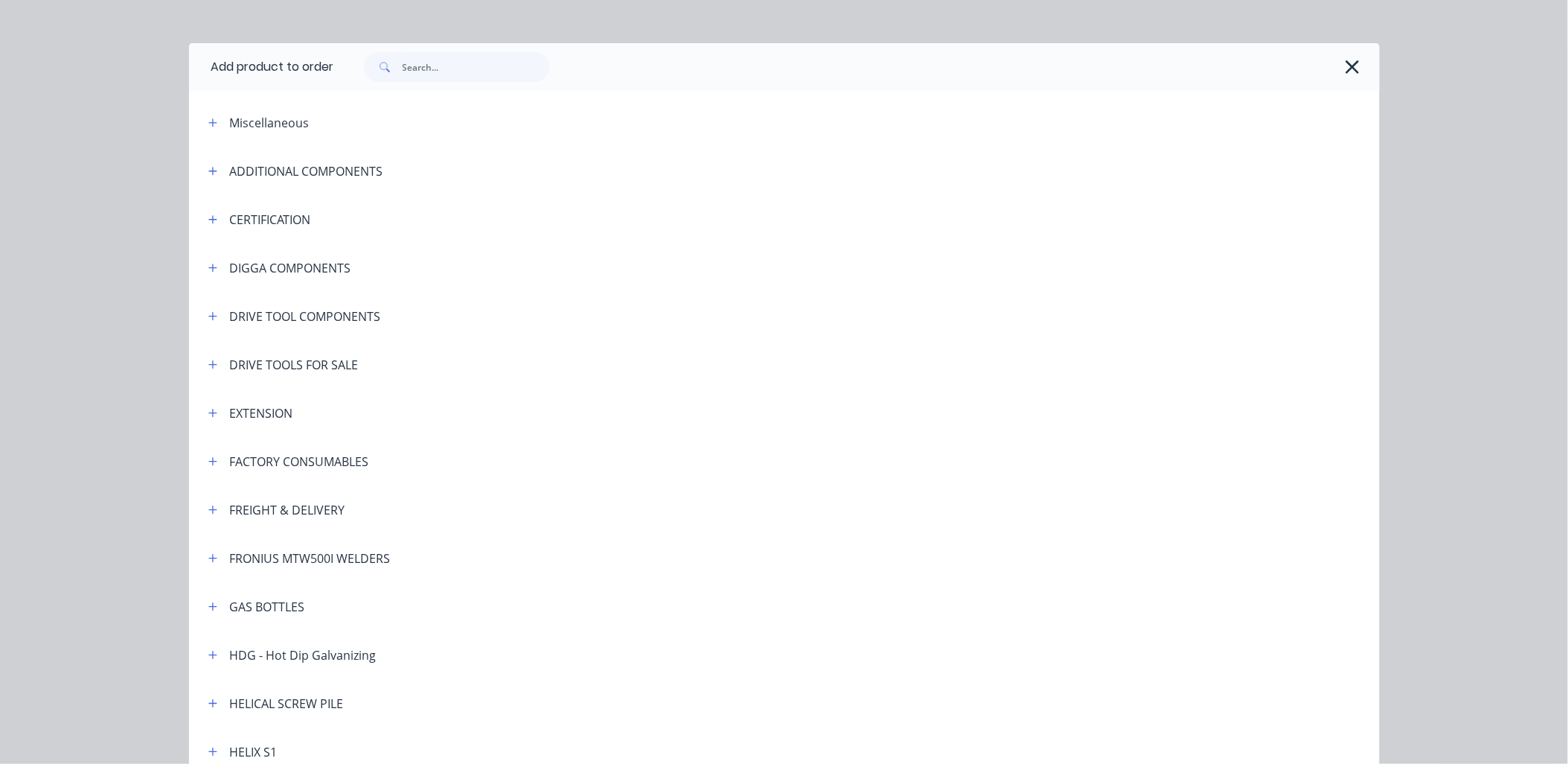
scroll to position [0, 0]
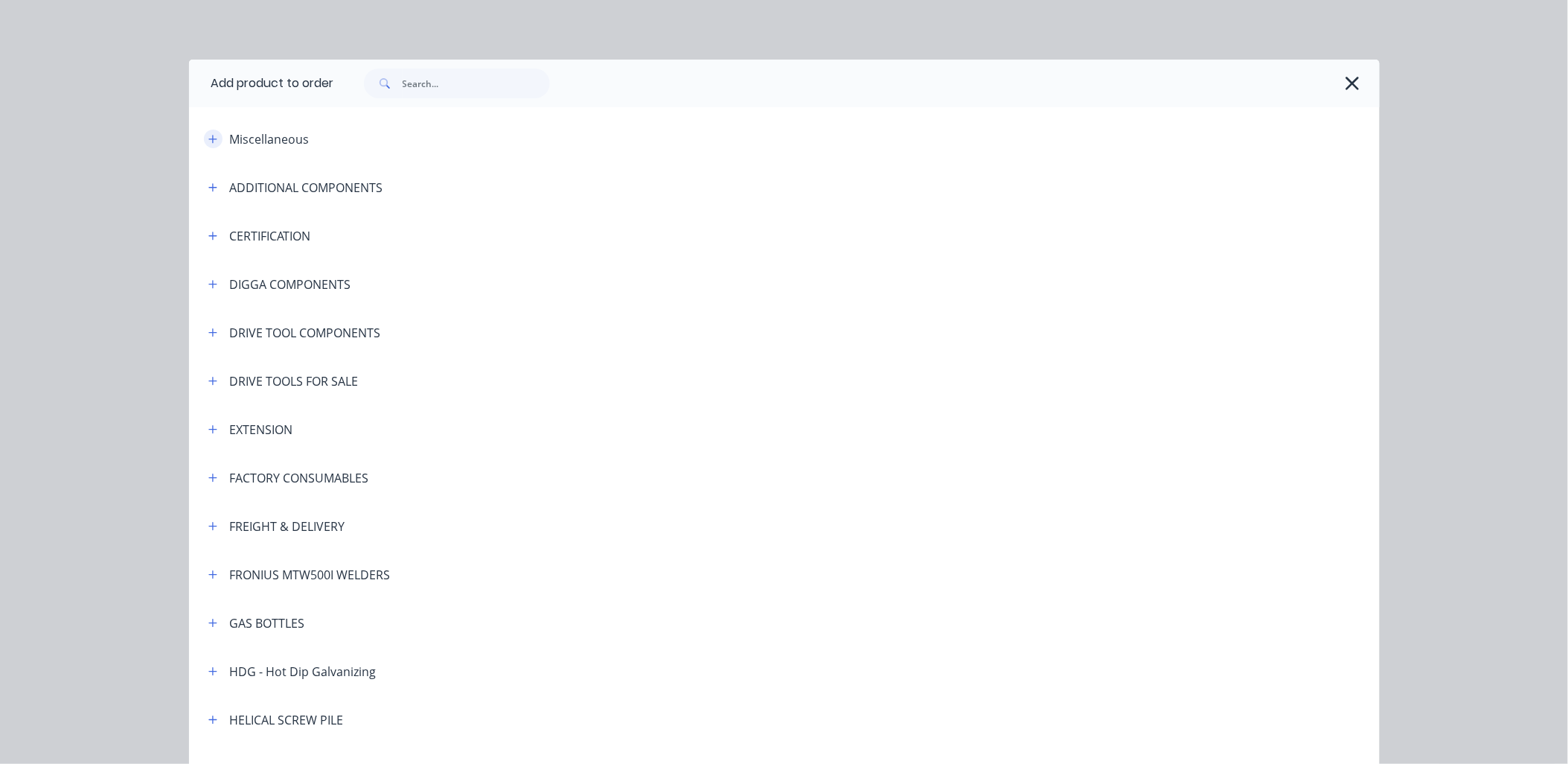
click at [209, 139] on icon "button" at bounding box center [213, 139] width 8 height 8
click at [209, 139] on icon "button" at bounding box center [213, 139] width 9 height 10
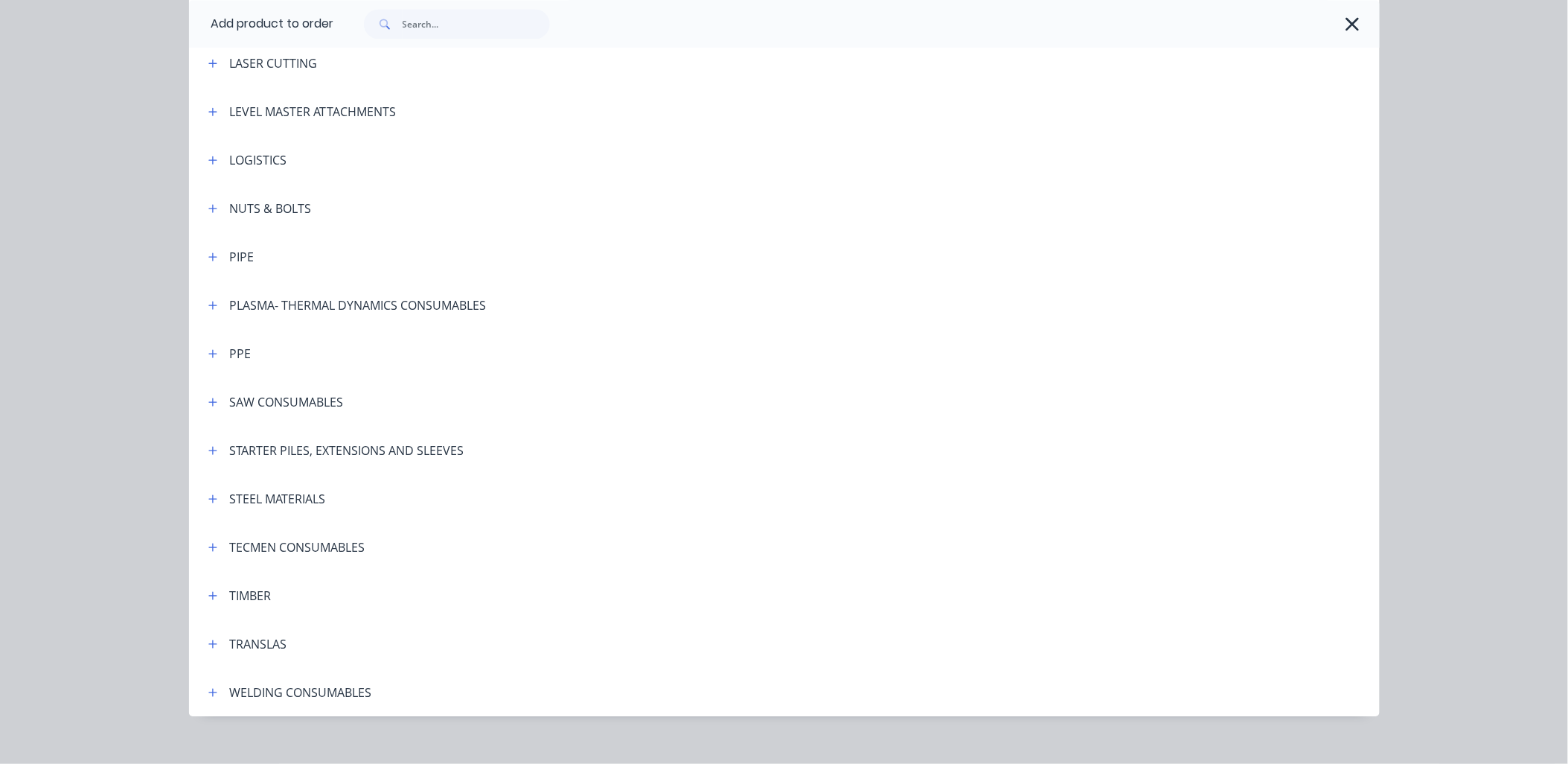
scroll to position [1157, 0]
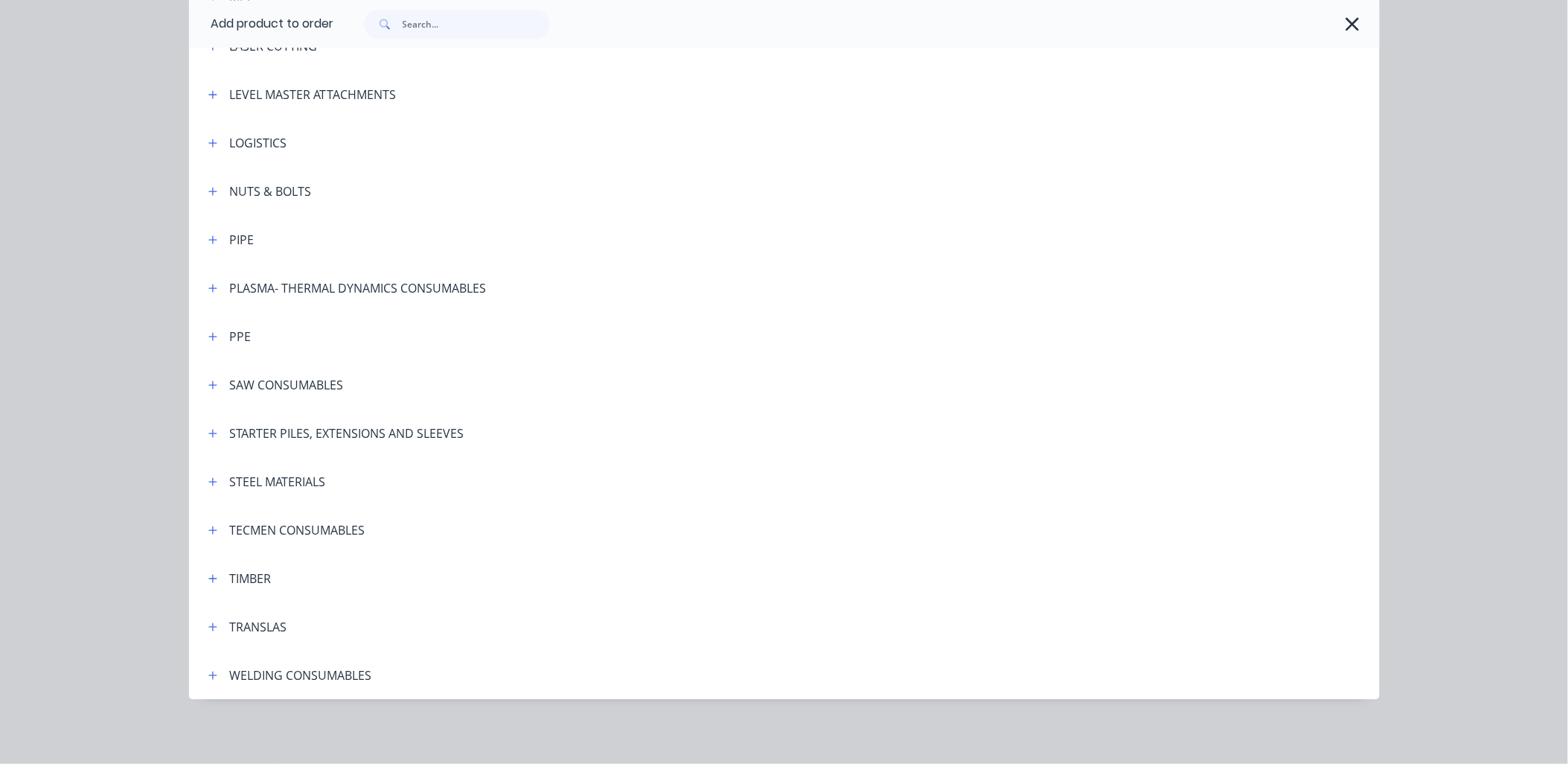
click at [31, 452] on div "Add product to order Miscellaneous ADDITIONAL COMPONENTS CERTIFICATION DIGGA CO…" at bounding box center [784, 382] width 1568 height 764
drag, startPoint x: 1334, startPoint y: 28, endPoint x: 1341, endPoint y: 25, distance: 7.6
click at [1335, 28] on div at bounding box center [849, 24] width 1031 height 30
click at [1345, 25] on icon "button" at bounding box center [1353, 23] width 16 height 21
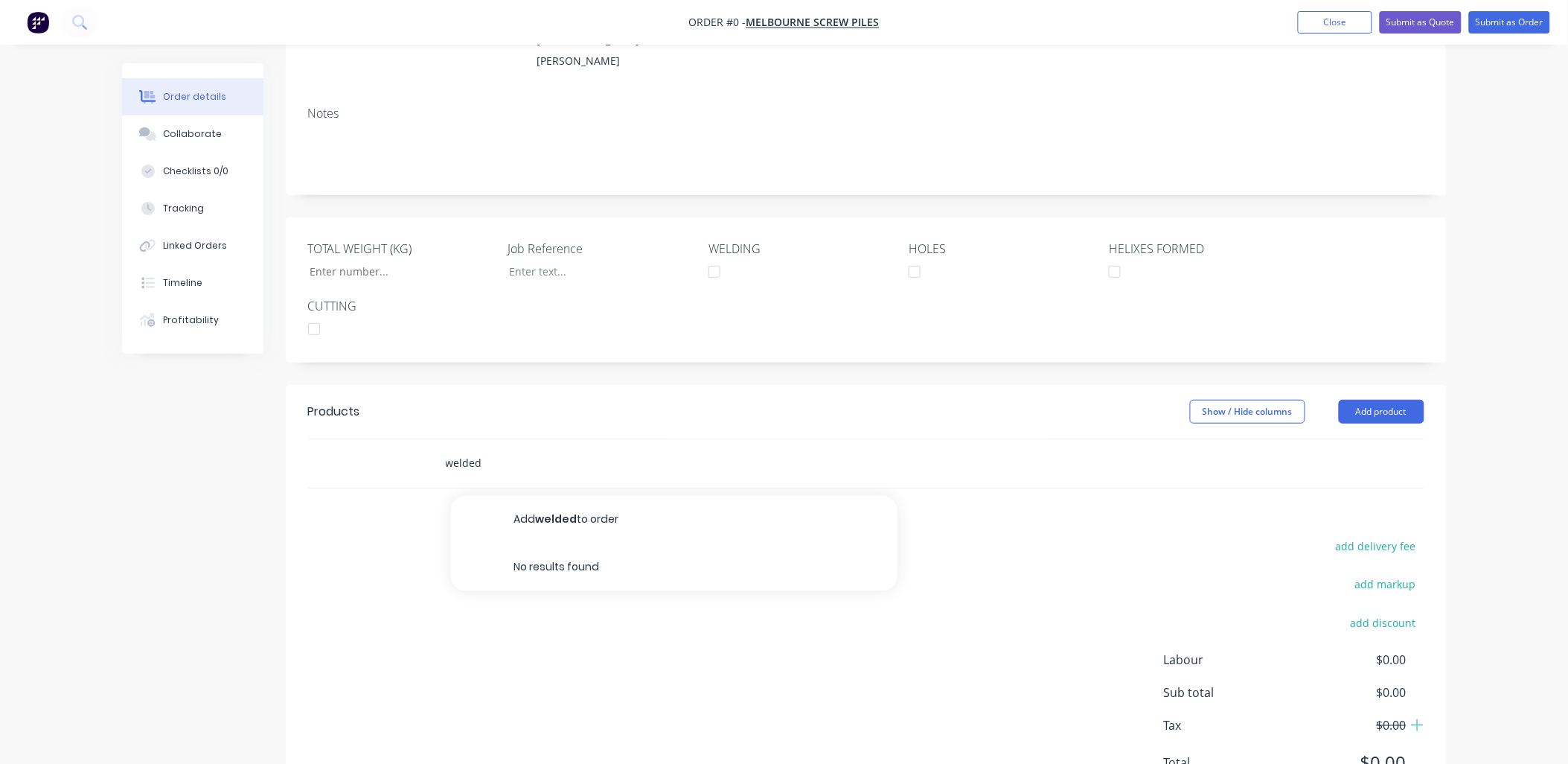
drag, startPoint x: 487, startPoint y: 484, endPoint x: 426, endPoint y: 480, distance: 61.1
click at [424, 480] on div "welded Add welded to order No results found" at bounding box center [866, 463] width 1116 height 49
type input "end caps"
click at [1367, 423] on button "Add product" at bounding box center [1381, 411] width 85 height 24
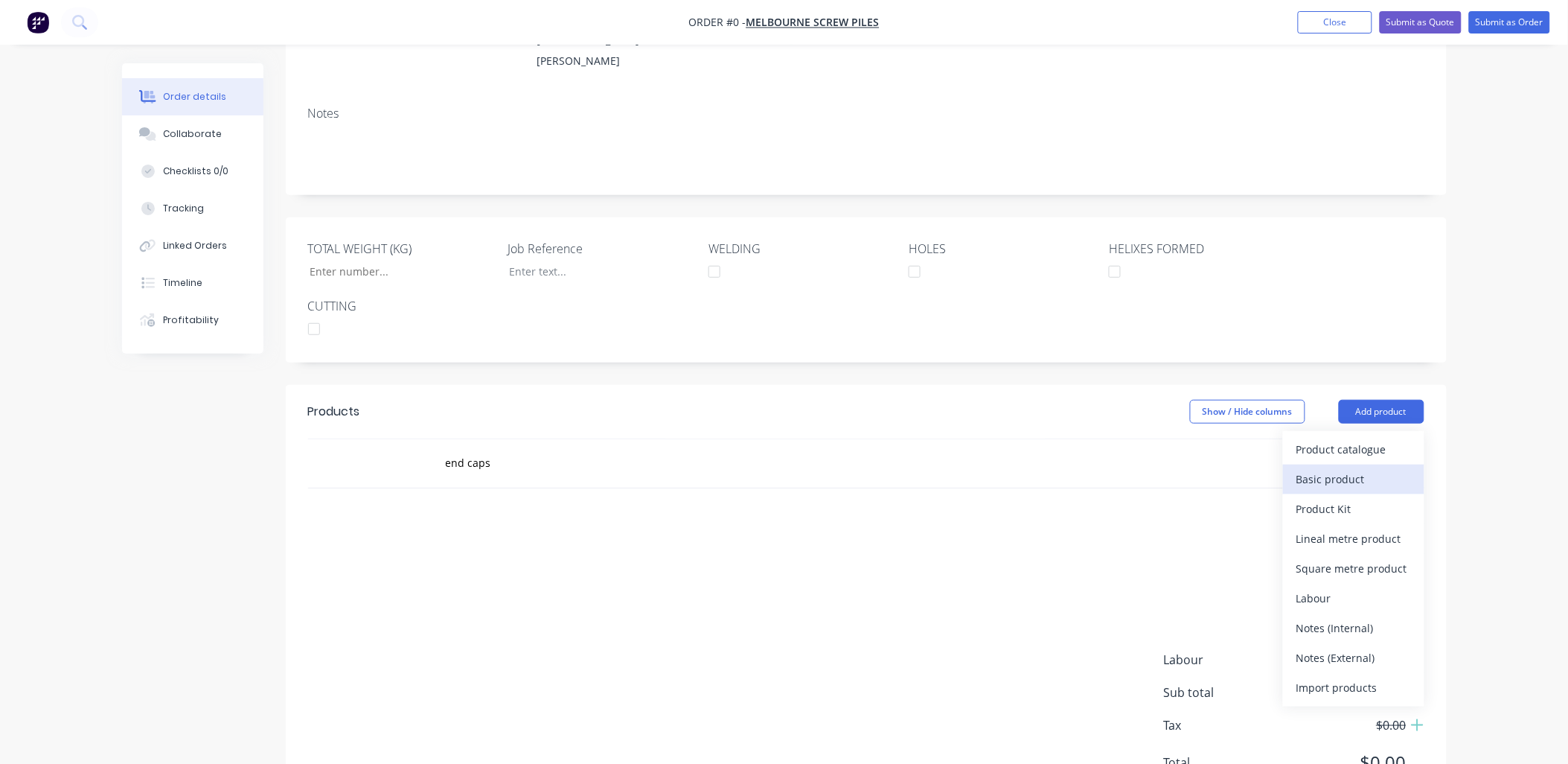
click at [1359, 490] on div "Basic product" at bounding box center [1354, 479] width 114 height 22
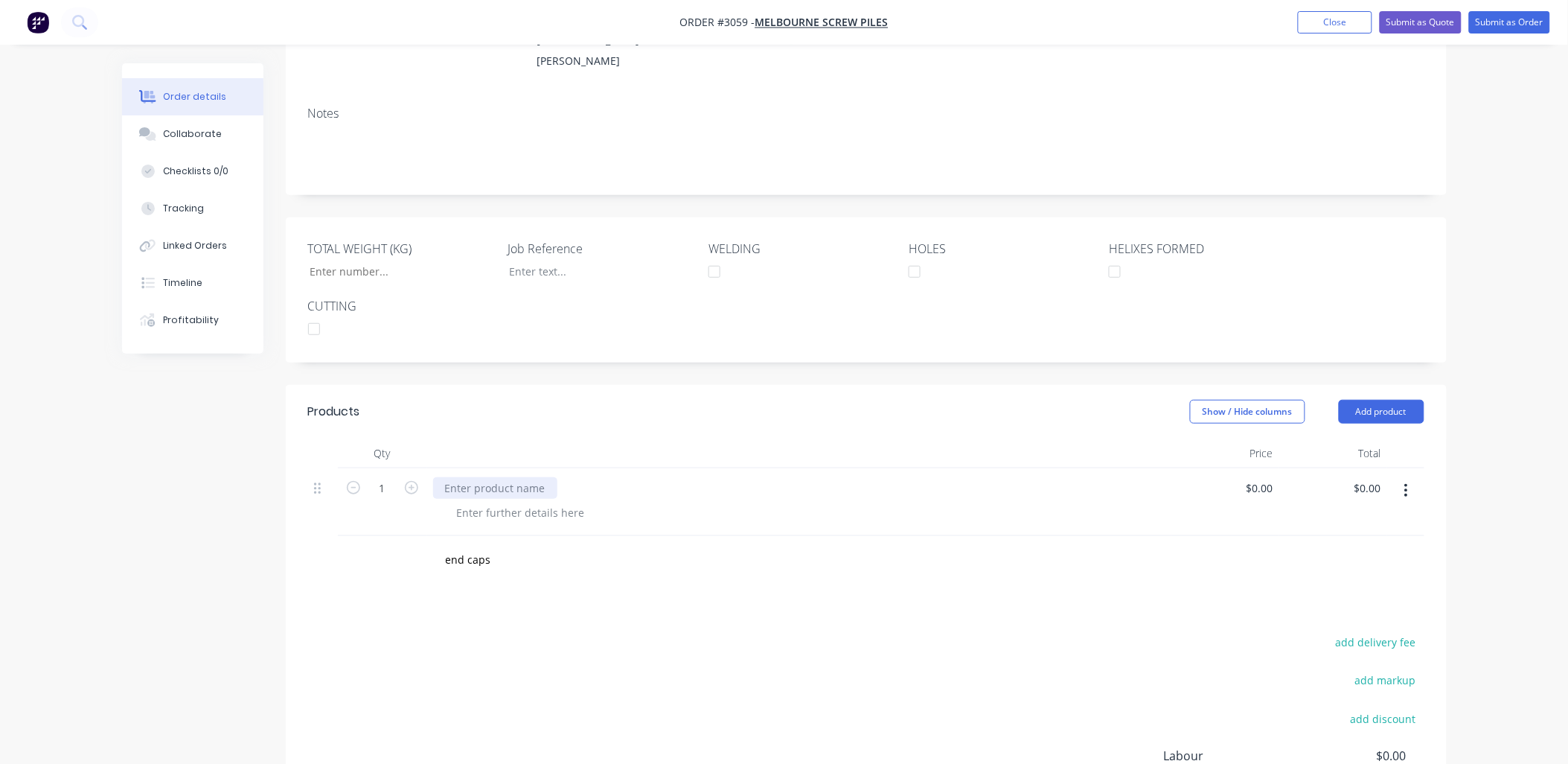
click at [484, 499] on div at bounding box center [495, 488] width 124 height 22
type input "50"
click at [549, 639] on div "Products Show / Hide columns Add product Qty Price Total 50 end caps $0.00 $0.0…" at bounding box center [866, 647] width 1161 height 525
click at [472, 499] on div "end caps" at bounding box center [468, 488] width 70 height 22
drag, startPoint x: 486, startPoint y: 510, endPoint x: 451, endPoint y: 500, distance: 36.4
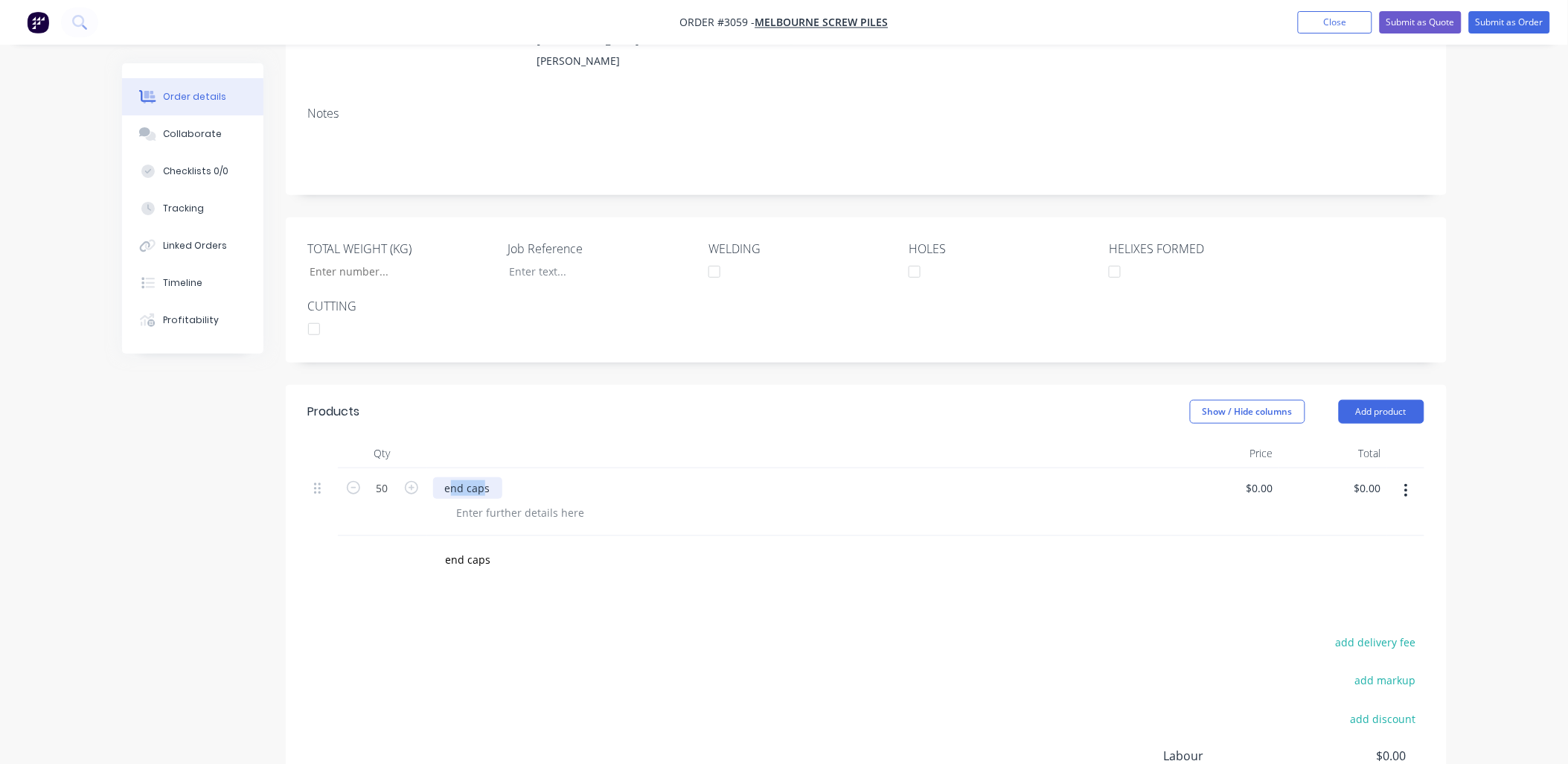
click at [451, 499] on div "end caps" at bounding box center [468, 488] width 70 height 22
drag, startPoint x: 486, startPoint y: 504, endPoint x: 430, endPoint y: 512, distance: 56.6
click at [430, 512] on div "end caps" at bounding box center [798, 502] width 744 height 68
click at [1400, 423] on button "Add product" at bounding box center [1381, 411] width 85 height 24
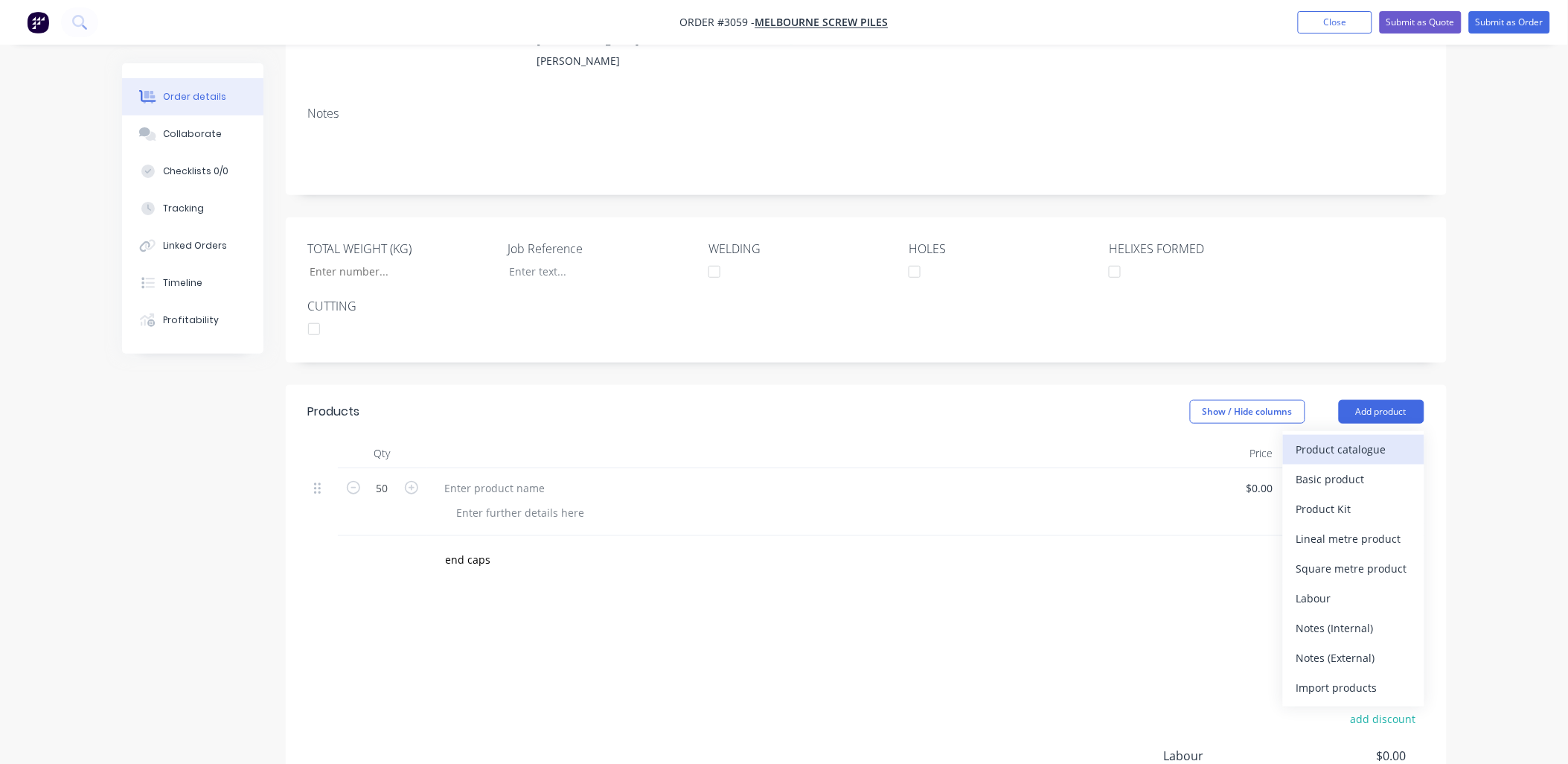
click at [1376, 458] on button "Product catalogue" at bounding box center [1354, 450] width 141 height 30
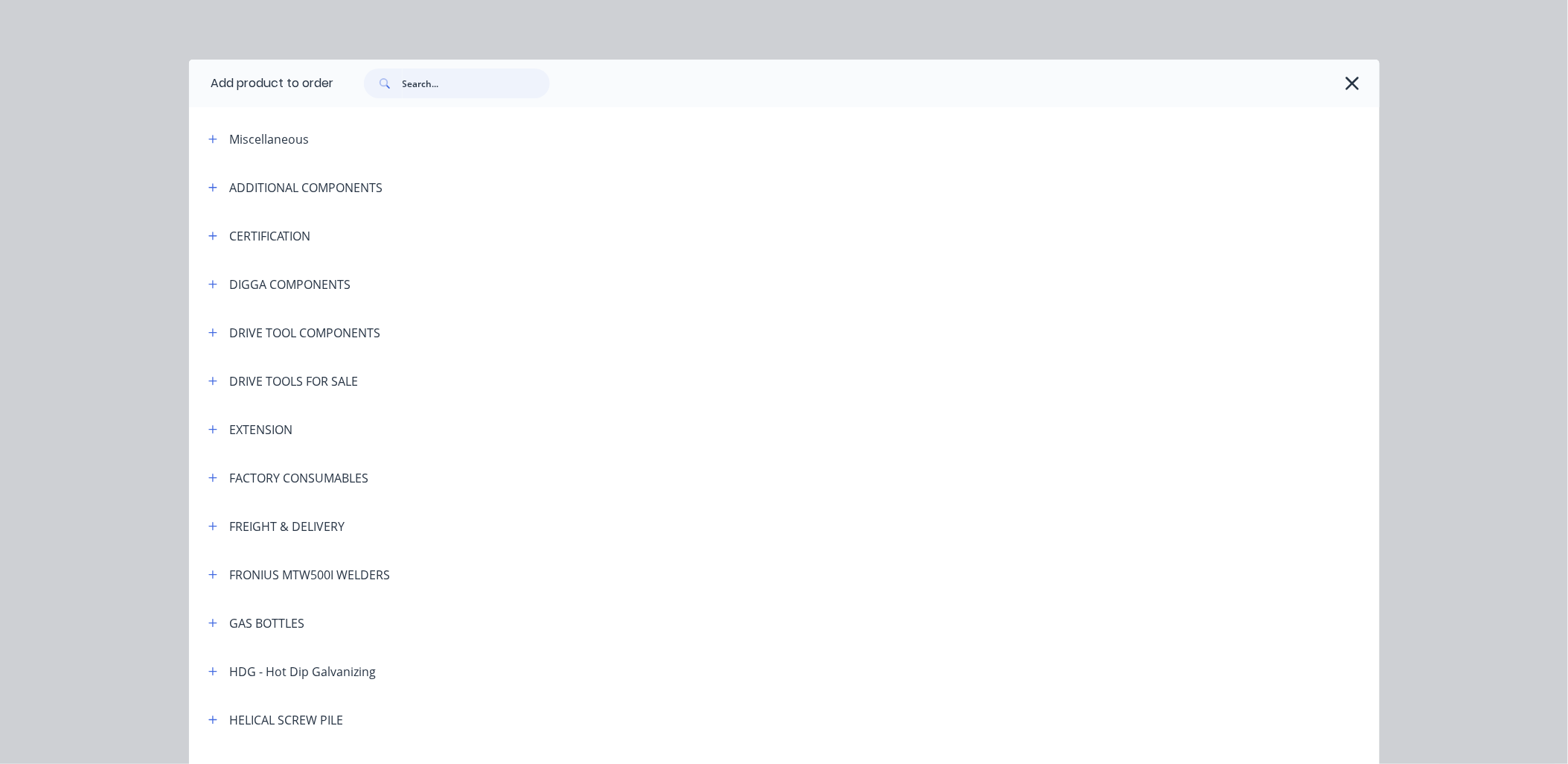
click at [462, 76] on input "text" at bounding box center [476, 83] width 147 height 30
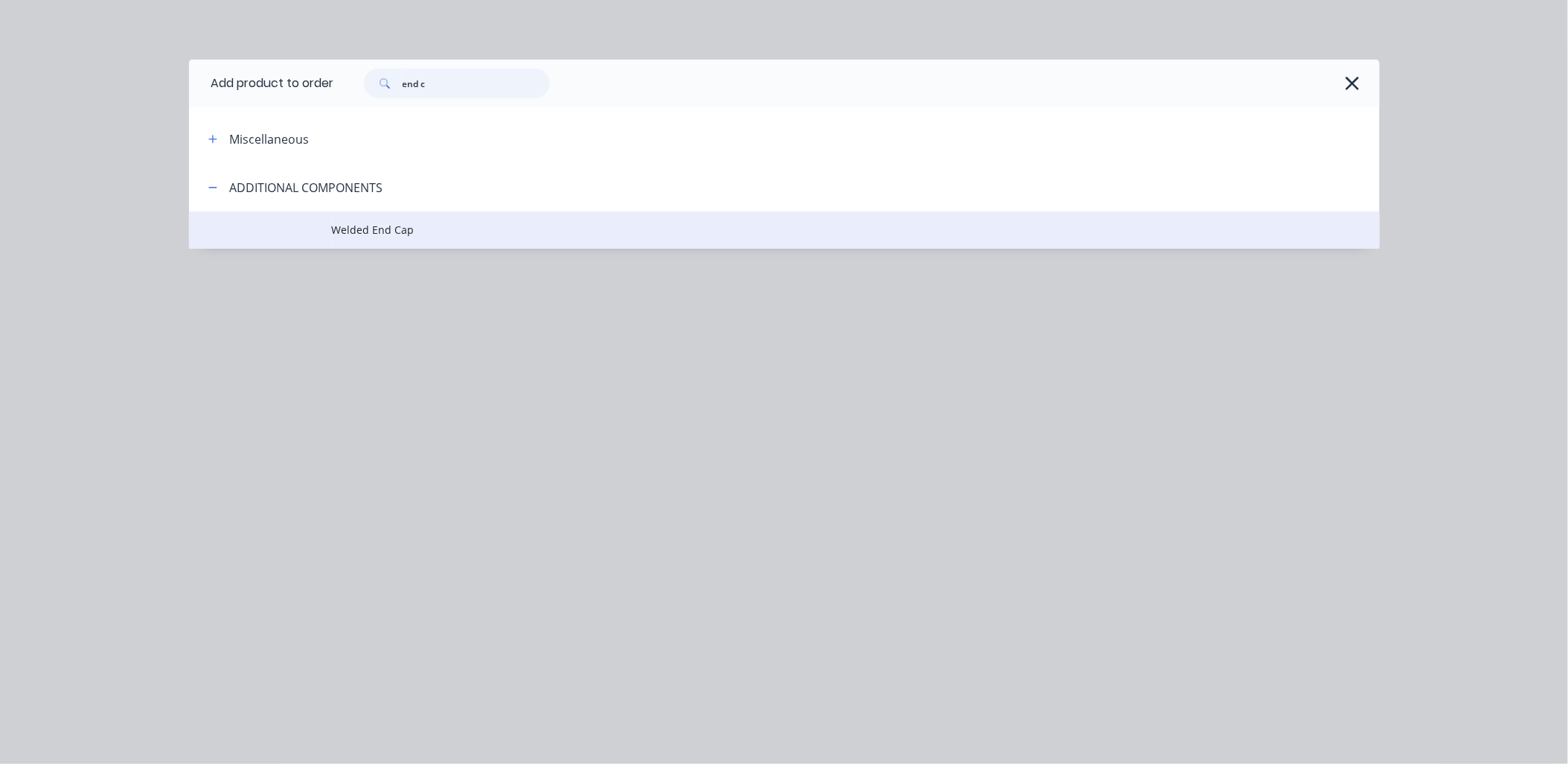
type input "end c"
click at [346, 228] on span "Welded End Cap" at bounding box center [751, 229] width 838 height 16
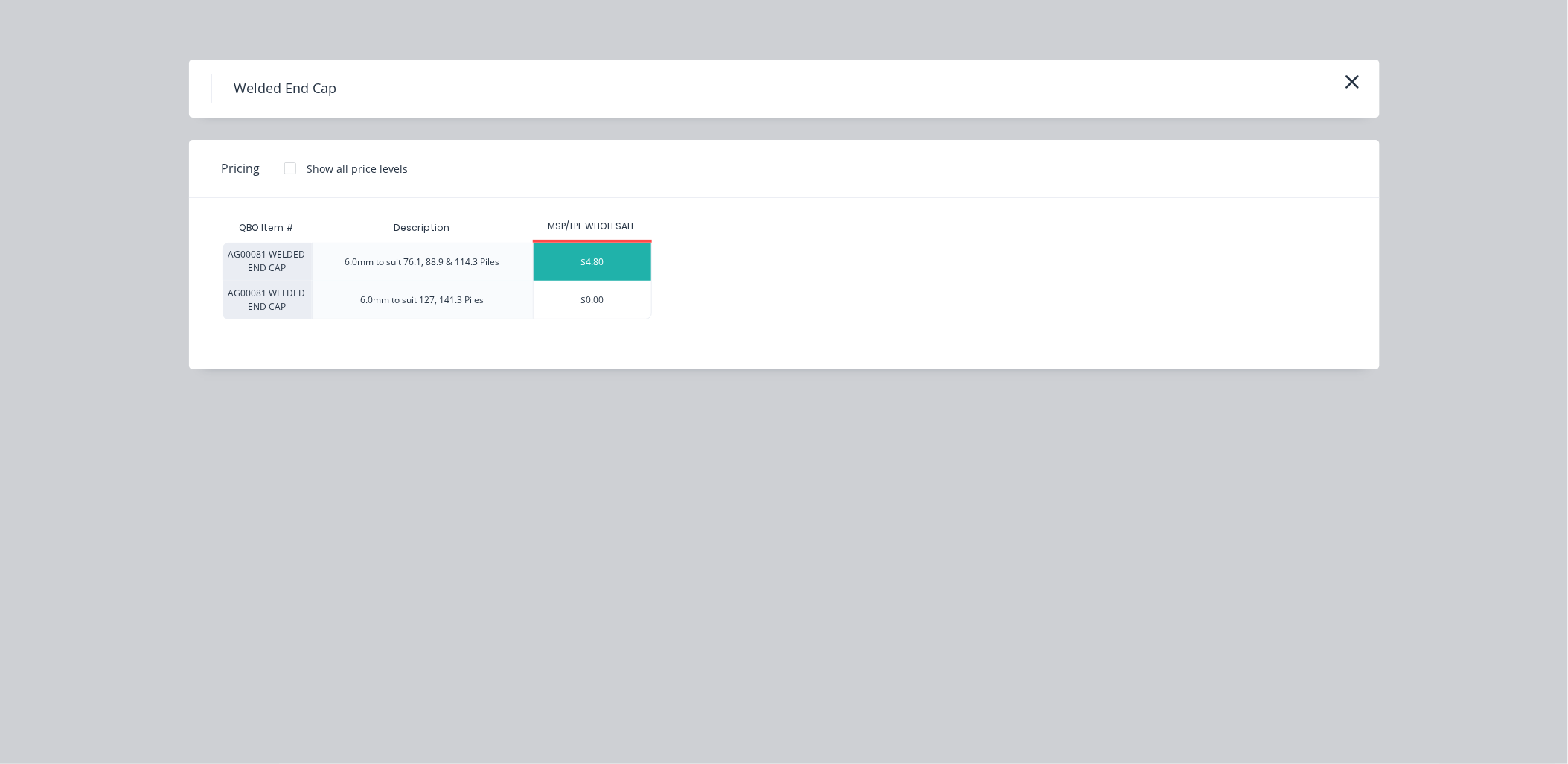
click at [581, 266] on div "$4.80" at bounding box center [592, 261] width 118 height 37
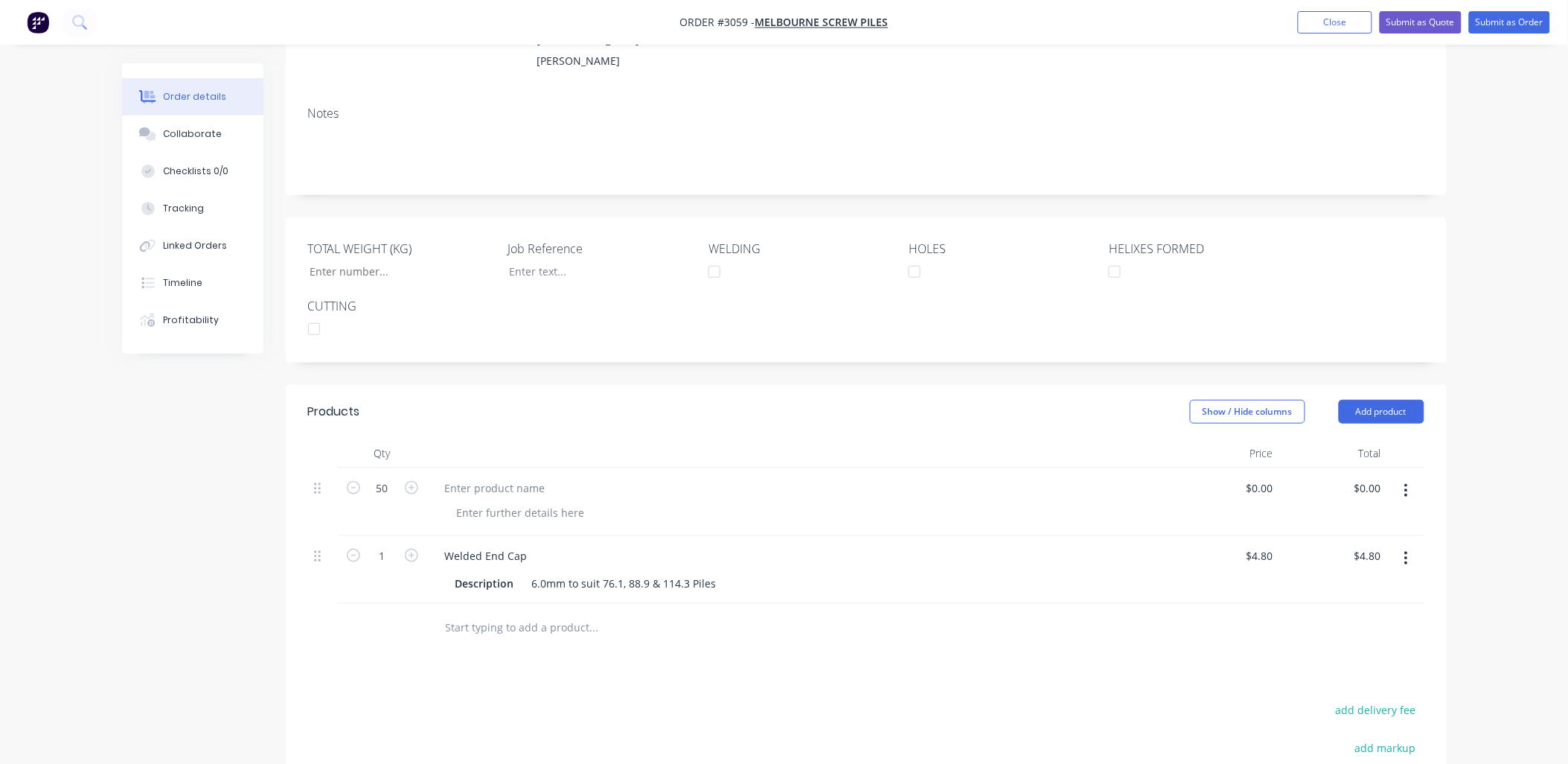
click at [1406, 498] on icon "button" at bounding box center [1406, 490] width 3 height 13
click at [1328, 630] on div "Delete" at bounding box center [1354, 619] width 114 height 22
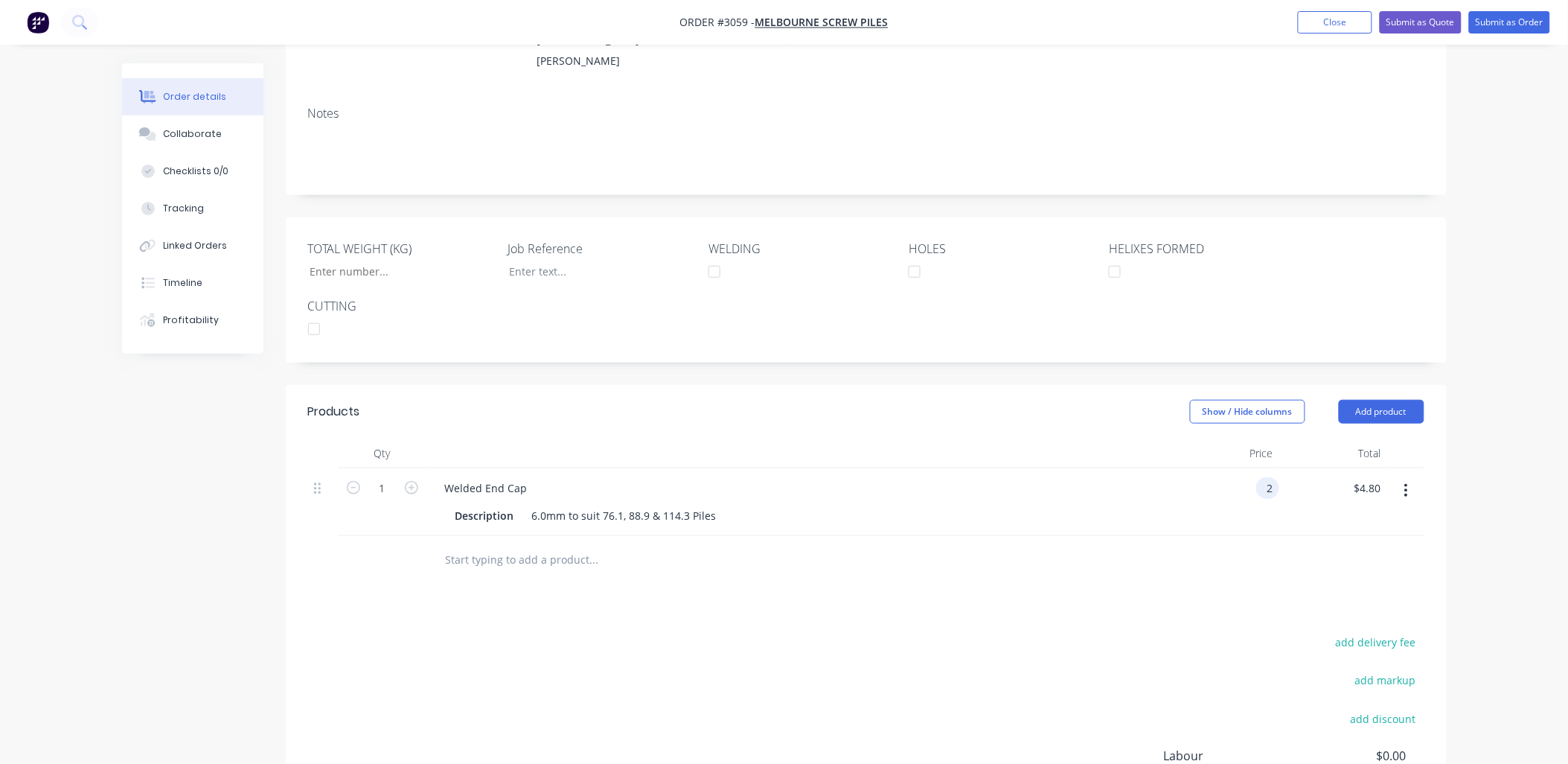
type input "$2.00"
click at [1220, 615] on div "Products Show / Hide columns Add product Qty Price Total 1 Welded End Cap Descr…" at bounding box center [866, 647] width 1161 height 525
click at [381, 500] on input "1" at bounding box center [382, 488] width 39 height 22
type input "50"
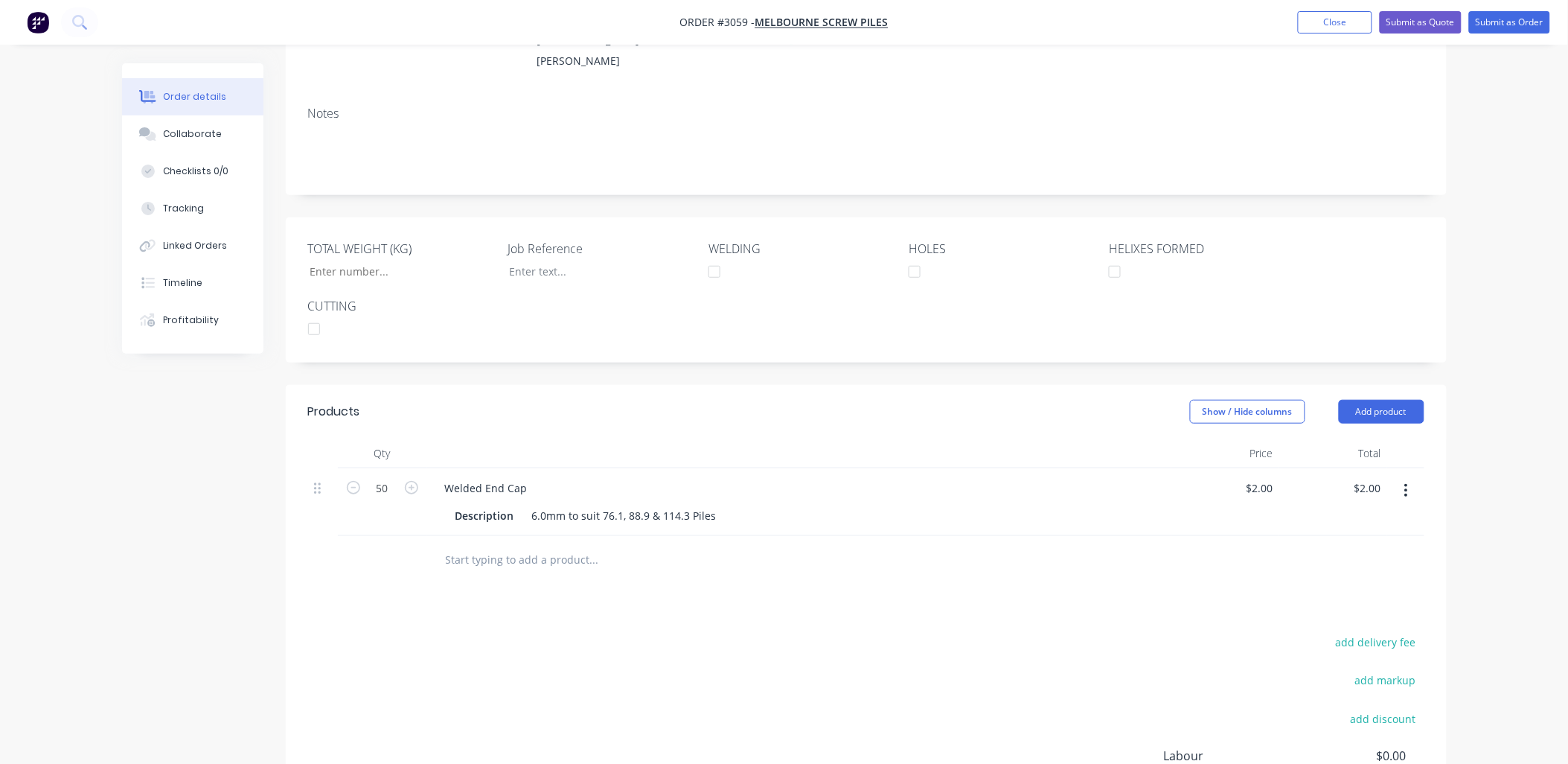
type input "$100.00"
click at [424, 626] on div "Products Show / Hide columns Add product Qty Price Total 50 Welded End Cap Desc…" at bounding box center [866, 647] width 1161 height 525
click at [462, 575] on input "text" at bounding box center [594, 560] width 298 height 30
click at [1377, 423] on button "Add product" at bounding box center [1381, 411] width 85 height 24
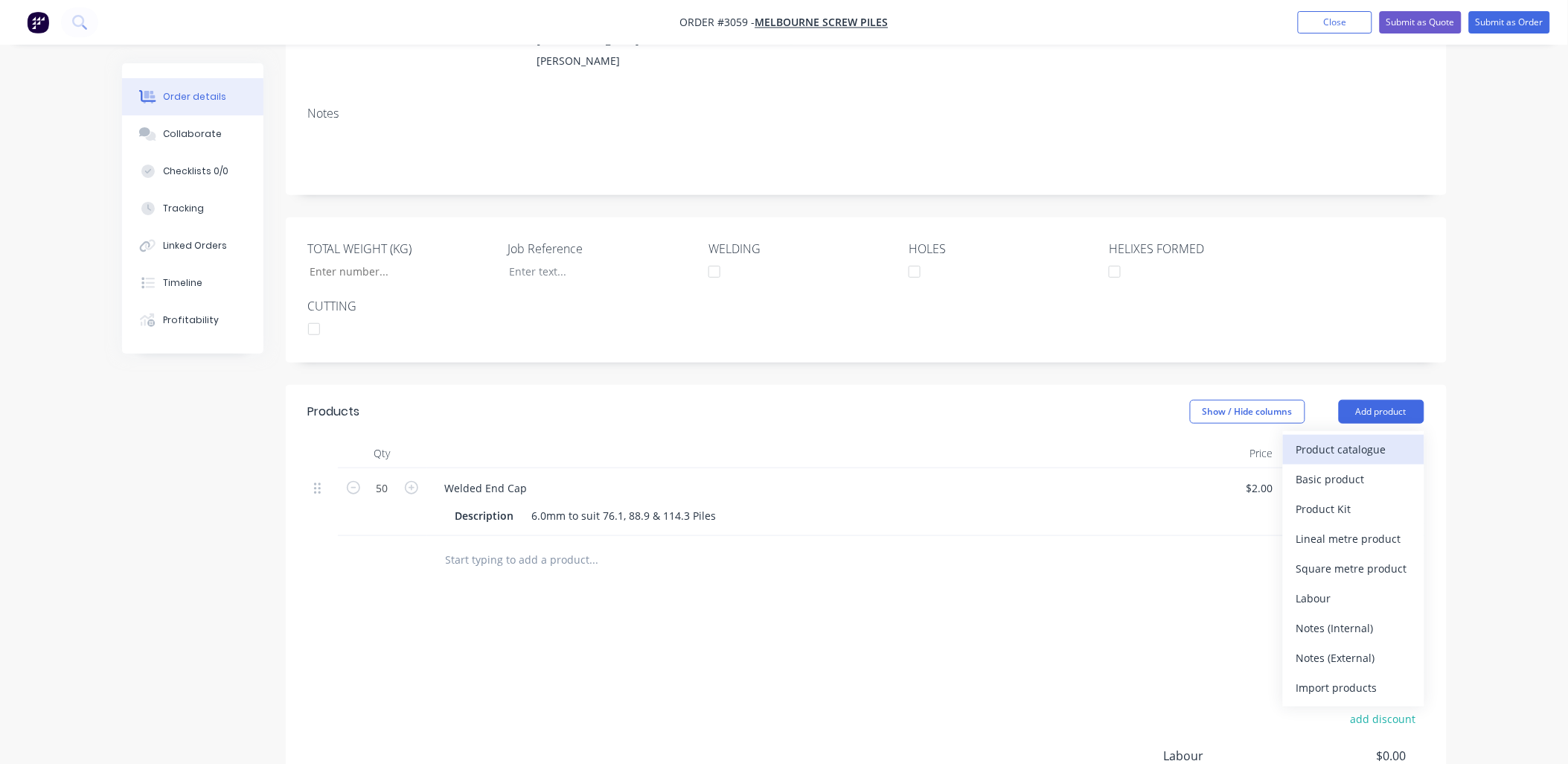
click at [1344, 460] on div "Product catalogue" at bounding box center [1354, 449] width 114 height 22
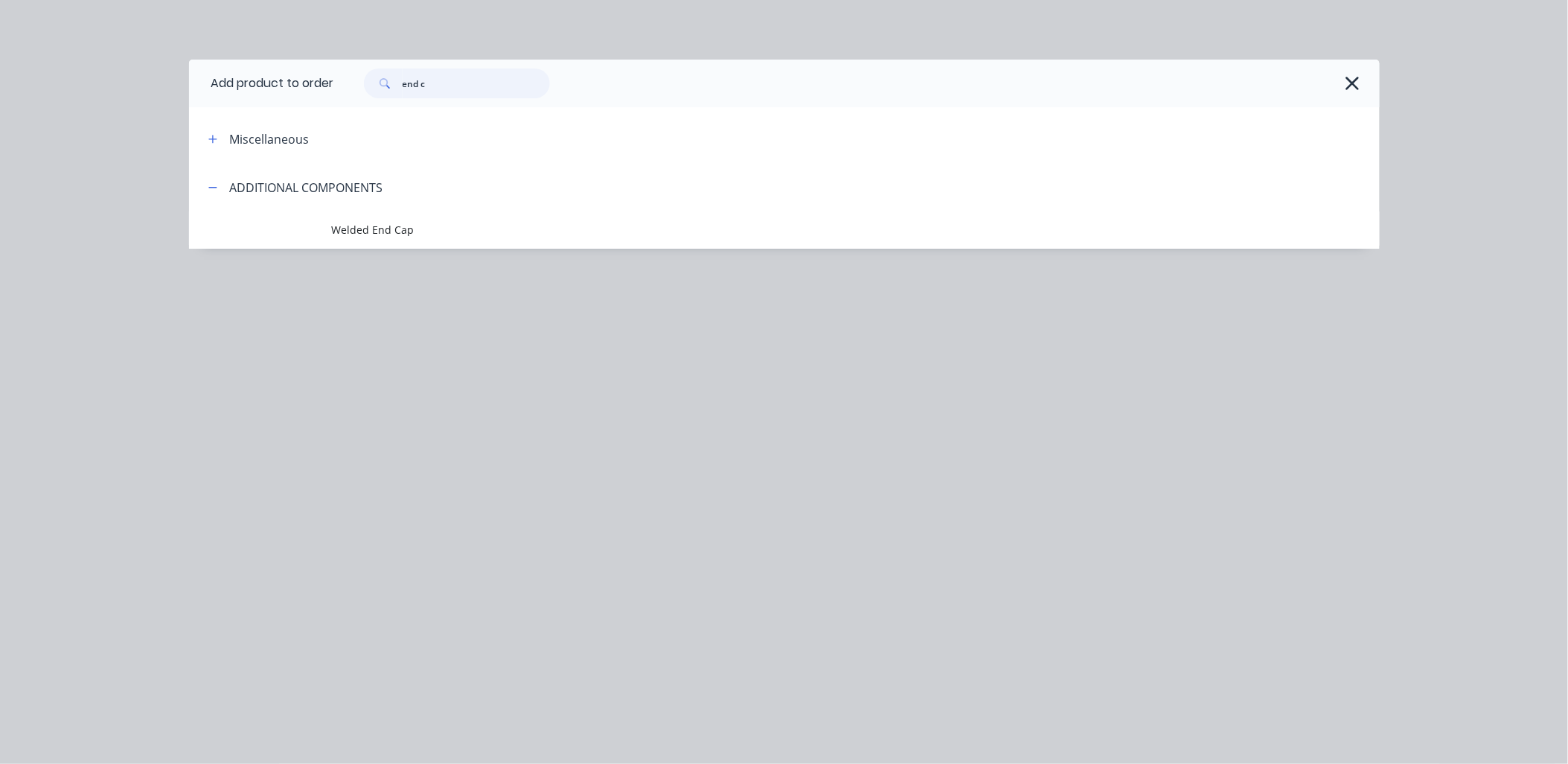
drag, startPoint x: 429, startPoint y: 84, endPoint x: 314, endPoint y: 16, distance: 133.6
click at [369, 65] on div "end c" at bounding box center [856, 83] width 1046 height 48
type input "deliv"
click at [1352, 79] on icon "button" at bounding box center [1353, 82] width 16 height 21
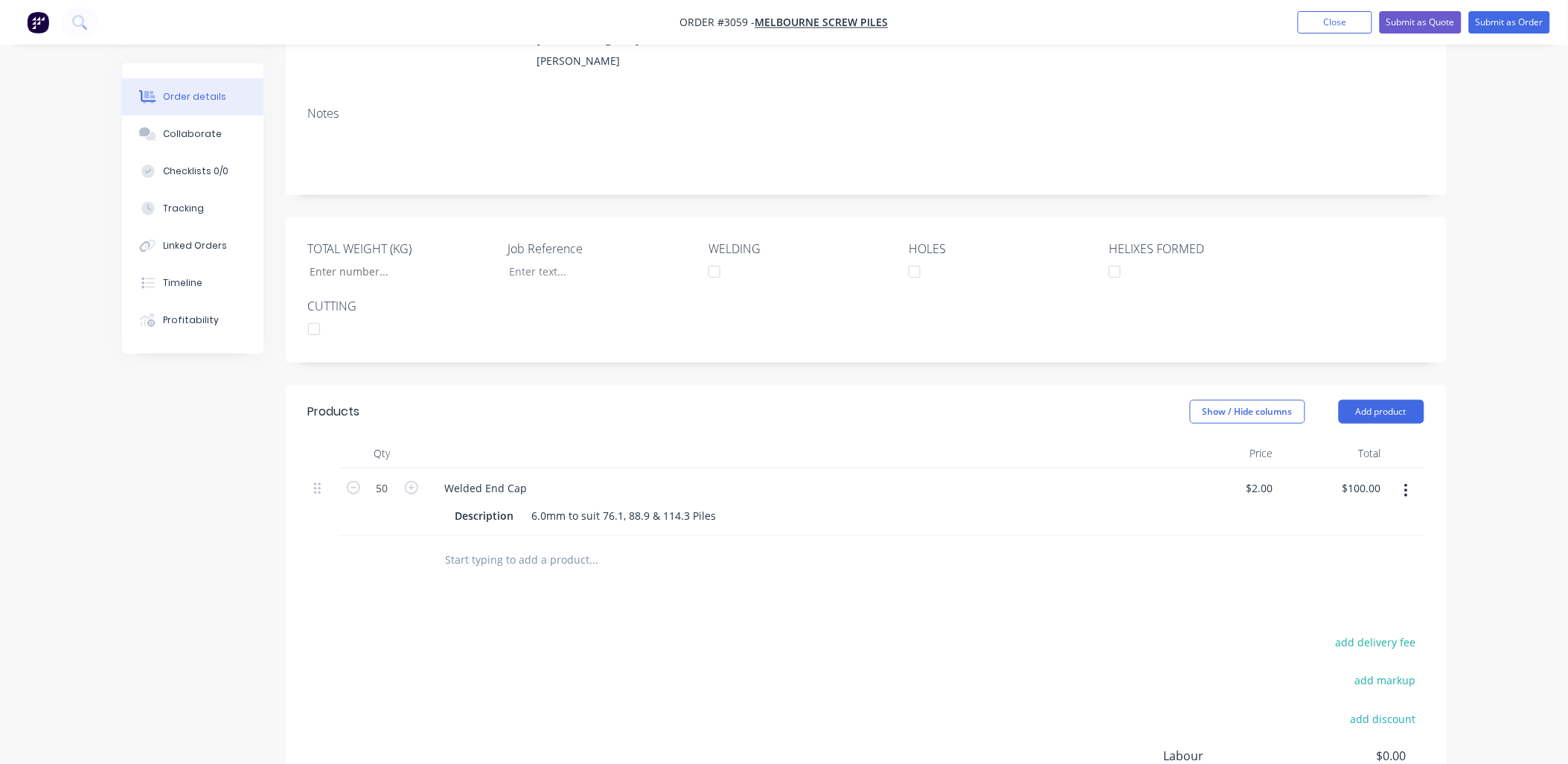
click at [389, 584] on div at bounding box center [382, 560] width 89 height 49
click at [1387, 423] on button "Add product" at bounding box center [1381, 411] width 85 height 24
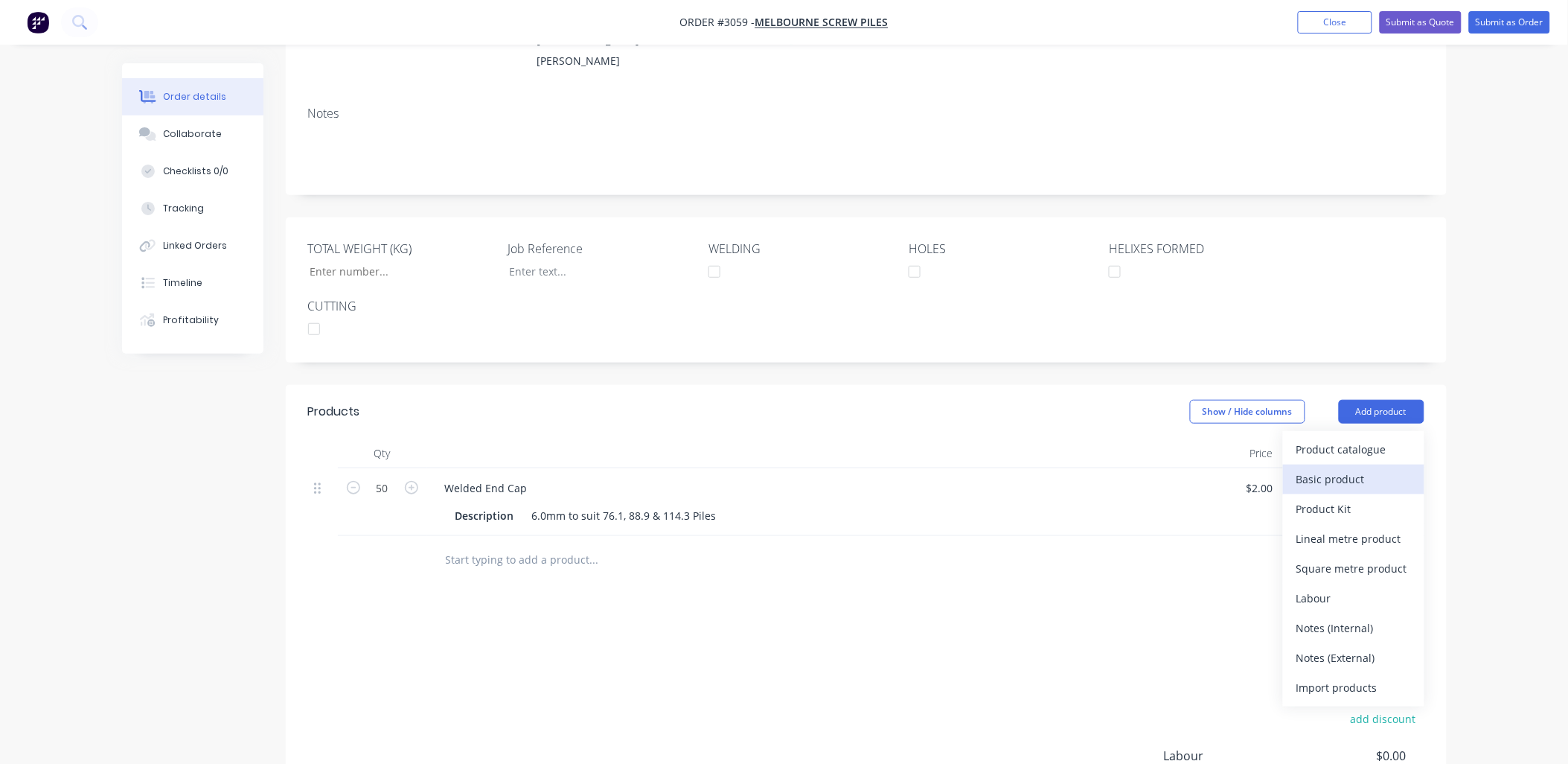
click at [1348, 490] on div "Basic product" at bounding box center [1354, 479] width 114 height 22
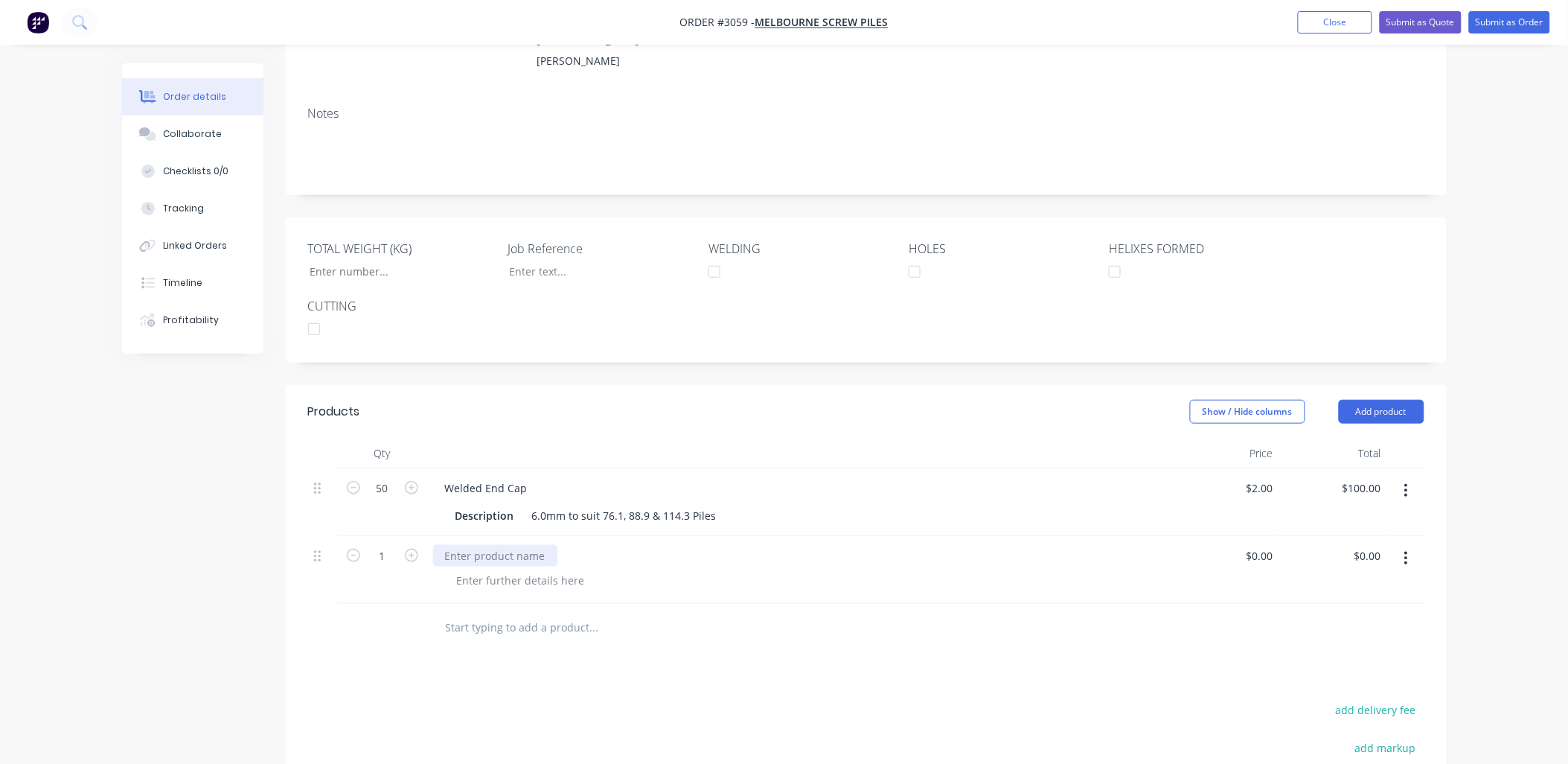
click at [471, 566] on div at bounding box center [495, 556] width 124 height 22
click at [1278, 566] on div "0 $0.00" at bounding box center [1262, 556] width 34 height 22
drag, startPoint x: 1273, startPoint y: 573, endPoint x: 1255, endPoint y: 571, distance: 18.1
click at [1255, 566] on div "51. 51." at bounding box center [1265, 556] width 28 height 22
type input "$46.91"
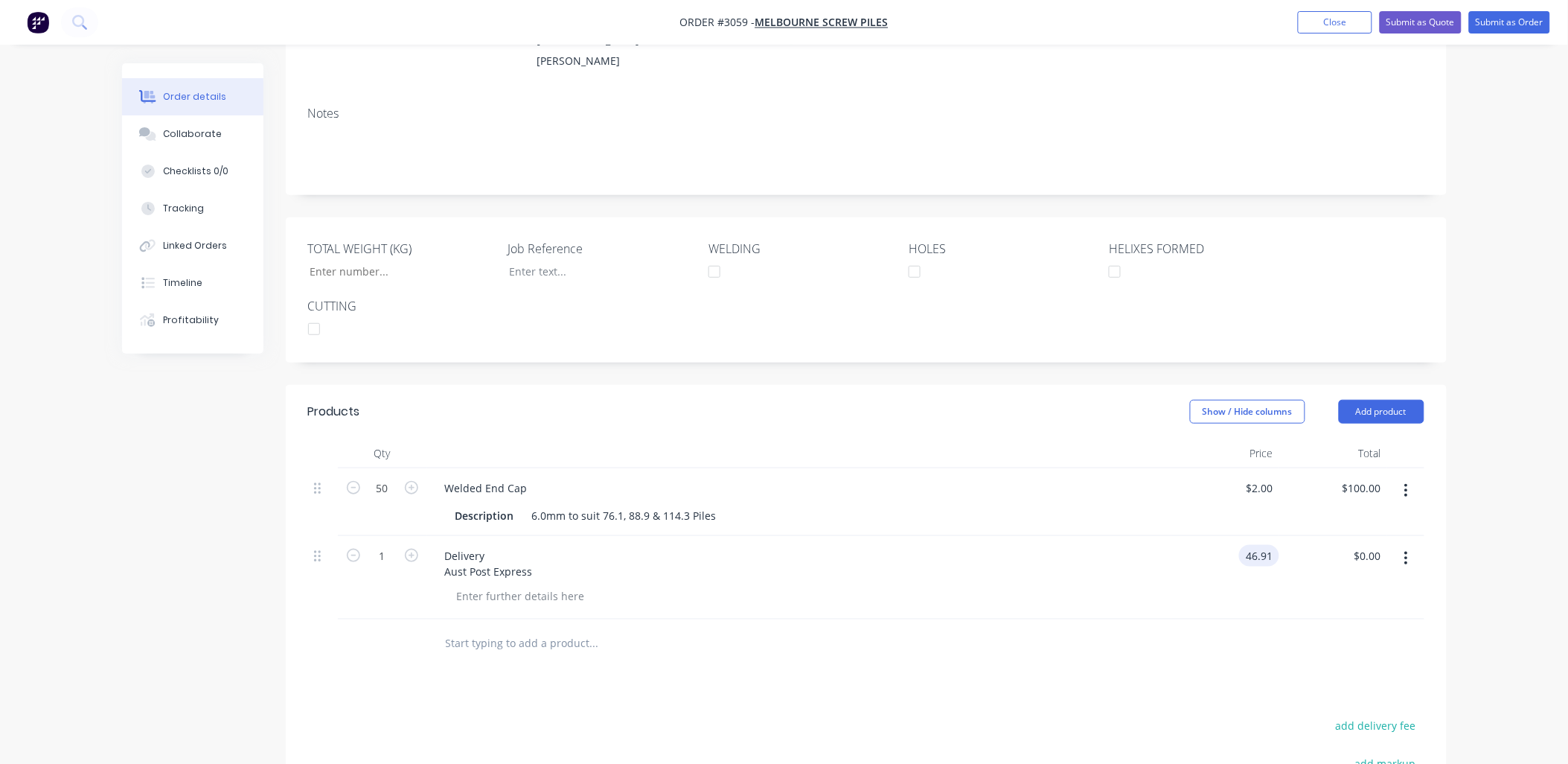
type input "$46.91"
click at [1027, 668] on div at bounding box center [866, 644] width 1116 height 49
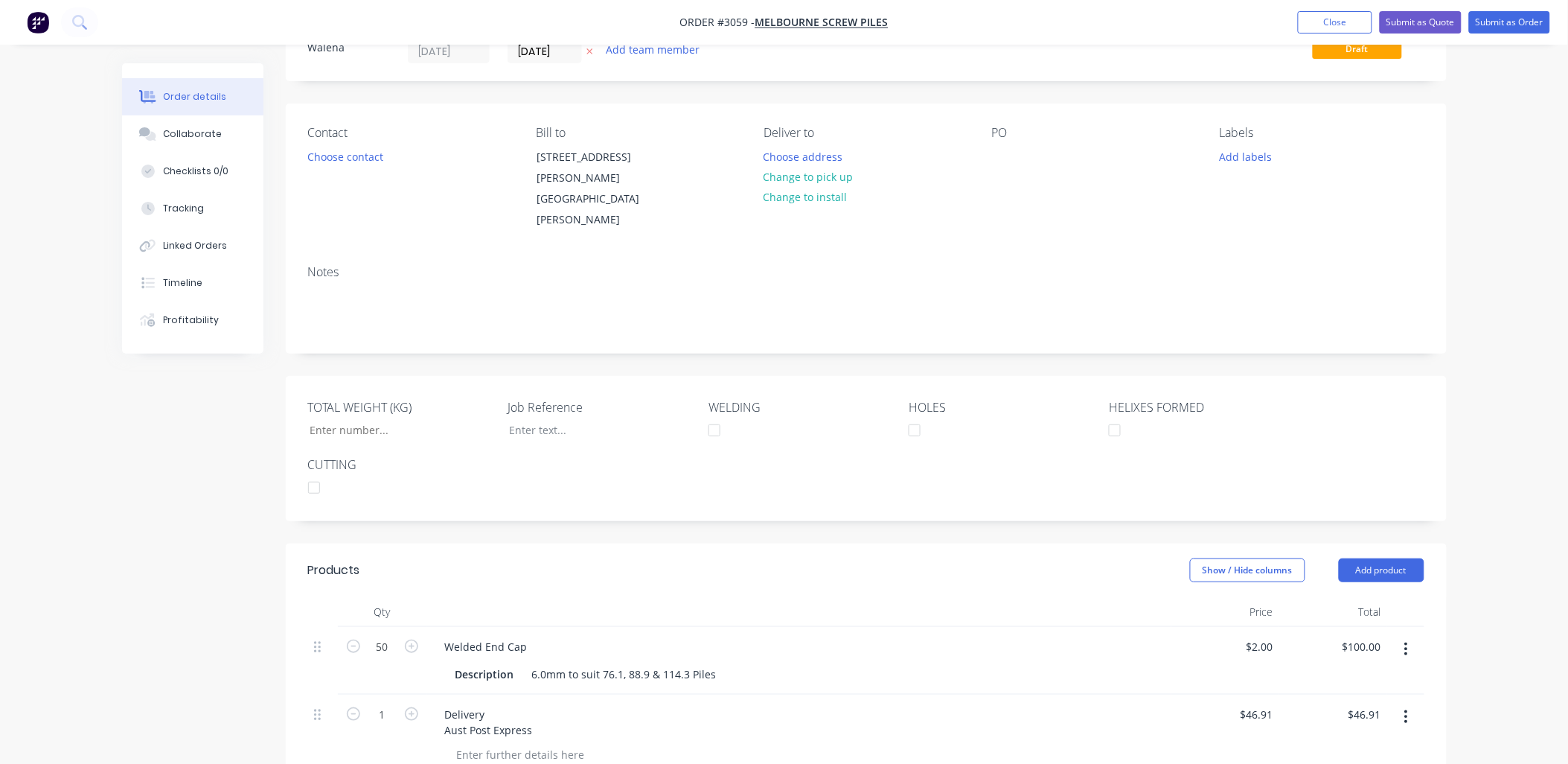
scroll to position [51, 0]
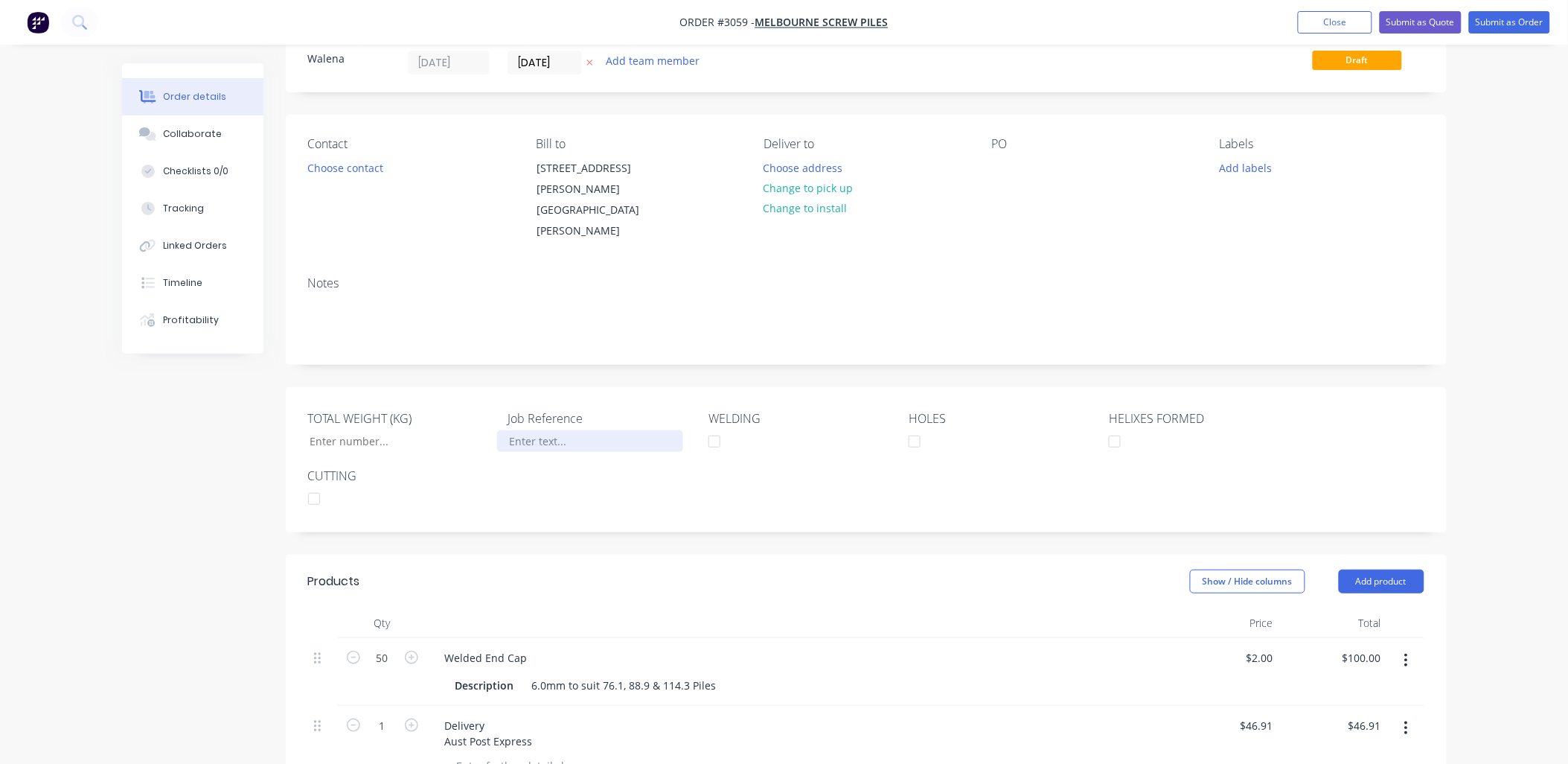
click at [522, 452] on div at bounding box center [590, 441] width 186 height 22
click at [996, 162] on div at bounding box center [1004, 168] width 24 height 22
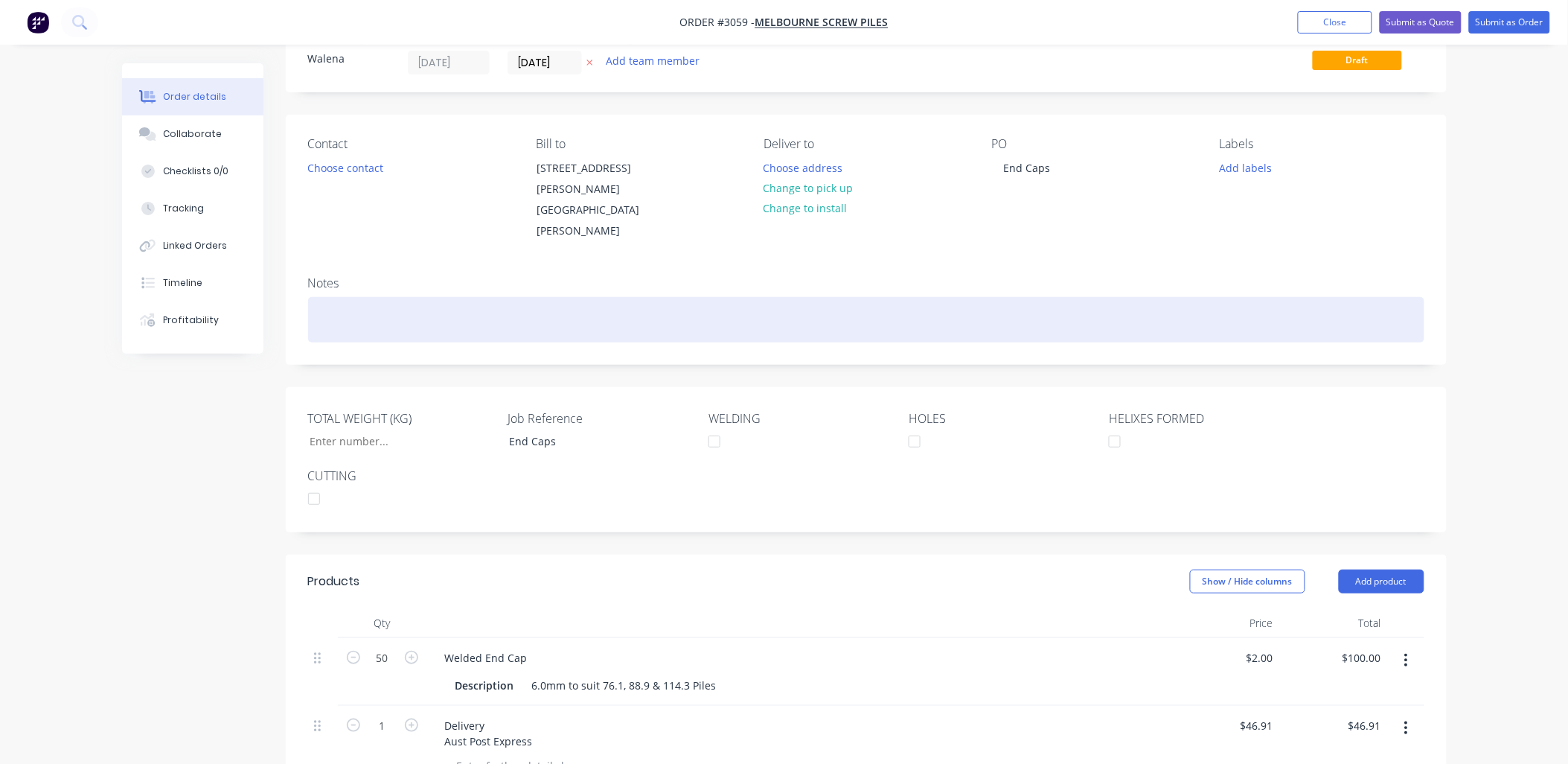
click at [783, 331] on div at bounding box center [866, 320] width 1116 height 46
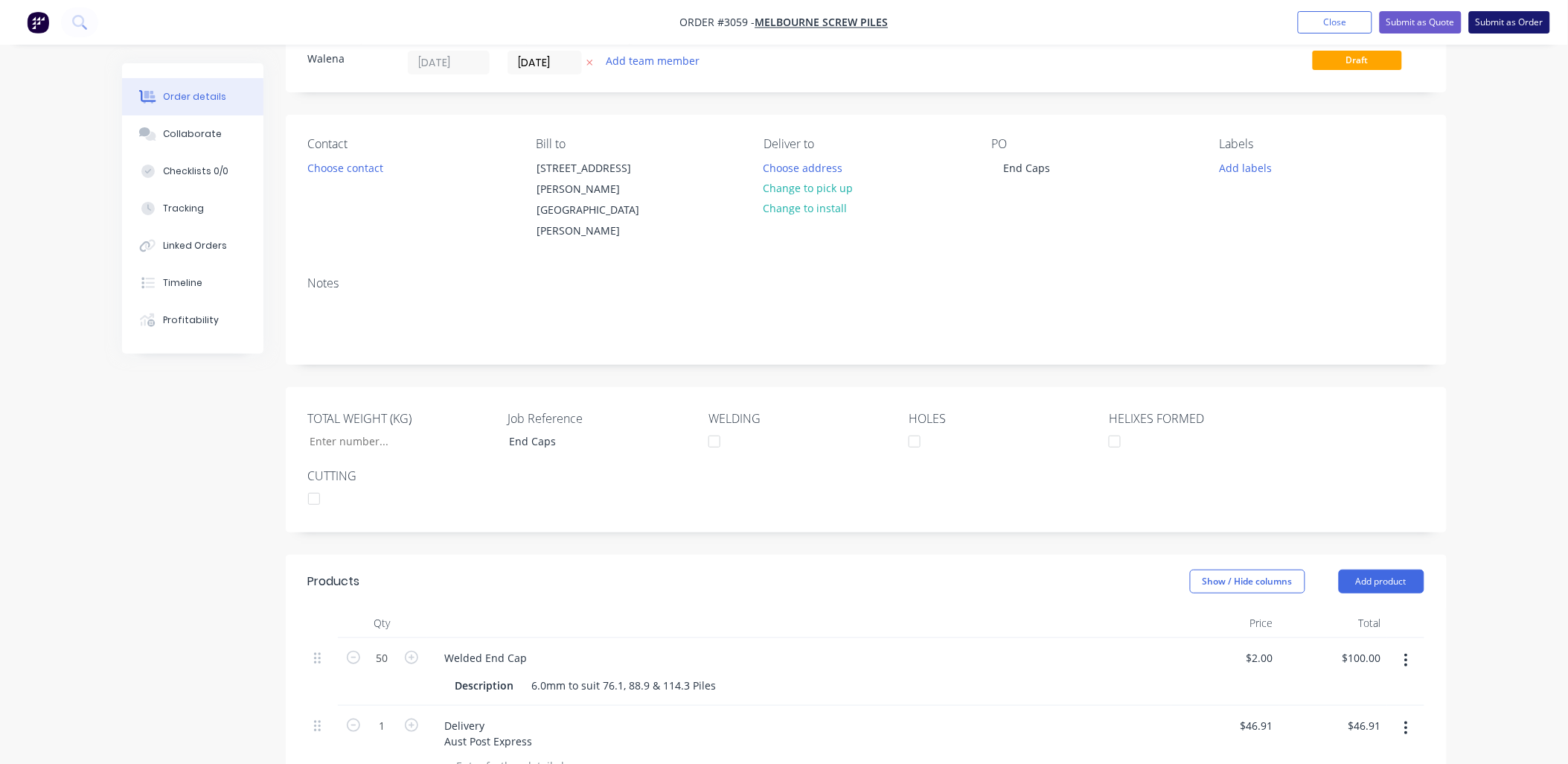
click at [1491, 20] on button "Submit as Order" at bounding box center [1509, 22] width 81 height 22
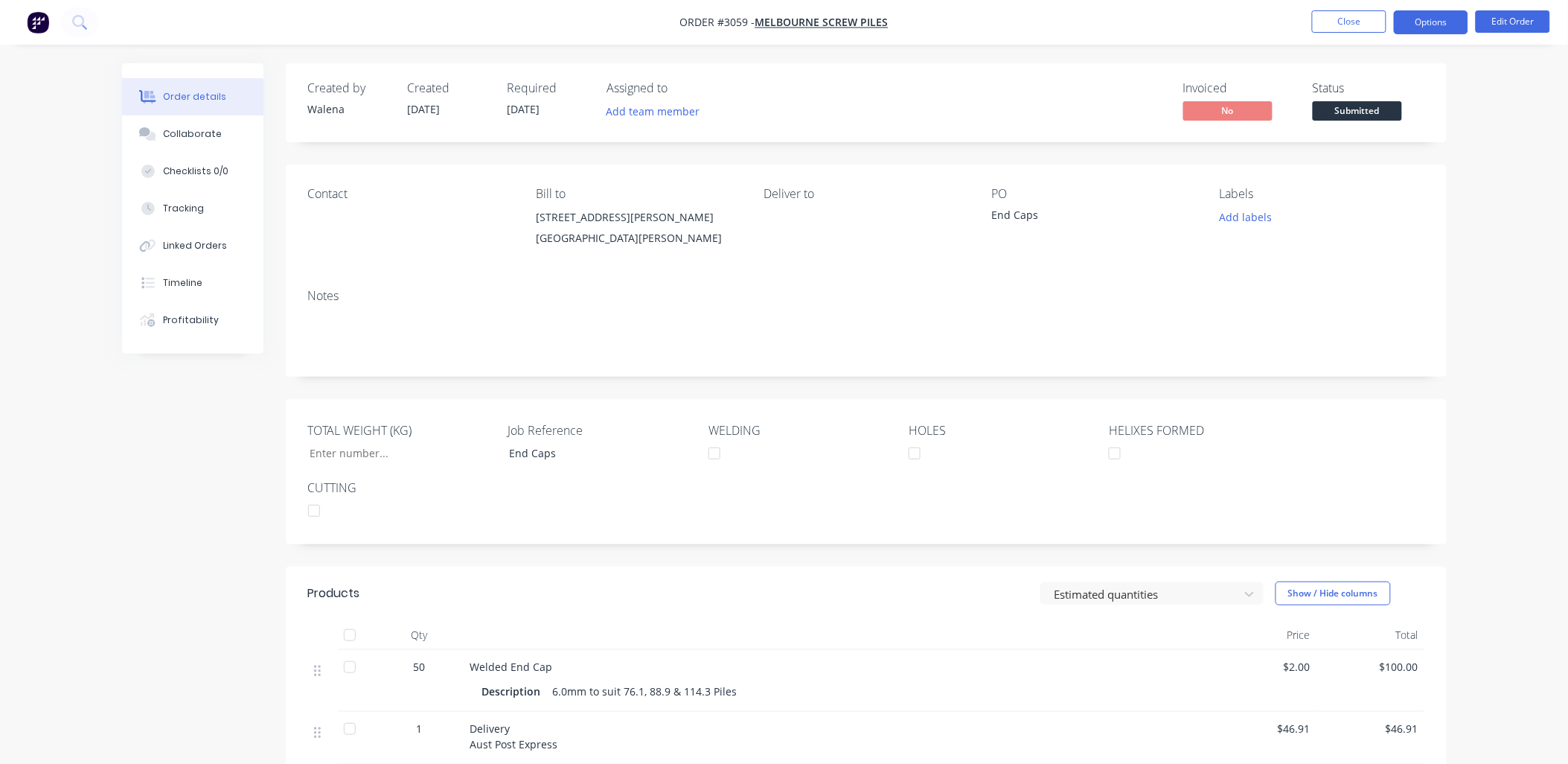
click at [1418, 17] on button "Options" at bounding box center [1431, 22] width 74 height 24
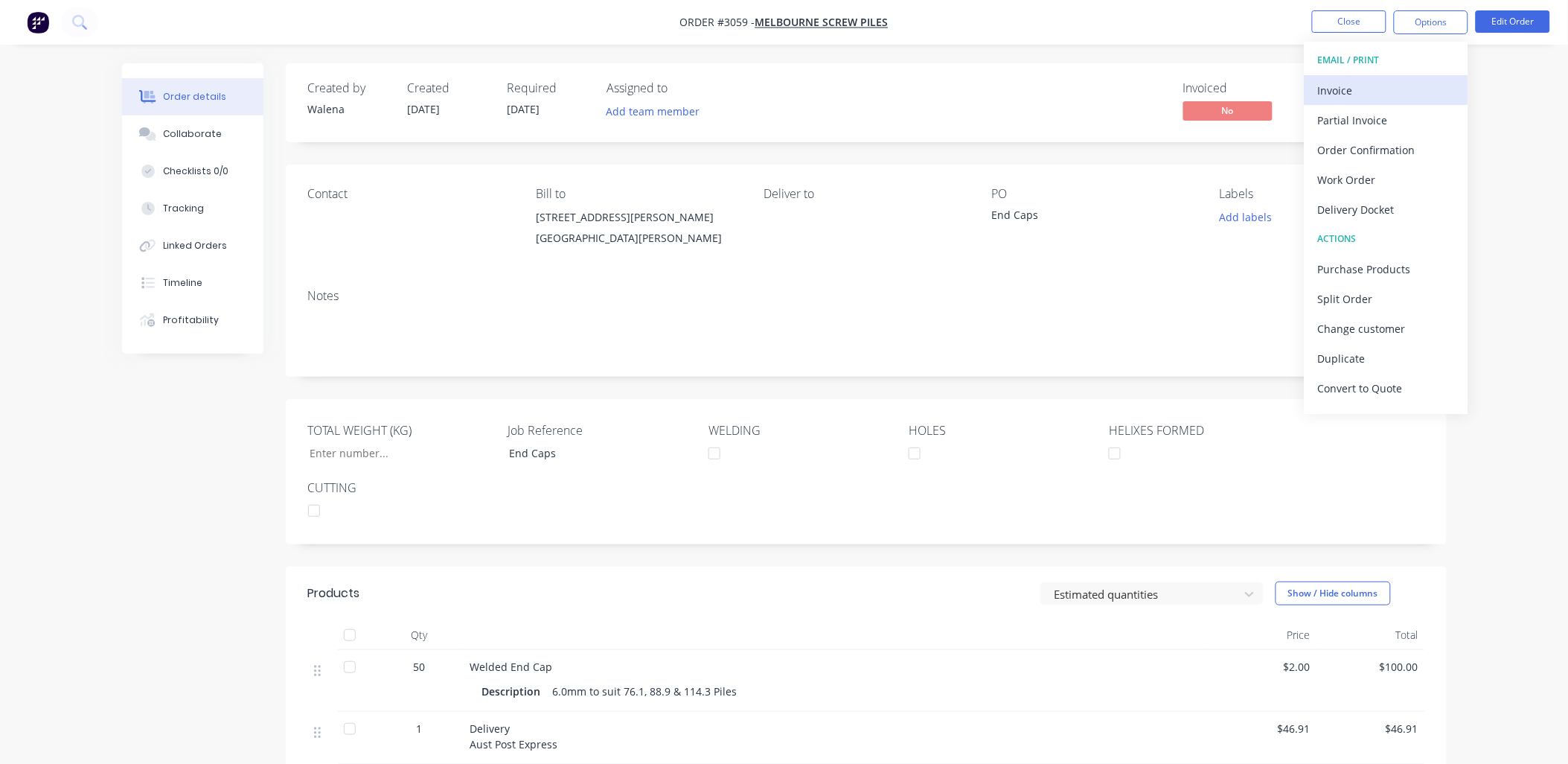
click at [1367, 83] on div "Invoice" at bounding box center [1386, 90] width 137 height 22
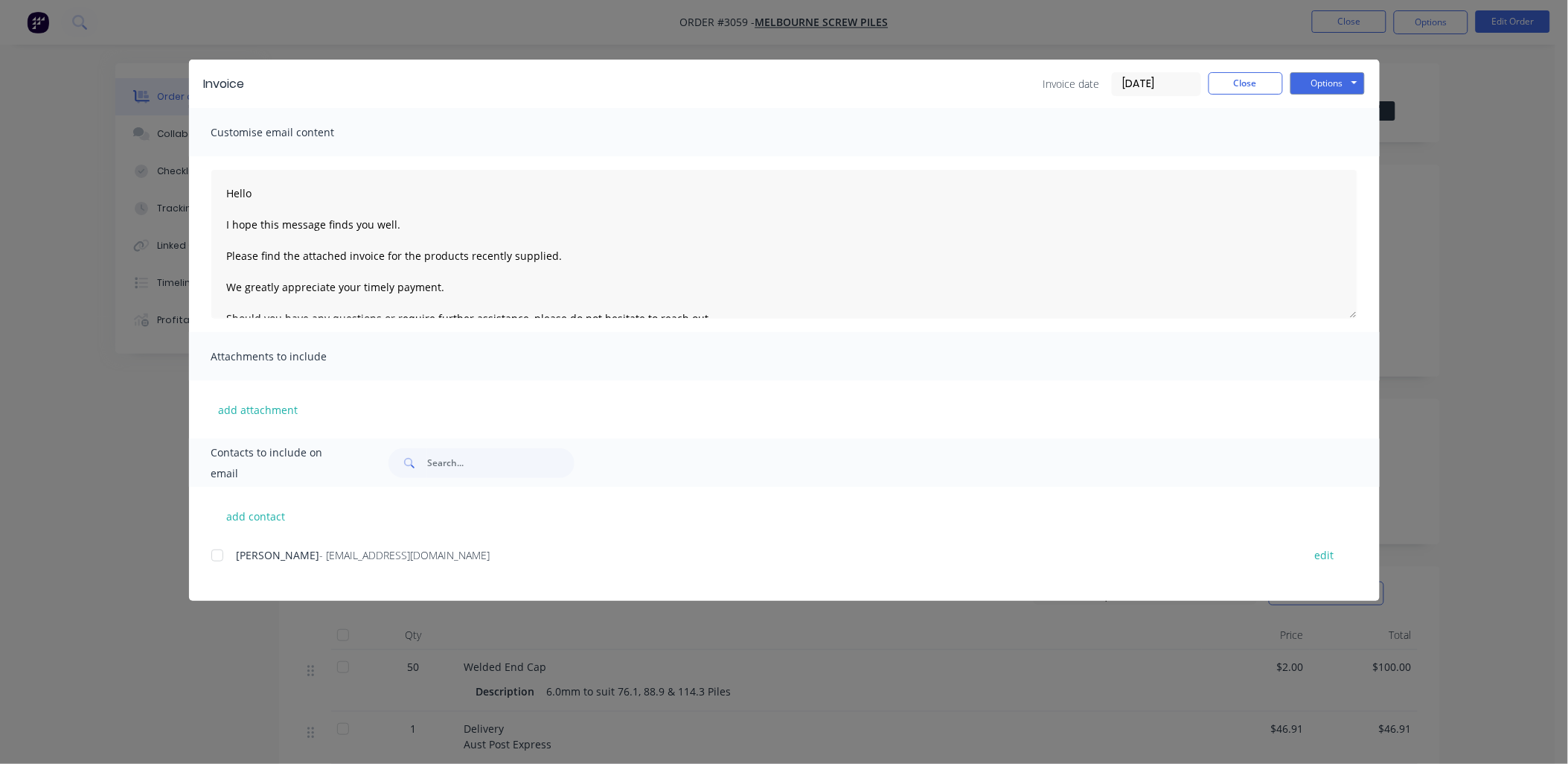
click at [215, 556] on div at bounding box center [217, 555] width 30 height 30
click at [1348, 77] on button "Options" at bounding box center [1328, 83] width 74 height 22
click at [1330, 154] on button "Email" at bounding box center [1339, 159] width 95 height 25
click at [214, 555] on div at bounding box center [217, 555] width 30 height 30
click at [1326, 84] on button "Options" at bounding box center [1328, 83] width 74 height 22
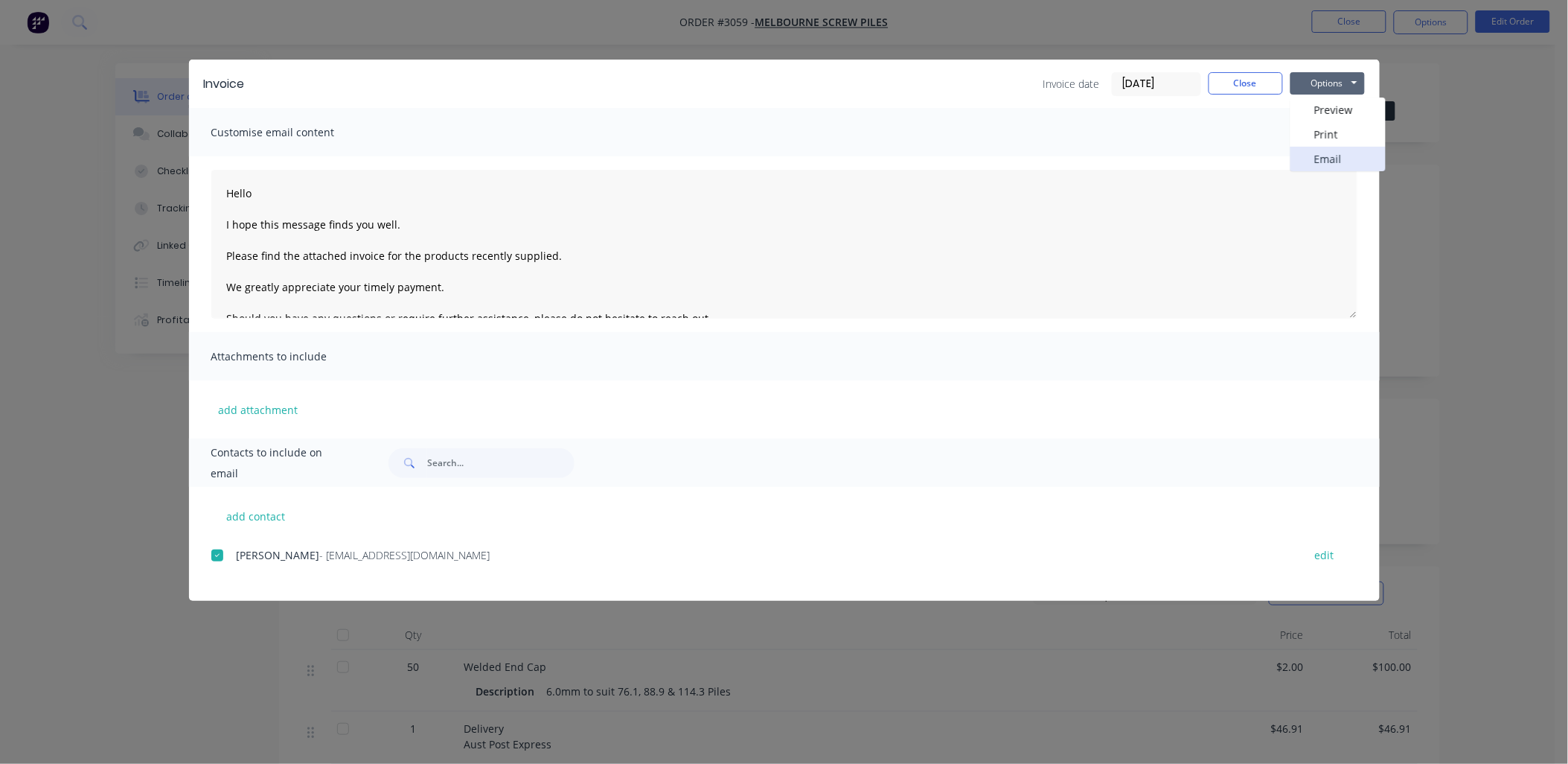
click at [1335, 159] on button "Email" at bounding box center [1339, 159] width 95 height 25
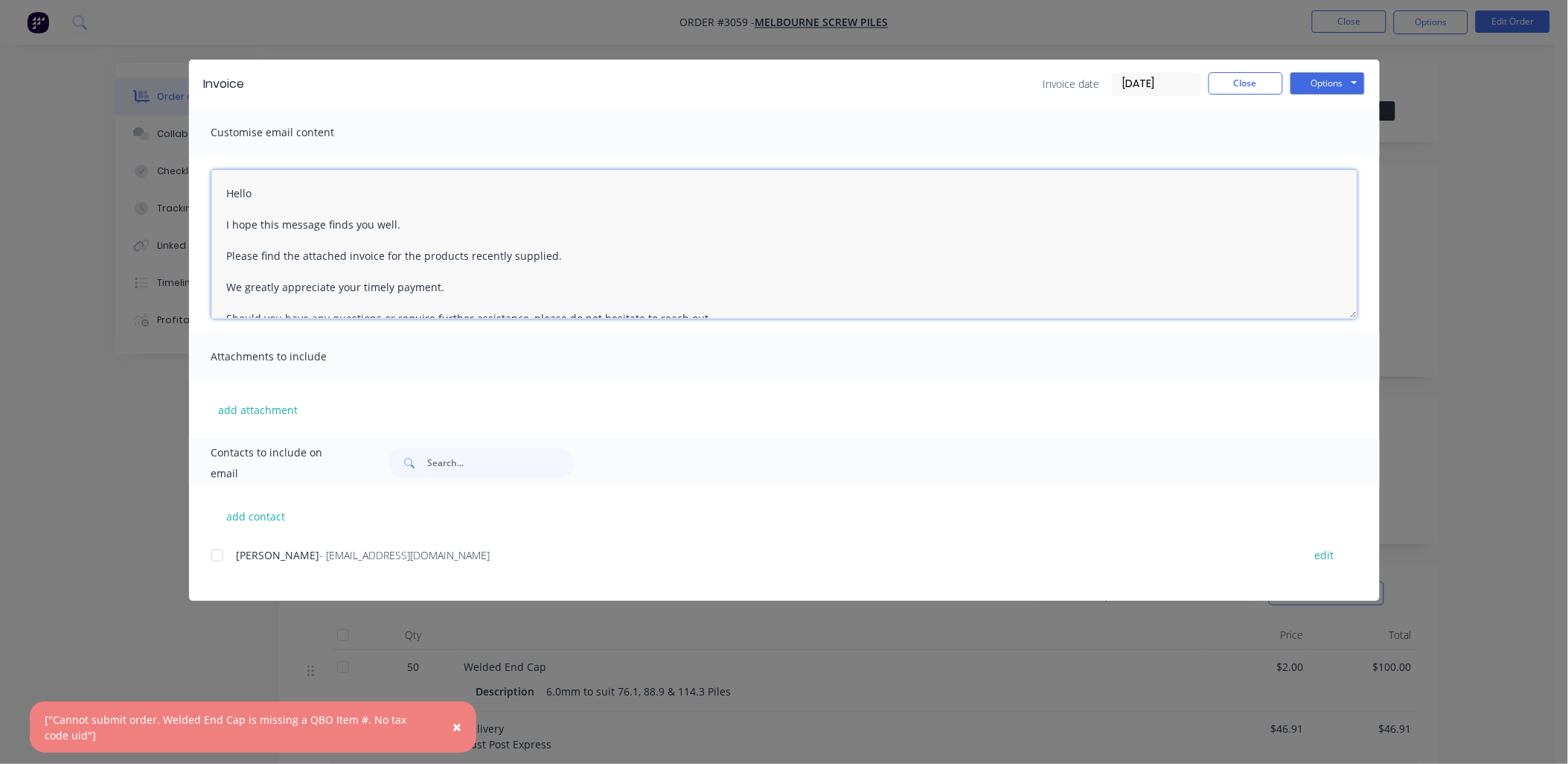
scroll to position [164, 0]
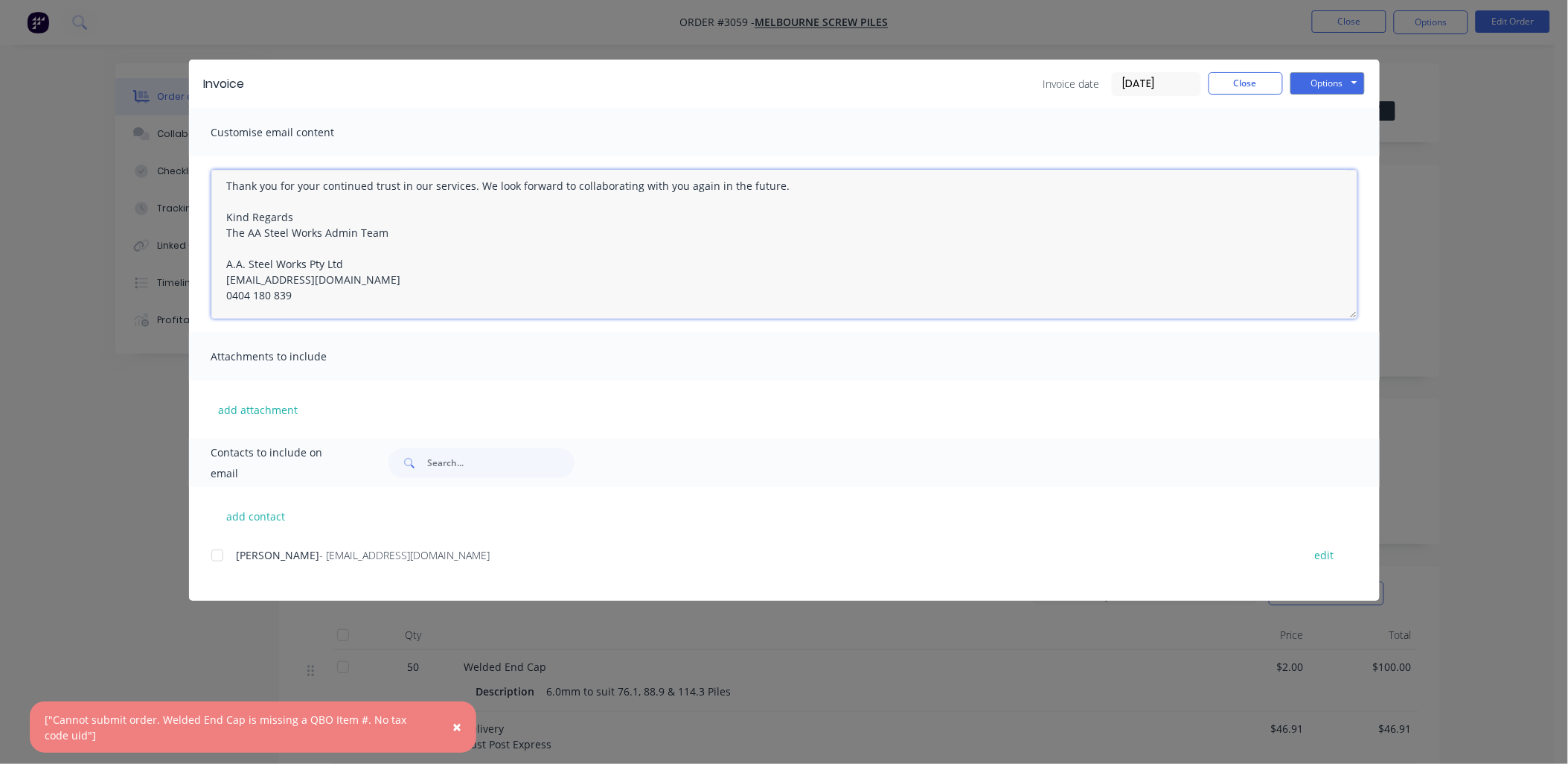
drag, startPoint x: 226, startPoint y: 192, endPoint x: 649, endPoint y: 347, distance: 450.5
click at [649, 347] on div "Customise email content Hello I hope this message finds you well. Please find t…" at bounding box center [784, 273] width 1191 height 331
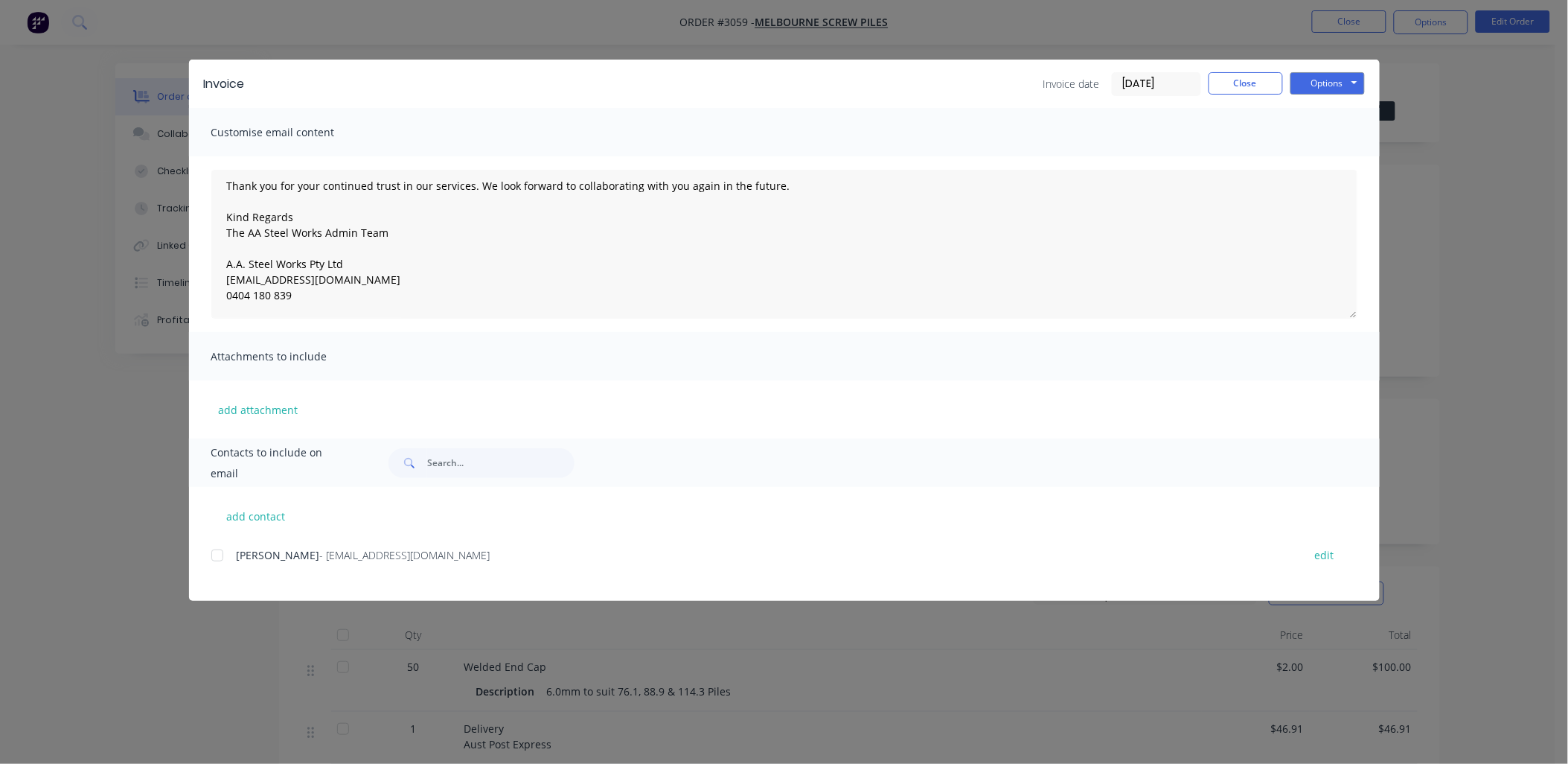
click at [742, 89] on div "Invoice date [DATE] Close Options Preview Print Email" at bounding box center [812, 84] width 1105 height 24
click at [1323, 82] on button "Options" at bounding box center [1328, 83] width 74 height 22
click at [1336, 130] on button "Print" at bounding box center [1339, 134] width 95 height 25
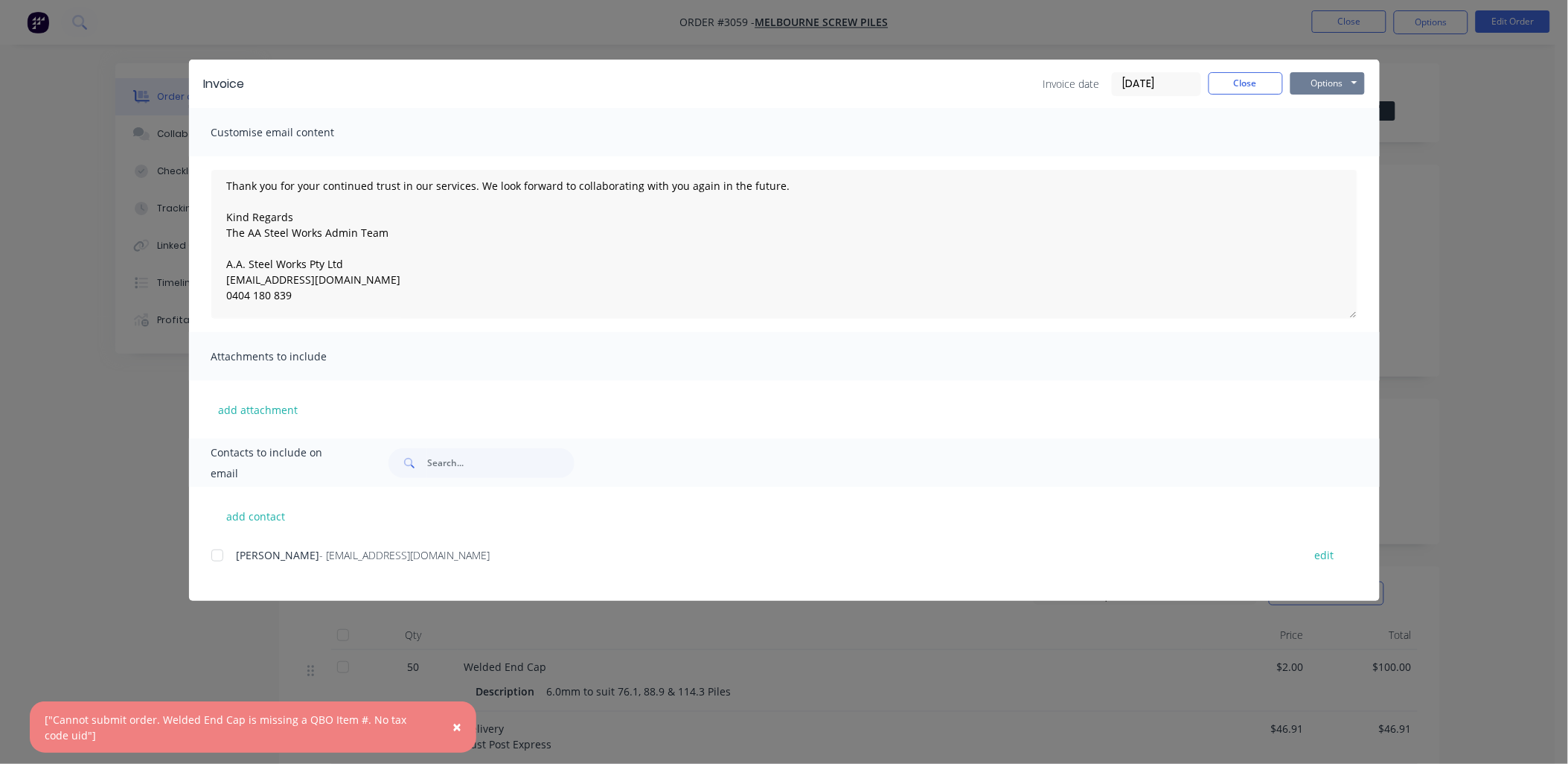
click at [1329, 87] on button "Options" at bounding box center [1328, 83] width 74 height 22
click at [1329, 105] on button "Preview" at bounding box center [1339, 109] width 95 height 25
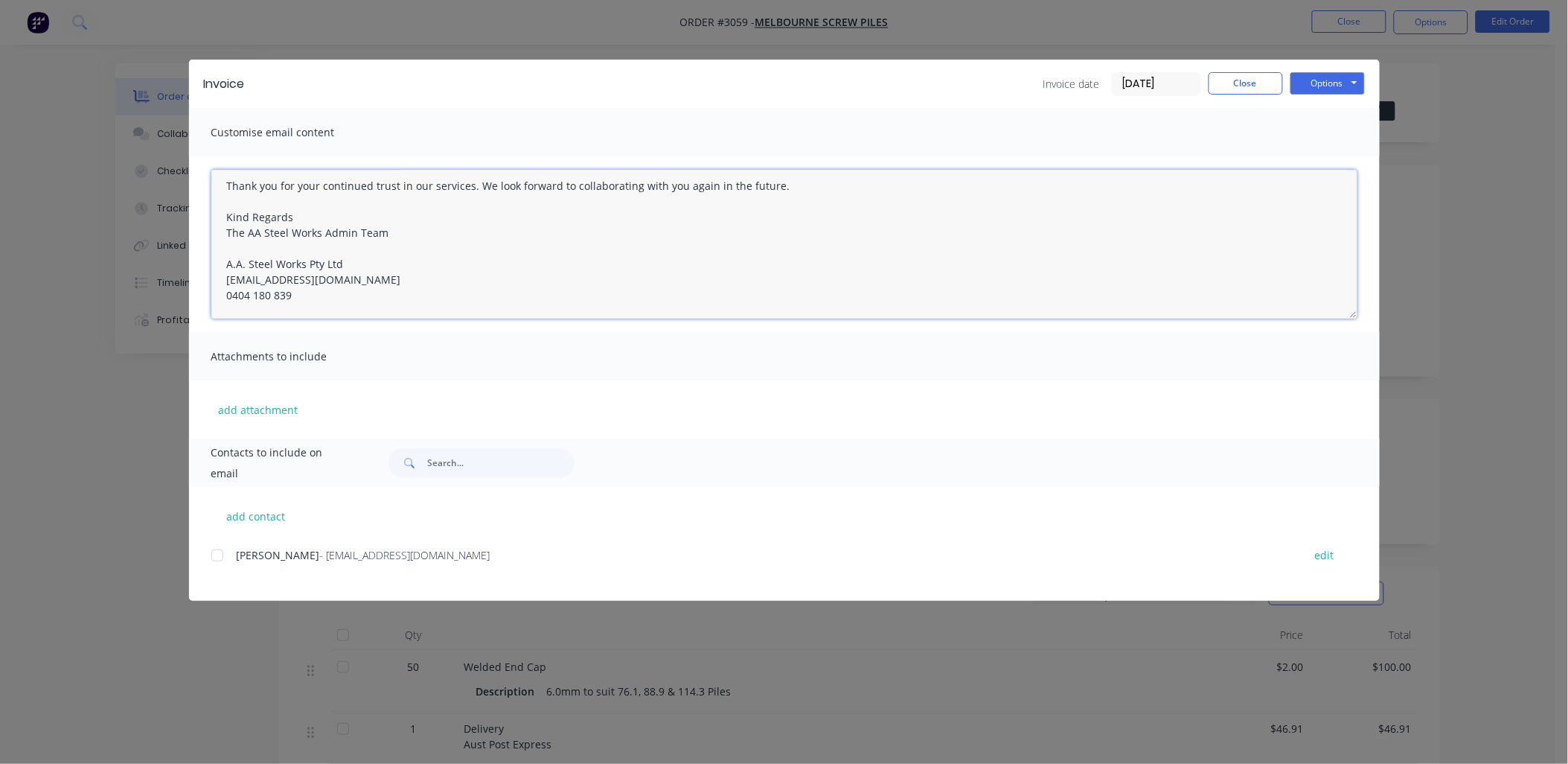
scroll to position [0, 0]
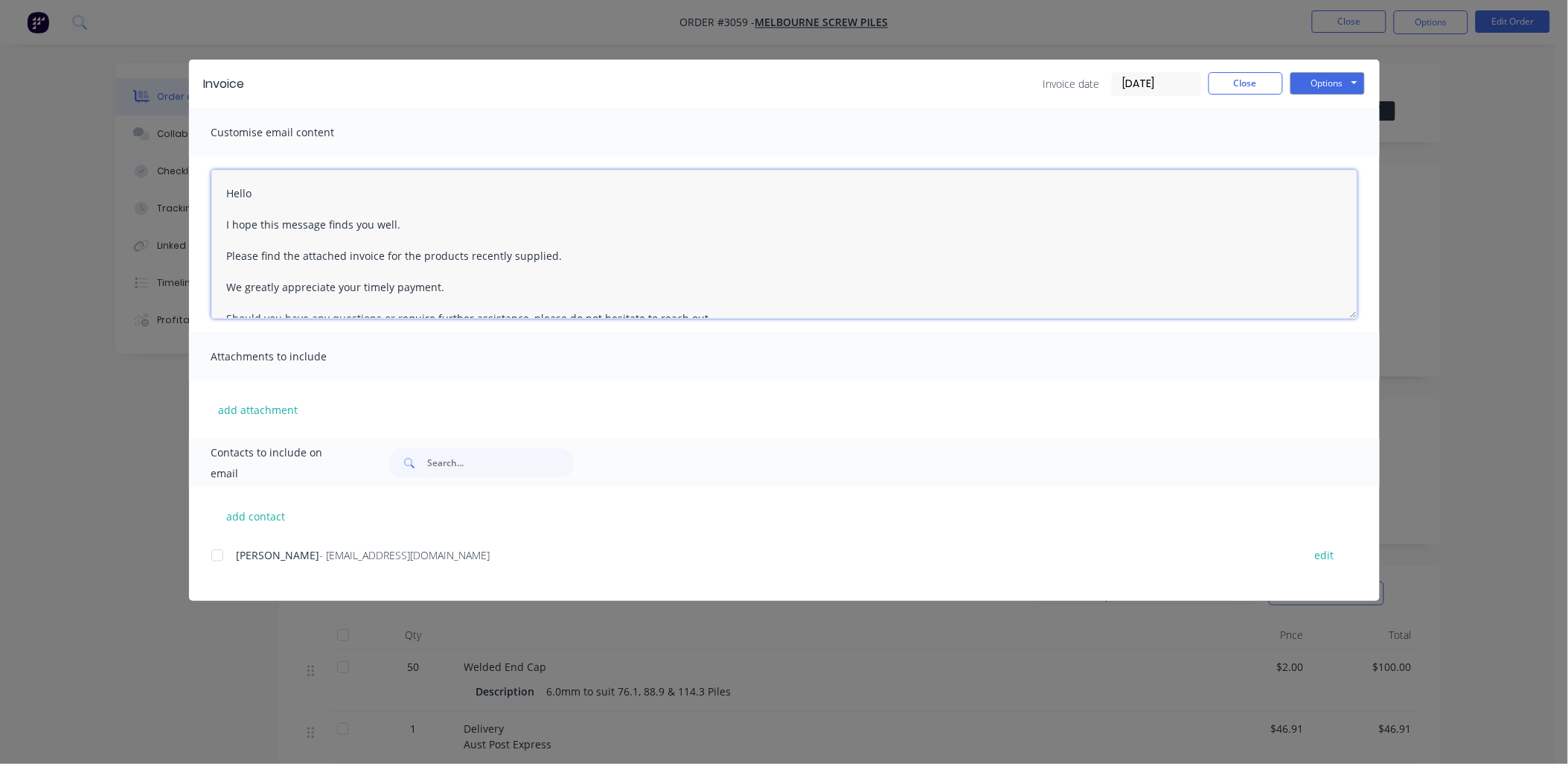
drag, startPoint x: 329, startPoint y: 305, endPoint x: 58, endPoint y: 168, distance: 303.7
click at [58, 168] on div "Invoice Invoice date [DATE] Close Options Preview Print Email Customise email c…" at bounding box center [784, 382] width 1568 height 764
click at [1238, 84] on button "Close" at bounding box center [1245, 83] width 74 height 22
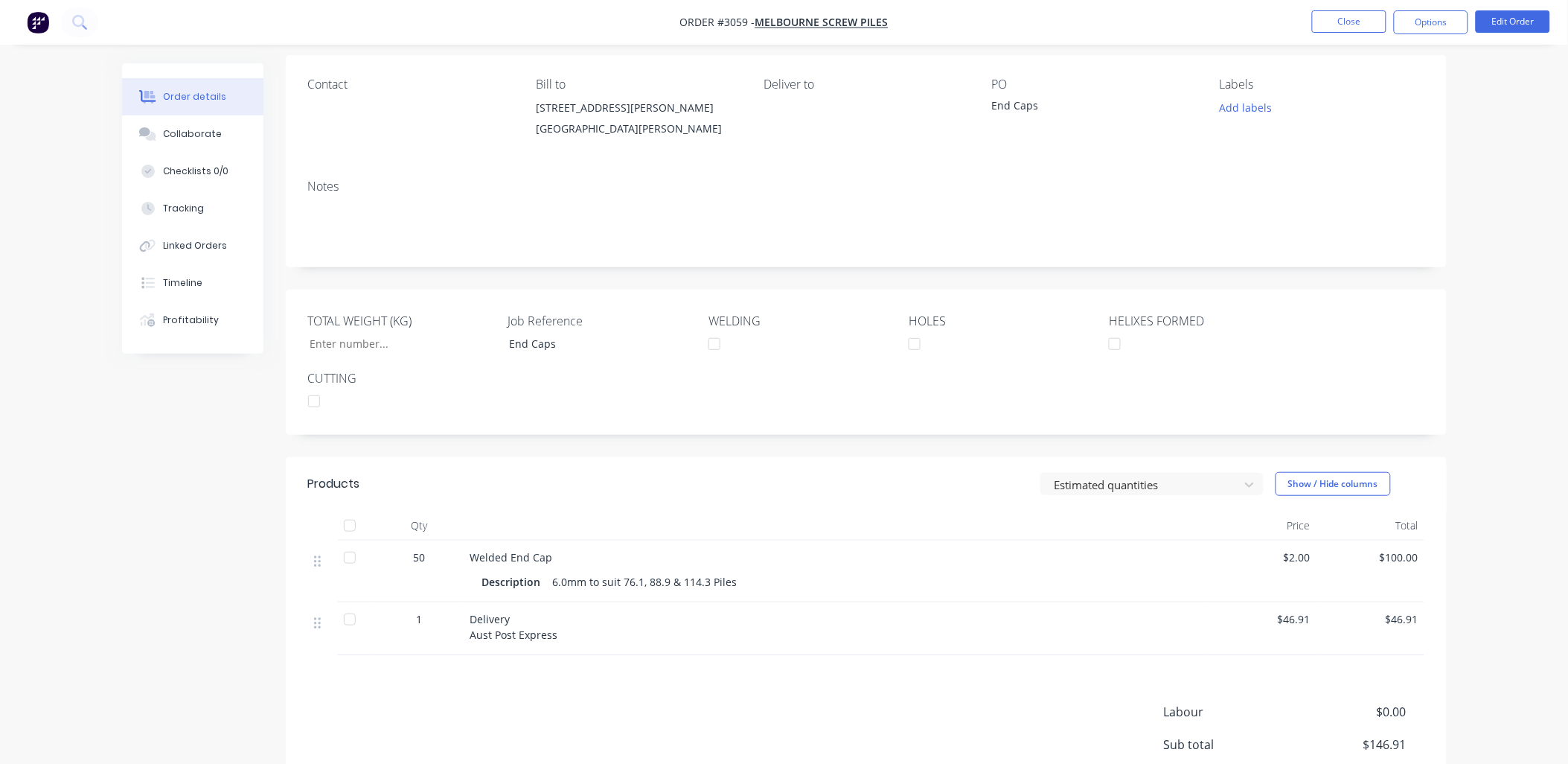
scroll to position [221, 0]
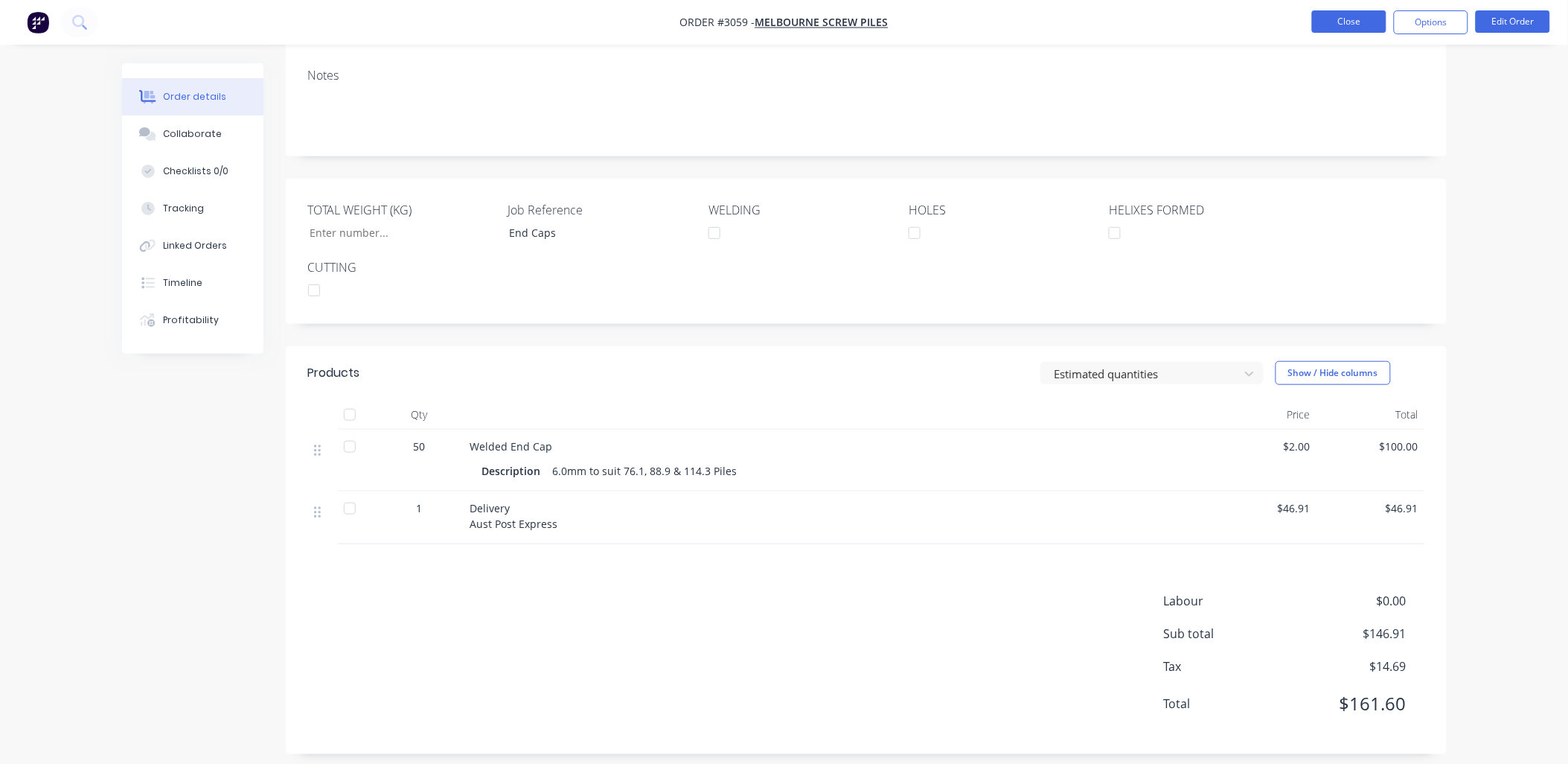
click at [1346, 15] on button "Close" at bounding box center [1349, 21] width 74 height 22
